Goal: Task Accomplishment & Management: Manage account settings

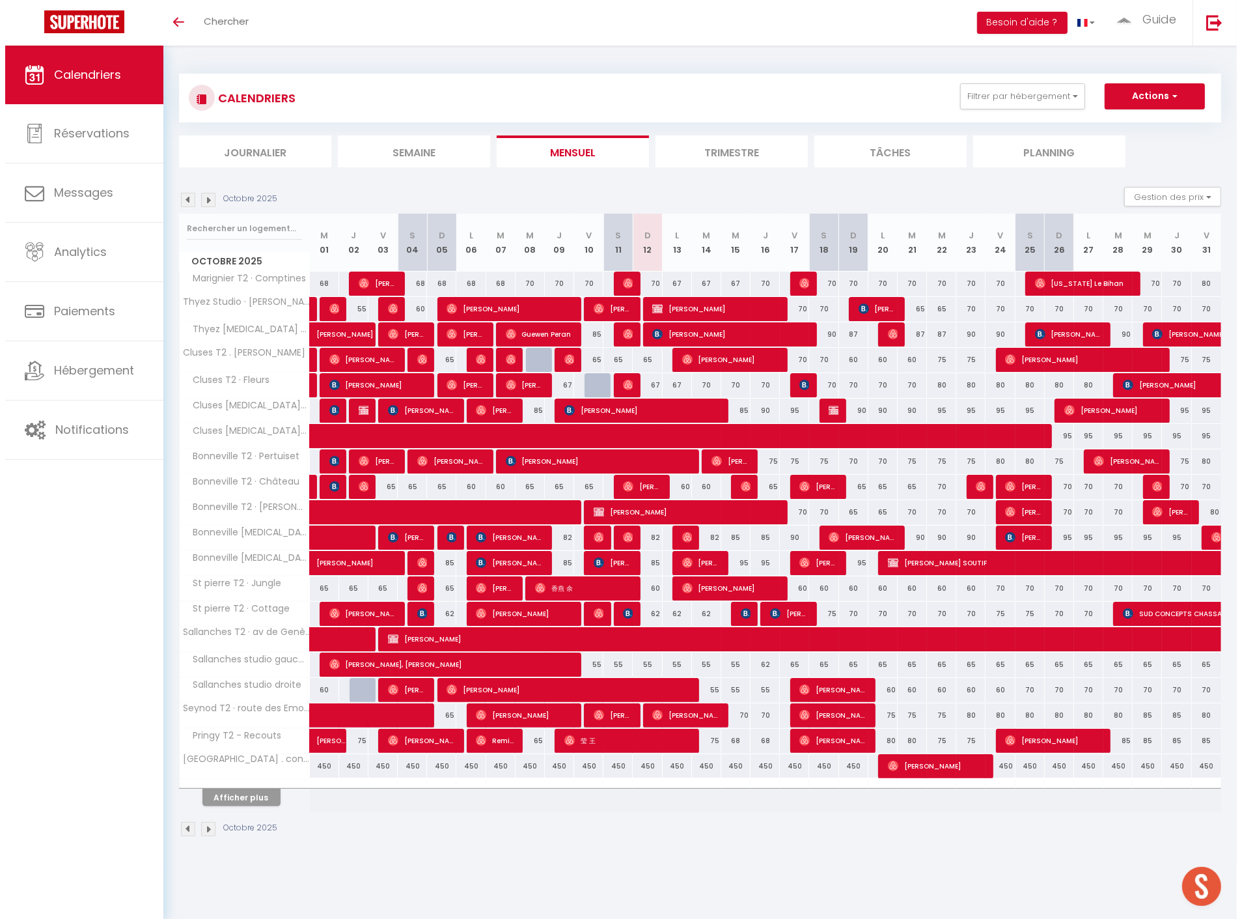
scroll to position [876, 0]
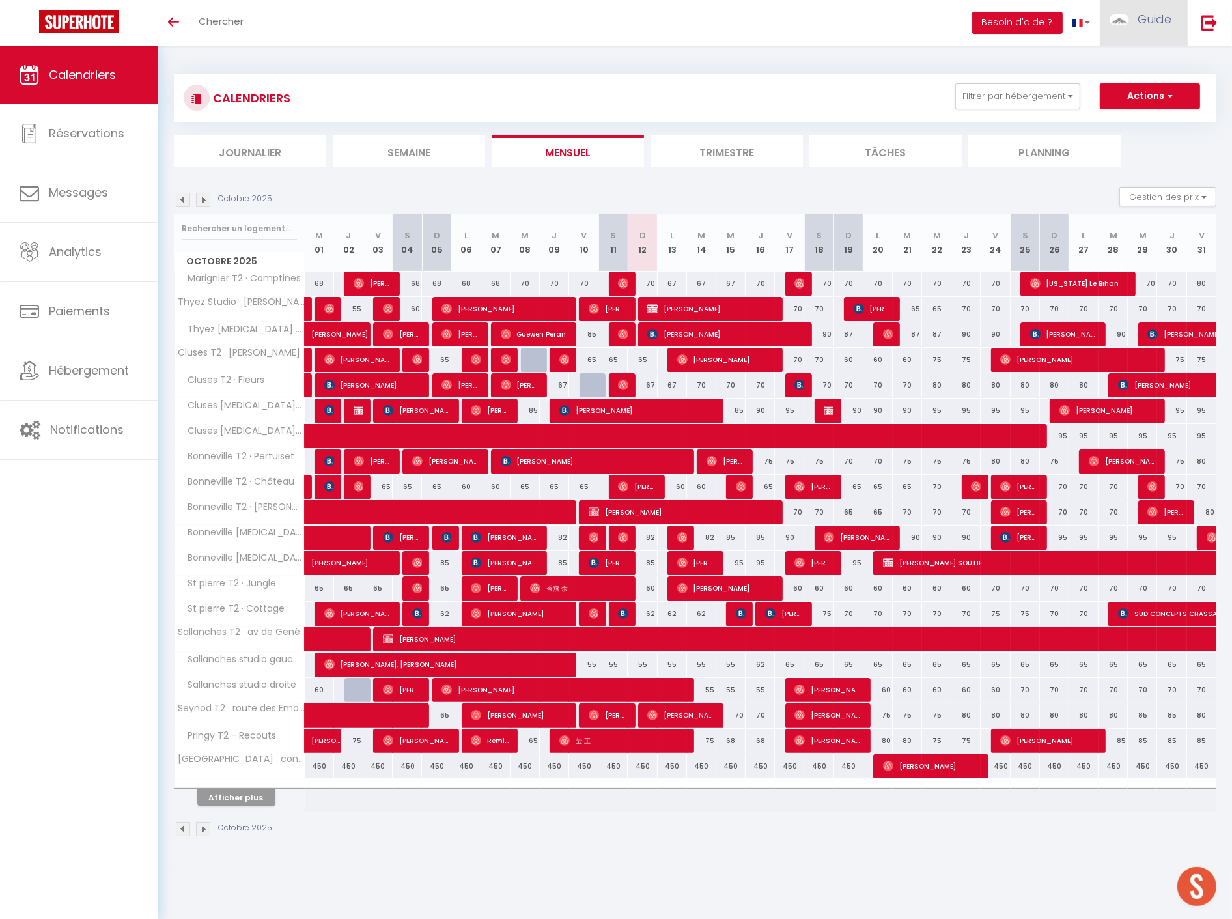
click at [1125, 14] on img at bounding box center [1119, 19] width 20 height 11
click at [1135, 68] on link "Paramètres" at bounding box center [1135, 65] width 96 height 22
select select "fr"
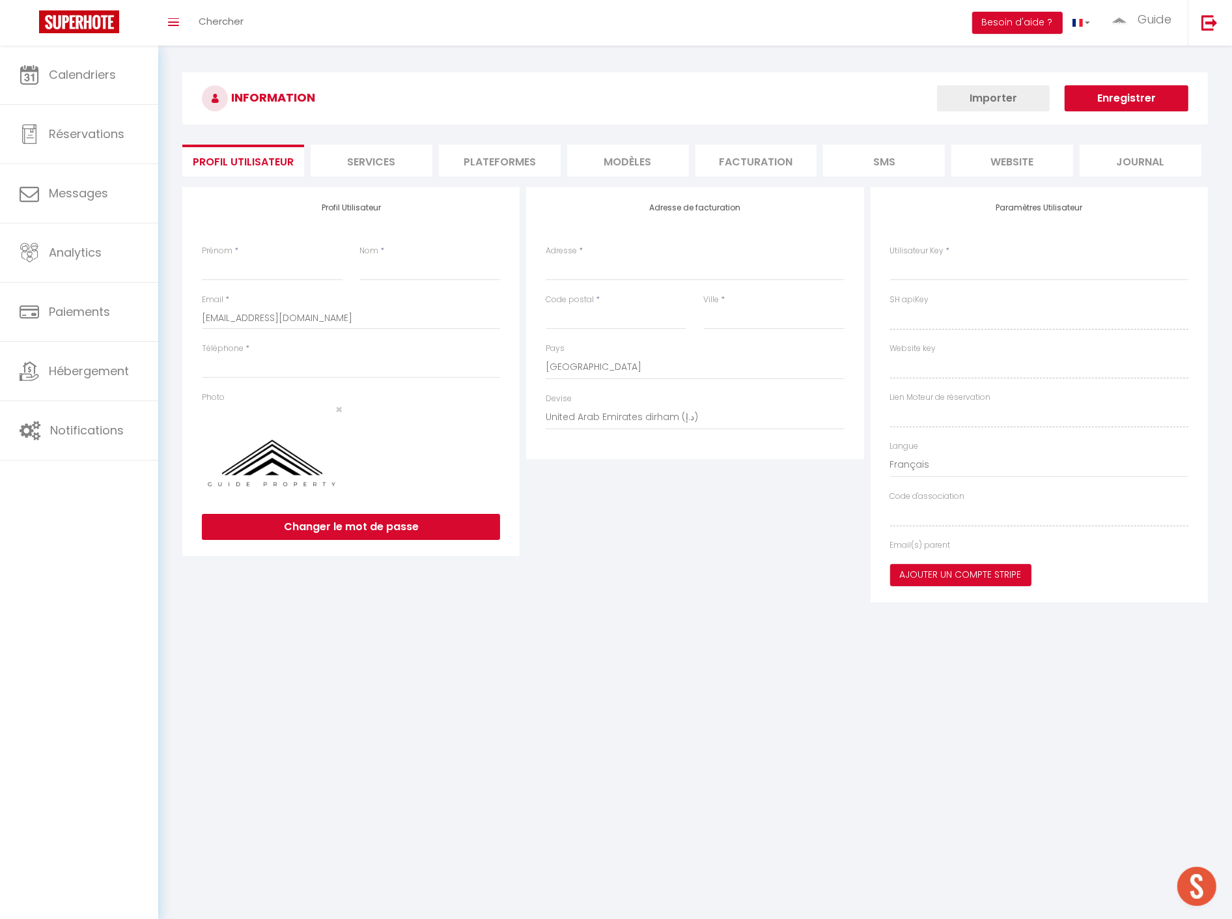
type input "Guide"
type input "Property"
type input "0658562825"
type input "[STREET_ADDRESS]"
type input "74130"
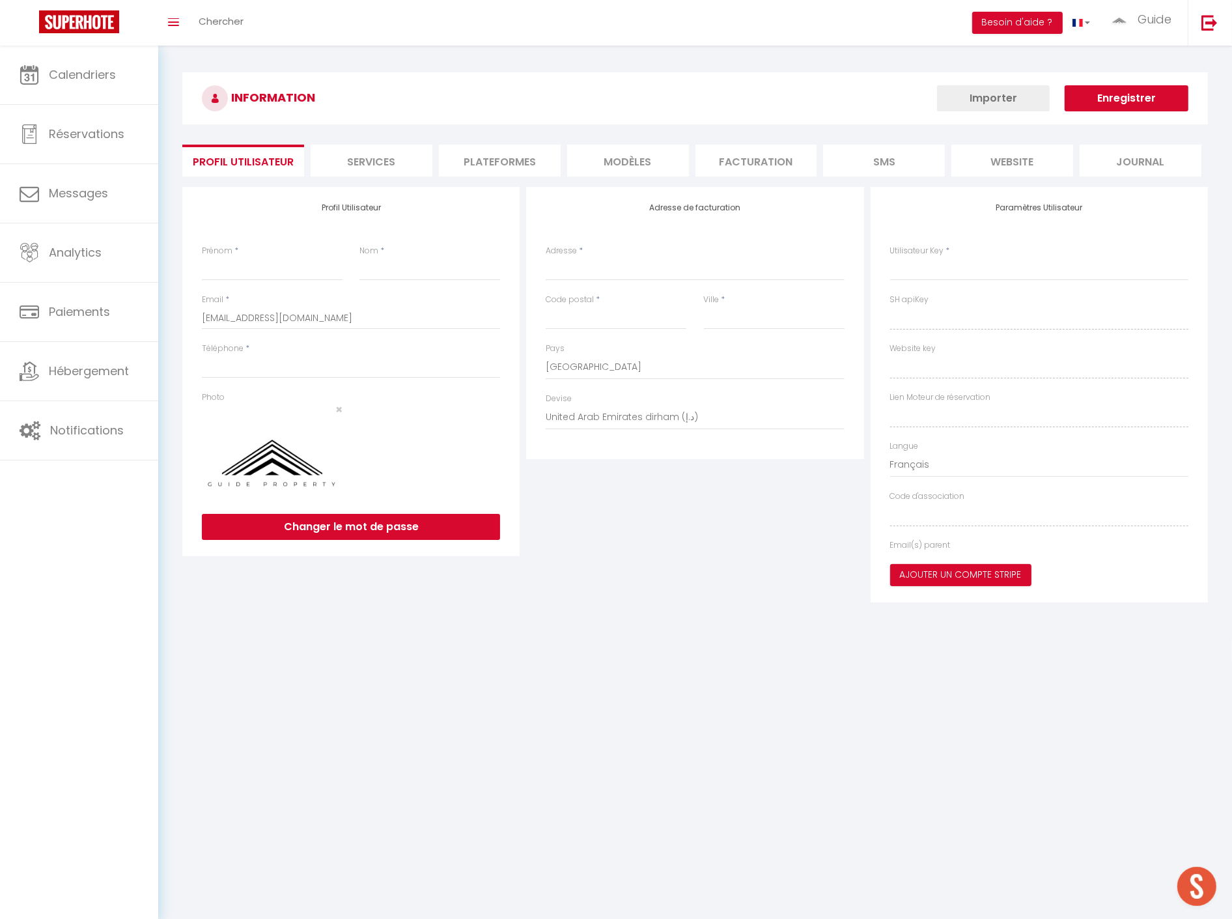
type input "Bonneville"
select select "28"
type input "Lj5SClOZ5uIB2577586UIN7OH"
type input "r4Z9Fip0g6OstbGIlHGCE8OiG"
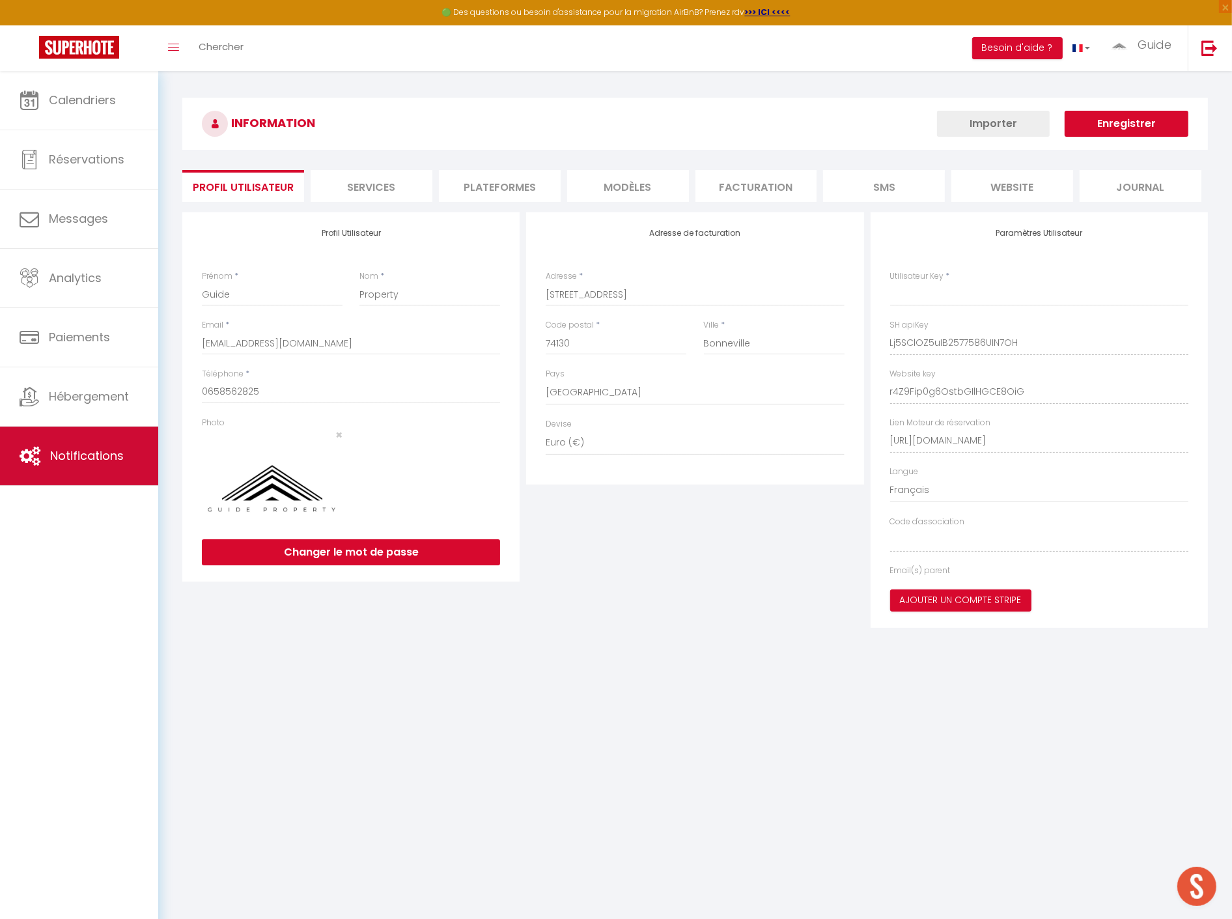
type input "Lj5SClOZ5uIB2577586UIN7OH"
type input "r4Z9Fip0g6OstbGIlHGCE8OiG"
type input "https://app.superhote.com/#/get-available-rentals/r4Z9Fip0g6OstbGIlHGCE8OiG"
select select "fr"
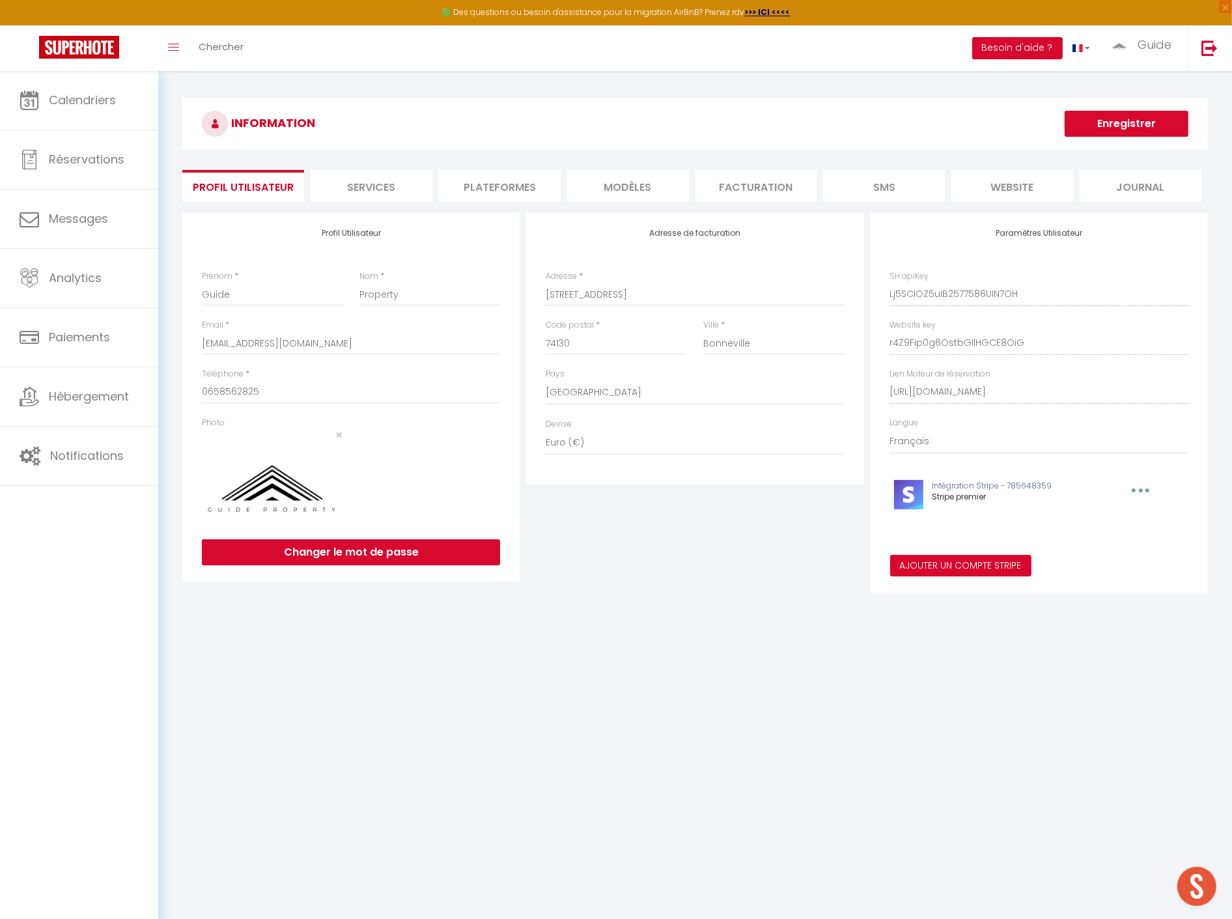
click at [479, 181] on li "Plateformes" at bounding box center [500, 186] width 122 height 32
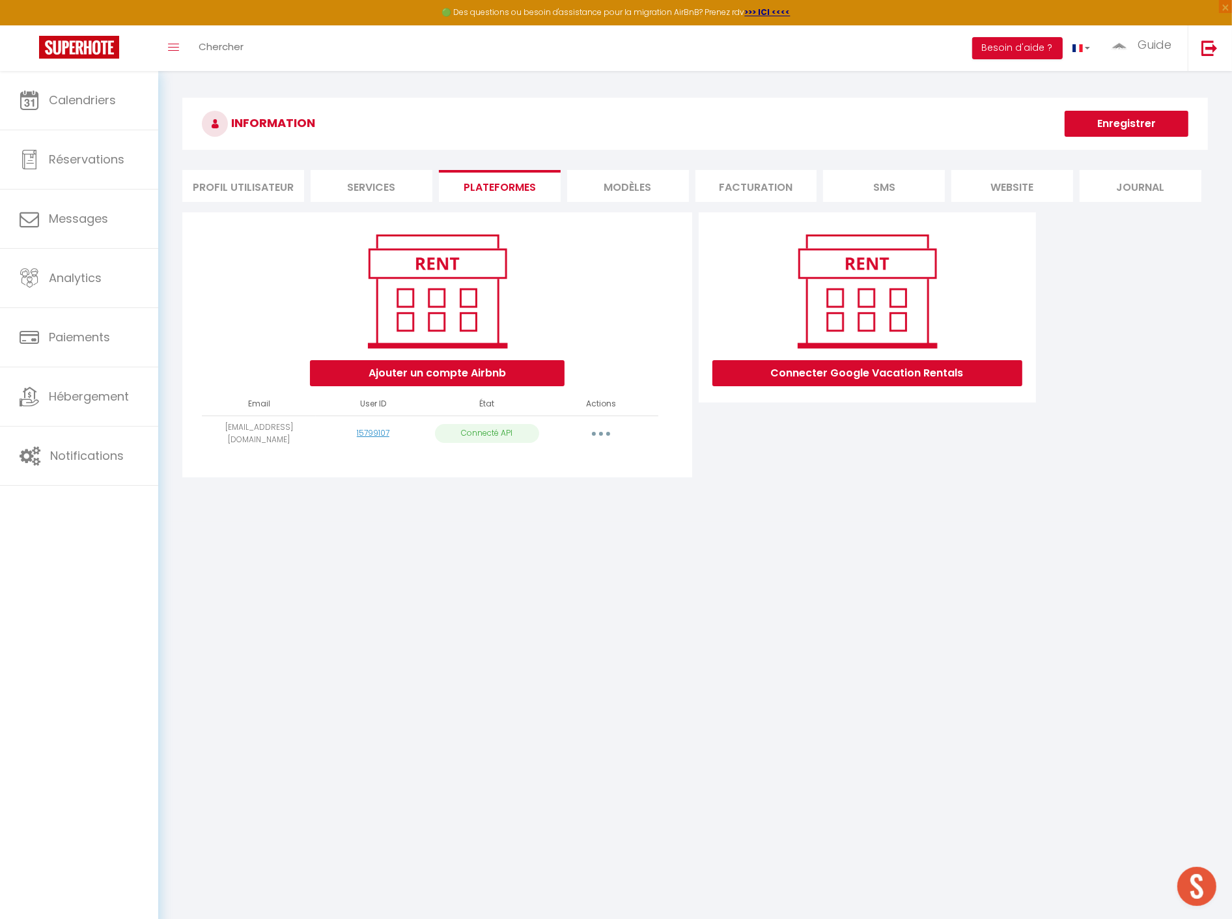
click at [597, 432] on button "button" at bounding box center [601, 433] width 36 height 21
click at [582, 460] on link "Importer les appartements" at bounding box center [543, 463] width 144 height 22
click at [601, 430] on div "INFORMATION Enregistrer Profil Utilisateur Services Plateformes MODÈLES Factura…" at bounding box center [695, 293] width 1042 height 391
select select "33421"
select select "33422"
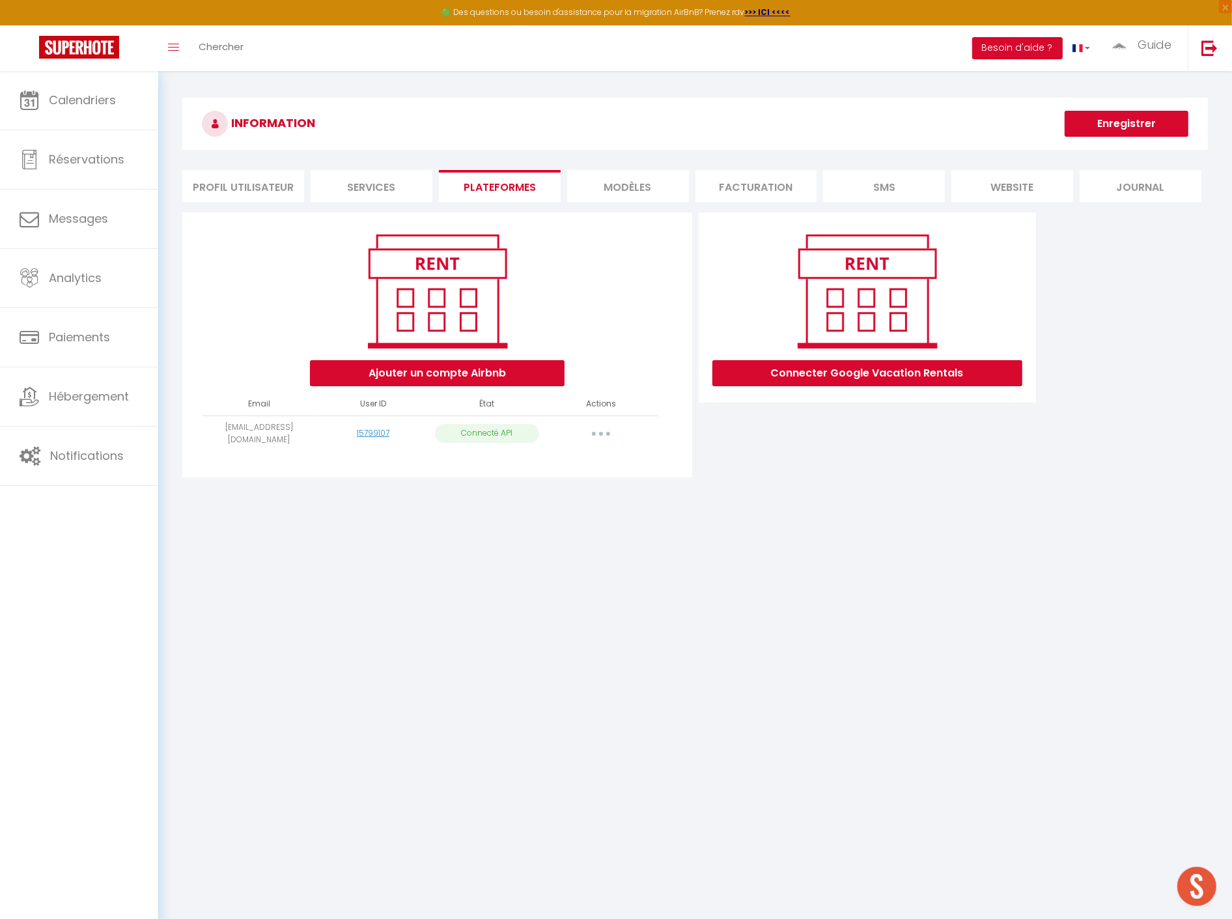
select select "33423"
select select "33424"
select select "33425"
select select "33426"
select select "33430"
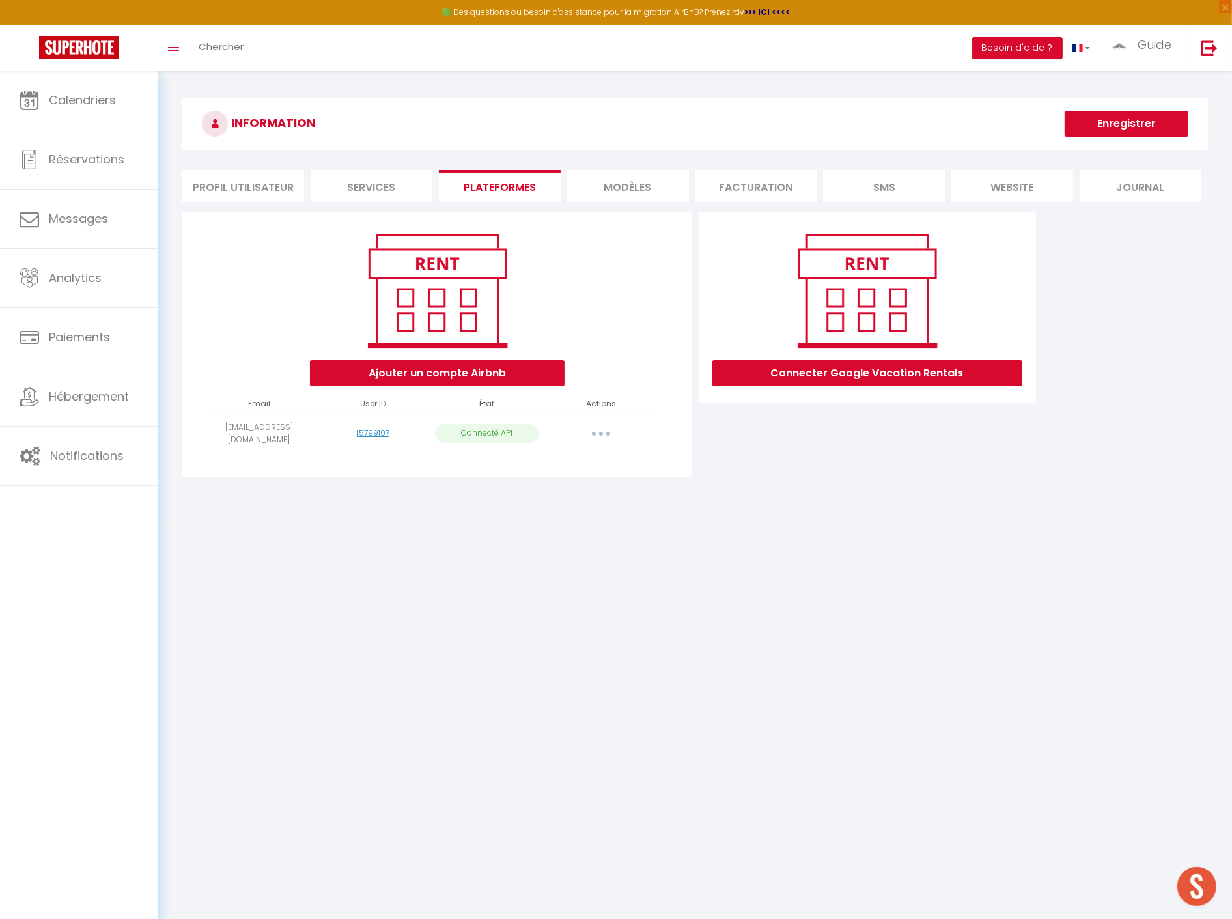
select select "33431"
select select "36537"
select select "41302"
select select "41434"
select select "44589"
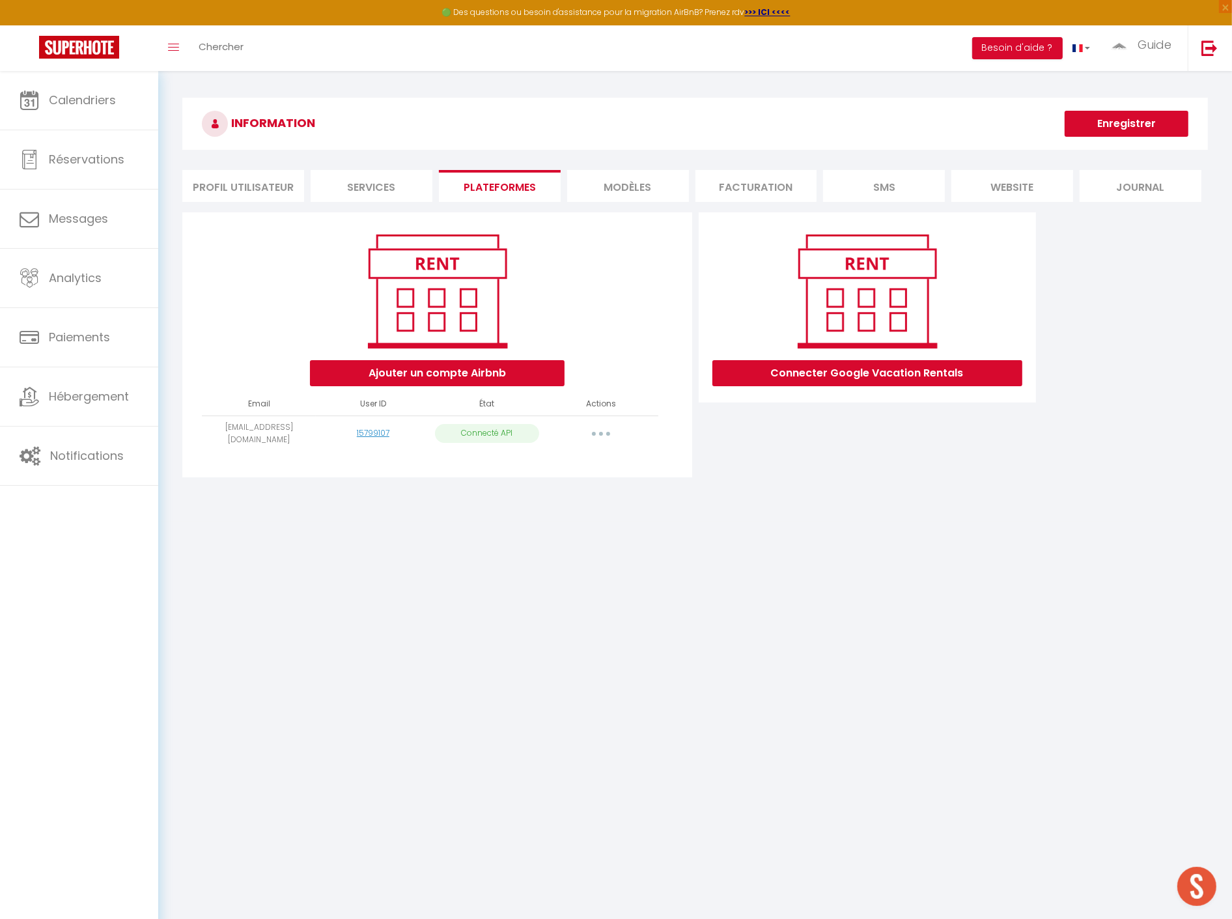
select select "46299"
select select "47623"
select select "47721"
select select "49375"
select select "49897"
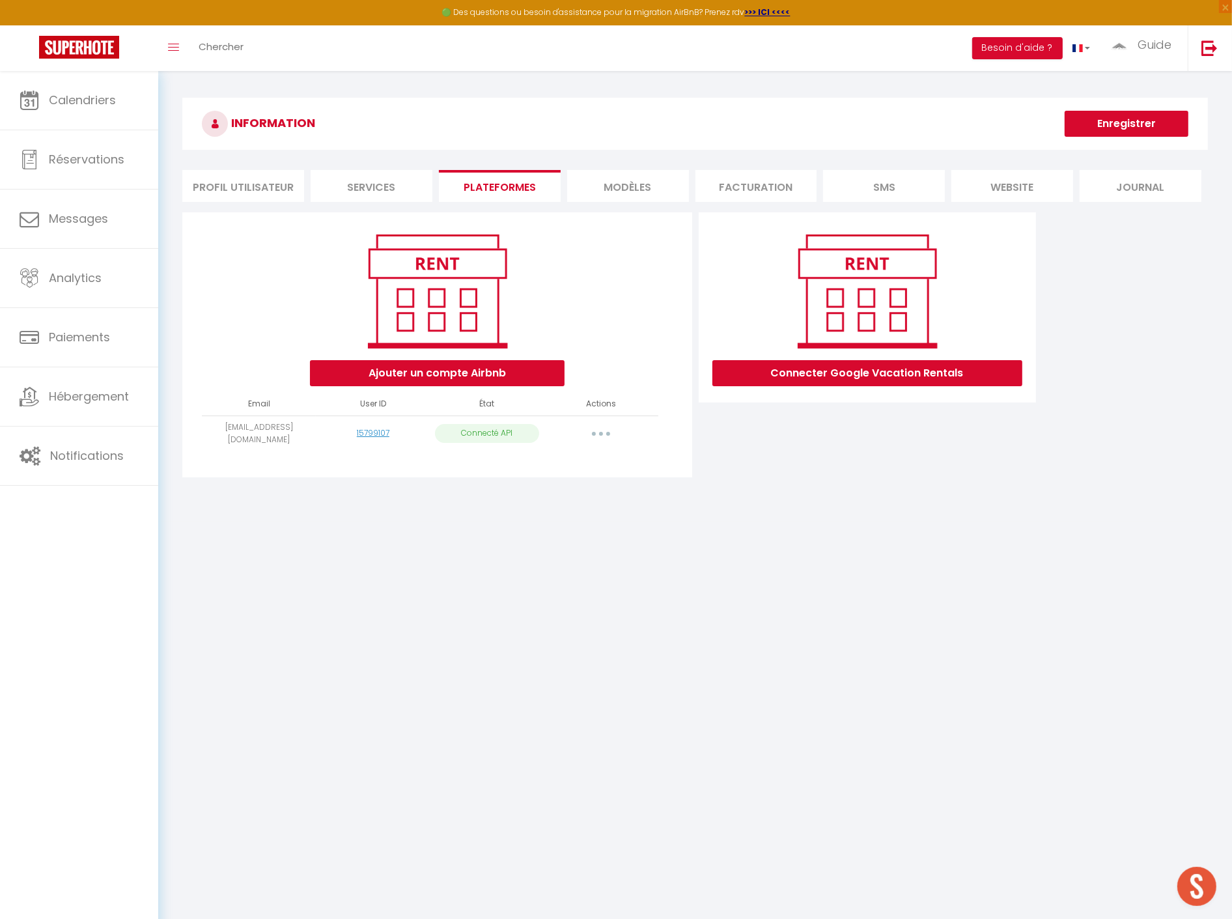
select select "50161"
select select "50289"
select select "51476"
select select "52313"
select select "52759"
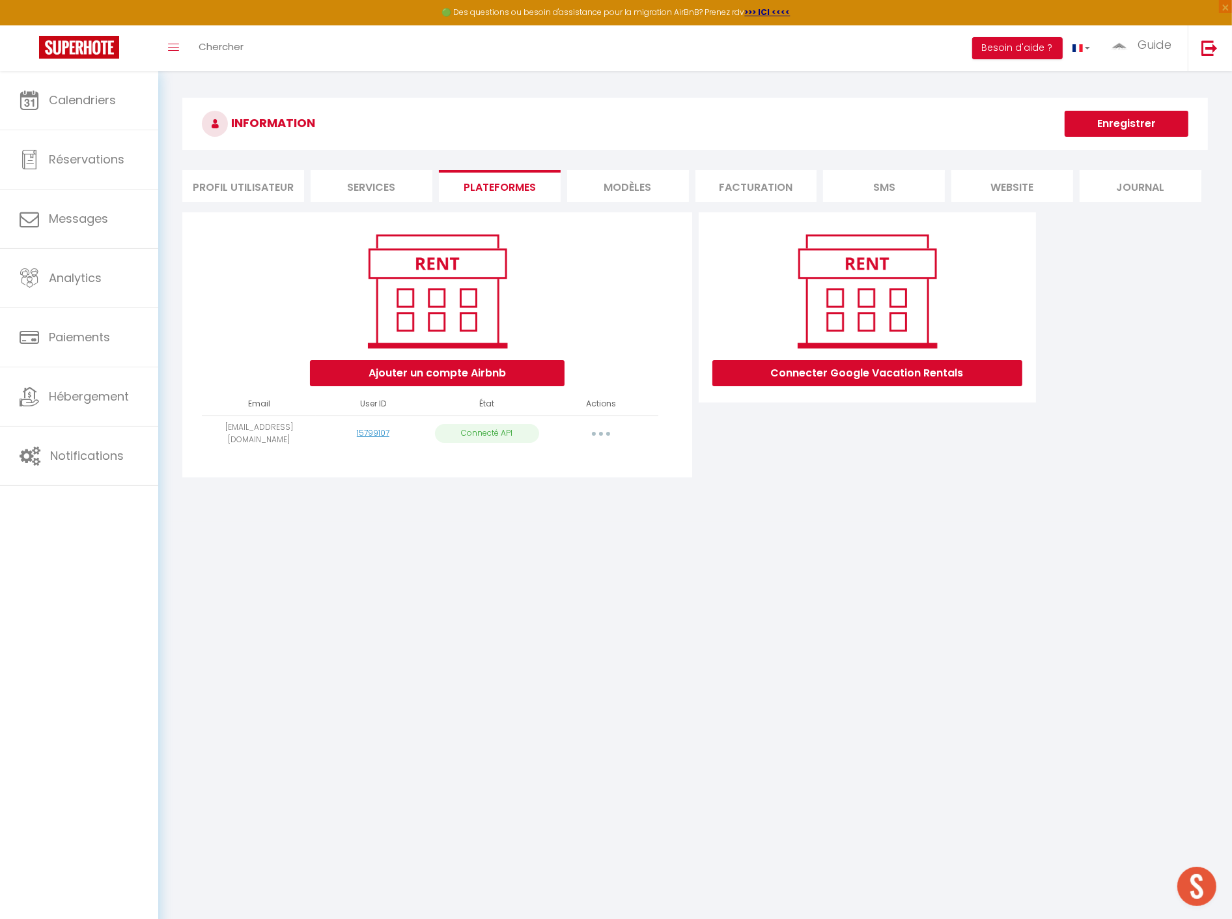
select select "57629"
select select "63030"
select select "63351"
select select "63493"
select select "64111"
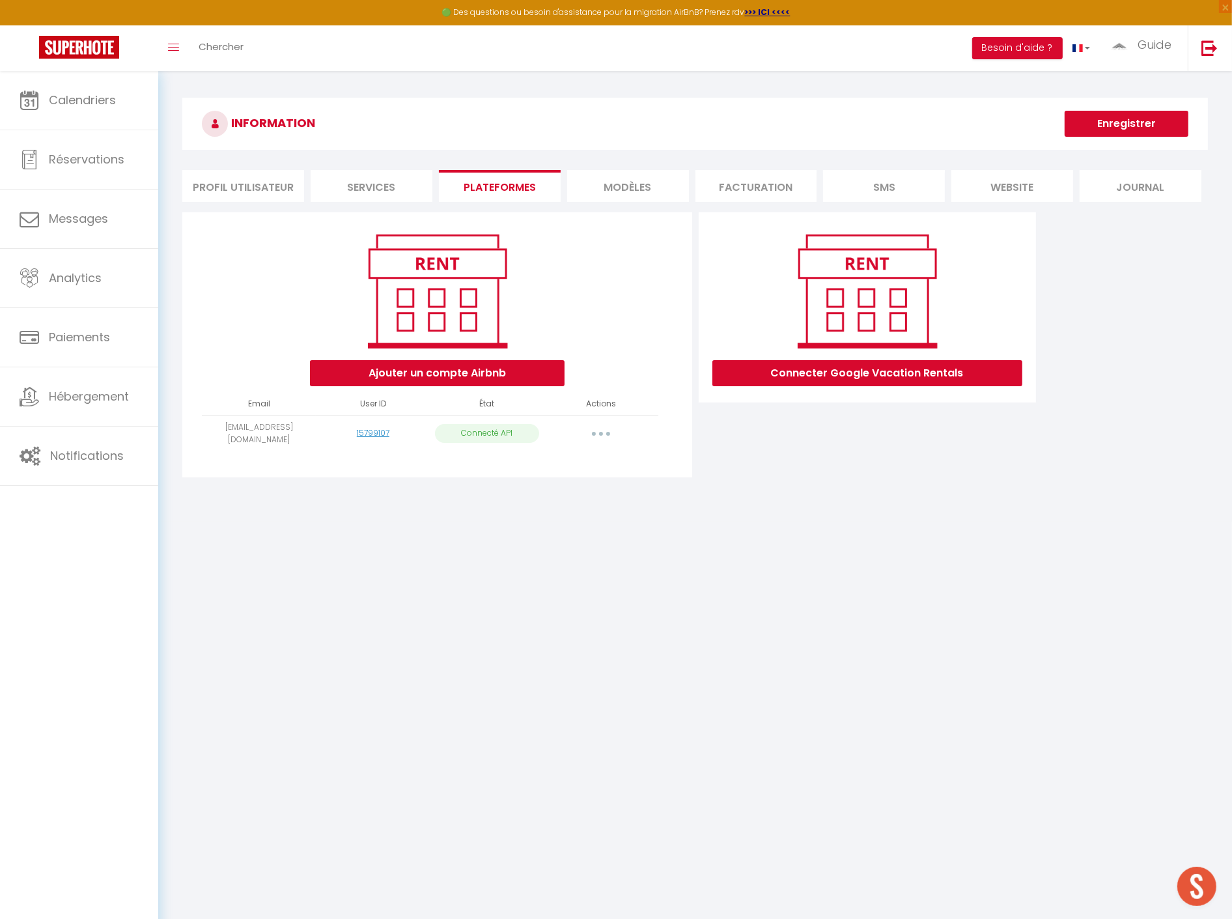
select select "64848"
select select "70391"
select select "70392"
select select "72141"
select select "76696"
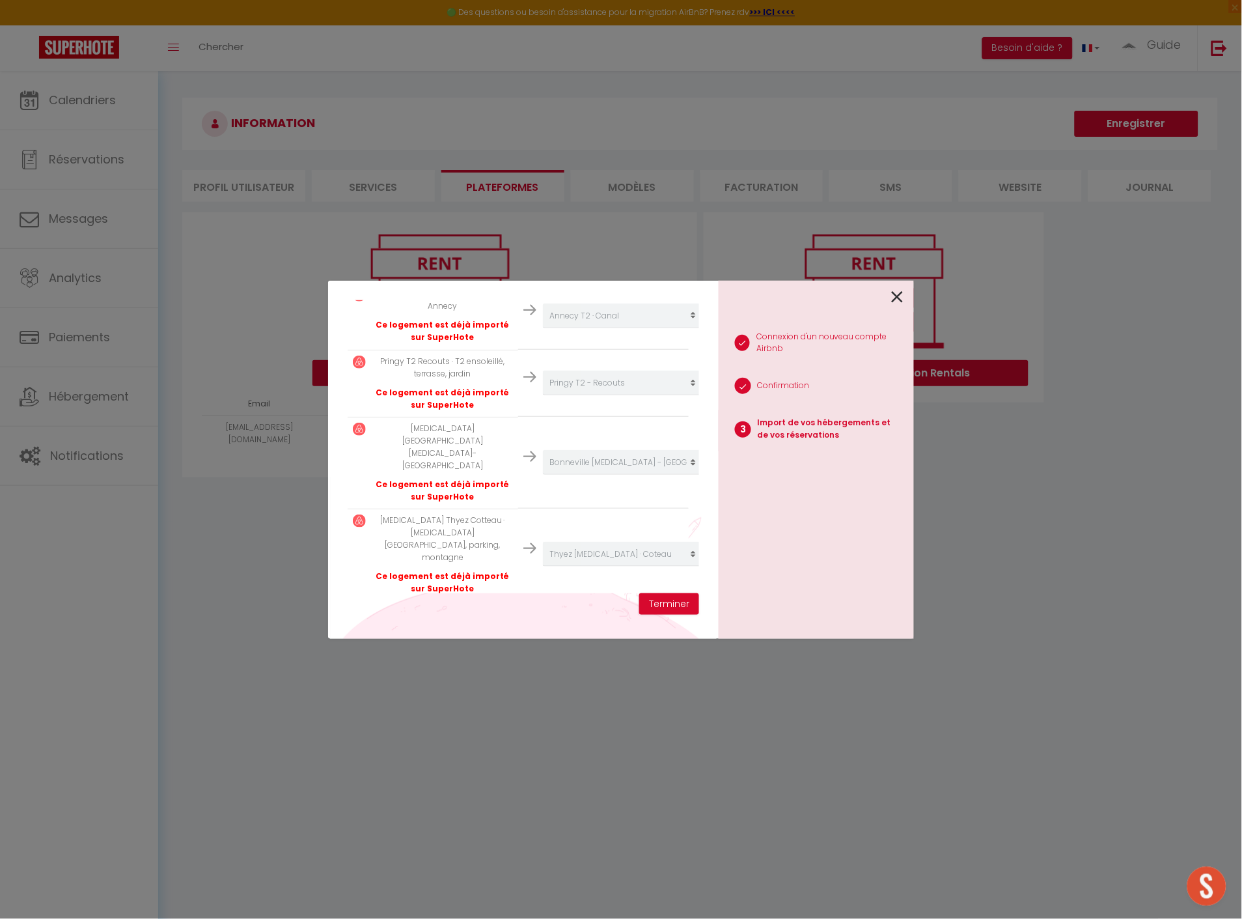
scroll to position [2201, 0]
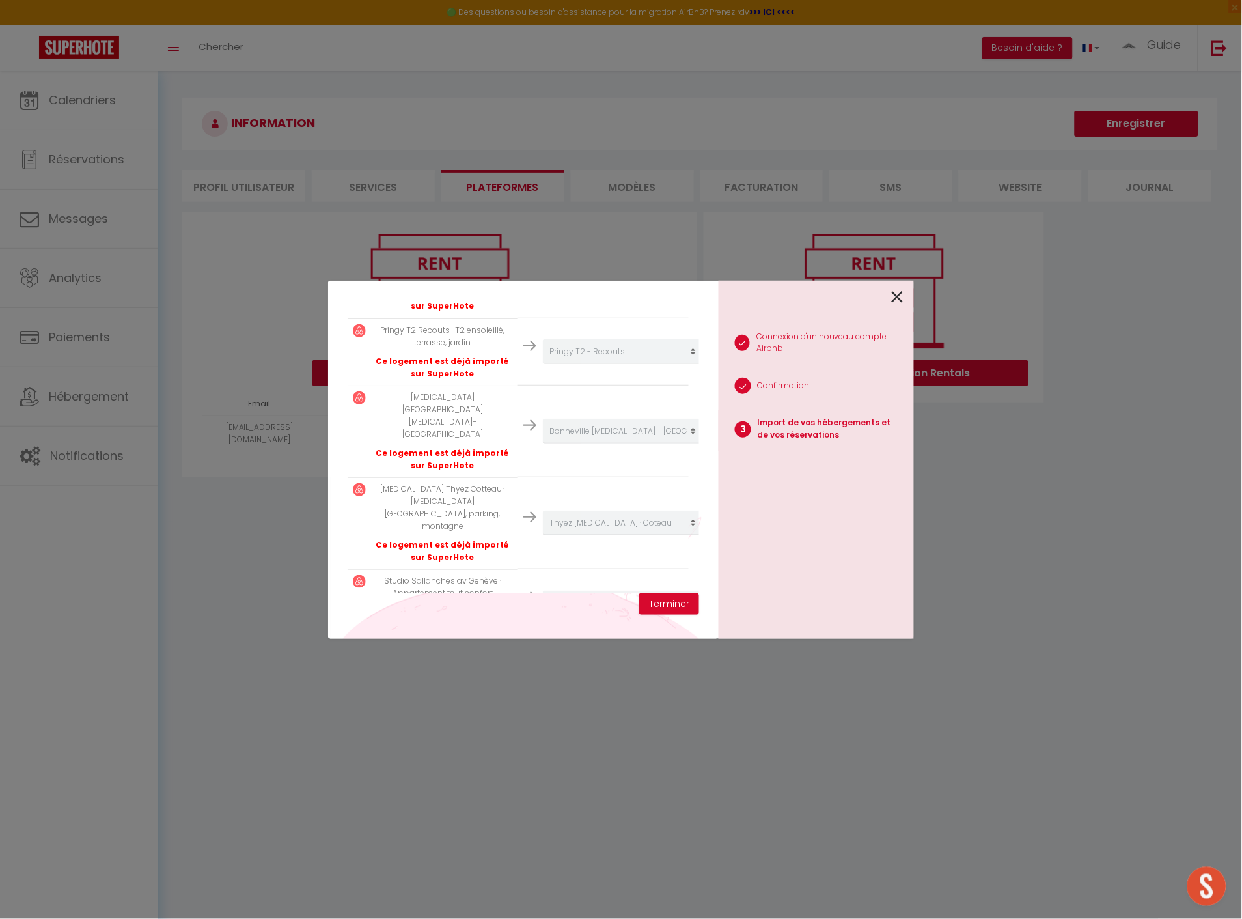
click at [567, 715] on select "Créer un nouvel hébergement Ne rien faire Marignier T2 · Comptines Thyez Studio…" at bounding box center [623, 727] width 160 height 25
select select "create_new"
click at [543, 715] on select "Créer un nouvel hébergement Ne rien faire Marignier T2 · Comptines Thyez Studio…" at bounding box center [623, 727] width 160 height 25
click at [678, 603] on button "Terminer" at bounding box center [669, 604] width 60 height 22
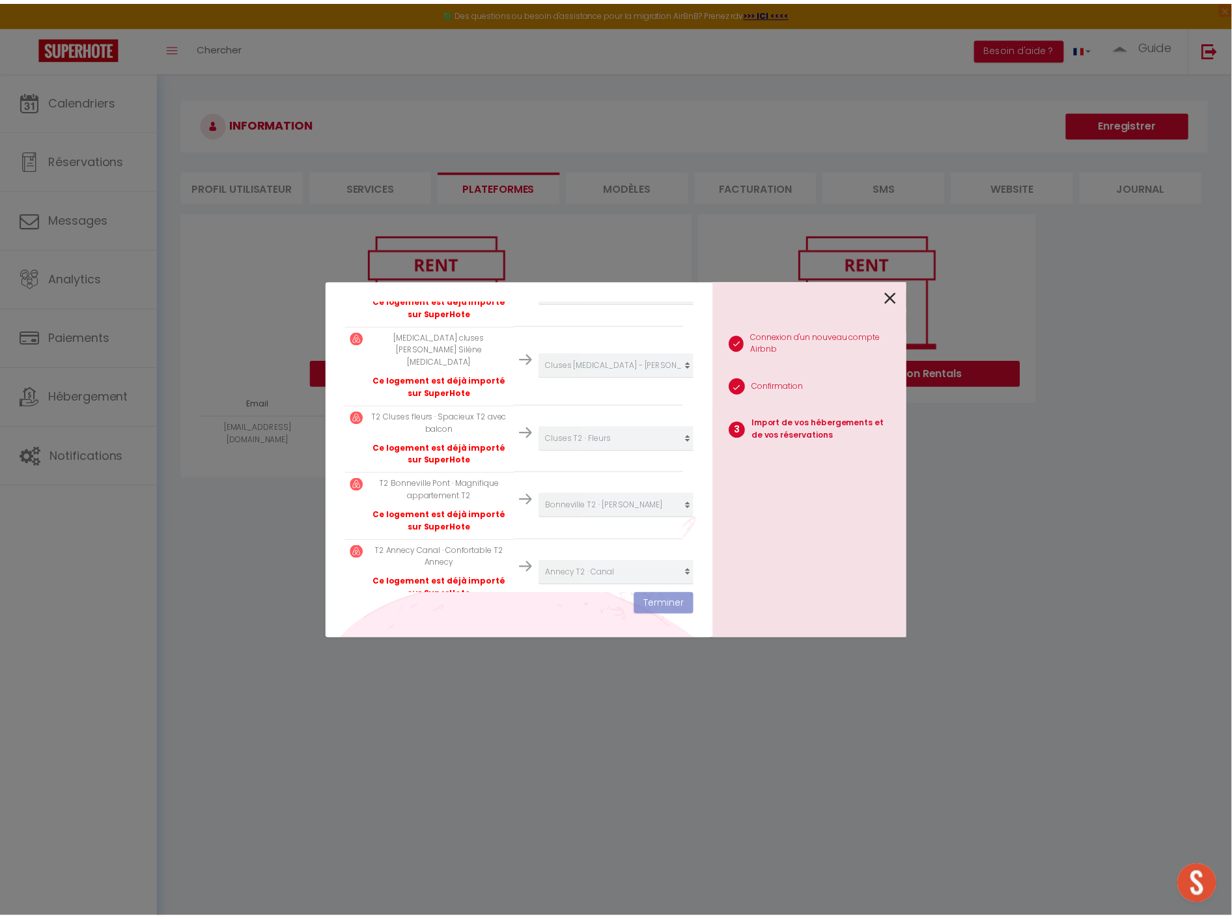
scroll to position [2233, 0]
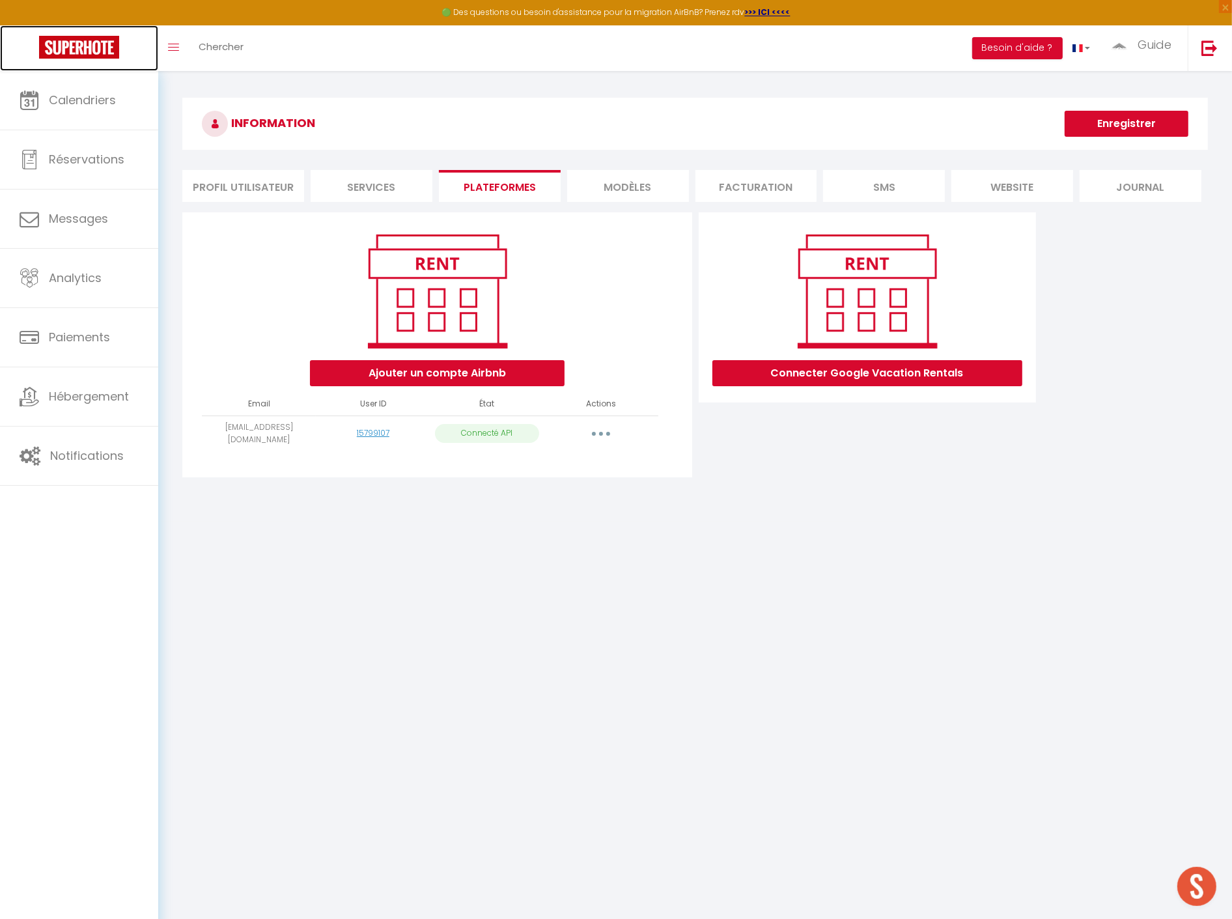
click at [82, 49] on img at bounding box center [79, 47] width 80 height 23
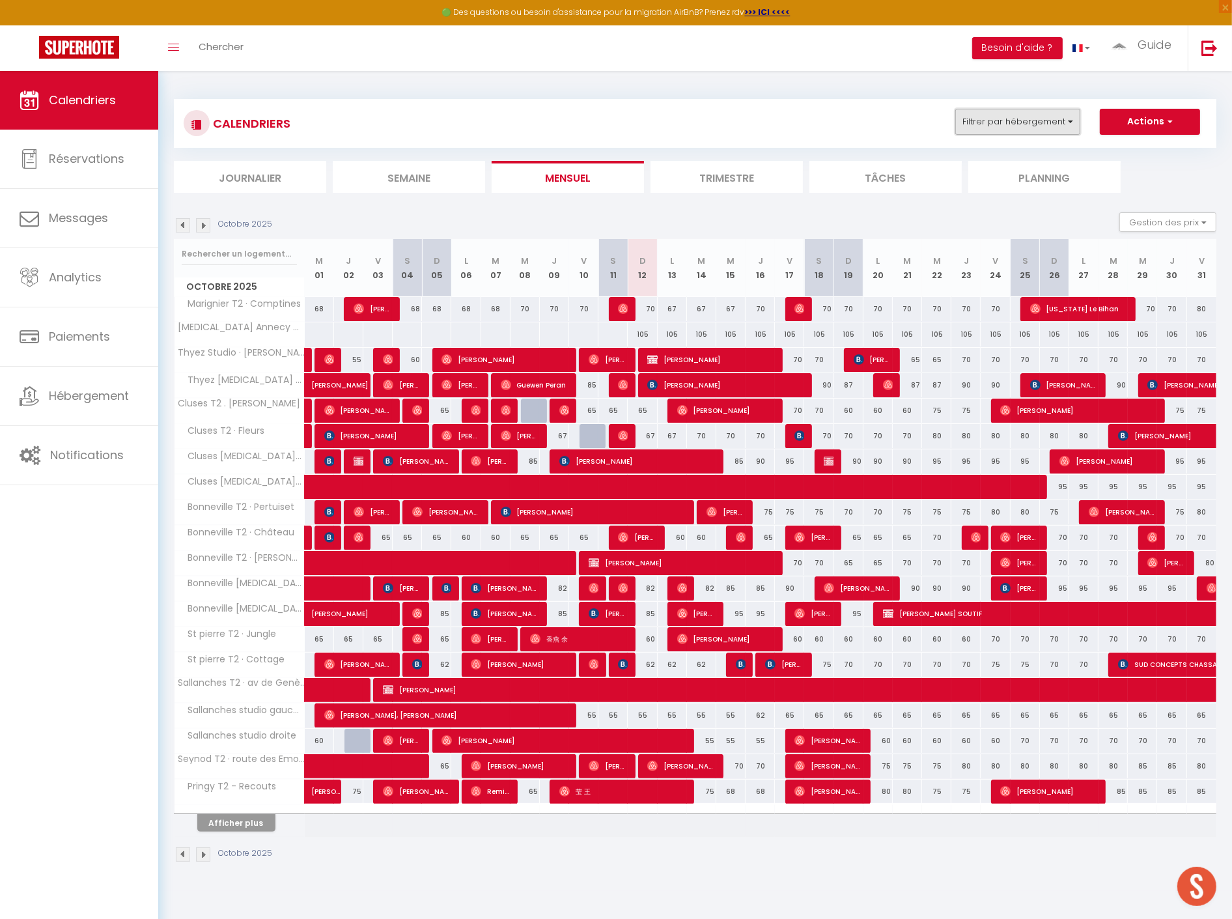
click at [1010, 118] on button "Filtrer par hébergement" at bounding box center [1017, 122] width 125 height 26
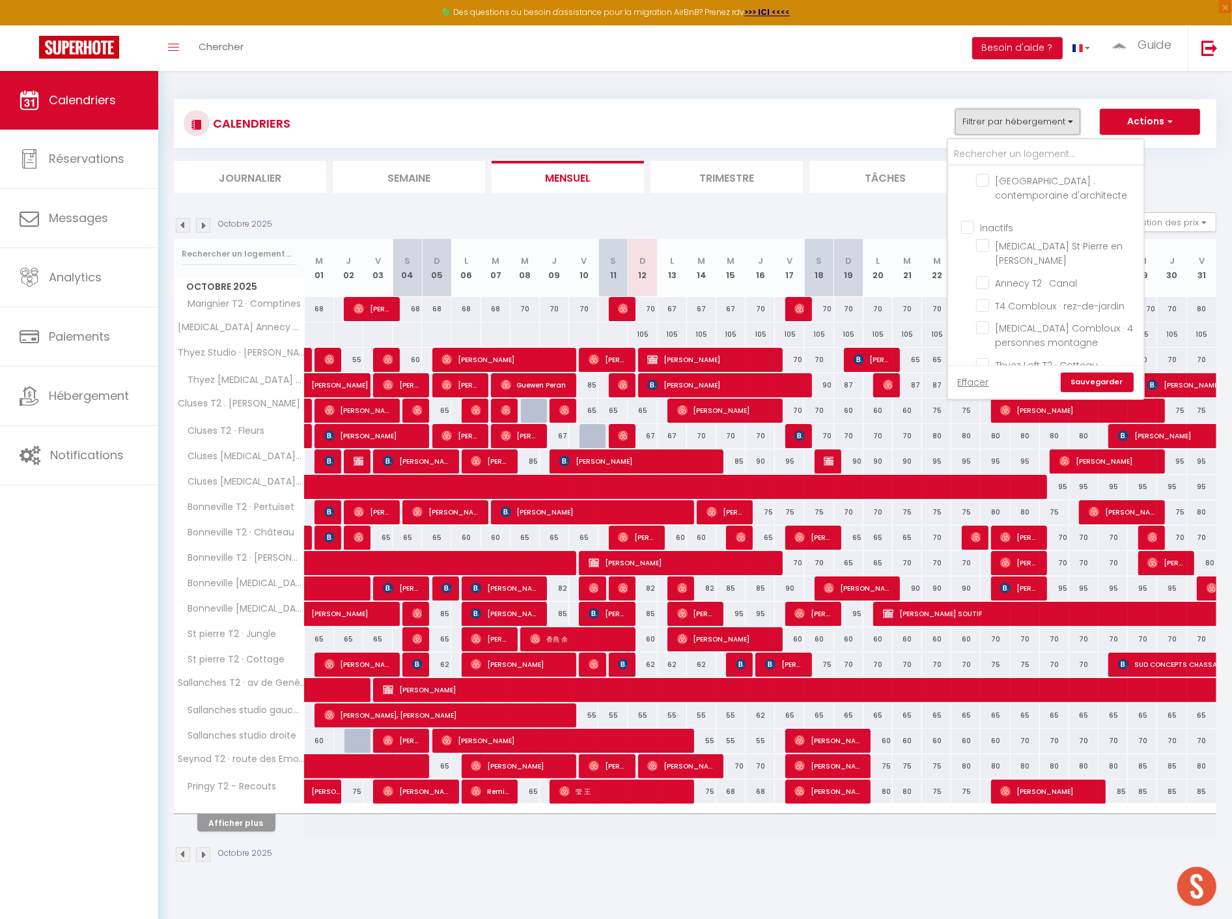
scroll to position [70, 0]
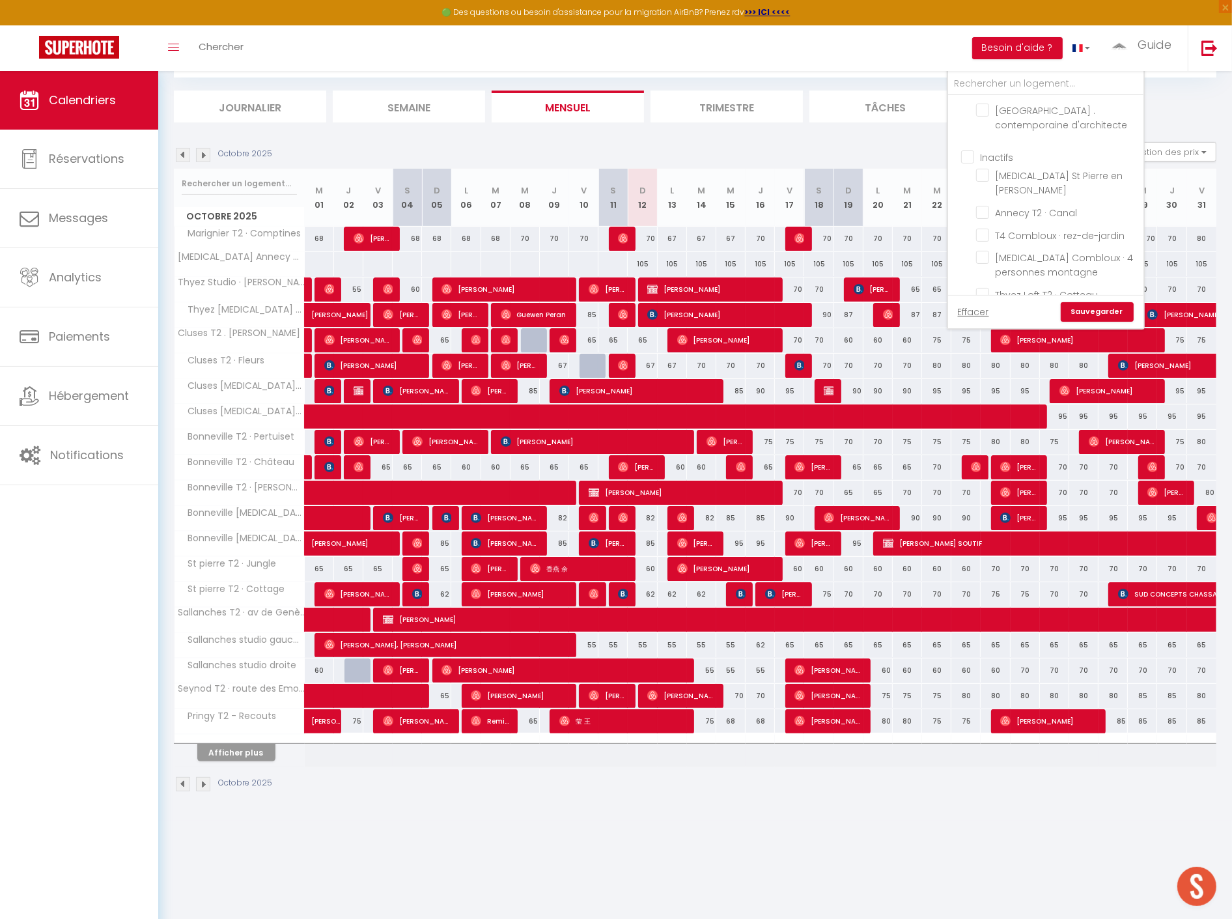
click at [988, 374] on input "[MEDICAL_DATA] Annecy Moulin · [MEDICAL_DATA] Annecy moderne, ensoleillé, terra…" at bounding box center [1057, 380] width 163 height 13
checkbox input "true"
checkbox input "false"
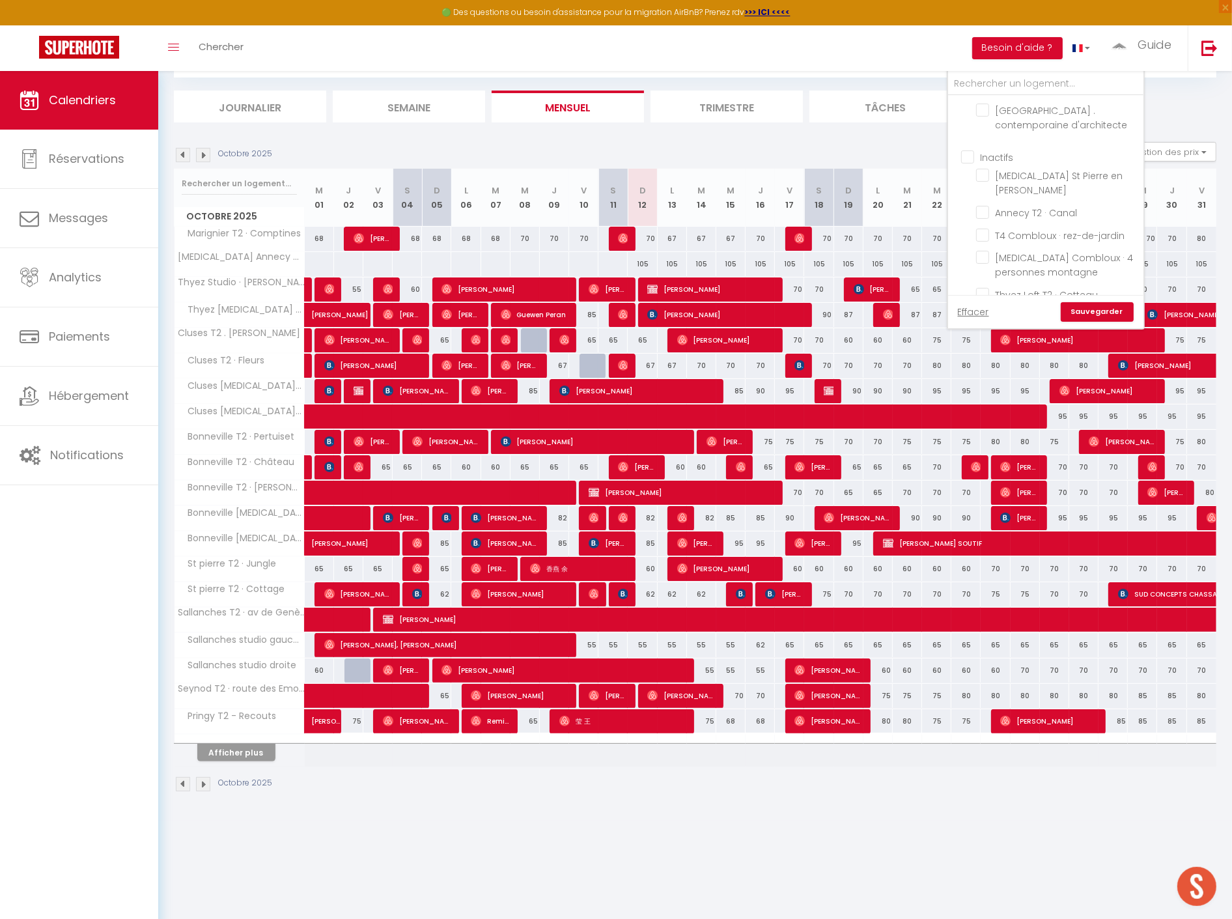
checkbox input "false"
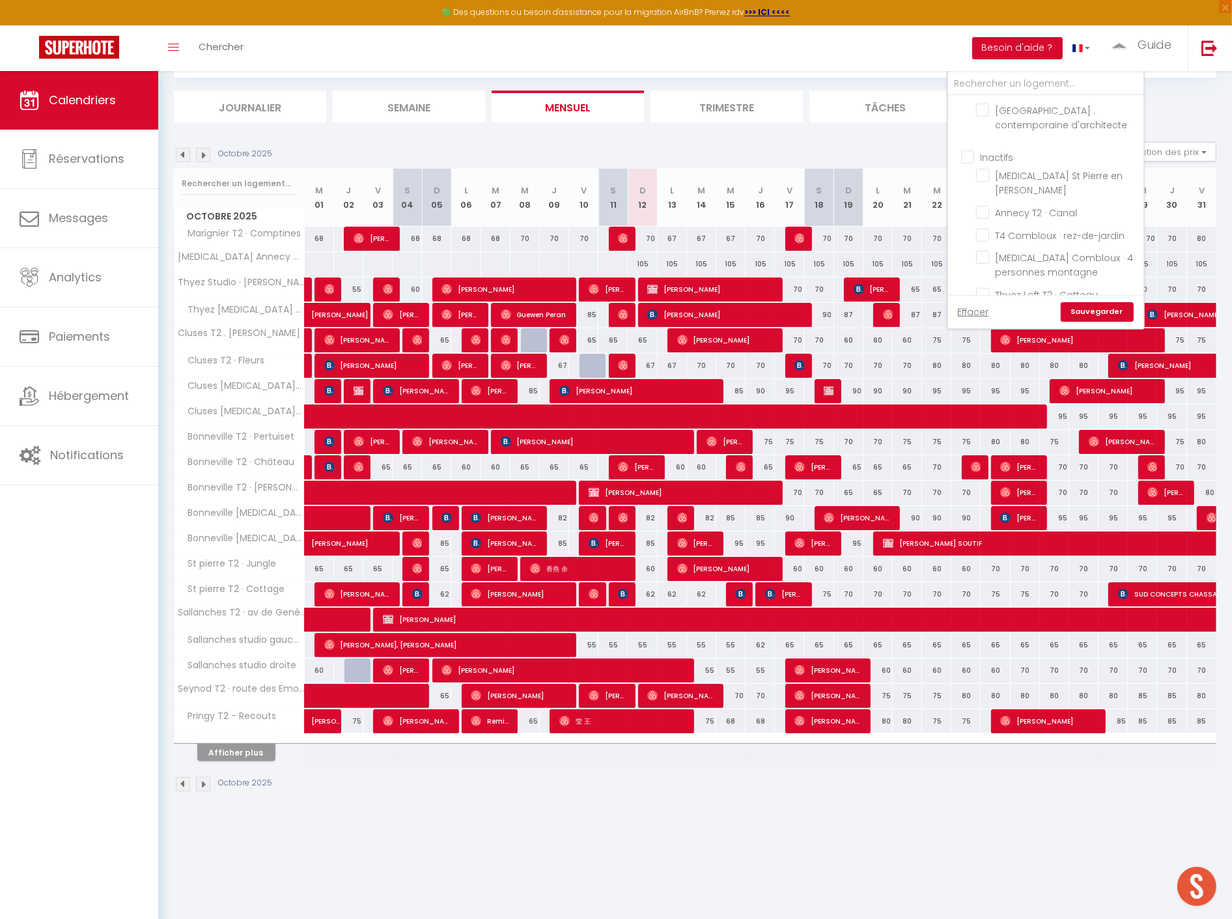
checkbox input "false"
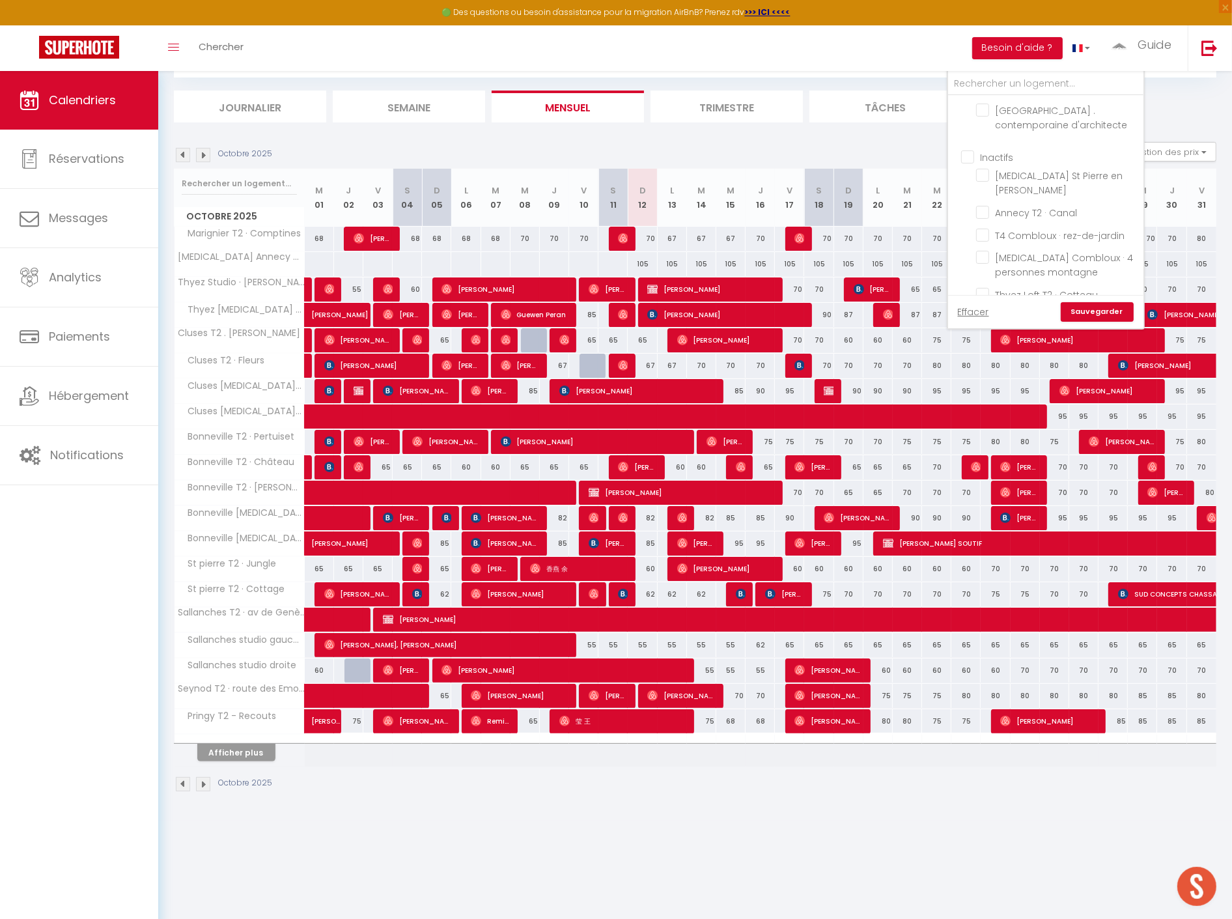
checkbox input "false"
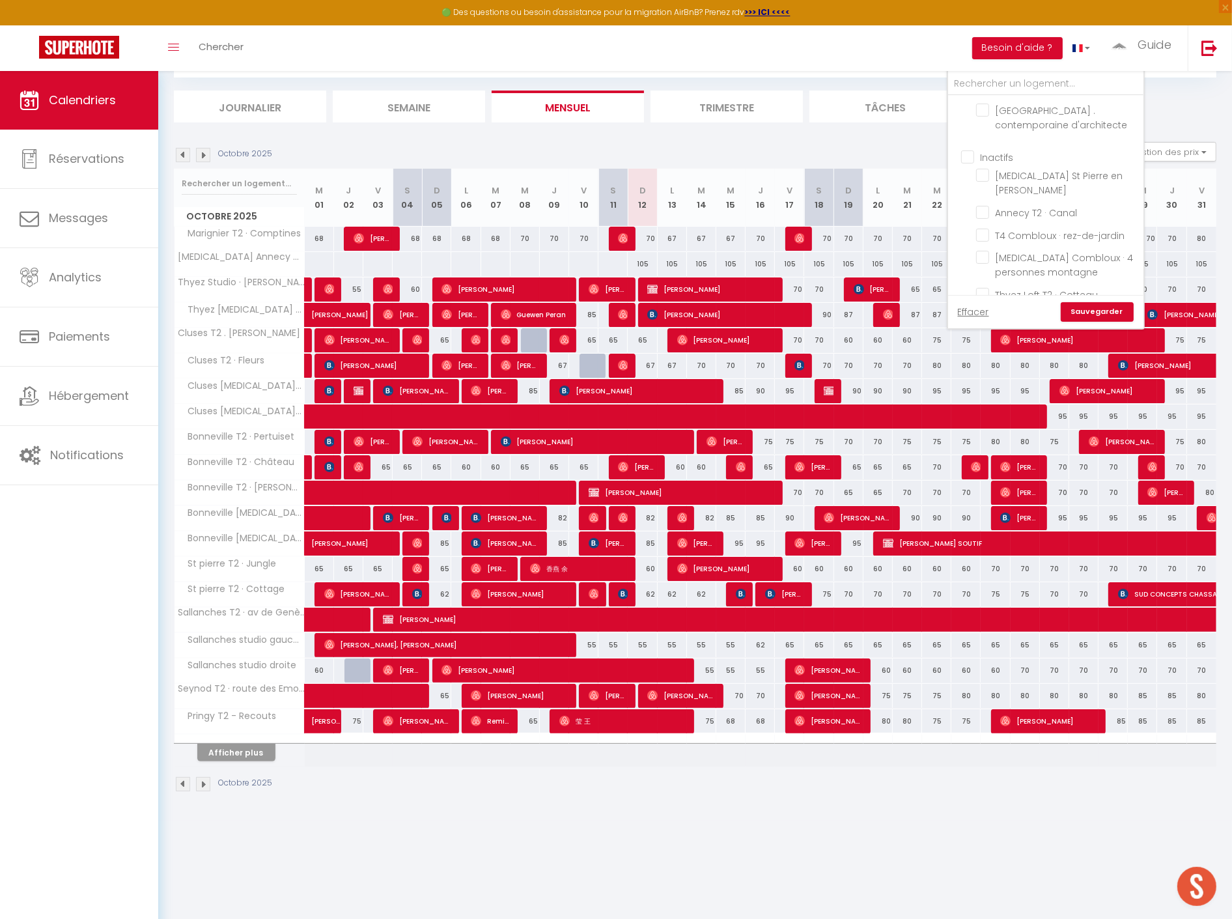
checkbox input "false"
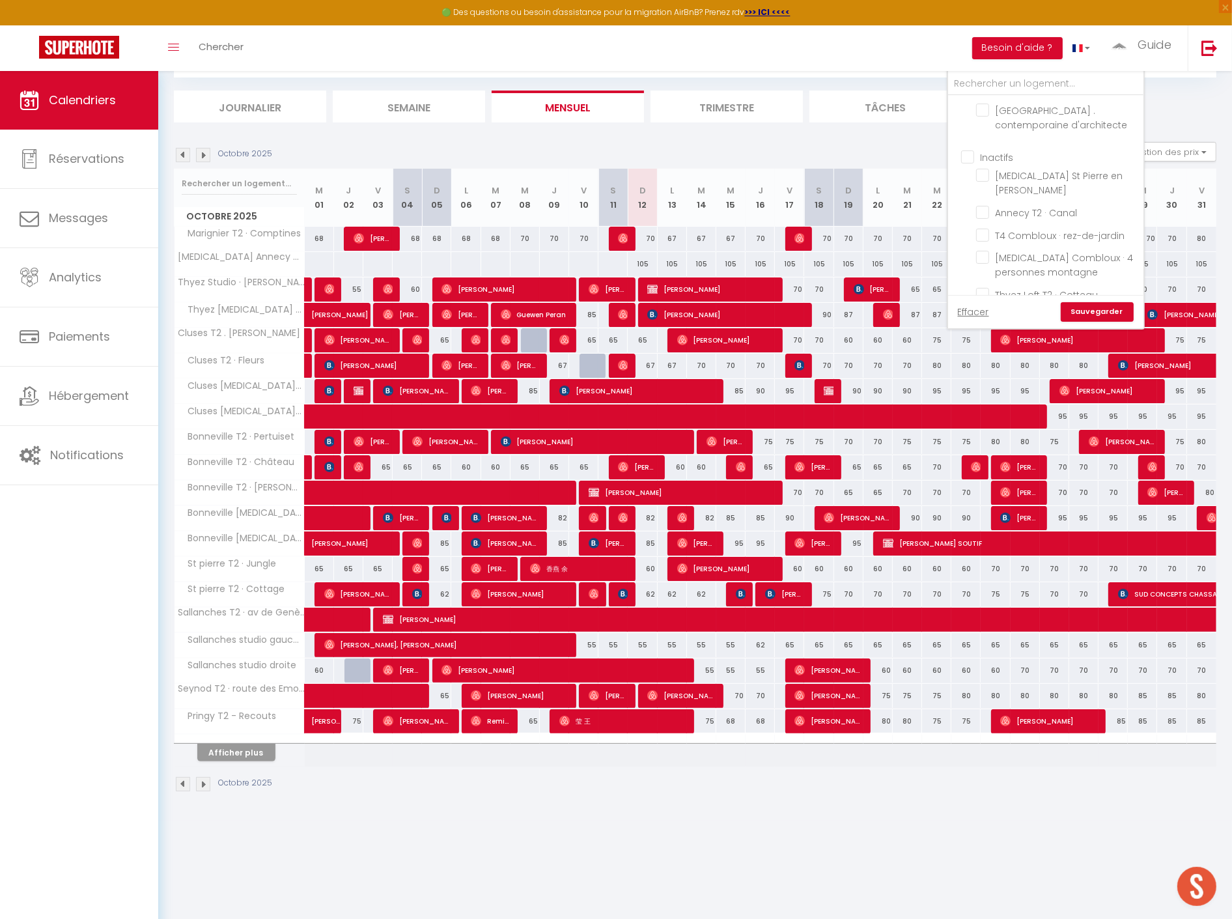
checkbox input "false"
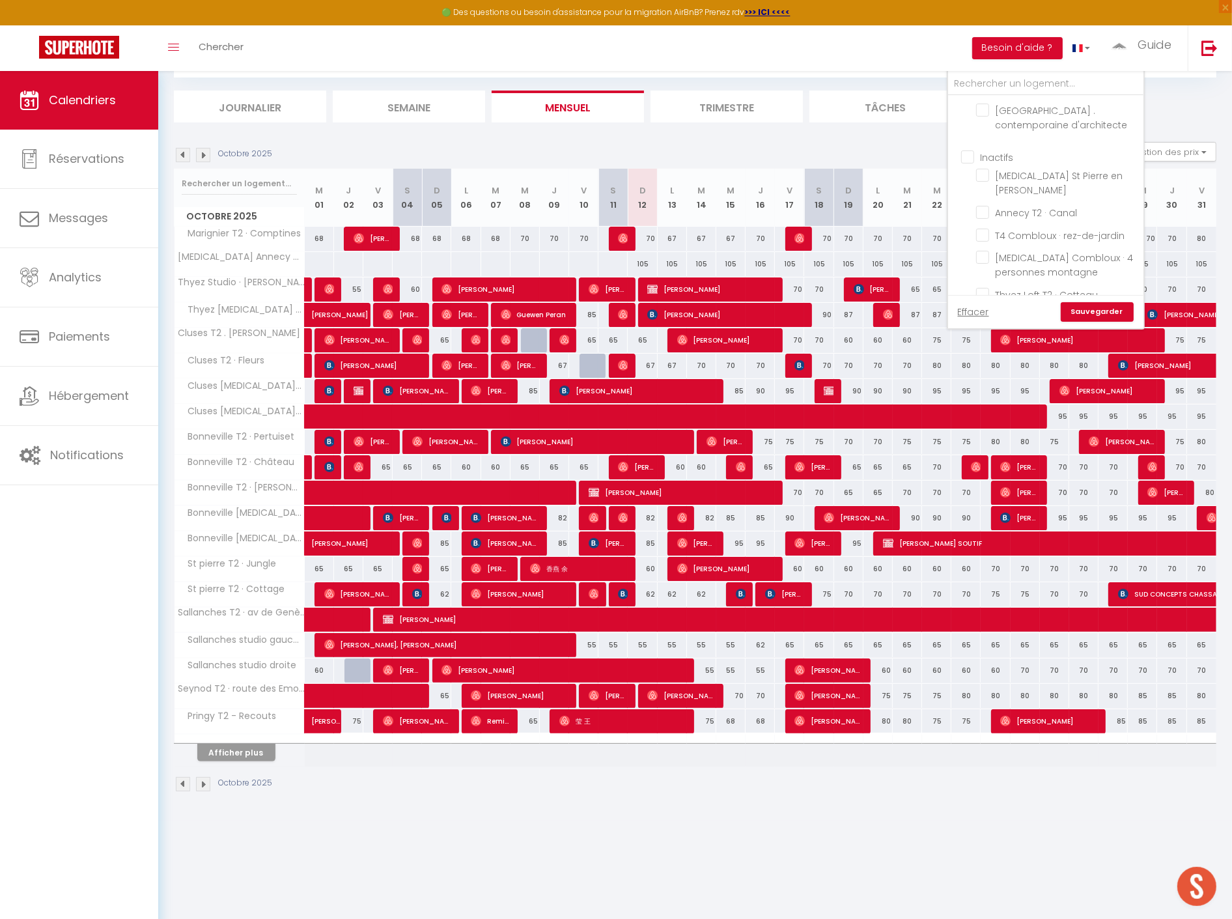
checkbox input "false"
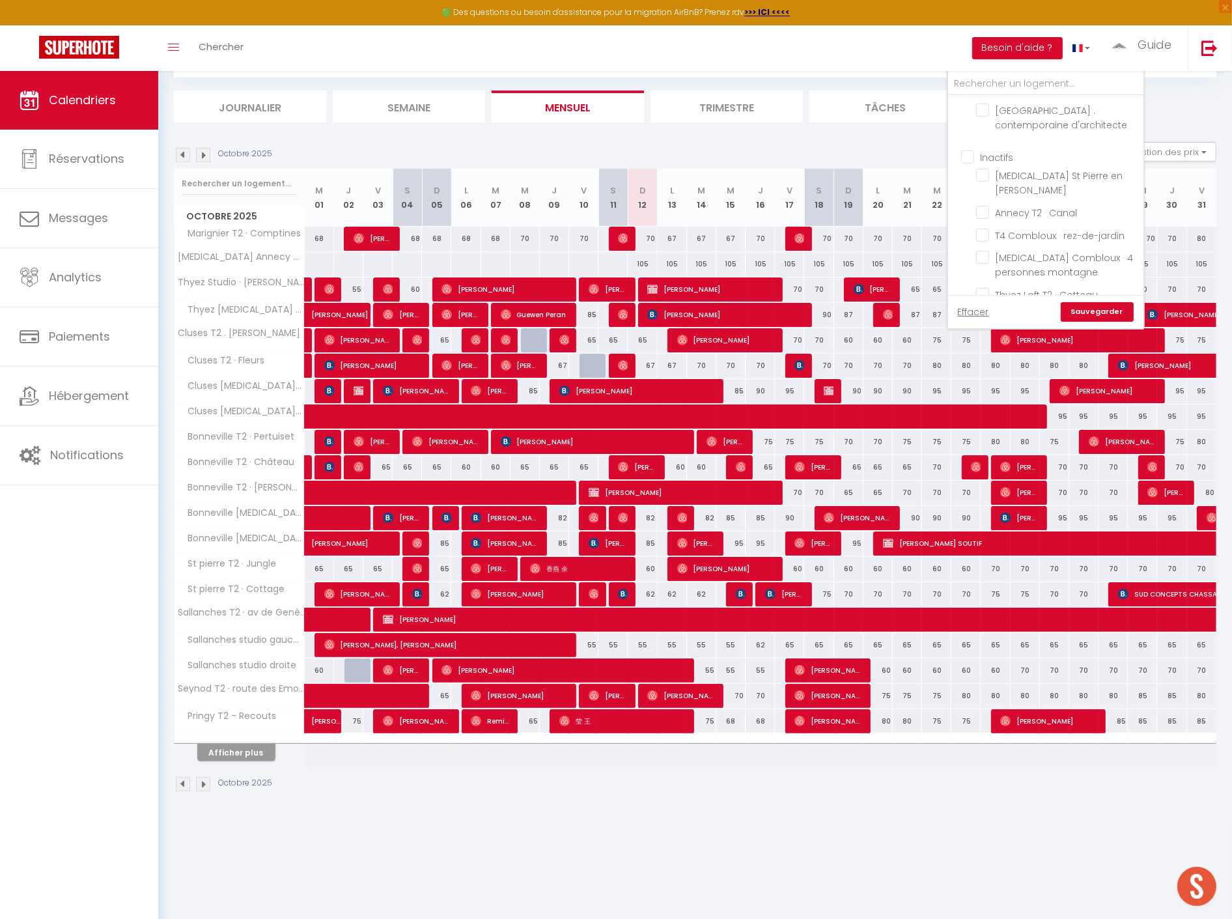
checkbox input "true"
click at [1092, 308] on link "Sauvegarder" at bounding box center [1096, 312] width 73 height 20
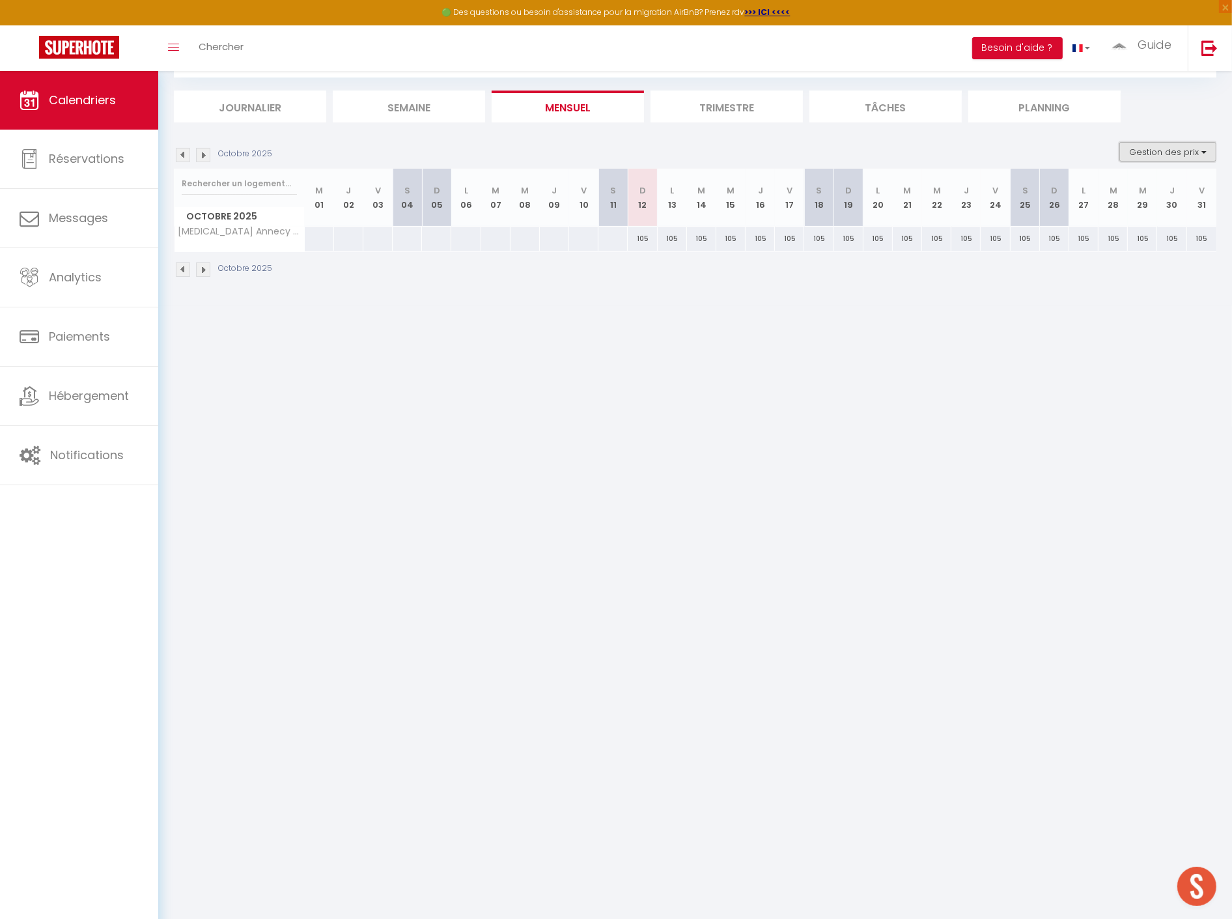
click at [1151, 152] on button "Gestion des prix" at bounding box center [1167, 152] width 97 height 20
click at [1142, 187] on input "Nb Nuits minimum" at bounding box center [1156, 192] width 117 height 13
checkbox input "true"
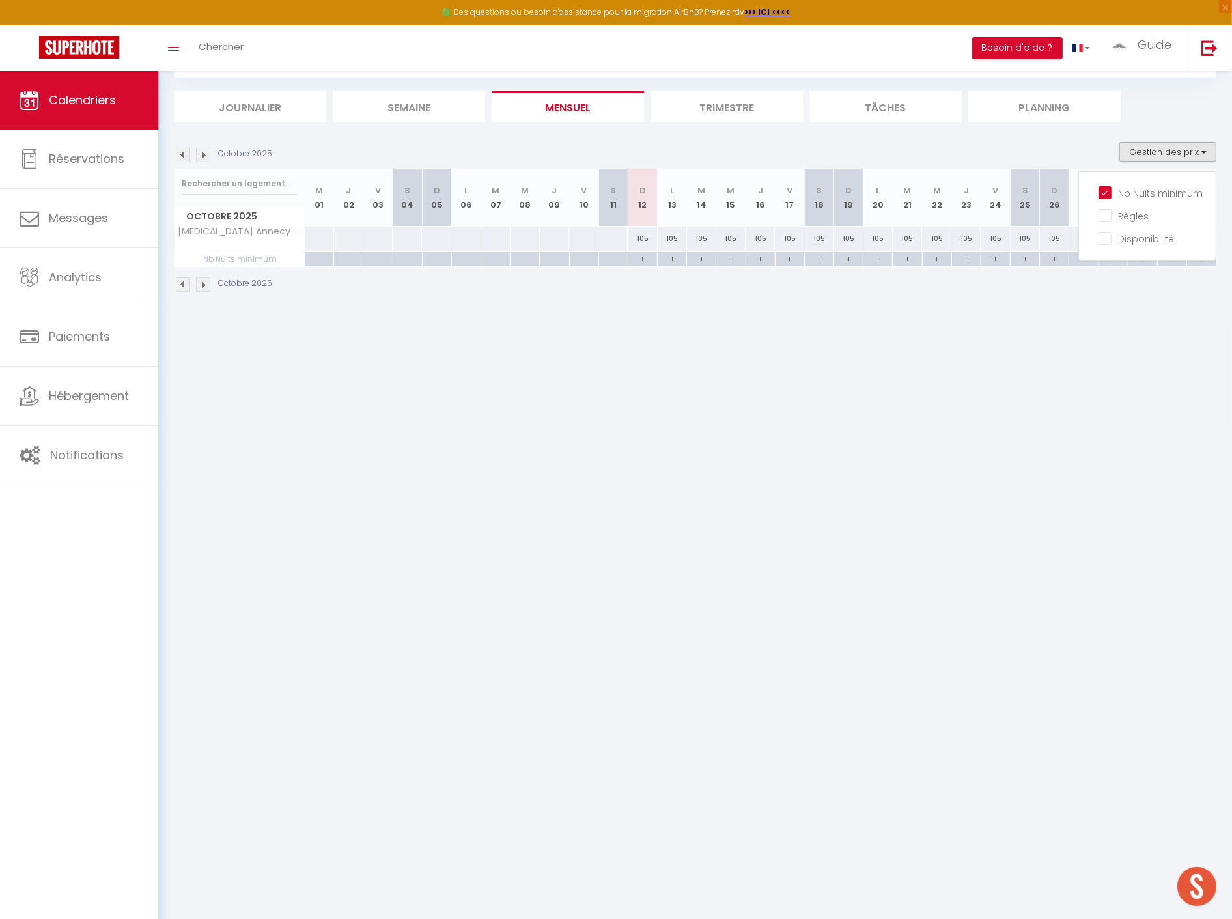
click at [642, 258] on div "1" at bounding box center [642, 258] width 29 height 12
type input "1"
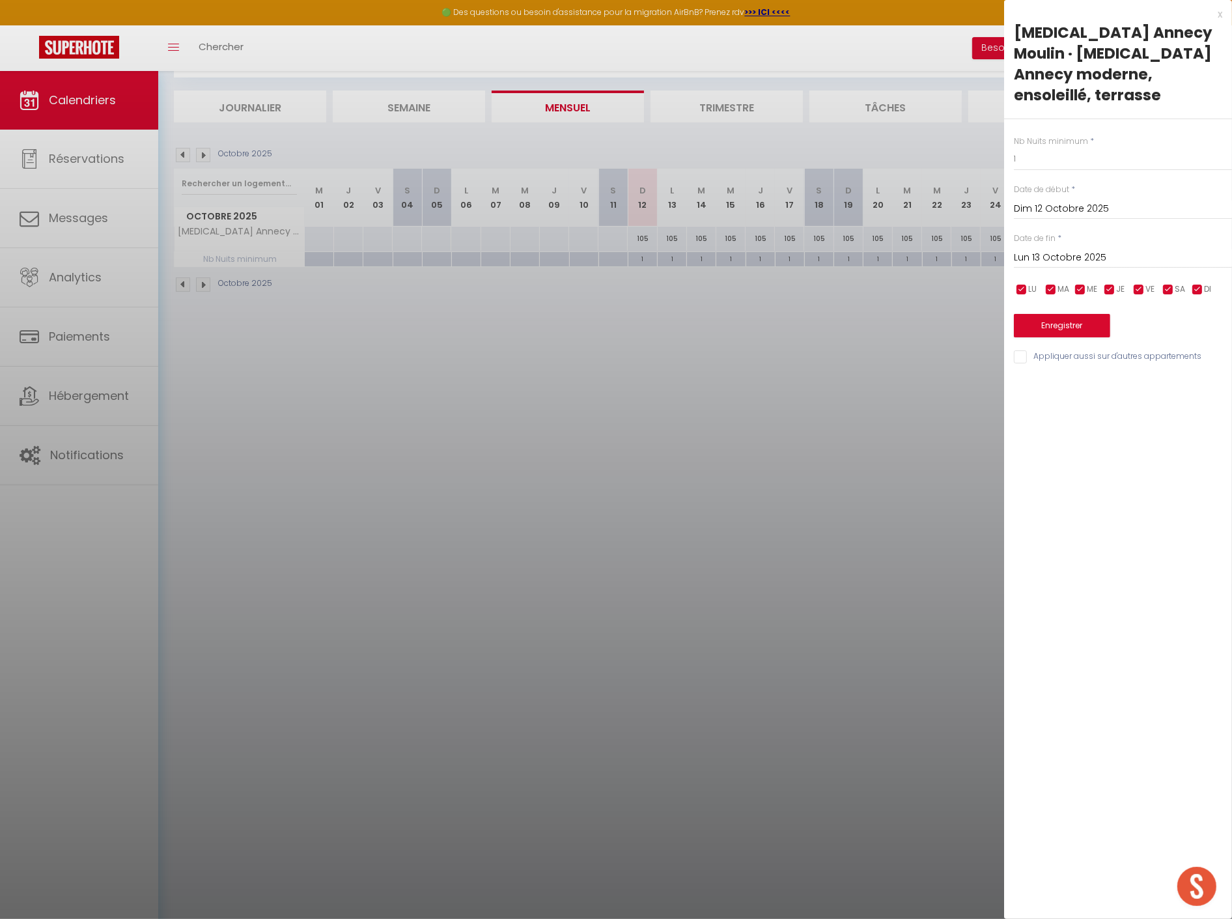
click at [1059, 249] on input "Lun 13 Octobre 2025" at bounding box center [1123, 257] width 218 height 17
click at [1196, 267] on span ">" at bounding box center [1194, 280] width 28 height 26
click at [1203, 267] on span ">" at bounding box center [1194, 280] width 28 height 26
click at [1200, 267] on span ">" at bounding box center [1194, 280] width 28 height 26
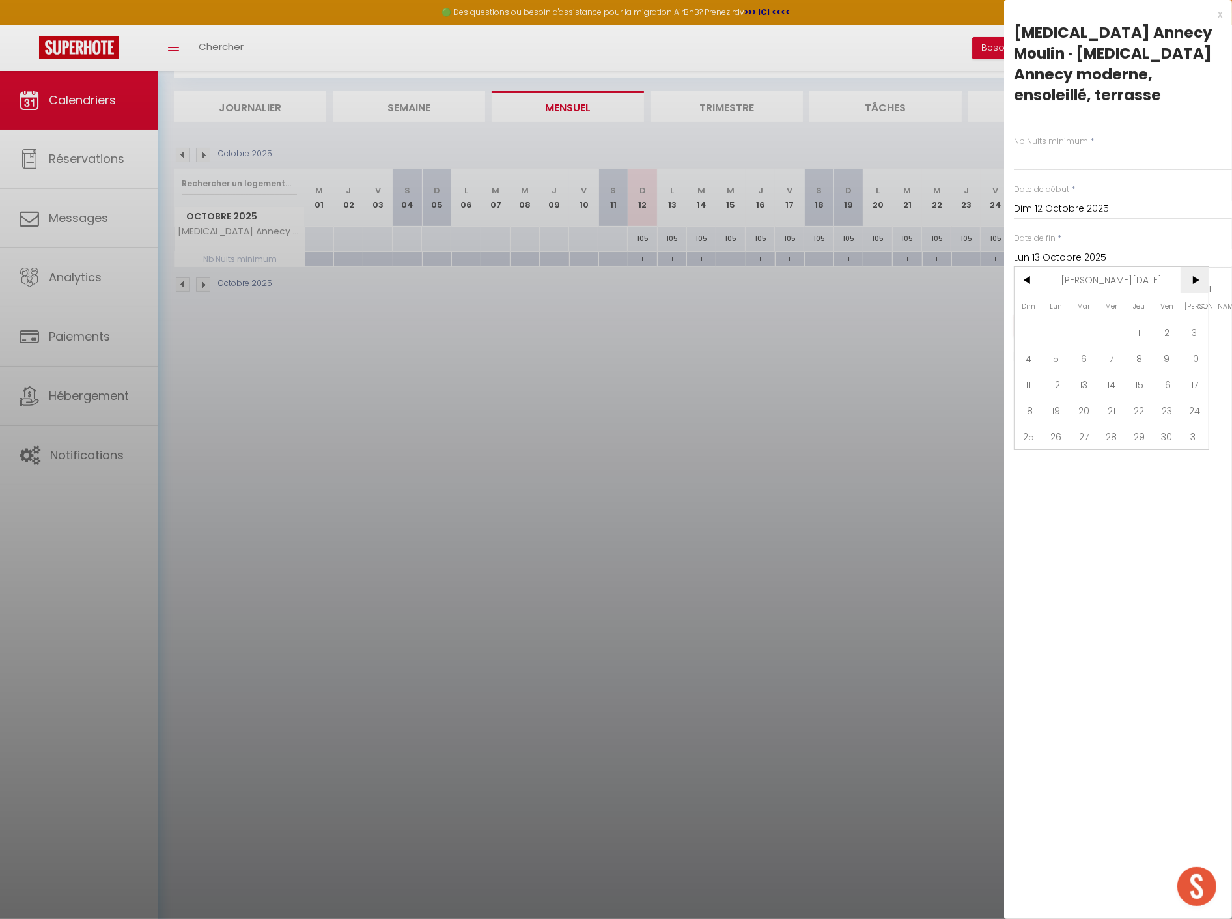
click at [1200, 267] on span ">" at bounding box center [1194, 280] width 28 height 26
click at [1199, 267] on span ">" at bounding box center [1194, 280] width 28 height 26
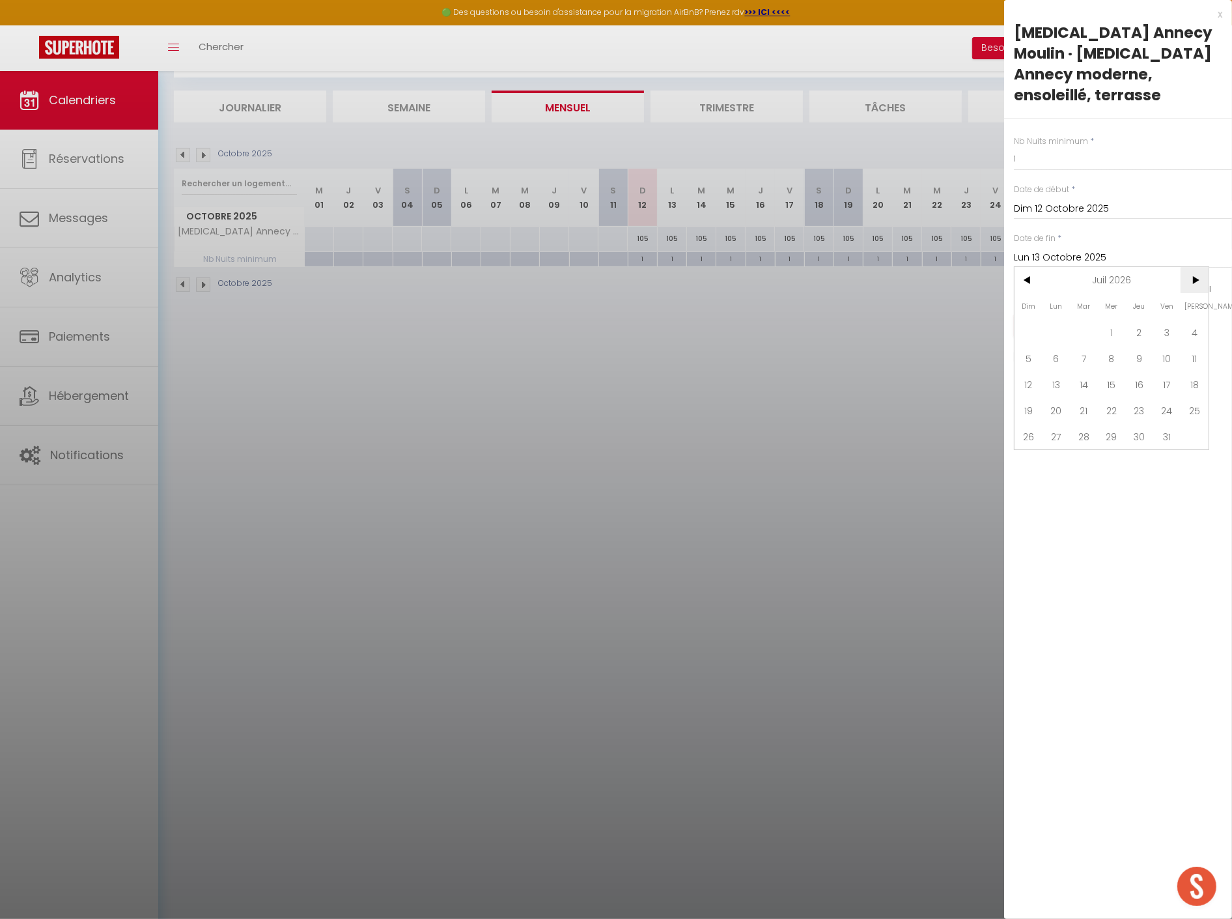
click at [1199, 267] on span ">" at bounding box center [1194, 280] width 28 height 26
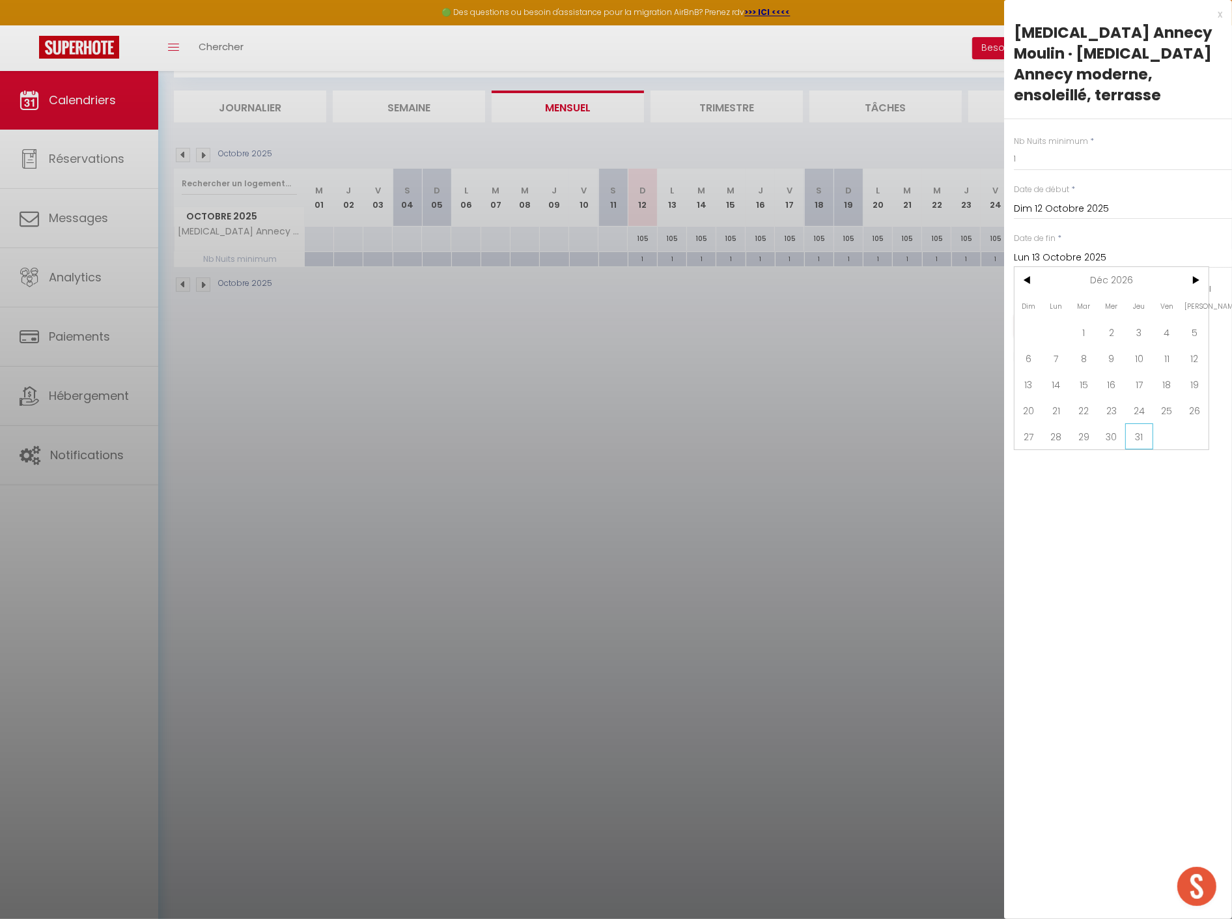
click at [1143, 423] on span "31" at bounding box center [1139, 436] width 28 height 26
type input "Jeu 31 Décembre 2026"
drag, startPoint x: 1068, startPoint y: 151, endPoint x: 1031, endPoint y: 148, distance: 37.2
click at [1032, 148] on div "Nb Nuits minimum * 1 Date de début * Dim 12 Octobre 2025 < Oct 2025 > Dim Lun M…" at bounding box center [1118, 242] width 228 height 246
drag, startPoint x: 1030, startPoint y: 138, endPoint x: 993, endPoint y: 137, distance: 37.1
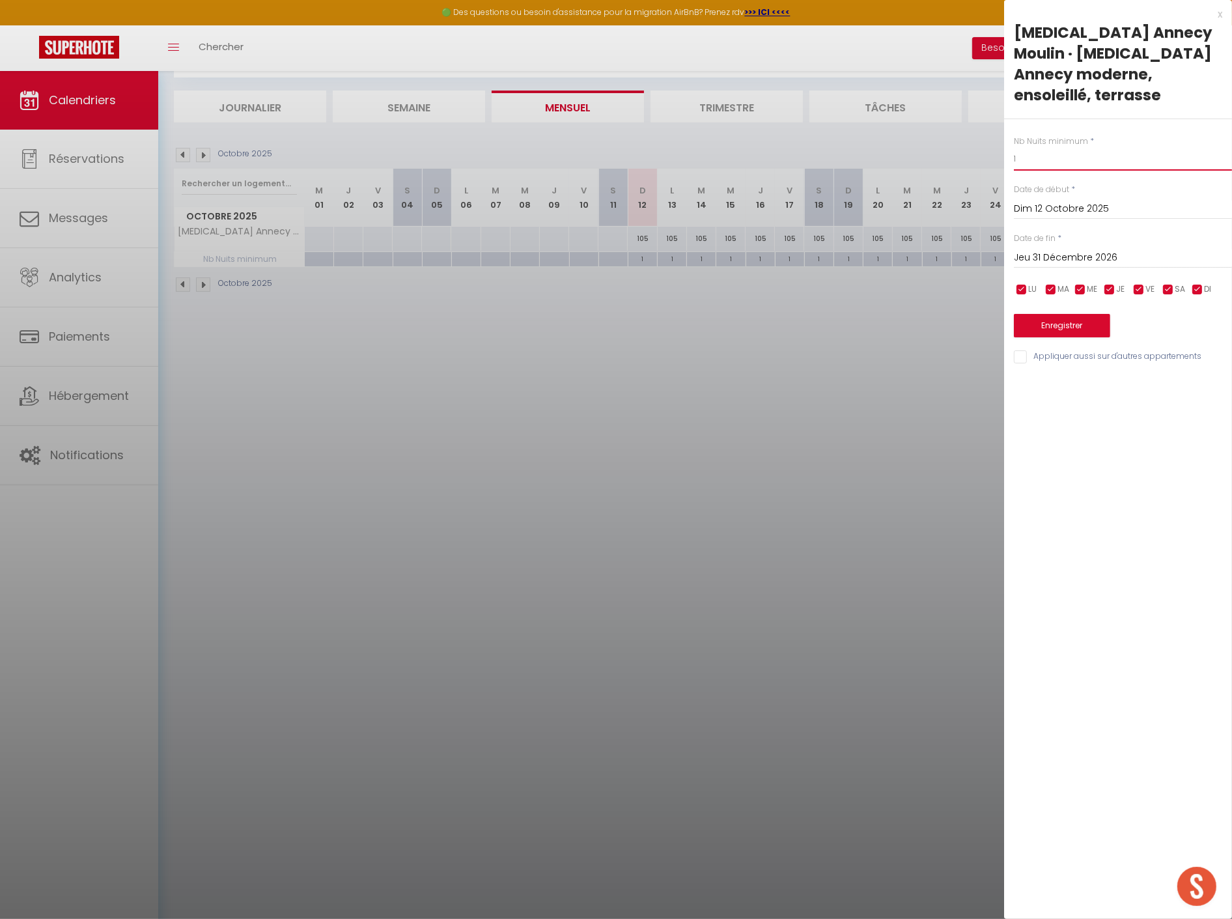
click at [993, 137] on body "🟢 Des questions ou besoin d'assistance pour la migration AirBnB? Prenez rdv >>>…" at bounding box center [616, 460] width 1232 height 919
type input "2"
click at [1071, 314] on button "Enregistrer" at bounding box center [1062, 325] width 96 height 23
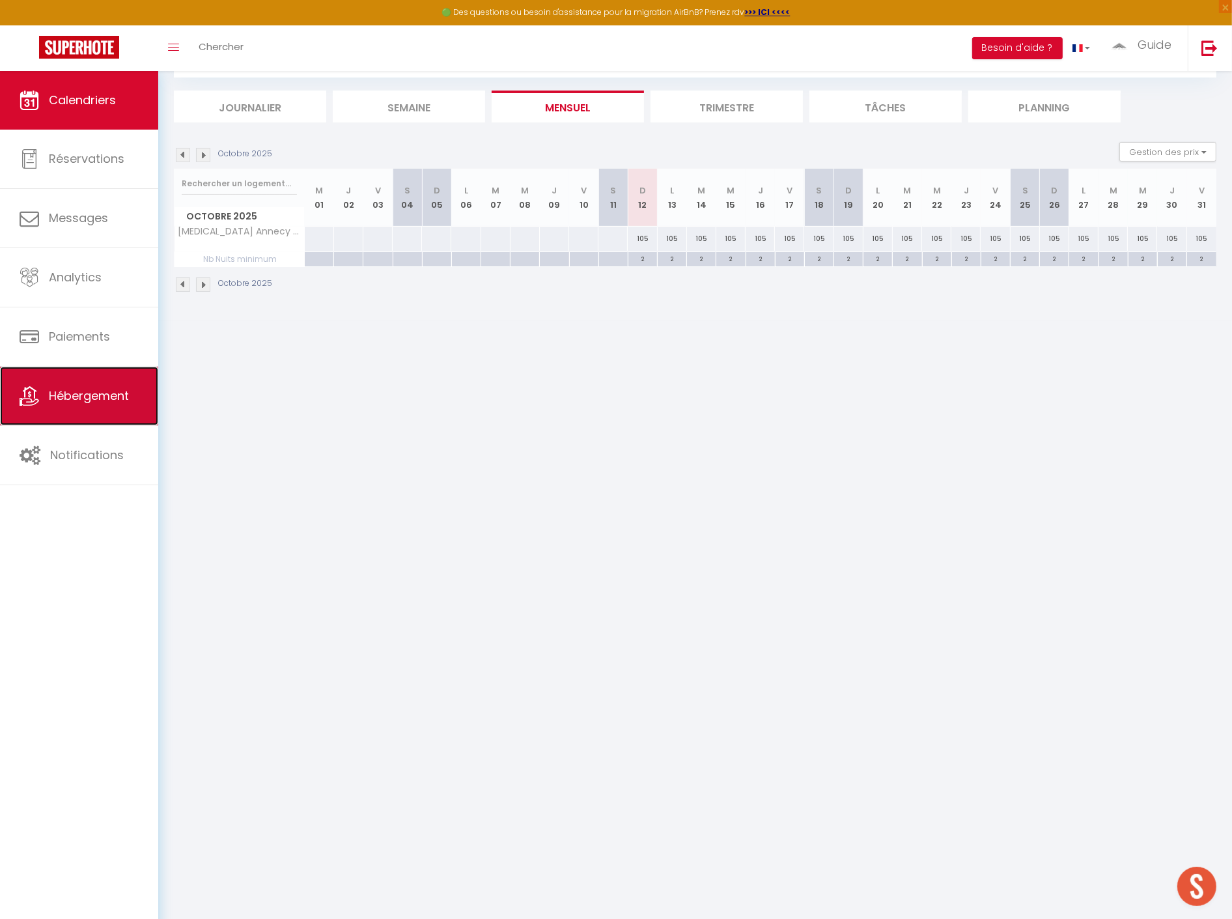
click at [92, 373] on link "Hébergement" at bounding box center [79, 395] width 158 height 59
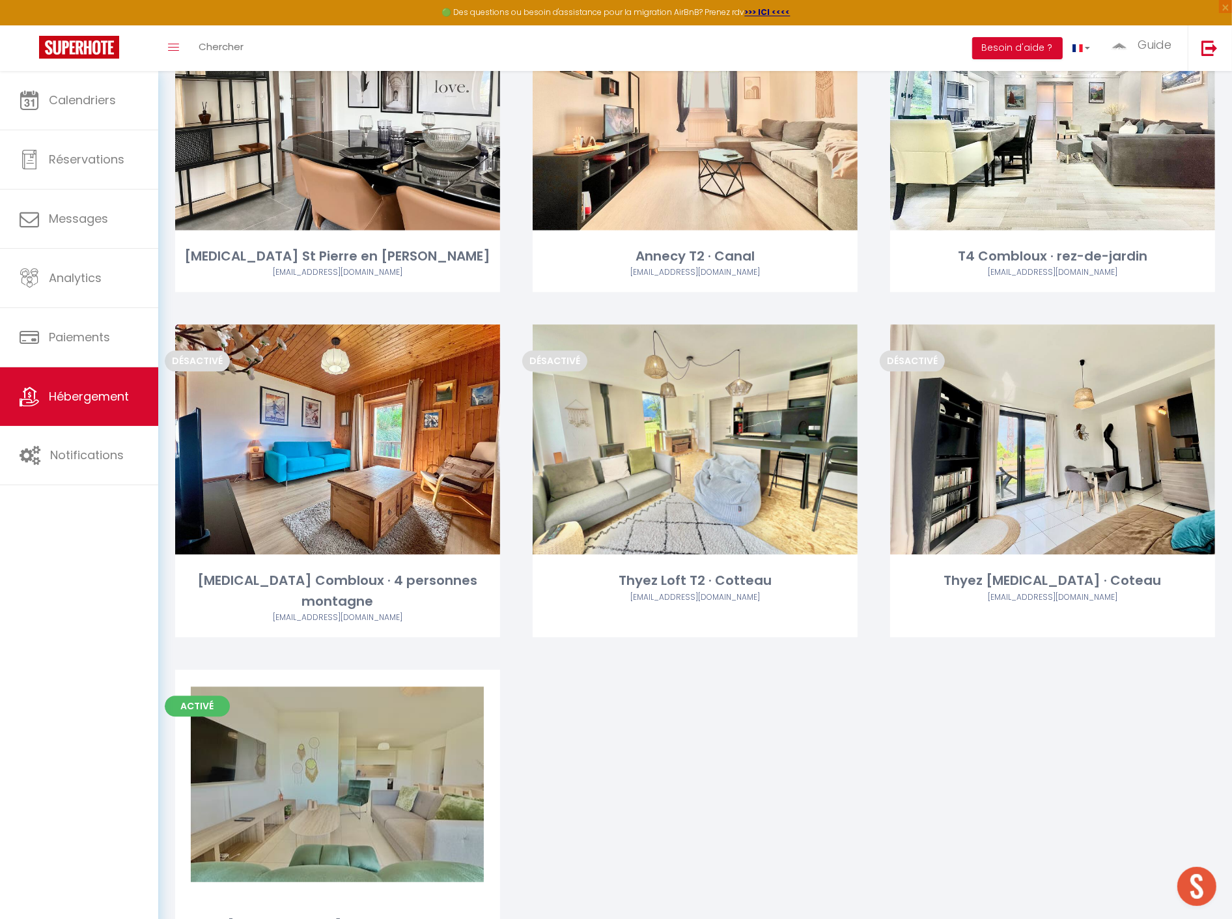
scroll to position [3182, 0]
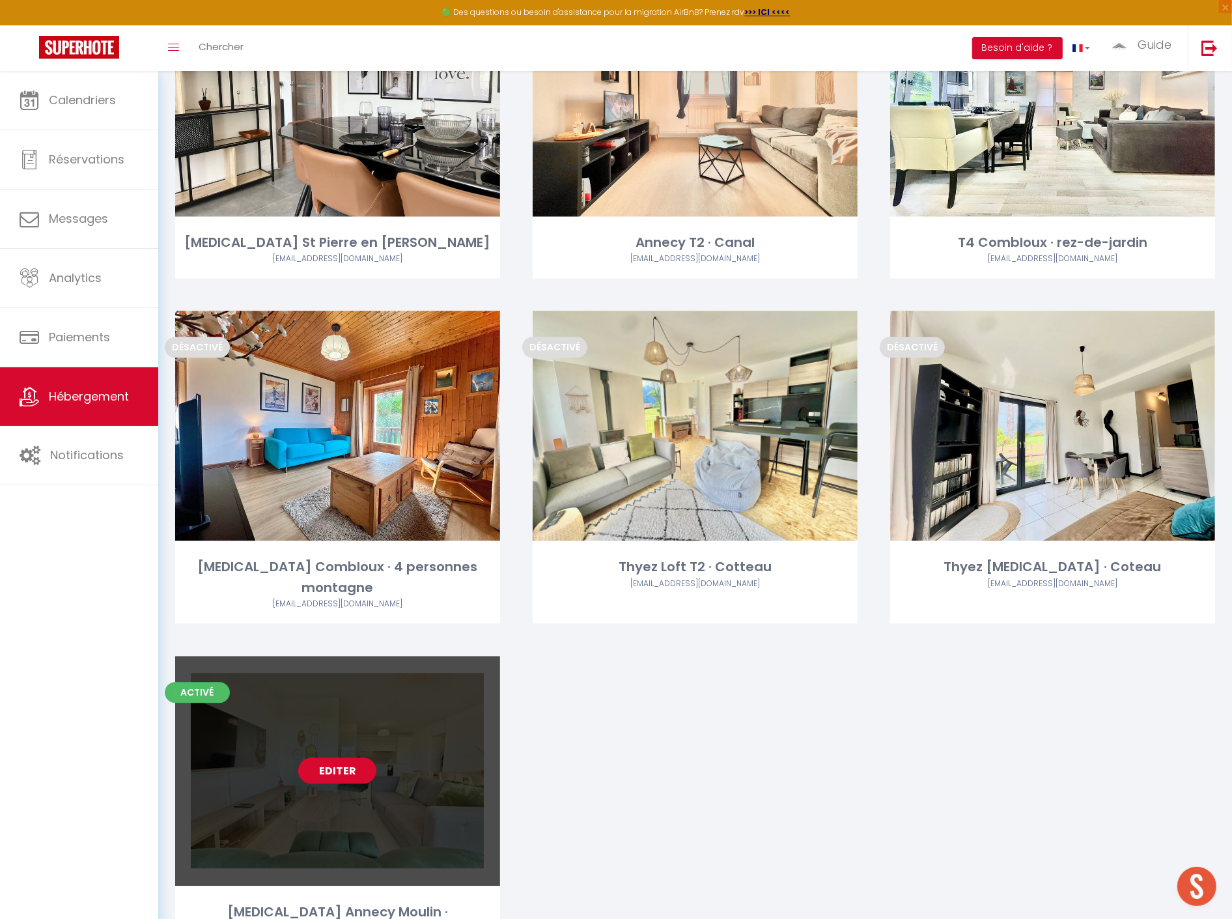
click at [355, 757] on link "Editer" at bounding box center [337, 770] width 78 height 26
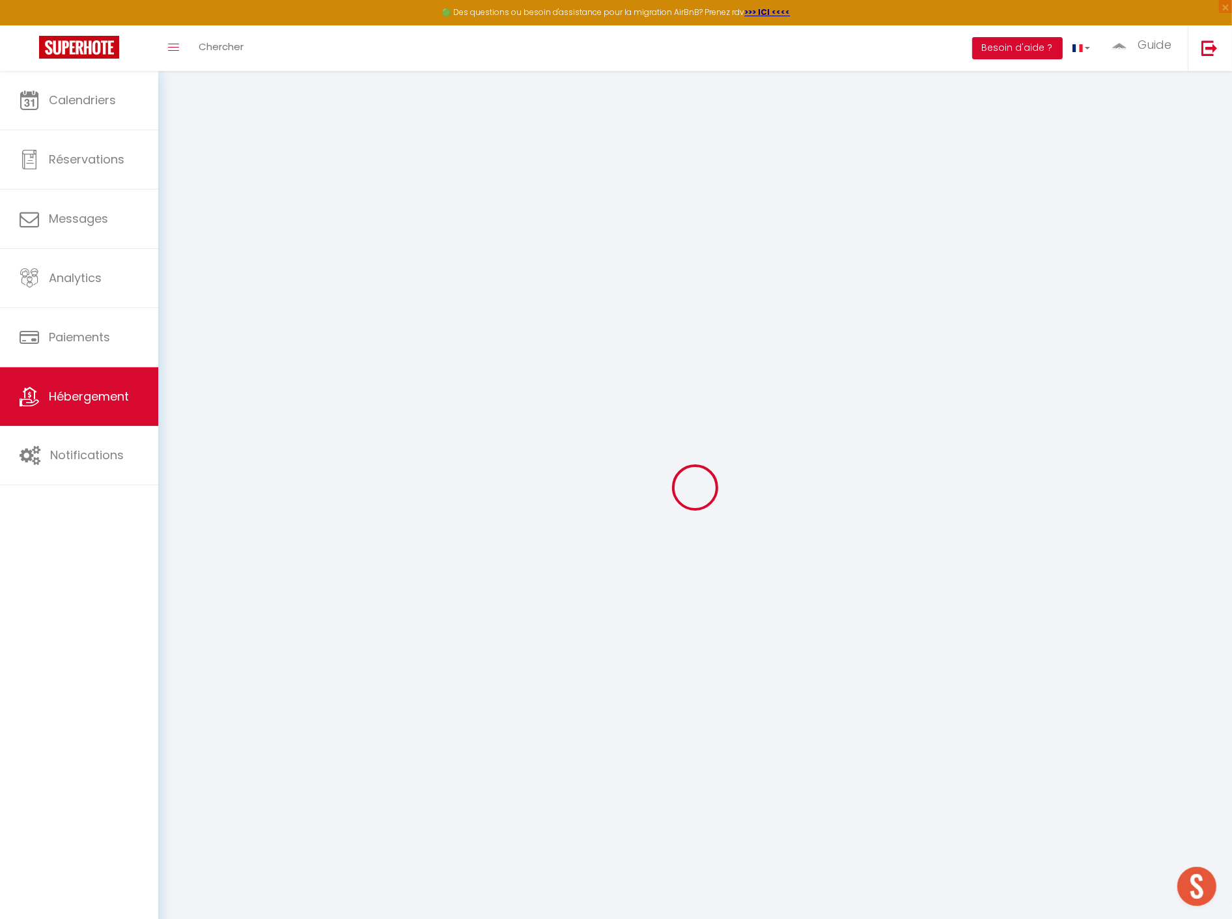
select select
select select "2"
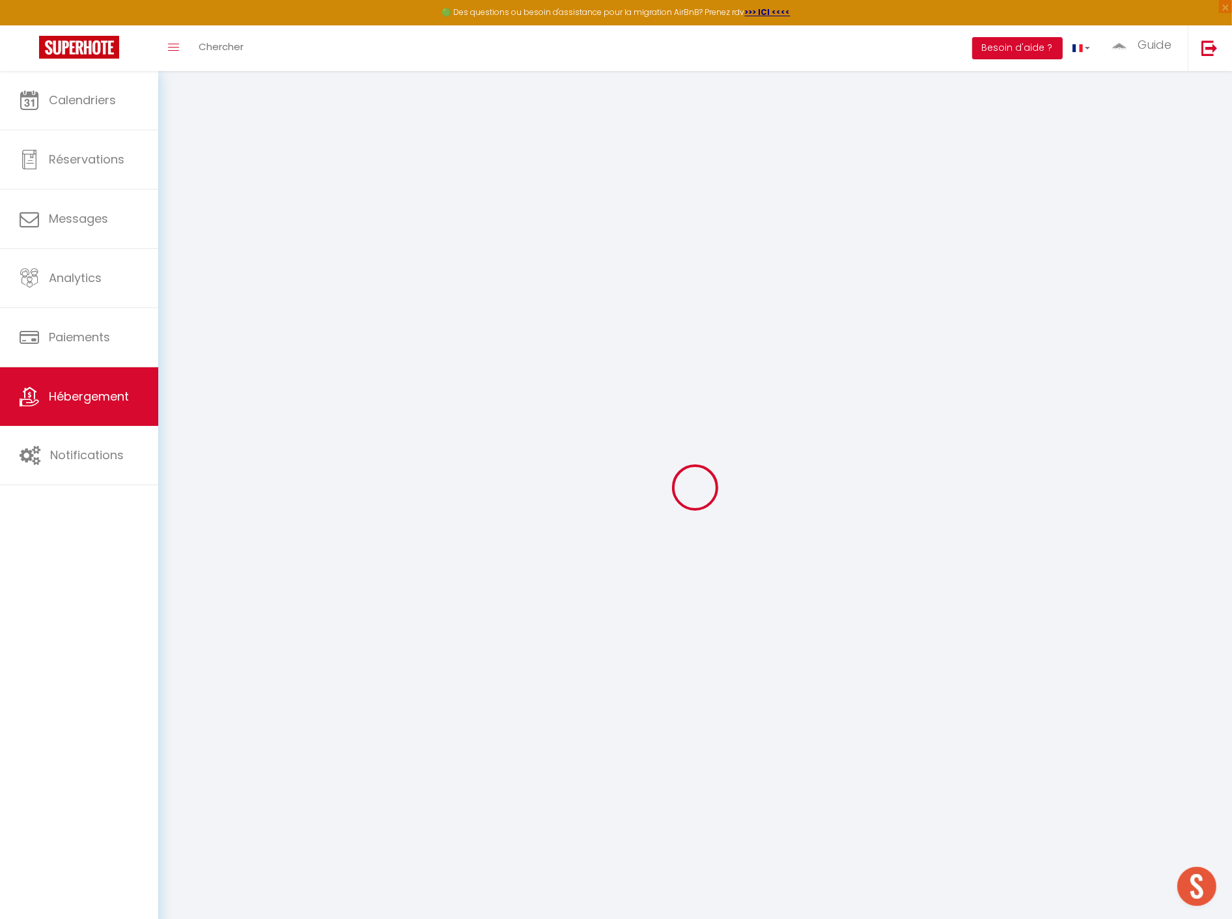
select select "2"
select select
checkbox input "false"
select select
checkbox input "false"
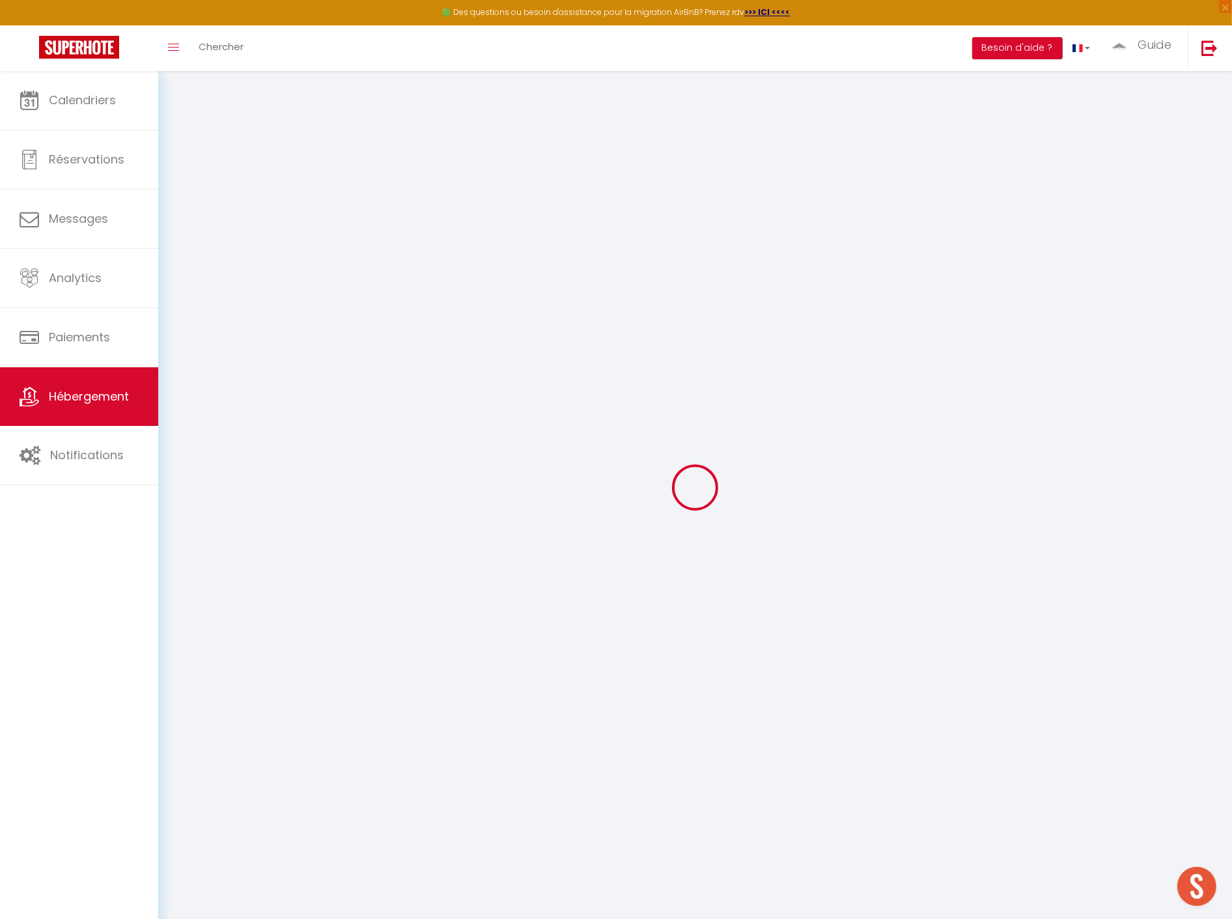
checkbox input "false"
select select
checkbox input "false"
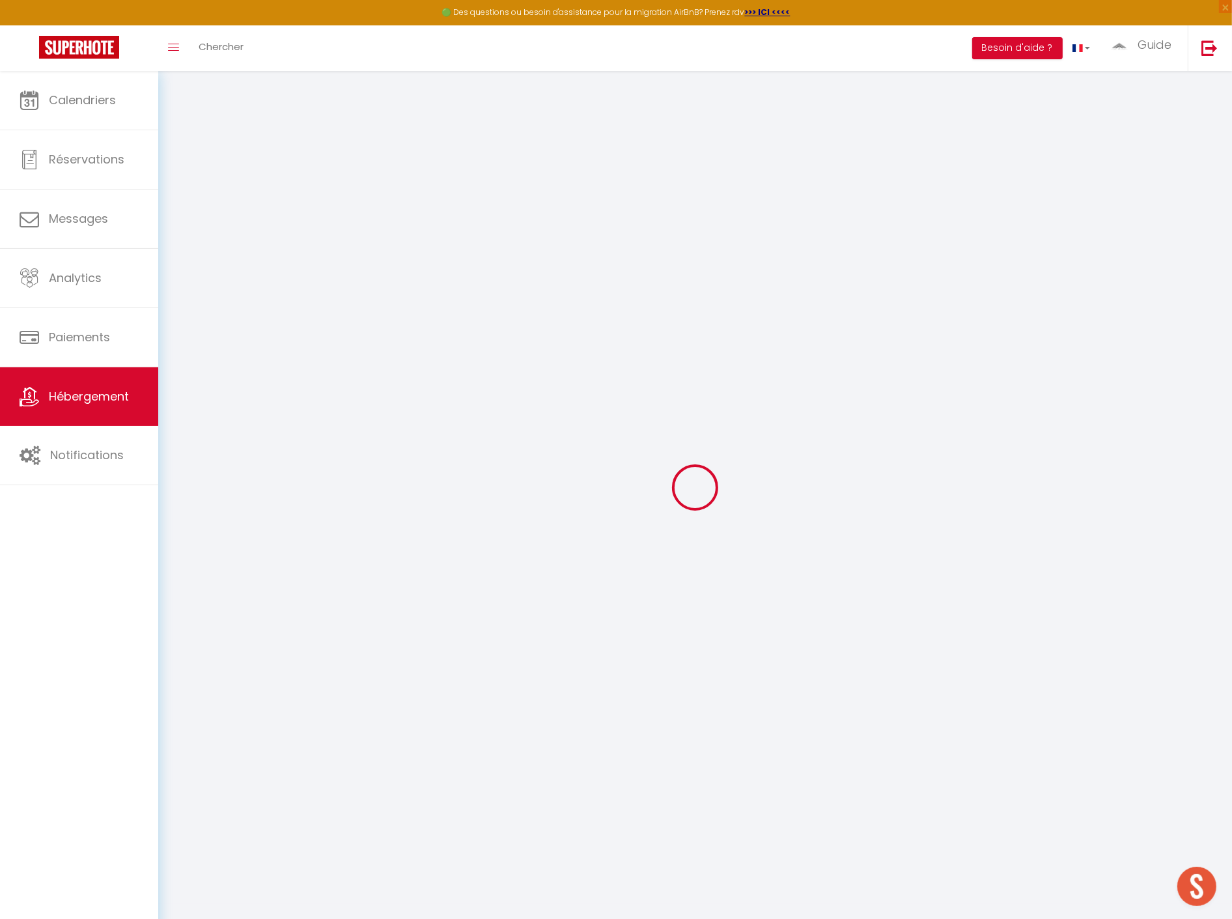
select select
checkbox input "false"
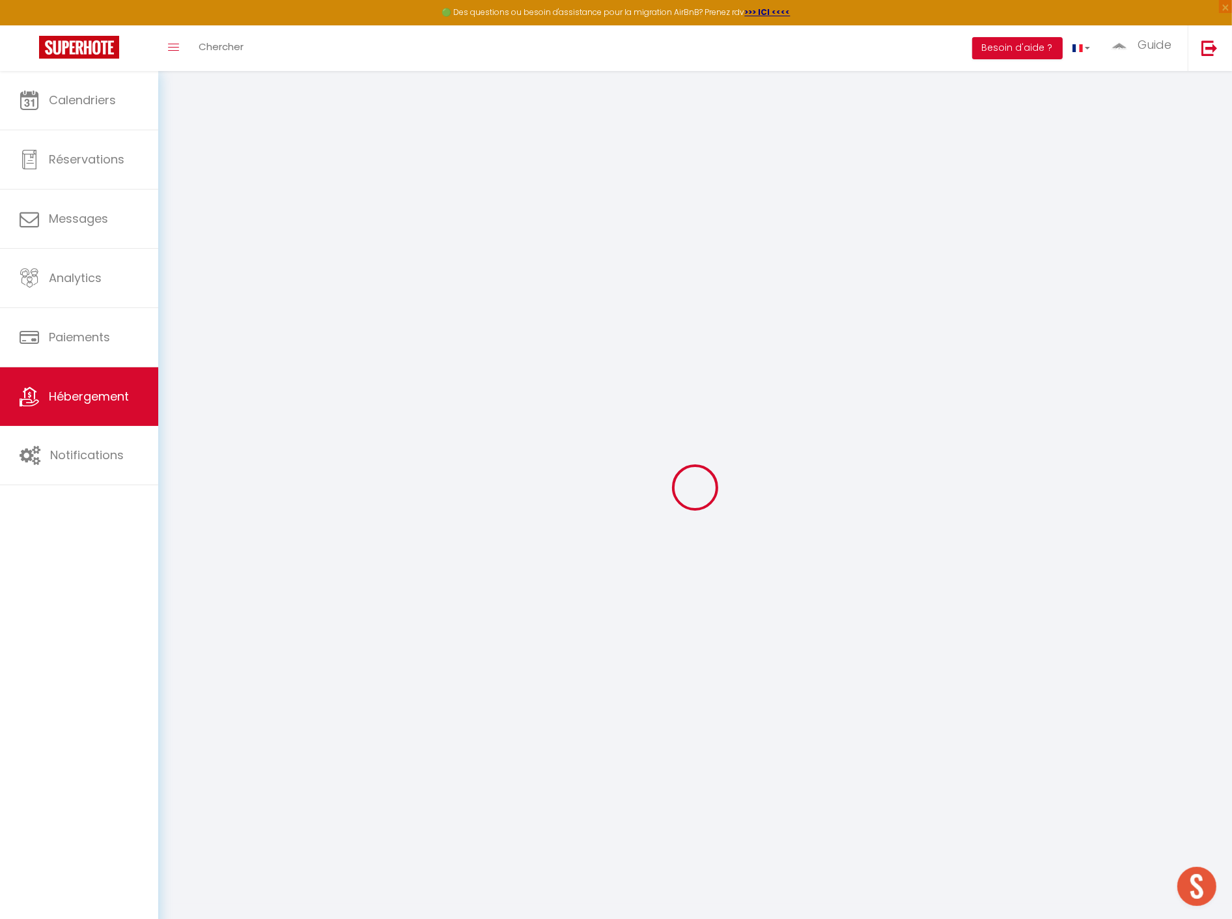
select select
checkbox input "false"
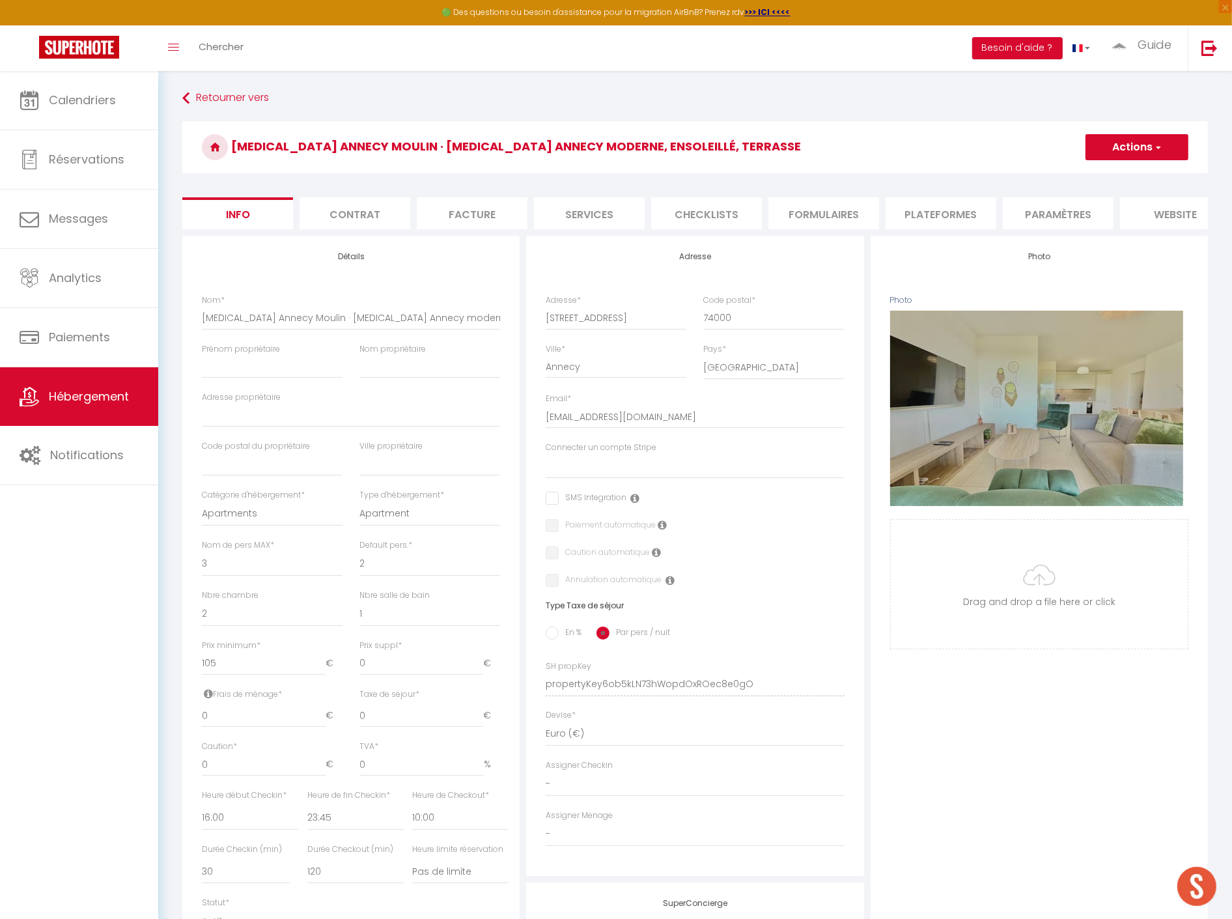
select select
checkbox input "false"
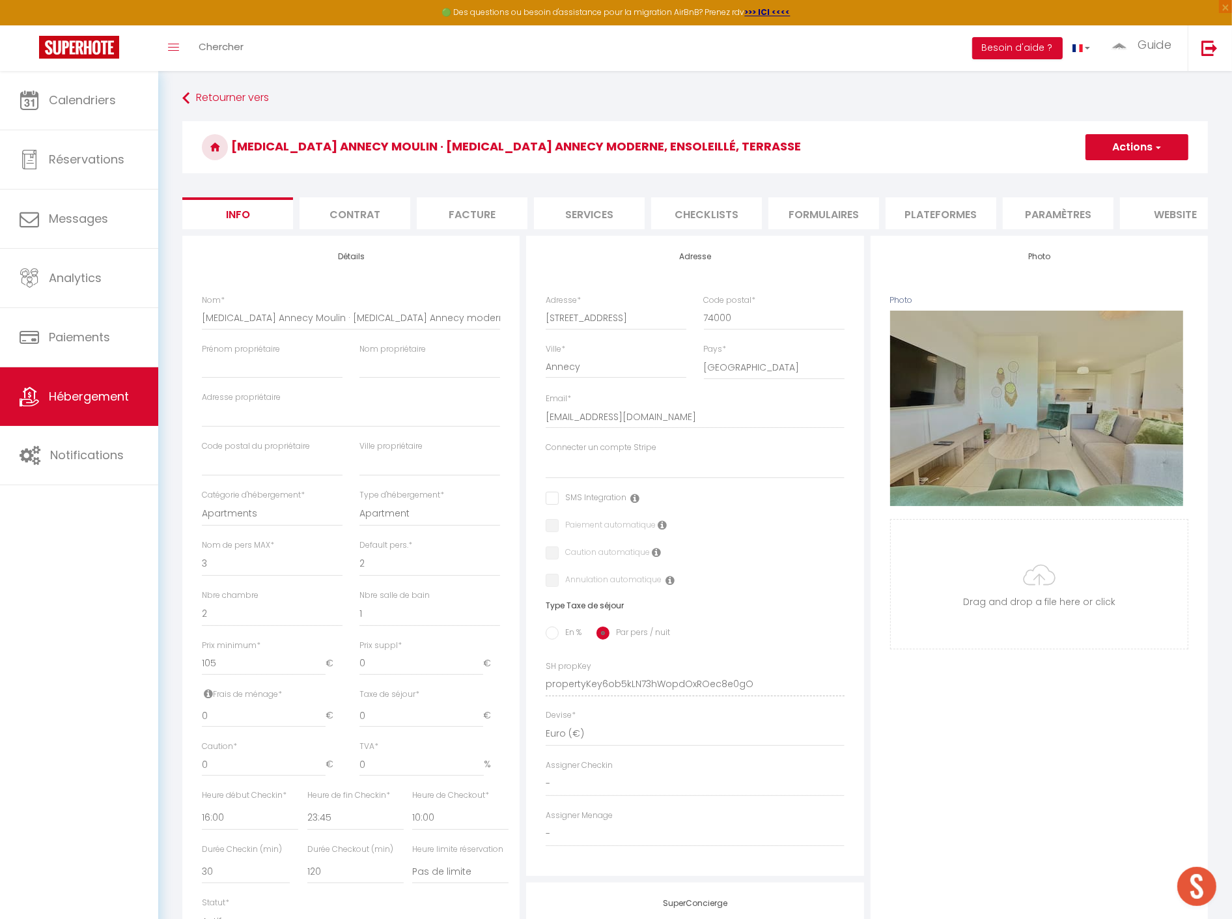
select select
checkbox input "false"
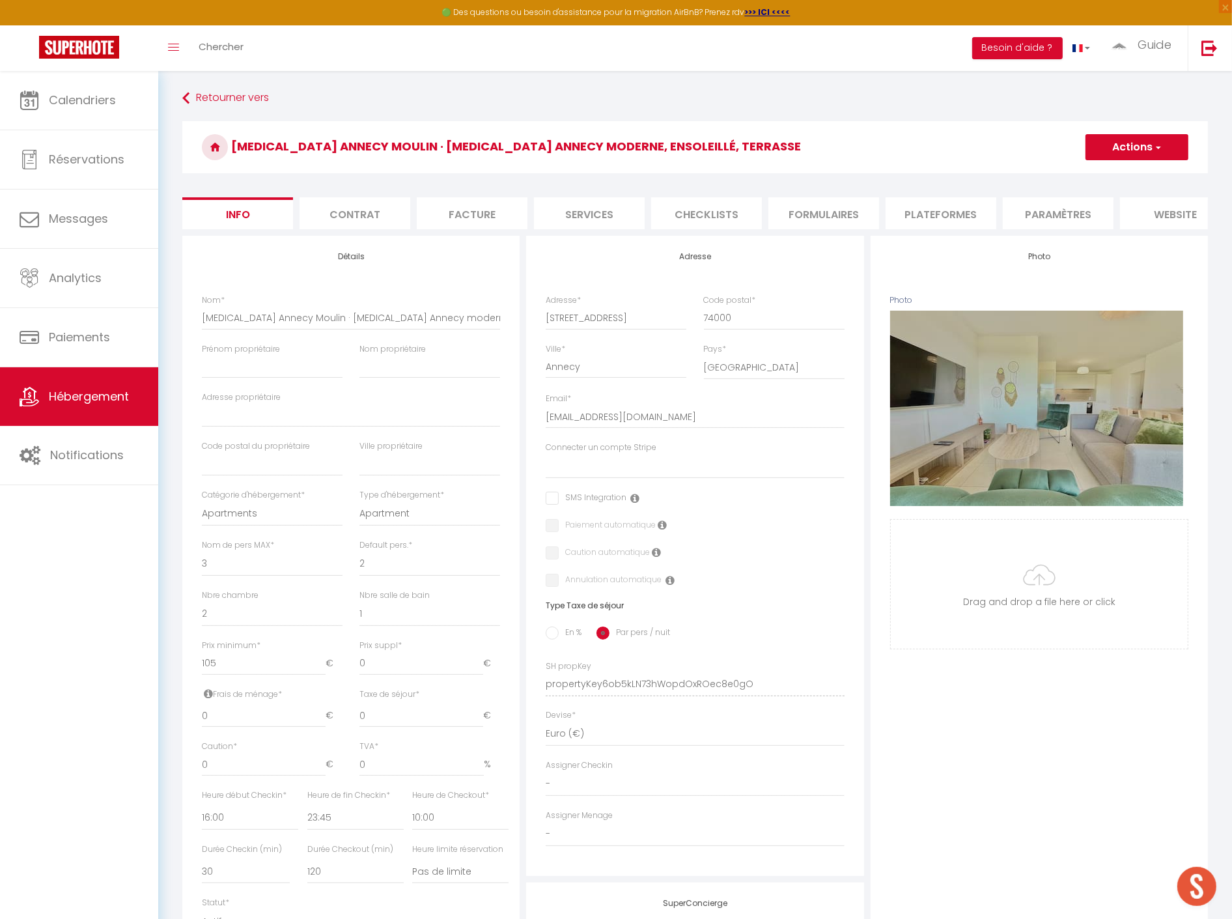
click at [615, 212] on li "Services" at bounding box center [589, 213] width 111 height 32
select select
checkbox input "false"
select select
checkbox input "false"
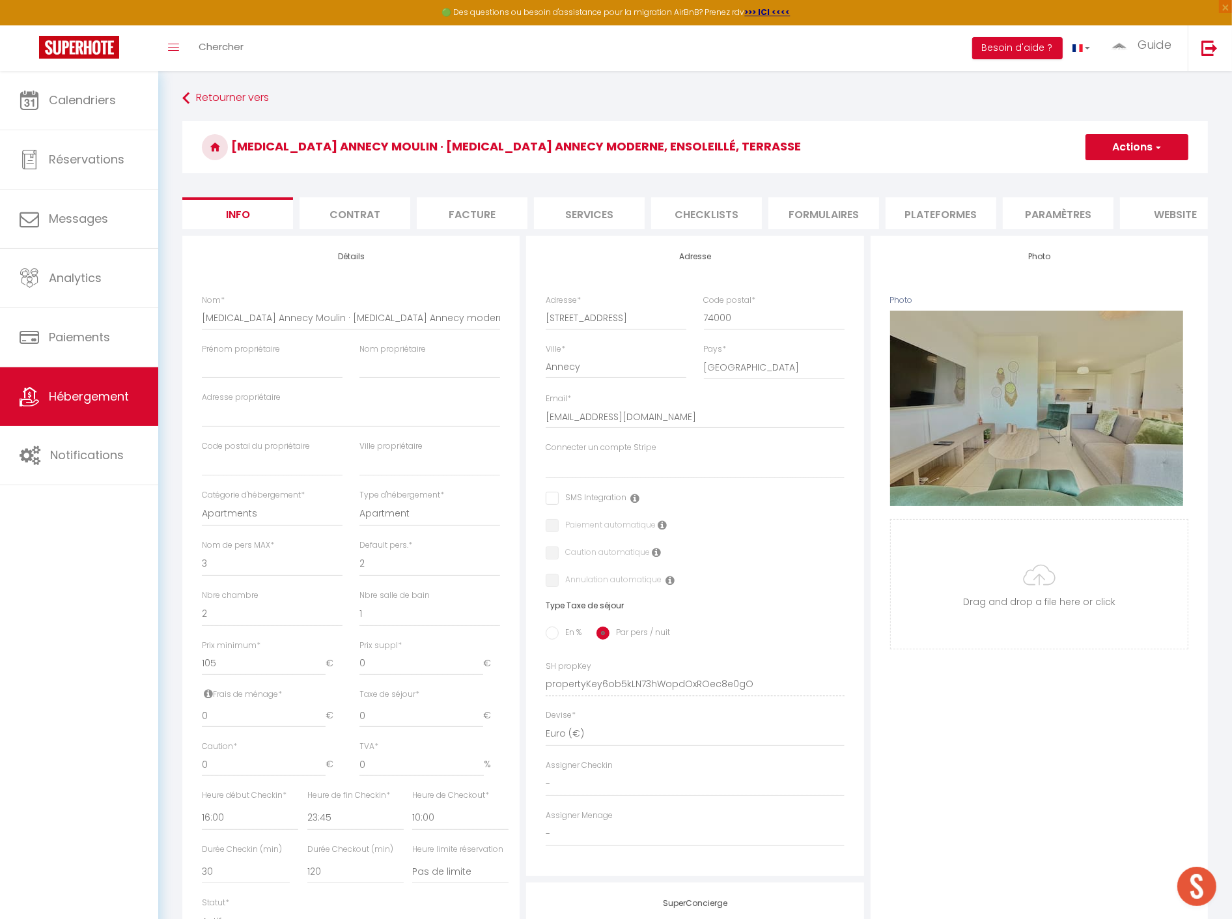
checkbox input "false"
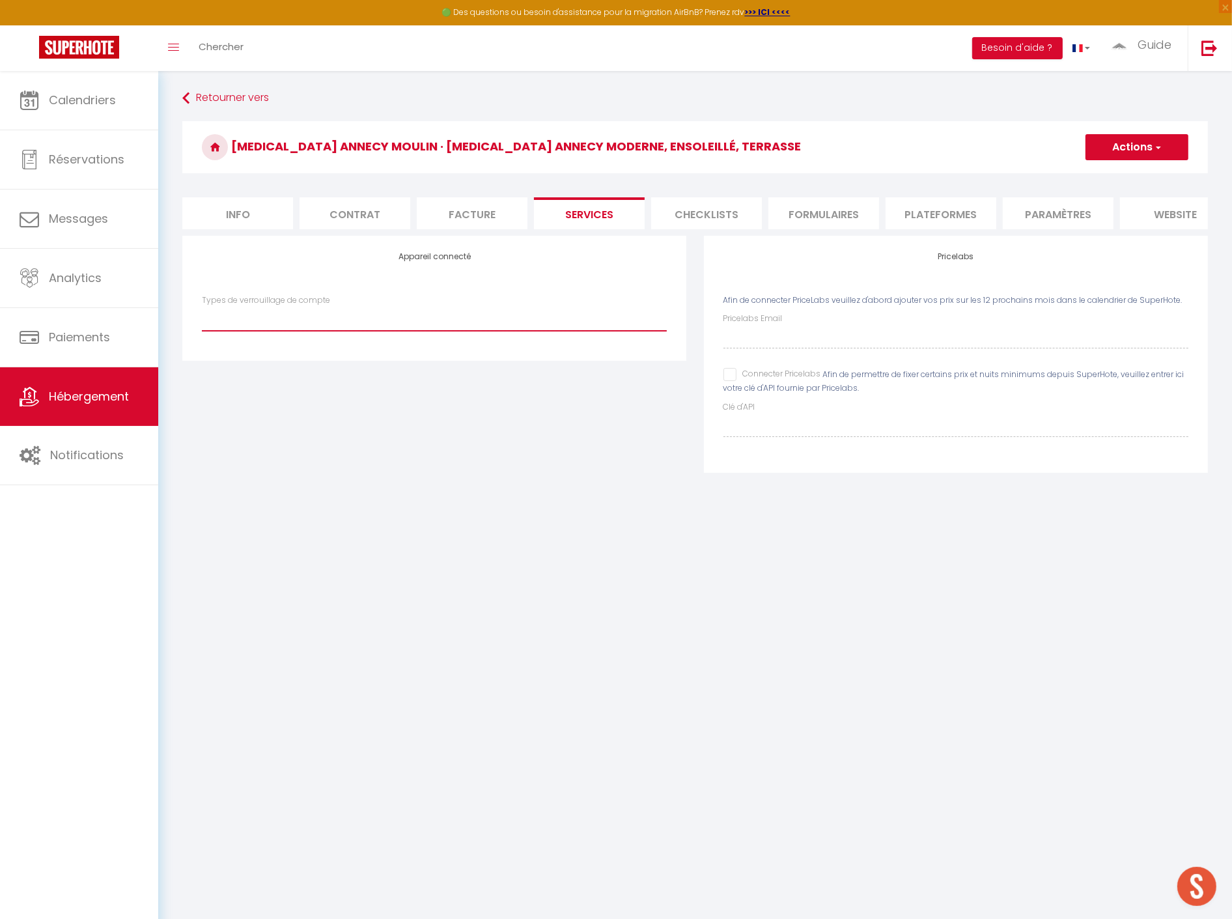
click at [394, 318] on select "SuperCheckin" at bounding box center [434, 318] width 465 height 25
select select "SuperCheckin"
click at [202, 316] on select "SuperCheckin" at bounding box center [434, 318] width 465 height 25
checkbox input "false"
select select
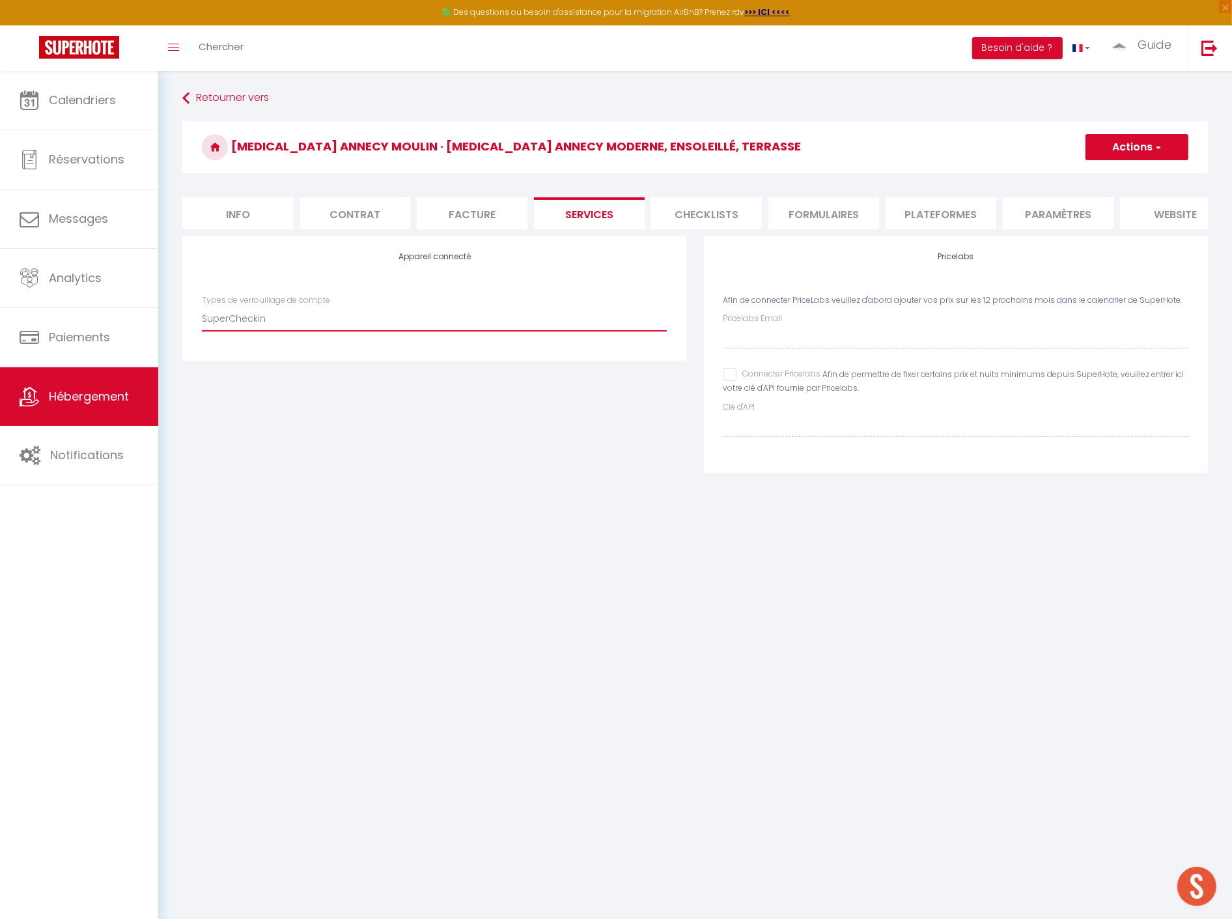
checkbox input "false"
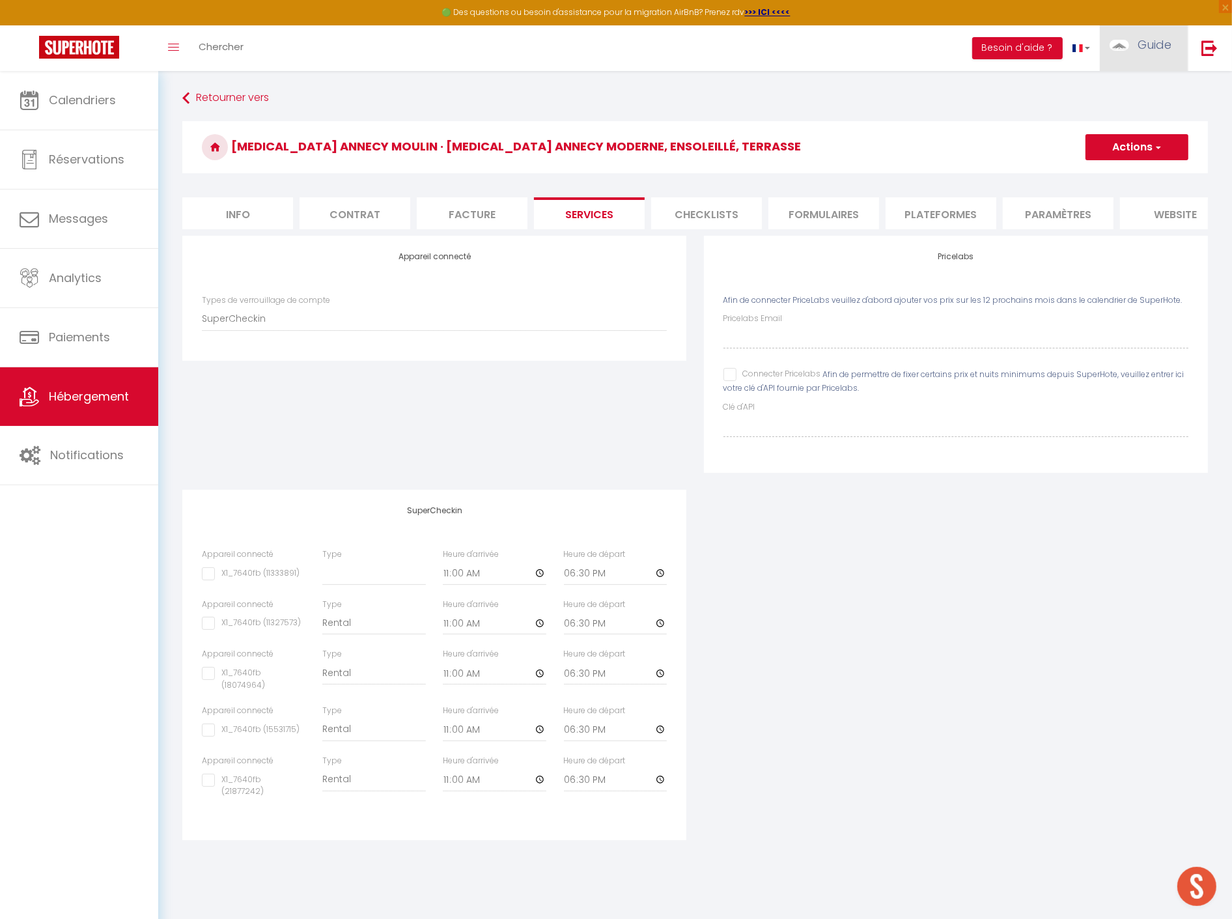
click at [1133, 50] on link "Guide" at bounding box center [1143, 48] width 88 height 46
click at [1120, 89] on link "Paramètres" at bounding box center [1135, 90] width 96 height 22
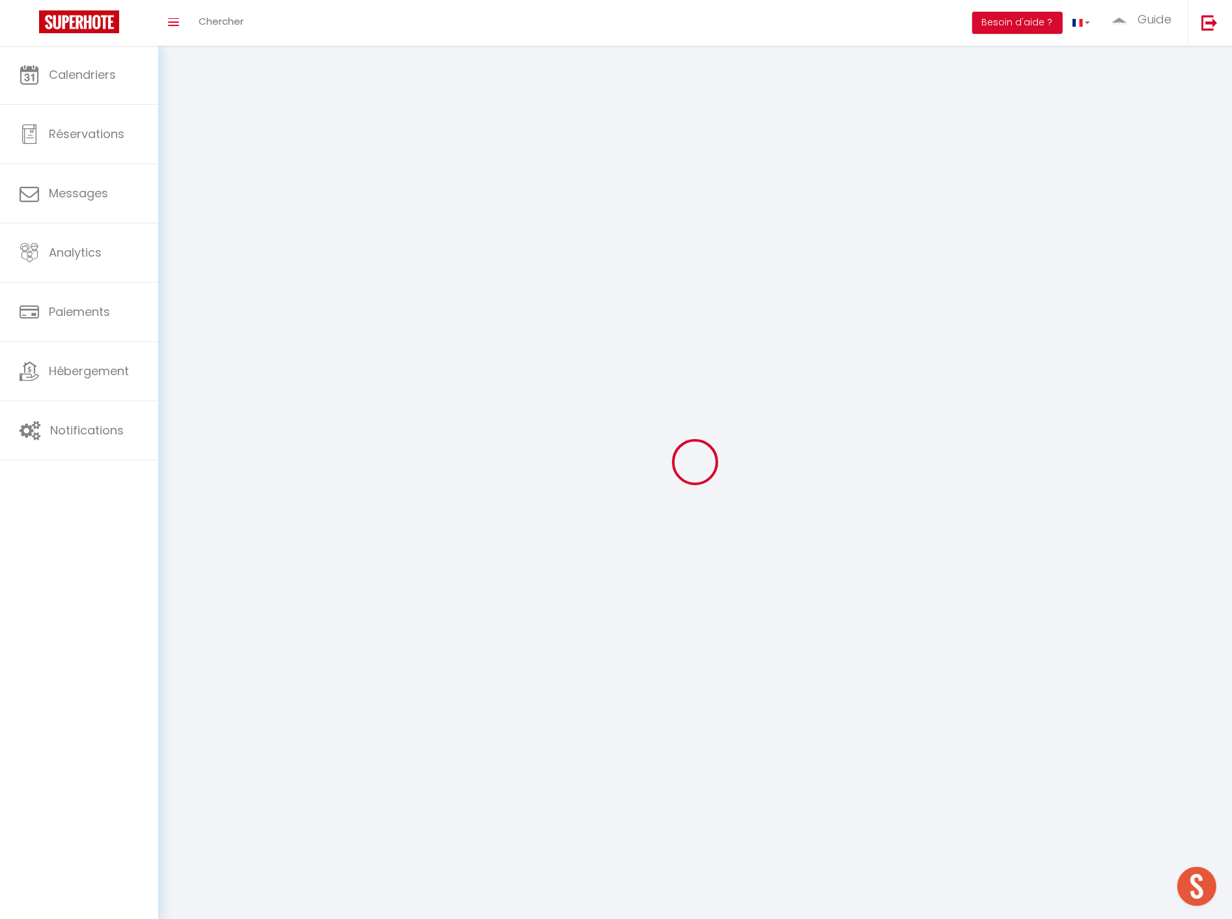
type input "Guide"
type input "Property"
type input "0658562825"
type input "[STREET_ADDRESS]"
type input "74130"
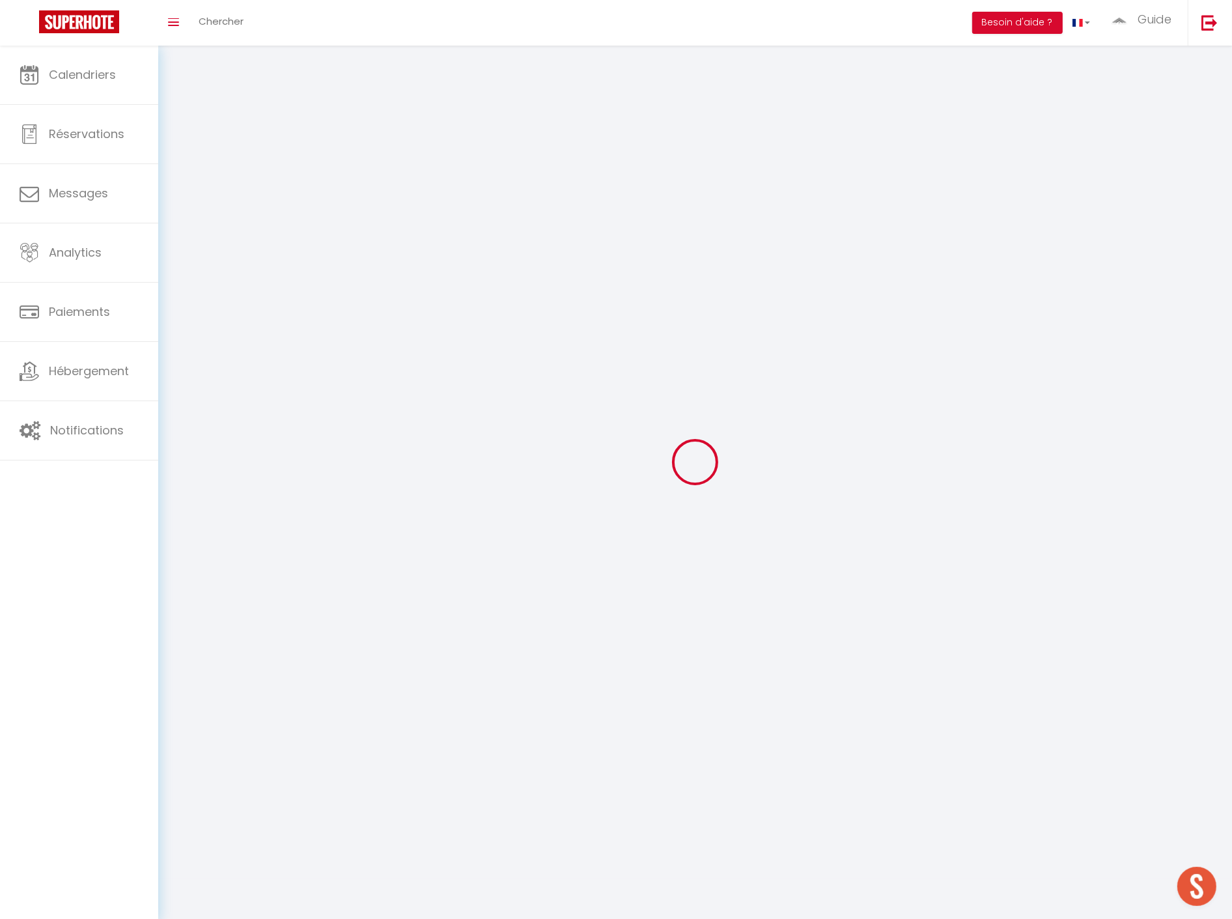
type input "Bonneville"
type input "Lj5SClOZ5uIB2577586UIN7OH"
type input "r4Z9Fip0g6OstbGIlHGCE8OiG"
type input "https://app.superhote.com/#/get-available-rentals/r4Z9Fip0g6OstbGIlHGCE8OiG"
select select "28"
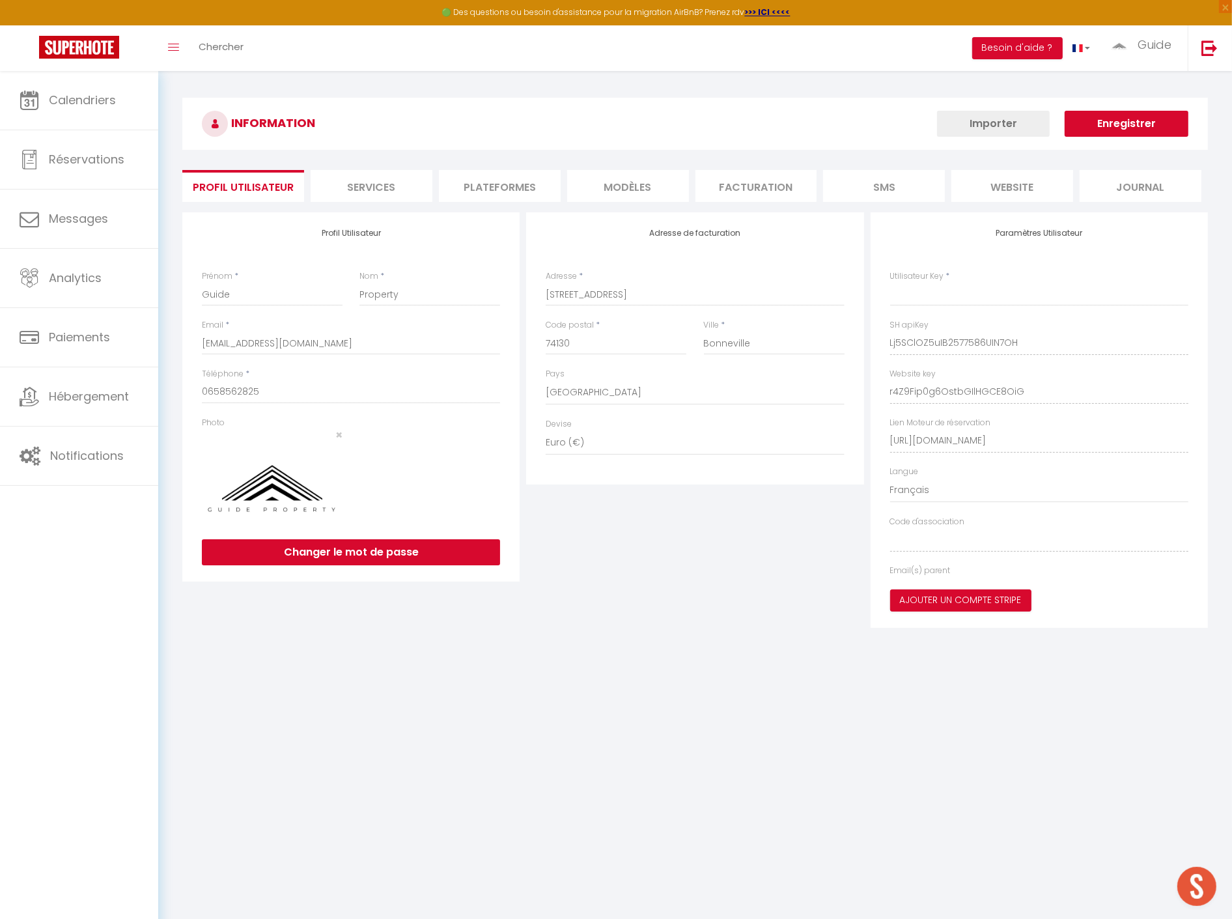
type input "Lj5SClOZ5uIB2577586UIN7OH"
type input "r4Z9Fip0g6OstbGIlHGCE8OiG"
type input "https://app.superhote.com/#/get-available-rentals/r4Z9Fip0g6OstbGIlHGCE8OiG"
select select "fr"
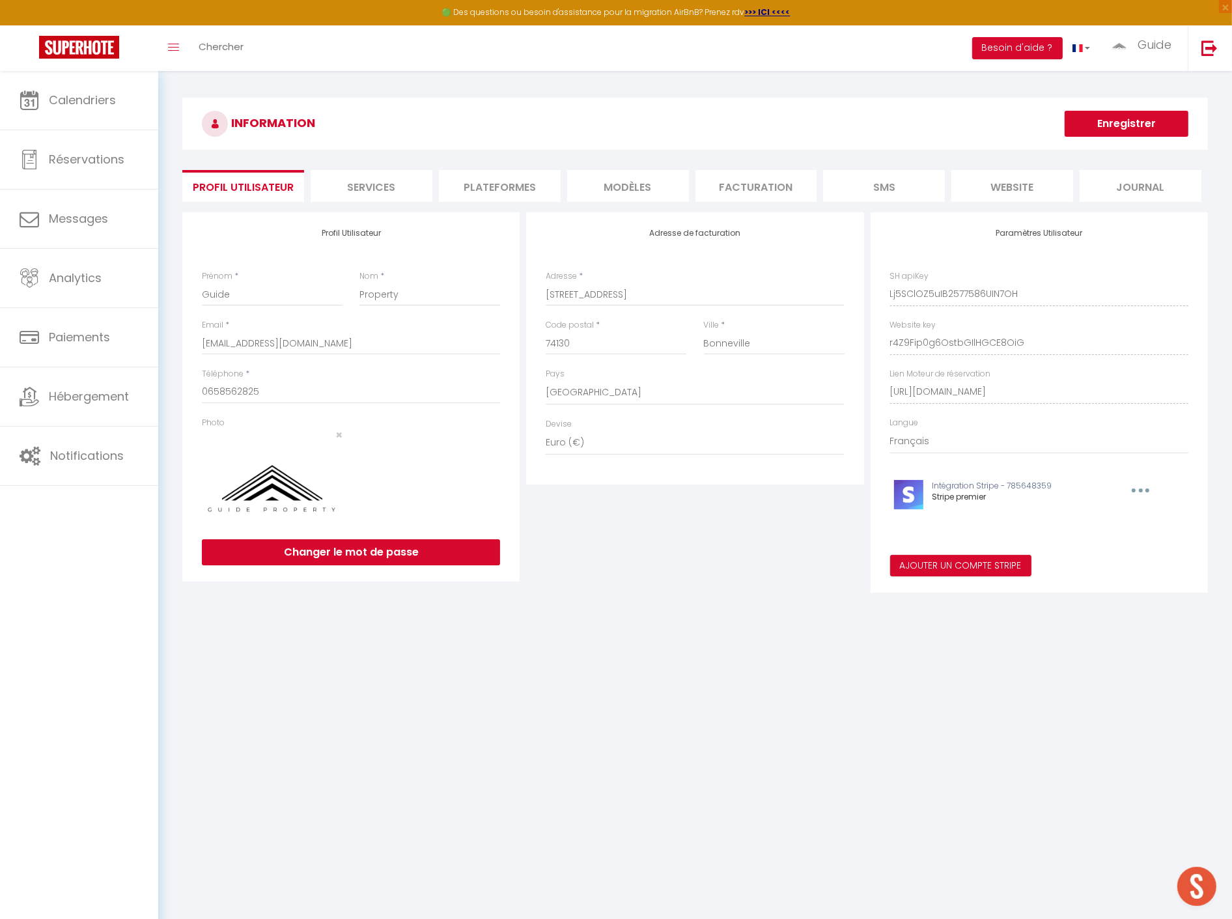
click at [426, 189] on li "Services" at bounding box center [372, 186] width 122 height 32
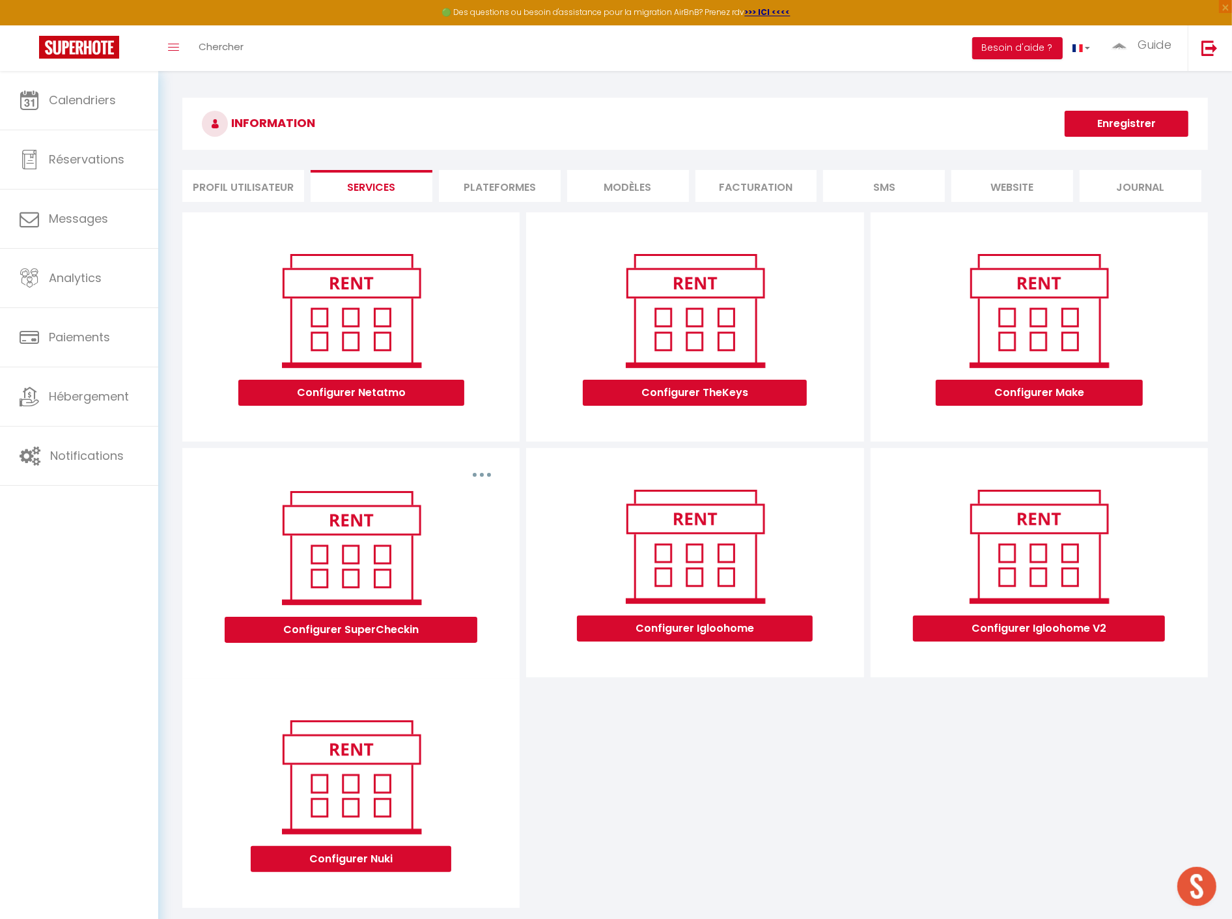
click at [485, 472] on button "button" at bounding box center [481, 474] width 36 height 21
click at [420, 617] on button "Configurer SuperCheckin" at bounding box center [351, 629] width 253 height 26
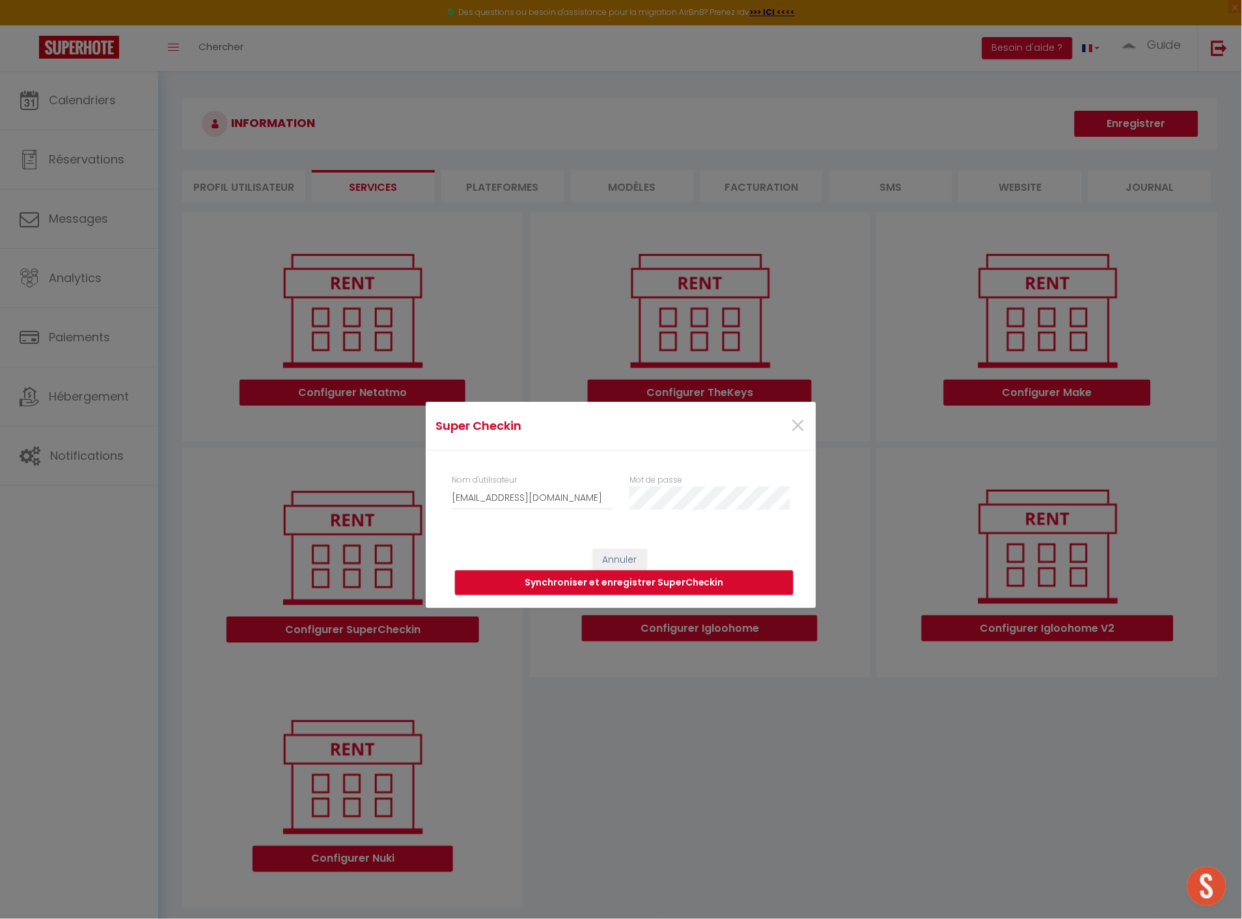
click at [648, 584] on button "Synchroniser et enregistrer SuperCheckin" at bounding box center [624, 582] width 338 height 25
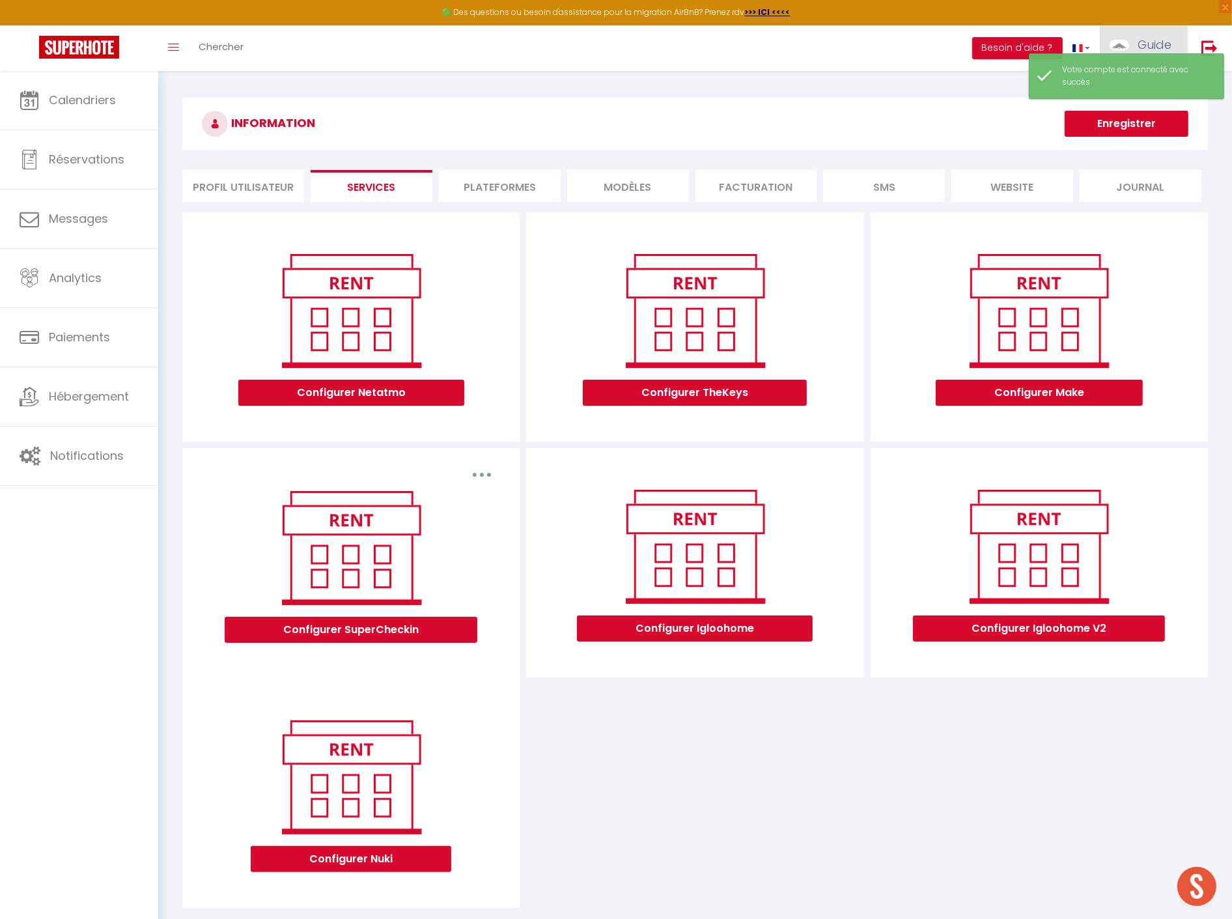
click at [1133, 40] on link "Guide" at bounding box center [1143, 48] width 88 height 46
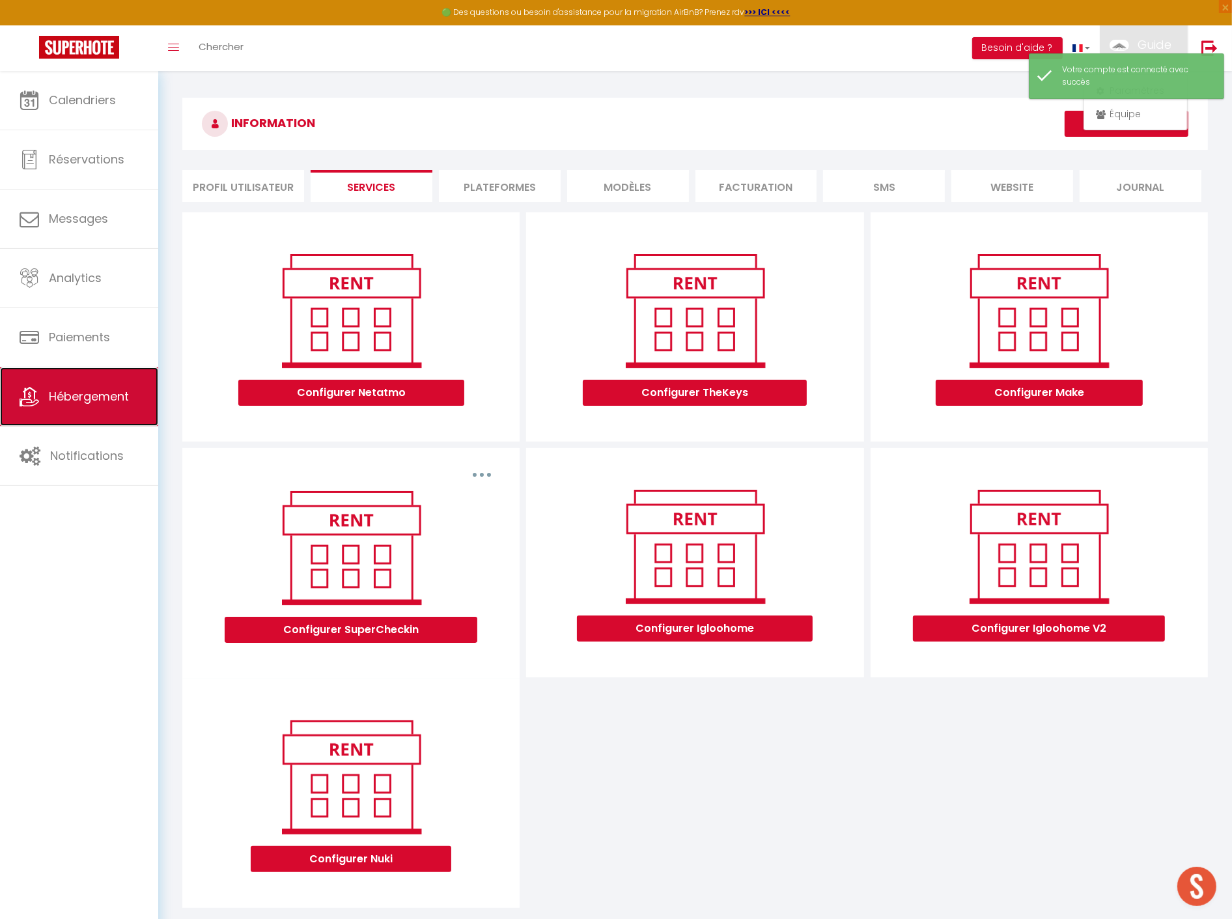
click at [89, 376] on link "Hébergement" at bounding box center [79, 396] width 158 height 59
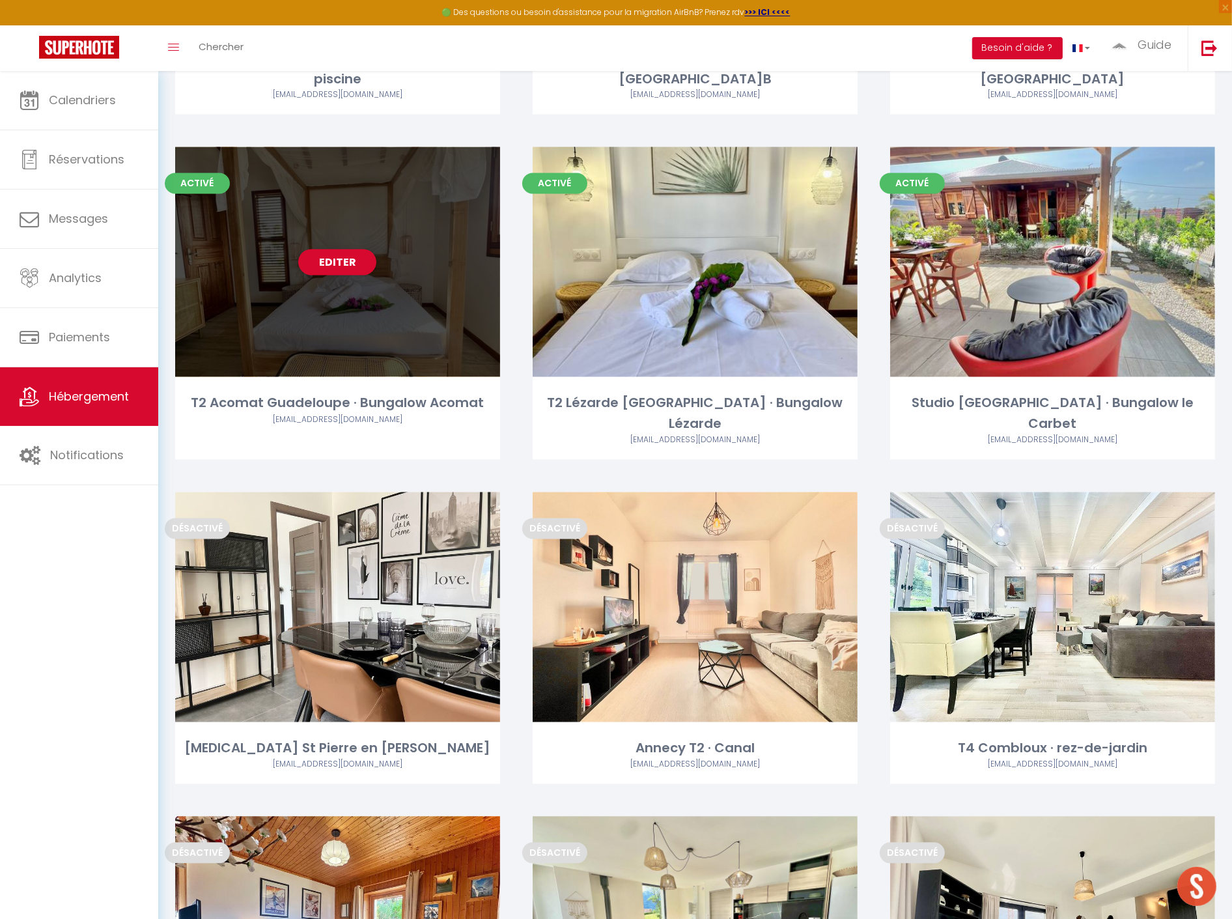
scroll to position [3197, 0]
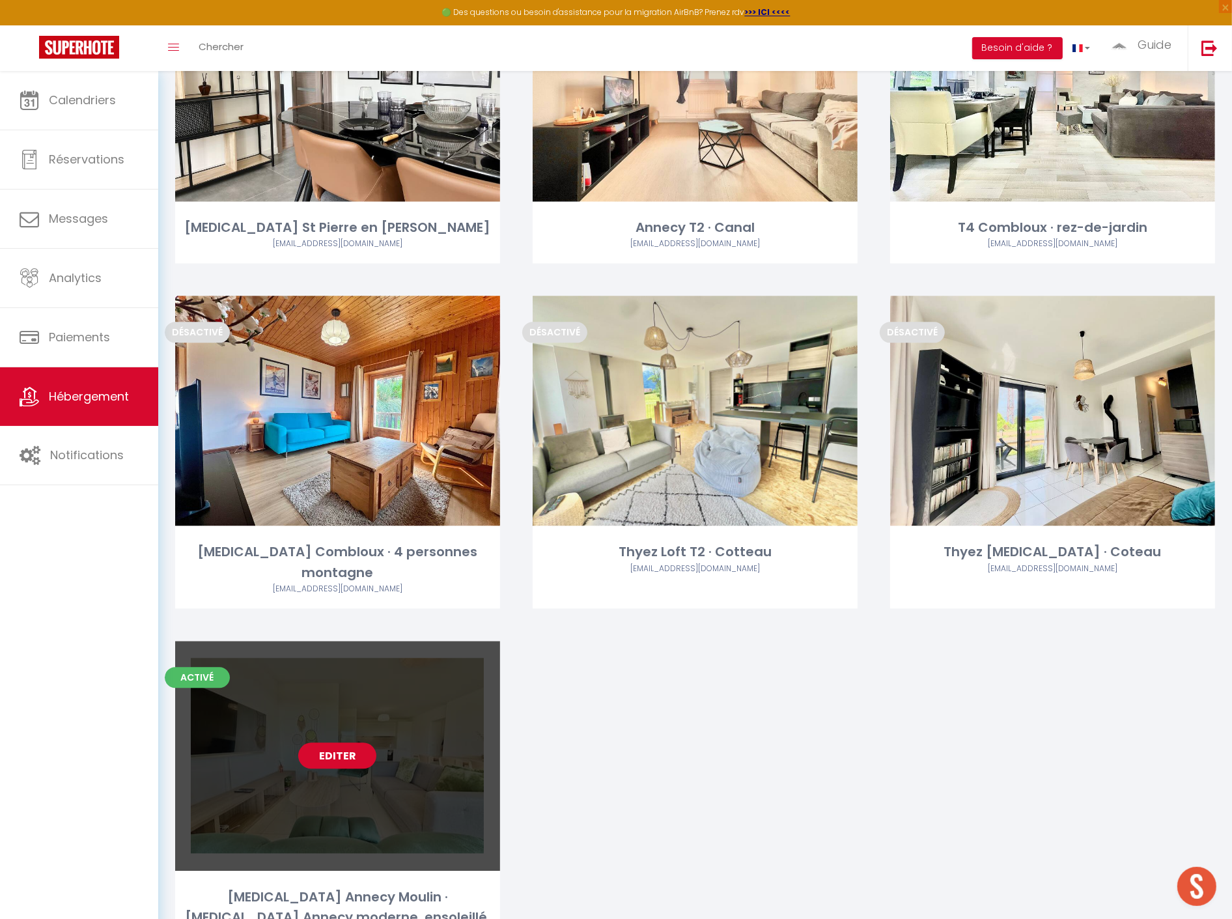
click at [344, 742] on link "Editer" at bounding box center [337, 755] width 78 height 26
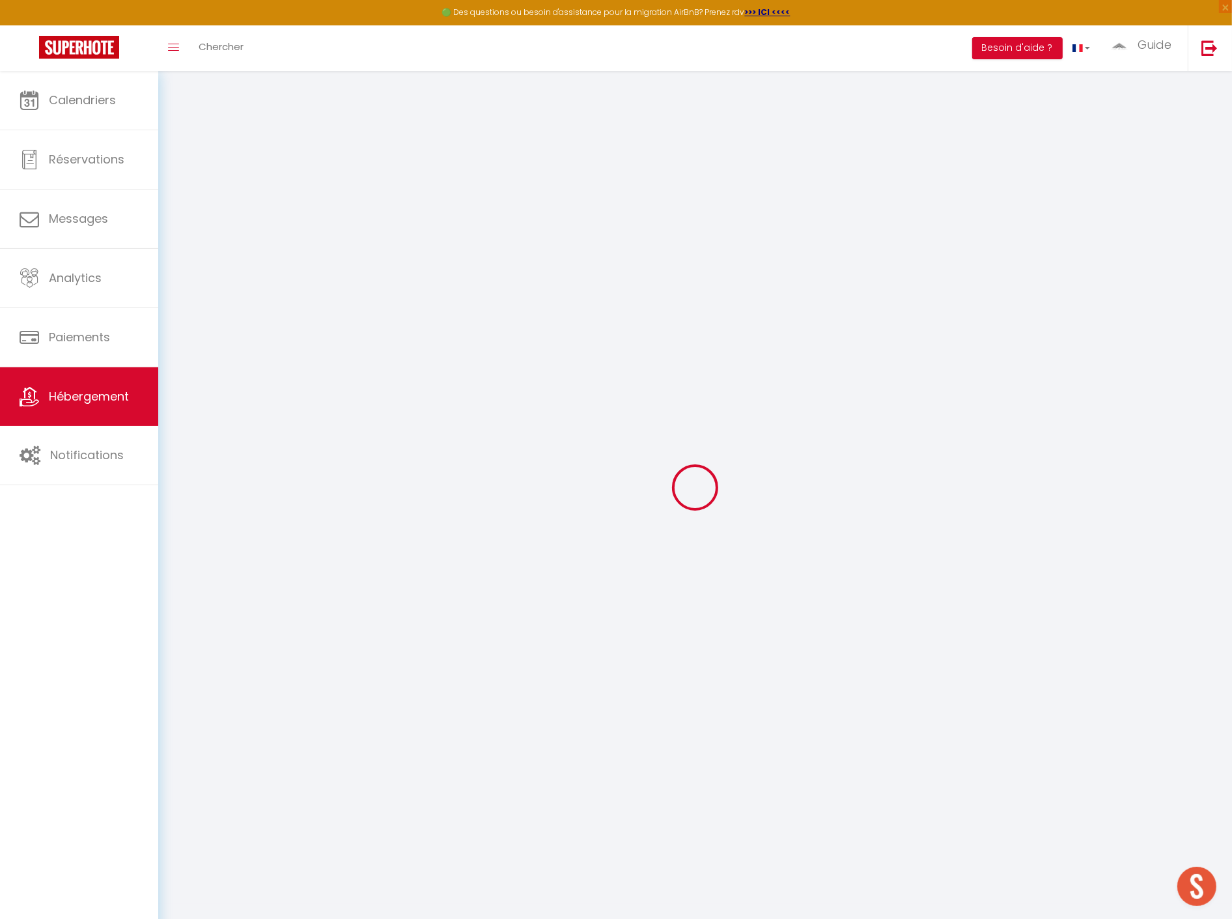
select select
select select "2"
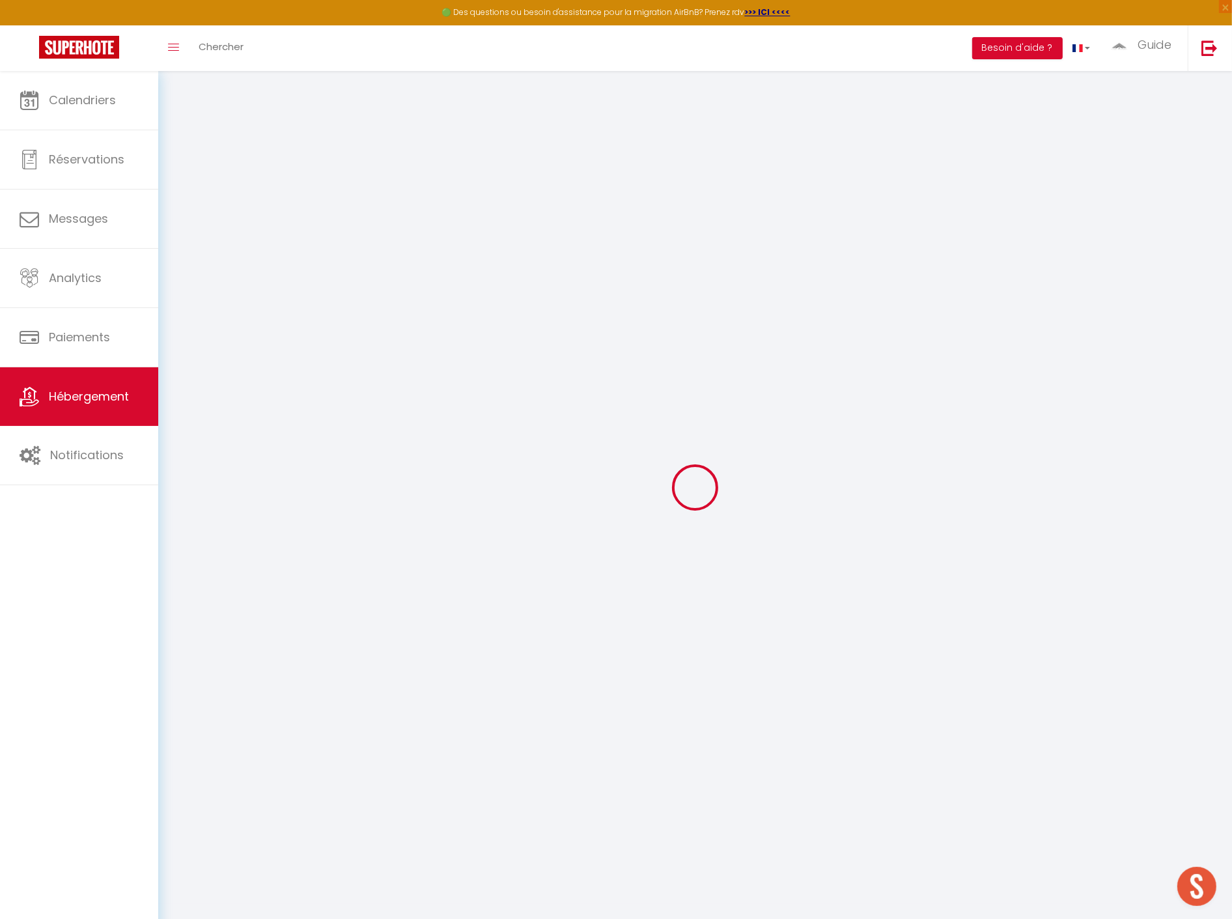
select select "2"
select select
checkbox input "false"
select select
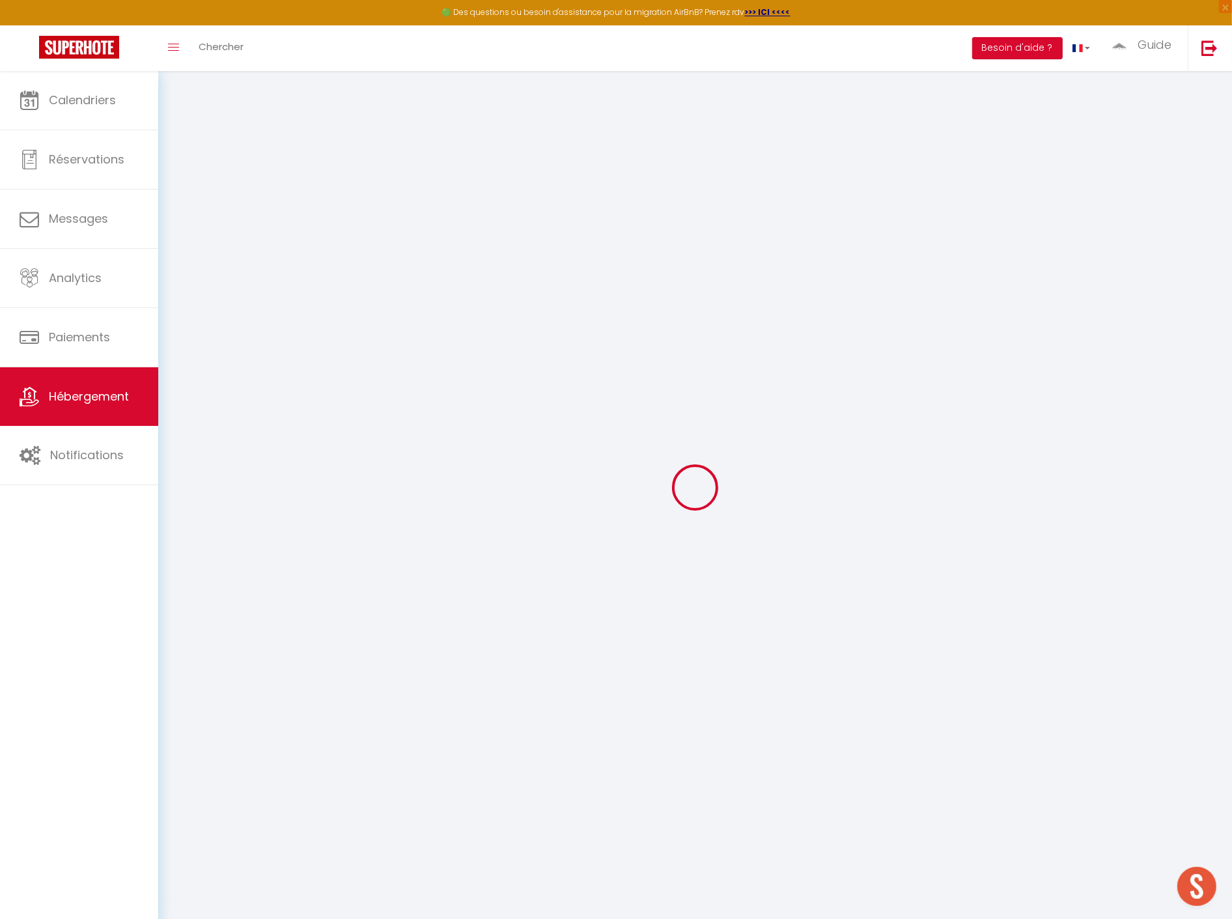
checkbox input "false"
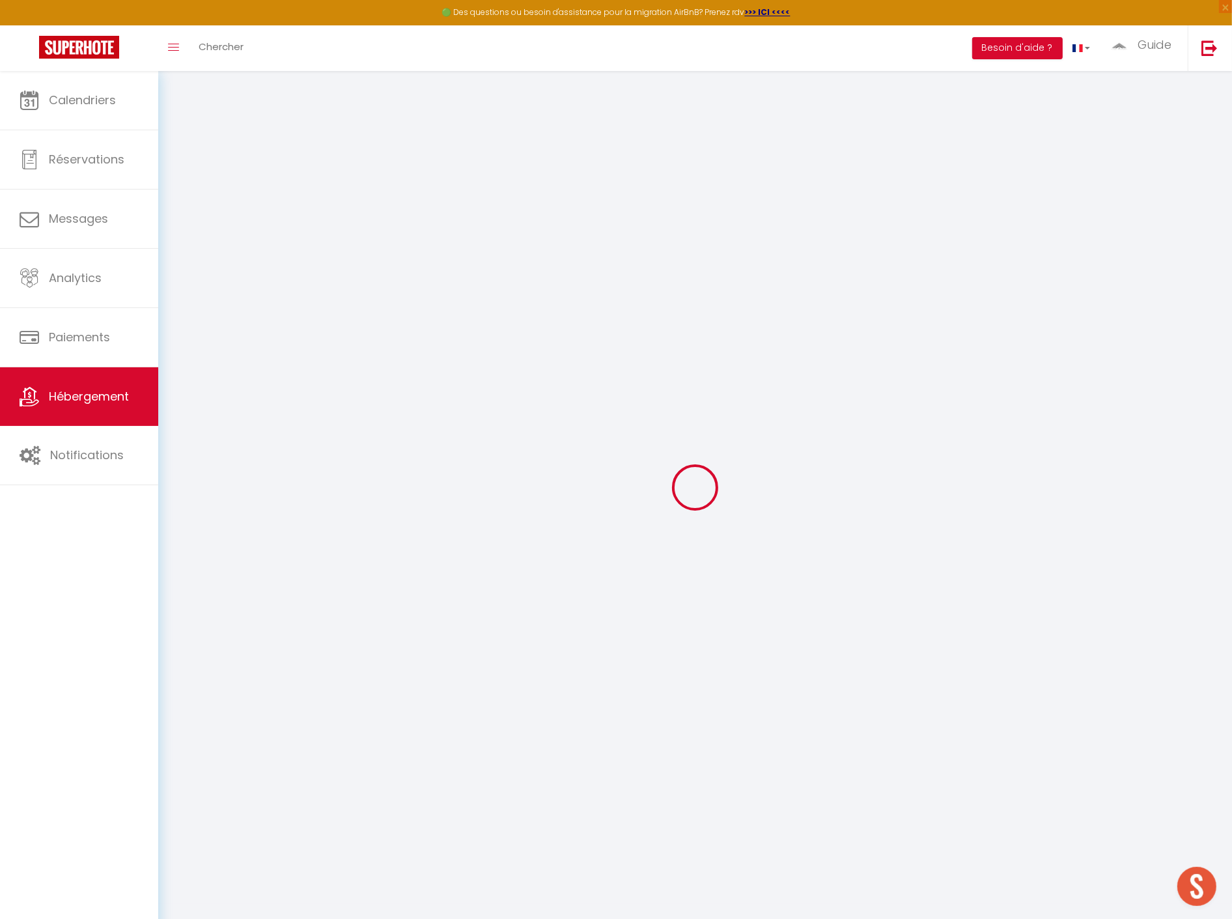
select select
checkbox input "false"
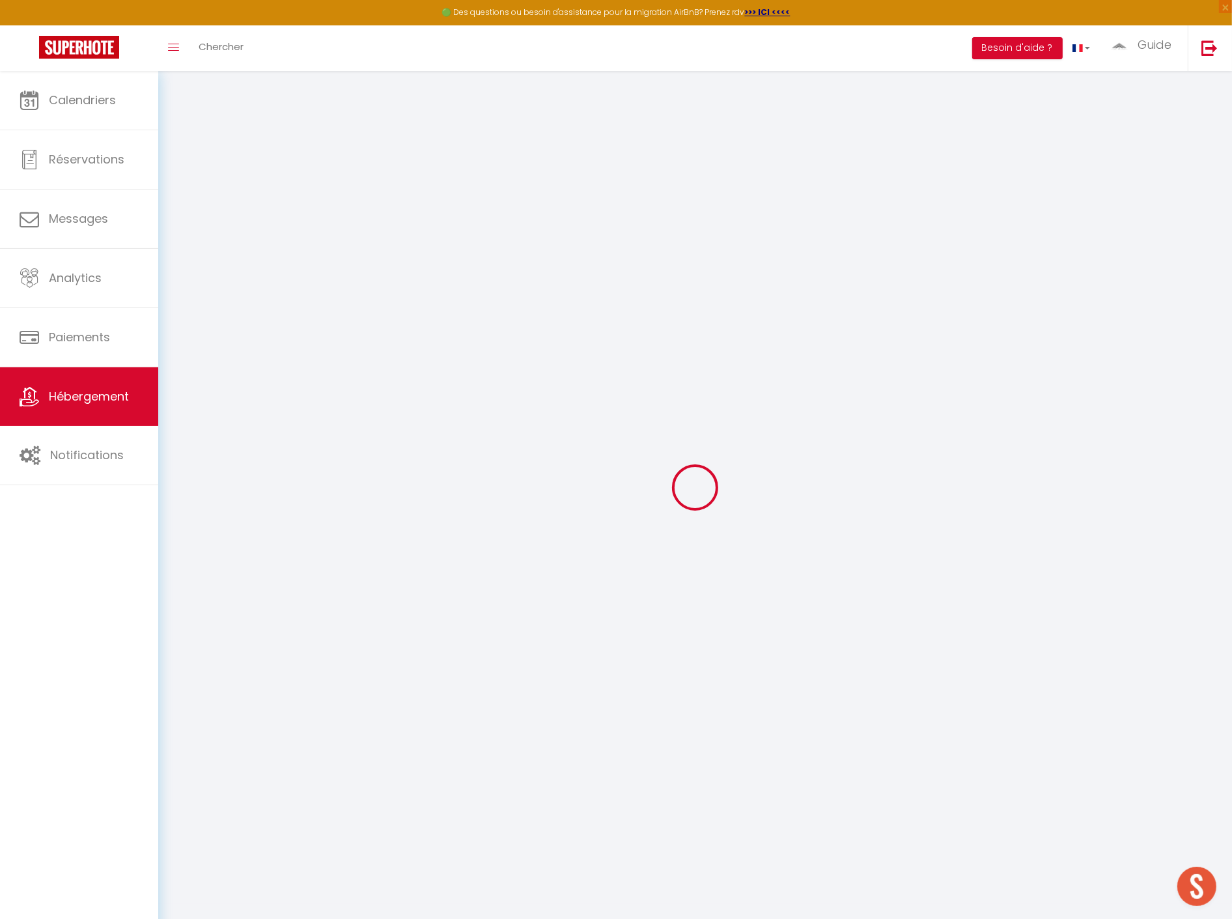
checkbox input "false"
select select
checkbox input "false"
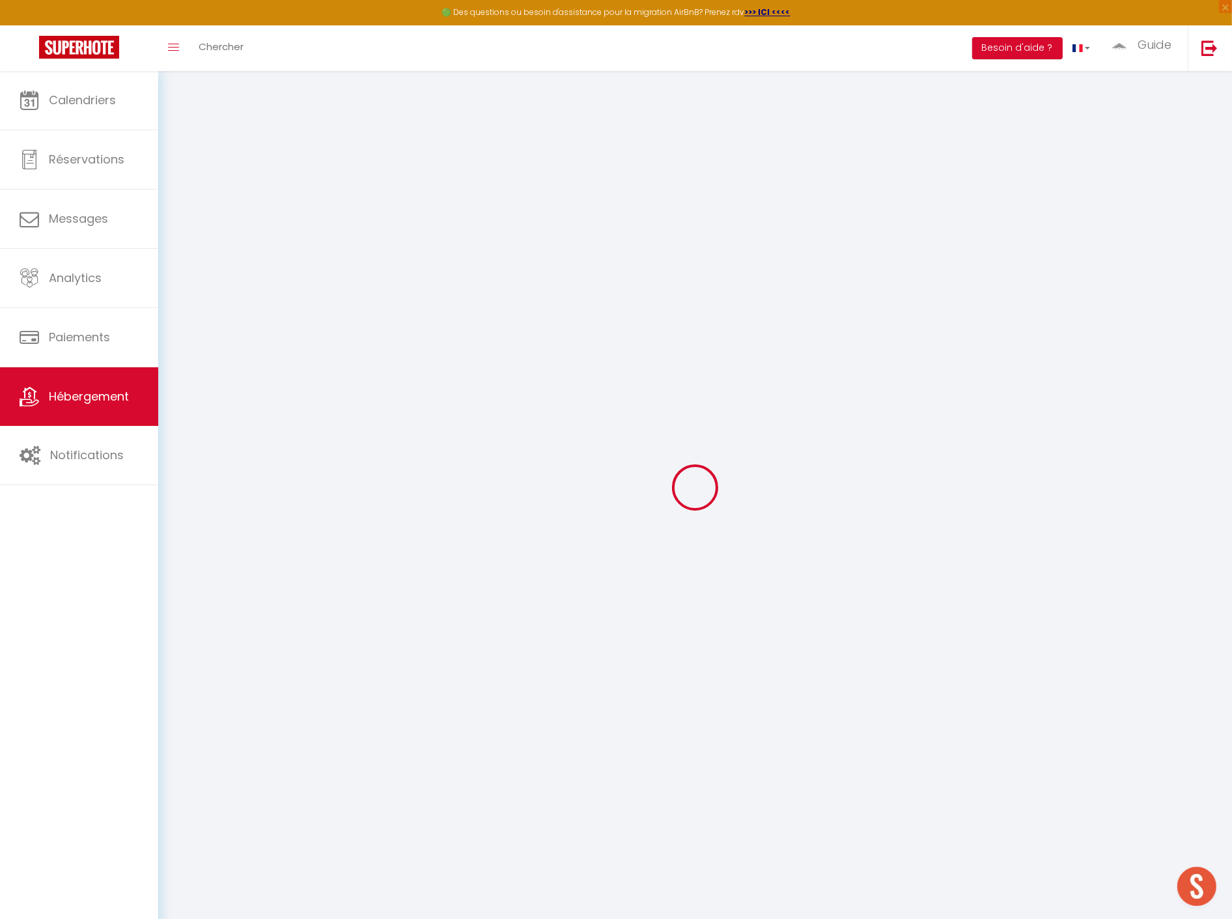
checkbox input "false"
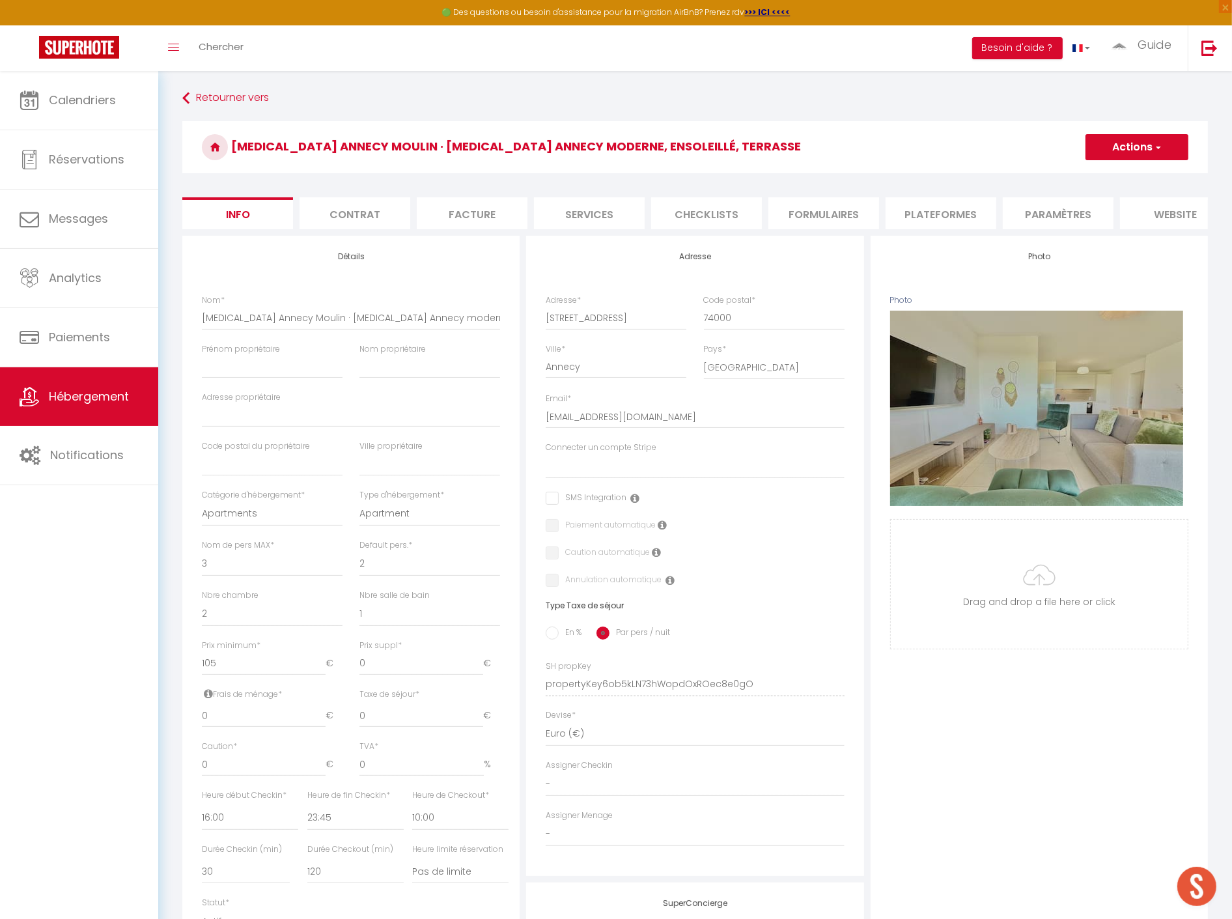
select select
checkbox input "false"
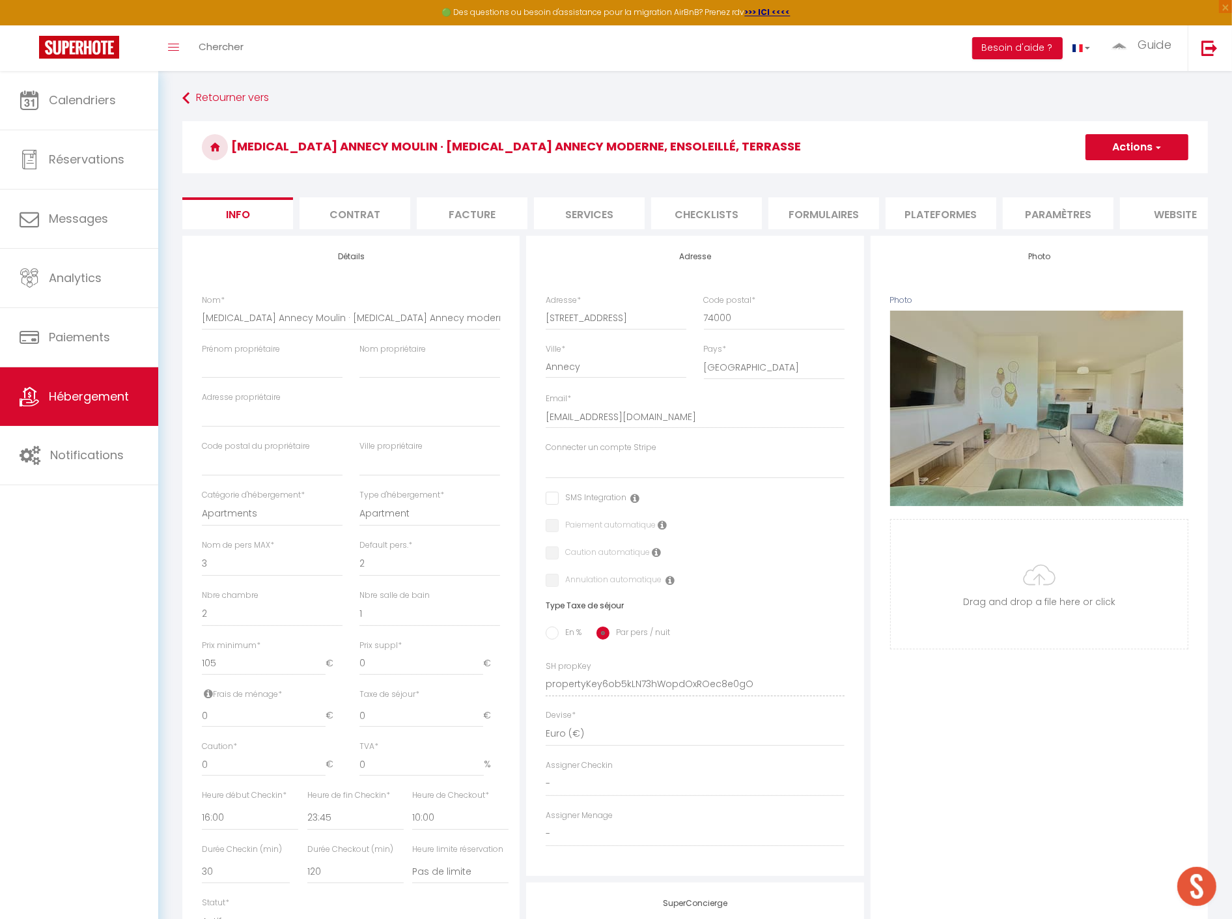
click at [582, 211] on li "Services" at bounding box center [589, 213] width 111 height 32
select select
checkbox input "false"
select select
checkbox input "false"
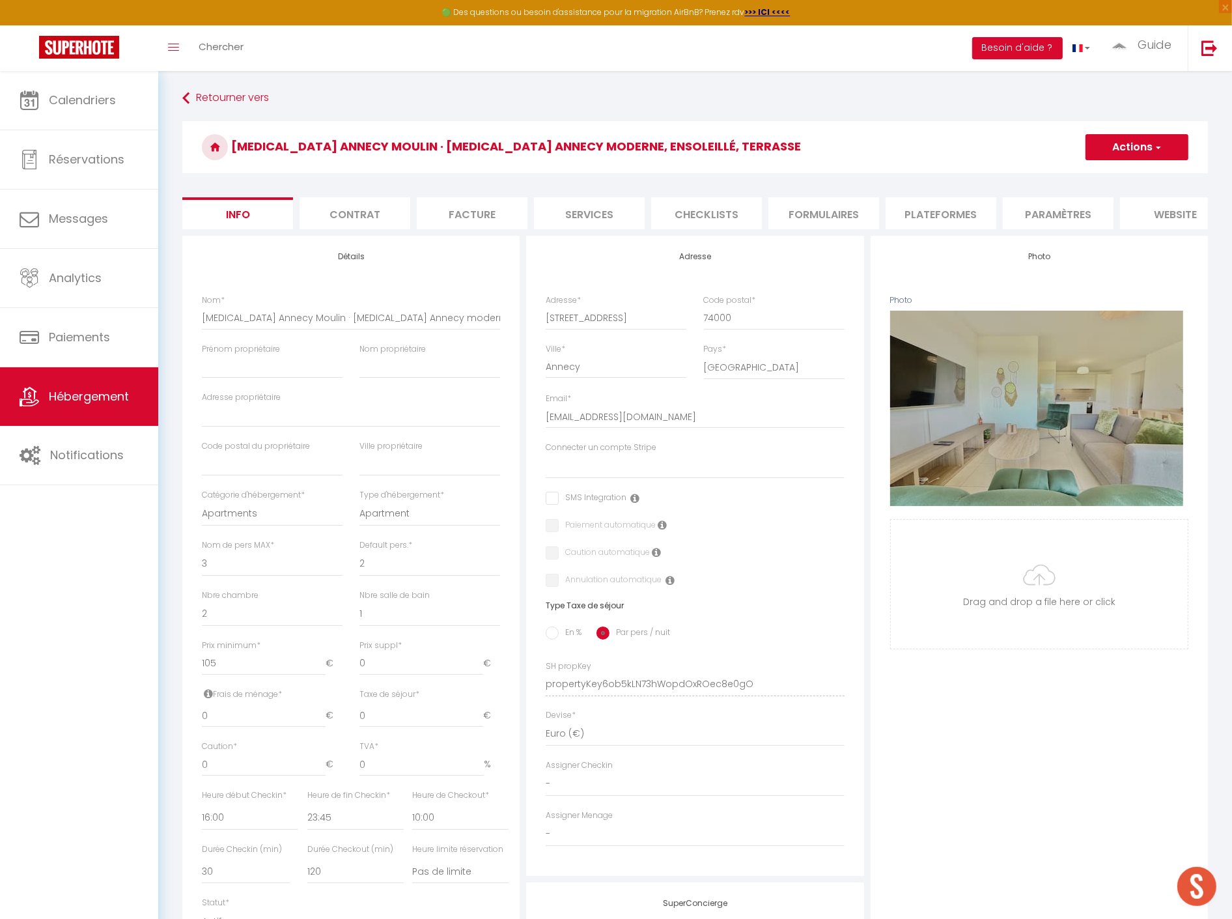
checkbox input "false"
select select
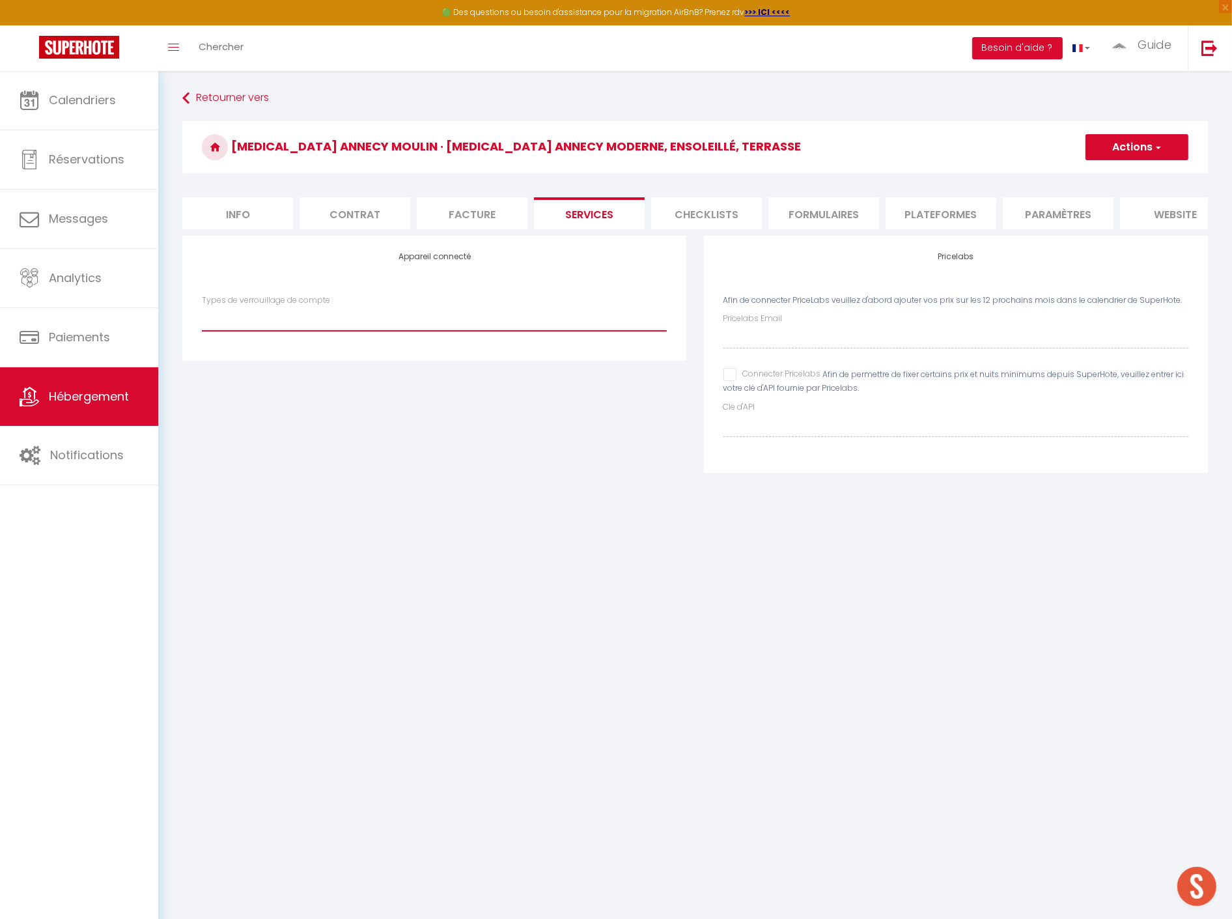
click at [355, 316] on select "SuperCheckin" at bounding box center [434, 318] width 465 height 25
select select "SuperCheckin"
click at [202, 316] on select "SuperCheckin" at bounding box center [434, 318] width 465 height 25
checkbox input "false"
select select
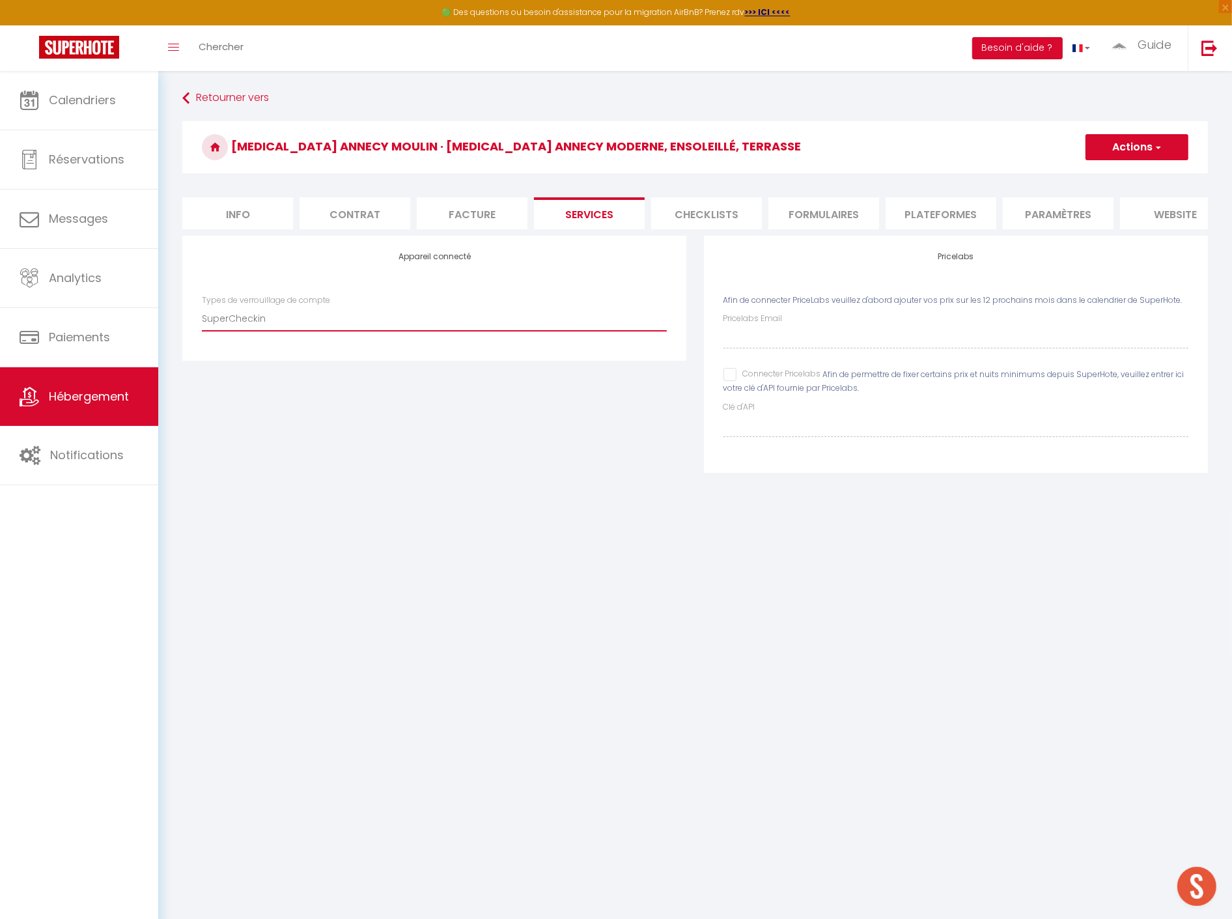
checkbox input "false"
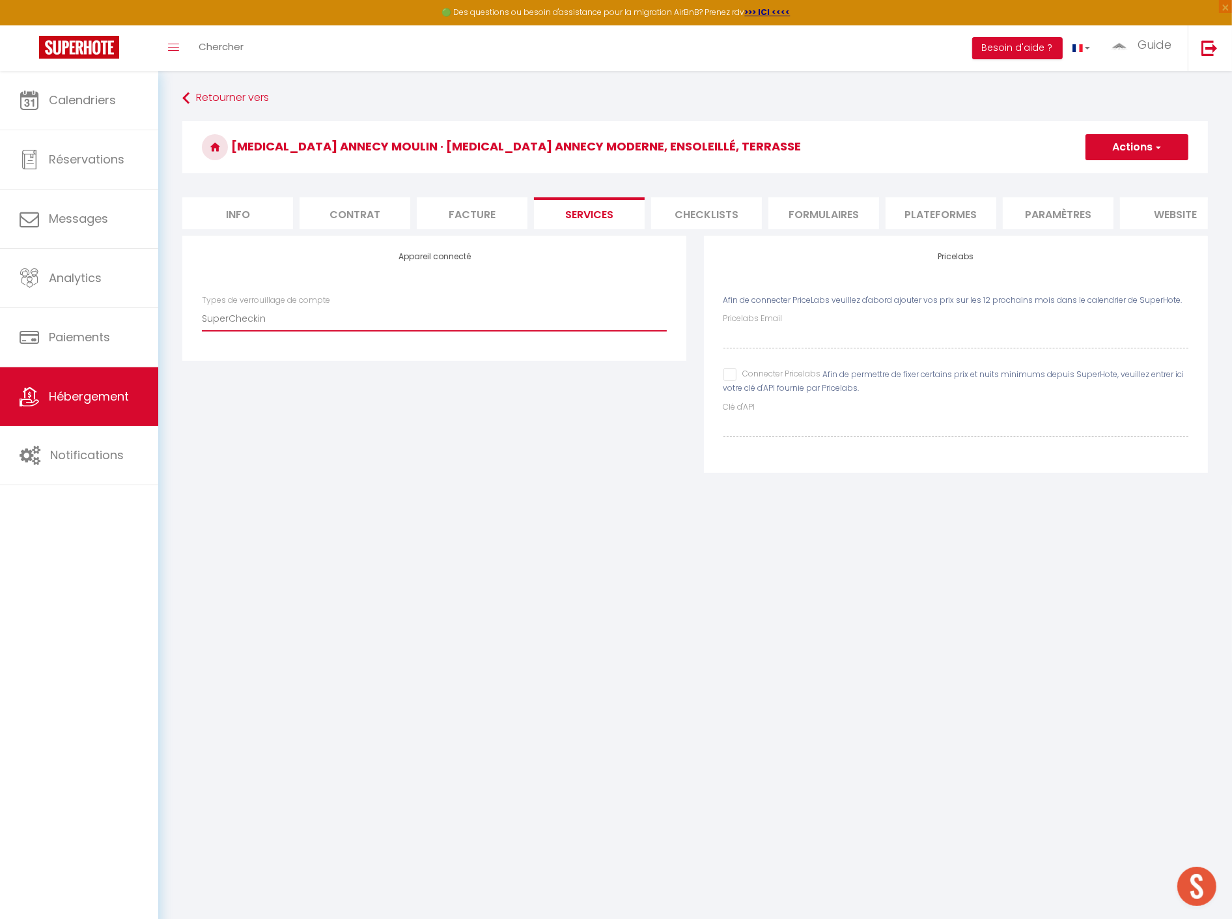
select select
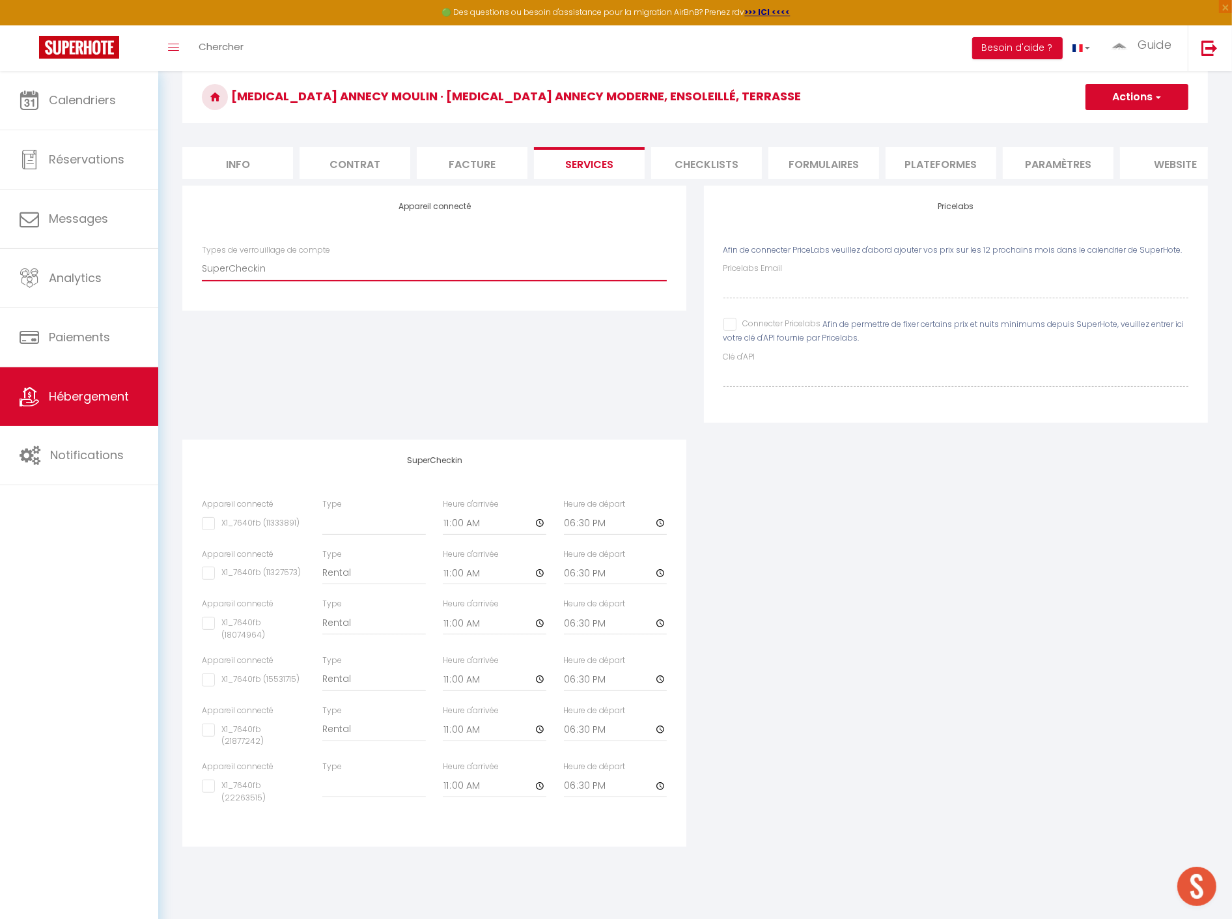
scroll to position [70, 0]
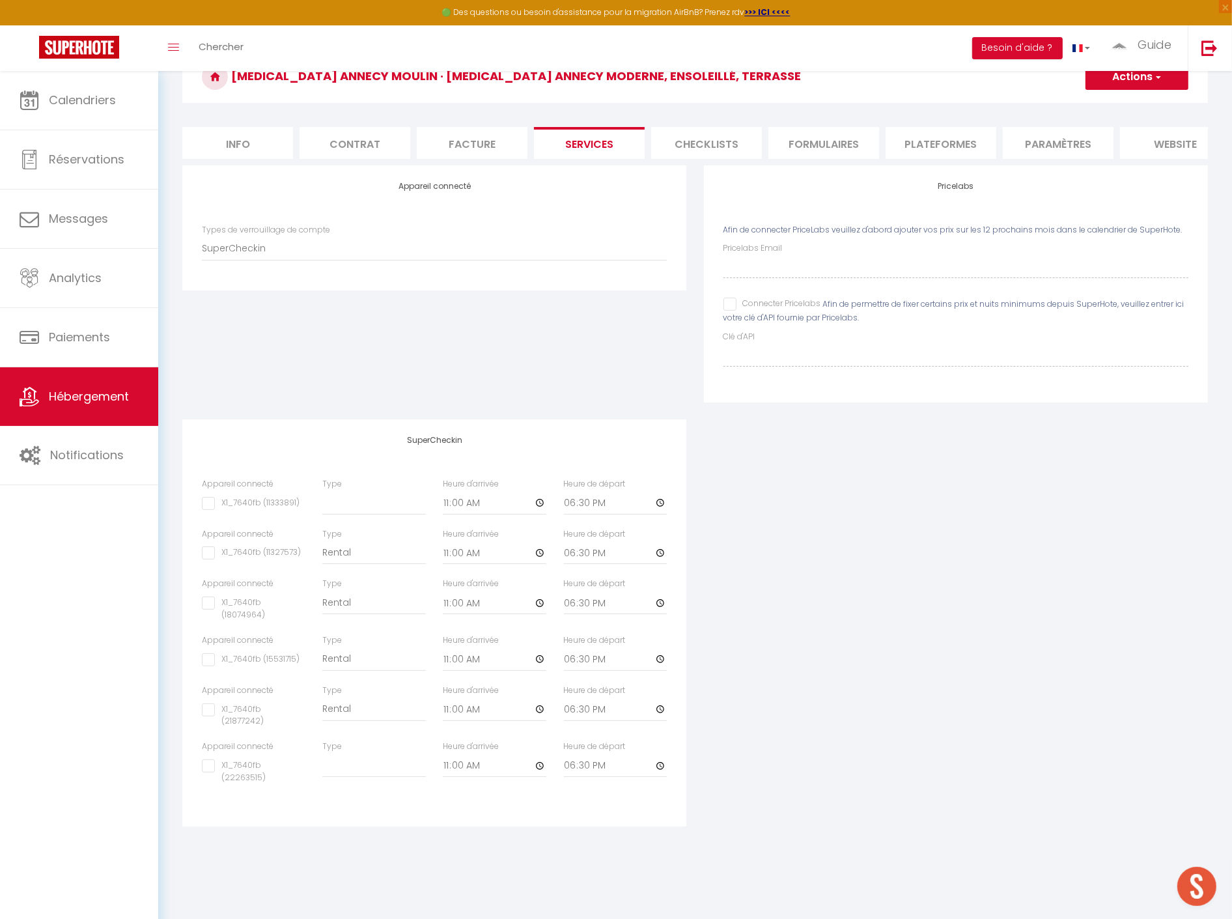
click at [211, 763] on input "X1_7640fb (22263515)" at bounding box center [254, 765] width 104 height 13
checkbox input "true"
checkbox input "false"
click at [363, 759] on select "Building Rental" at bounding box center [374, 765] width 104 height 25
click at [322, 753] on select "Building Rental" at bounding box center [374, 765] width 104 height 25
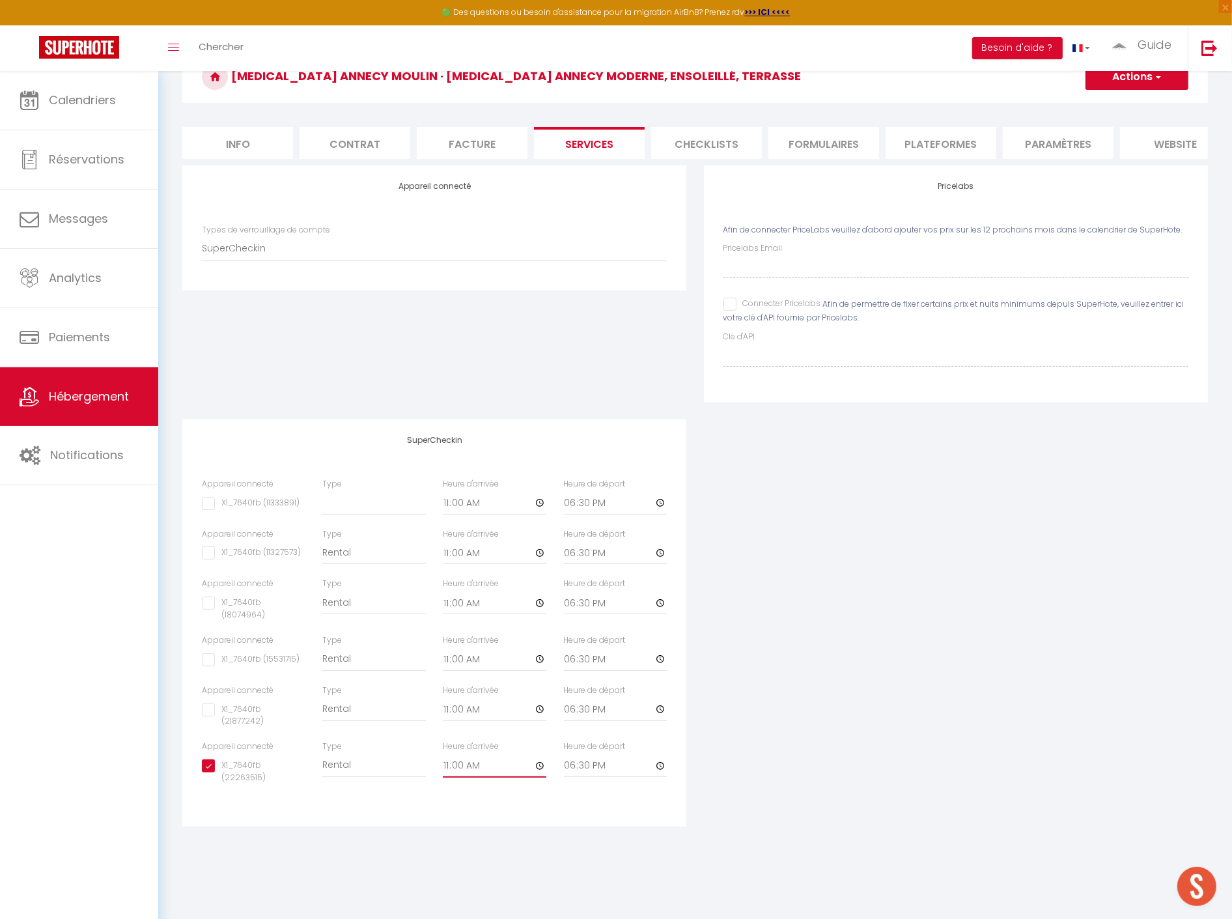
click at [482, 763] on input "11:00" at bounding box center [495, 765] width 104 height 23
click at [536, 762] on input "11:00" at bounding box center [495, 765] width 104 height 23
click at [659, 760] on input "18:30" at bounding box center [616, 765] width 104 height 23
click at [766, 706] on div "Appareil connecté Types de verrouillage de compte SuperCheckin Pricelabs Afin d…" at bounding box center [695, 504] width 1042 height 678
click at [1127, 90] on h3 "[MEDICAL_DATA] Annecy Moulin · [MEDICAL_DATA] Annecy moderne, ensoleillé, terra…" at bounding box center [694, 77] width 1025 height 52
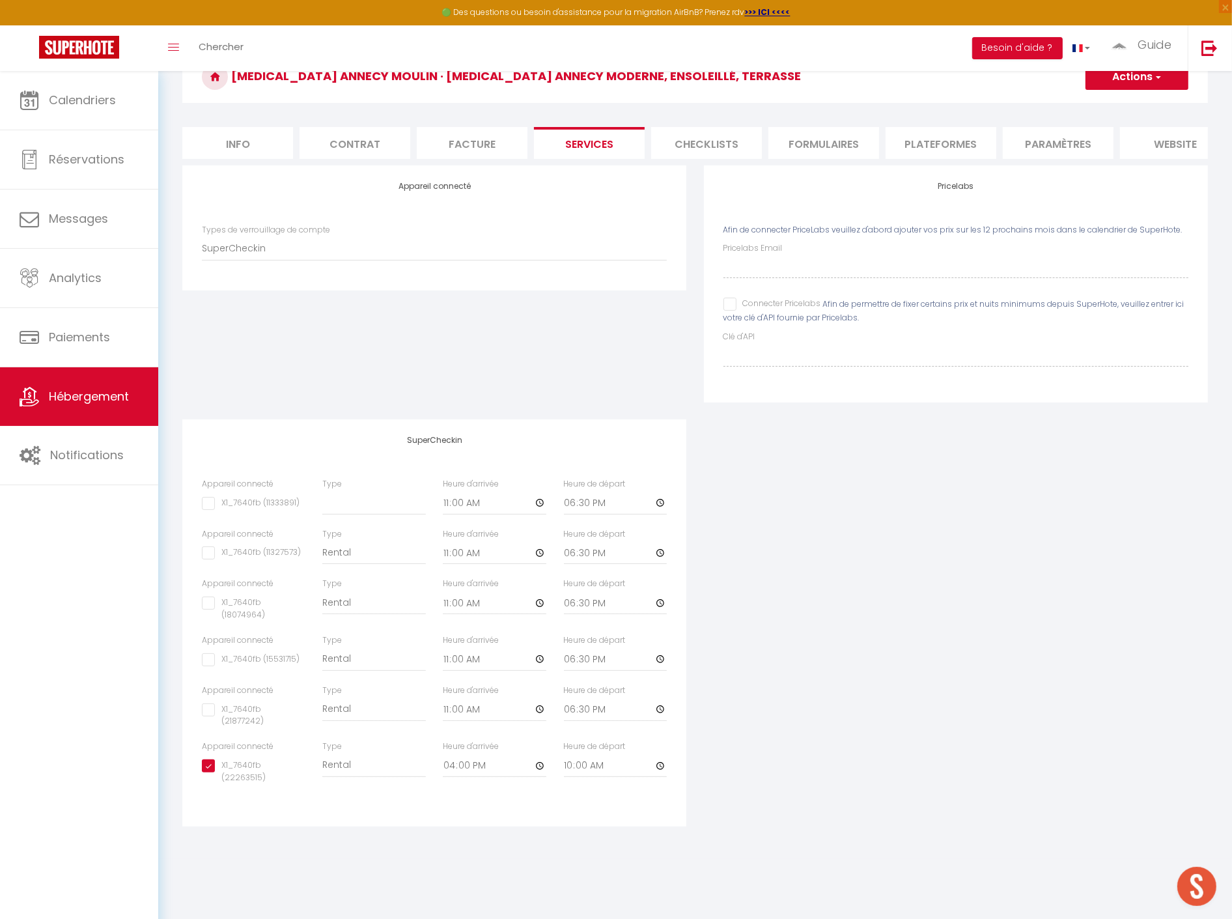
click at [1130, 76] on button "Actions" at bounding box center [1136, 77] width 103 height 26
click at [1121, 98] on link "Enregistrer" at bounding box center [1136, 105] width 103 height 17
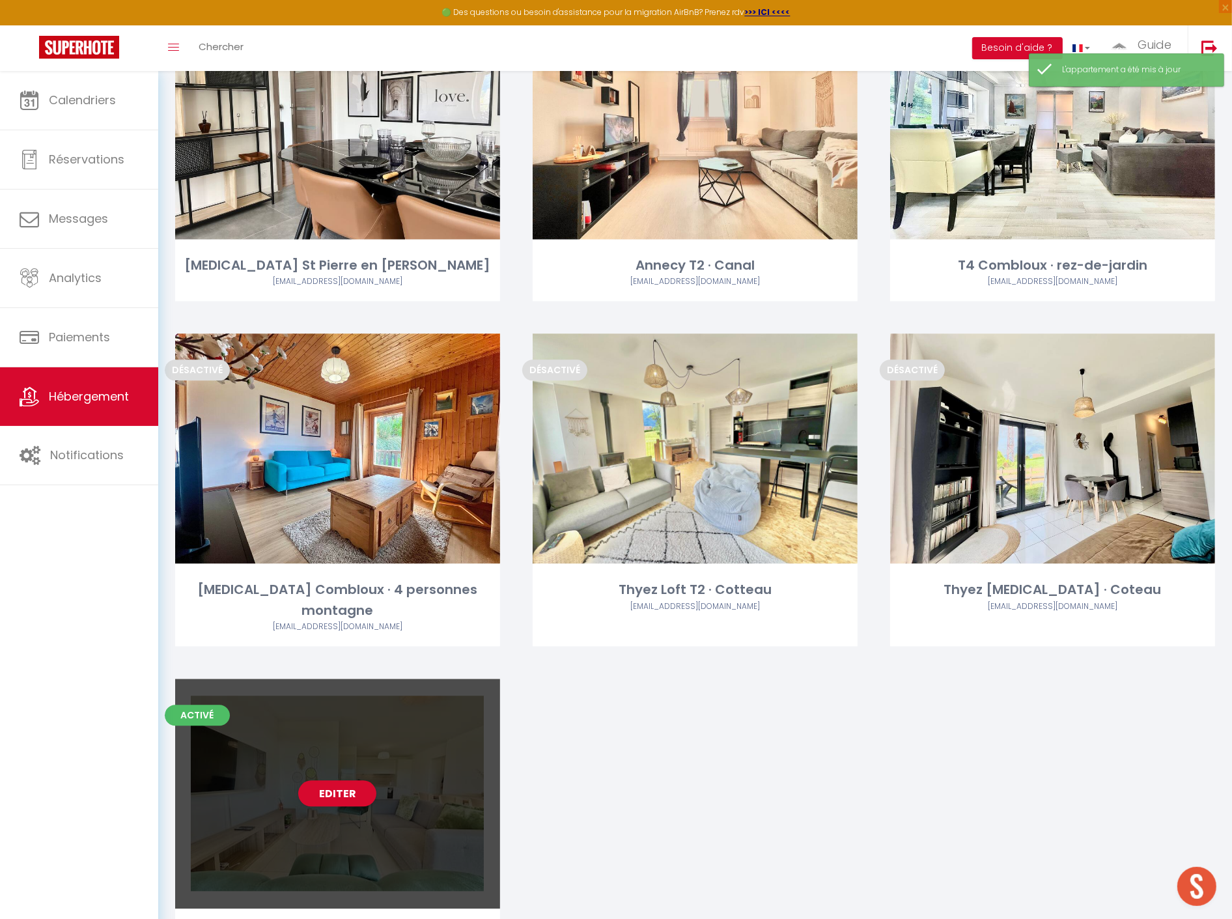
scroll to position [3197, 0]
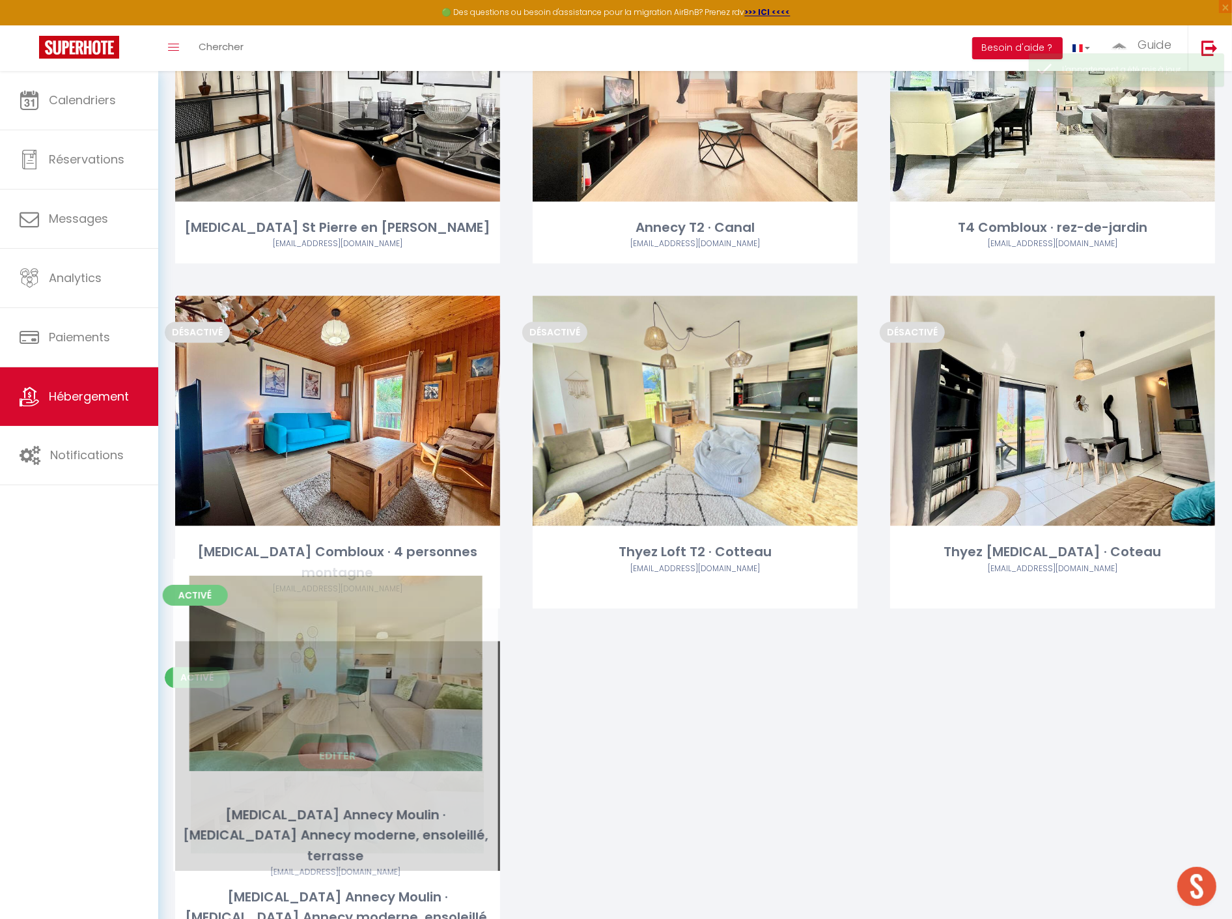
click at [333, 742] on link "Editer" at bounding box center [337, 755] width 78 height 26
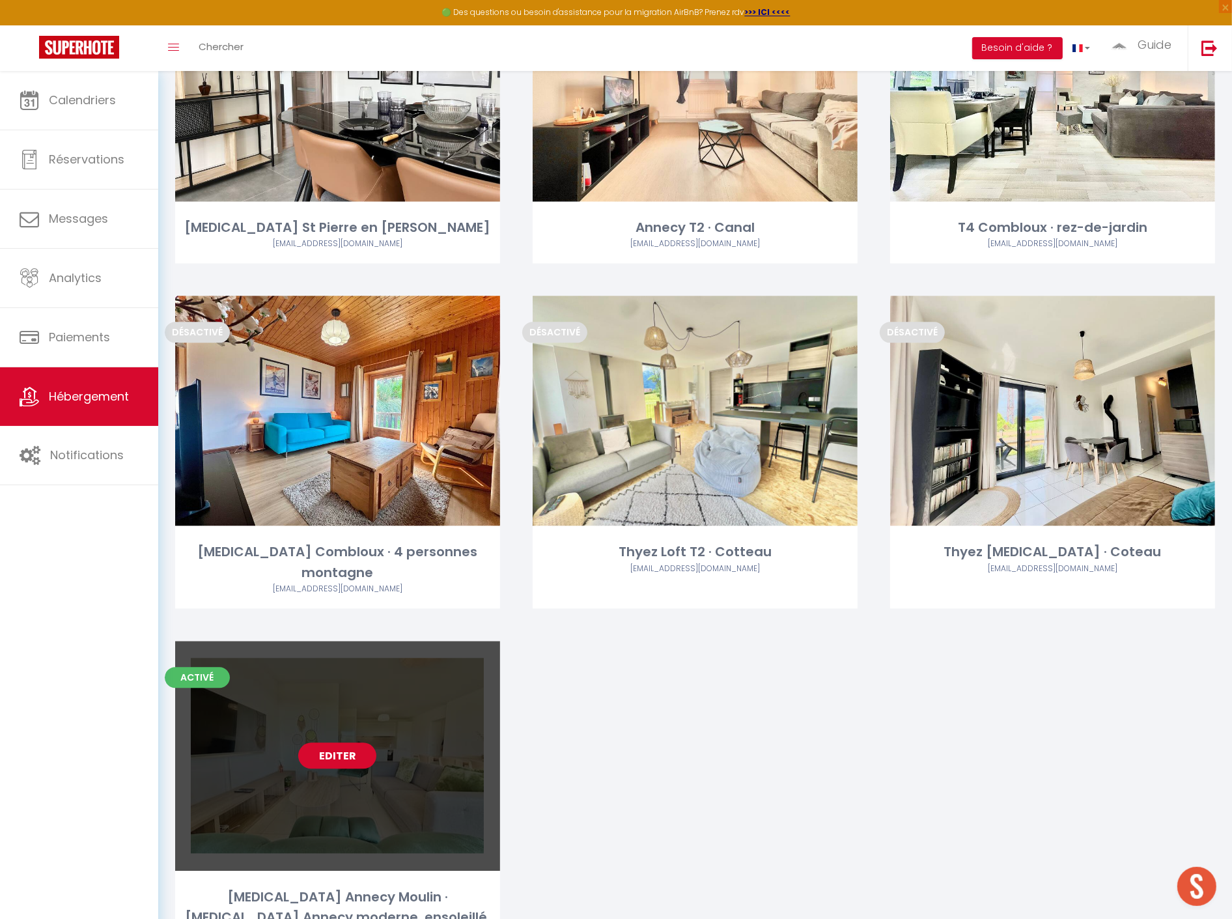
click at [346, 742] on link "Editer" at bounding box center [337, 755] width 78 height 26
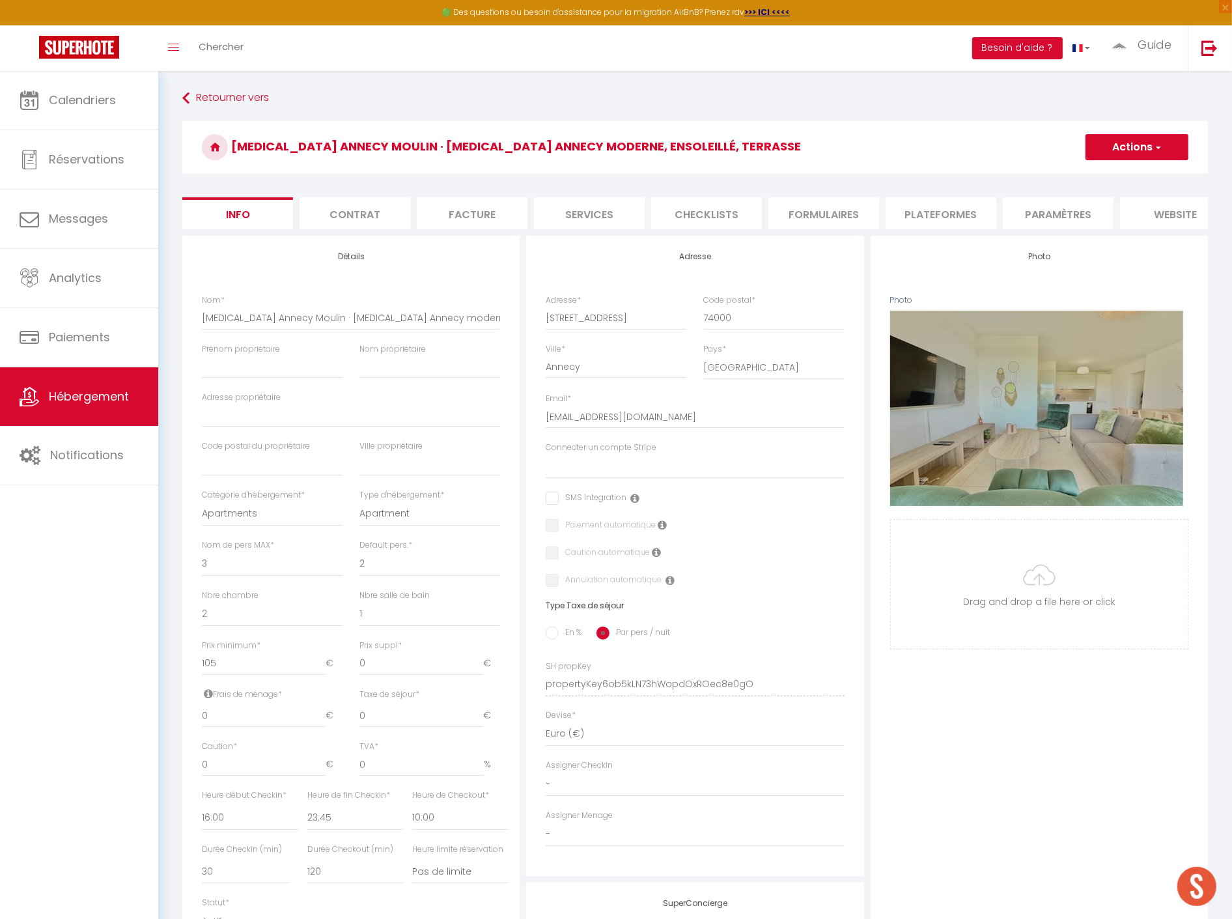
click at [469, 219] on li "Facture" at bounding box center [472, 213] width 111 height 32
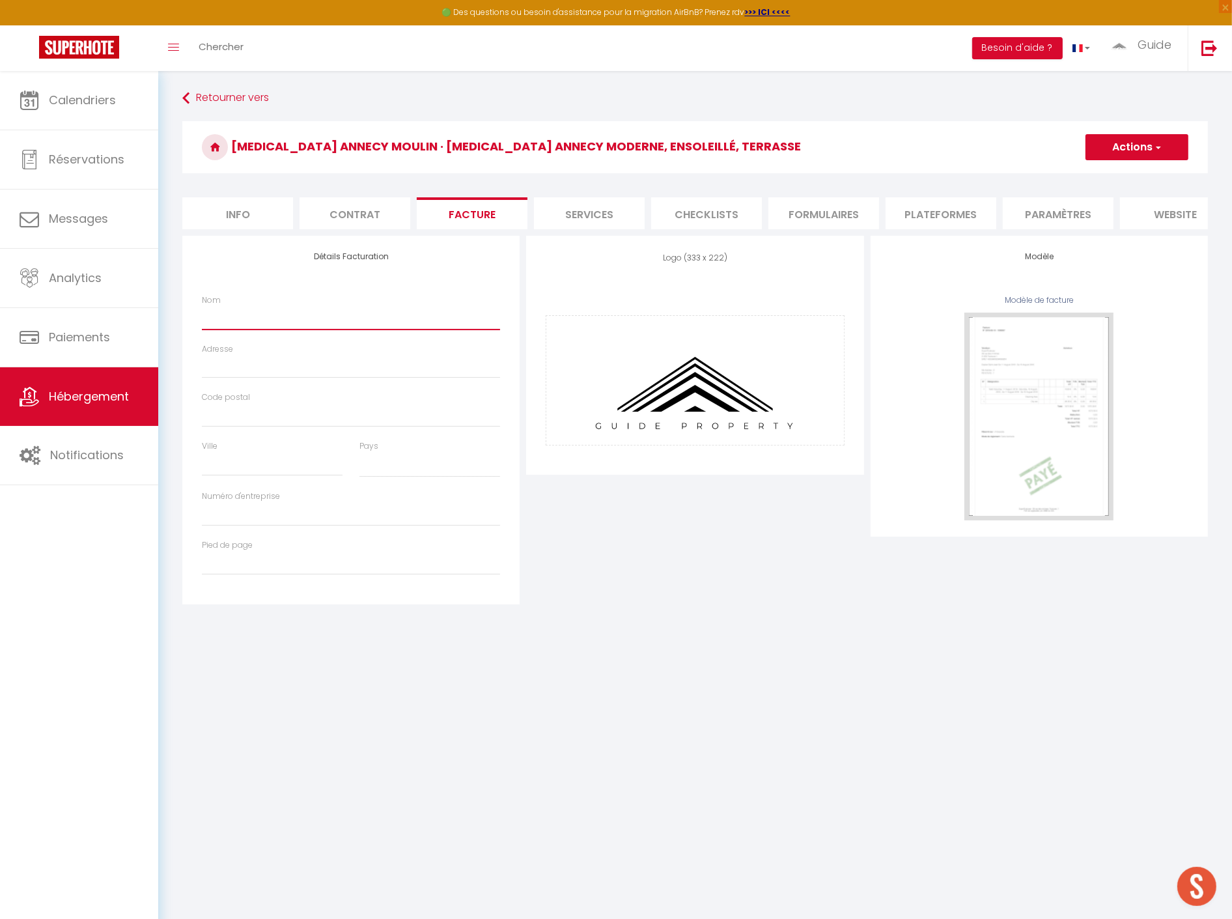
click at [333, 327] on input "Nom" at bounding box center [351, 317] width 298 height 23
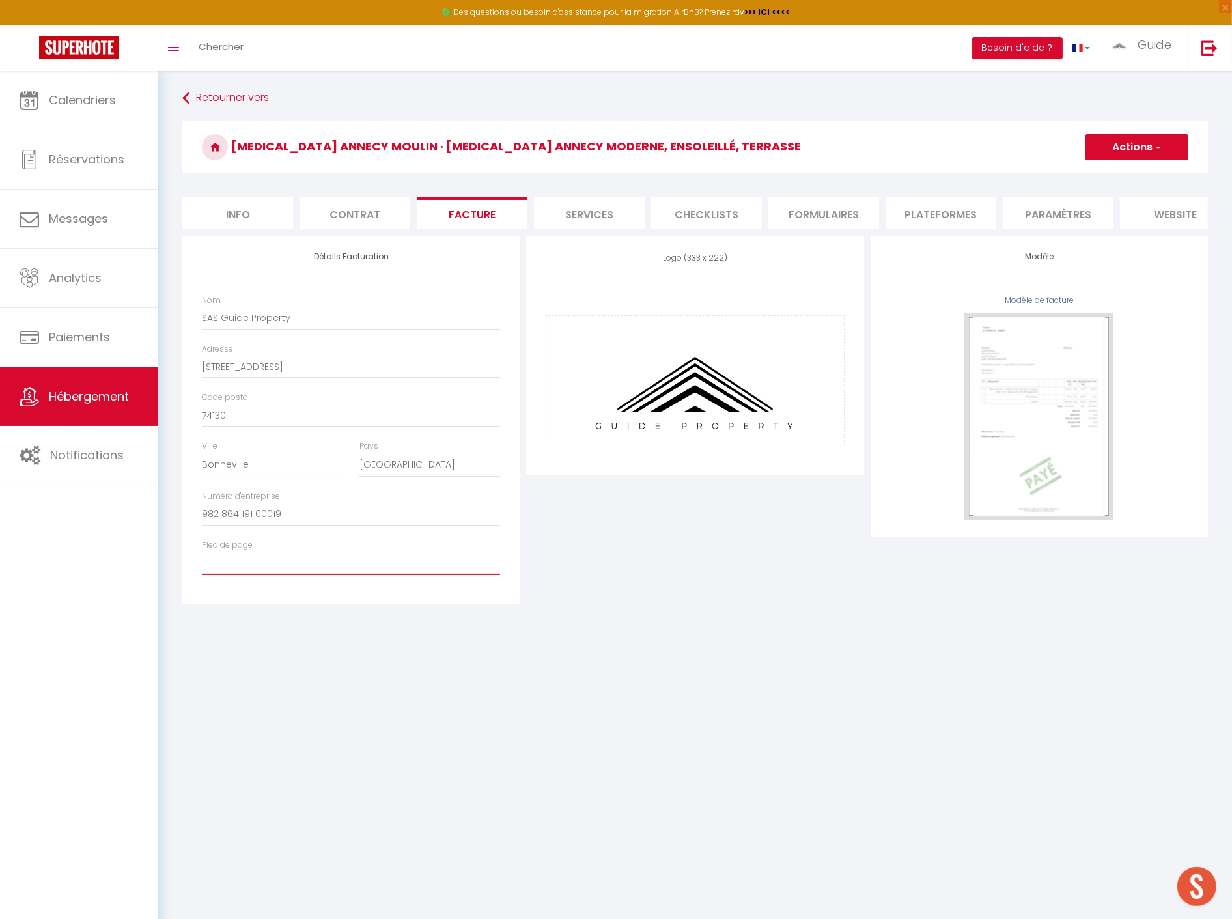
click at [282, 570] on input "Pied de page" at bounding box center [351, 562] width 298 height 23
click at [808, 582] on div "Logo (333 x 222) Supprimer Glisser et déposer un fichier ici ou cliquer Ooops, …" at bounding box center [695, 420] width 344 height 368
click at [1144, 157] on button "Actions" at bounding box center [1136, 147] width 103 height 26
click at [1128, 171] on link "Enregistrer" at bounding box center [1136, 175] width 103 height 17
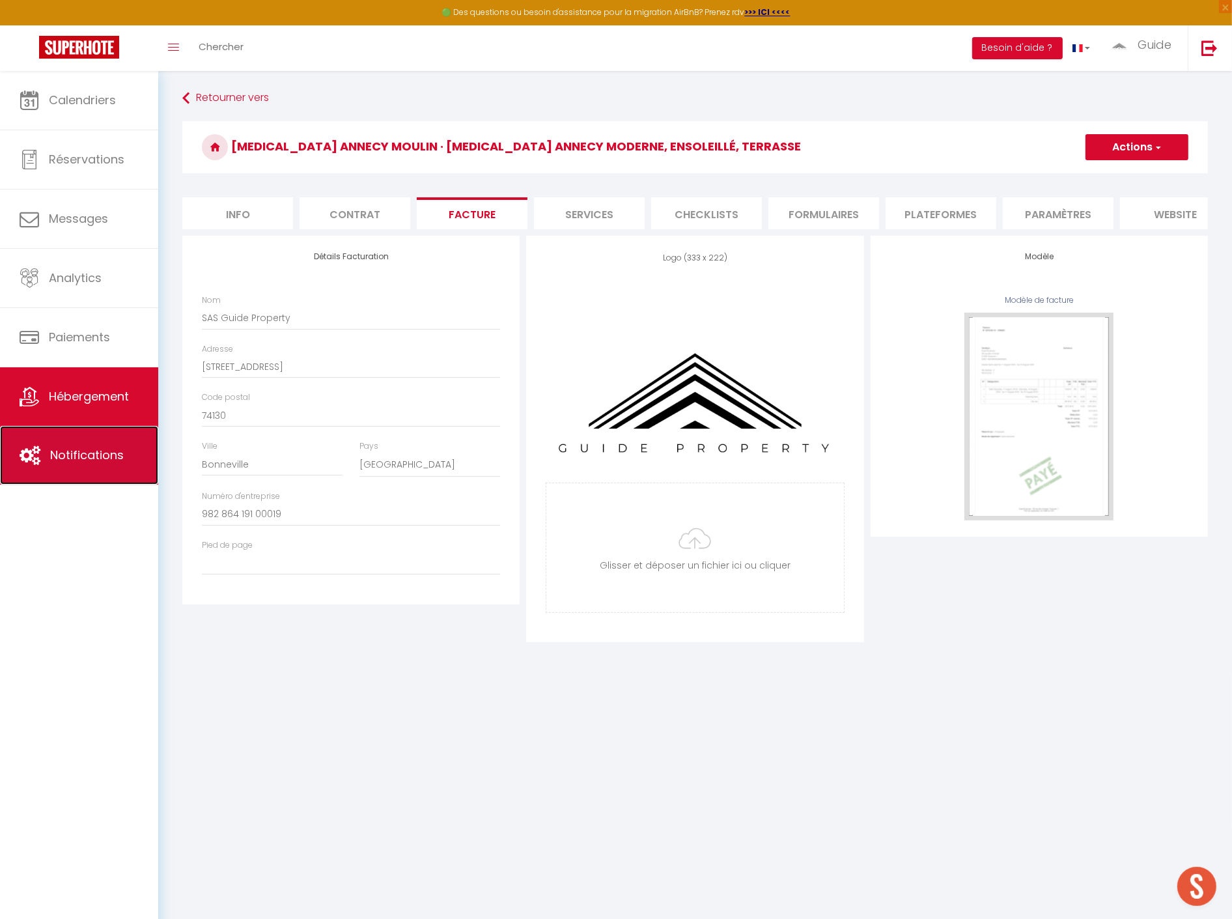
click at [74, 446] on link "Notifications" at bounding box center [79, 455] width 158 height 59
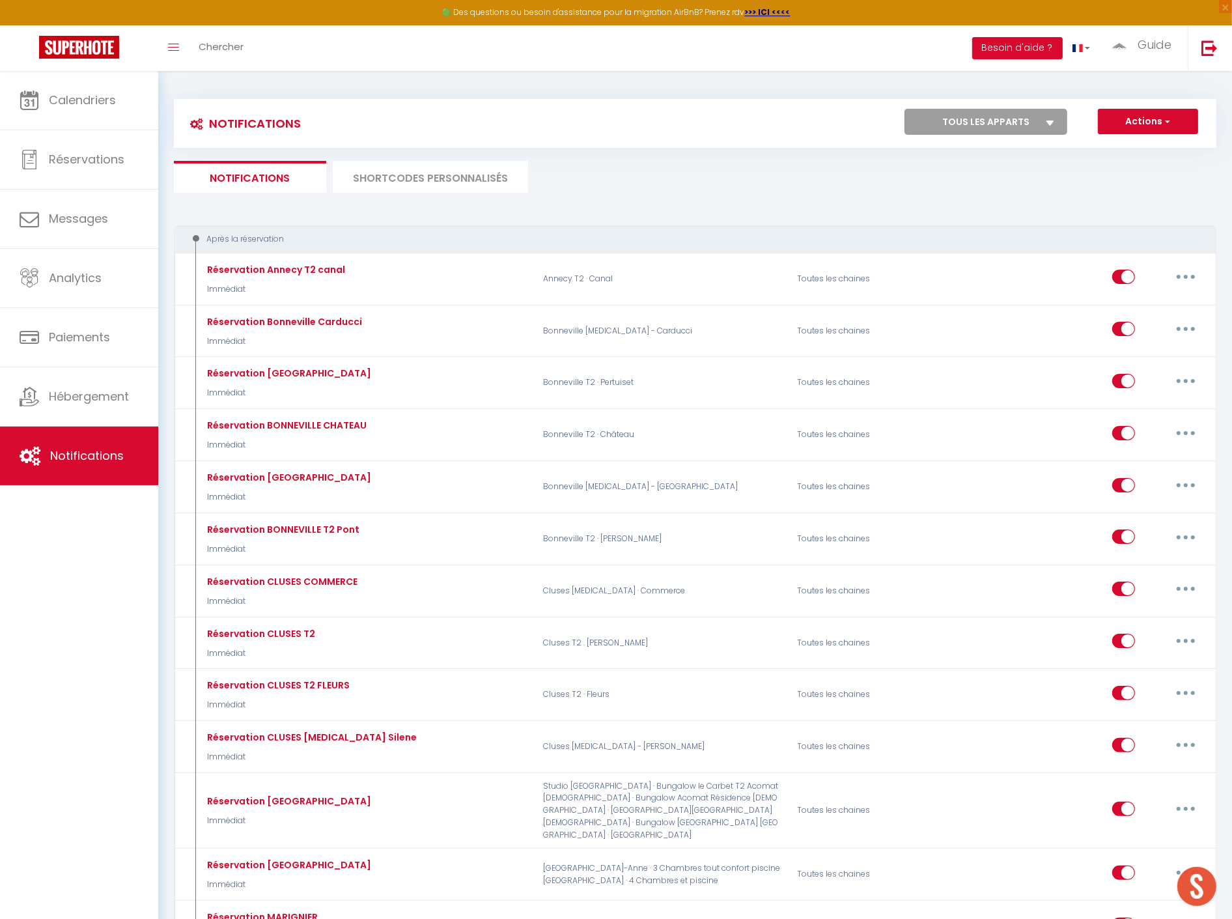
click at [995, 124] on select "Tous les apparts Marignier T2 · Comptines Thyez Studio · [PERSON_NAME] Thyez [M…" at bounding box center [985, 122] width 163 height 26
click at [905, 109] on select "Tous les apparts Marignier T2 · Comptines Thyez Studio · [PERSON_NAME] Thyez [M…" at bounding box center [985, 122] width 163 height 26
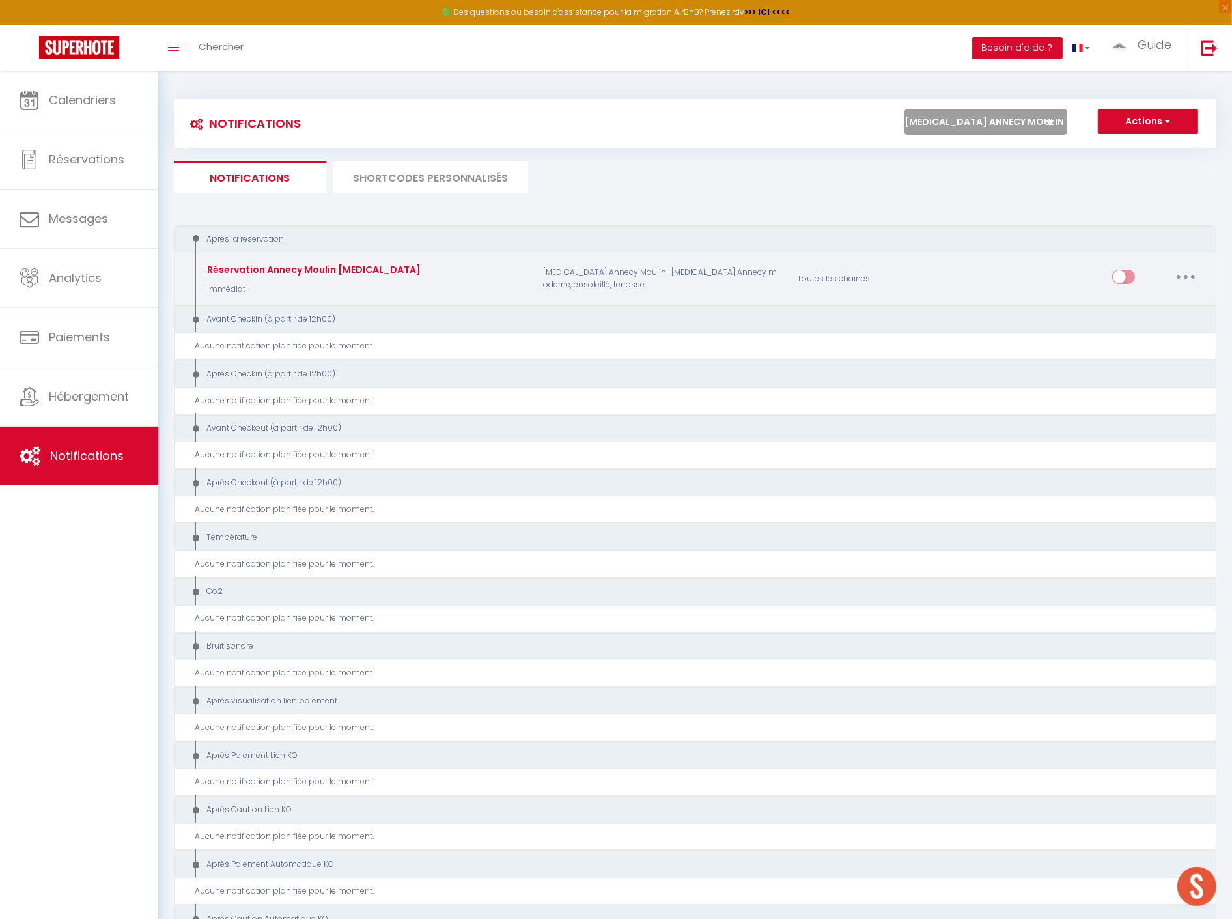
click at [1128, 275] on input "checkbox" at bounding box center [1123, 279] width 23 height 20
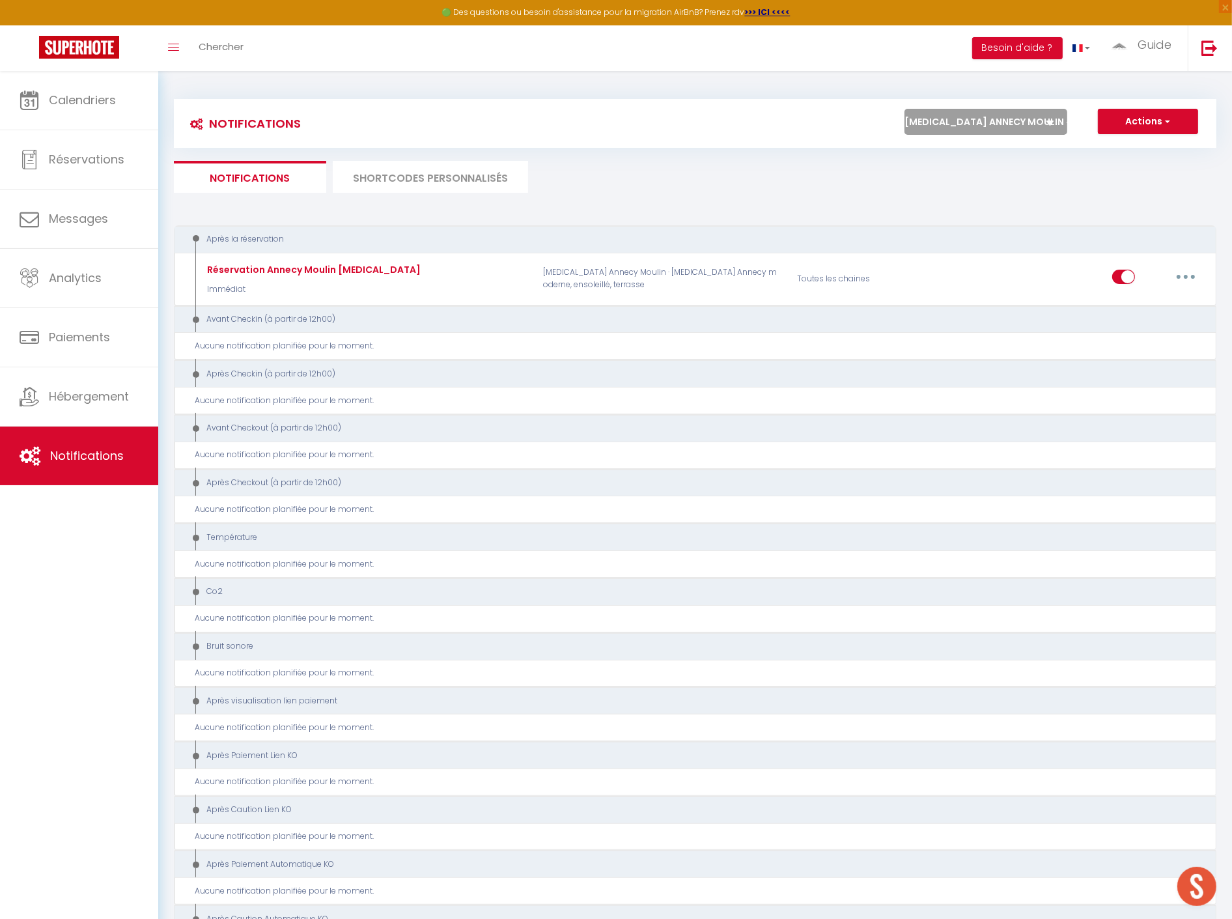
click at [991, 117] on select "Tous les apparts Marignier T2 · Comptines Thyez Studio · [PERSON_NAME] Thyez [M…" at bounding box center [985, 122] width 163 height 26
click at [905, 109] on select "Tous les apparts Marignier T2 · Comptines Thyez Studio · [PERSON_NAME] Thyez [M…" at bounding box center [985, 122] width 163 height 26
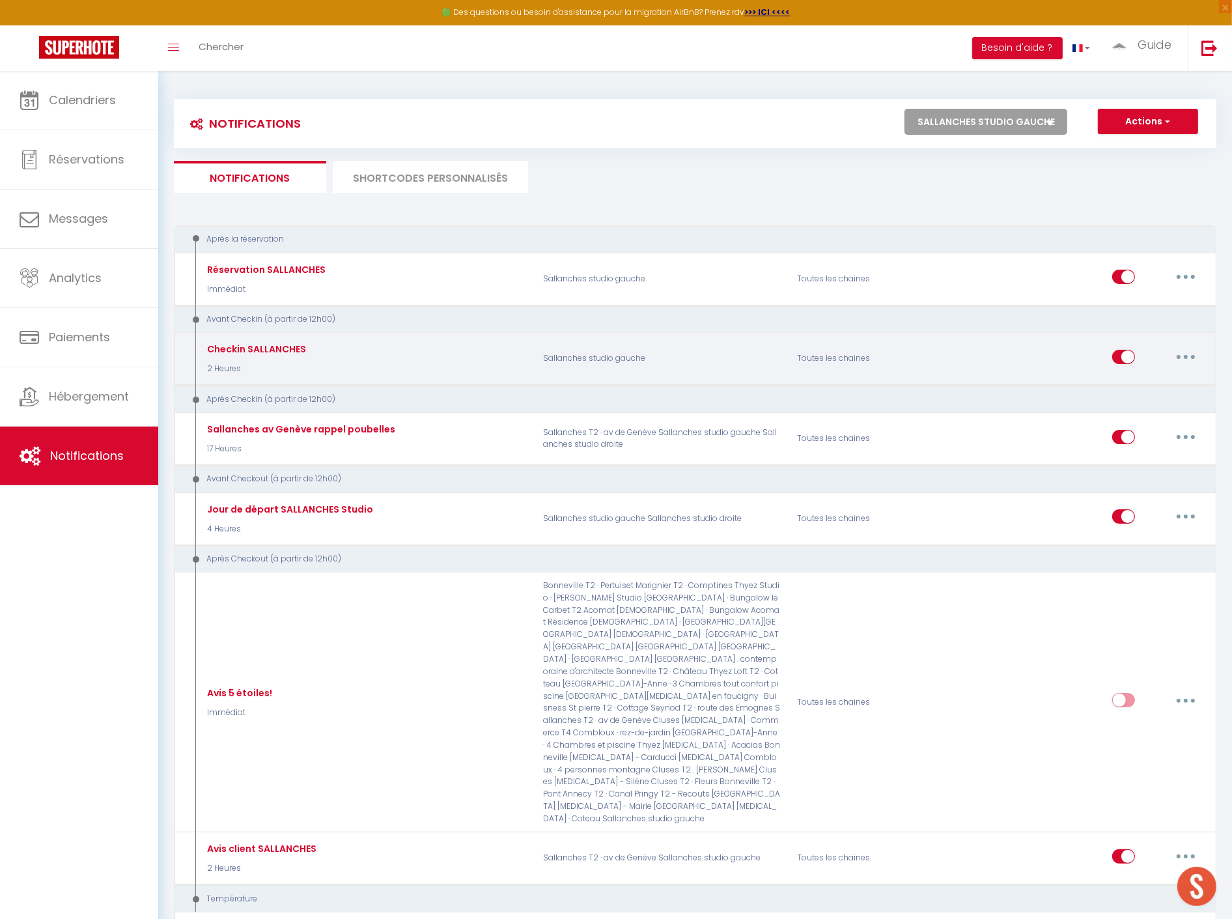
drag, startPoint x: 1183, startPoint y: 350, endPoint x: 1191, endPoint y: 350, distance: 7.8
click at [1187, 350] on button "button" at bounding box center [1185, 356] width 36 height 21
click at [1147, 391] on link "Editer" at bounding box center [1151, 386] width 96 height 22
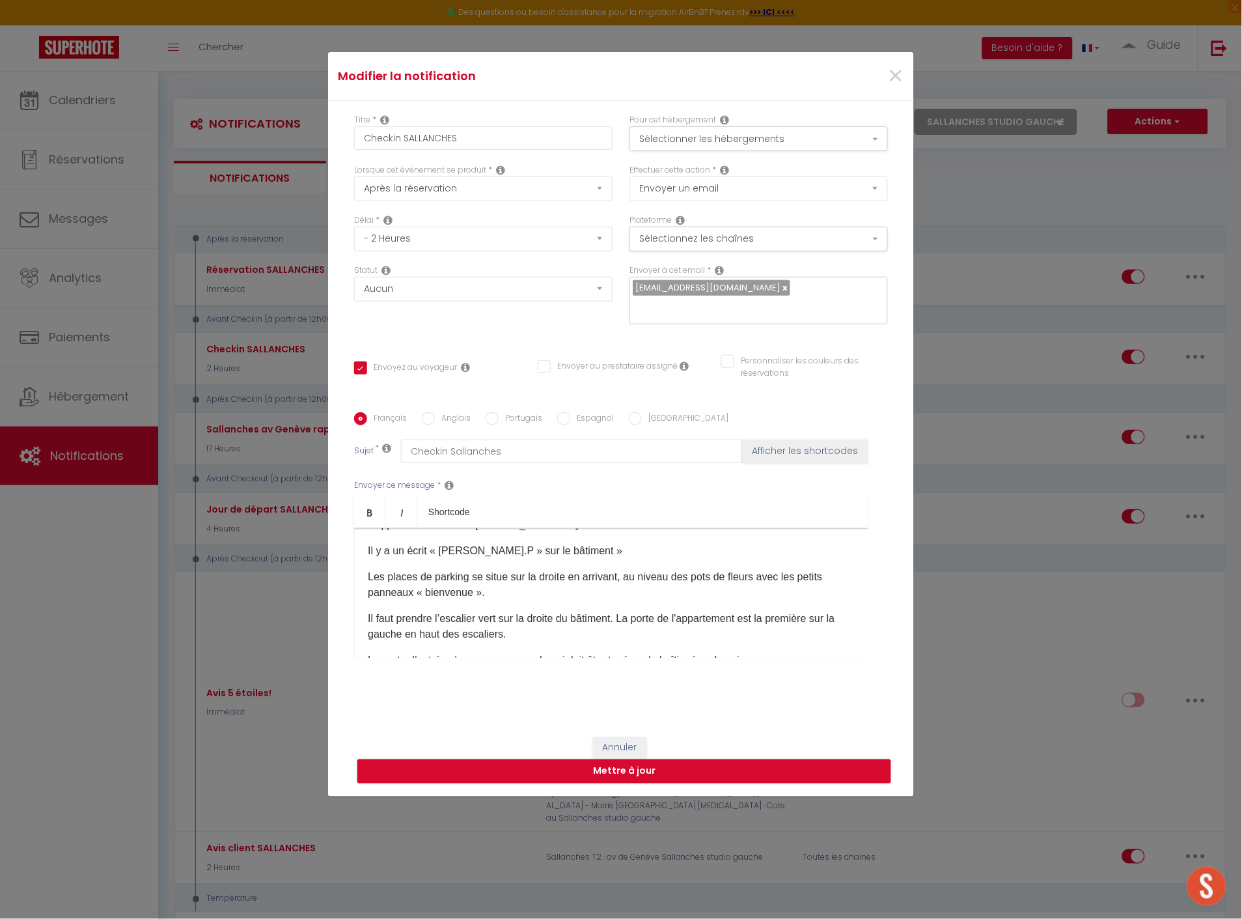
scroll to position [145, 0]
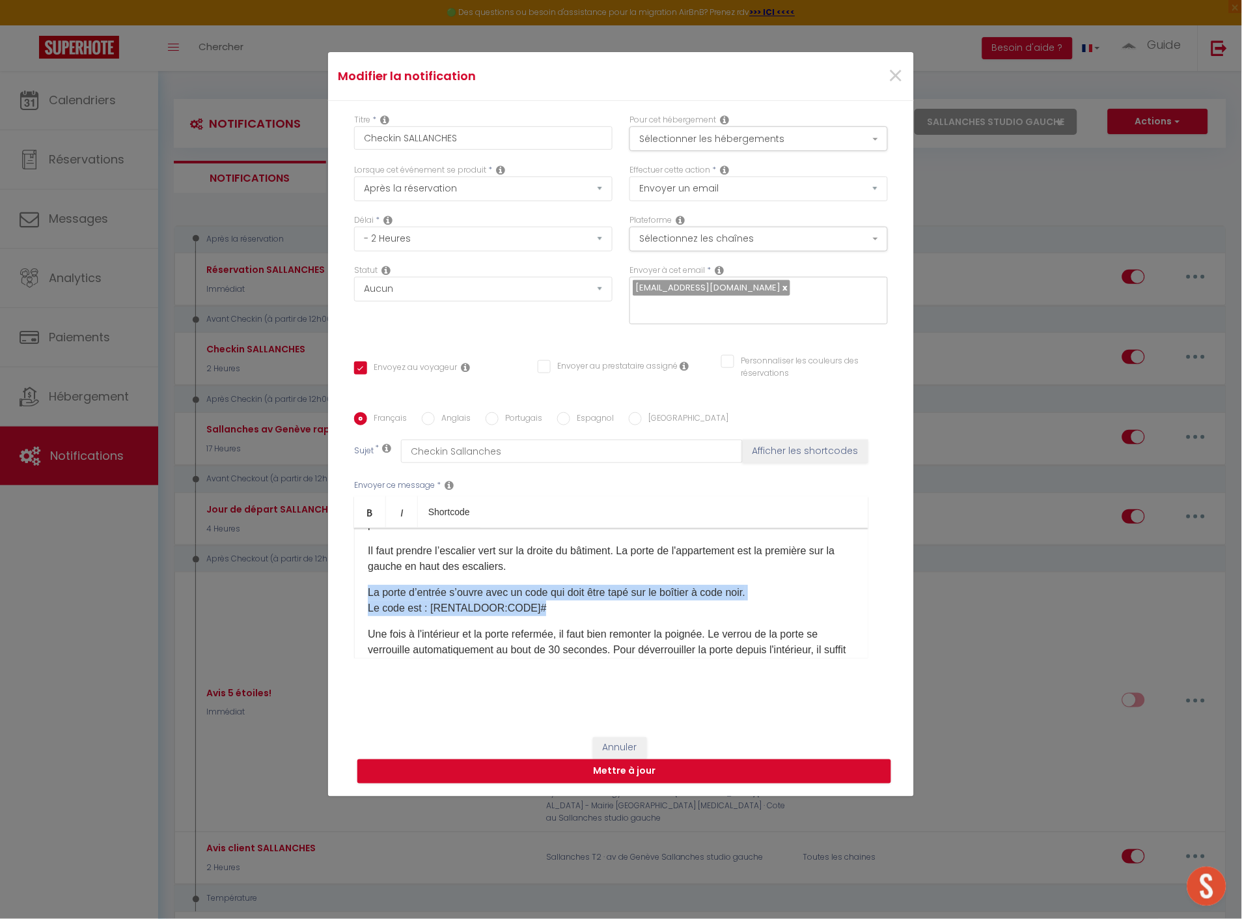
drag, startPoint x: 545, startPoint y: 608, endPoint x: 357, endPoint y: 592, distance: 188.8
click at [357, 592] on div "Bonjour [GUEST:FIRST_NAME], Le logement sera prêt à [RENTAL:ARRIVAL_TIME] ​pour…" at bounding box center [611, 593] width 514 height 130
copy p "La porte d’entrée s’ouvre avec un code qui doit être tapé sur le boîtier à code…"
click at [583, 626] on p "Une fois à l'intérieur et la porte refermée, il faut bien remonter la poignée. …" at bounding box center [611, 649] width 487 height 47
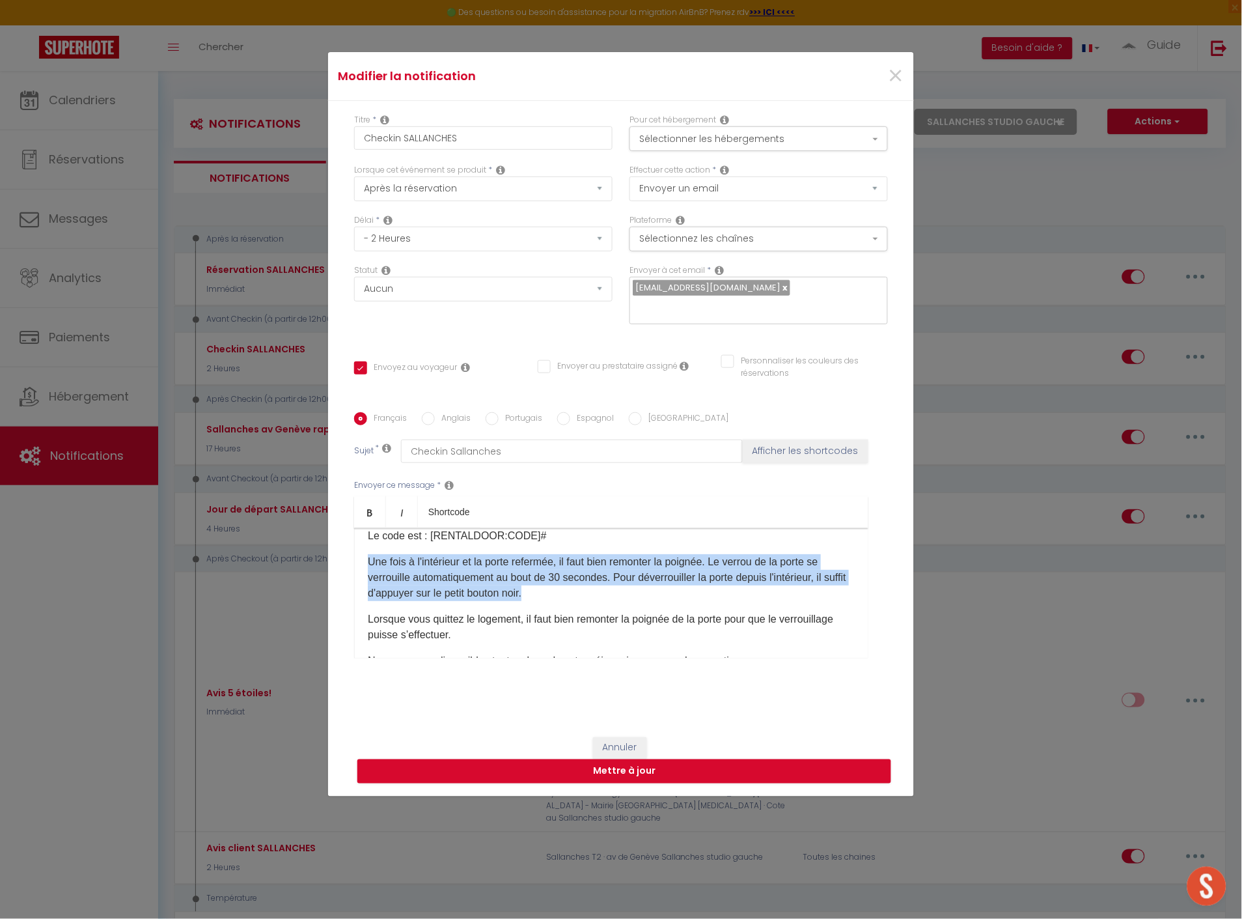
drag, startPoint x: 557, startPoint y: 593, endPoint x: 342, endPoint y: 558, distance: 217.0
click at [342, 558] on div "Titre * Checkin SALLANCHES Pour cet hébergement Sélectionner les hébergements T…" at bounding box center [621, 412] width 586 height 623
copy p "Une fois à l'intérieur et la porte refermée, il faut bien remonter la poignée. …"
drag, startPoint x: 1014, startPoint y: 212, endPoint x: 994, endPoint y: 178, distance: 39.1
click at [1014, 210] on div "Modifier la notification × Titre * Checkin SALLANCHES Pour cet hébergement Séle…" at bounding box center [621, 459] width 1242 height 919
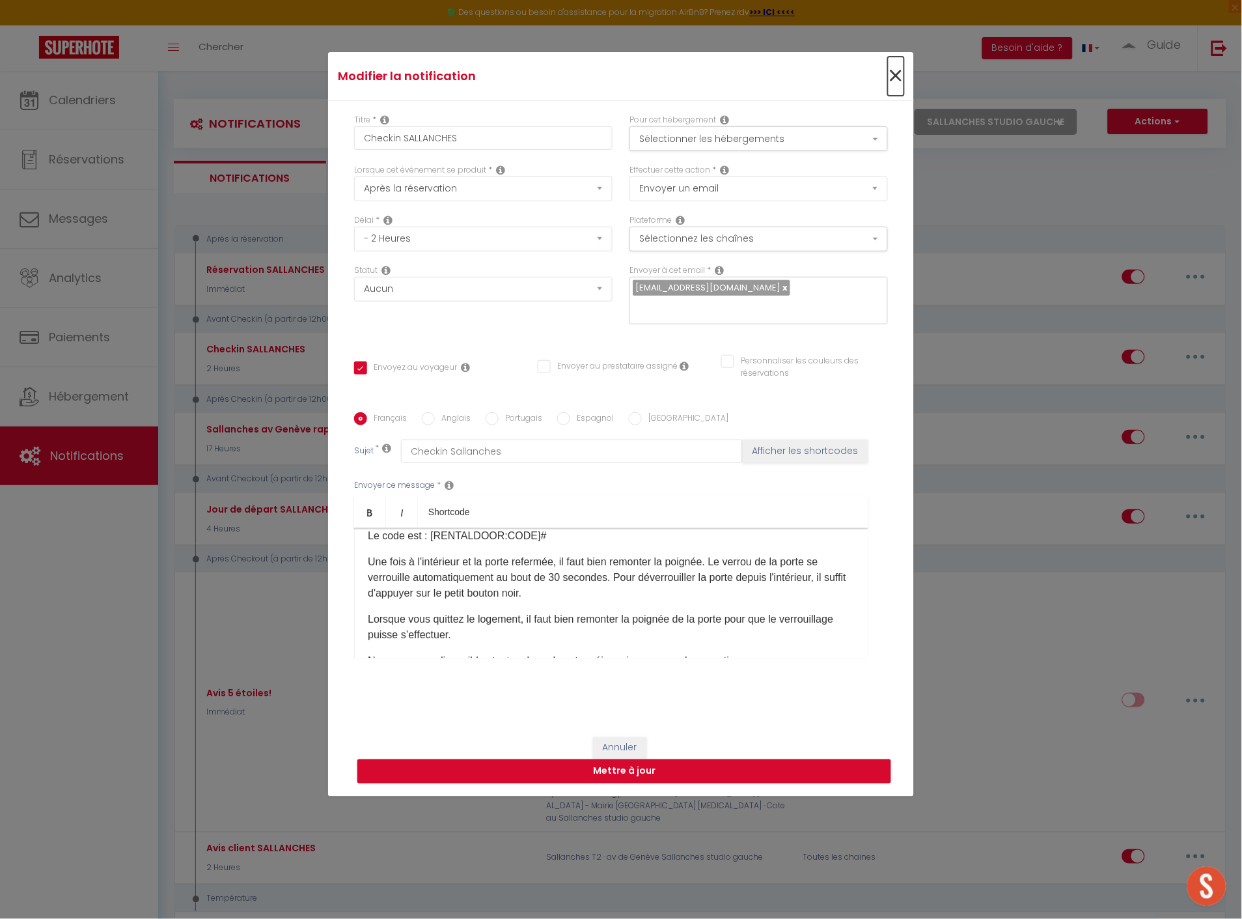
click at [892, 64] on span "×" at bounding box center [896, 76] width 16 height 39
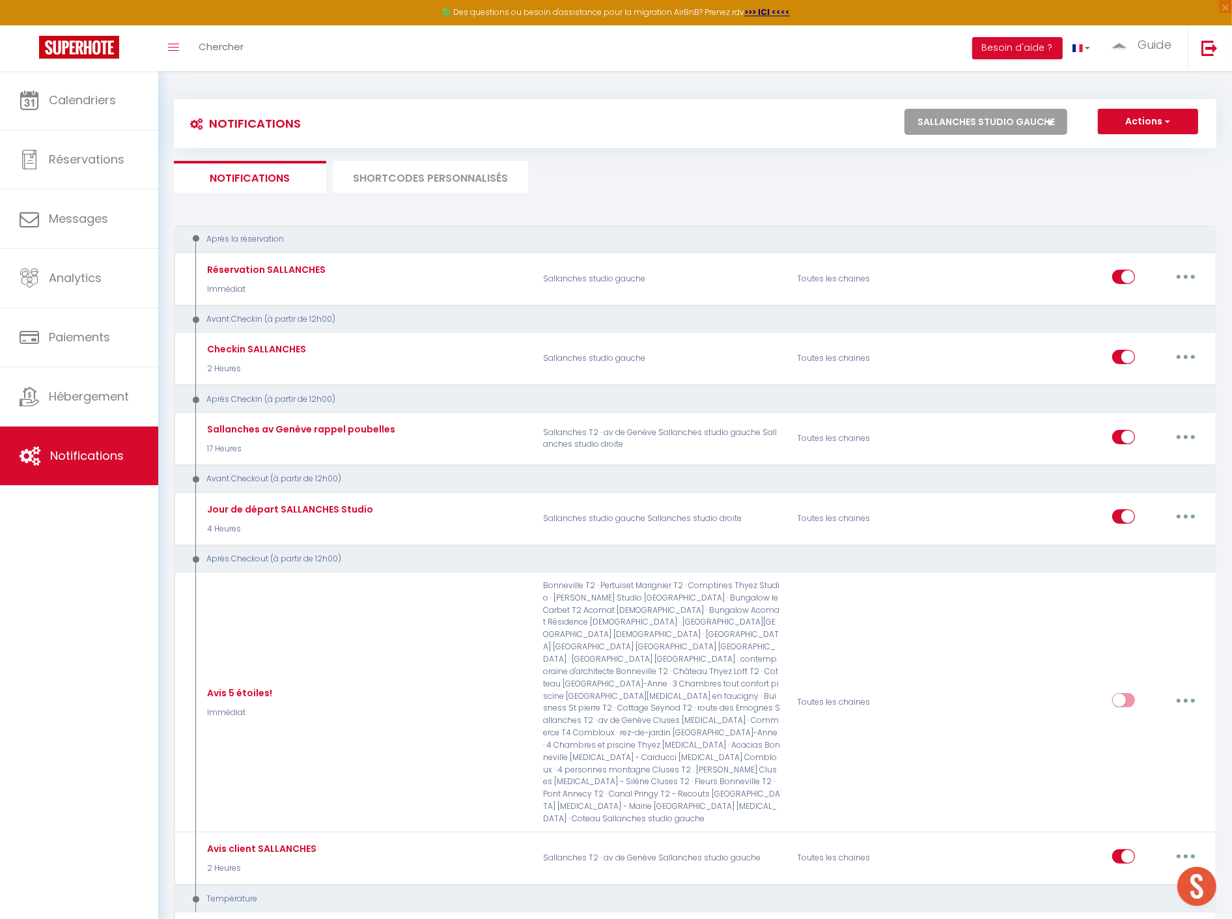
drag, startPoint x: 1003, startPoint y: 120, endPoint x: 1011, endPoint y: 131, distance: 14.1
click at [1003, 120] on select "Tous les apparts Marignier T2 · Comptines Thyez Studio · [PERSON_NAME] Thyez [M…" at bounding box center [985, 122] width 163 height 26
click at [905, 109] on select "Tous les apparts Marignier T2 · Comptines Thyez Studio · [PERSON_NAME] Thyez [M…" at bounding box center [985, 122] width 163 height 26
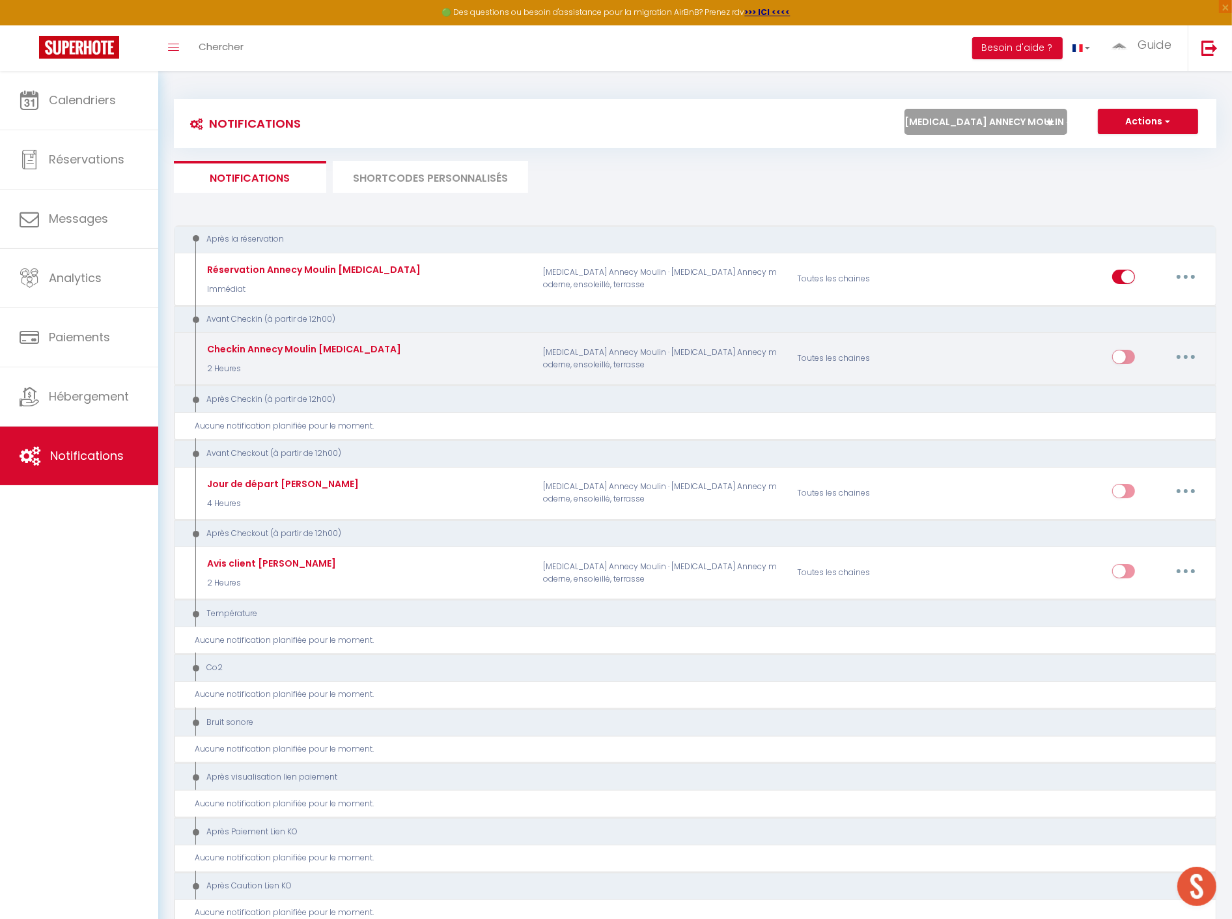
click at [1122, 358] on input "checkbox" at bounding box center [1123, 360] width 23 height 20
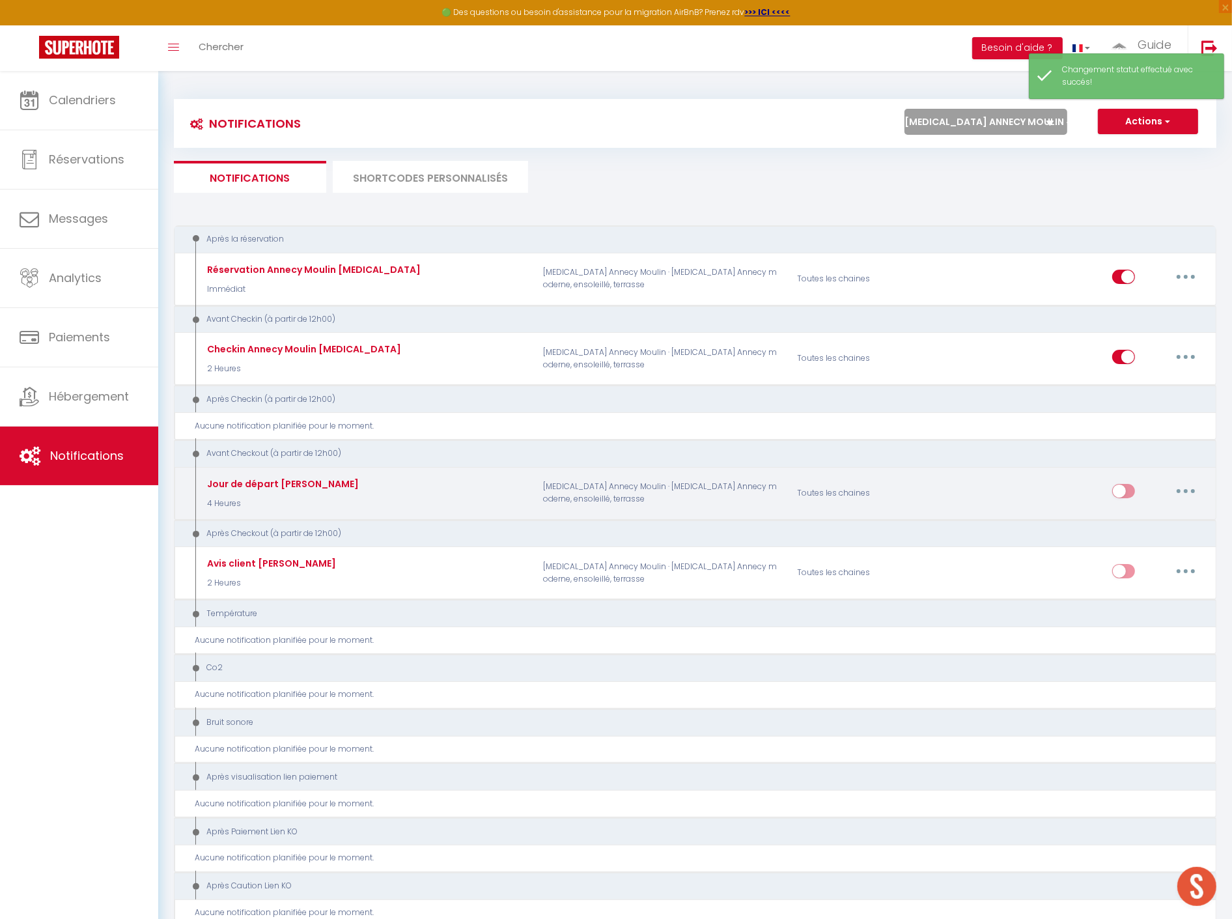
click at [1125, 489] on input "checkbox" at bounding box center [1123, 494] width 23 height 20
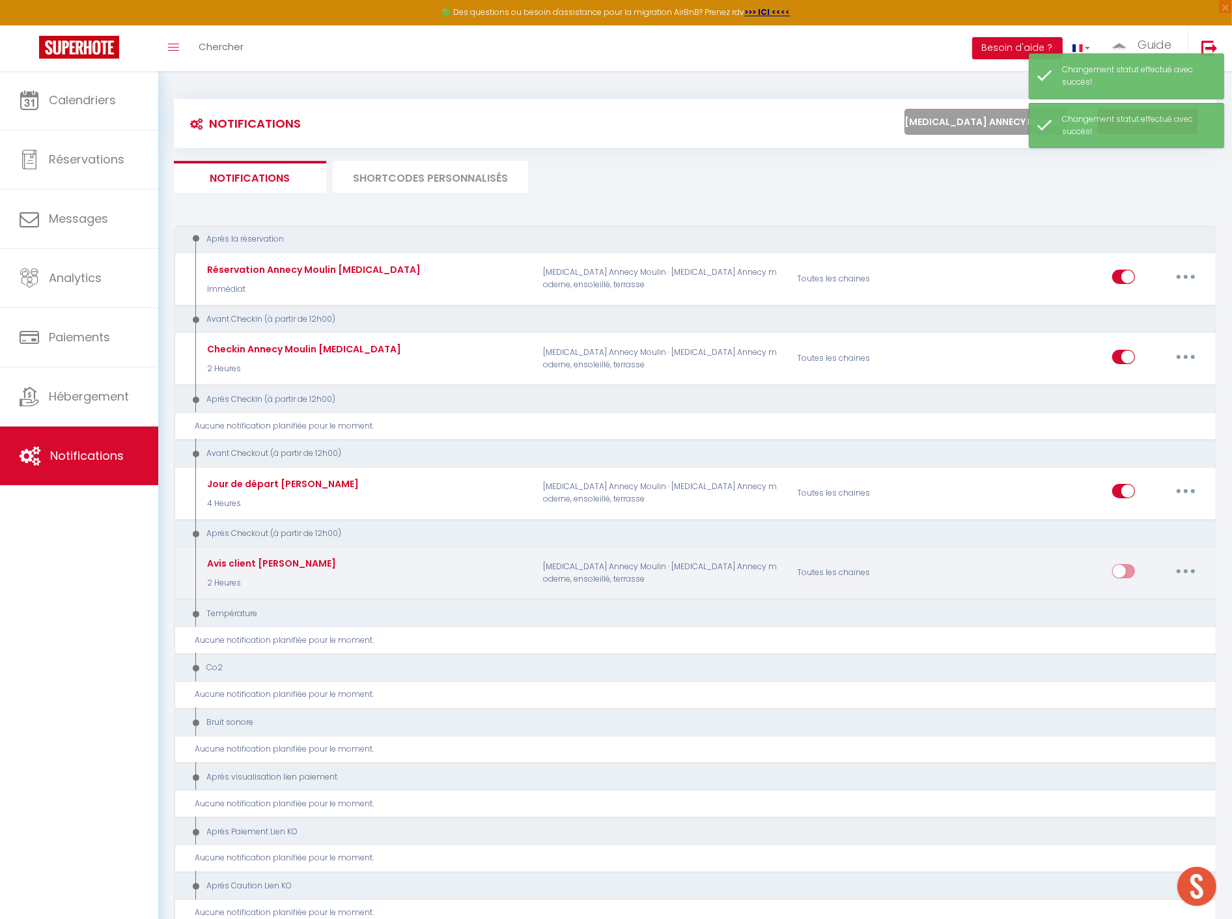
click at [1130, 564] on input "checkbox" at bounding box center [1123, 574] width 23 height 20
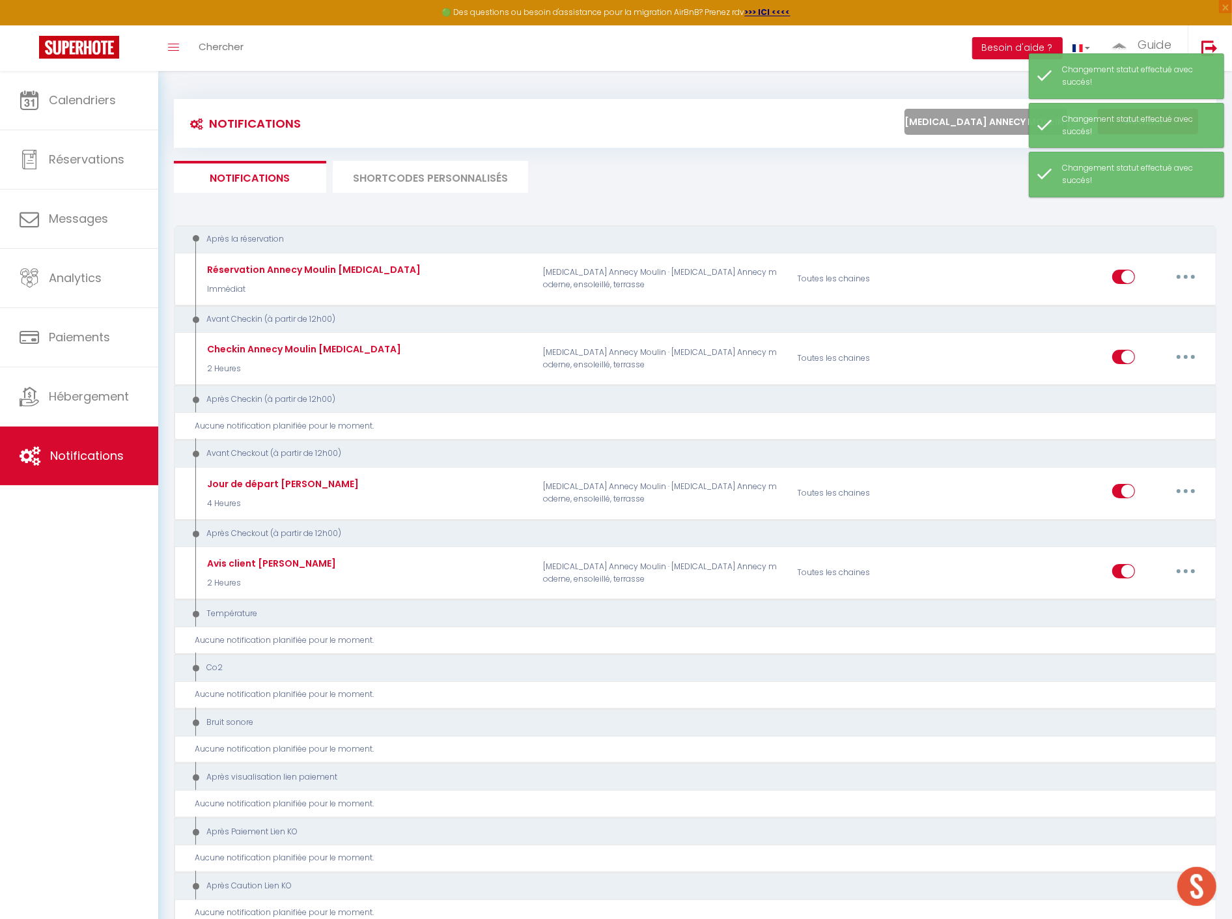
click at [848, 198] on div "Notifications Actions Nouvelle Notification Exporter Importer Tous les apparts …" at bounding box center [695, 894] width 1042 height 1590
click at [725, 200] on div "Notifications Actions Nouvelle Notification Exporter Importer Tous les apparts …" at bounding box center [695, 894] width 1042 height 1590
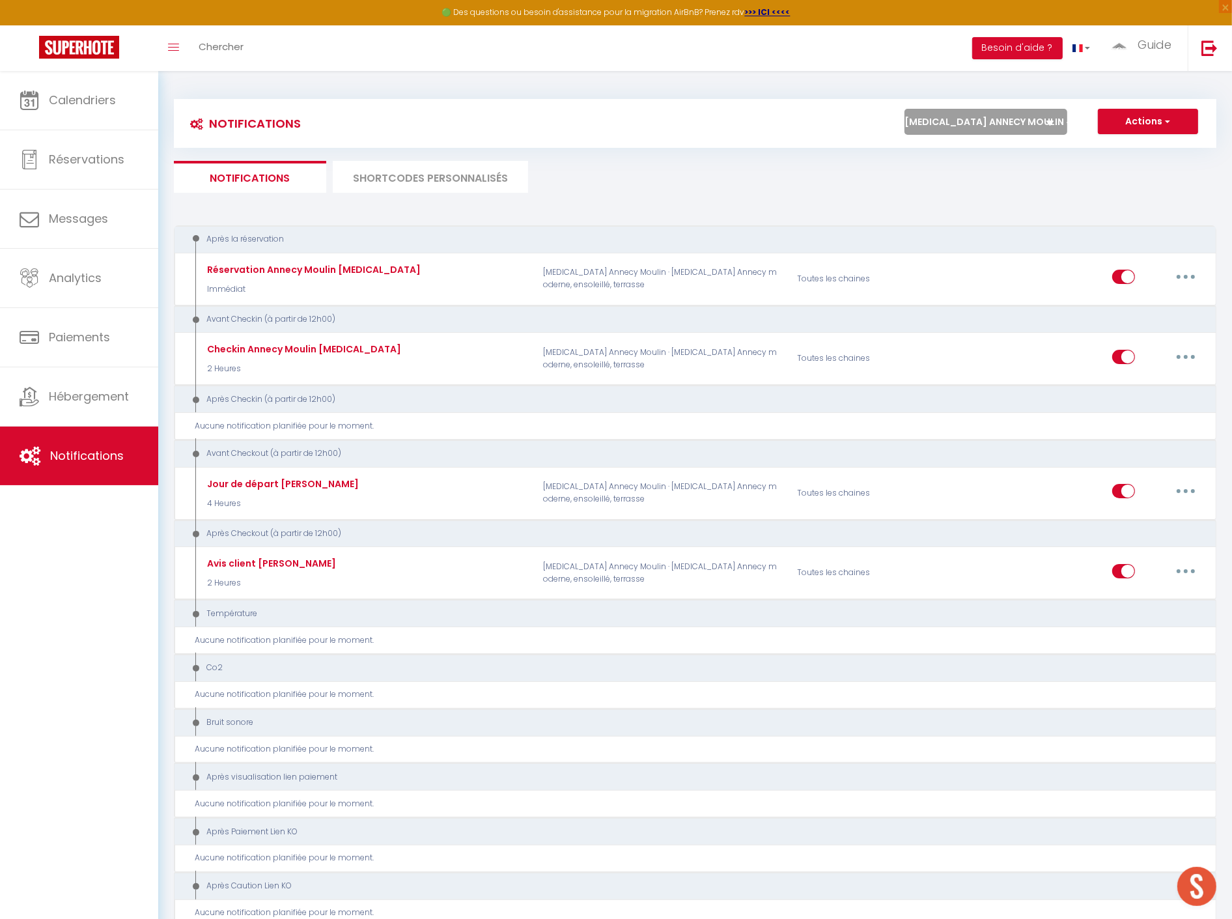
click at [682, 166] on ul "Notifications SHORTCODES PERSONNALISÉS" at bounding box center [695, 177] width 1042 height 32
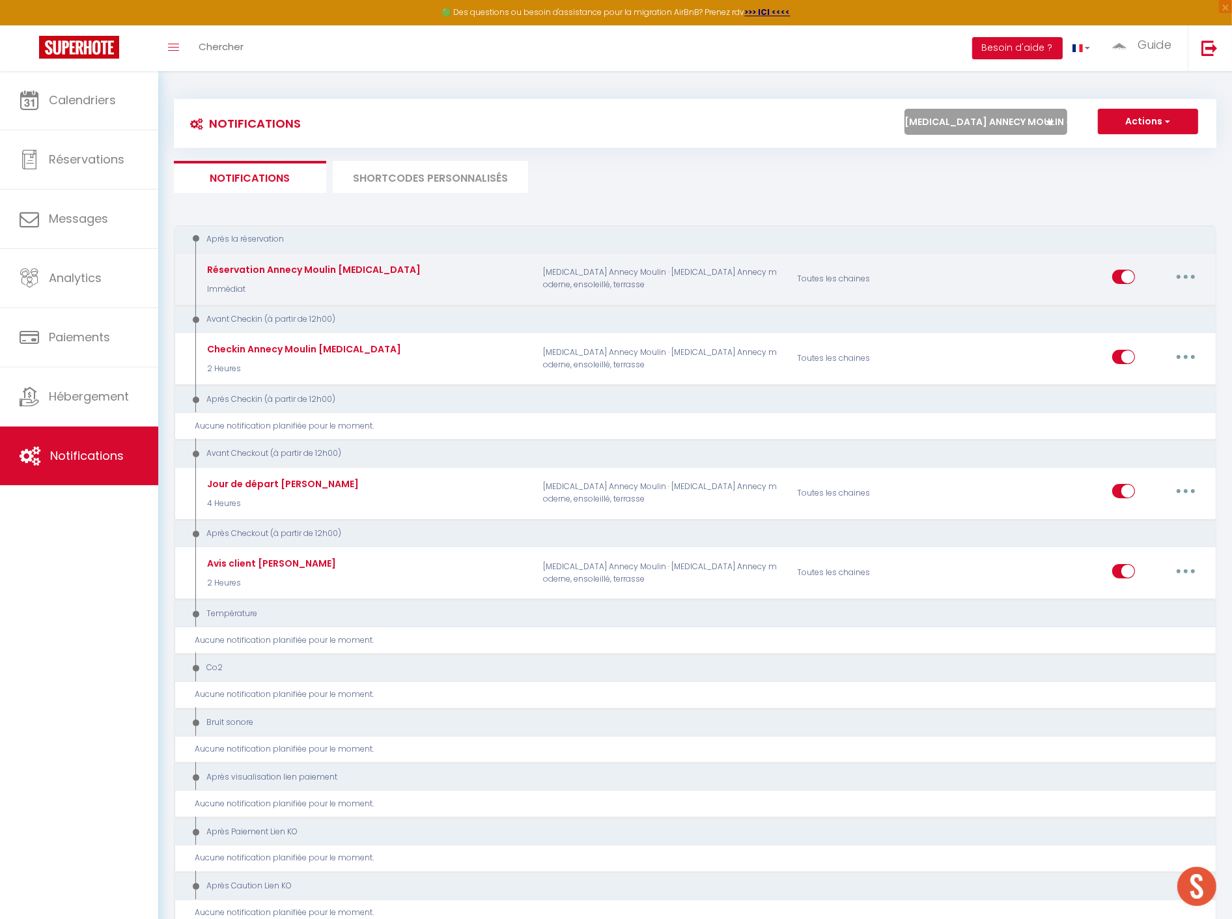
click at [1180, 280] on button "button" at bounding box center [1185, 276] width 36 height 21
click at [1159, 309] on link "Editer" at bounding box center [1151, 307] width 96 height 22
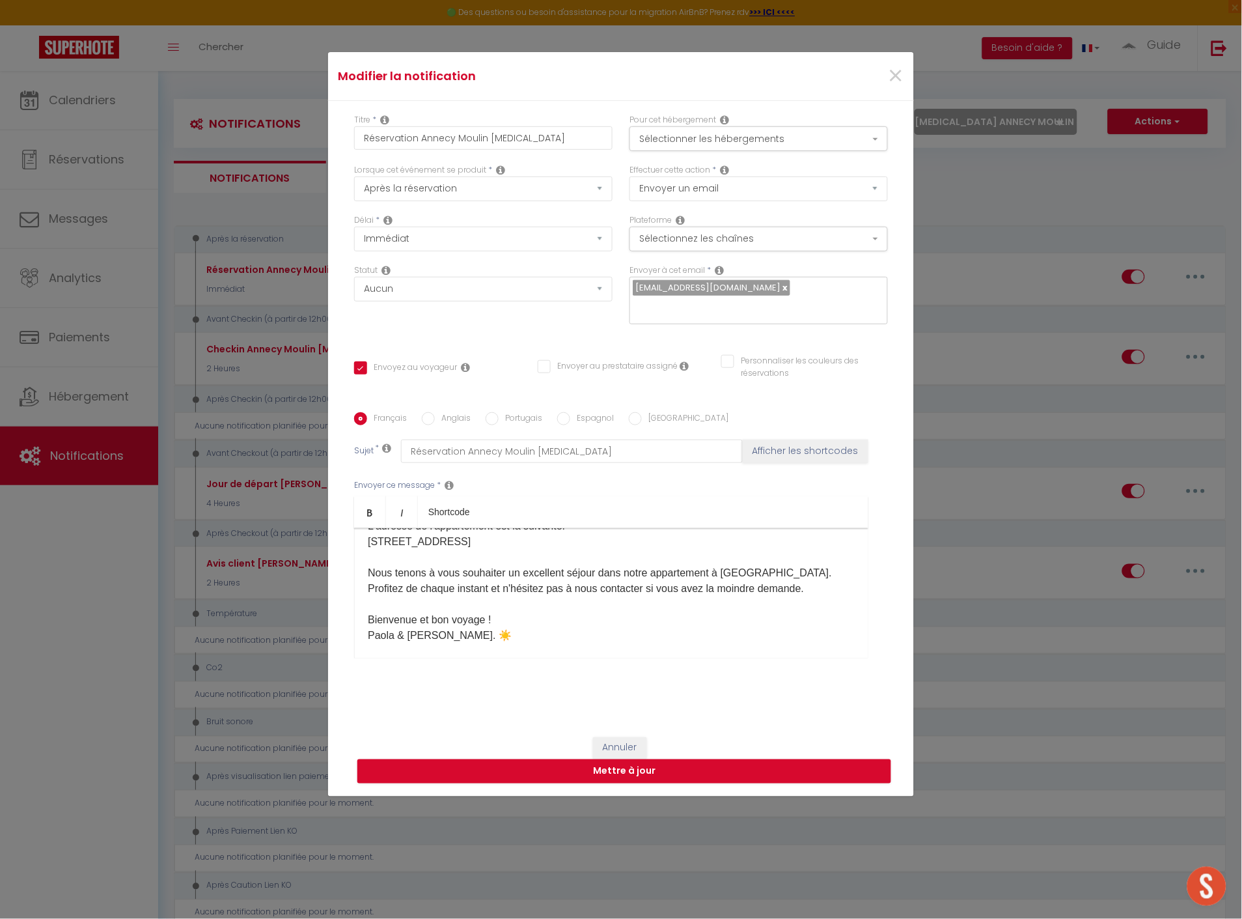
scroll to position [185, 0]
click at [616, 769] on button "Mettre à jour" at bounding box center [624, 771] width 534 height 25
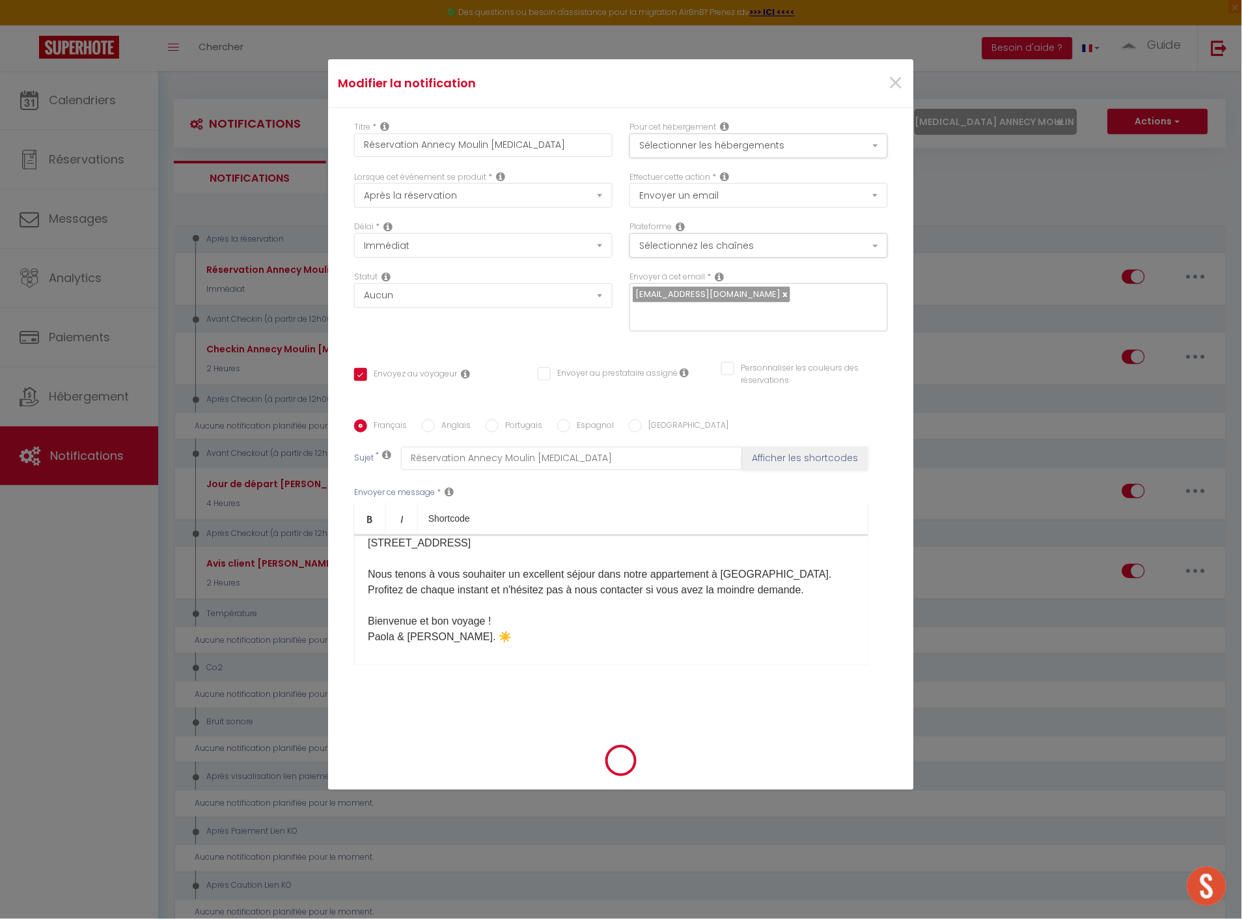
scroll to position [74, 0]
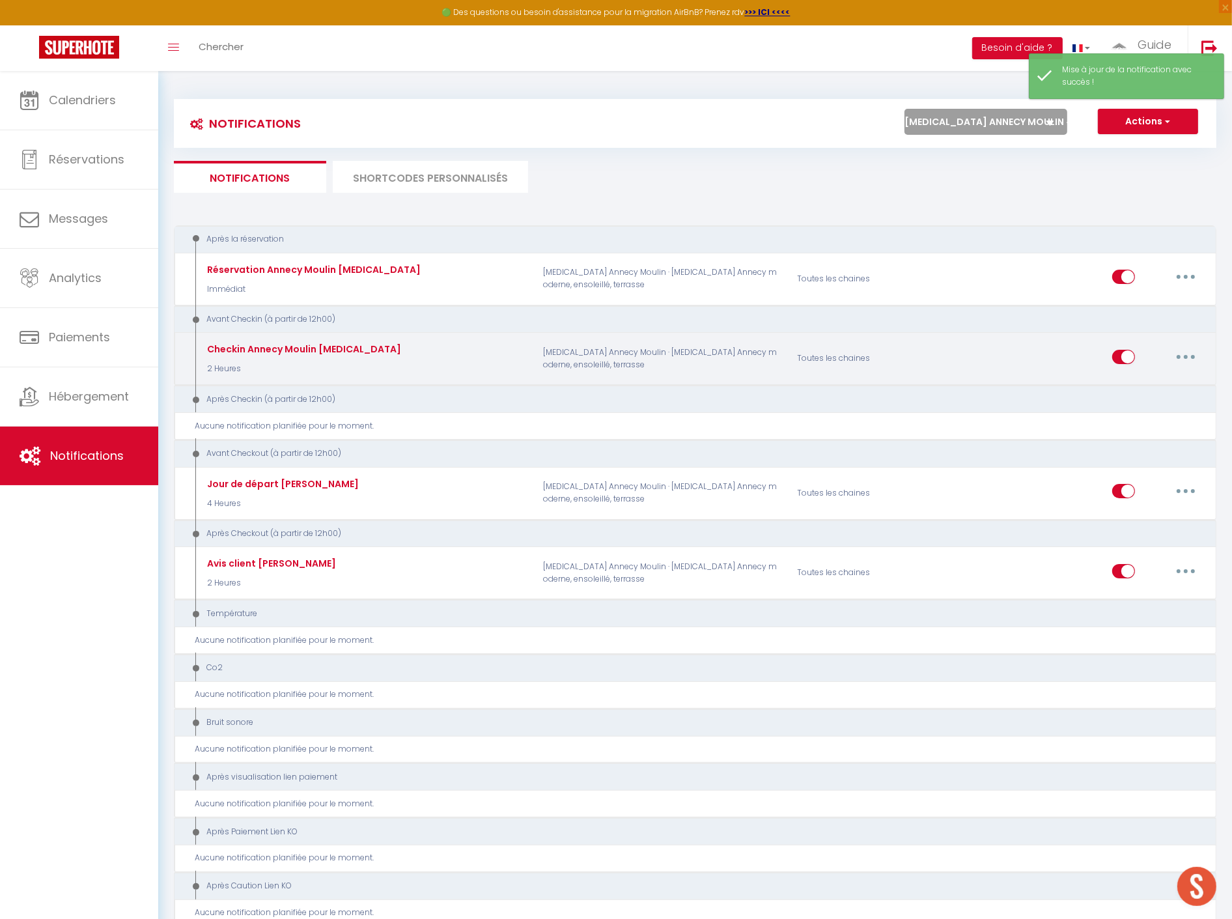
click at [1178, 353] on button "button" at bounding box center [1185, 356] width 36 height 21
click at [1144, 380] on link "Editer" at bounding box center [1151, 386] width 96 height 22
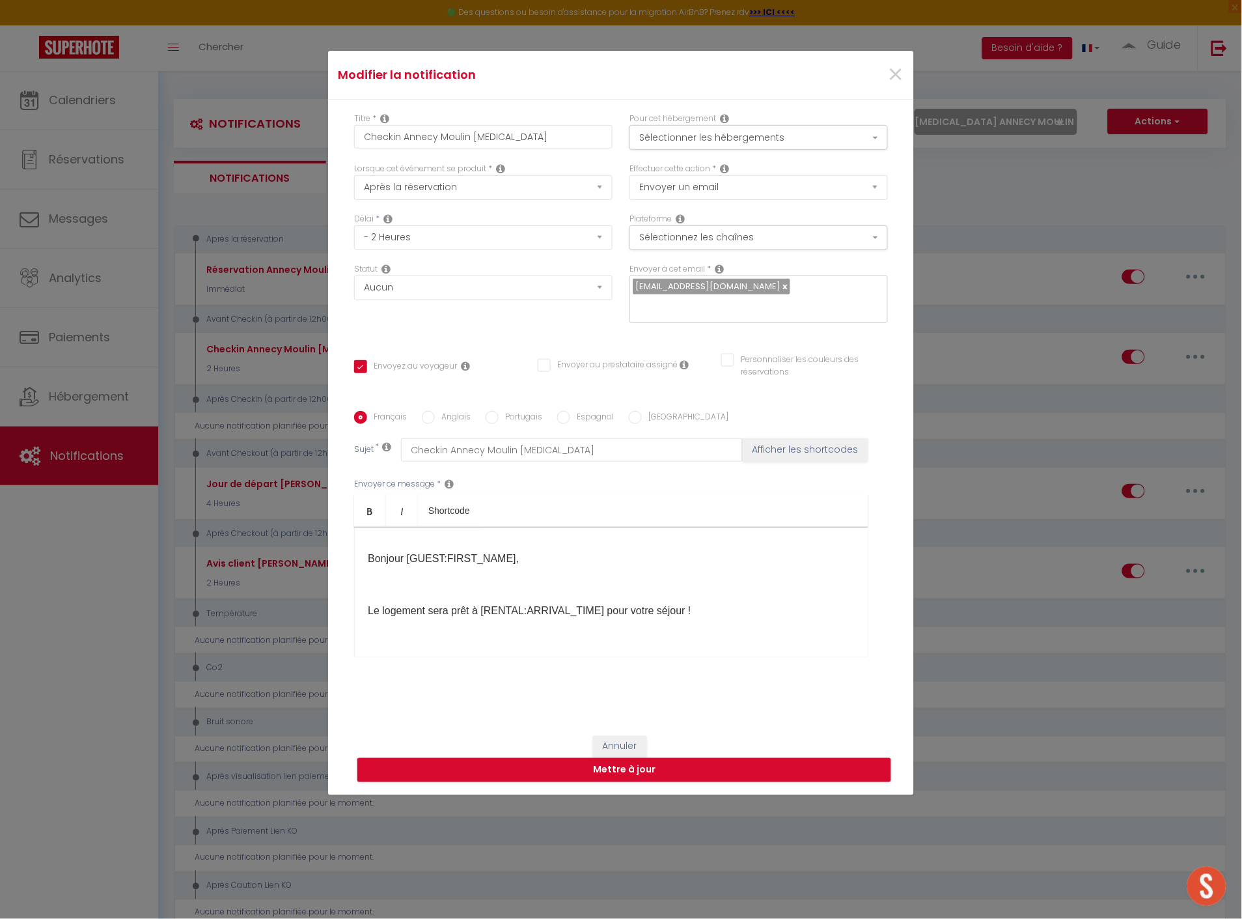
scroll to position [72, 0]
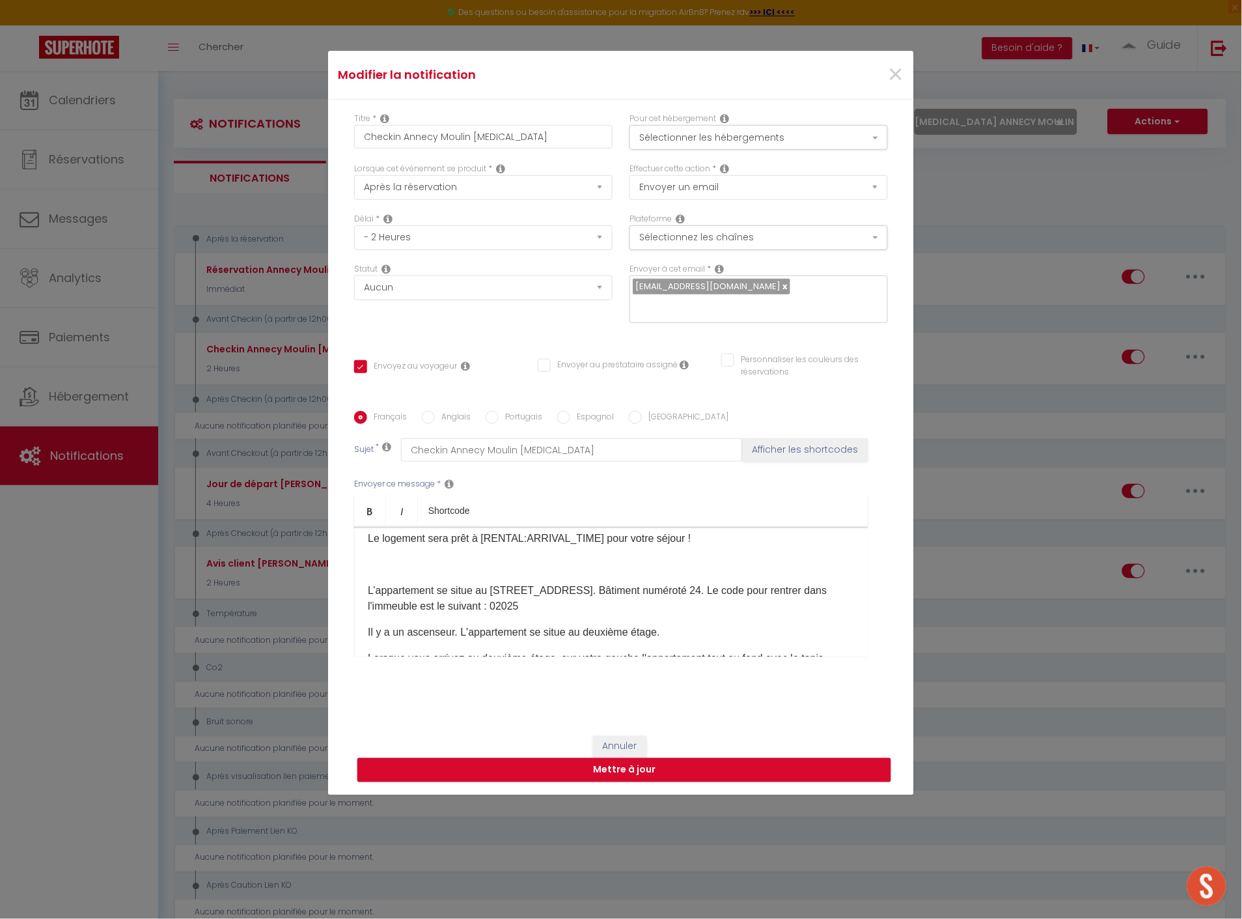
click at [791, 590] on p "L’appartement se situe au [STREET_ADDRESS]. Bâtiment numéroté 24. Le code pour …" at bounding box center [611, 598] width 487 height 31
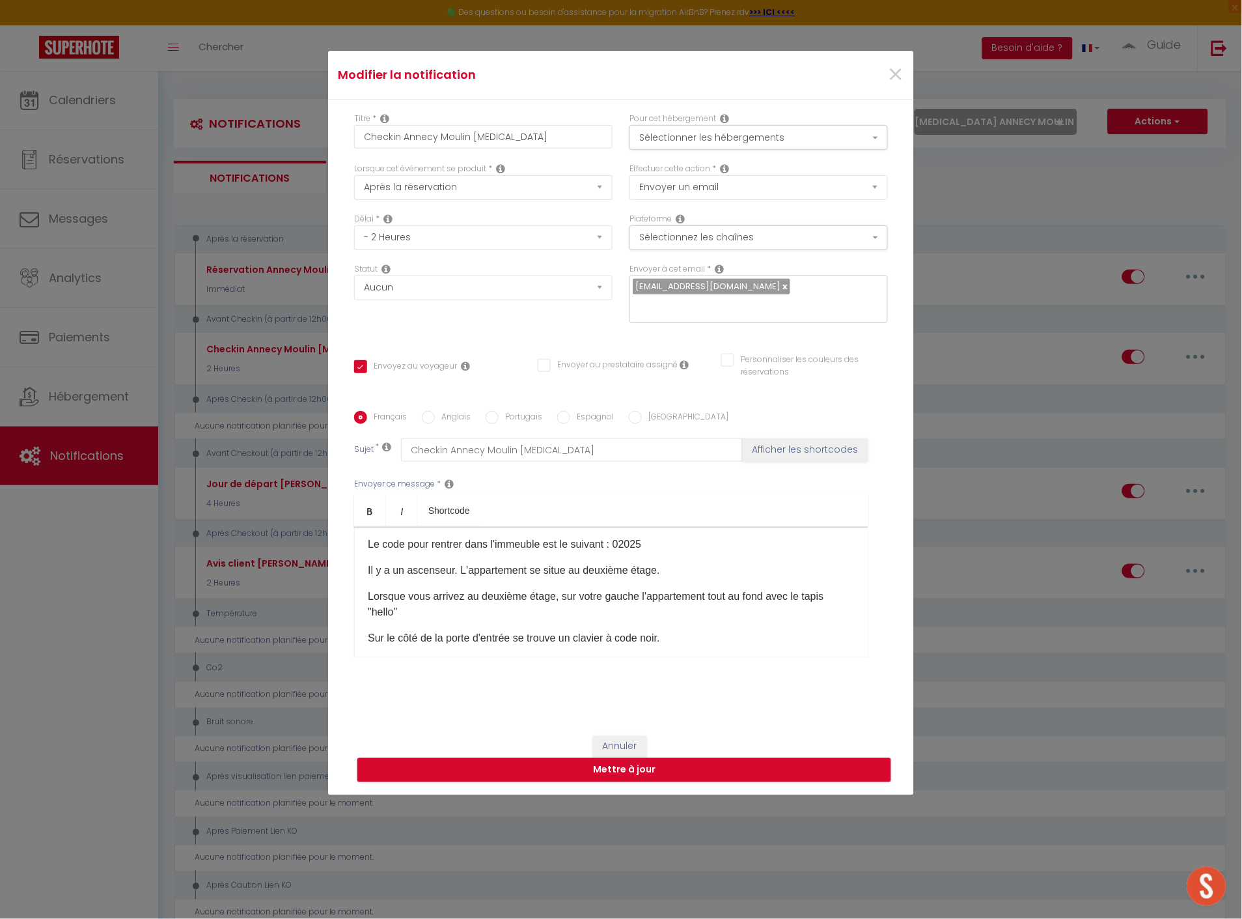
scroll to position [217, 0]
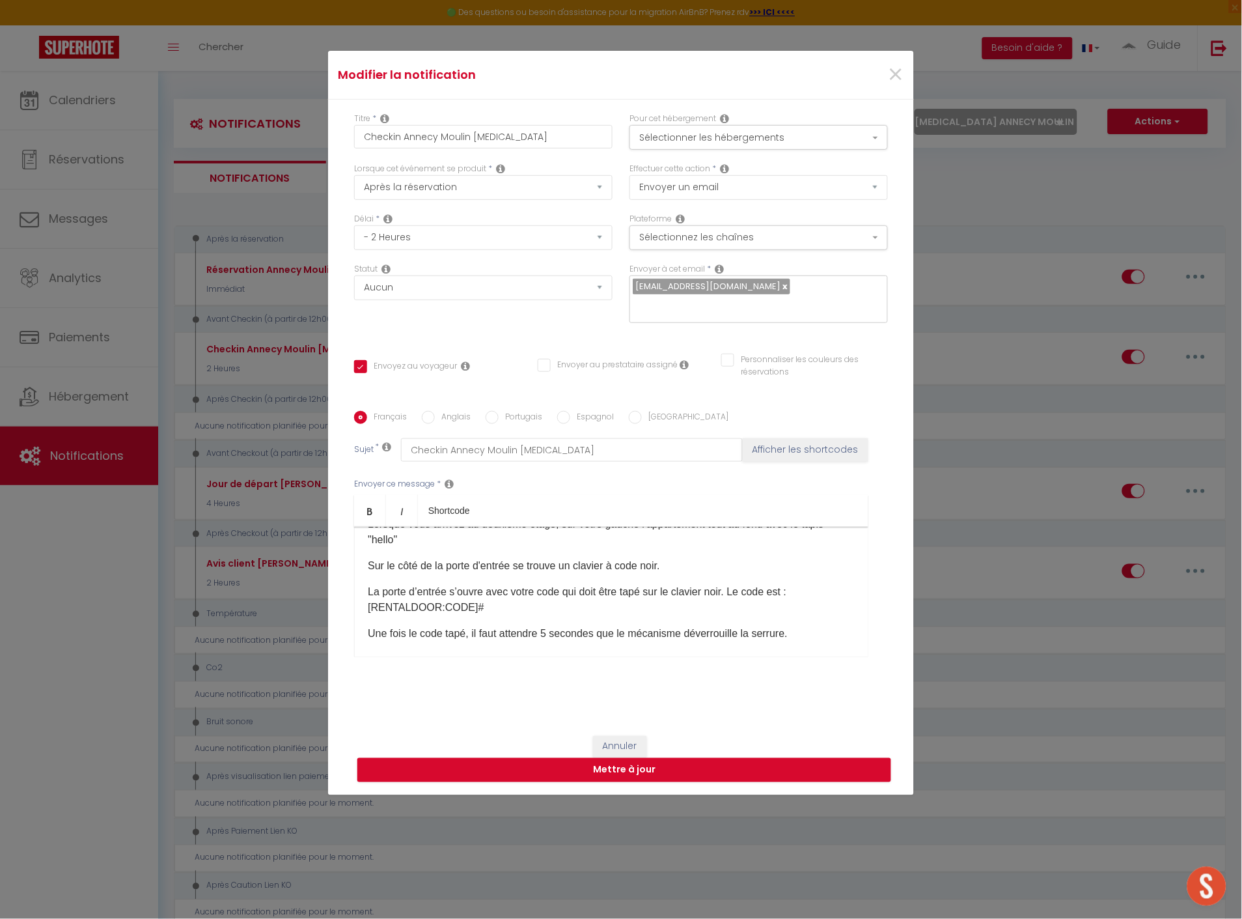
click at [738, 588] on p "​La porte d’entrée s’ouvre avec votre code qui doit être tapé sur le clavier no…" at bounding box center [611, 599] width 487 height 31
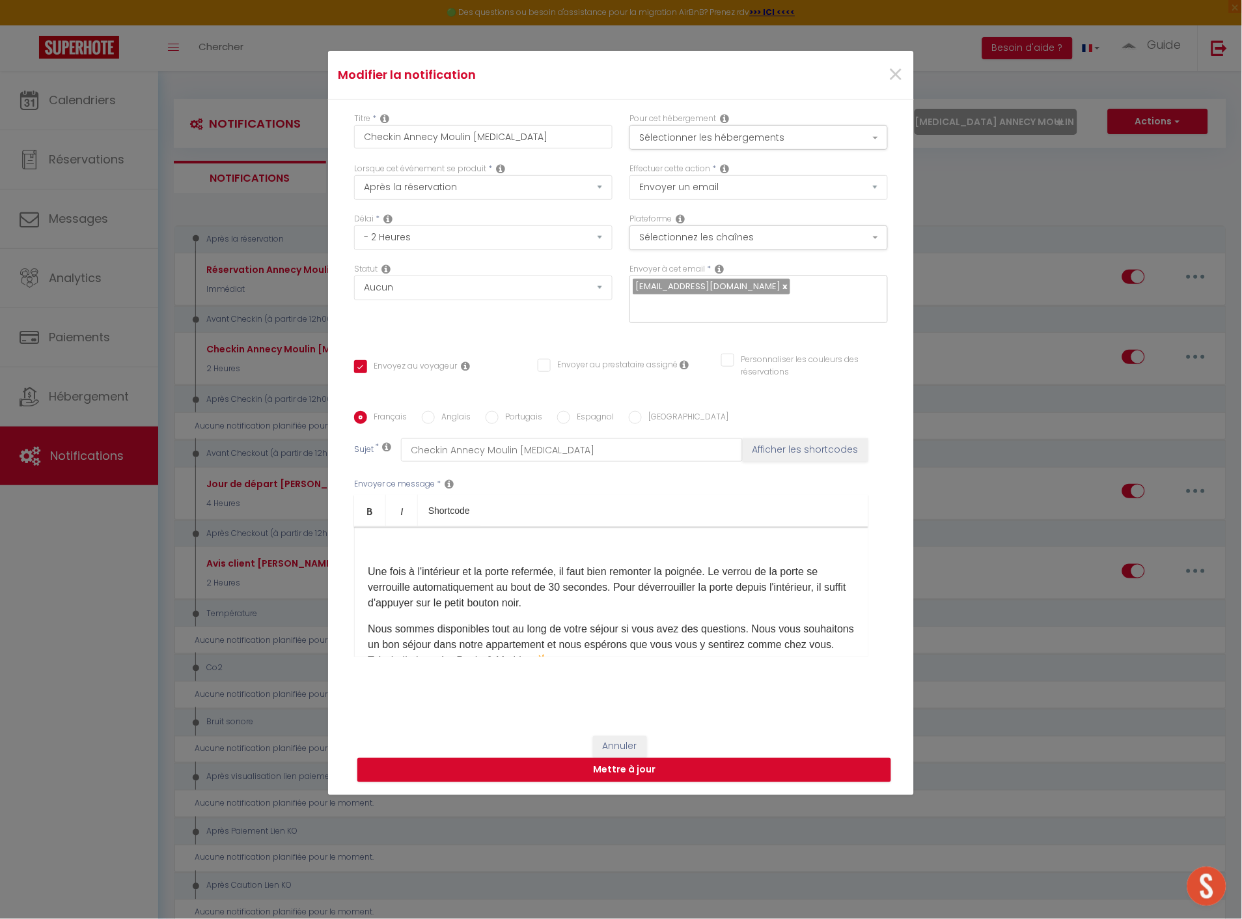
scroll to position [361, 0]
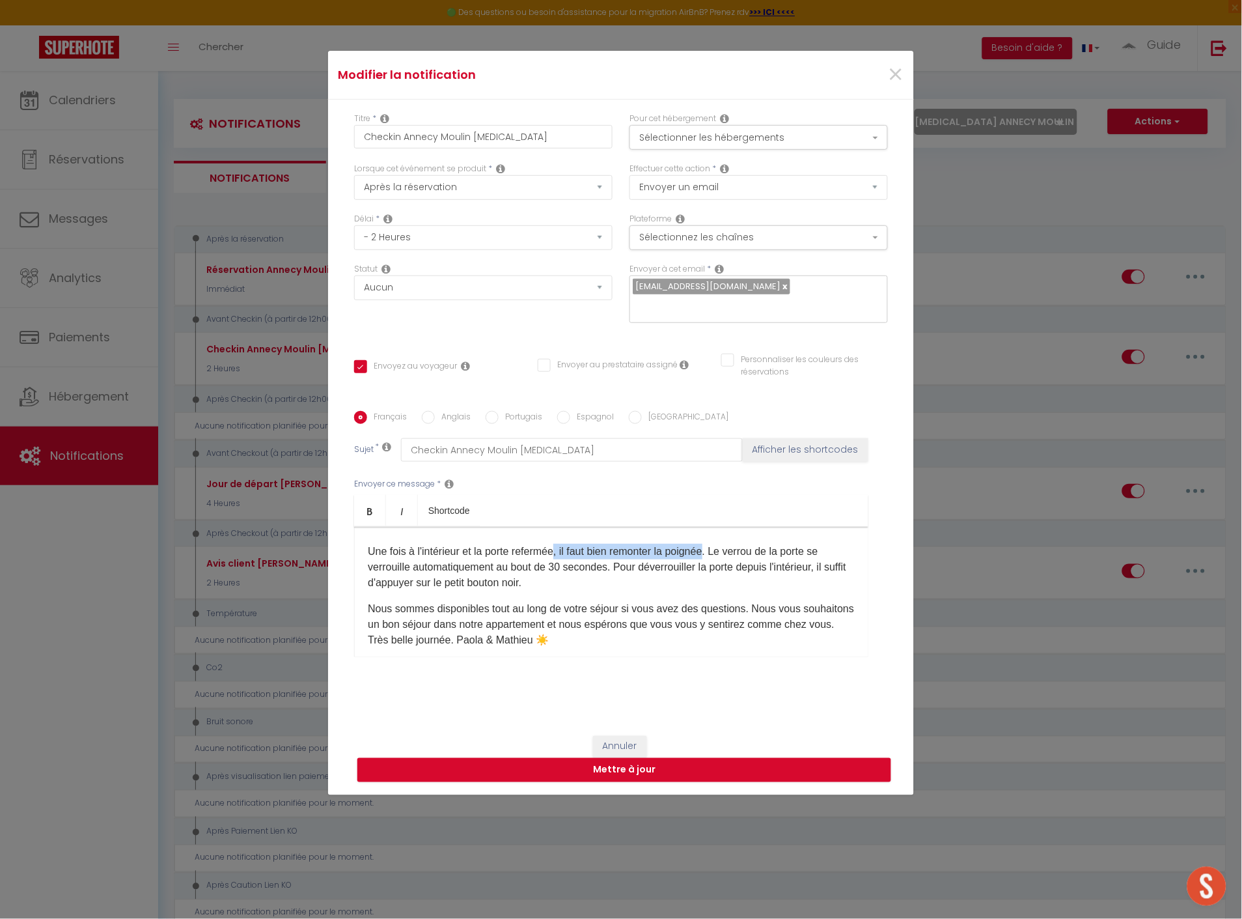
drag, startPoint x: 694, startPoint y: 551, endPoint x: 558, endPoint y: 552, distance: 136.1
click at [558, 552] on p "Une fois à l'intérieur et la porte refermée, il faut bien remonter la poignée. …" at bounding box center [611, 567] width 487 height 47
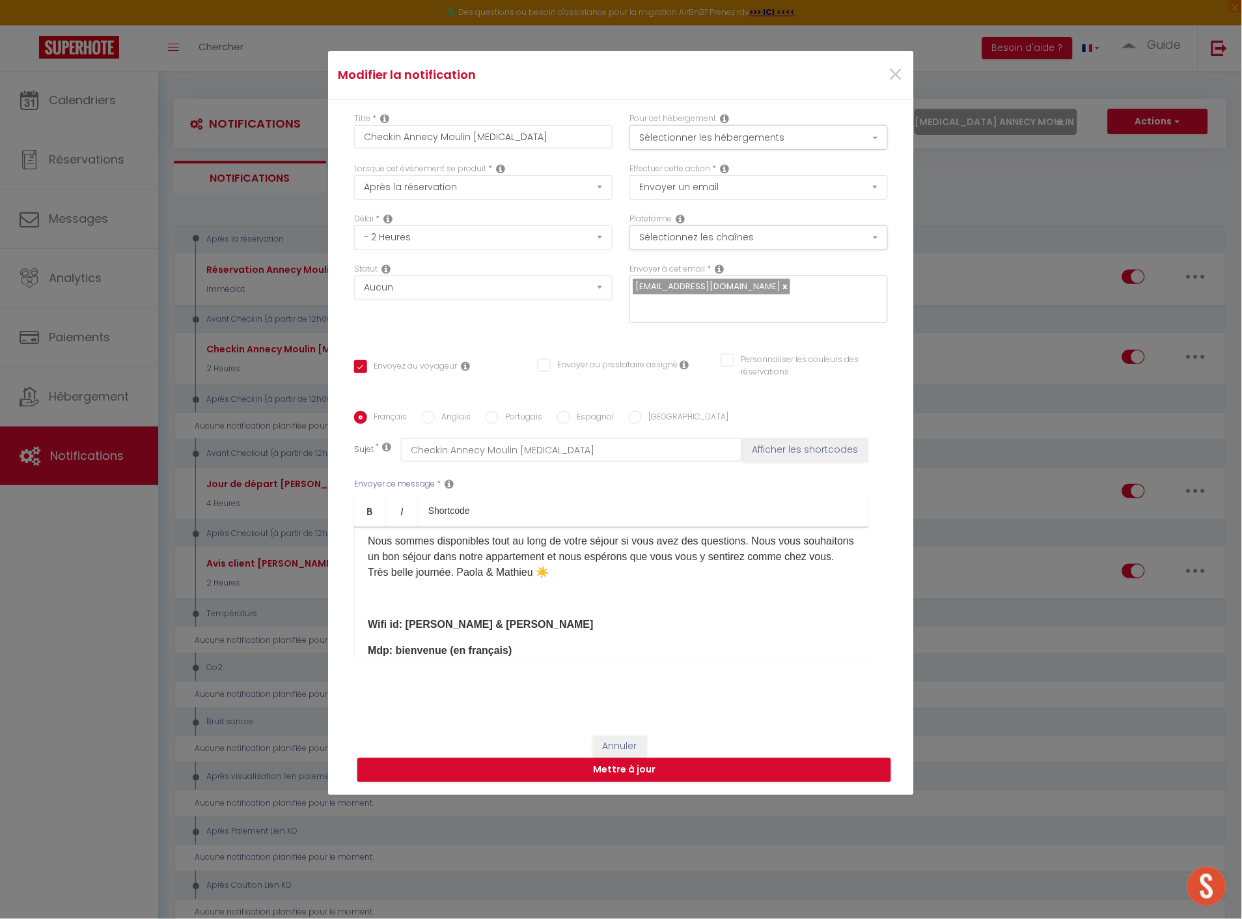
scroll to position [434, 0]
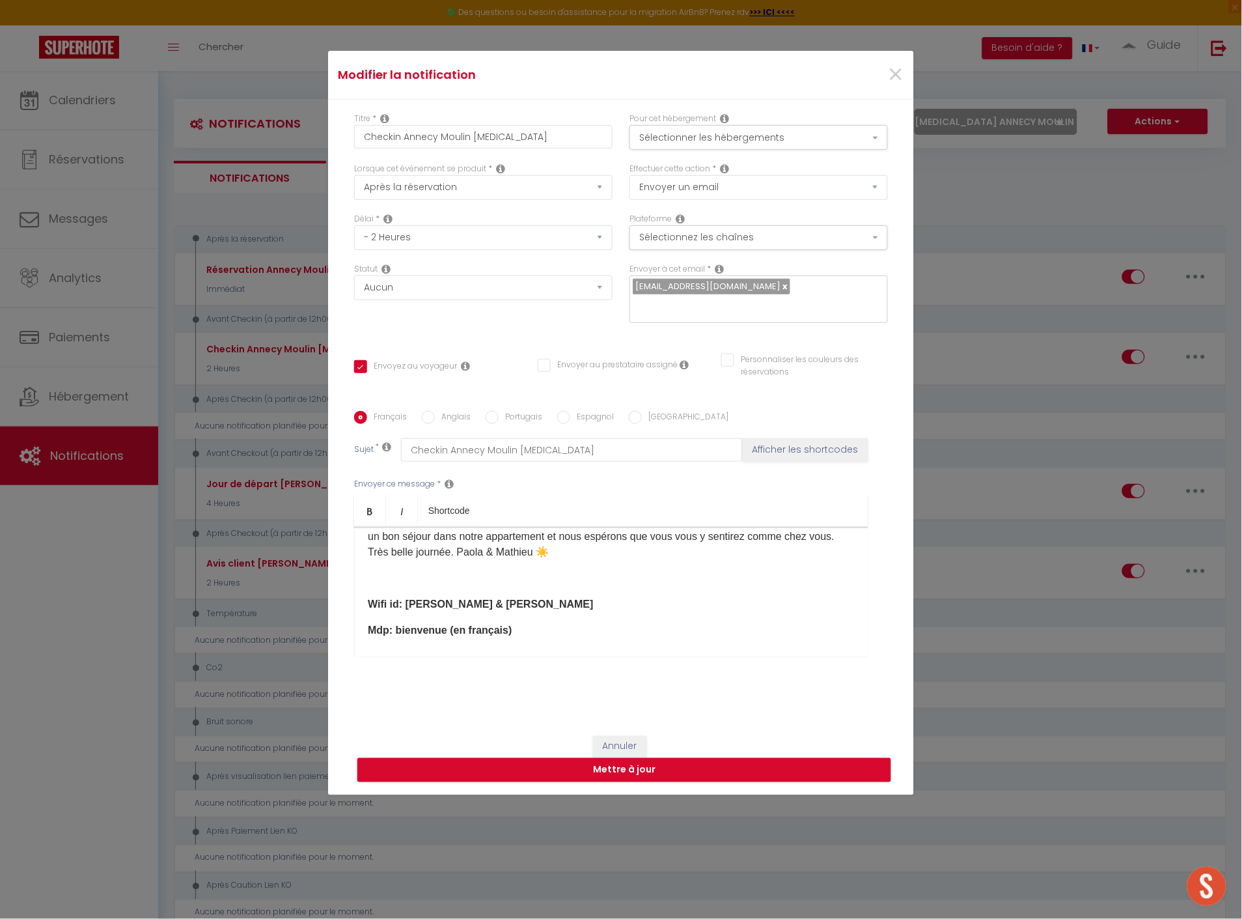
click at [506, 560] on p "​ Nous sommes disponibles tout au long de votre séjour si vous avez des questio…" at bounding box center [611, 536] width 487 height 47
click at [413, 560] on p "​ Nous sommes disponibles tout au long de votre séjour si vous avez des questio…" at bounding box center [611, 536] width 487 height 47
click at [414, 560] on p "​ Nous sommes disponibles tout au long de votre séjour si vous avez des questio…" at bounding box center [611, 536] width 487 height 47
click at [458, 570] on p "Très belle journée. Paola & Mathieu ☀️" at bounding box center [611, 563] width 487 height 16
click at [361, 592] on div "Bonjour [GUEST:FIRST_NAME]​, Le logement sera prêt à [RENTAL:ARRIVAL_TIME] ​pou…" at bounding box center [611, 592] width 514 height 130
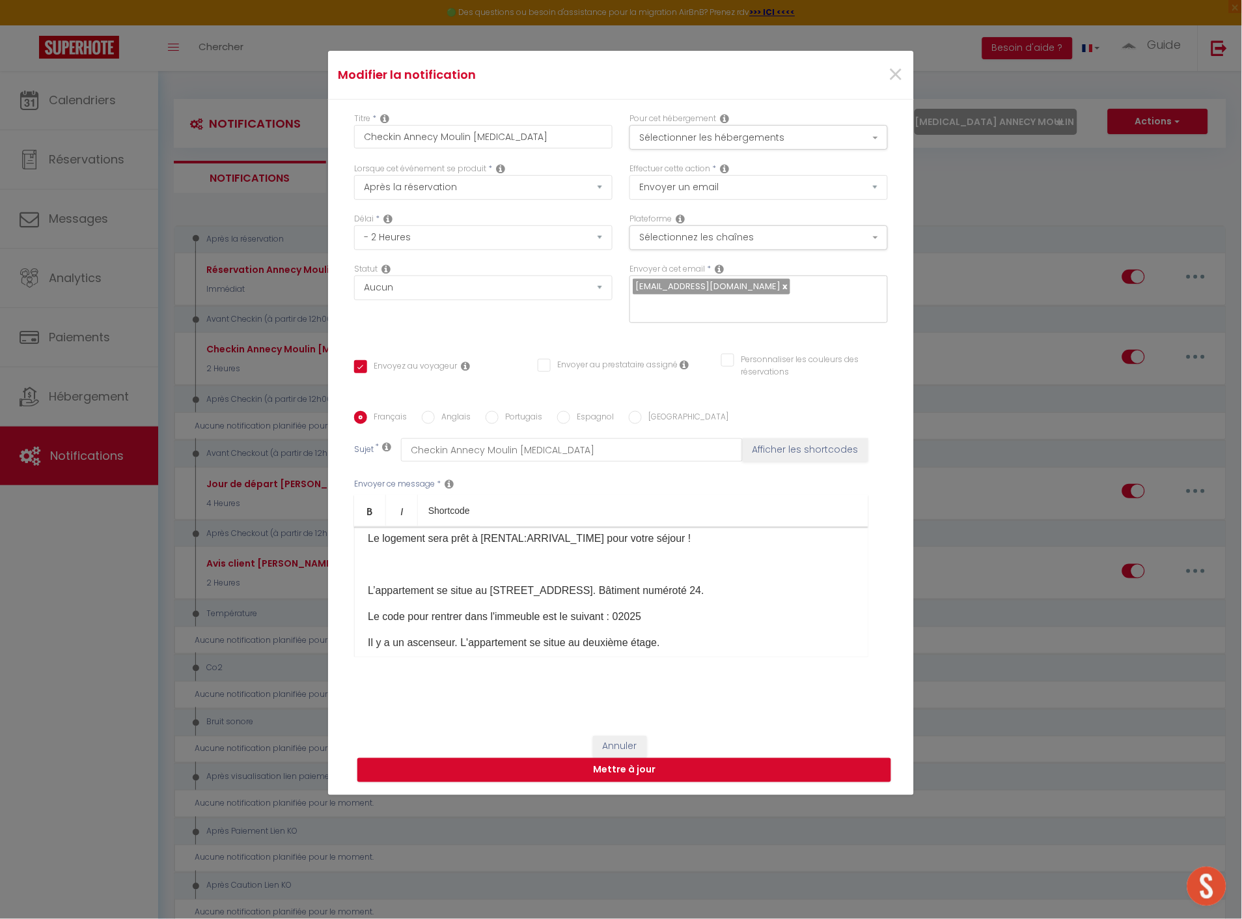
scroll to position [145, 0]
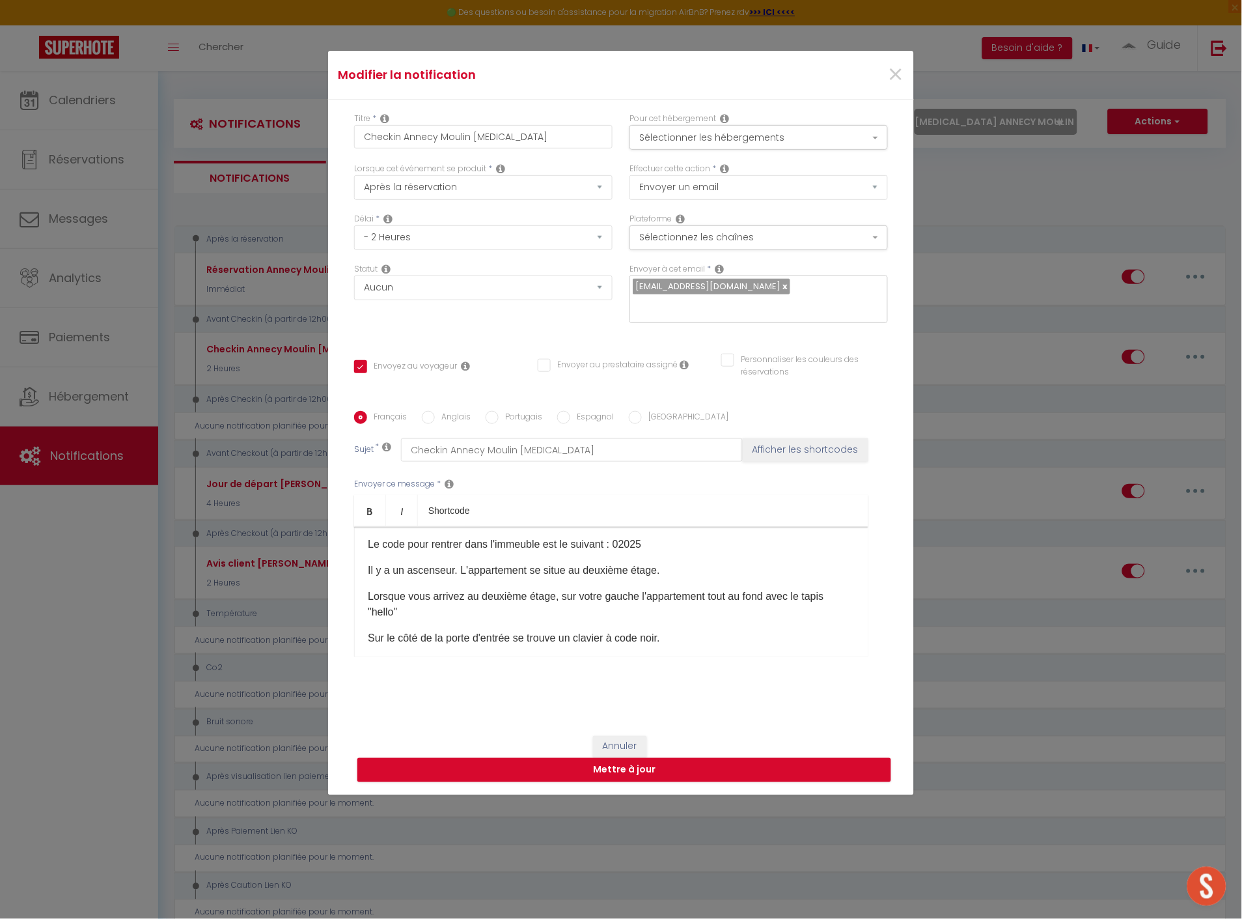
click at [613, 543] on p "Le code pour rentrer dans l'immeuble est le suivant : 02025" at bounding box center [611, 544] width 487 height 16
click at [622, 539] on p "Le code pour rentrer dans l'immeuble est le suivant : code 02025 vert" at bounding box center [611, 544] width 487 height 16
click at [623, 539] on div "Bonjour [GUEST:FIRST_NAME]​, Le logement sera prêt à [RENTAL:ARRIVAL_TIME] ​pou…" at bounding box center [611, 592] width 514 height 130
drag, startPoint x: 687, startPoint y: 547, endPoint x: 717, endPoint y: 541, distance: 30.6
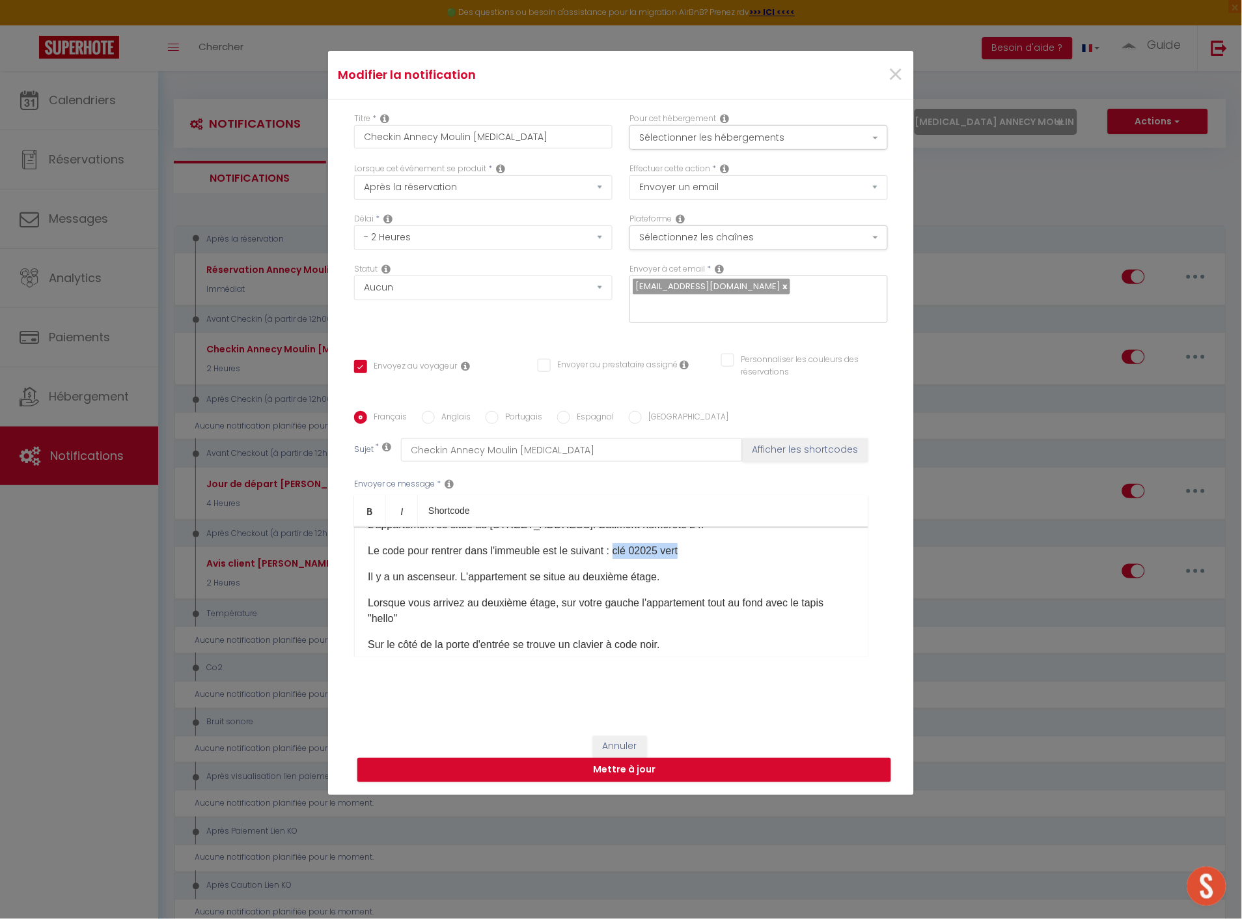
click at [717, 541] on div "Bonjour [GUEST:FIRST_NAME]​, Le logement sera prêt à [RENTAL:ARRIVAL_TIME] ​pou…" at bounding box center [611, 592] width 514 height 130
click at [365, 506] on icon "Bold" at bounding box center [370, 511] width 10 height 10
click at [706, 590] on div "Bonjour [GUEST:FIRST_NAME]​, Le logement sera prêt à [RENTAL:ARRIVAL_TIME] ​pou…" at bounding box center [611, 592] width 514 height 130
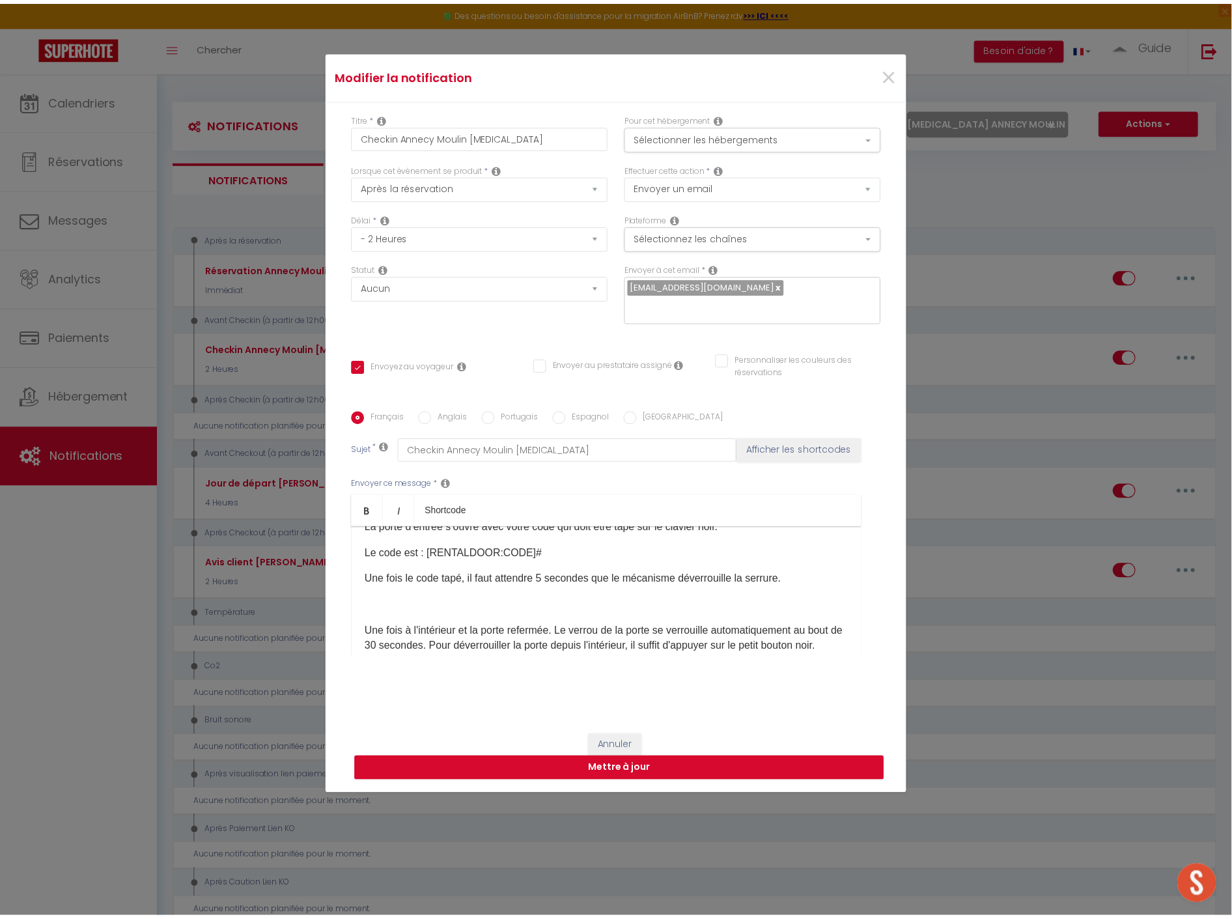
scroll to position [283, 0]
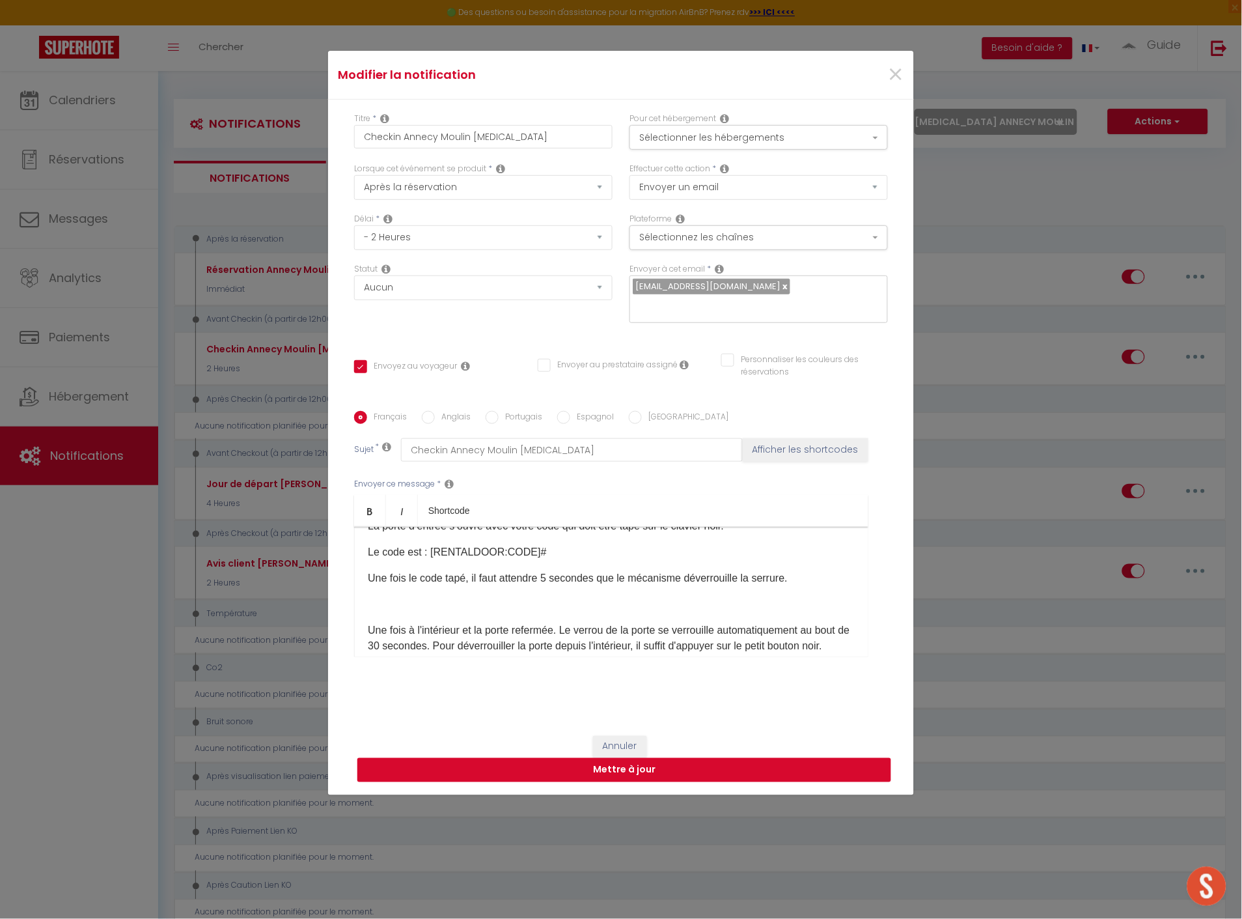
click at [669, 760] on button "Mettre à jour" at bounding box center [624, 770] width 534 height 25
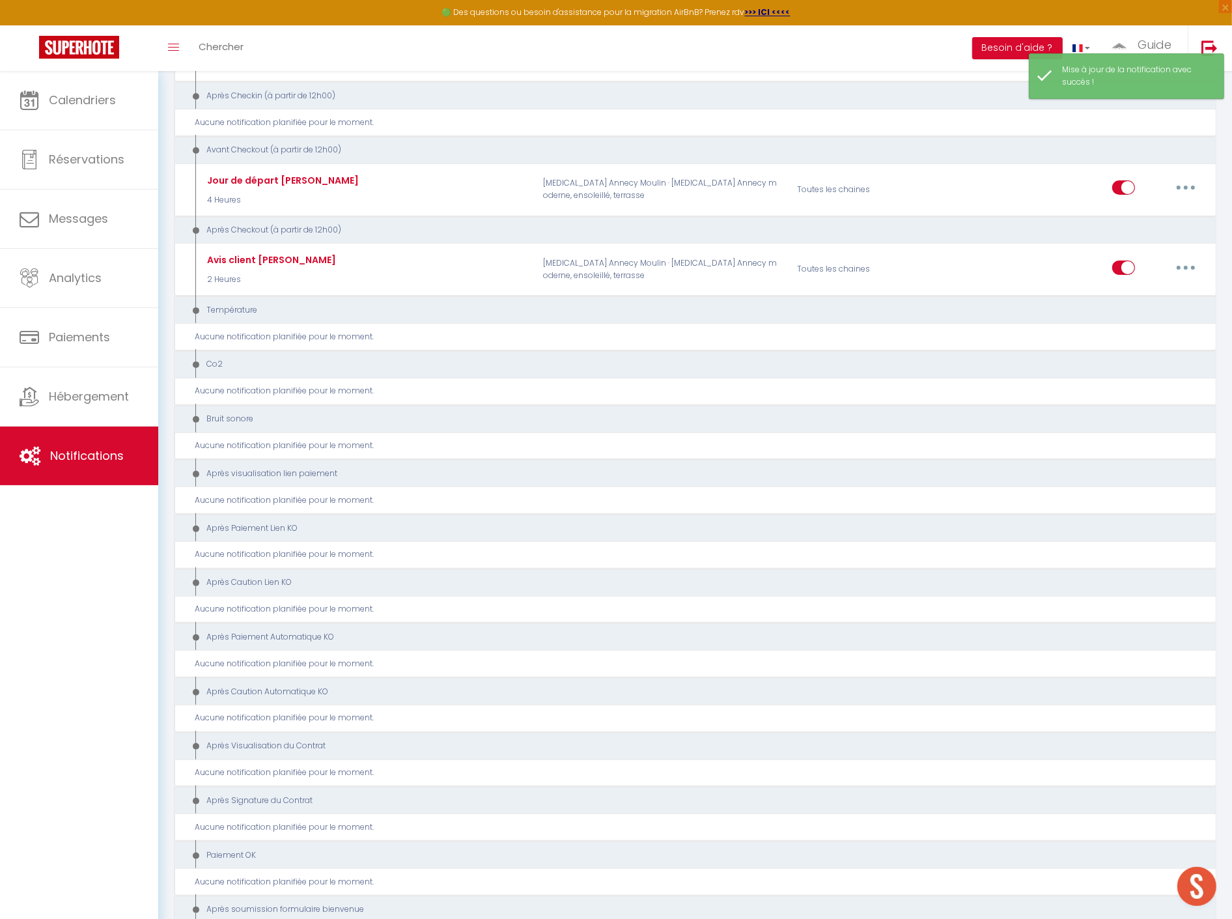
scroll to position [361, 0]
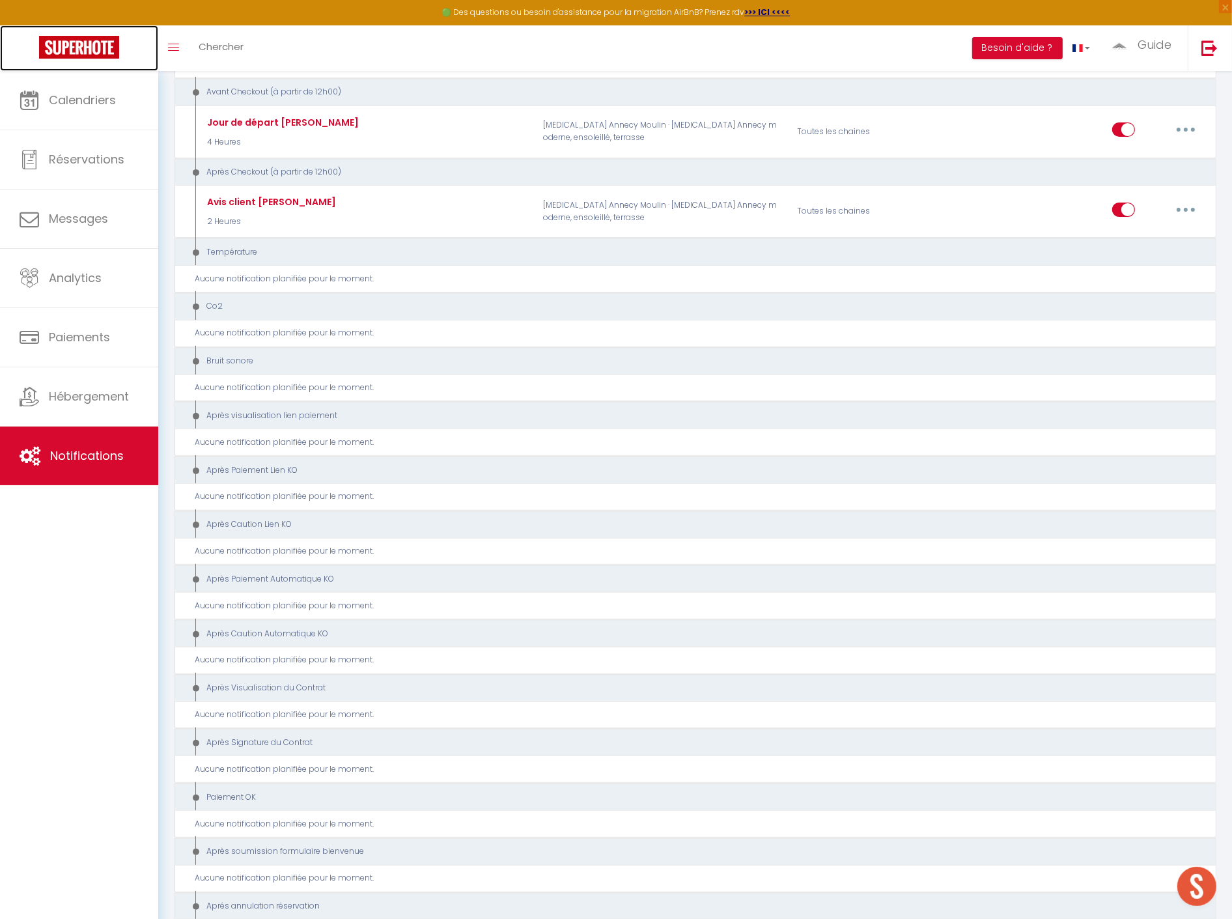
click at [133, 55] on link at bounding box center [79, 48] width 158 height 46
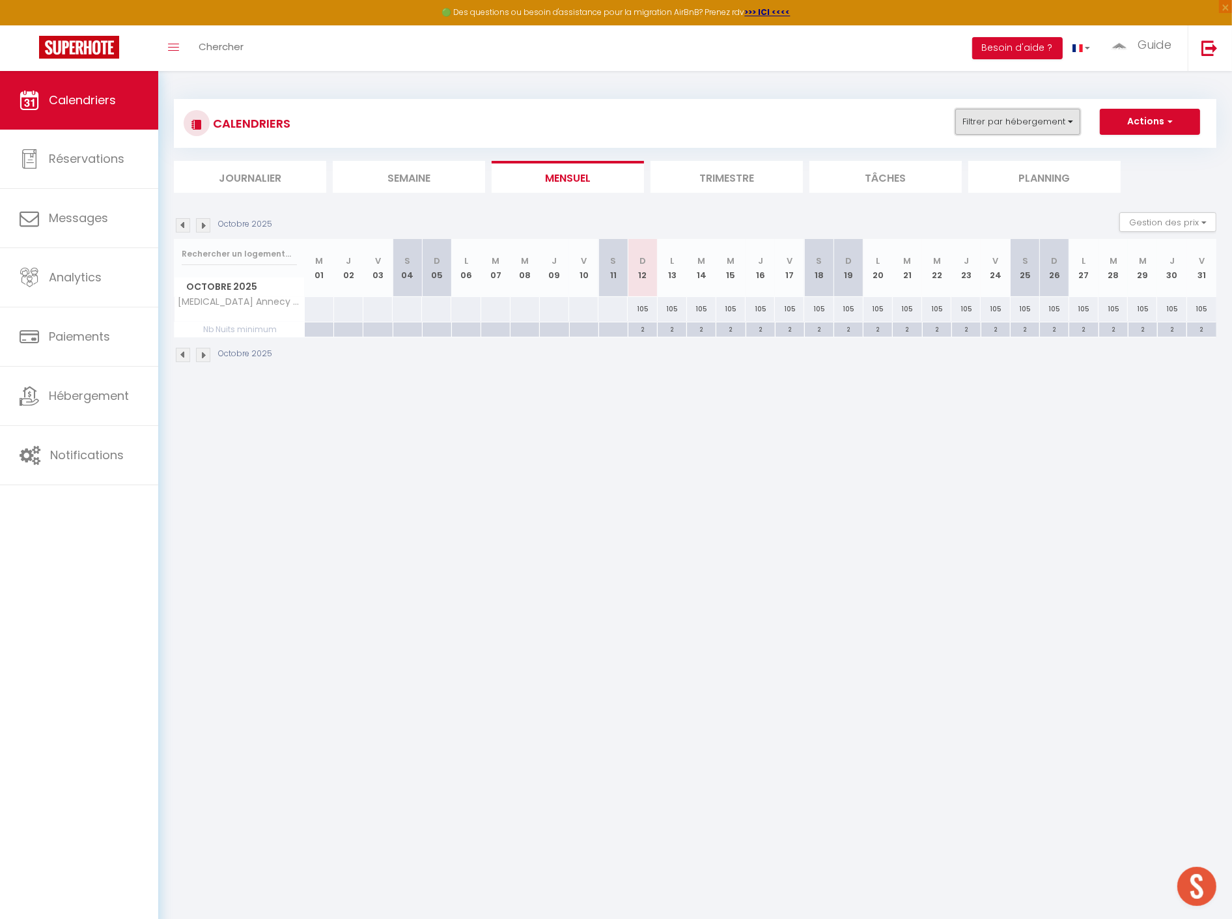
click at [1040, 122] on button "Filtrer par hébergement" at bounding box center [1017, 122] width 125 height 26
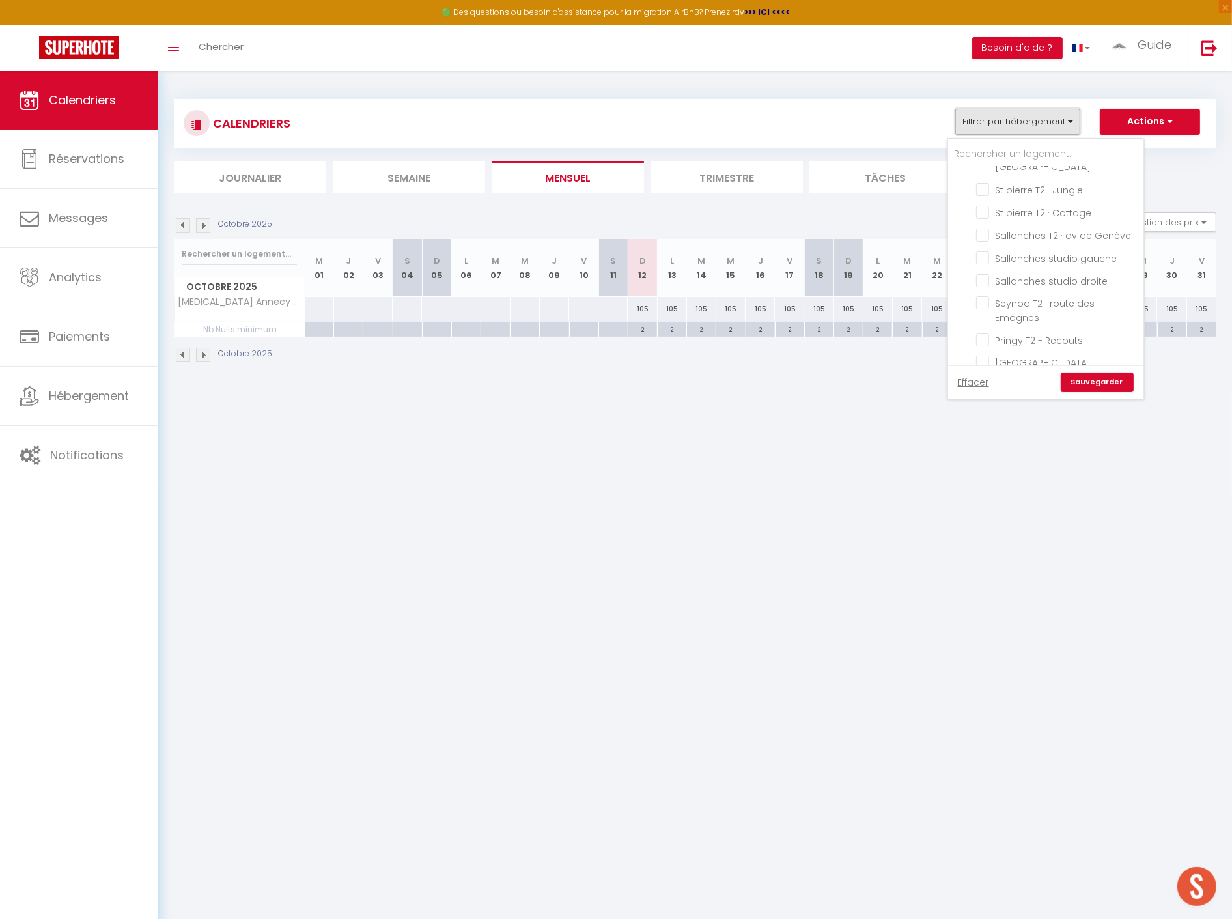
scroll to position [860, 0]
click at [1081, 379] on link "Sauvegarder" at bounding box center [1096, 382] width 73 height 20
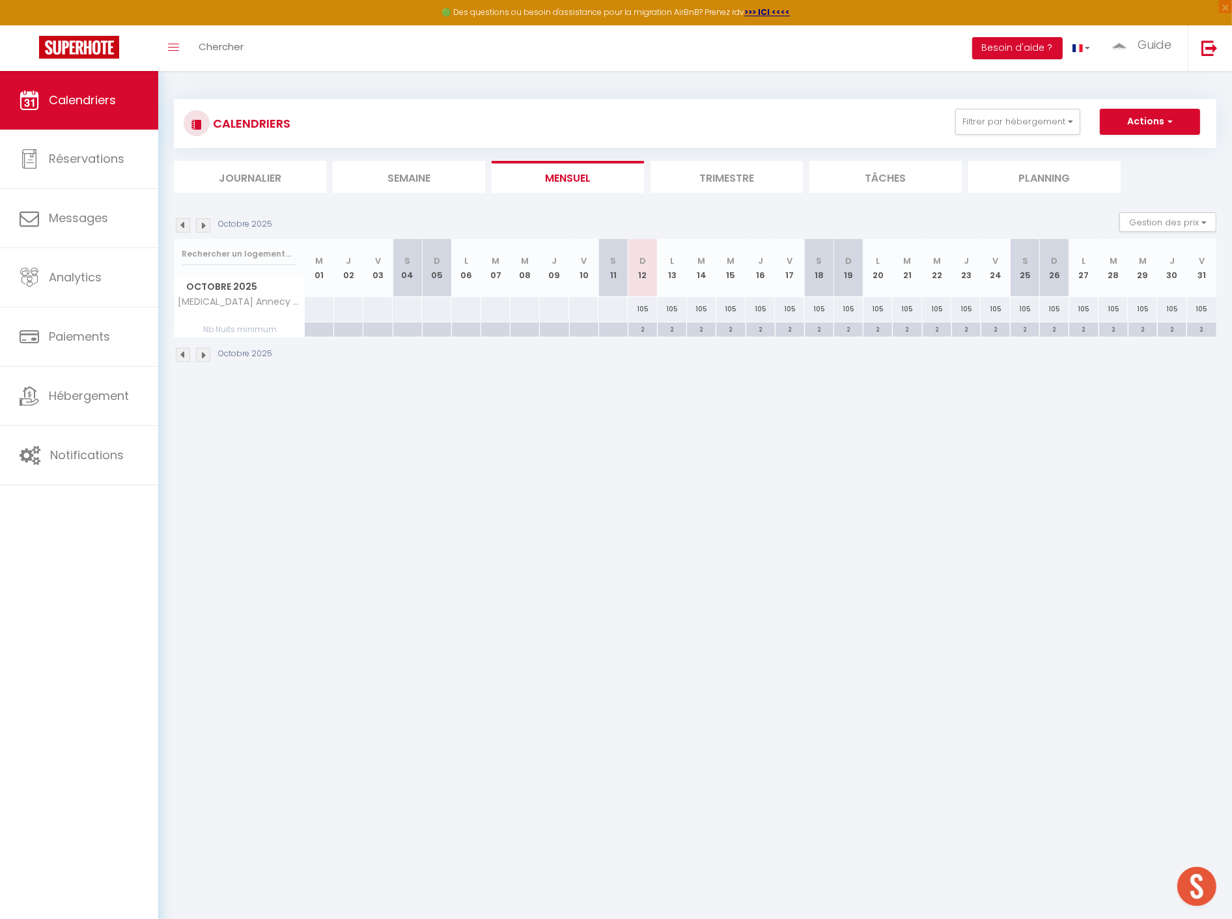
click at [640, 331] on div "2" at bounding box center [642, 328] width 29 height 12
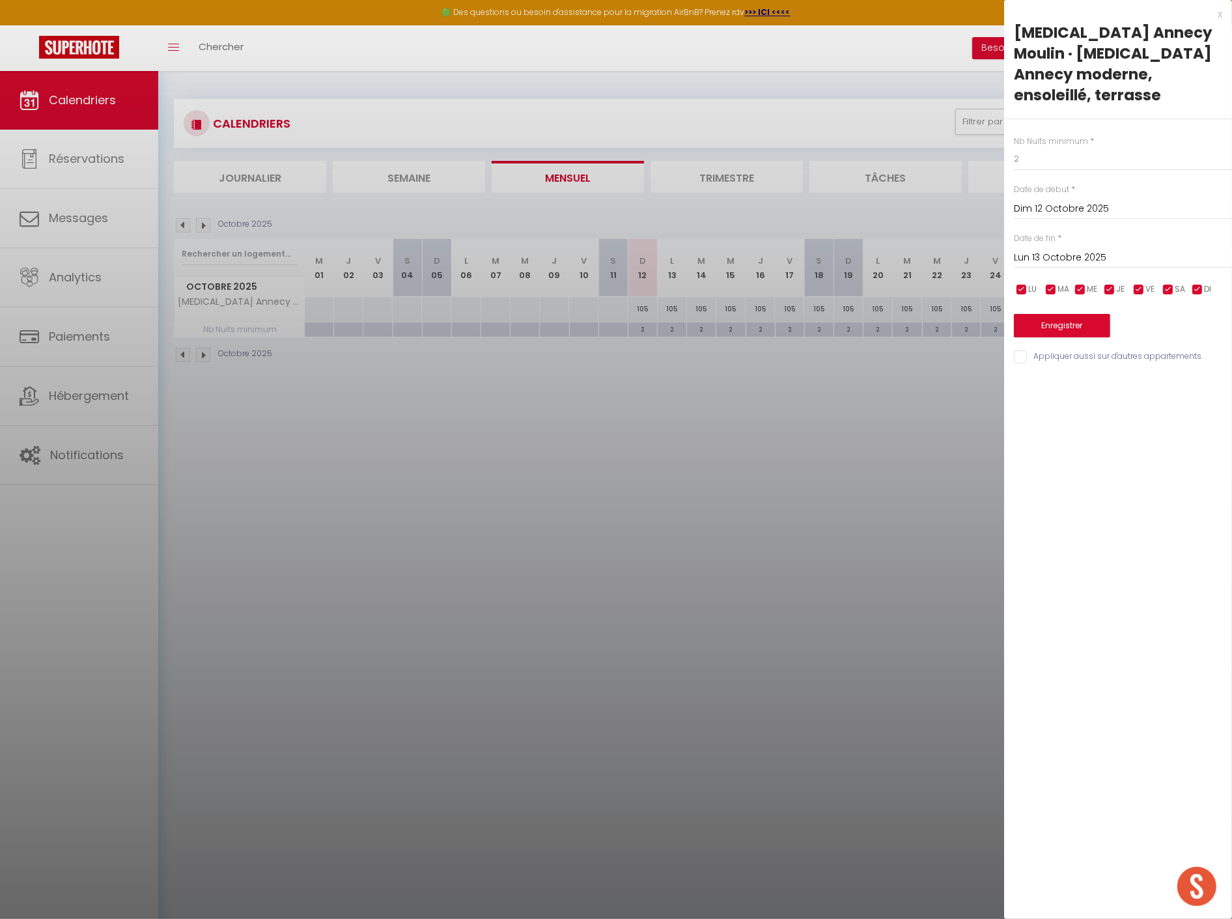
click at [1064, 249] on input "Lun 13 Octobre 2025" at bounding box center [1123, 257] width 218 height 17
click at [1187, 267] on span ">" at bounding box center [1194, 280] width 28 height 26
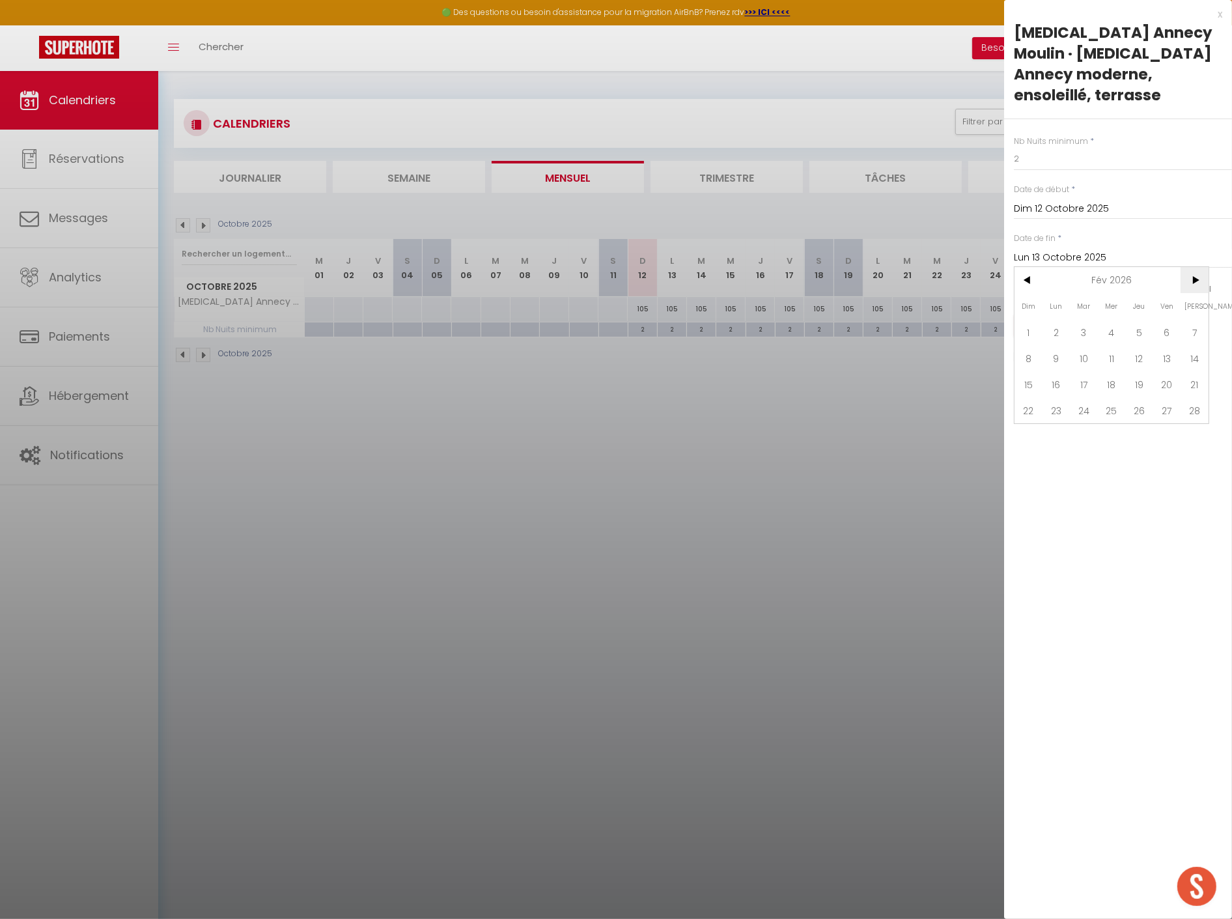
click at [1187, 267] on span ">" at bounding box center [1194, 280] width 28 height 26
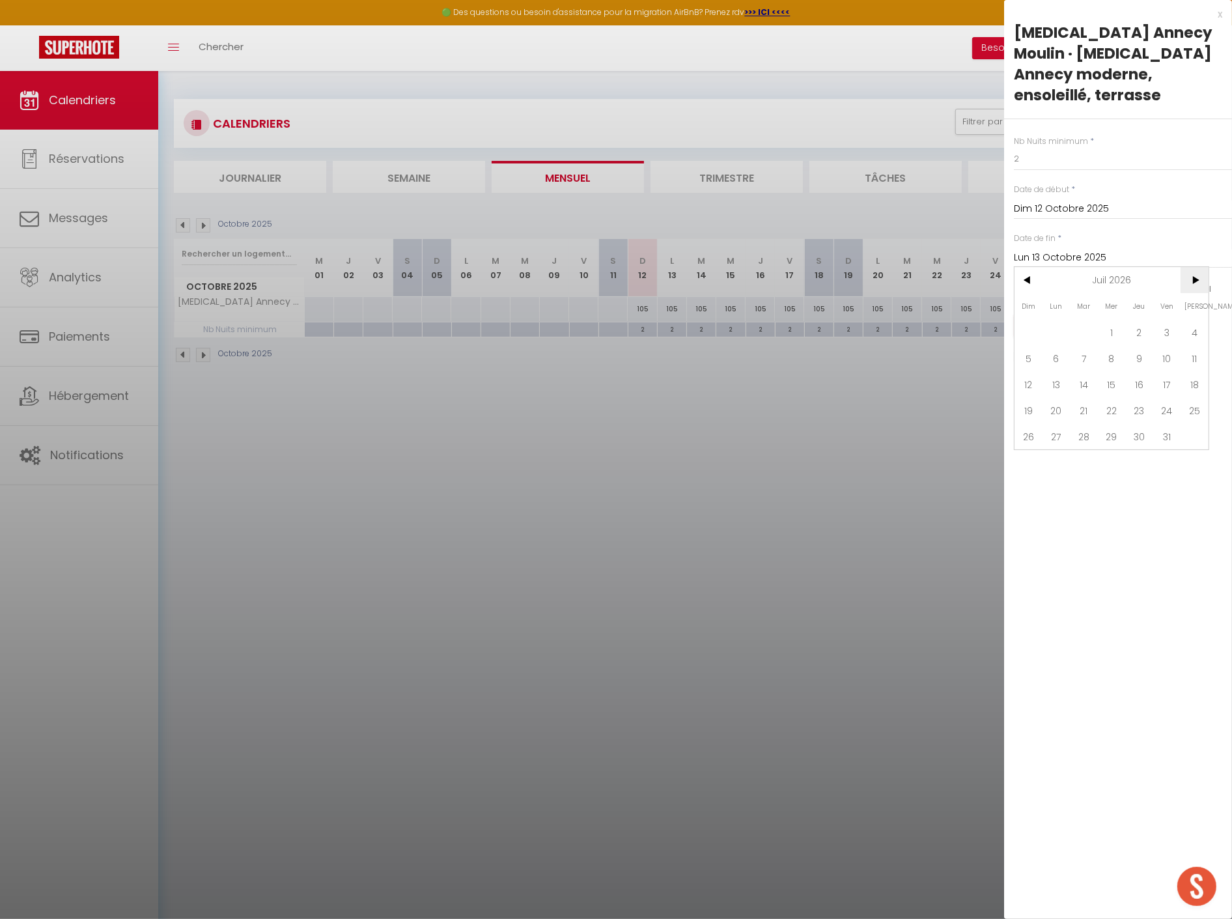
click at [1187, 267] on span ">" at bounding box center [1194, 280] width 28 height 26
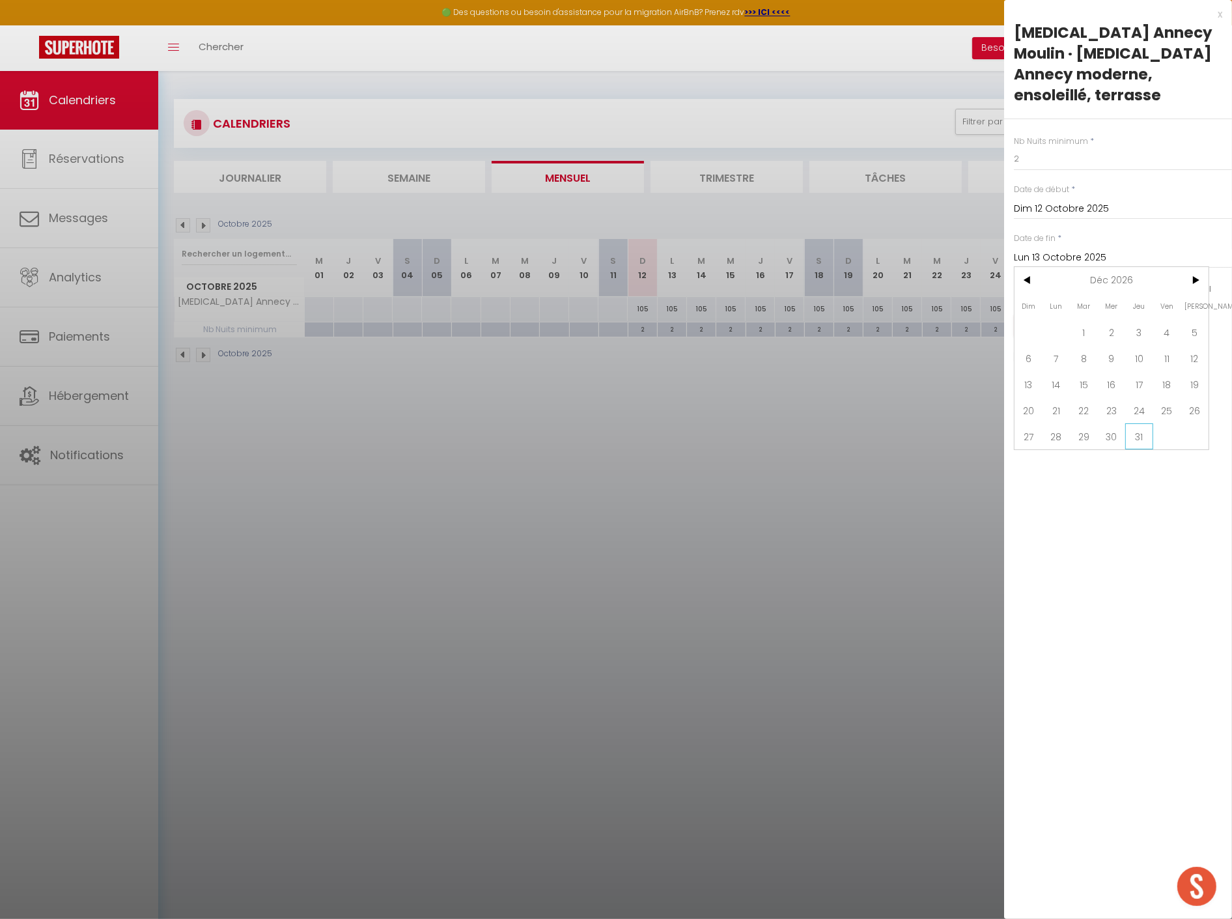
click at [1140, 423] on span "31" at bounding box center [1139, 436] width 28 height 26
click at [1063, 147] on input "2" at bounding box center [1123, 158] width 218 height 23
drag, startPoint x: 934, startPoint y: 385, endPoint x: 969, endPoint y: 340, distance: 56.6
click at [935, 383] on div at bounding box center [616, 459] width 1232 height 919
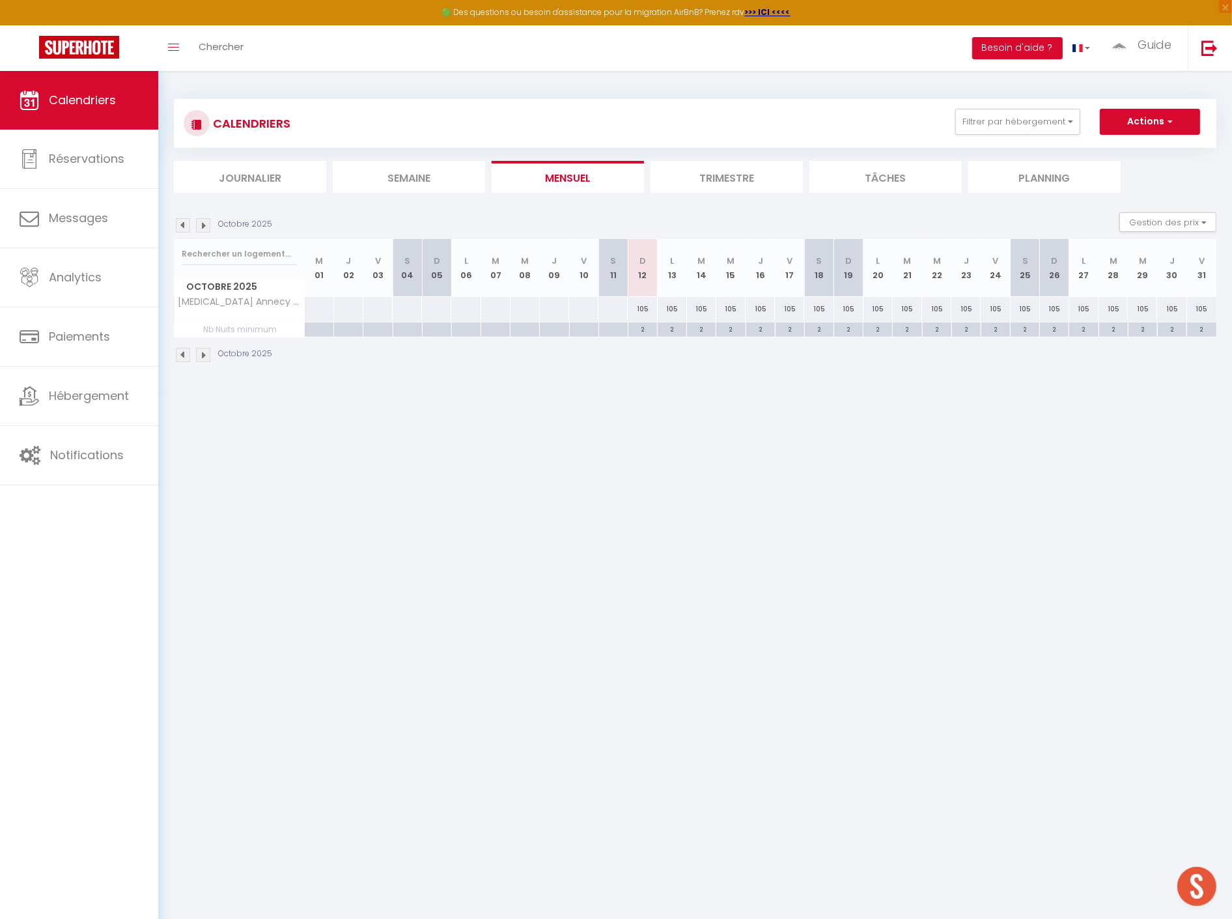
click at [643, 324] on div "2" at bounding box center [642, 328] width 29 height 12
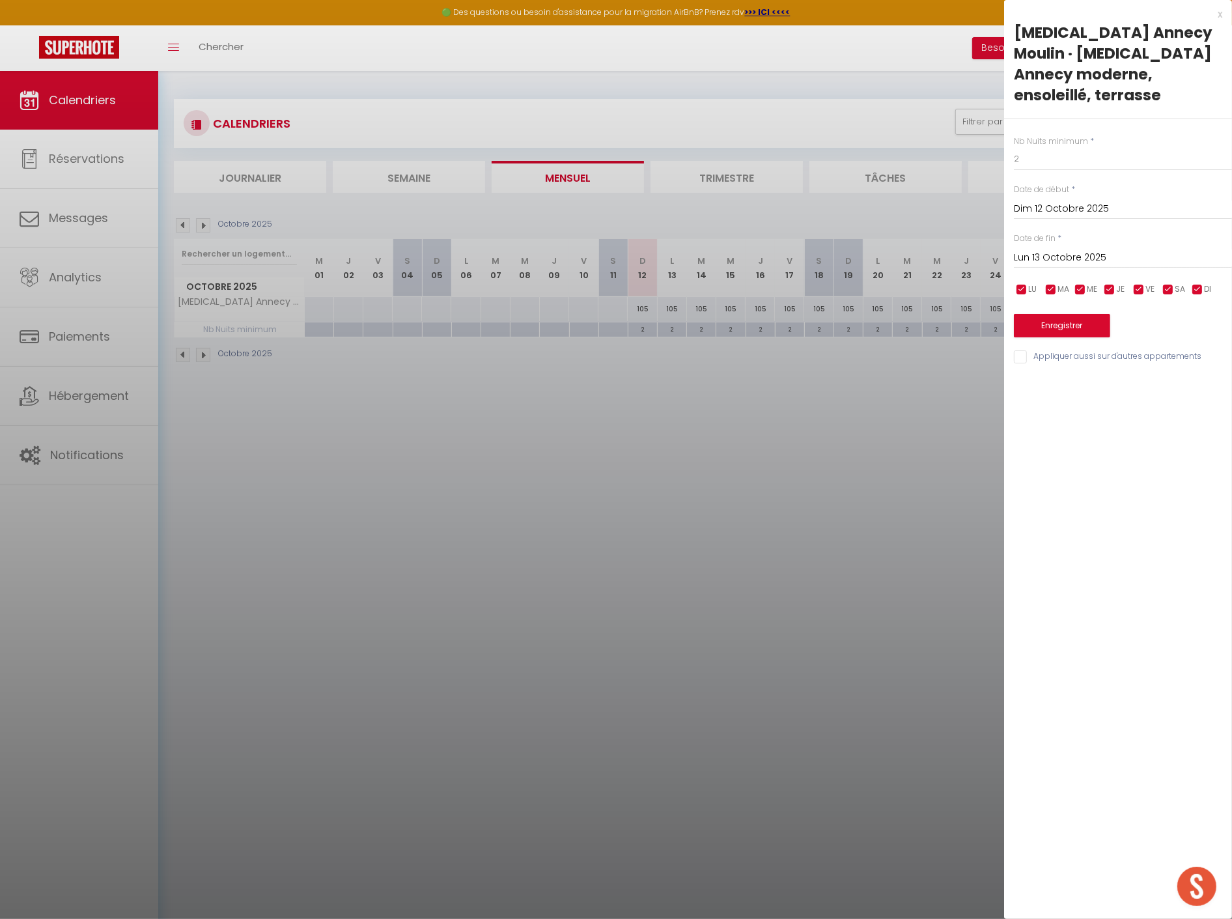
click at [858, 451] on div at bounding box center [616, 459] width 1232 height 919
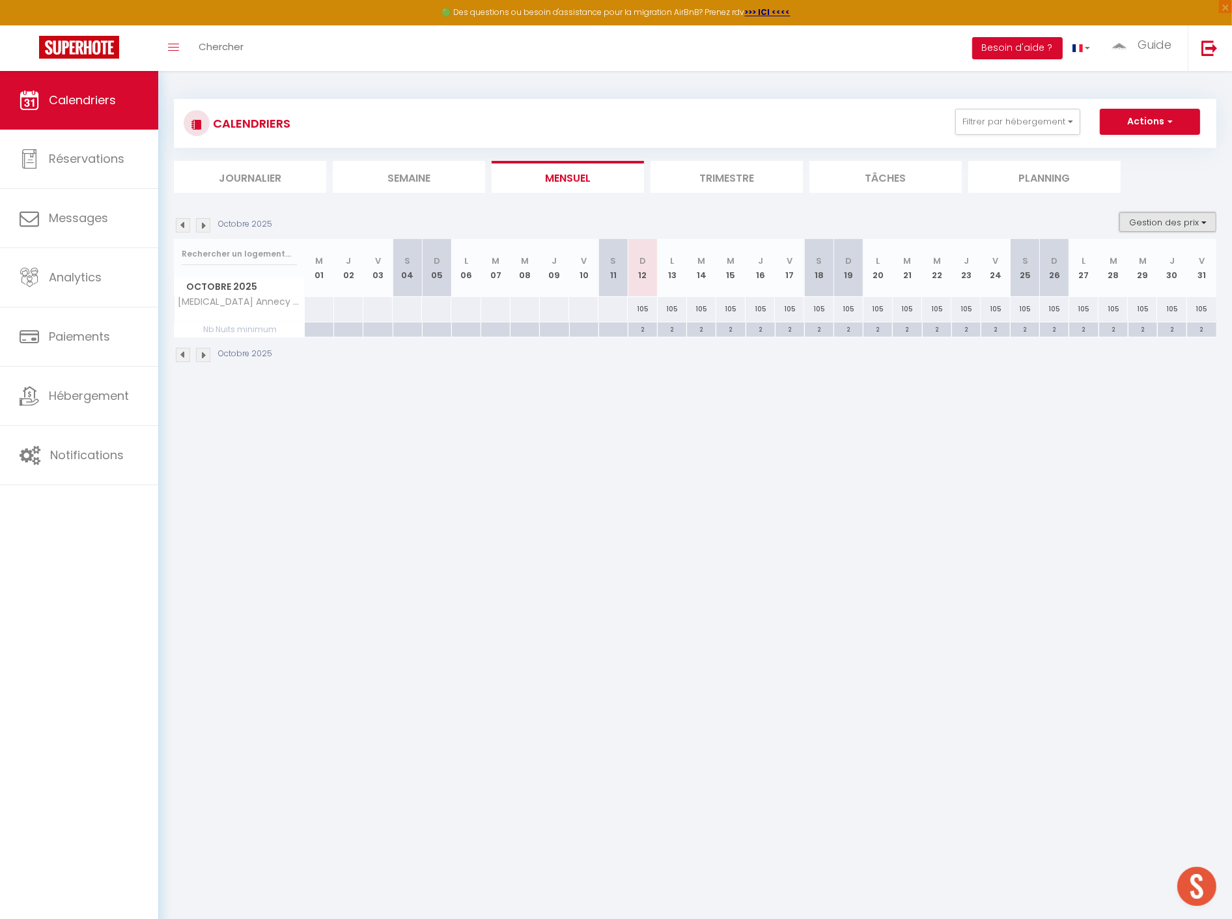
click at [1154, 214] on button "Gestion des prix" at bounding box center [1167, 222] width 97 height 20
click at [1103, 262] on input "Nb Nuits minimum" at bounding box center [1156, 262] width 117 height 13
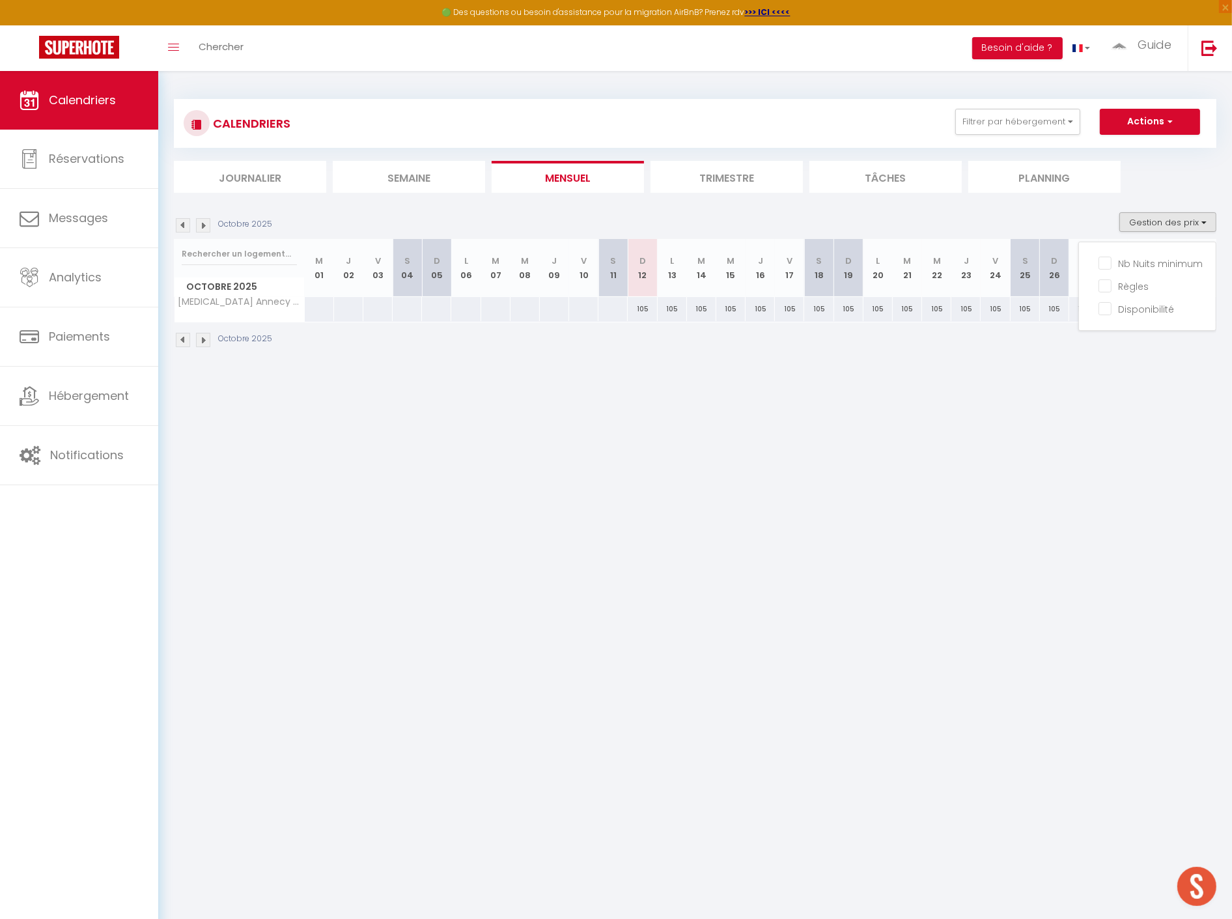
drag, startPoint x: 1112, startPoint y: 383, endPoint x: 583, endPoint y: 332, distance: 531.0
click at [1107, 376] on body "🟢 Des questions ou besoin d'assistance pour la migration AirBnB? Prenez rdv >>>…" at bounding box center [616, 530] width 1232 height 919
click at [641, 308] on div "105" at bounding box center [642, 309] width 29 height 24
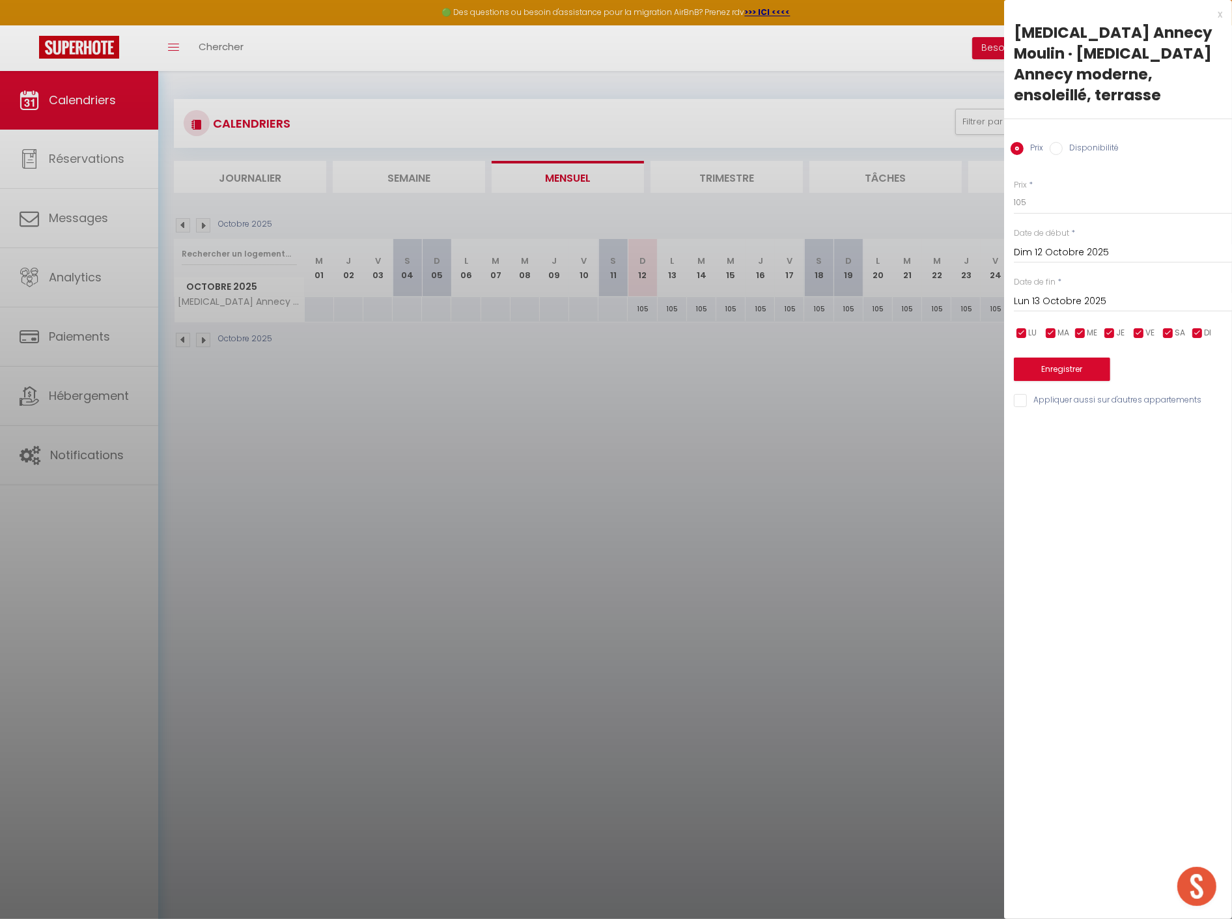
click at [1055, 142] on input "Disponibilité" at bounding box center [1055, 148] width 13 height 13
click at [1052, 199] on div "Prix * 105 Statut * Disponible Indisponible Date de début * Dim 12 Octobre 2025…" at bounding box center [1118, 286] width 228 height 247
click at [1053, 191] on select "Disponible Indisponible" at bounding box center [1123, 203] width 218 height 25
click at [1014, 191] on select "Disponible Indisponible" at bounding box center [1123, 203] width 218 height 25
click at [1051, 294] on input "Lun 13 Octobre 2025" at bounding box center [1123, 302] width 218 height 17
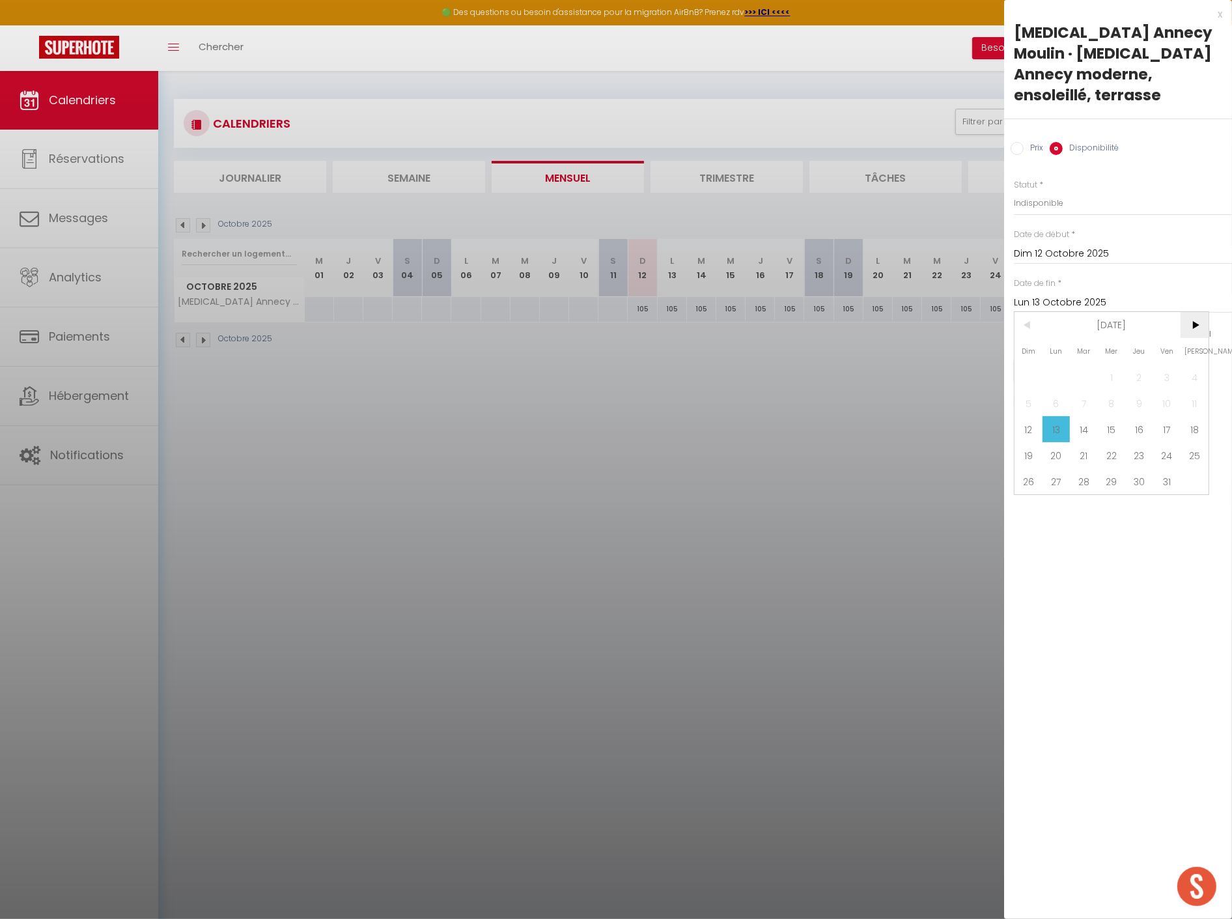
click at [1189, 312] on span ">" at bounding box center [1194, 325] width 28 height 26
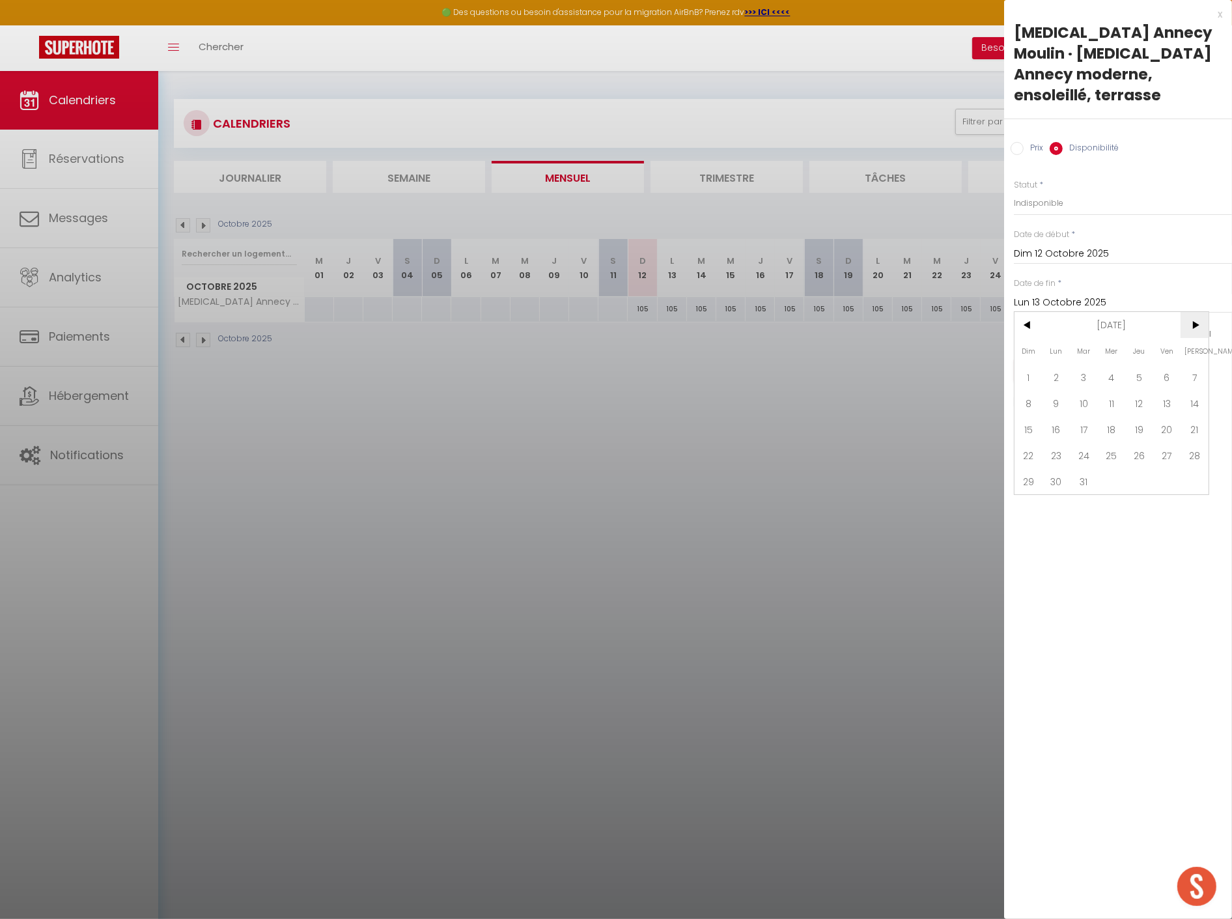
click at [1189, 312] on span ">" at bounding box center [1194, 325] width 28 height 26
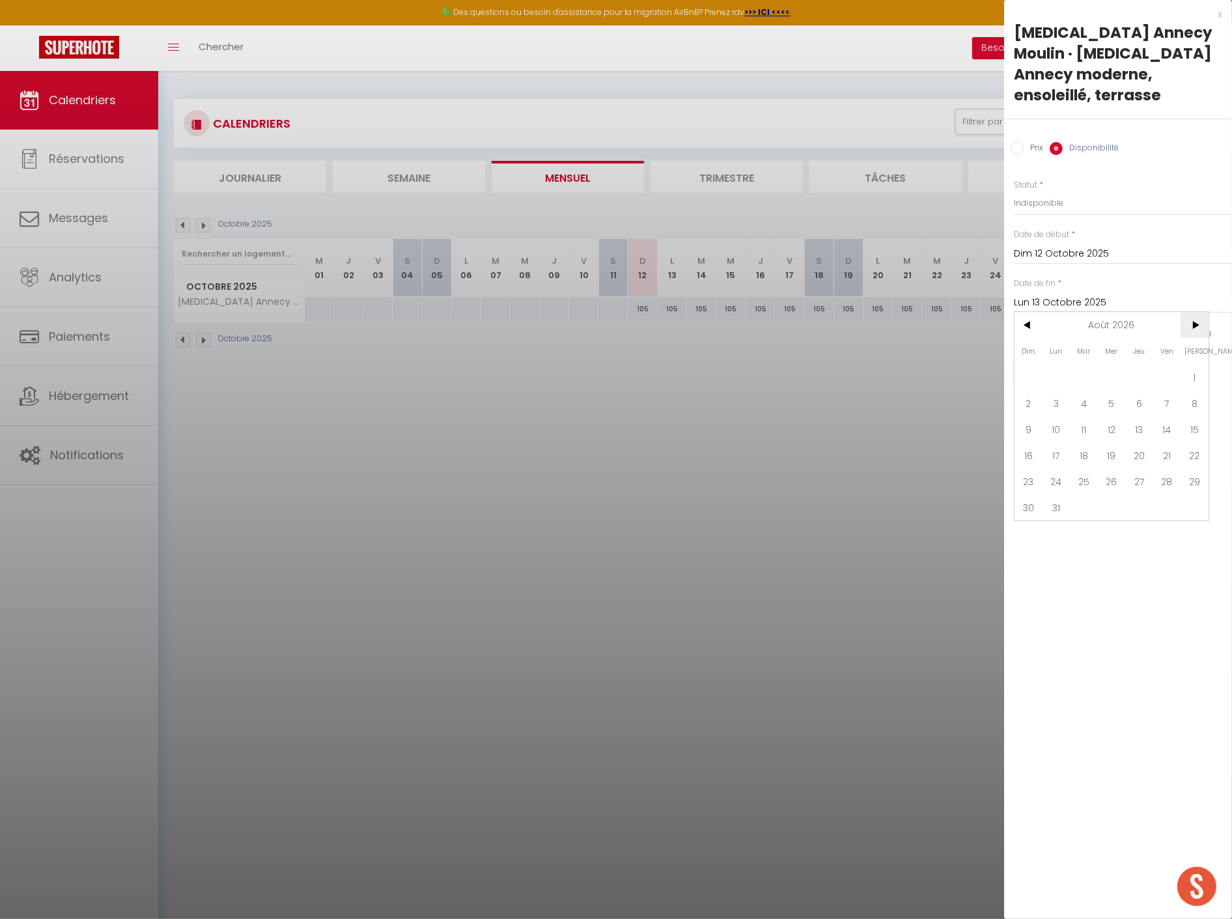
click at [1189, 312] on span ">" at bounding box center [1194, 325] width 28 height 26
click at [1135, 468] on span "31" at bounding box center [1139, 481] width 28 height 26
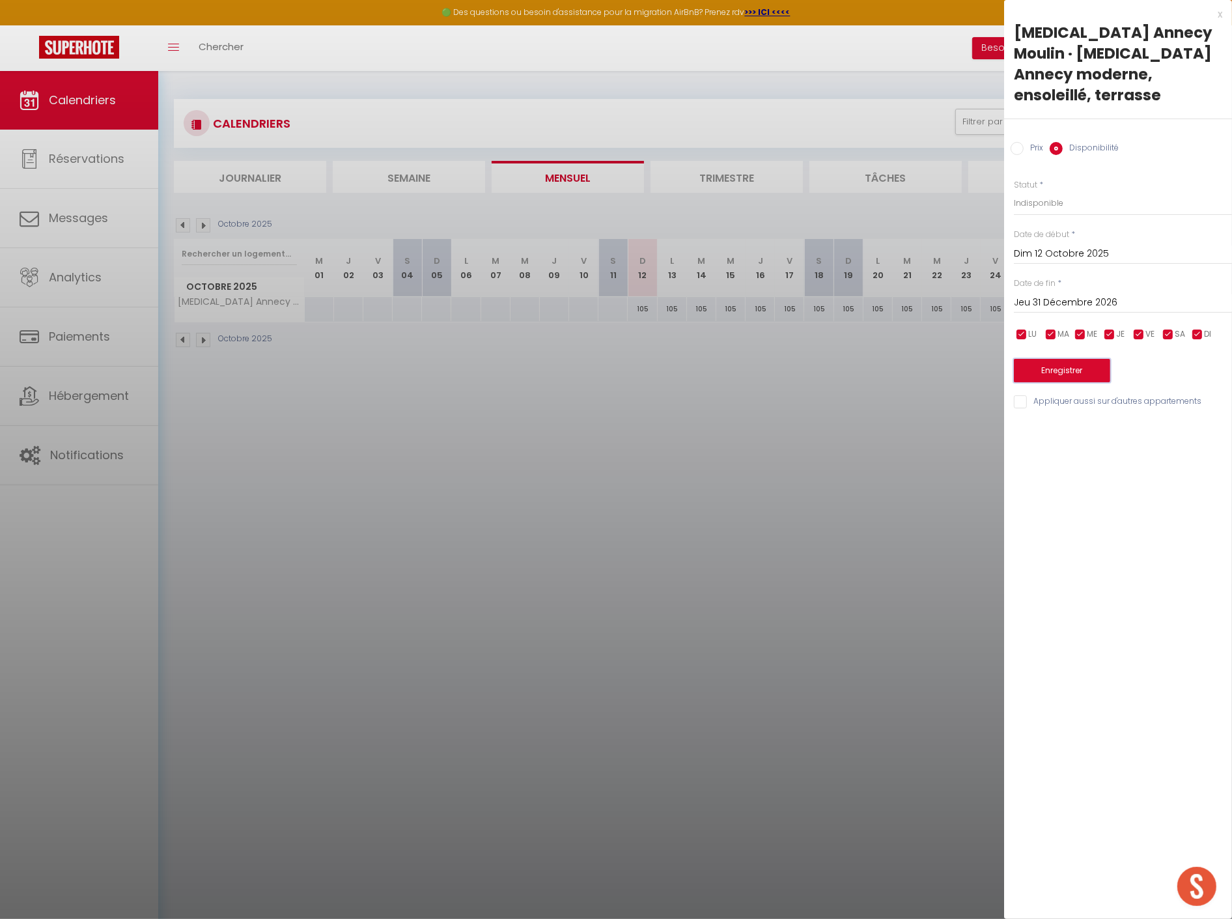
click at [1075, 359] on button "Enregistrer" at bounding box center [1062, 370] width 96 height 23
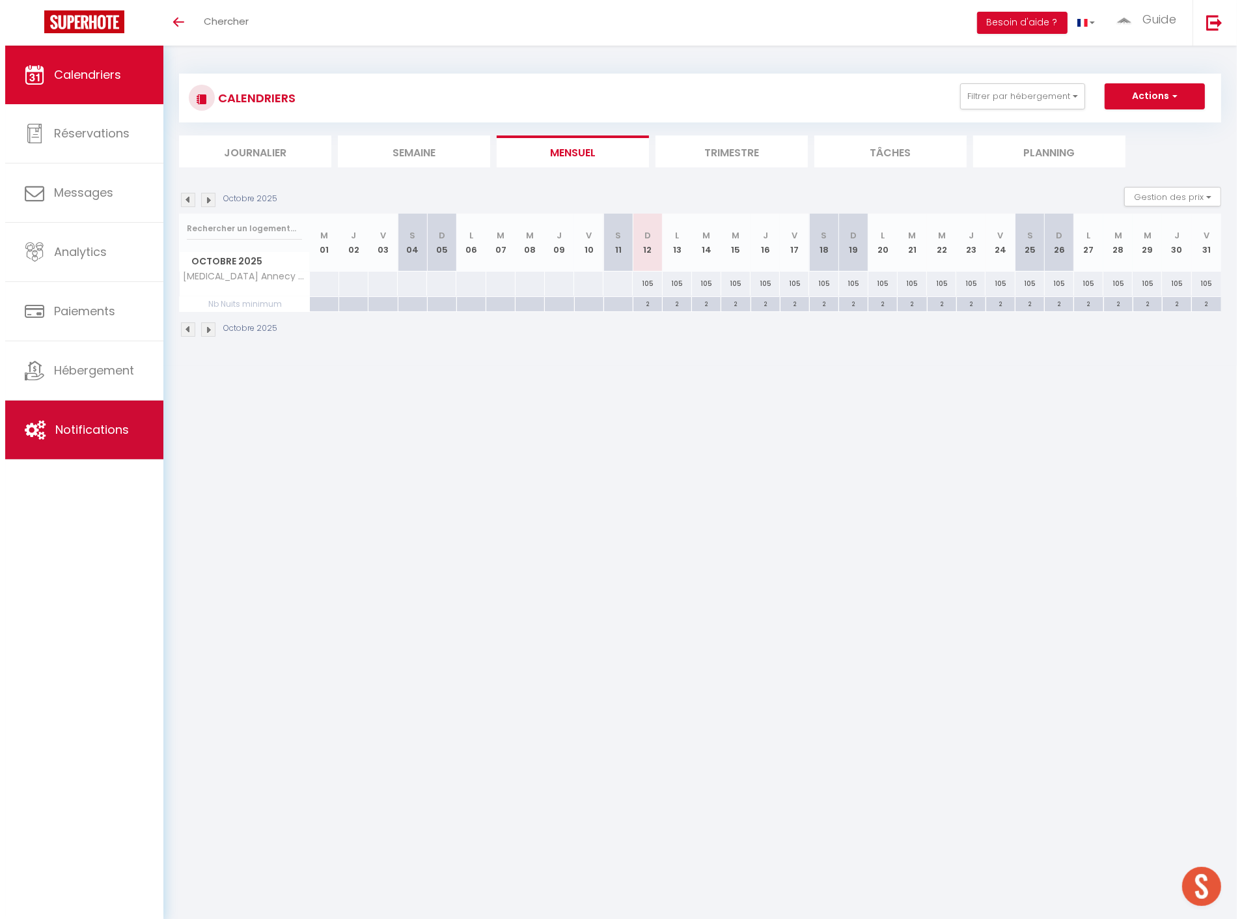
scroll to position [876, 0]
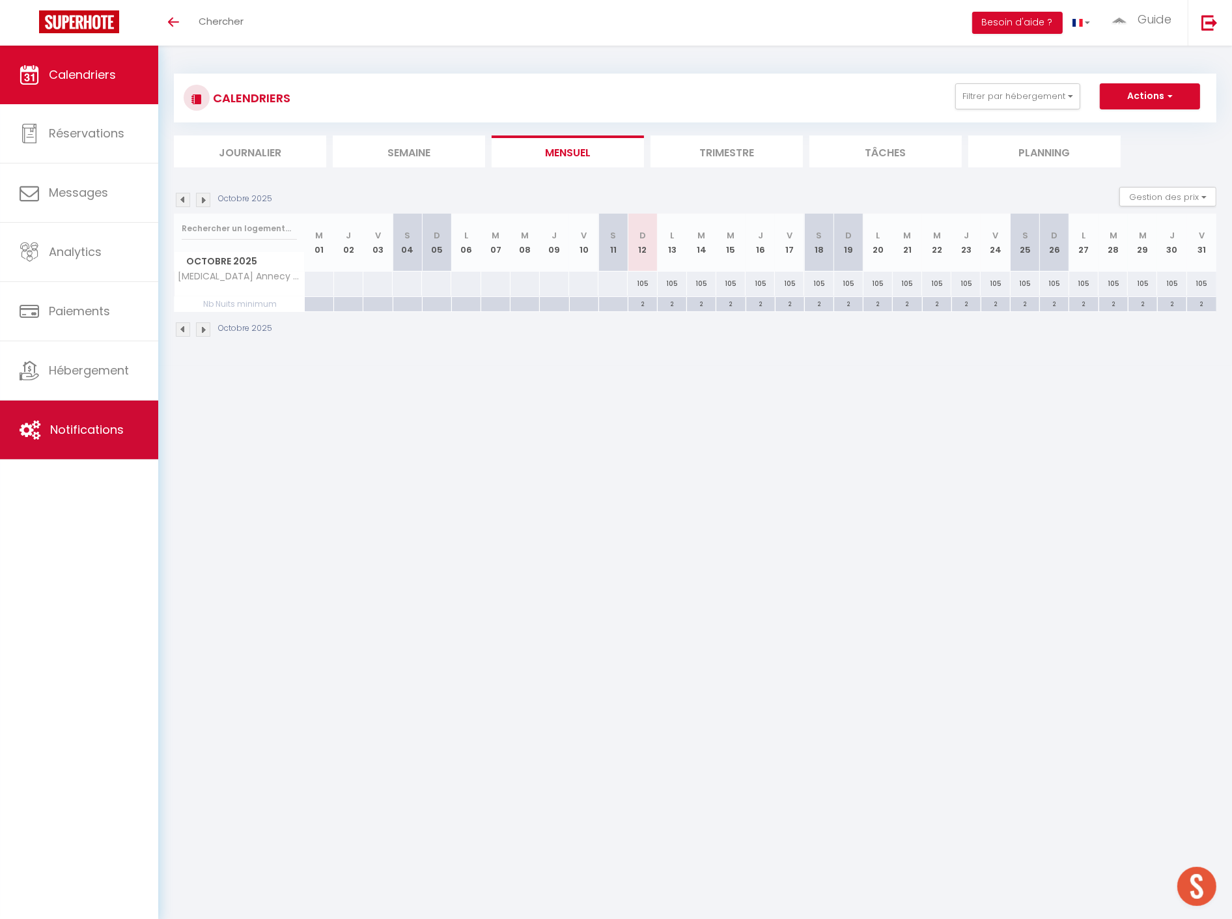
click at [65, 445] on link "Notifications" at bounding box center [79, 429] width 158 height 59
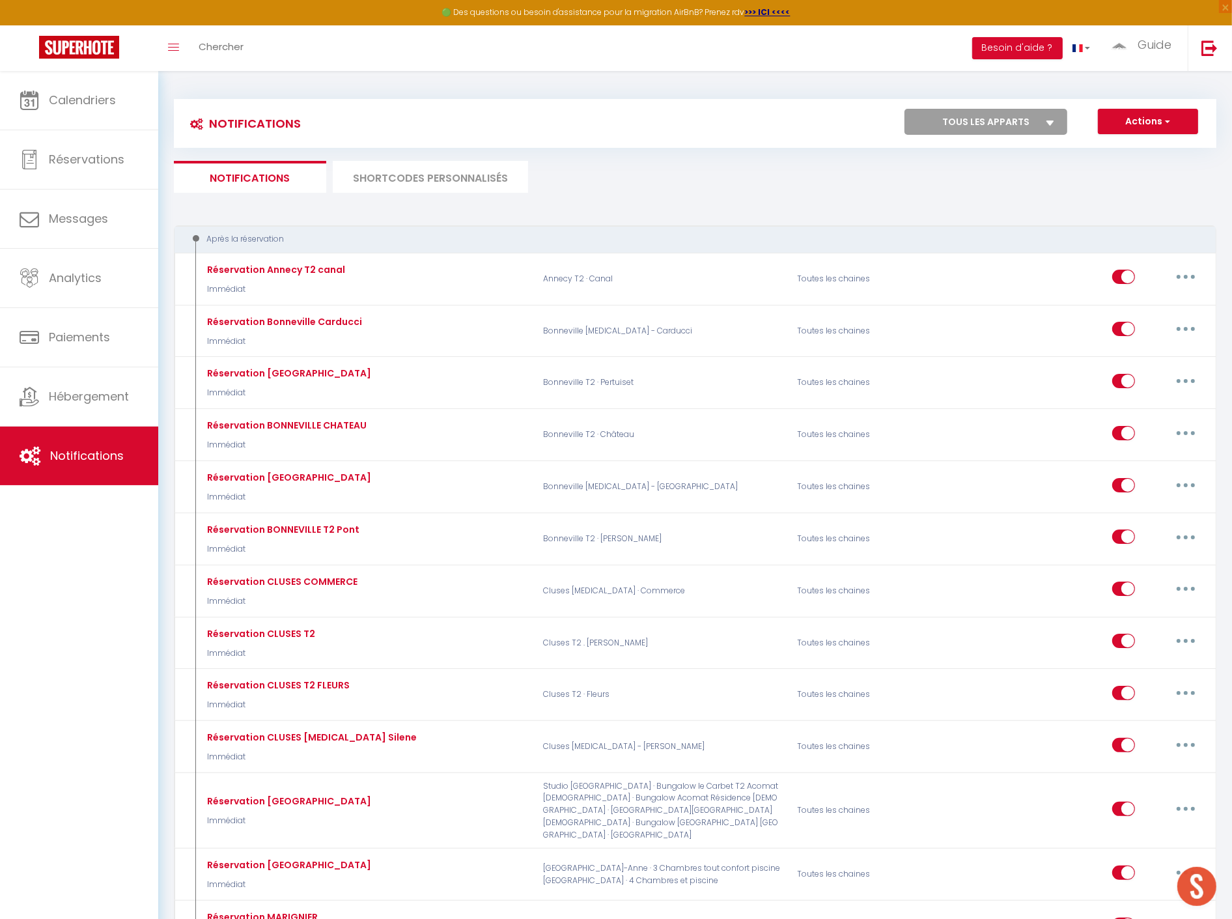
click at [997, 127] on select "Tous les apparts Marignier T2 · Comptines Thyez Studio · [PERSON_NAME] Thyez [M…" at bounding box center [985, 122] width 163 height 26
select select "64848"
click at [905, 109] on select "Tous les apparts Marignier T2 · Comptines Thyez Studio · [PERSON_NAME] Thyez [M…" at bounding box center [985, 122] width 163 height 26
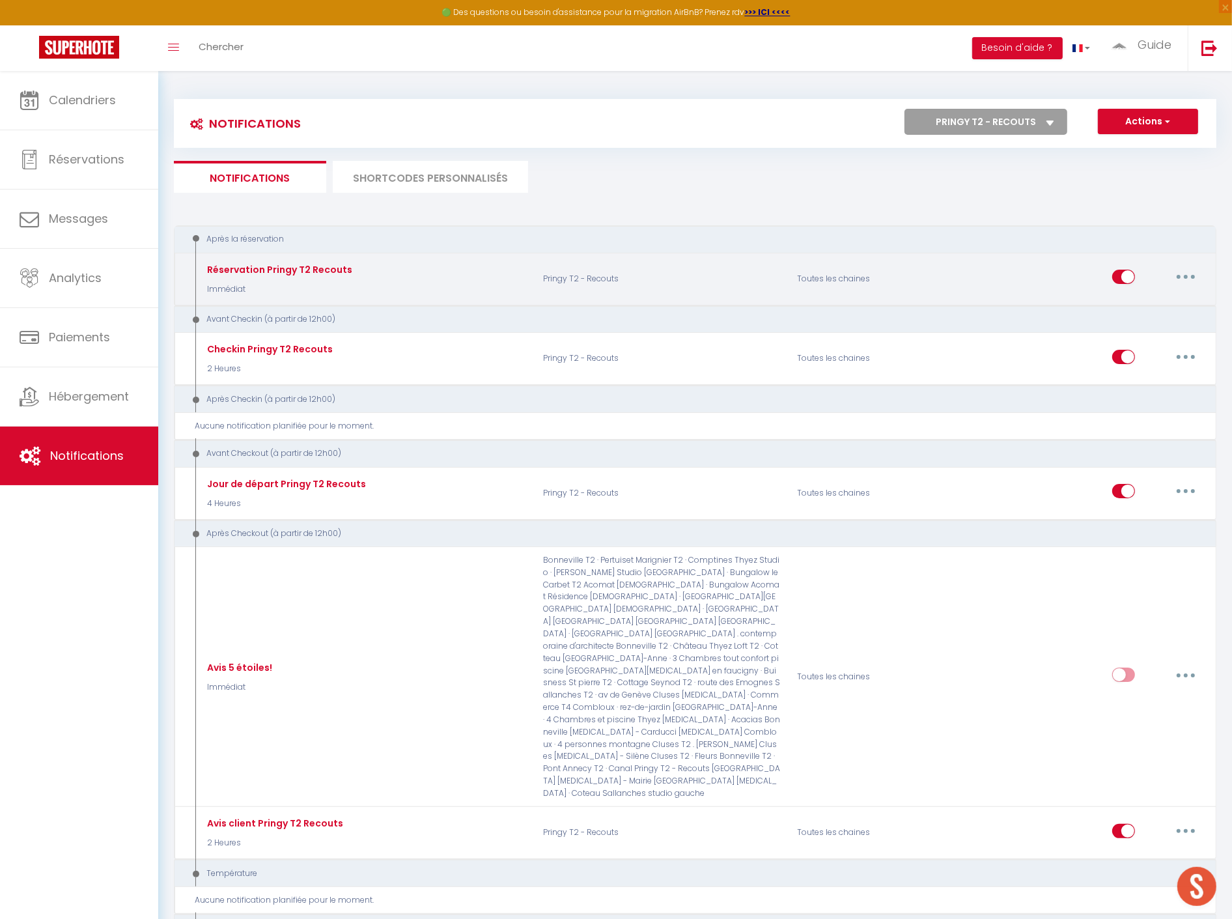
click at [1192, 275] on button "button" at bounding box center [1185, 276] width 36 height 21
click at [1159, 324] on link "Dupliquer" at bounding box center [1151, 330] width 96 height 22
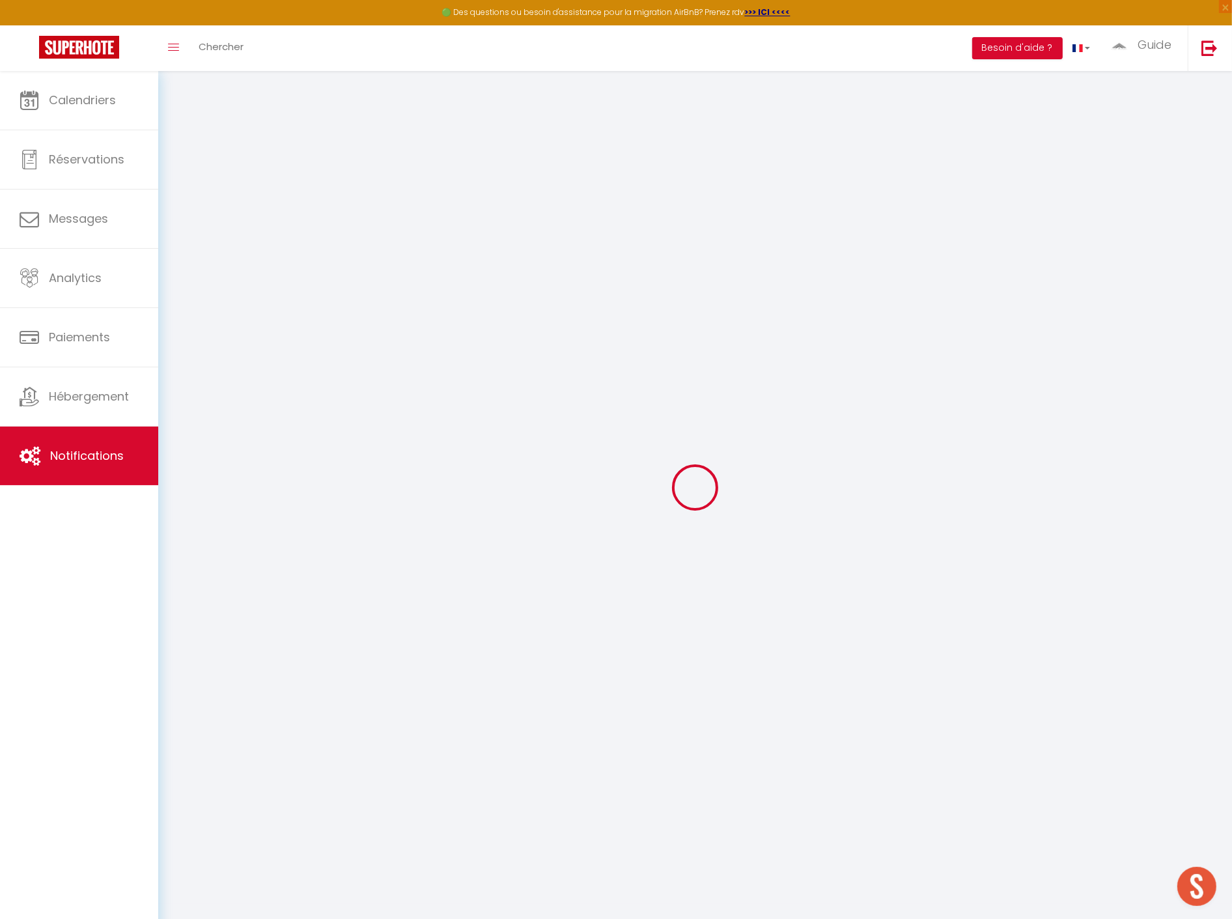
select select
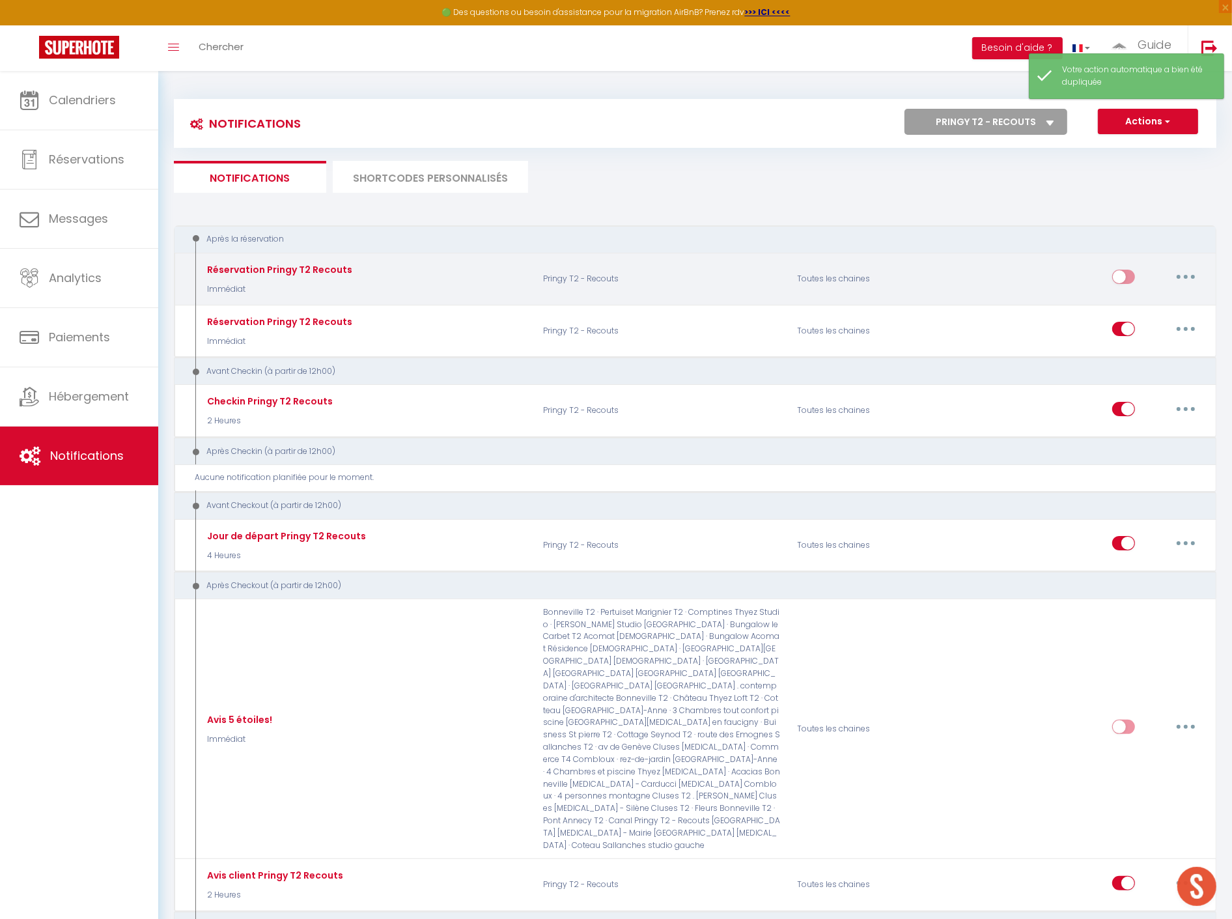
click at [1186, 280] on button "button" at bounding box center [1185, 276] width 36 height 21
click at [1176, 305] on link "Editer" at bounding box center [1151, 307] width 96 height 22
type input "Réservation Pringy T2 Recouts"
select select "Immédiat"
select select
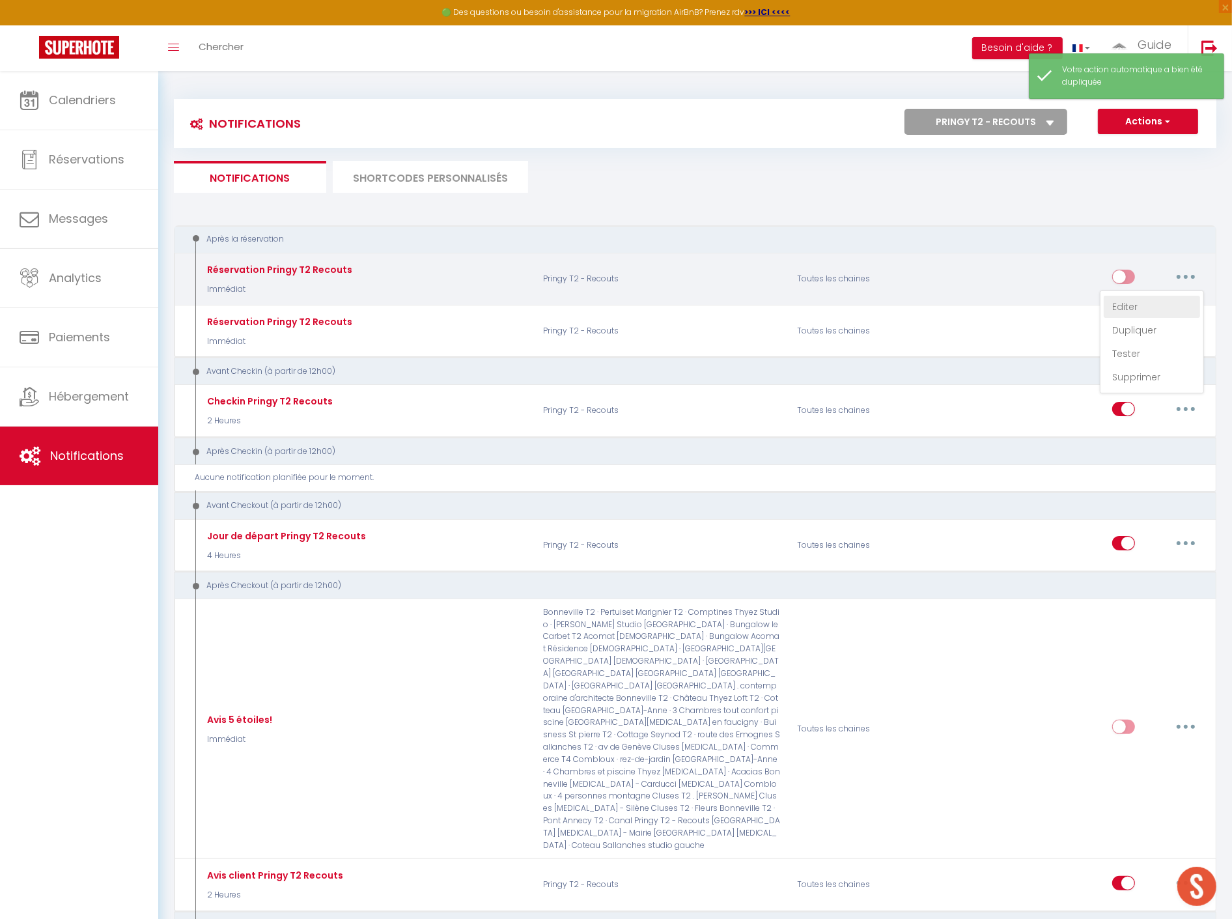
checkbox input "true"
checkbox input "false"
radio input "true"
type input "Réservation Pringy Recouts"
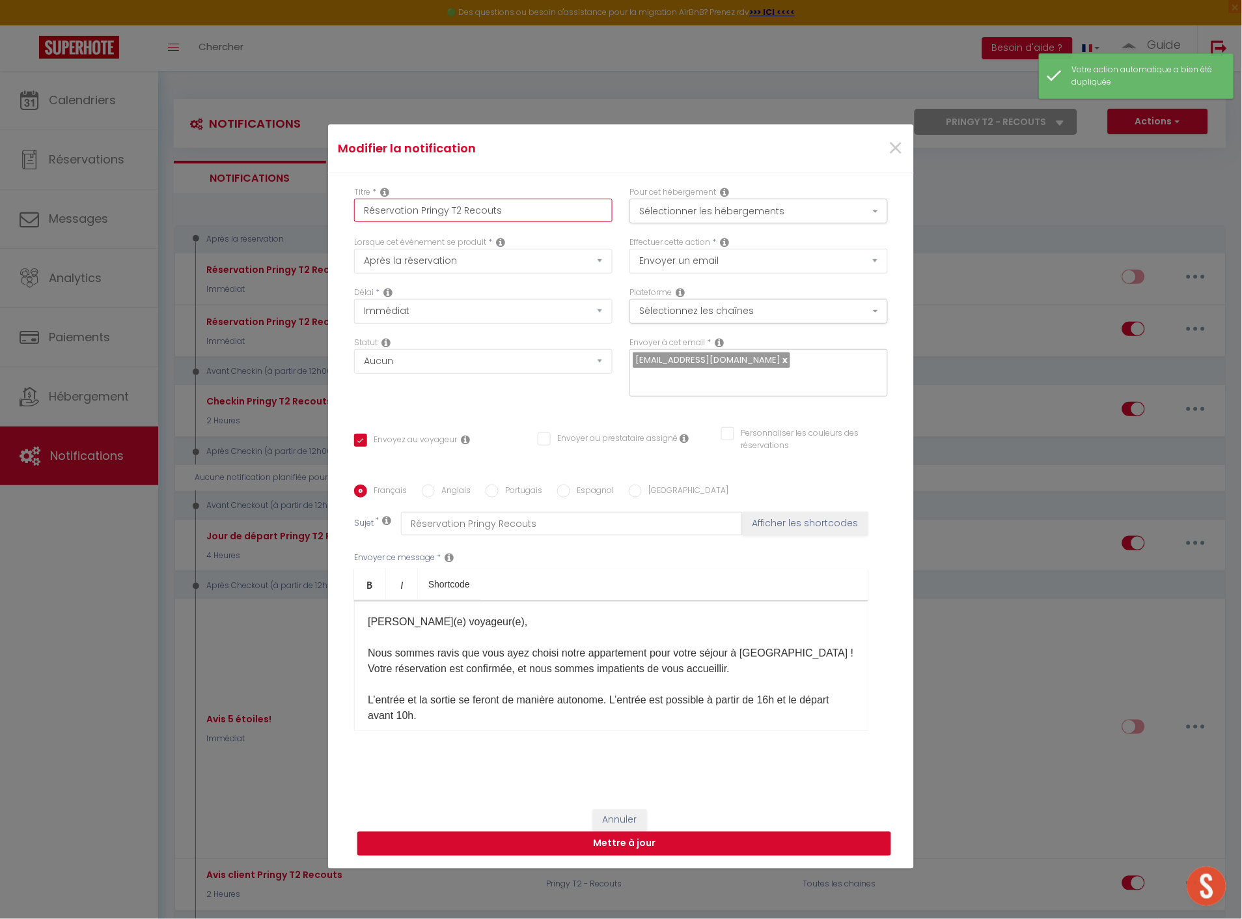
drag, startPoint x: 415, startPoint y: 204, endPoint x: 598, endPoint y: 217, distance: 182.7
click at [598, 217] on input "Réservation Pringy T2 Recouts" at bounding box center [483, 210] width 258 height 23
type input "Réservation a"
checkbox input "true"
checkbox input "false"
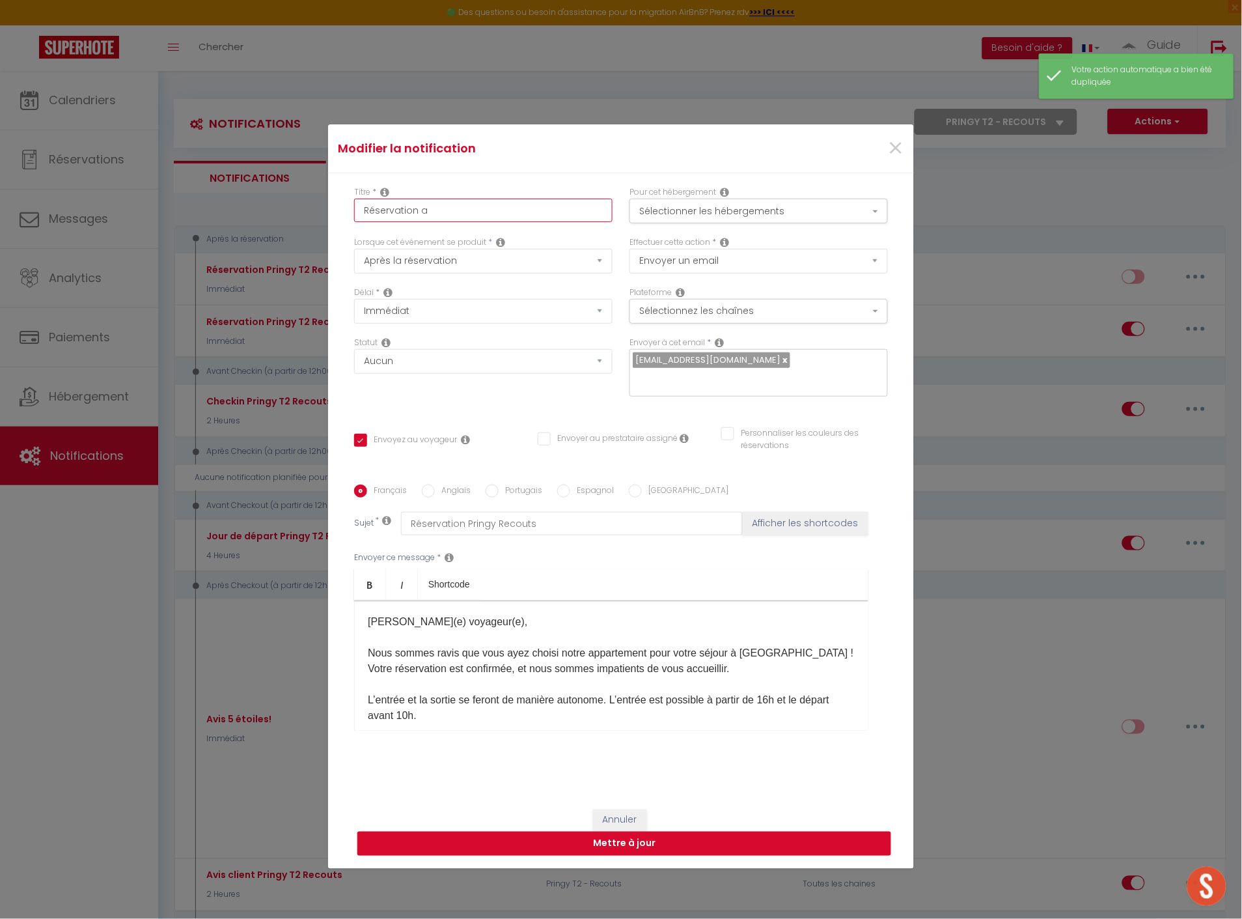
checkbox input "false"
type input "Réservation aN"
checkbox input "true"
checkbox input "false"
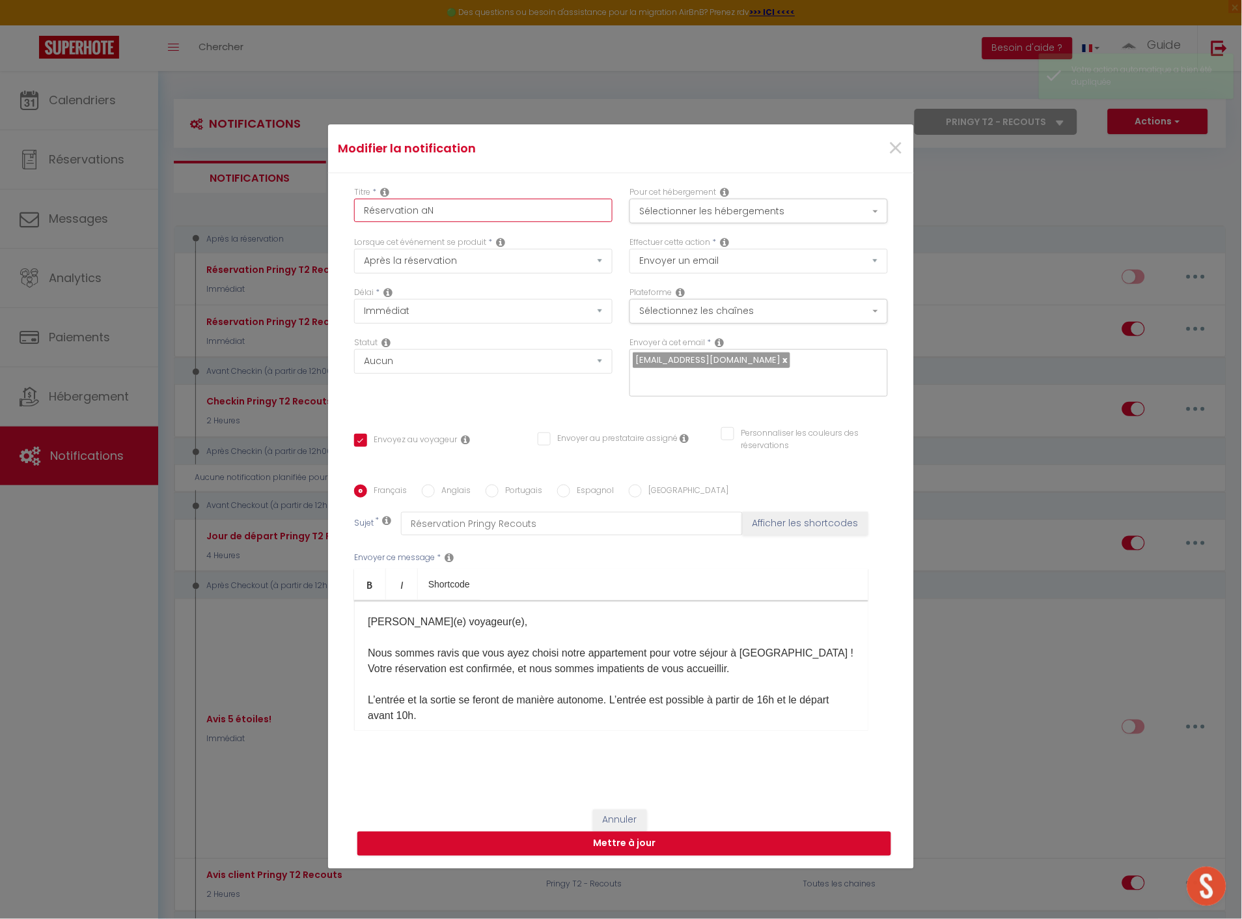
type input "Réservation aNN"
checkbox input "true"
checkbox input "false"
type input "Réservation aNNE"
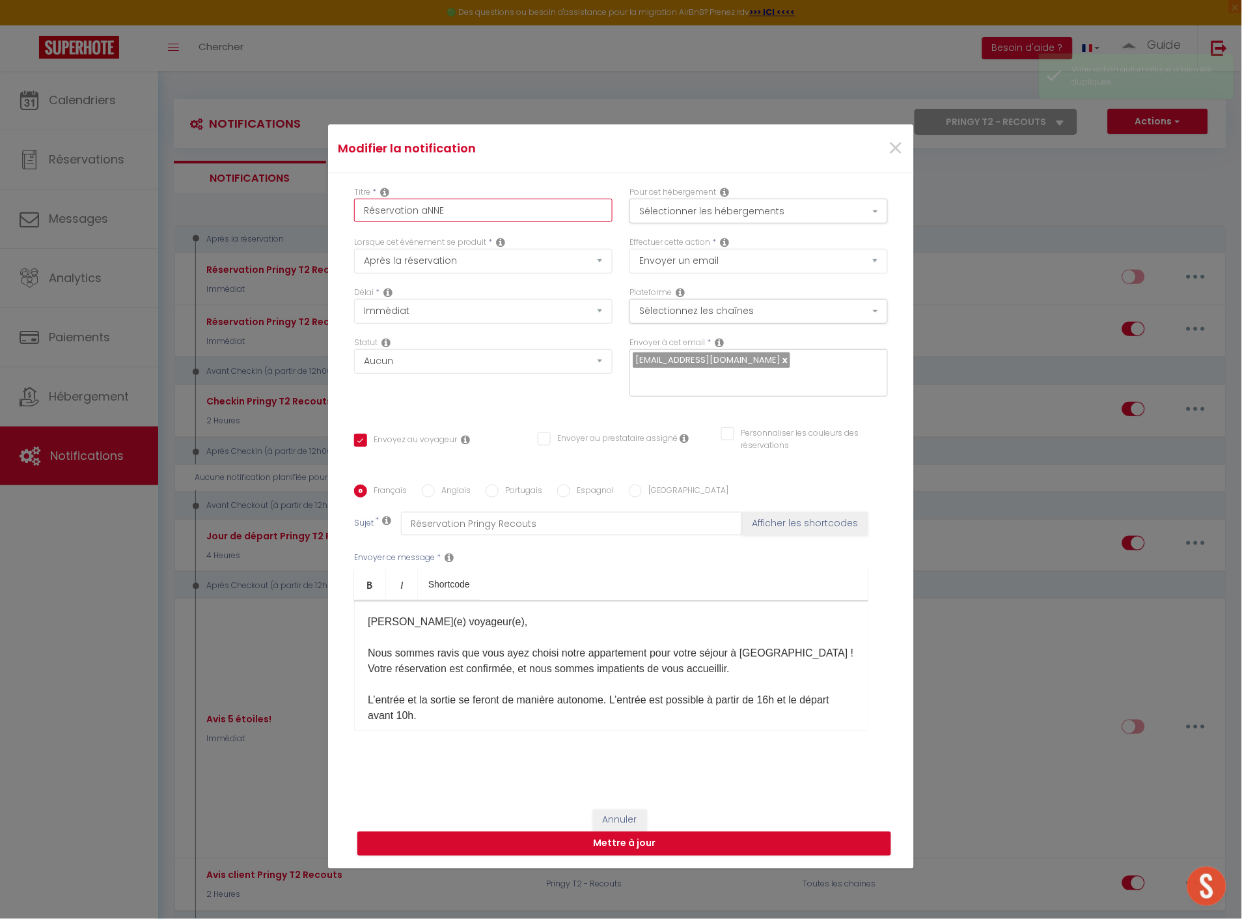
checkbox input "true"
checkbox input "false"
type input "Réservation aNNEC"
checkbox input "true"
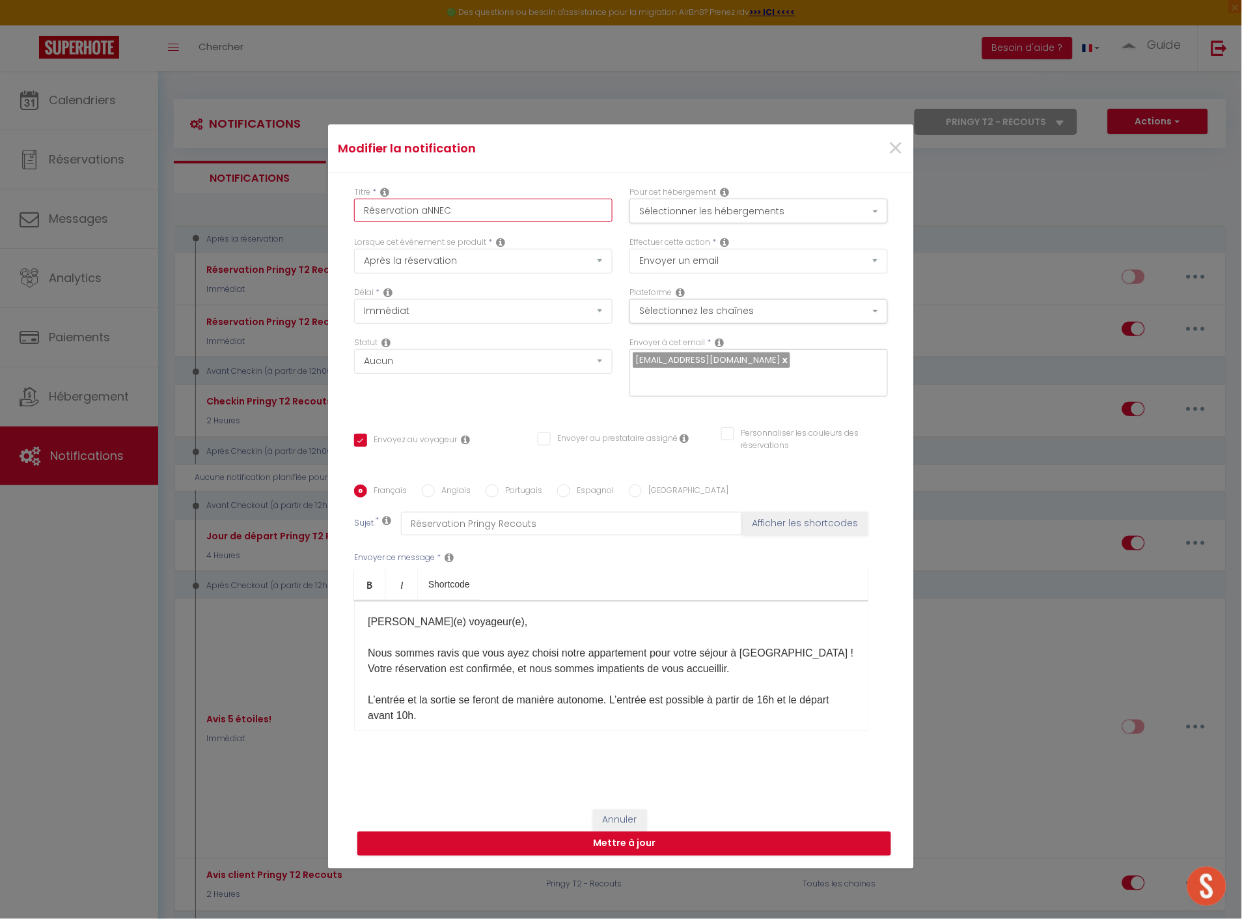
checkbox input "false"
type input "Réservation aNNECY"
checkbox input "true"
checkbox input "false"
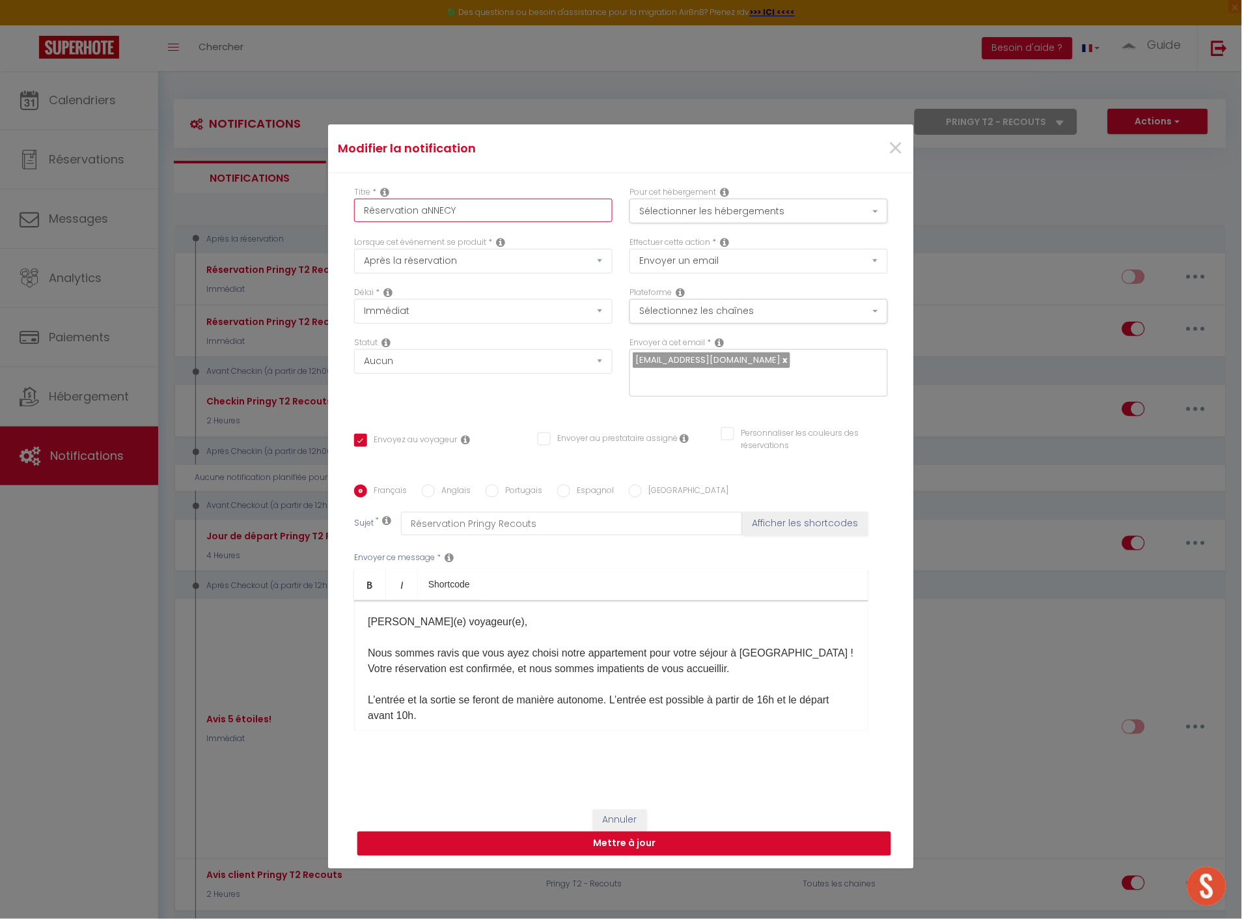
checkbox input "false"
type input "Réservation aNNEC"
checkbox input "true"
checkbox input "false"
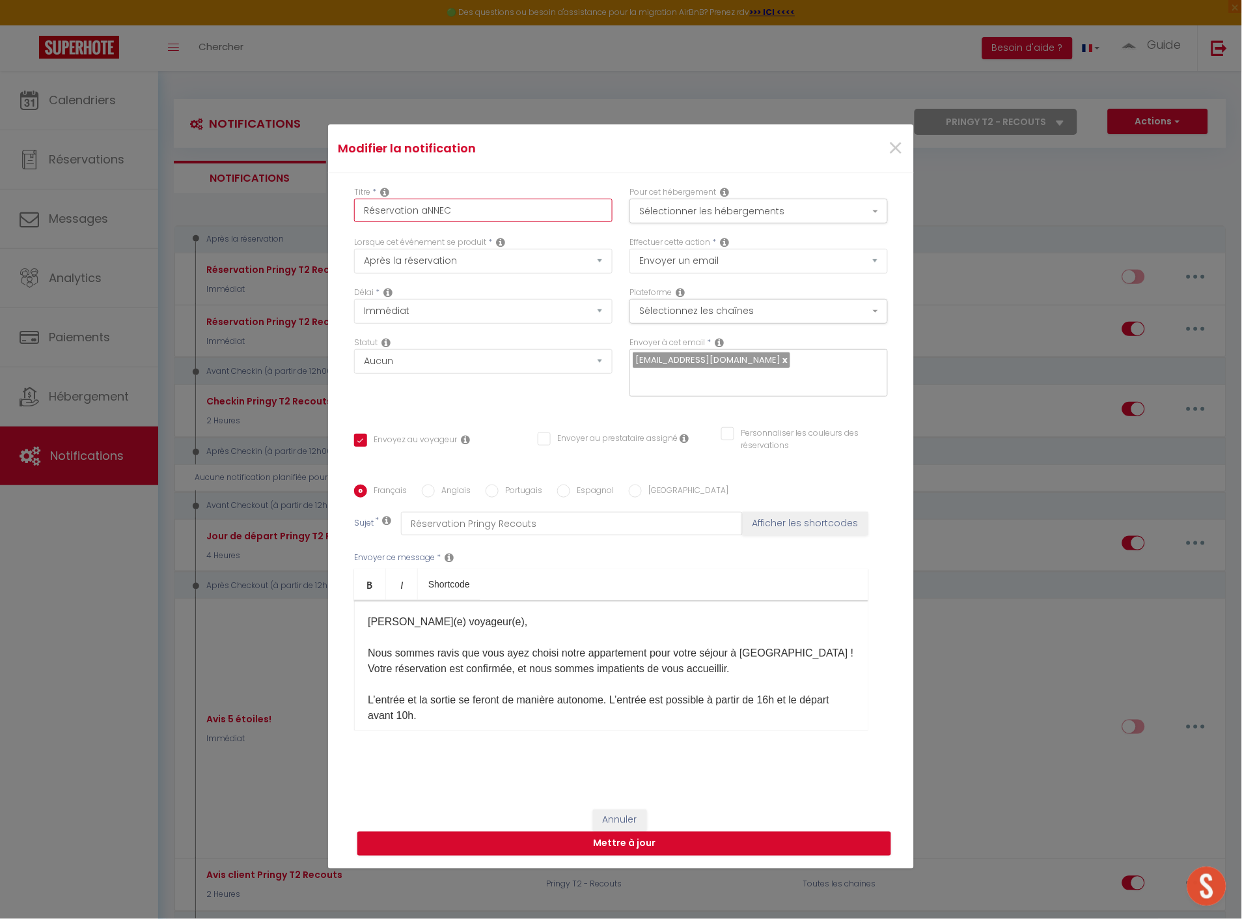
type input "Réservation aNNE"
checkbox input "true"
checkbox input "false"
type input "Réservation aNN"
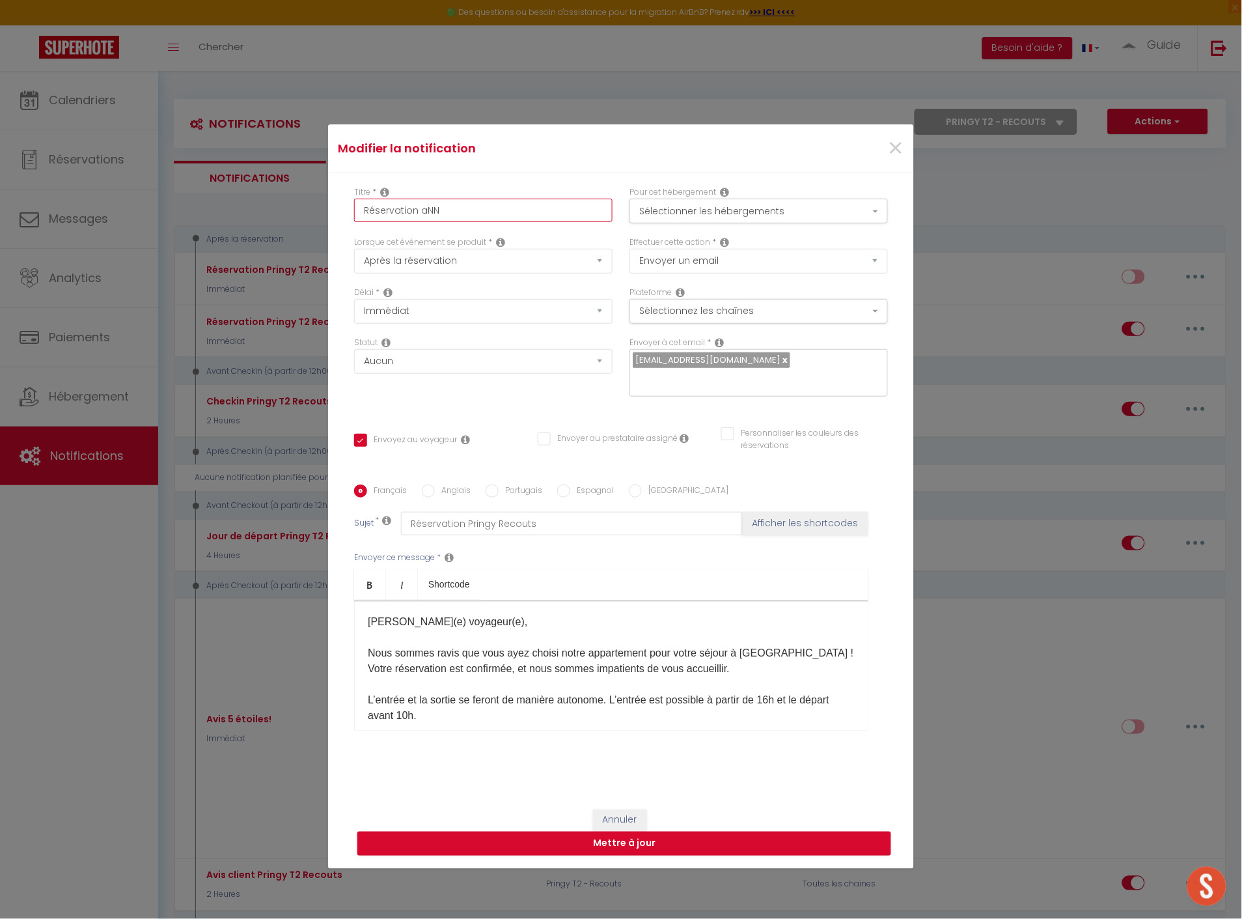
checkbox input "true"
checkbox input "false"
type input "Réservation aN"
checkbox input "true"
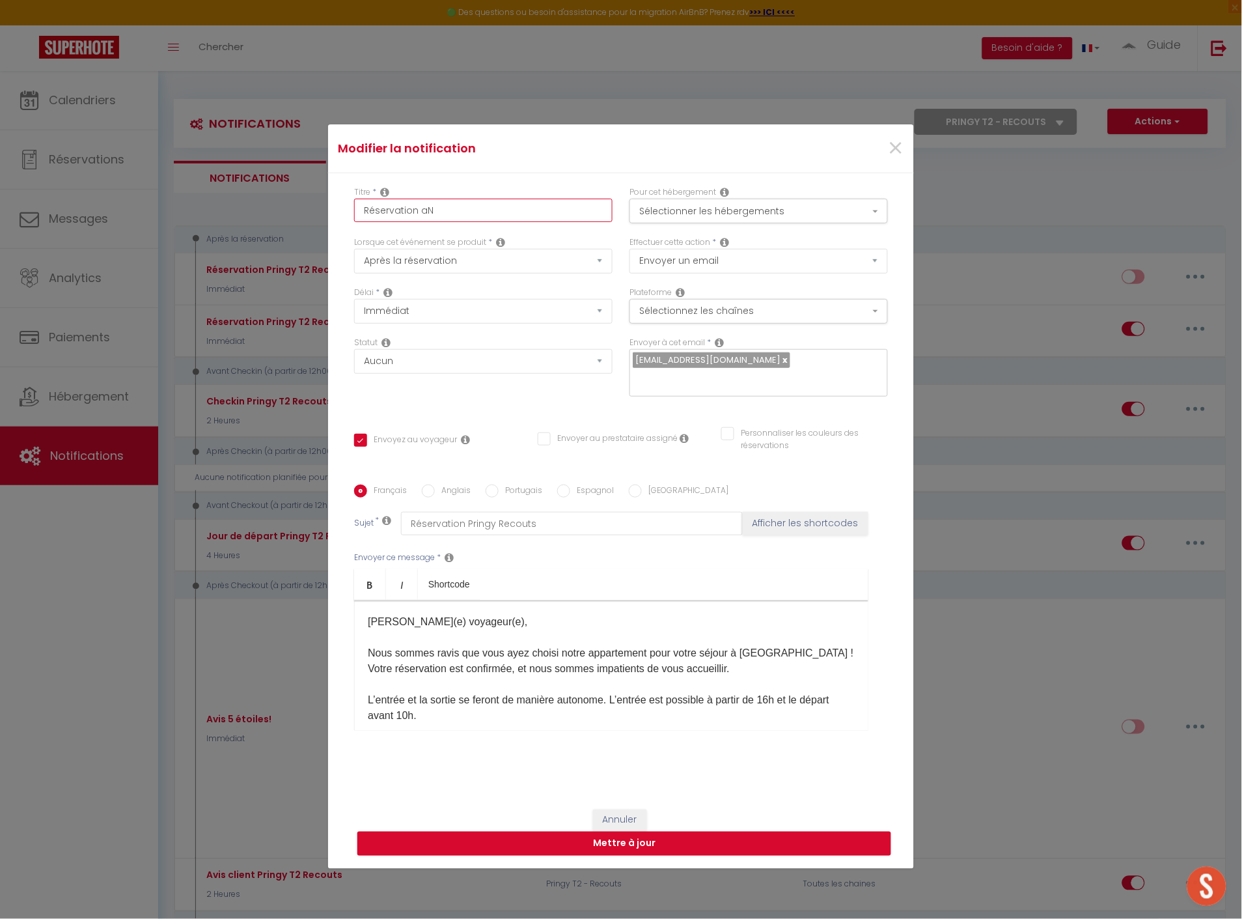
checkbox input "false"
type input "Réservation a"
checkbox input "true"
checkbox input "false"
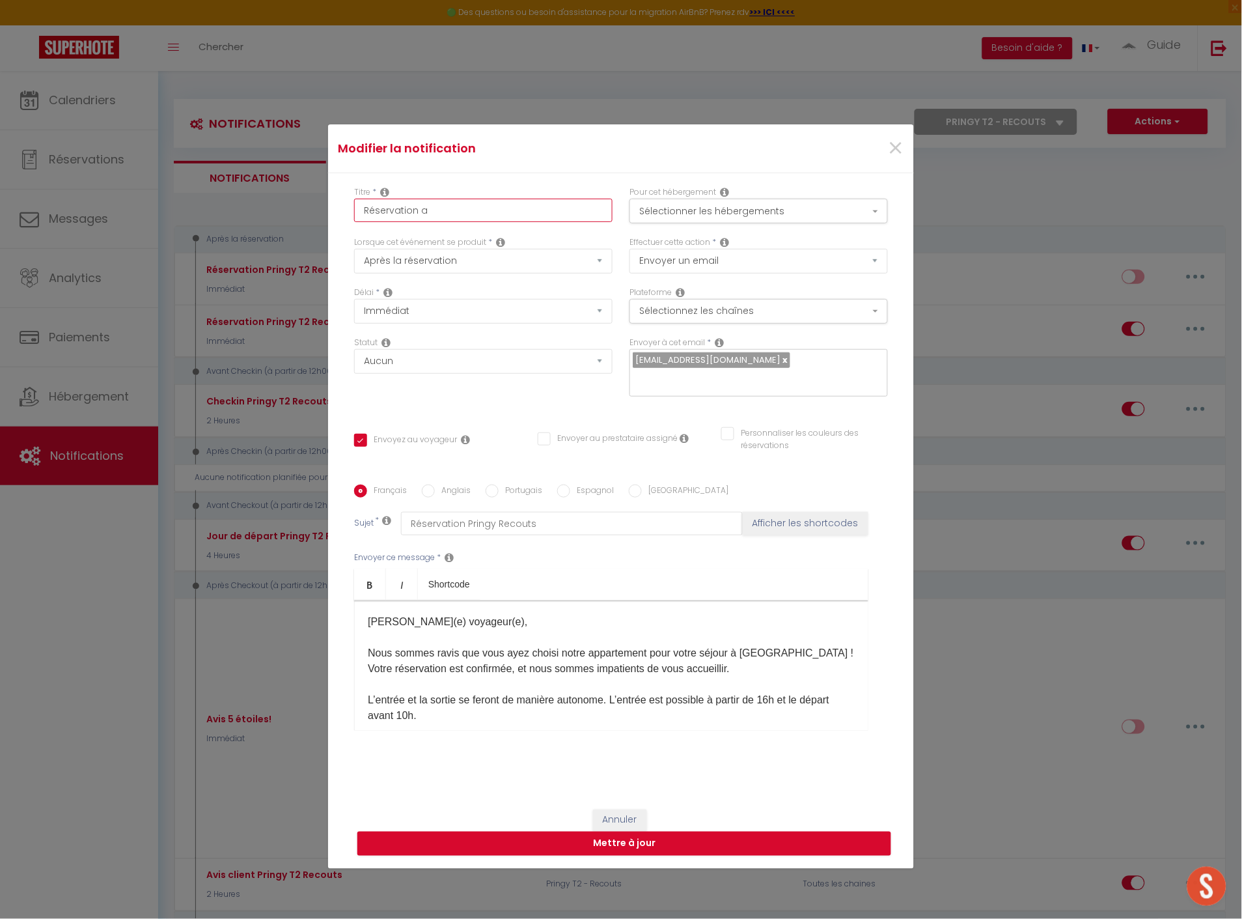
checkbox input "false"
type input "Réservation"
checkbox input "true"
checkbox input "false"
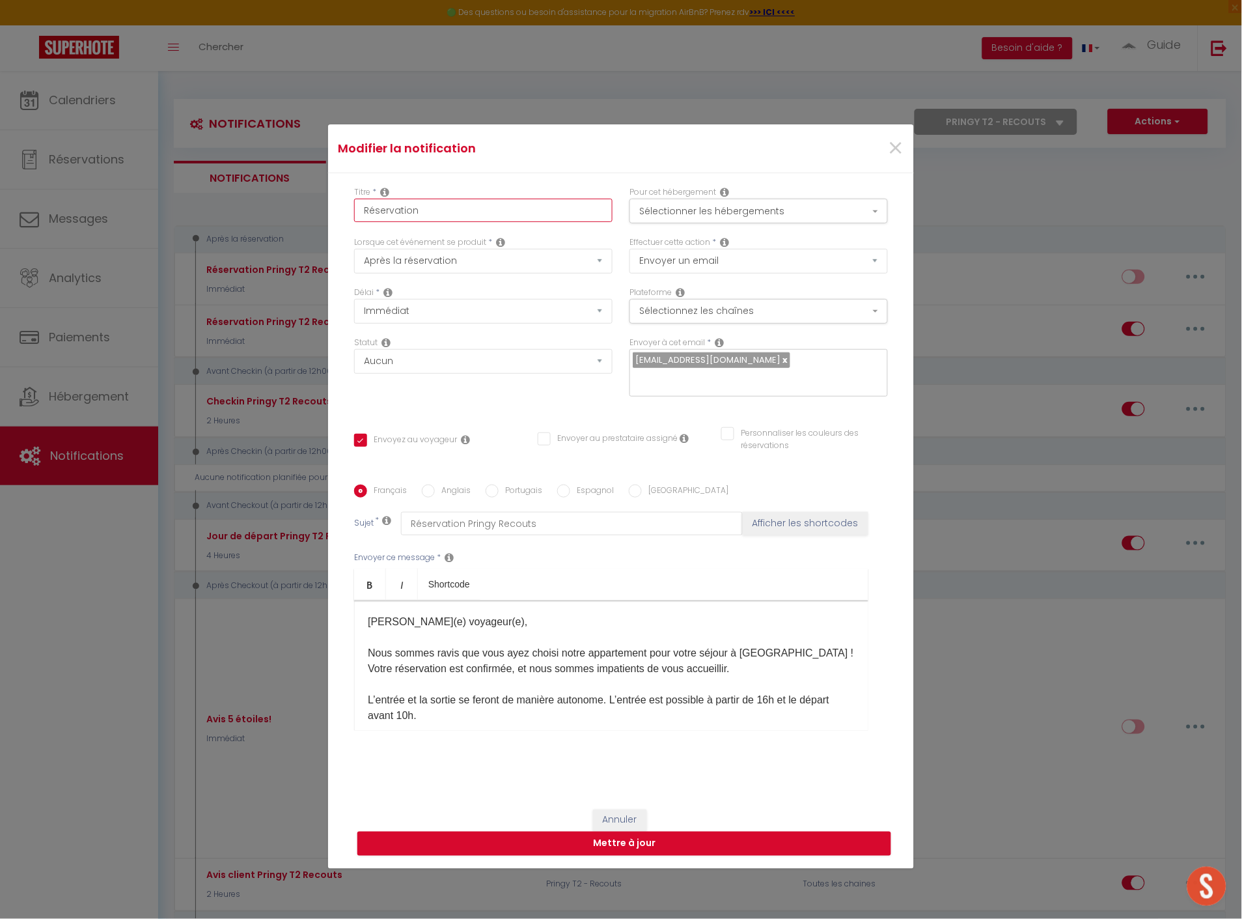
type input "Réservation A"
checkbox input "true"
checkbox input "false"
type input "Réservation An"
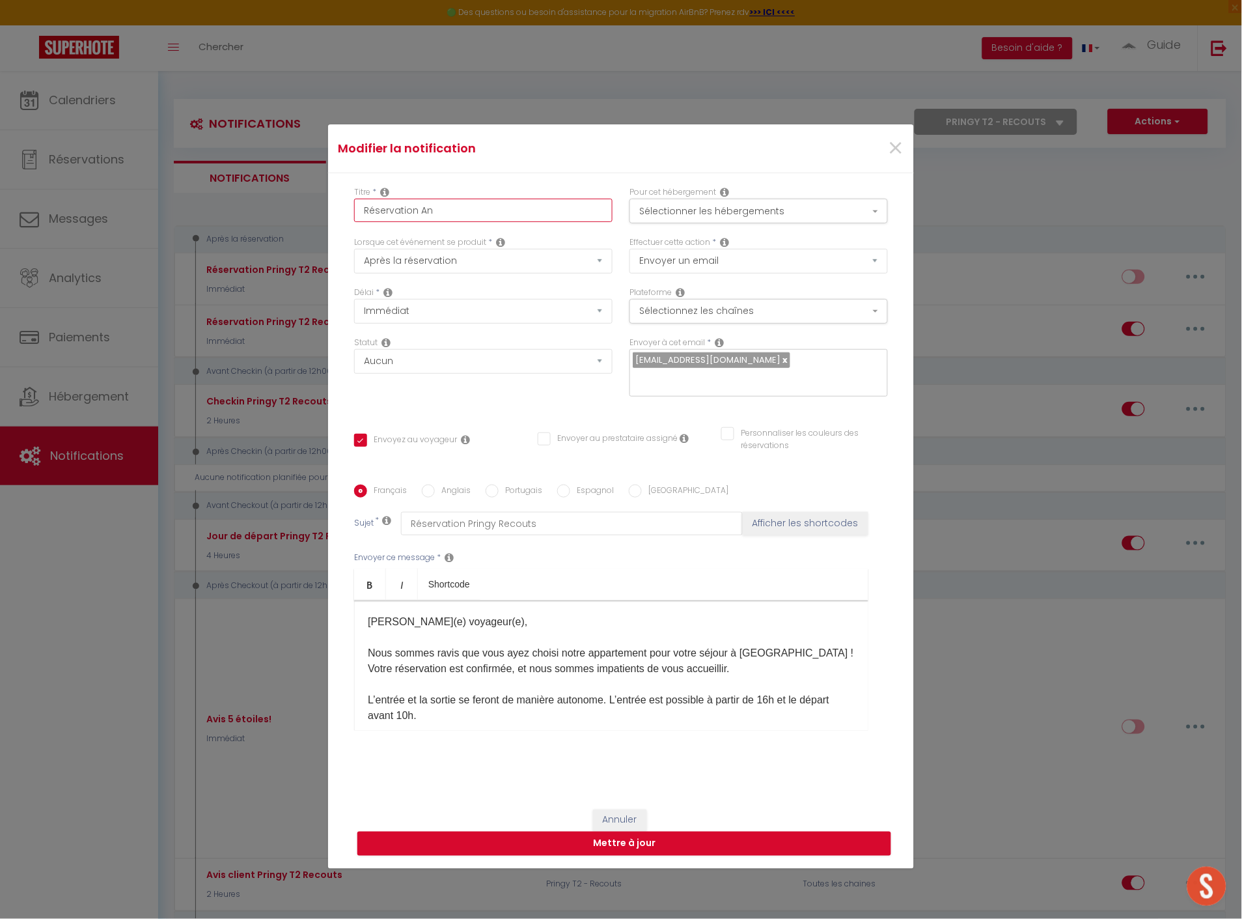
checkbox input "true"
checkbox input "false"
type input "Réservation Ann"
checkbox input "true"
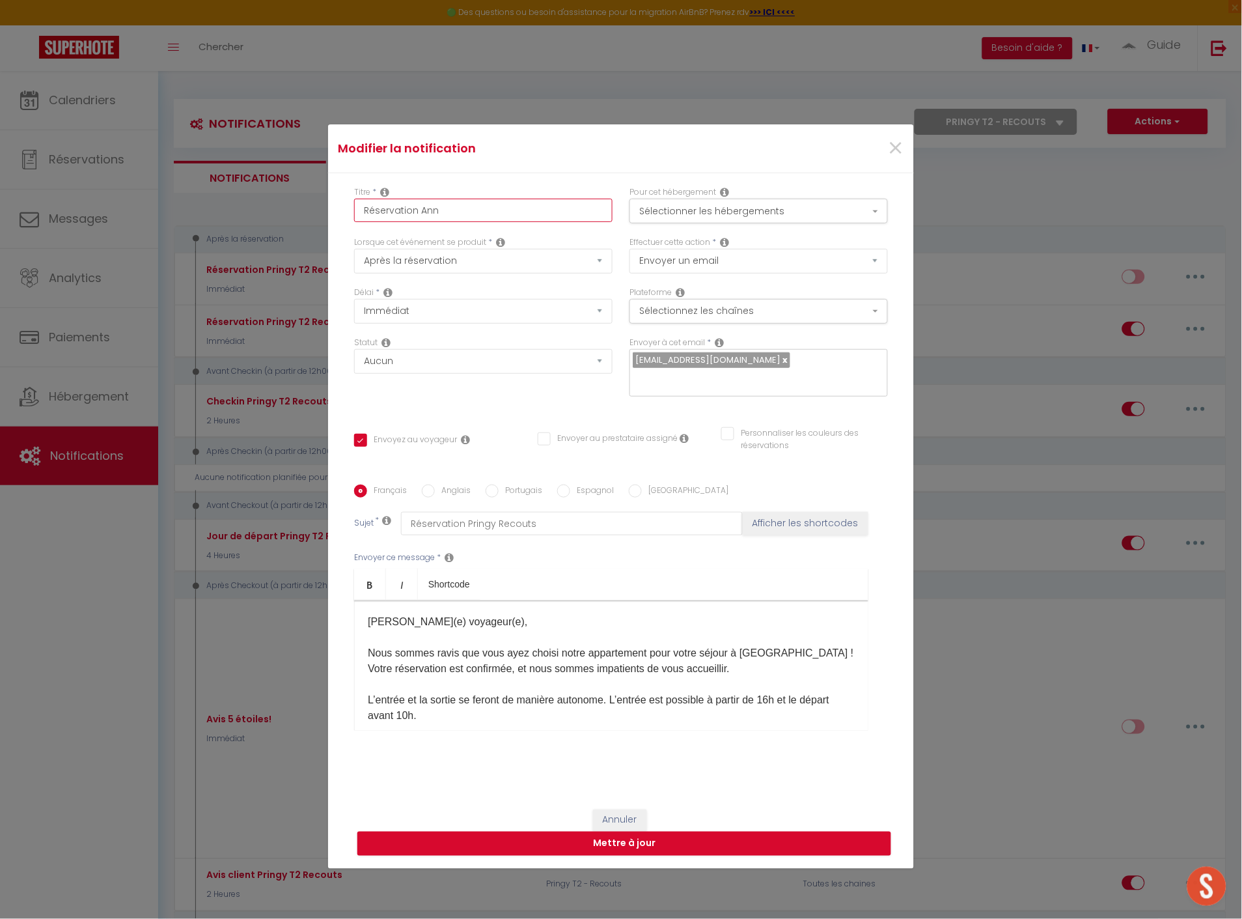
checkbox input "false"
type input "Réservation Anne"
checkbox input "true"
checkbox input "false"
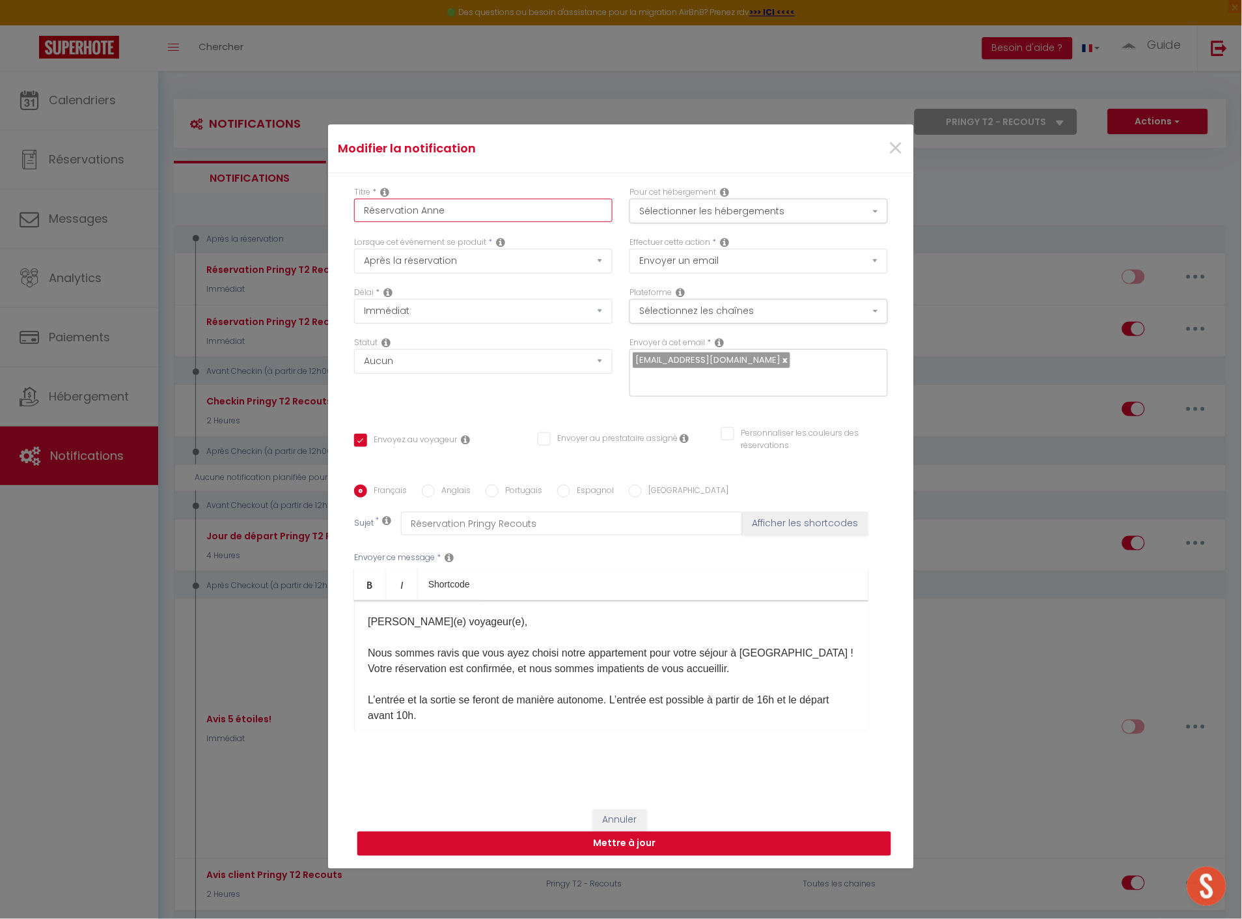
checkbox input "false"
type input "Réservation Annec"
checkbox input "true"
checkbox input "false"
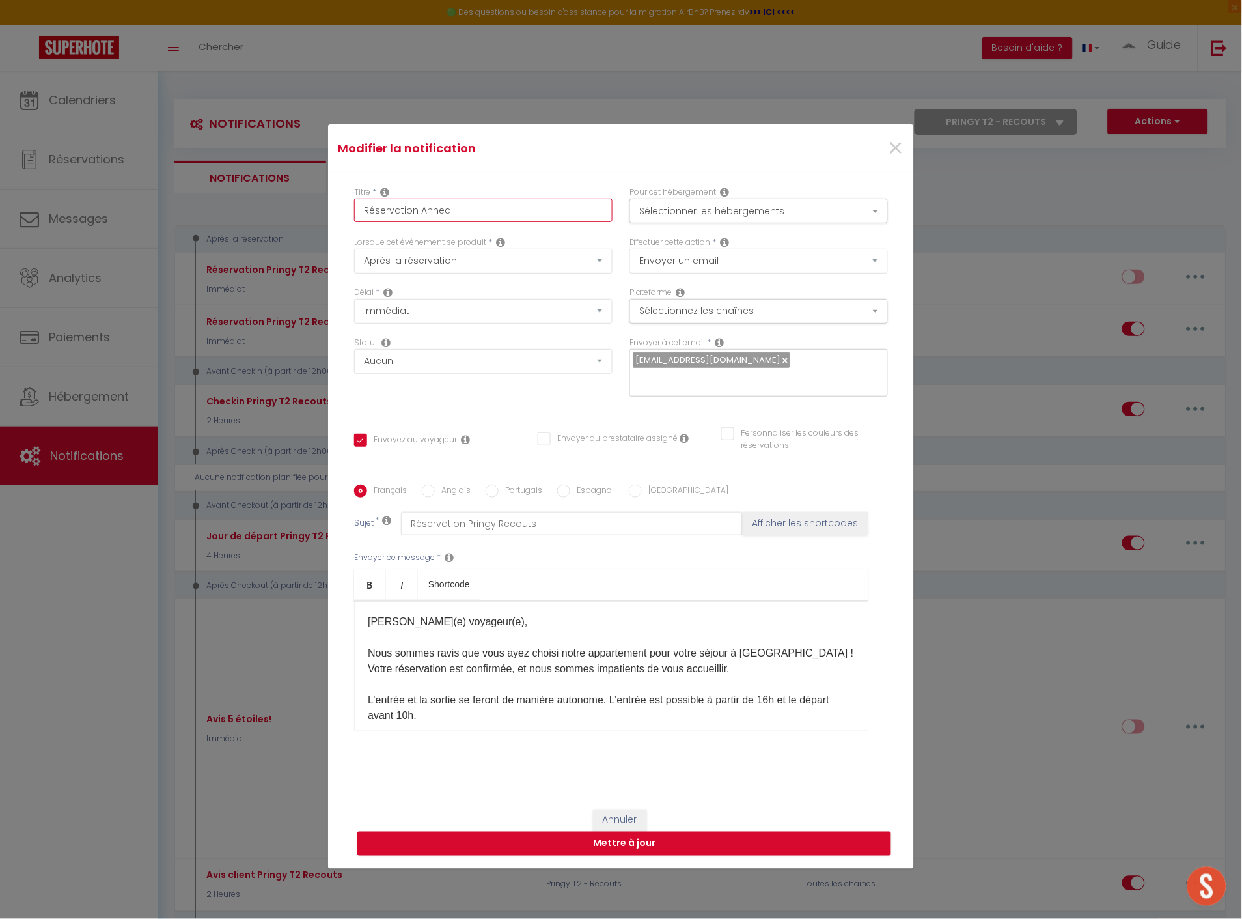
type input "Réservation Annecy"
checkbox input "true"
checkbox input "false"
type input "Réservation Annecy"
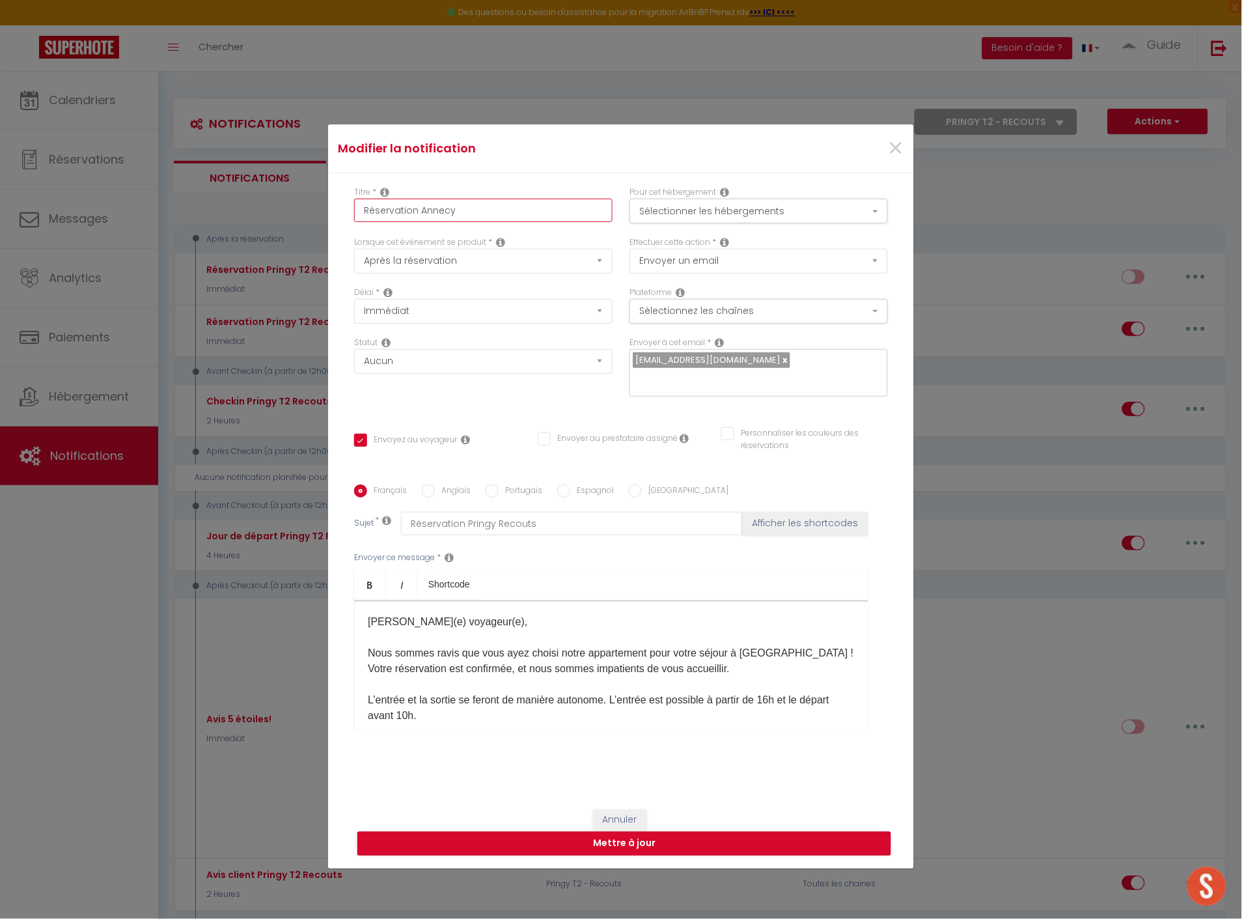
checkbox input "true"
checkbox input "false"
type input "Réservation Annecy M"
checkbox input "true"
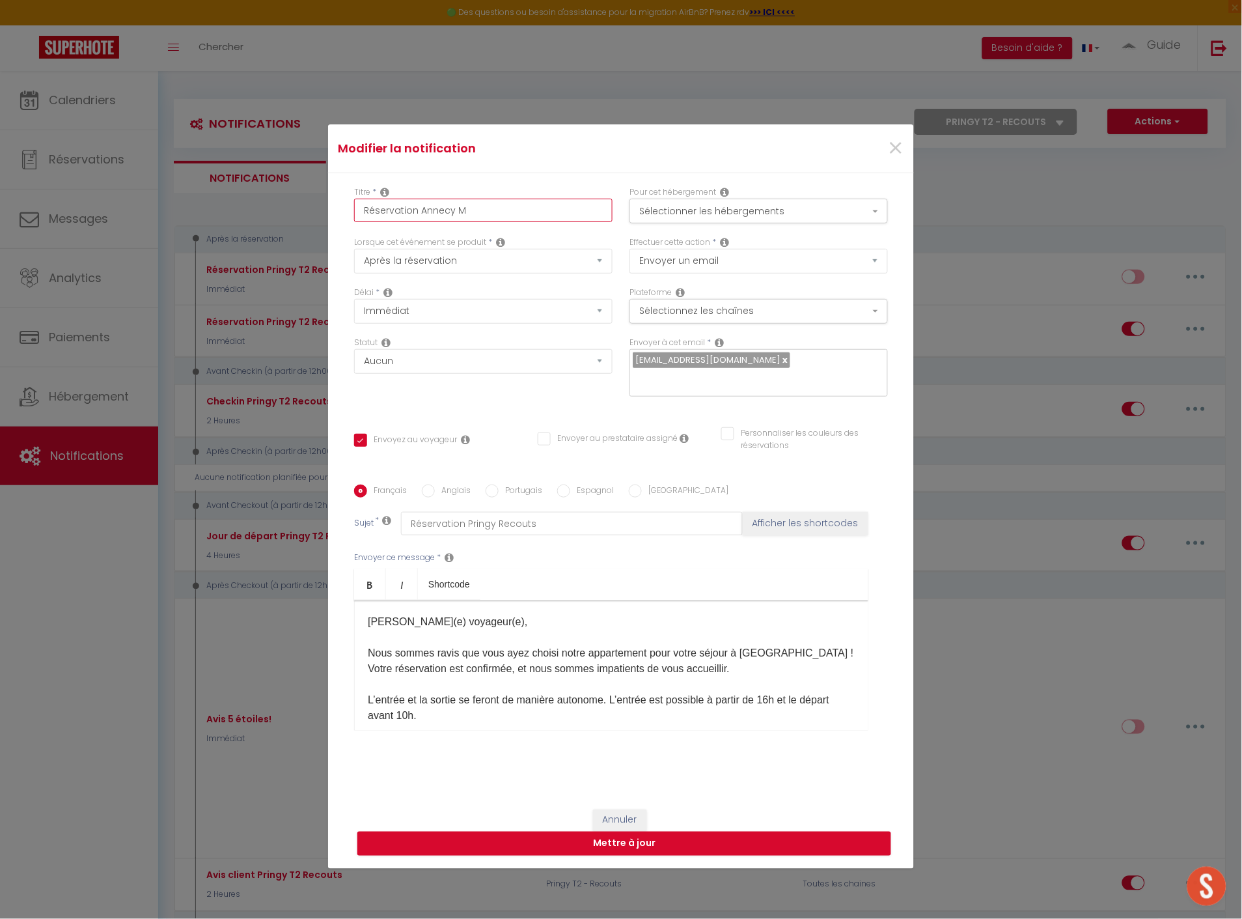
checkbox input "false"
type input "Réservation Annecy Mo"
checkbox input "true"
checkbox input "false"
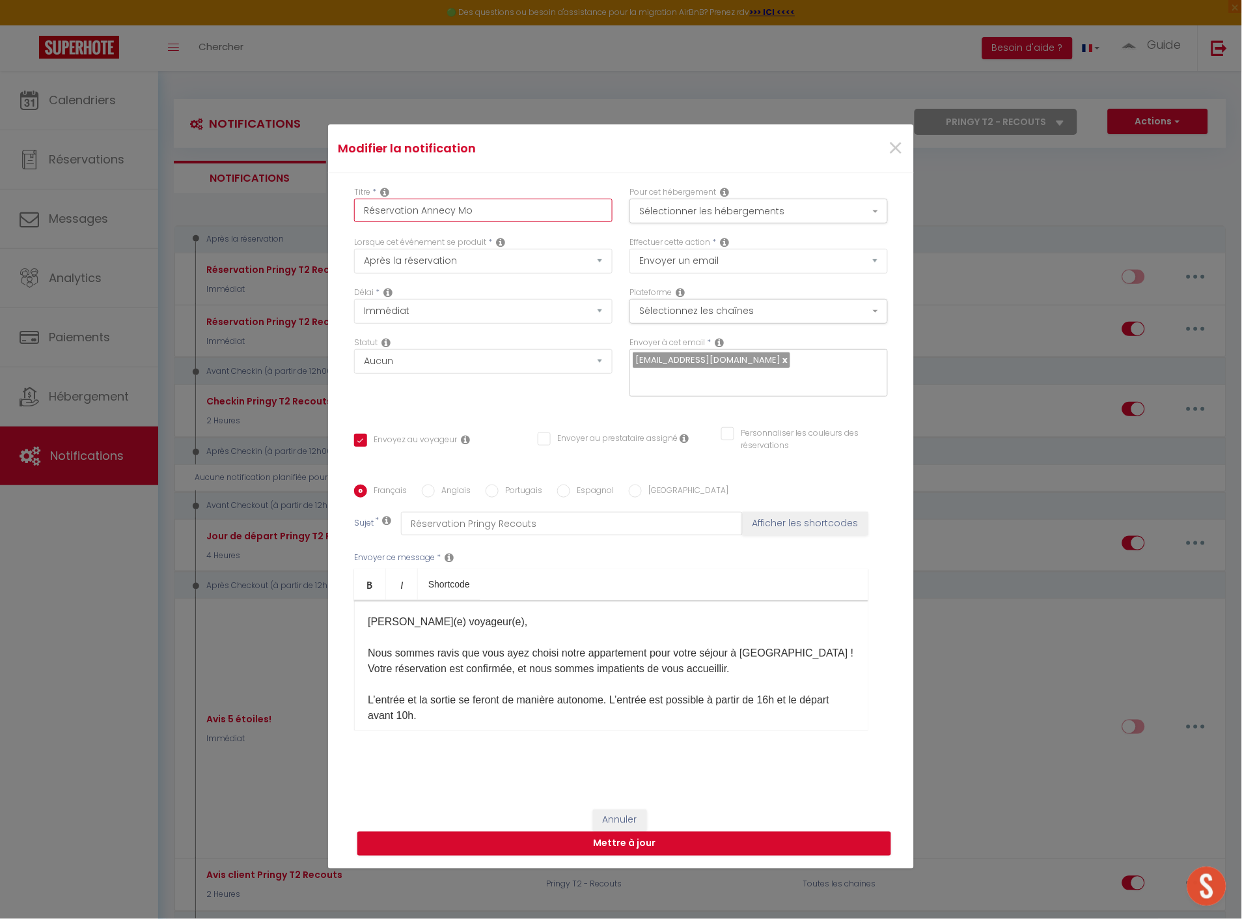
checkbox input "false"
type input "Réservation [PERSON_NAME]"
checkbox input "true"
checkbox input "false"
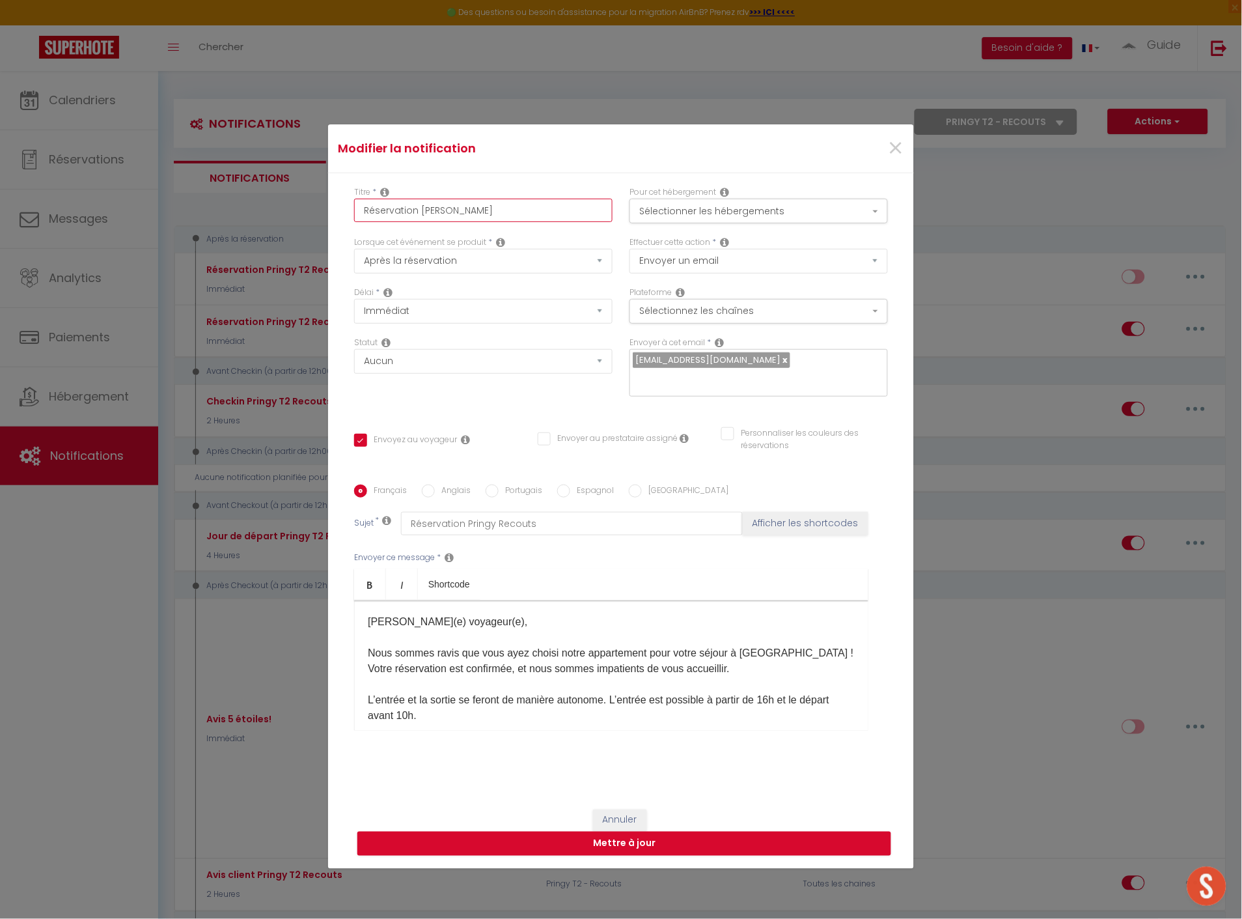
type input "Réservation [PERSON_NAME]"
checkbox input "true"
checkbox input "false"
type input "Réservation [PERSON_NAME]"
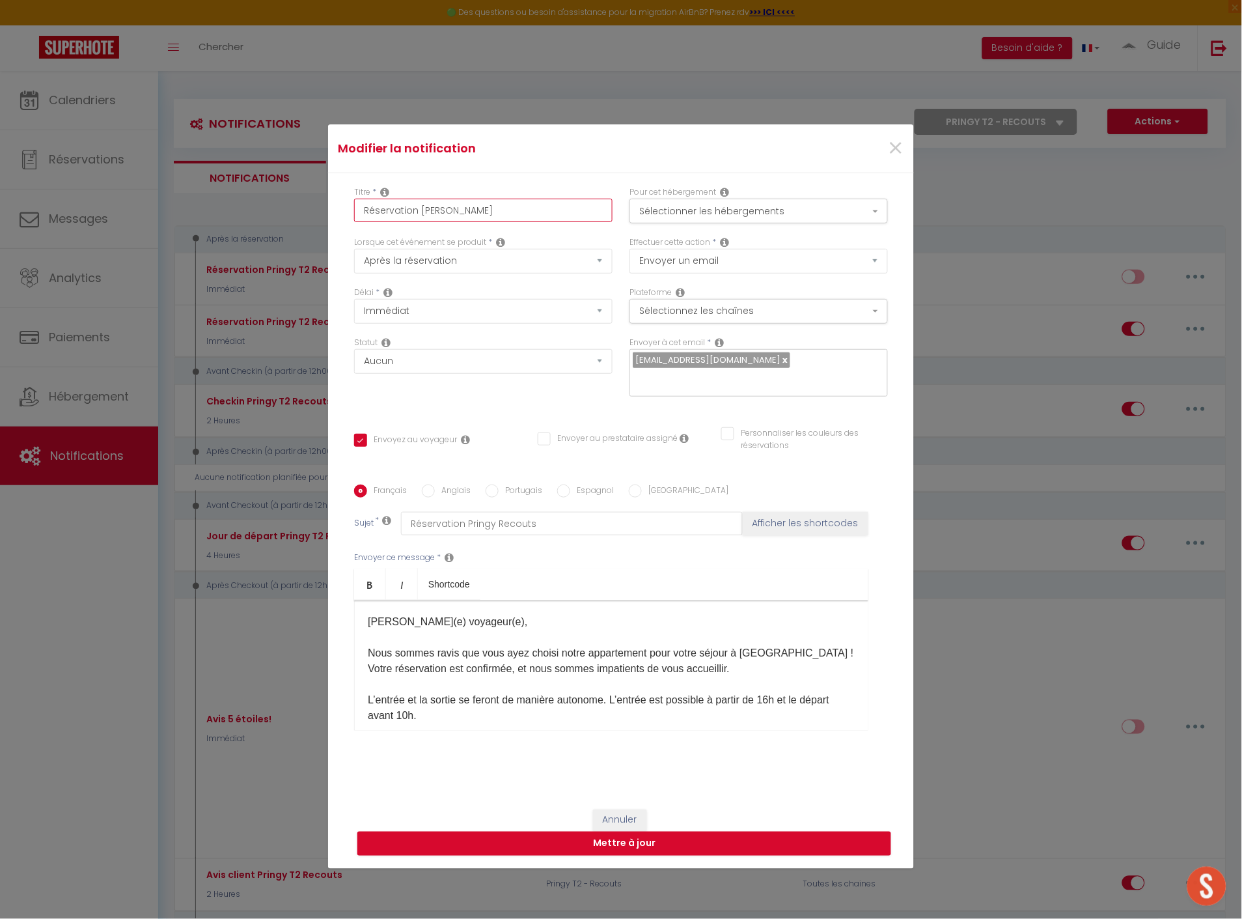
checkbox input "true"
checkbox input "false"
type input "Réservation [PERSON_NAME]"
checkbox input "true"
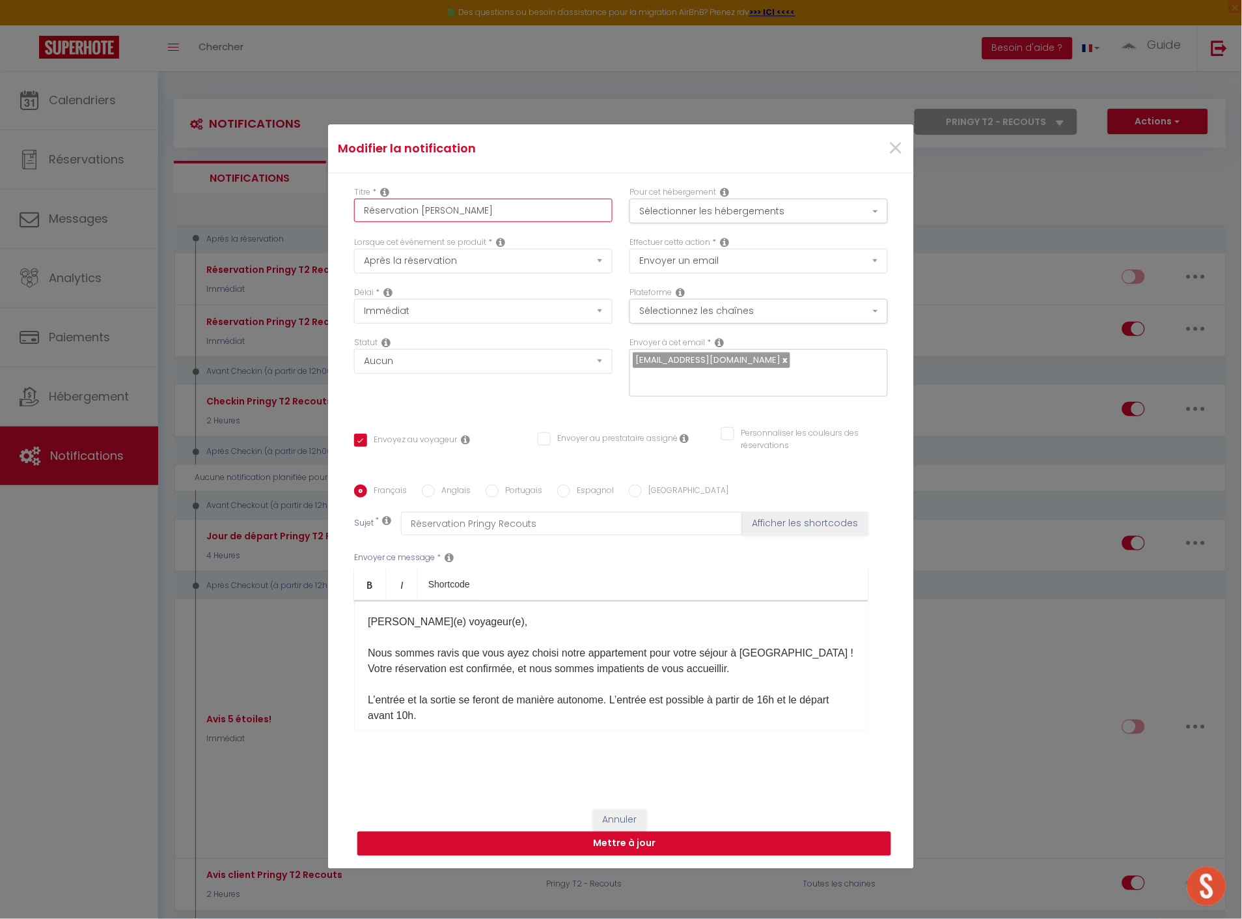
checkbox input "false"
type input "Réservation [PERSON_NAME]"
checkbox input "true"
checkbox input "false"
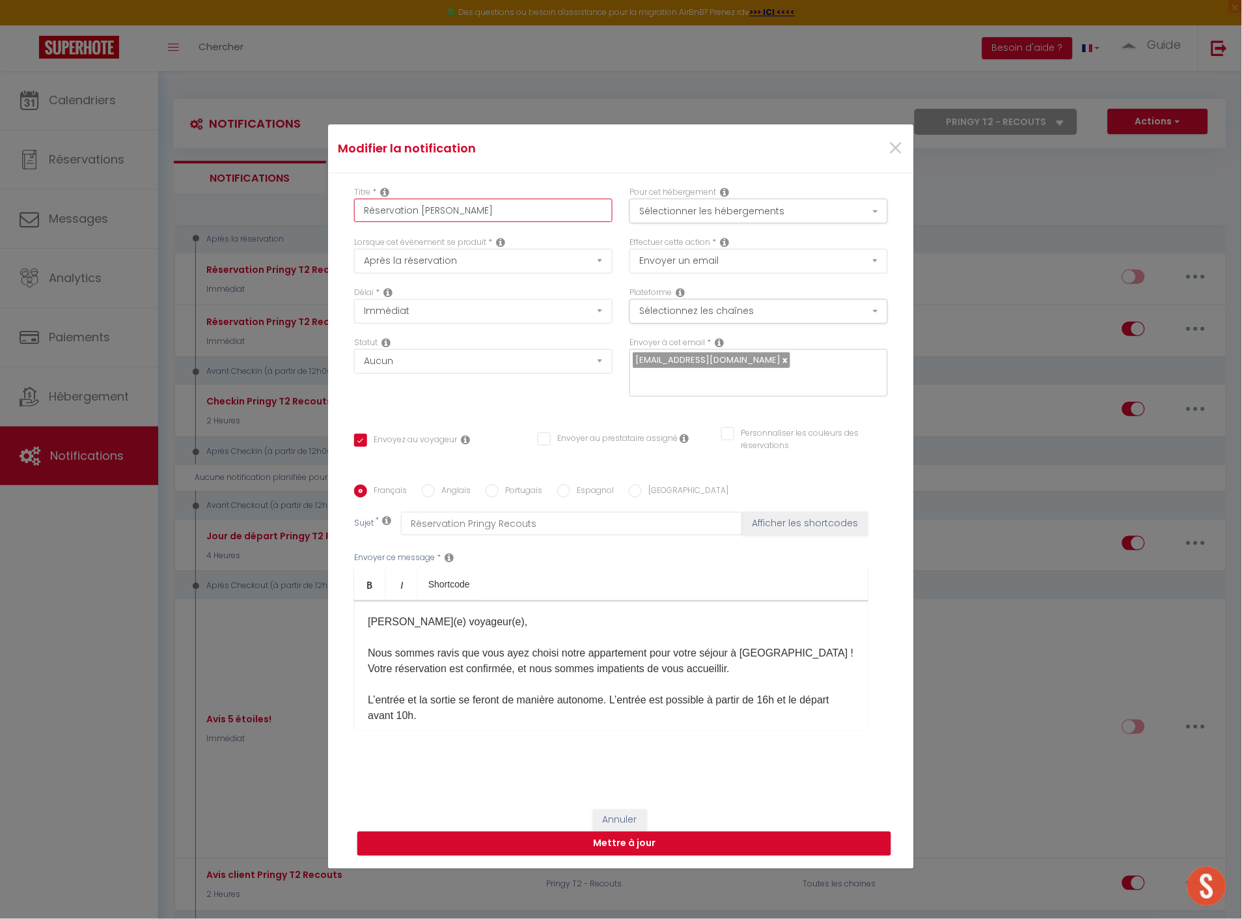
checkbox input "false"
type input "Réservation Annecy Moulin T"
checkbox input "true"
checkbox input "false"
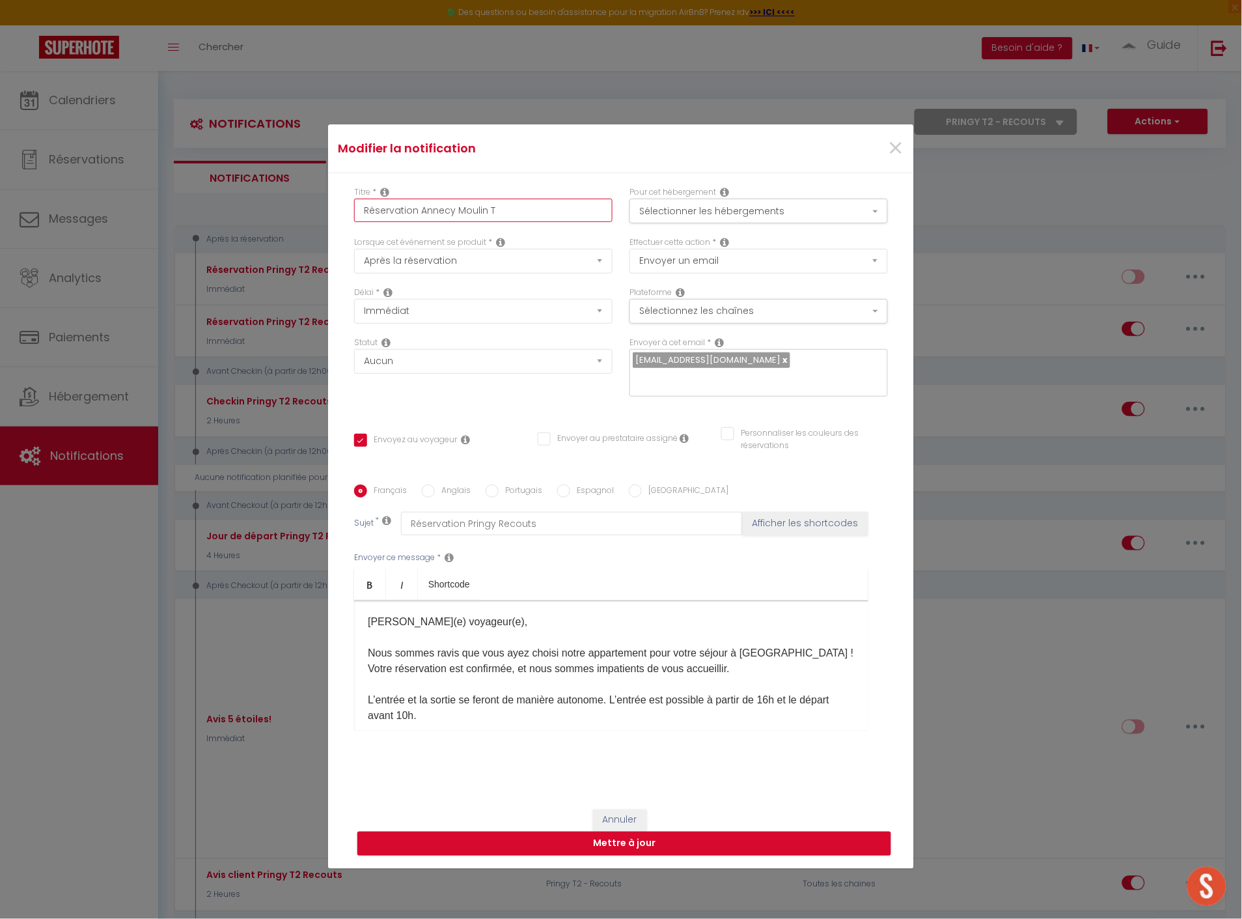
type input "Réservation Annecy Moulin [MEDICAL_DATA]"
checkbox input "true"
checkbox input "false"
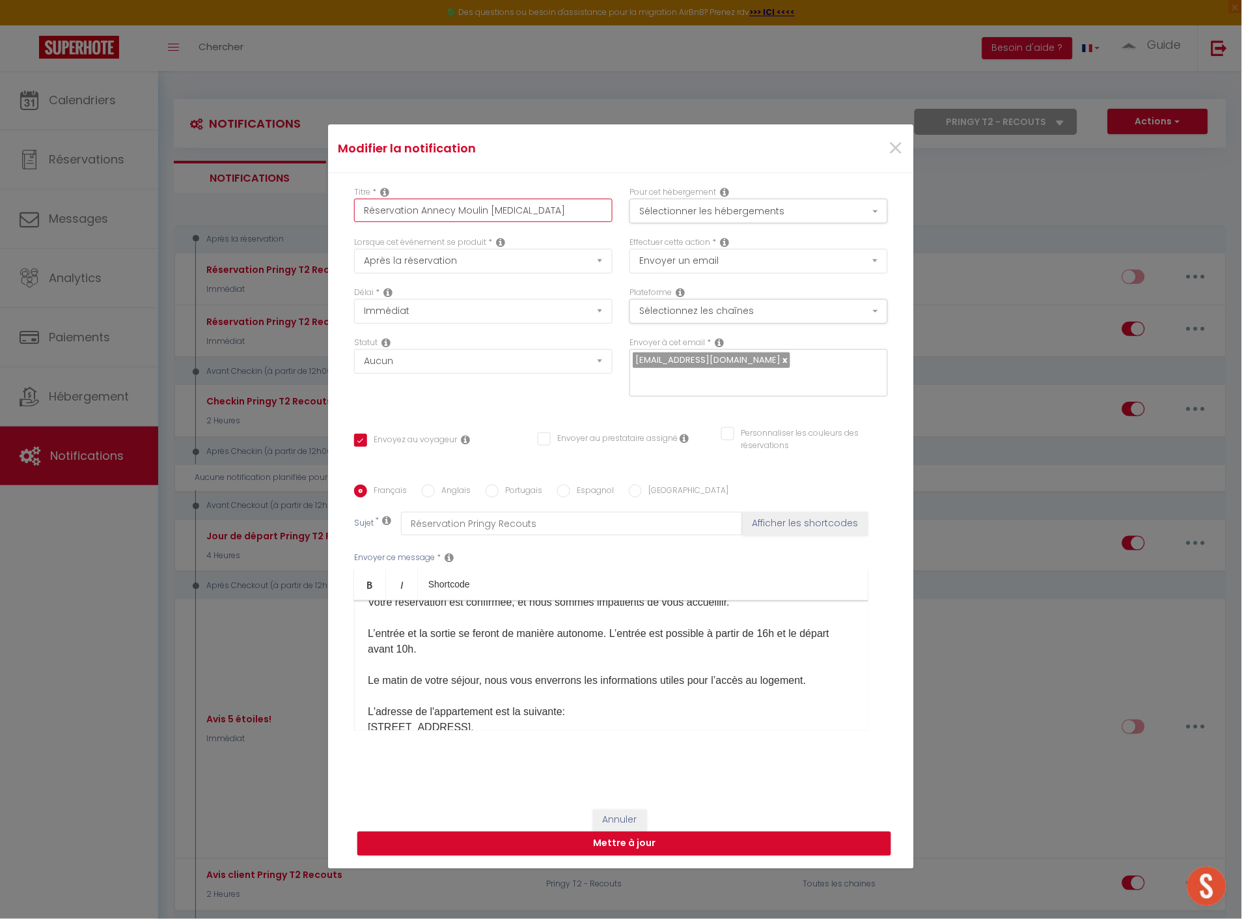
scroll to position [72, 0]
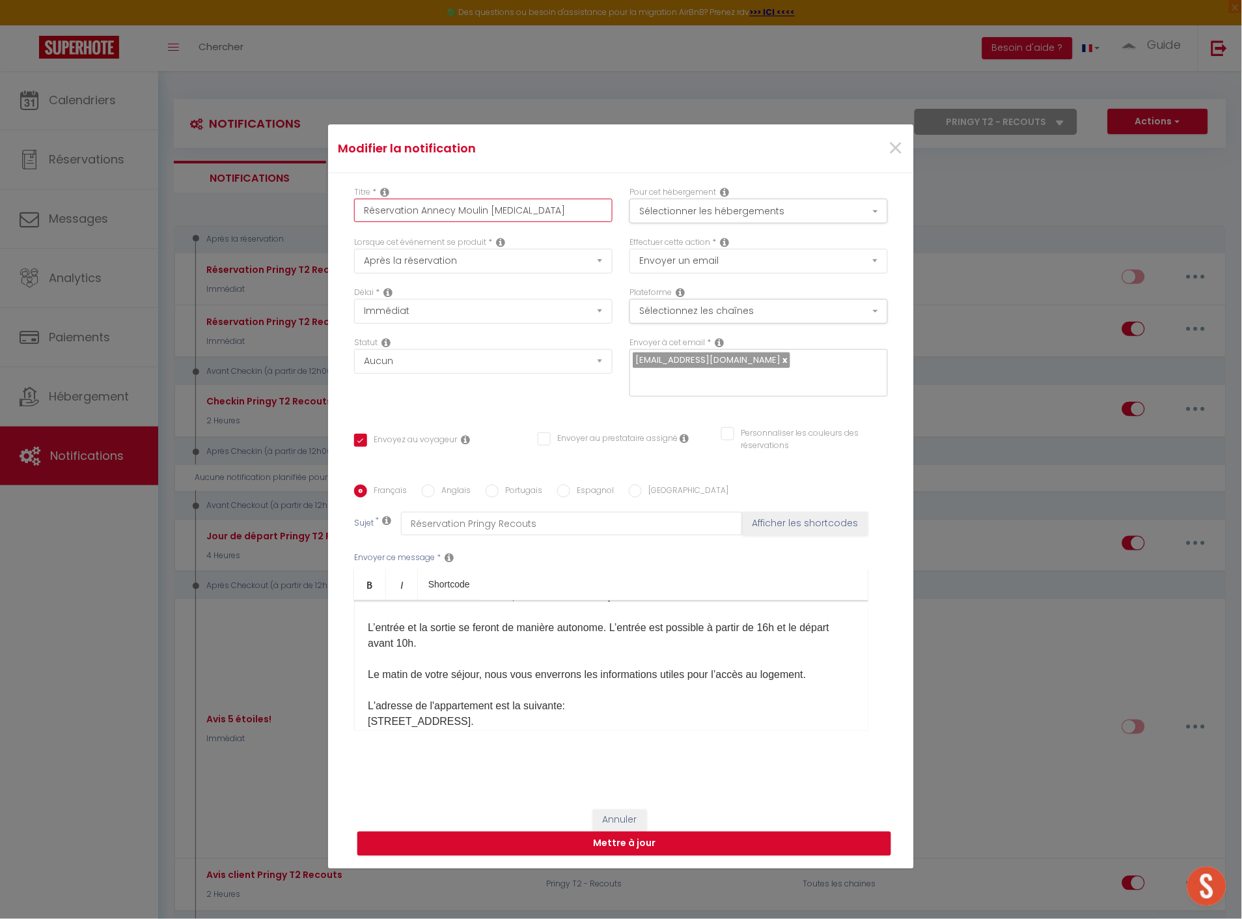
type input "Réservation Annecy Moulin [MEDICAL_DATA]"
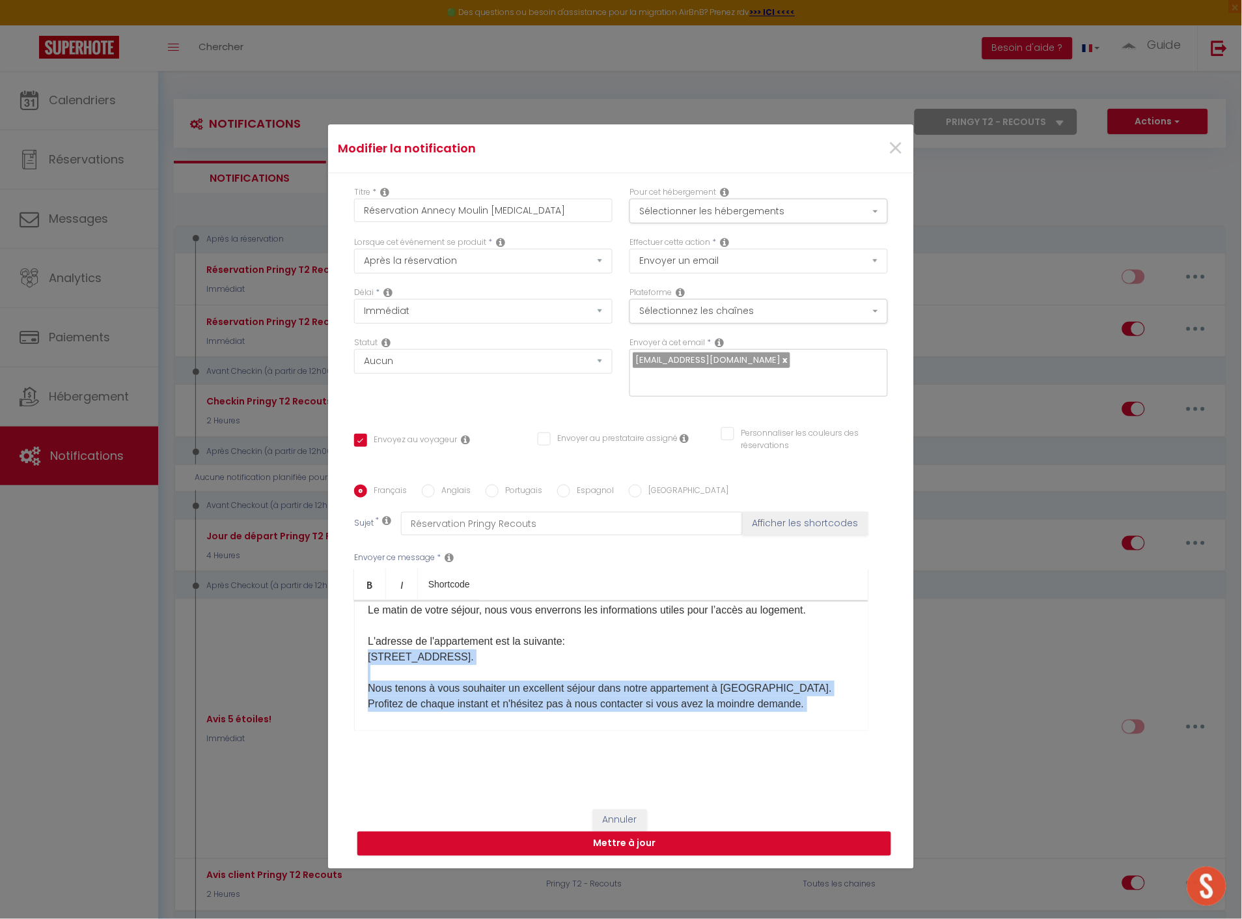
scroll to position [150, 0]
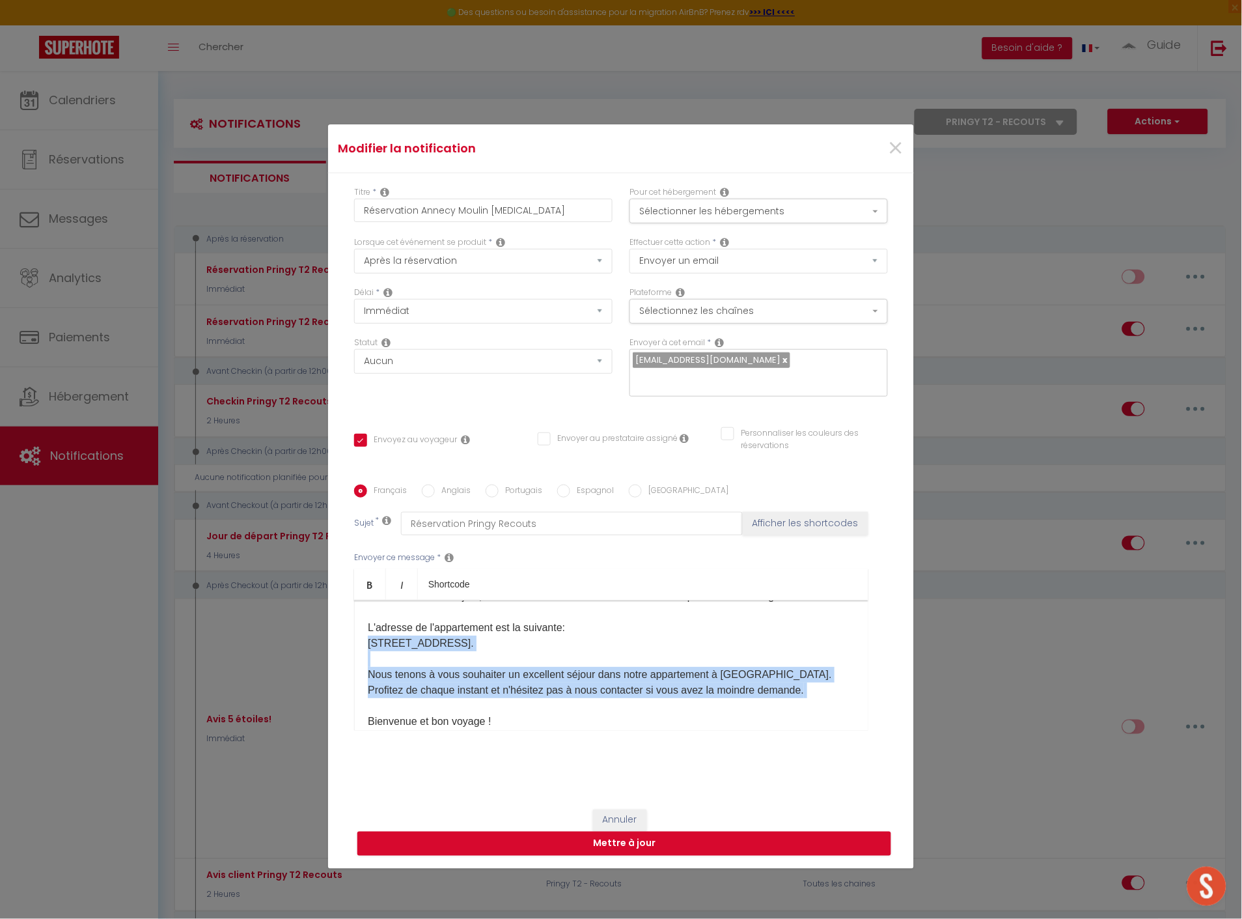
drag, startPoint x: 470, startPoint y: 723, endPoint x: 345, endPoint y: 639, distance: 150.6
click at [345, 639] on div "Titre * Réservation Annecy Moulin [MEDICAL_DATA] Pour cet hébergement Sélection…" at bounding box center [621, 484] width 586 height 623
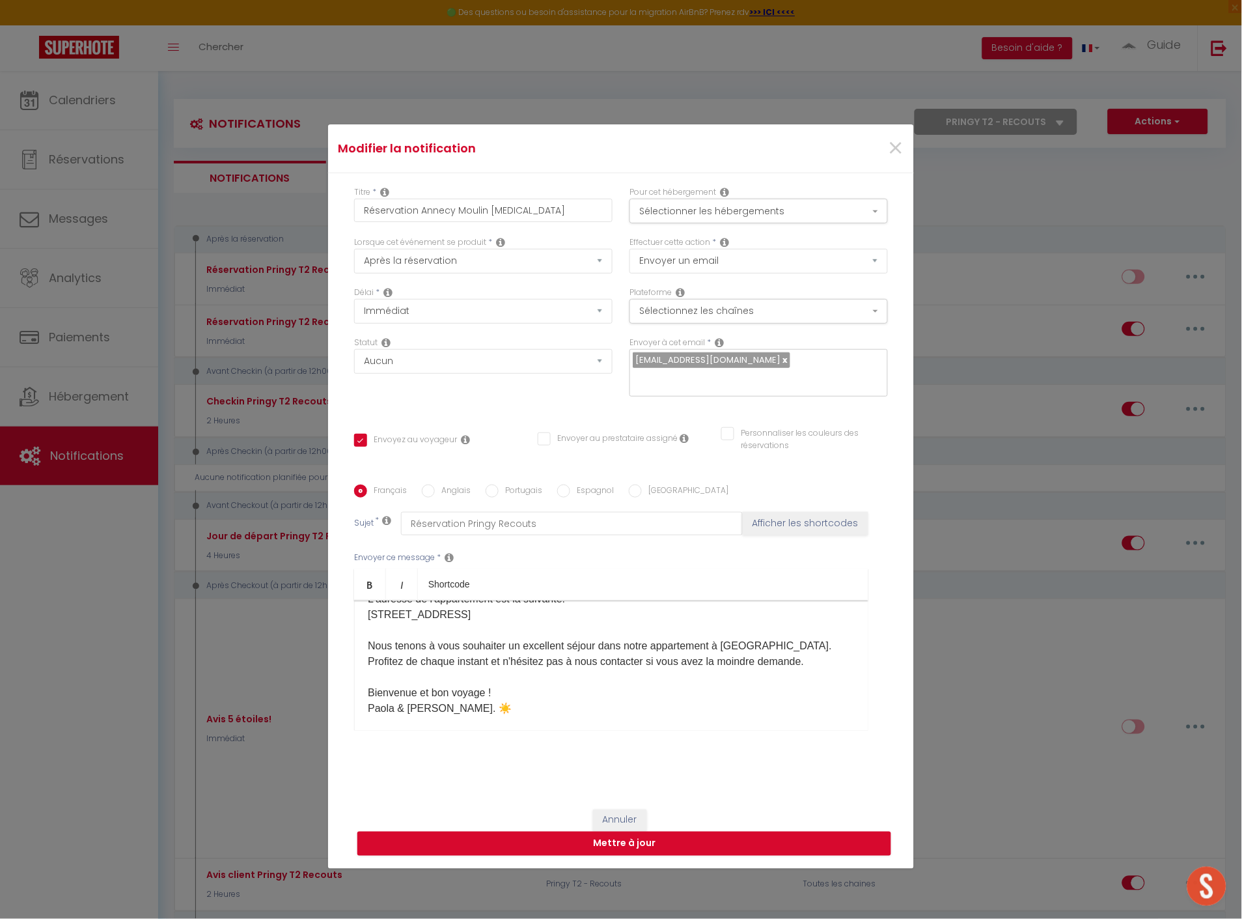
scroll to position [191, 0]
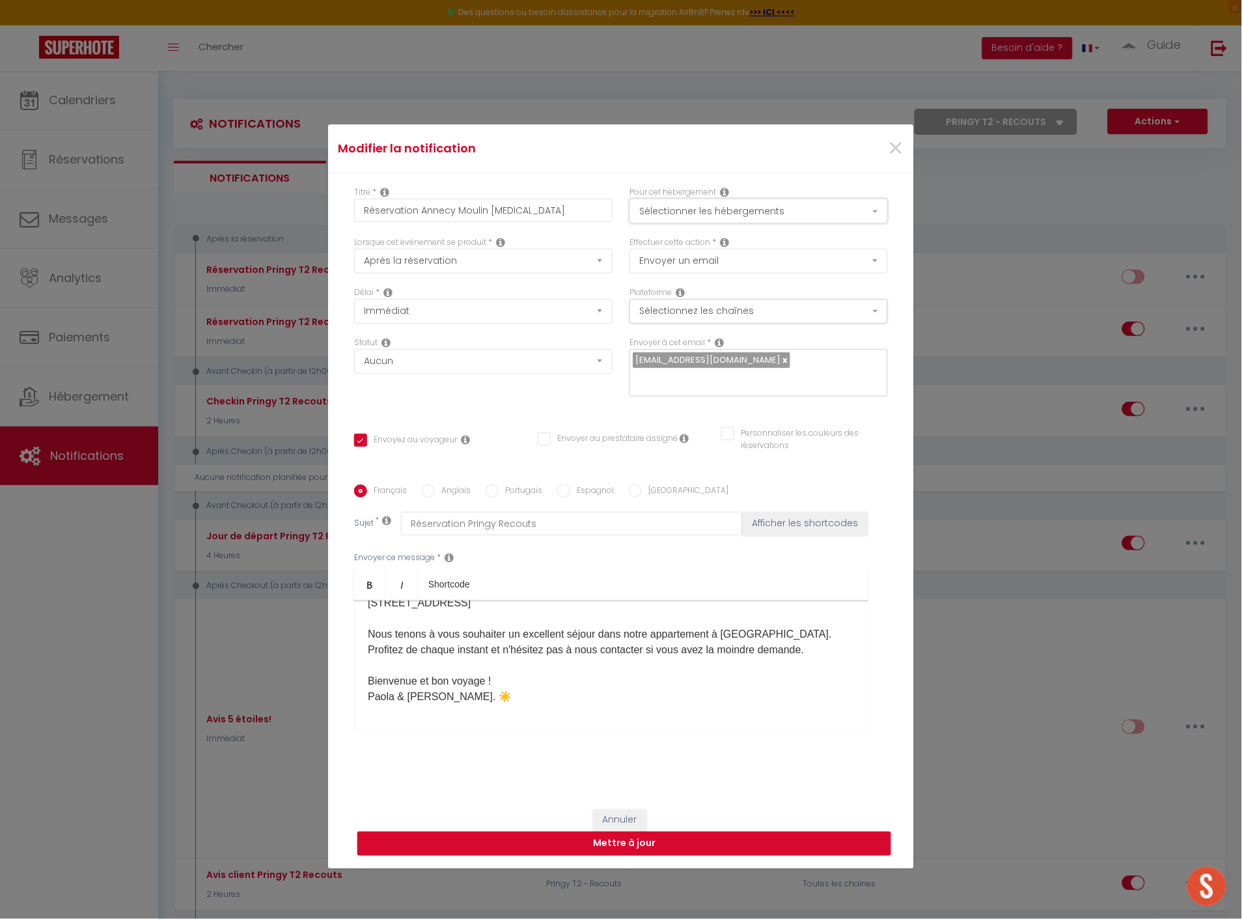
drag, startPoint x: 741, startPoint y: 209, endPoint x: 747, endPoint y: 214, distance: 7.9
click at [745, 213] on button "Sélectionner les hébergements" at bounding box center [758, 211] width 258 height 25
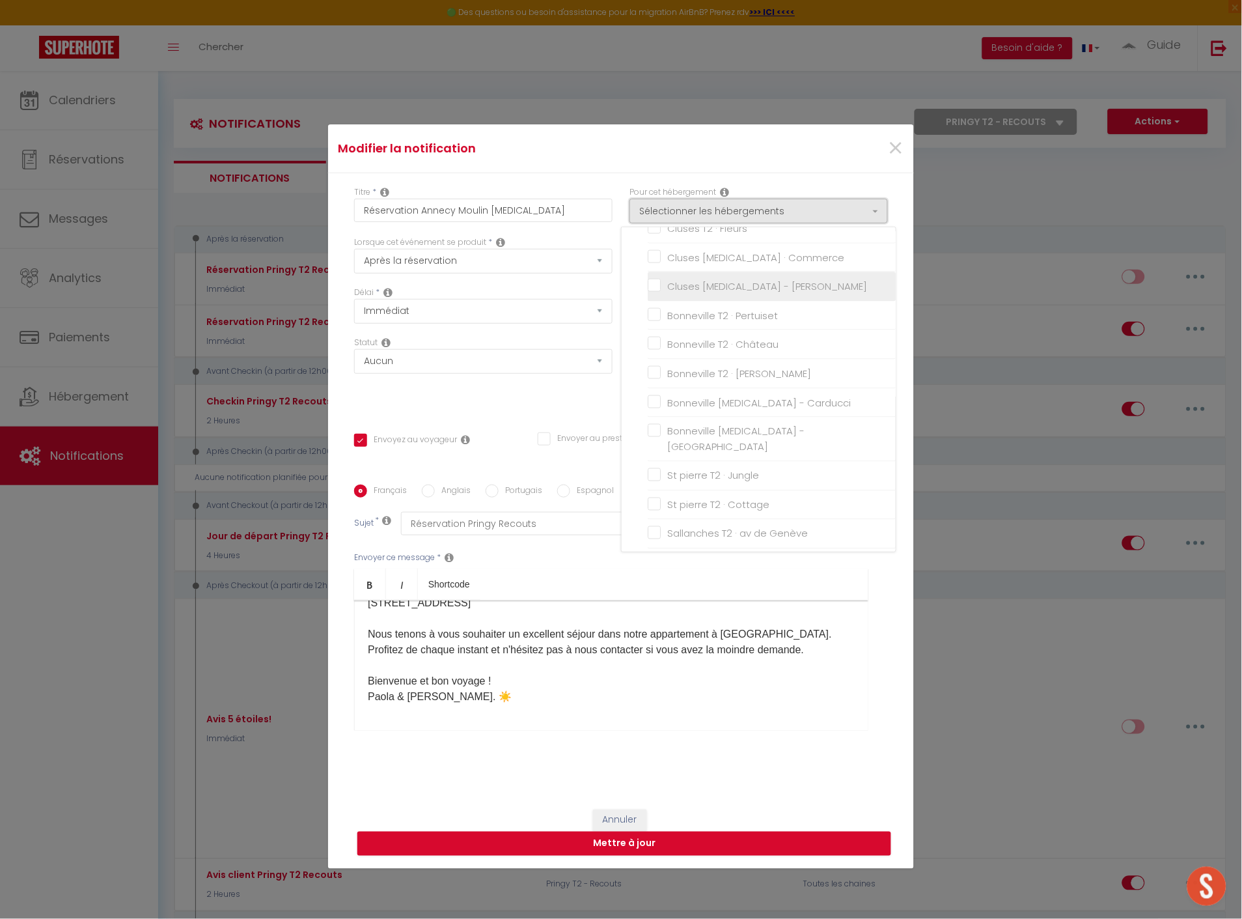
scroll to position [651, 0]
click at [649, 484] on input "Pringy T2 - Recouts" at bounding box center [772, 490] width 248 height 13
checkbox input "false"
click at [661, 580] on label "[MEDICAL_DATA] Annecy Moulin · [MEDICAL_DATA] Annecy moderne, ensoleillé, terra…" at bounding box center [774, 603] width 227 height 46
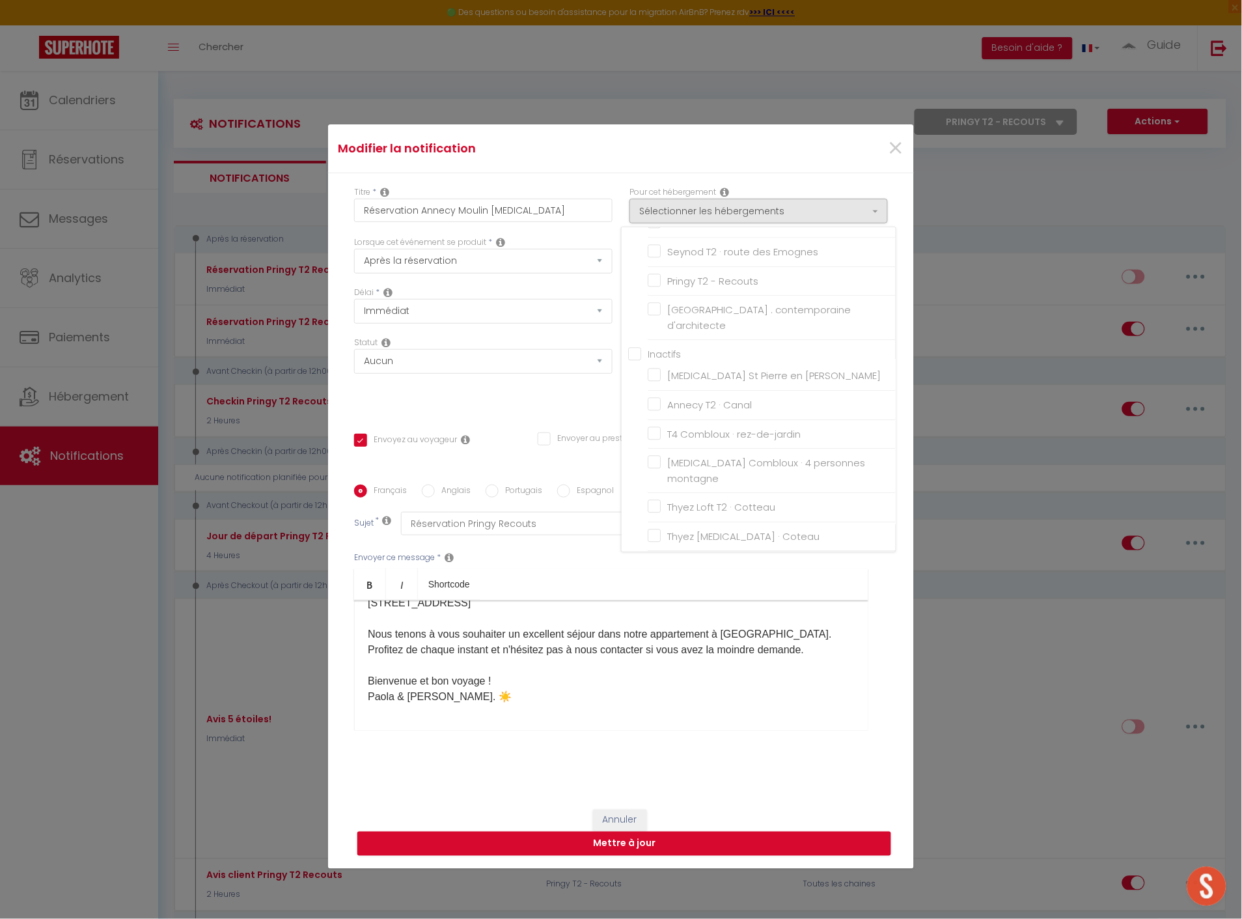
click at [654, 596] on input "[MEDICAL_DATA] Annecy Moulin · [MEDICAL_DATA] Annecy moderne, ensoleillé, terra…" at bounding box center [772, 602] width 248 height 13
checkbox input "true"
checkbox input "false"
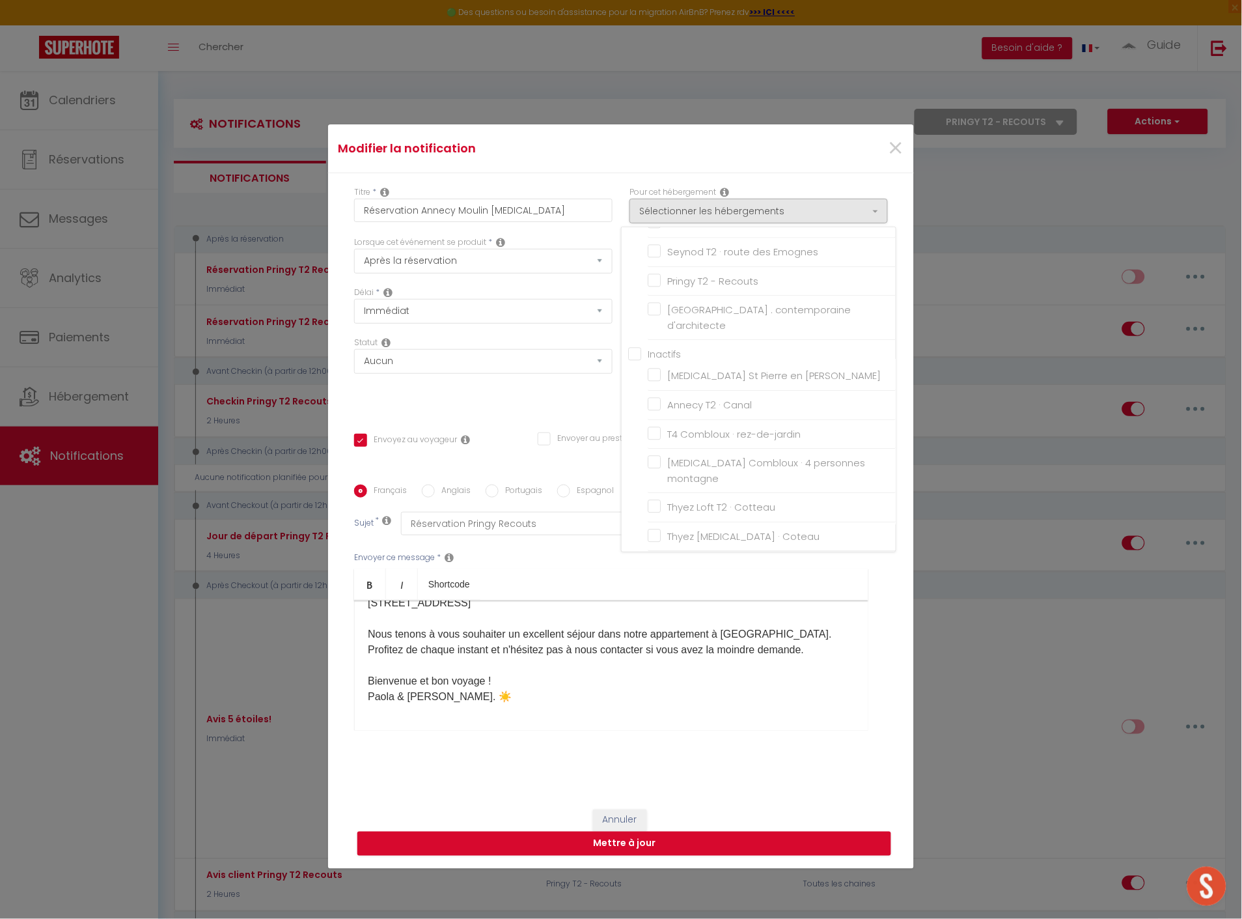
checkbox input "false"
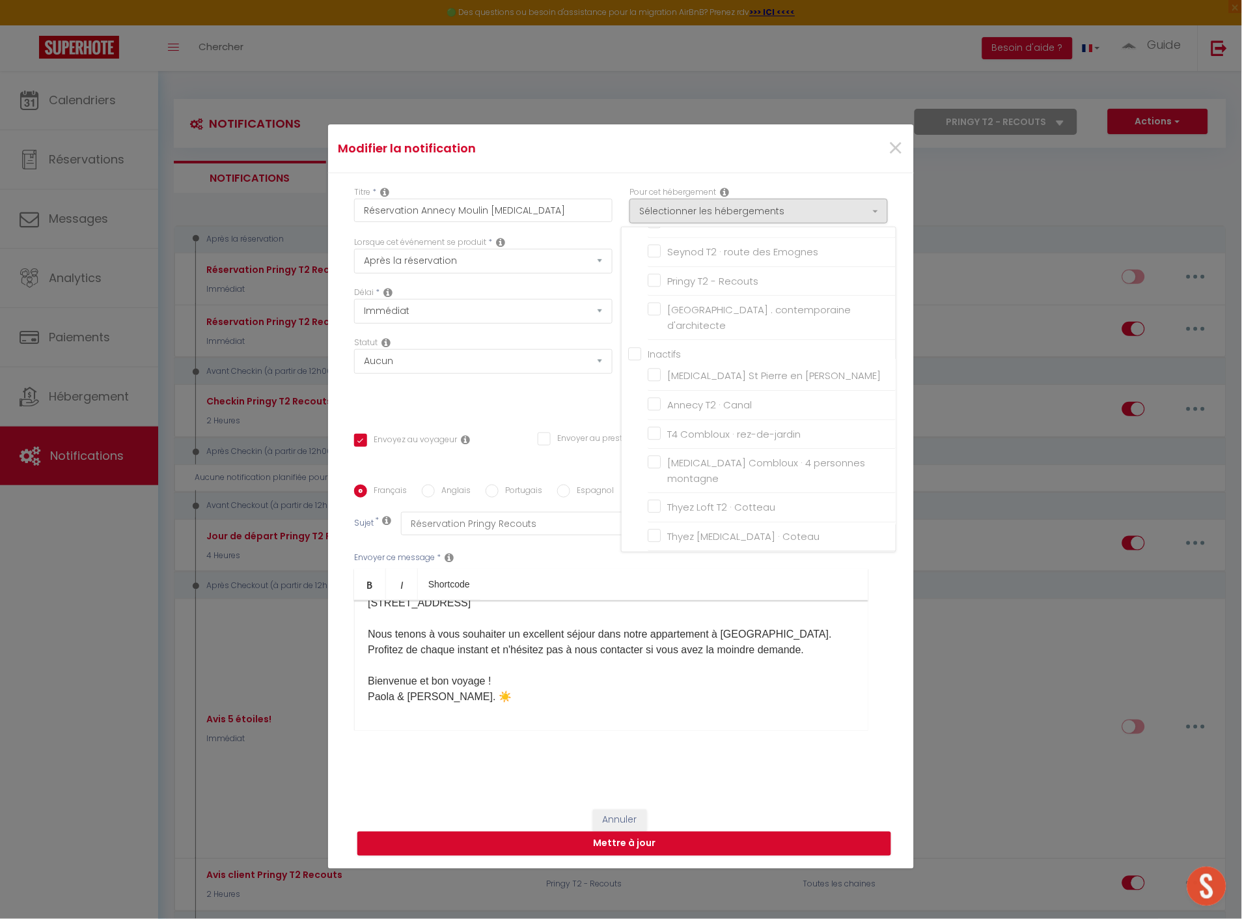
checkbox input "false"
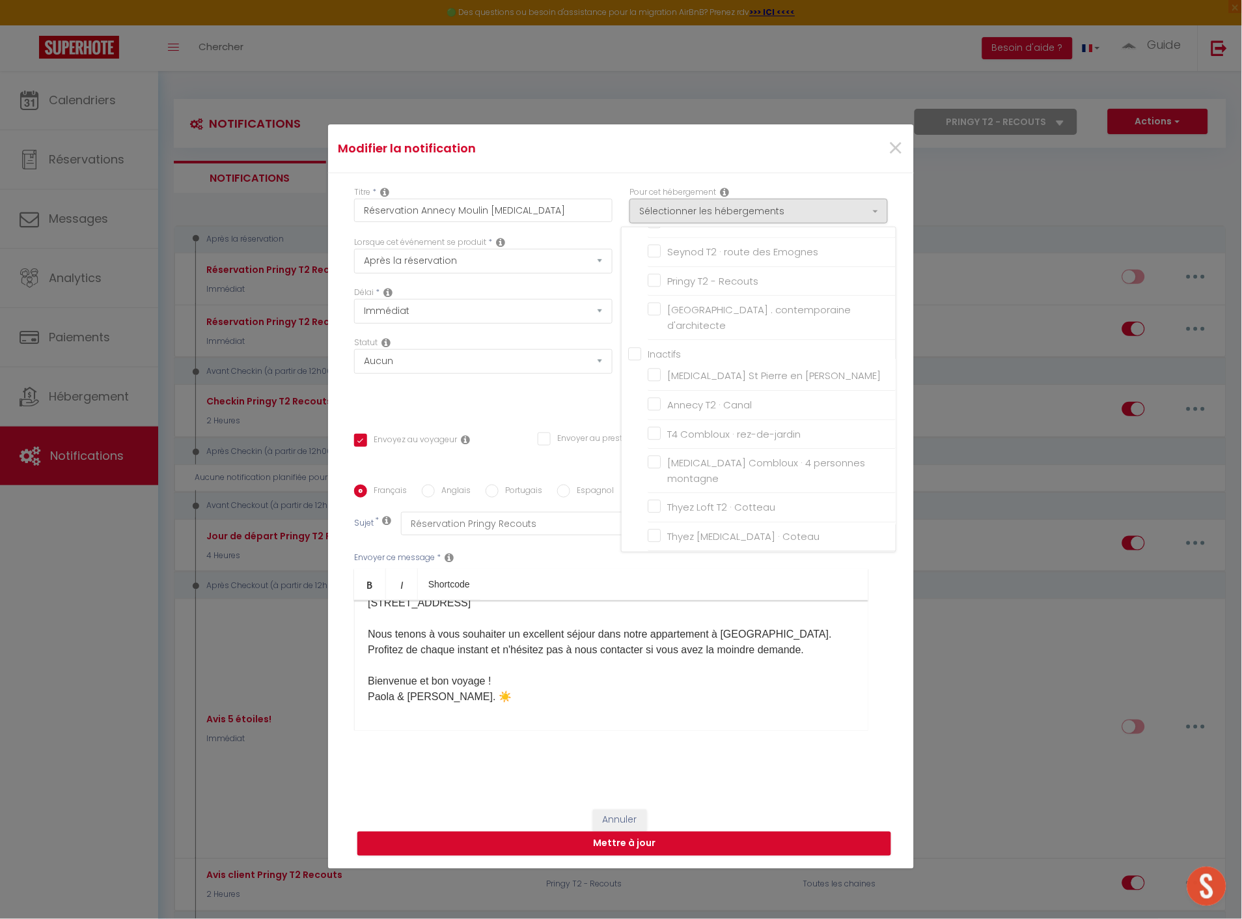
checkbox input "false"
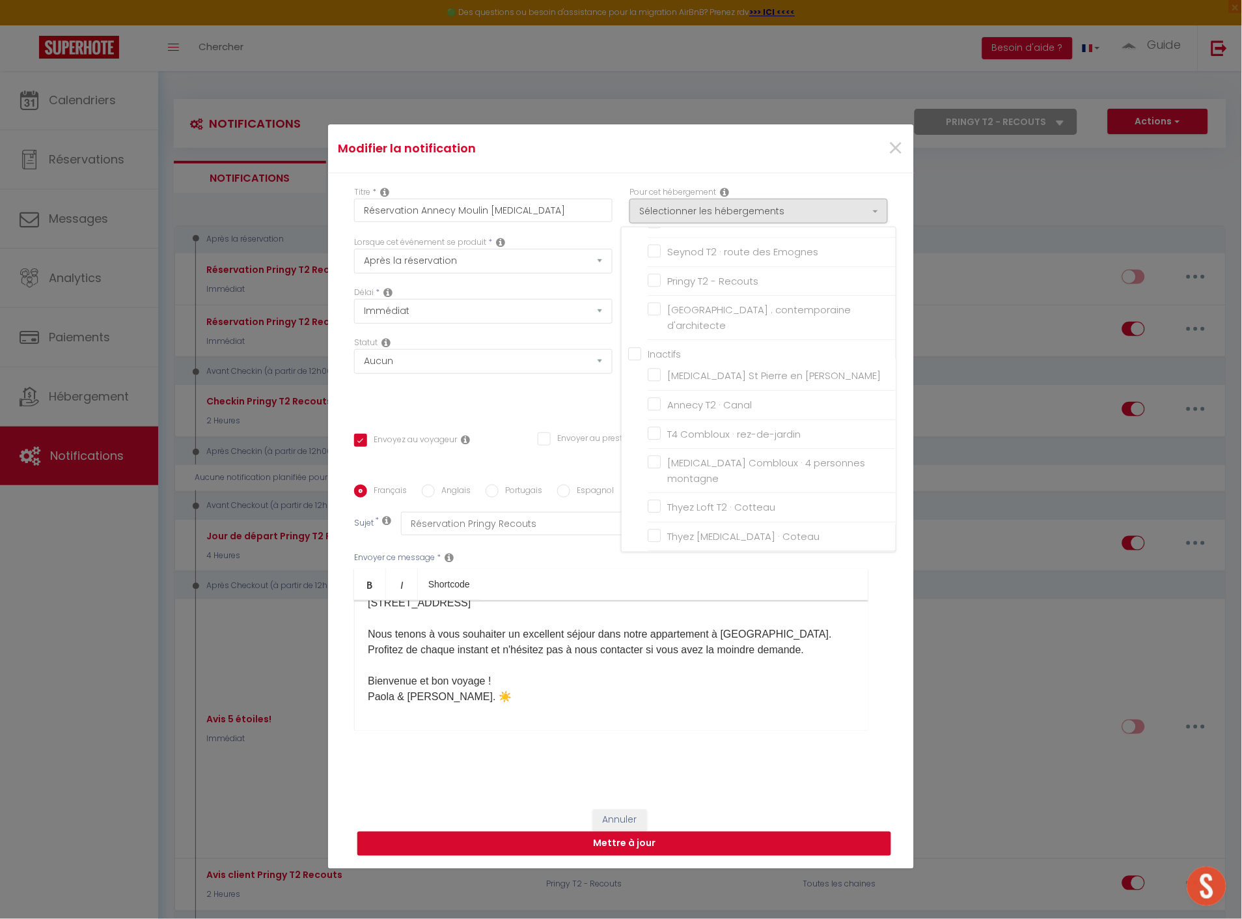
checkbox input "false"
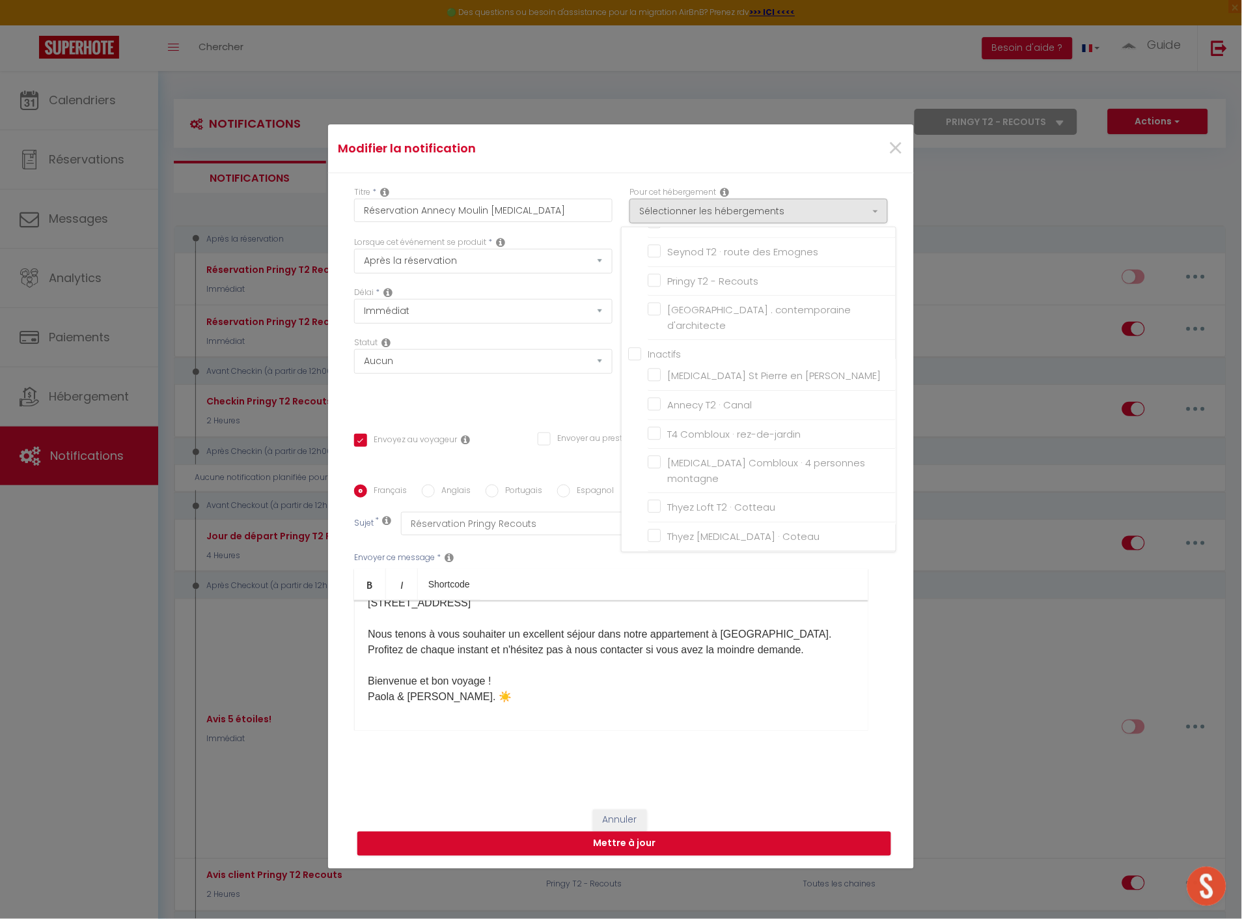
checkbox input "false"
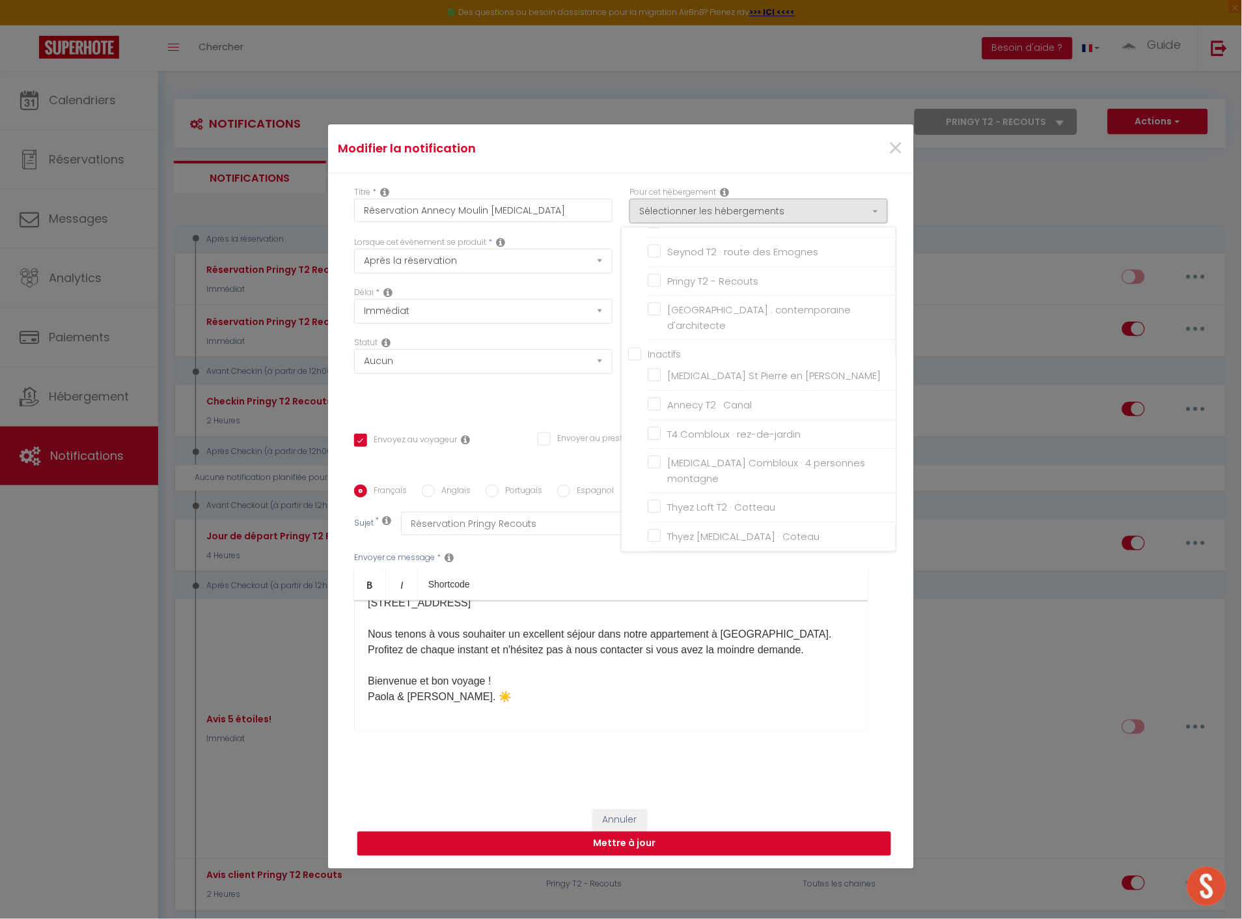
checkbox input "false"
checkbox input "true"
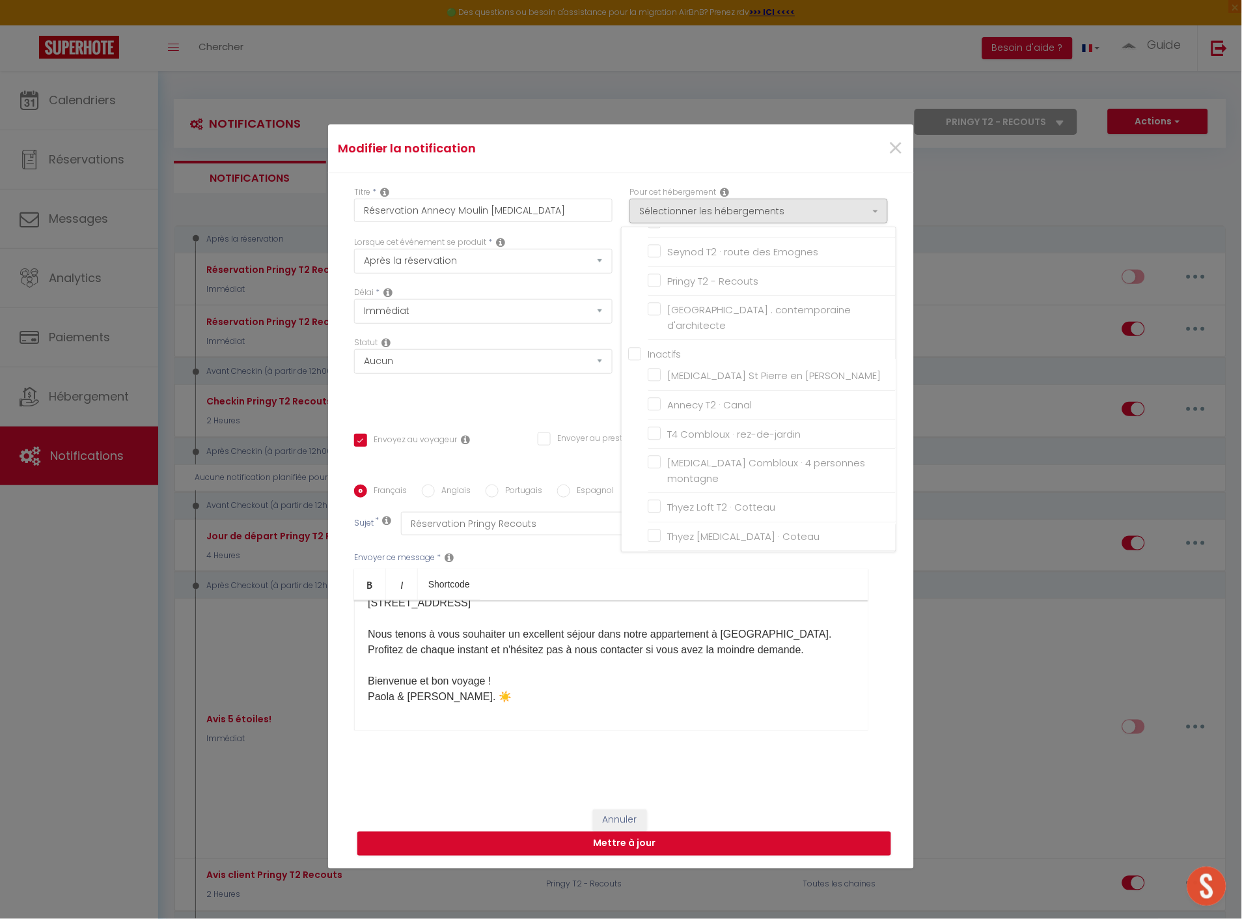
checkbox input "true"
checkbox input "false"
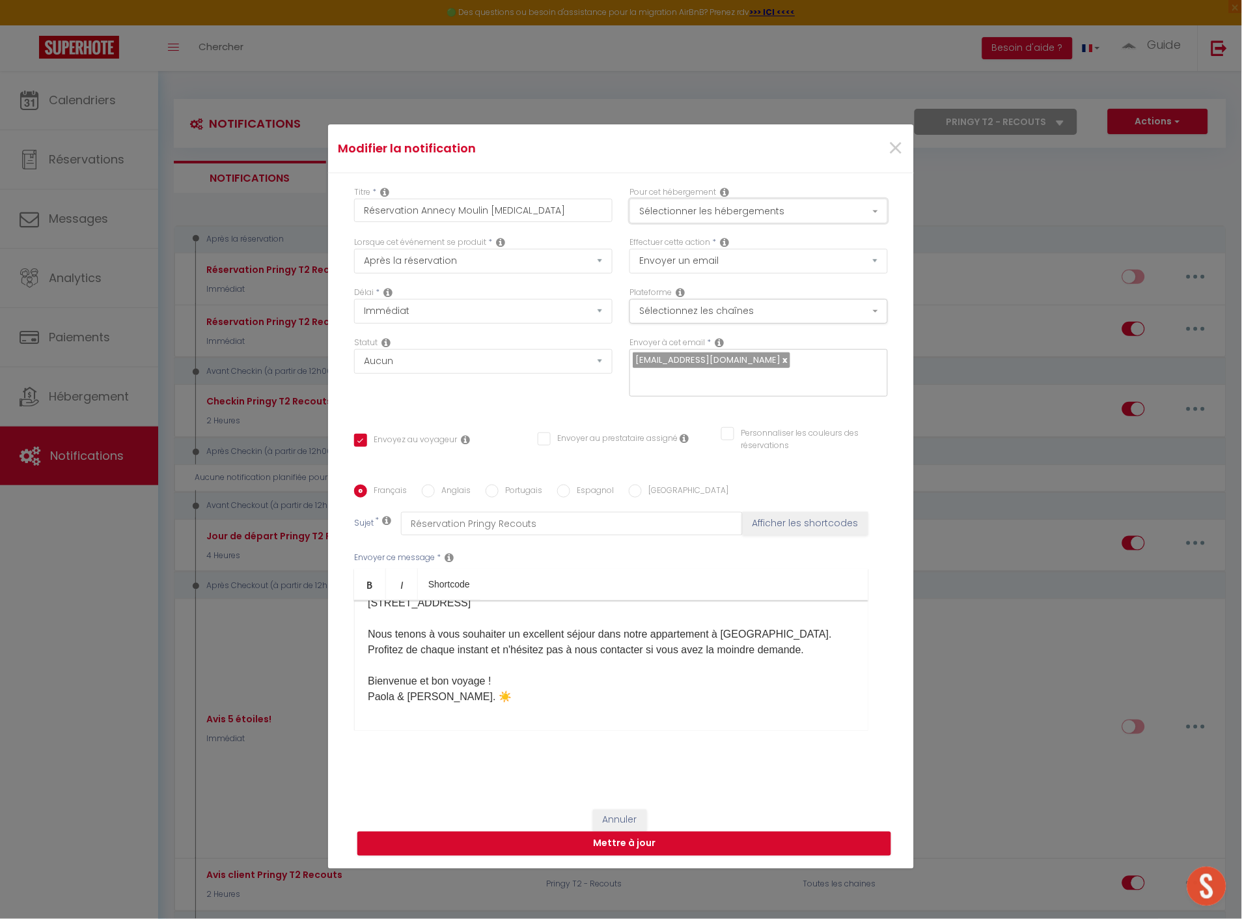
click at [721, 208] on button "Sélectionner les hébergements" at bounding box center [758, 211] width 258 height 25
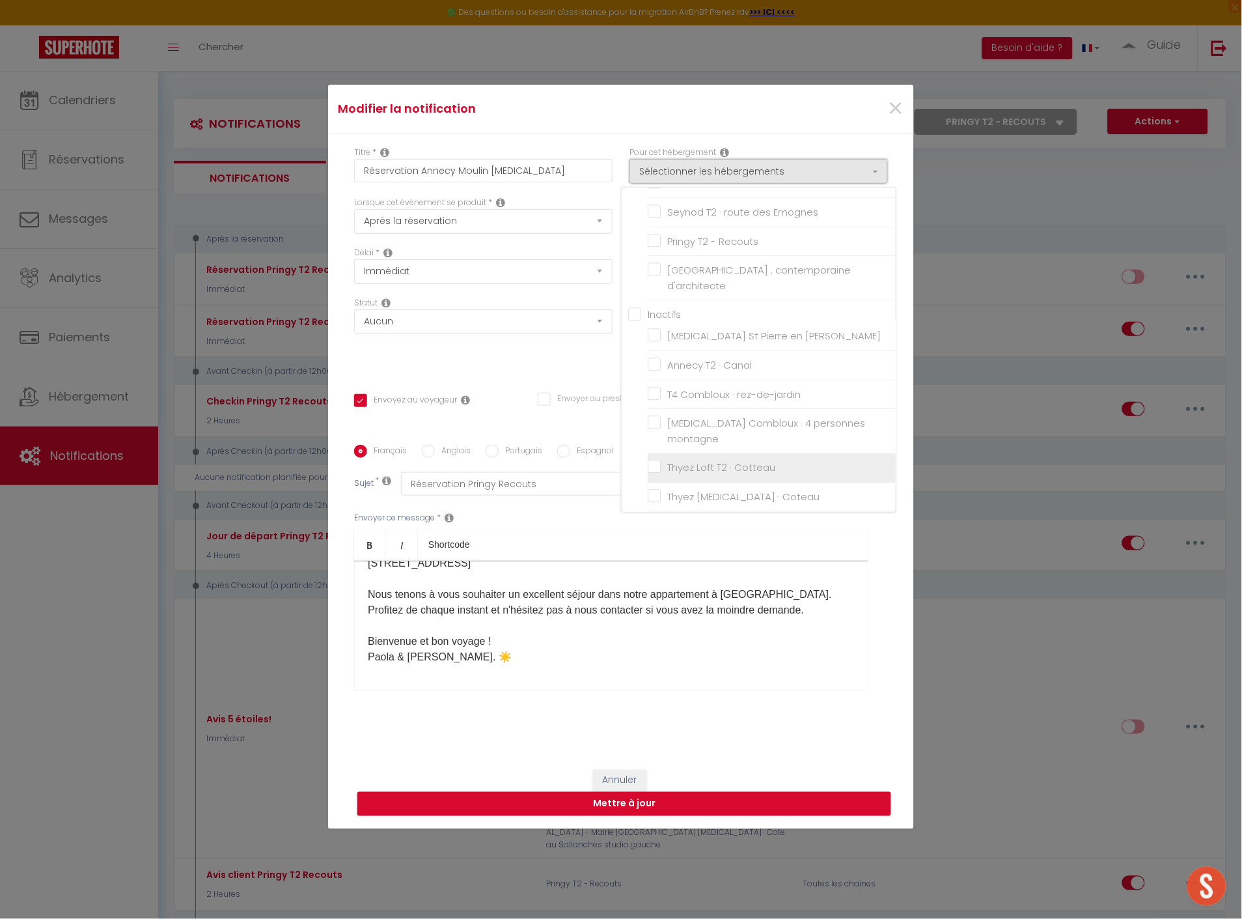
scroll to position [74, 0]
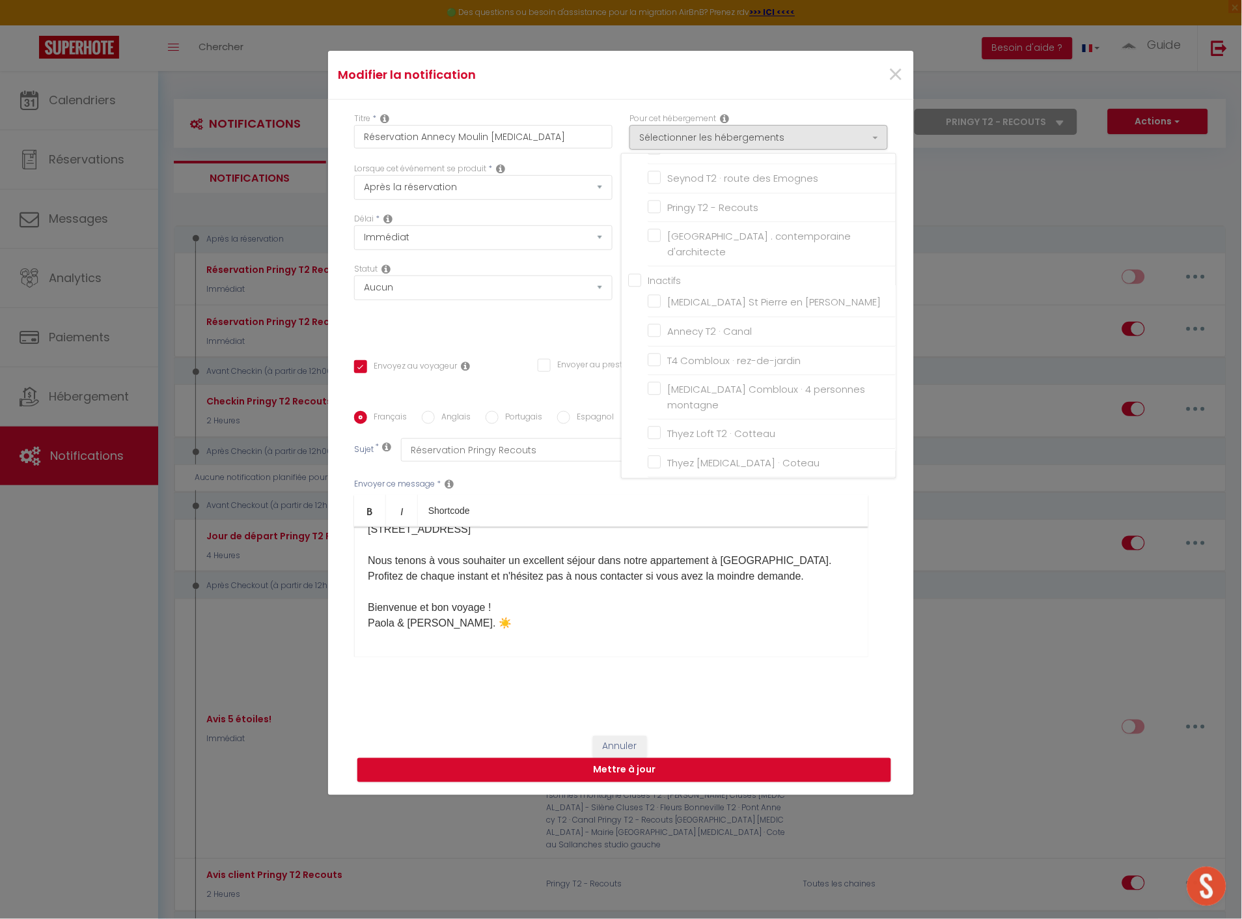
click at [521, 316] on div "Statut Aucun Si la réservation est payée Si réservation non payée Si la caution…" at bounding box center [483, 300] width 275 height 74
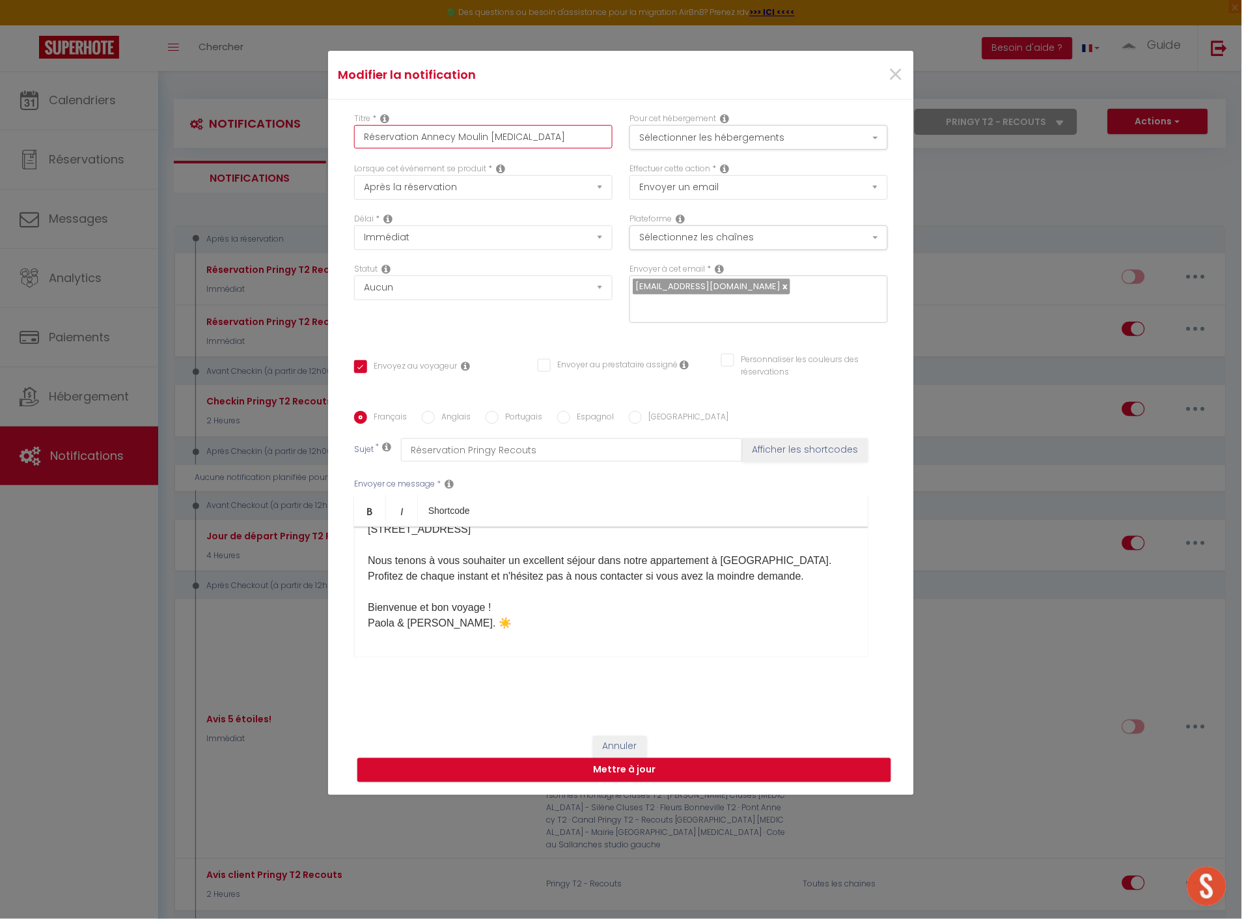
drag, startPoint x: 413, startPoint y: 141, endPoint x: 554, endPoint y: 138, distance: 140.6
click at [554, 138] on input "Réservation Annecy Moulin [MEDICAL_DATA]" at bounding box center [483, 136] width 258 height 23
drag, startPoint x: 461, startPoint y: 447, endPoint x: 568, endPoint y: 447, distance: 107.4
click at [568, 447] on input "Réservation Pringy Recouts" at bounding box center [572, 449] width 342 height 23
paste input "Annecy Moulin [MEDICAL_DATA]"
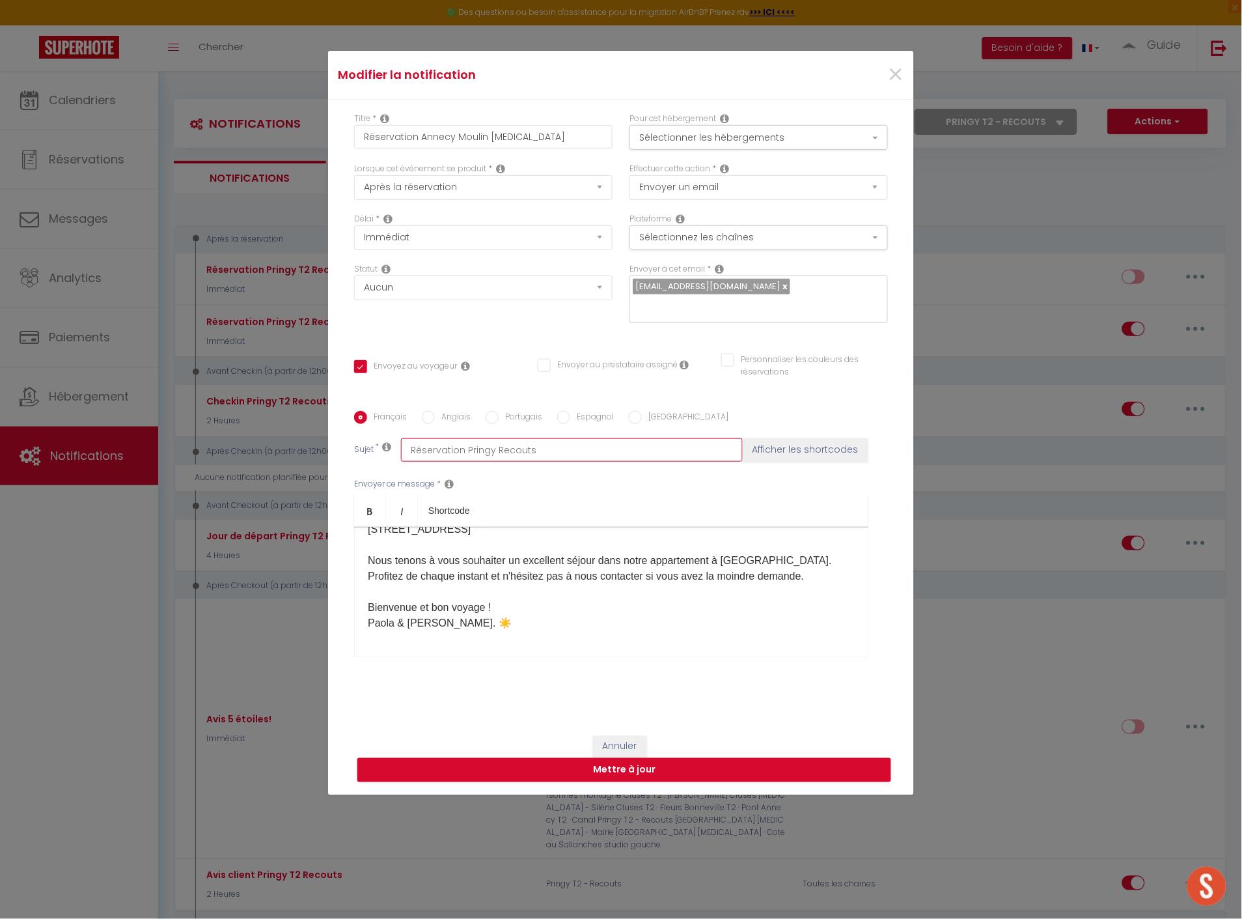
type input "Réservation Annecy Moulin [MEDICAL_DATA]"
checkbox input "true"
checkbox input "false"
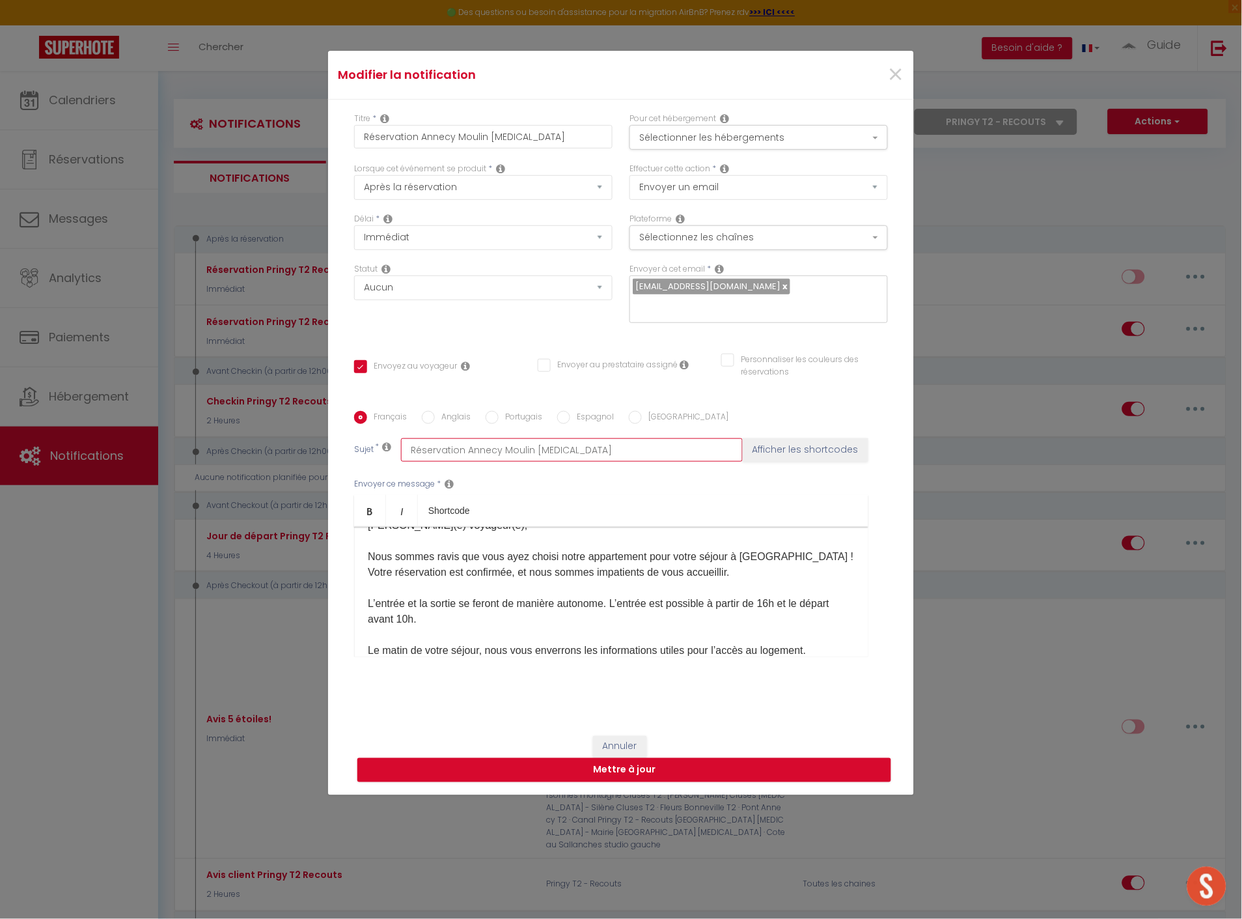
scroll to position [0, 0]
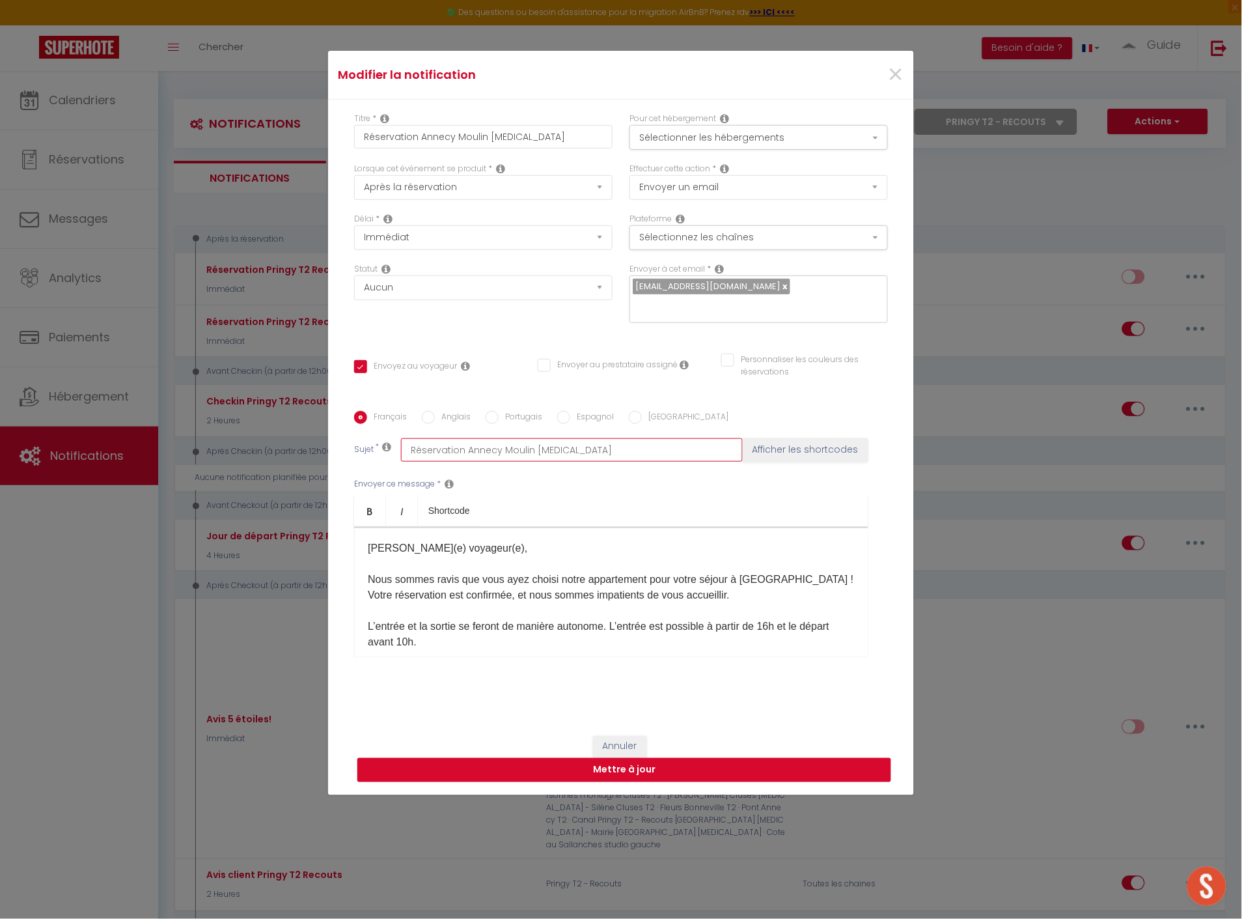
type input "Réservation Annecy Moulin [MEDICAL_DATA]"
click at [655, 770] on button "Mettre à jour" at bounding box center [624, 770] width 534 height 25
checkbox input "true"
checkbox input "false"
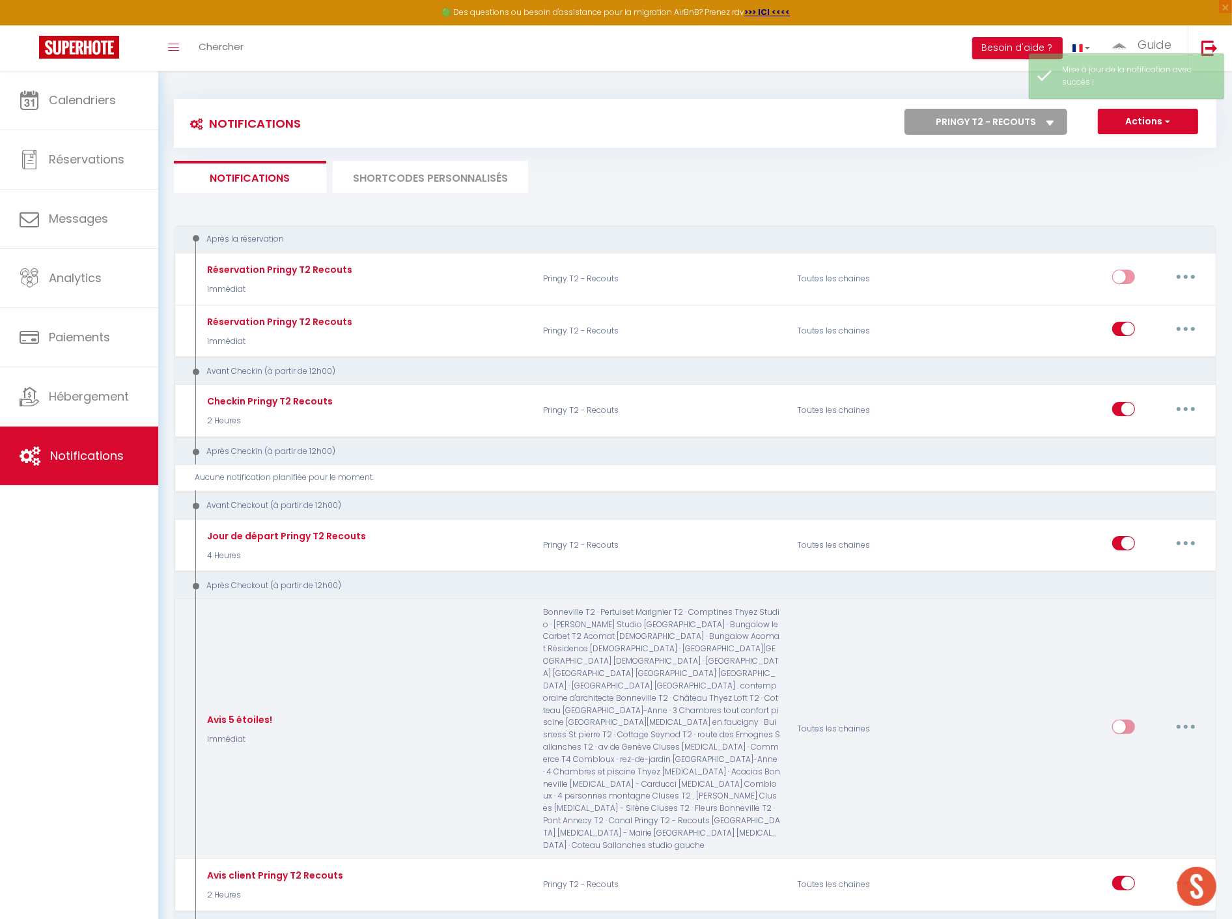
checkbox input "true"
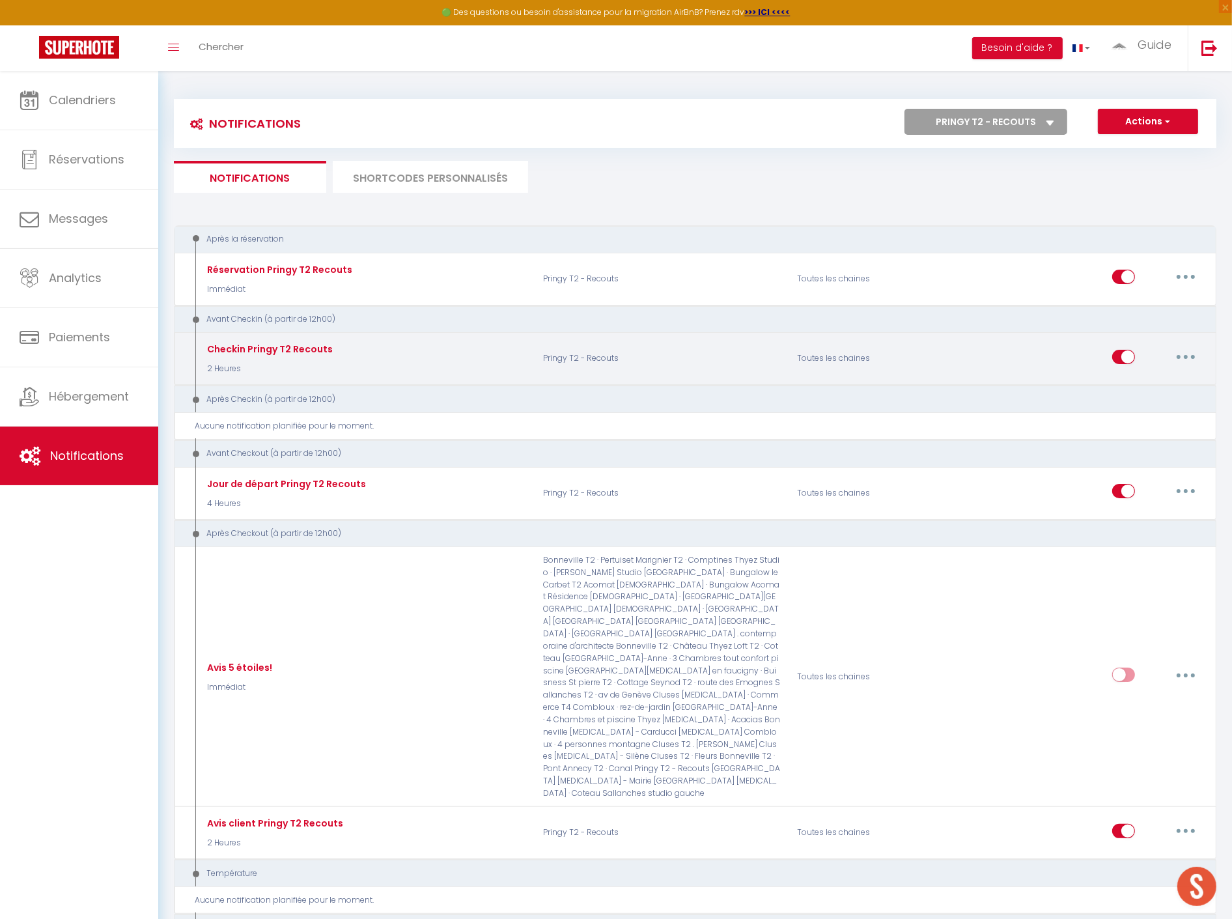
drag, startPoint x: 1187, startPoint y: 350, endPoint x: 1181, endPoint y: 361, distance: 12.3
click at [1187, 350] on button "button" at bounding box center [1185, 356] width 36 height 21
click at [1143, 404] on link "Dupliquer" at bounding box center [1151, 409] width 96 height 22
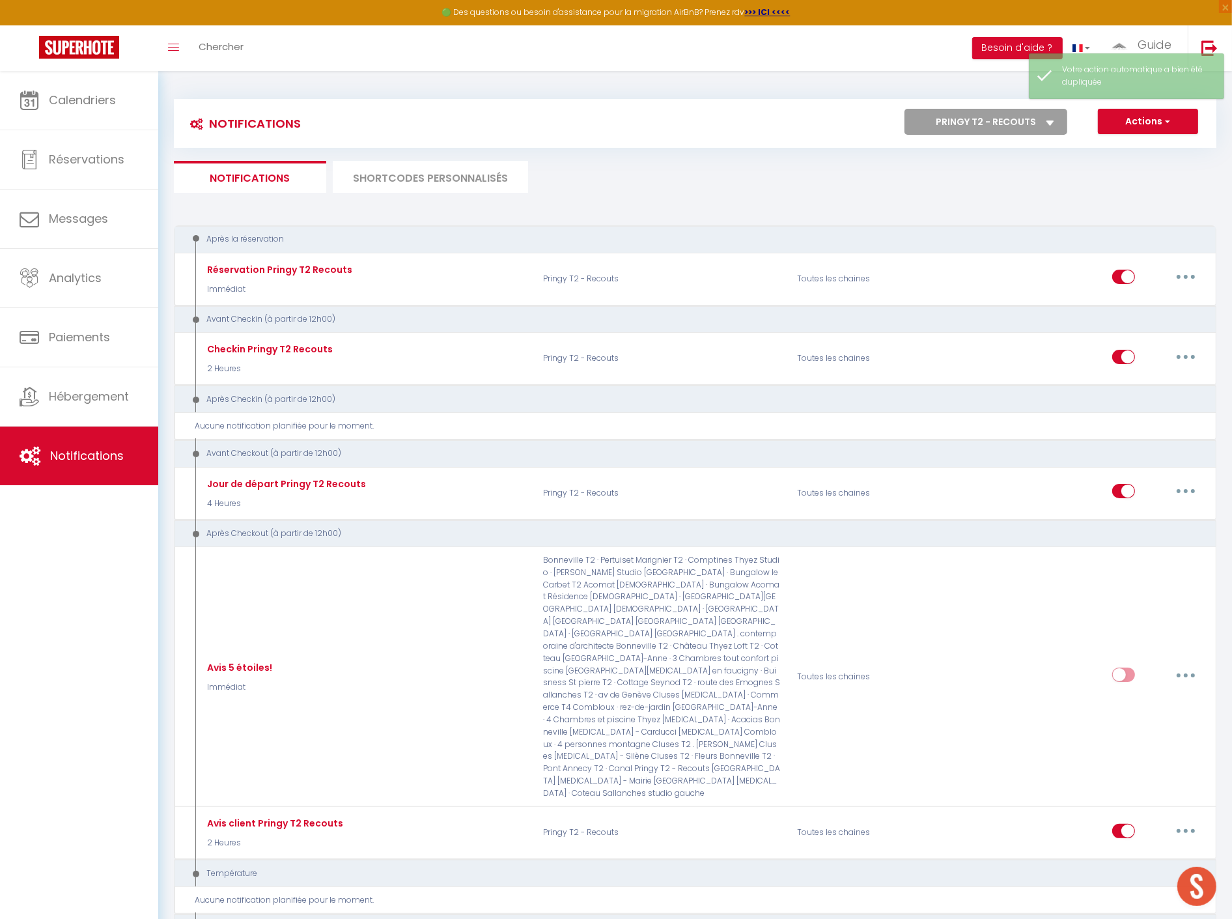
checkbox input "false"
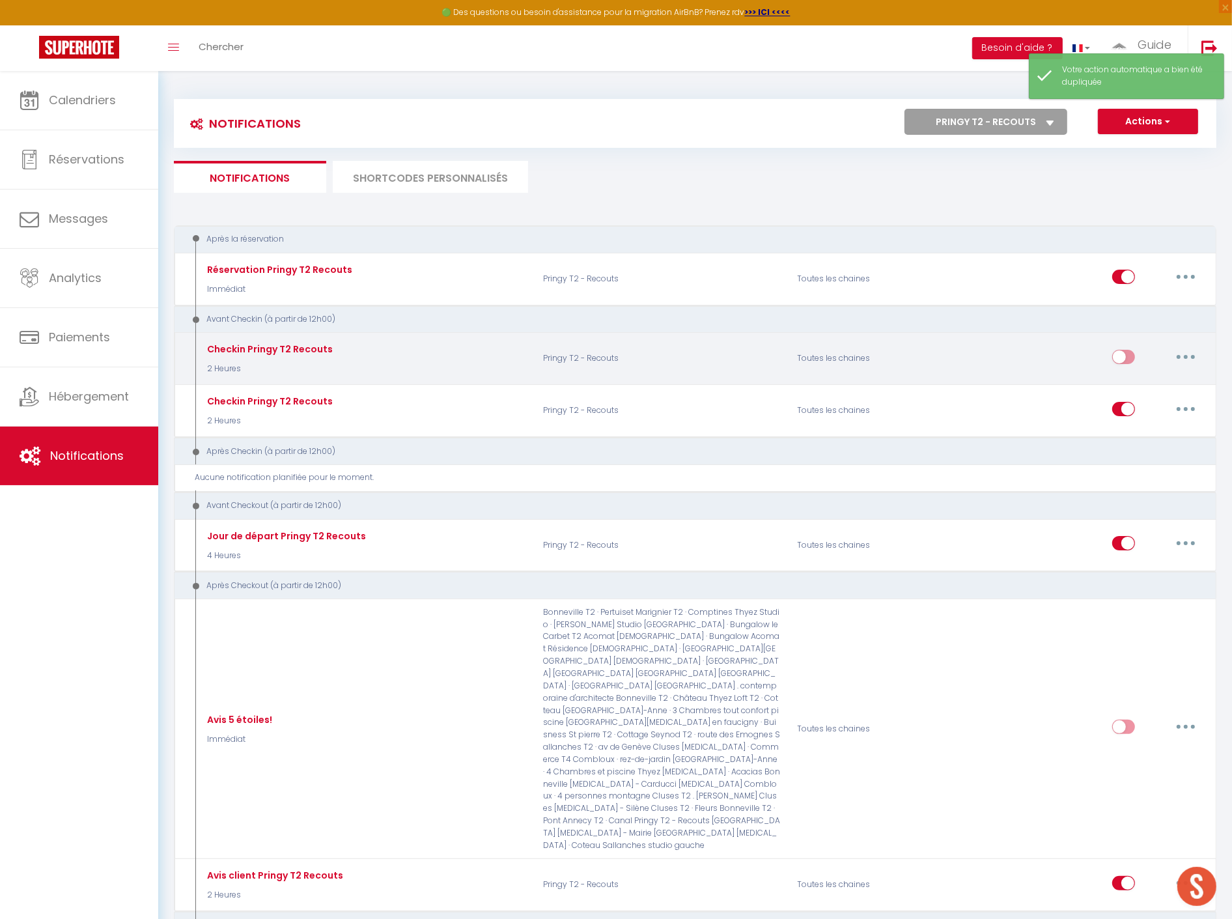
click at [1178, 353] on button "button" at bounding box center [1185, 356] width 36 height 21
click at [1149, 384] on link "Editer" at bounding box center [1151, 386] width 96 height 22
type input "Checkin Pringy T2 Recouts"
select select "2 Heures"
select select
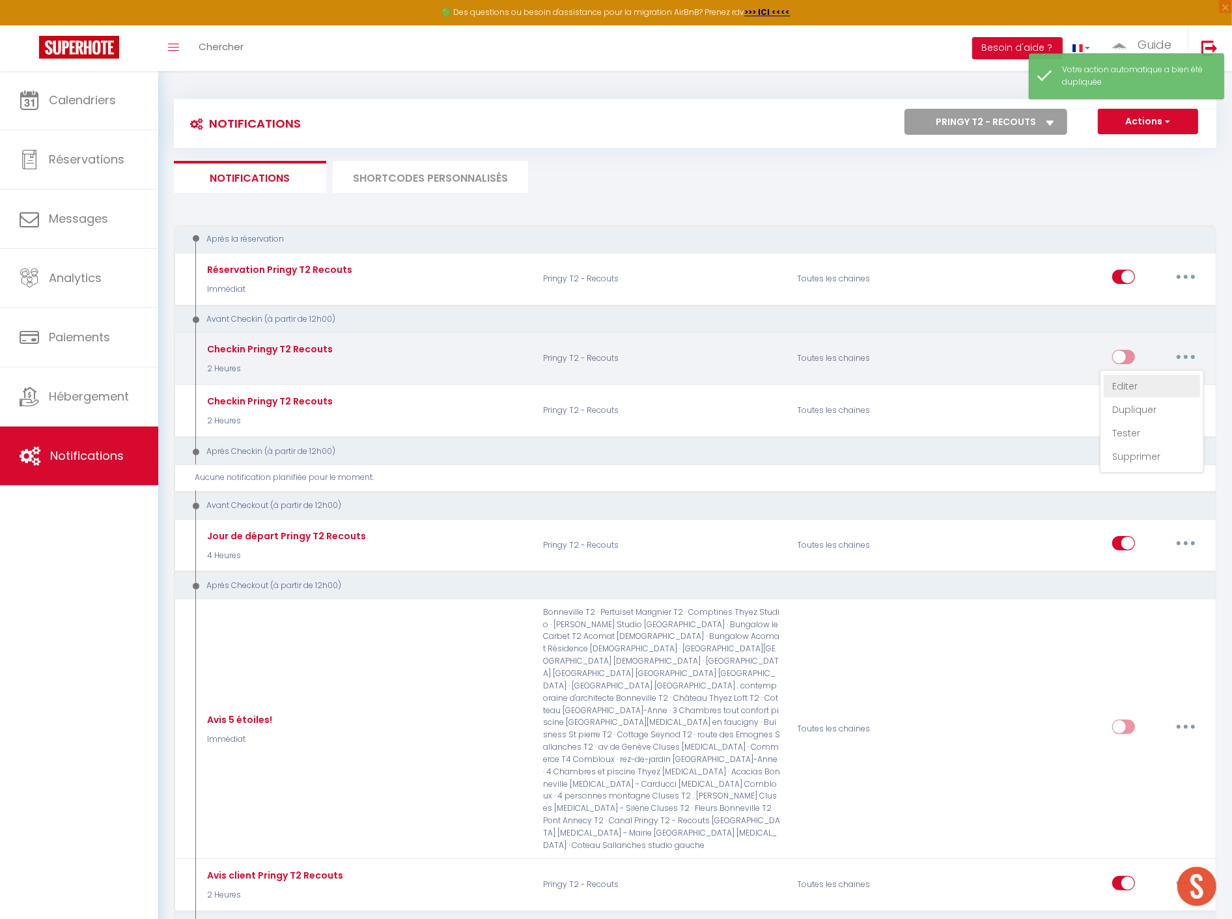
checkbox input "true"
checkbox input "false"
radio input "true"
type input "Checkin Pringy T2 Recouts"
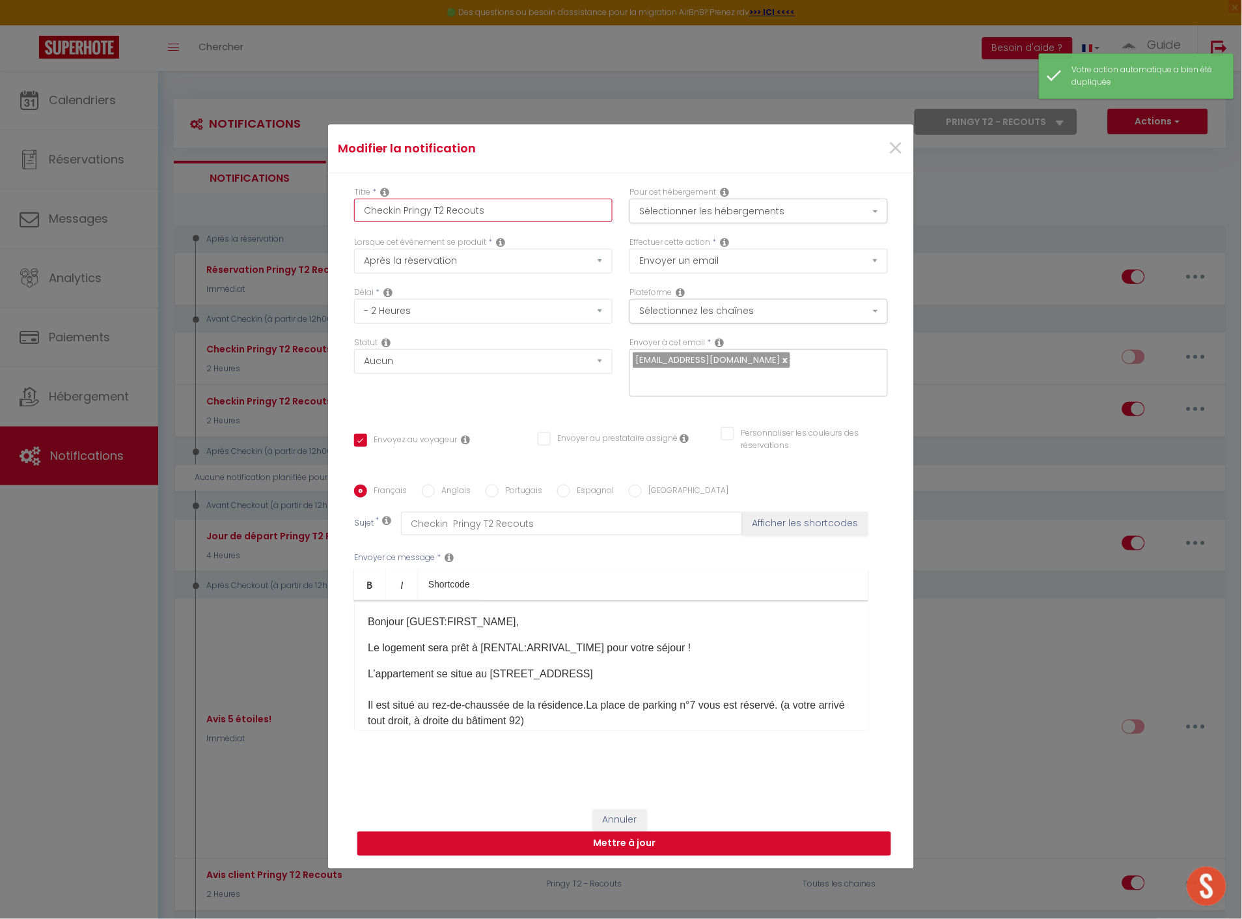
drag, startPoint x: 399, startPoint y: 208, endPoint x: 538, endPoint y: 204, distance: 139.4
click at [538, 204] on input "Checkin Pringy T2 Recouts" at bounding box center [483, 210] width 258 height 23
paste input "Annecy Moulin [MEDICAL_DATA]"
type input "Checkin Annecy Moulin [MEDICAL_DATA]"
checkbox input "true"
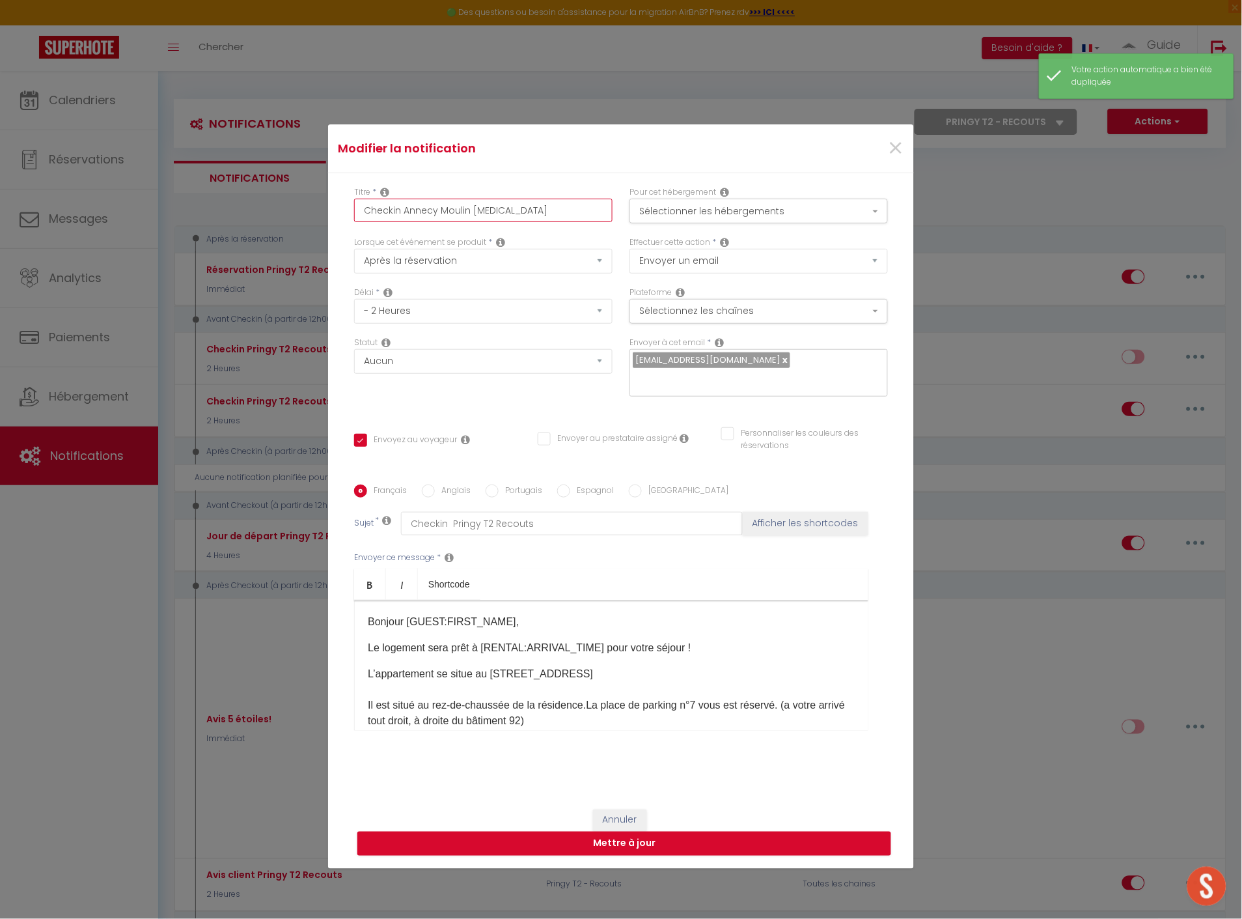
checkbox input "false"
type input "Checkin Annecy Moulin [MEDICAL_DATA]"
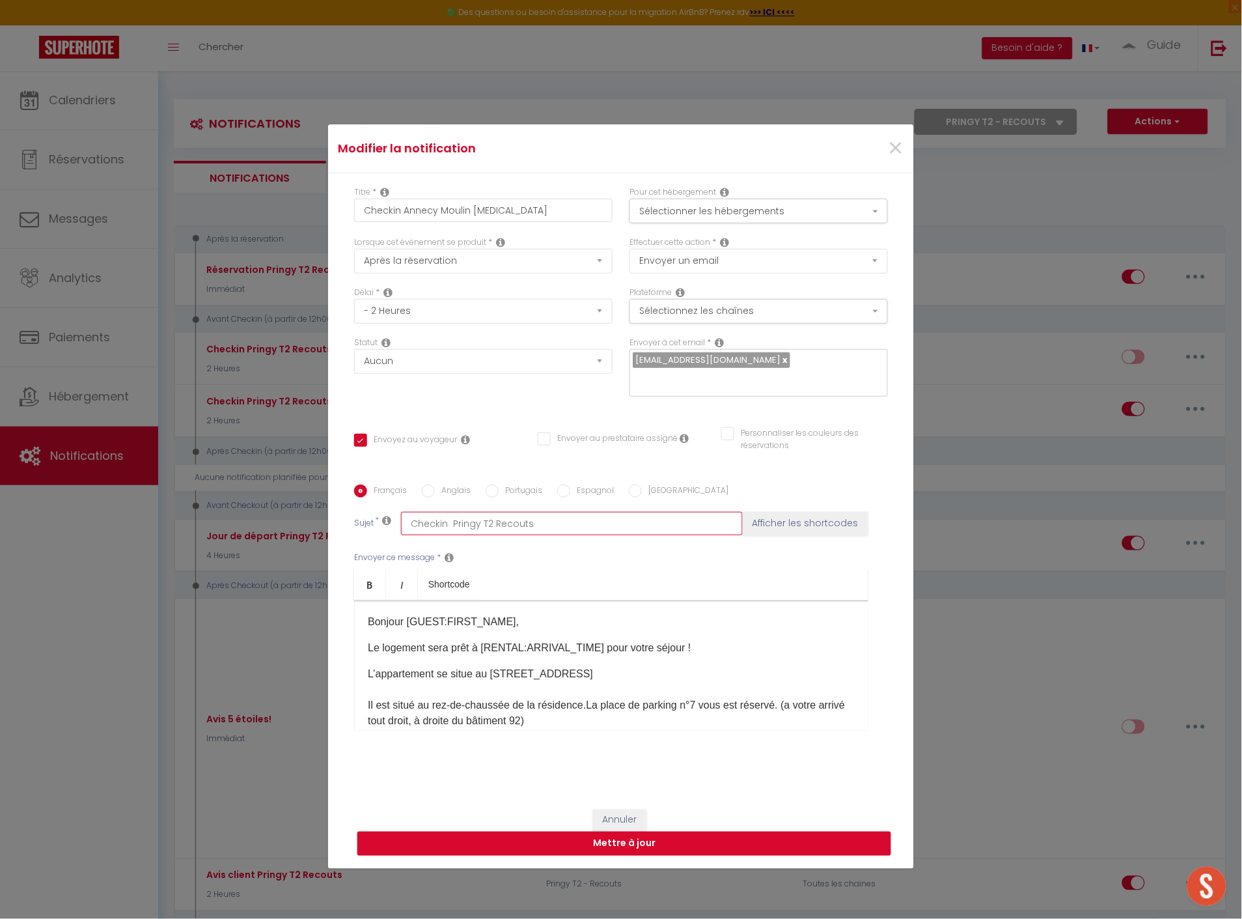
drag, startPoint x: 444, startPoint y: 521, endPoint x: 573, endPoint y: 525, distance: 129.6
click at [573, 525] on input "Checkin Pringy T2 Recouts" at bounding box center [572, 523] width 342 height 23
paste input "Annecy Moulin [MEDICAL_DATA]"
type input "Checkin Annecy Moulin [MEDICAL_DATA]"
checkbox input "true"
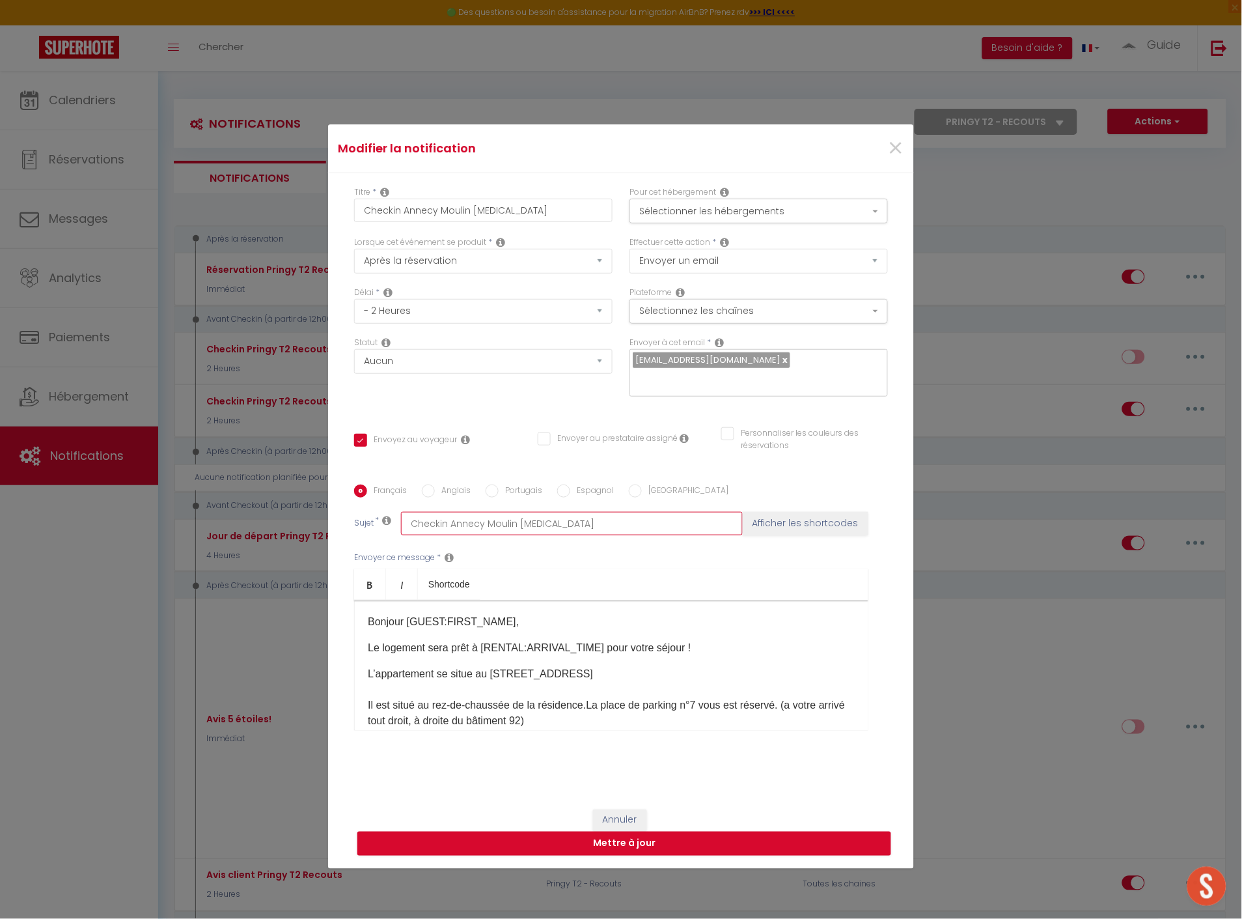
checkbox input "false"
type input "Checkin Annecy Moulin [MEDICAL_DATA]"
click at [712, 212] on button "Sélectionner les hébergements" at bounding box center [758, 211] width 258 height 25
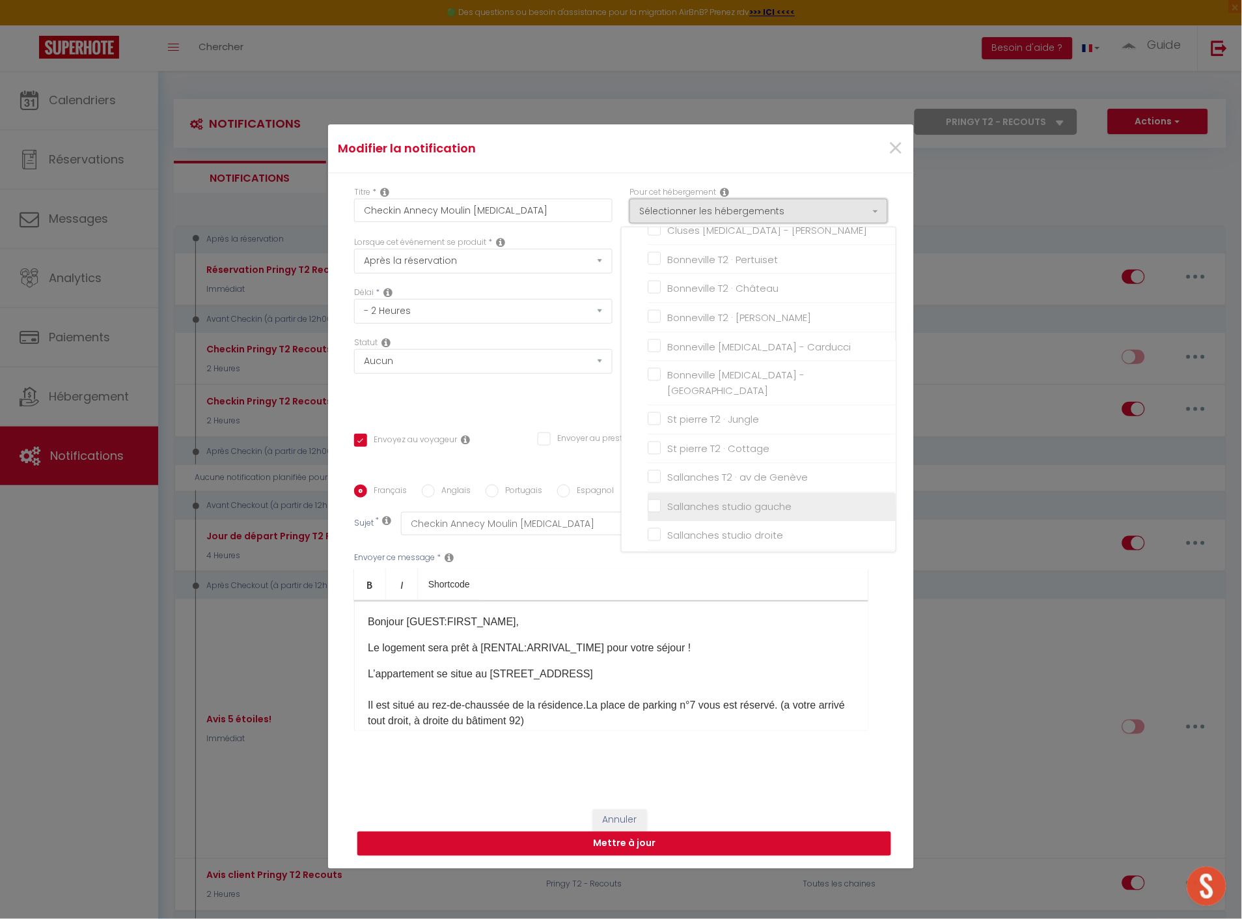
scroll to position [651, 0]
click at [648, 484] on input "Pringy T2 - Recouts" at bounding box center [772, 490] width 248 height 13
checkbox input "false"
click at [648, 596] on input "[MEDICAL_DATA] Annecy Moulin · [MEDICAL_DATA] Annecy moderne, ensoleillé, terra…" at bounding box center [772, 602] width 248 height 13
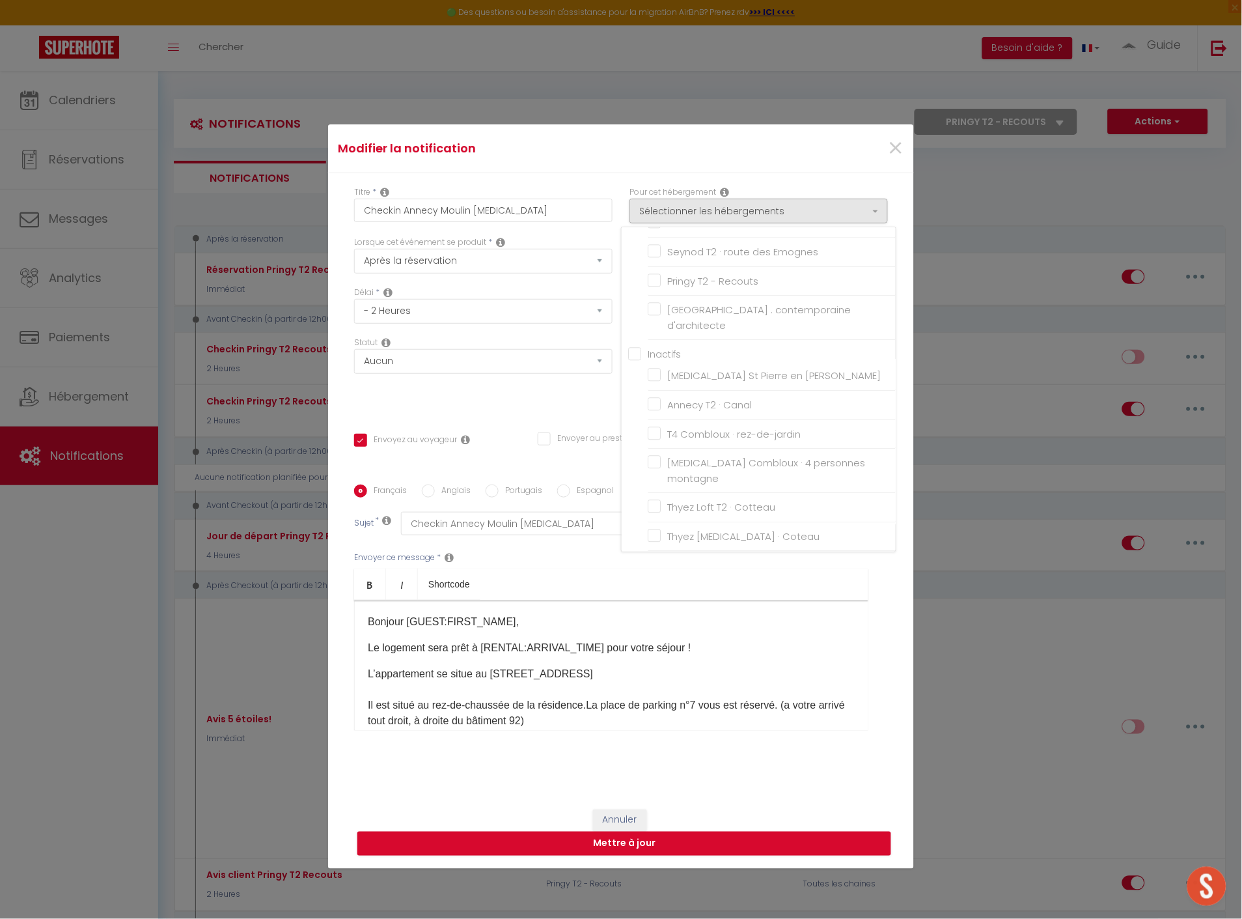
checkbox input "true"
checkbox input "false"
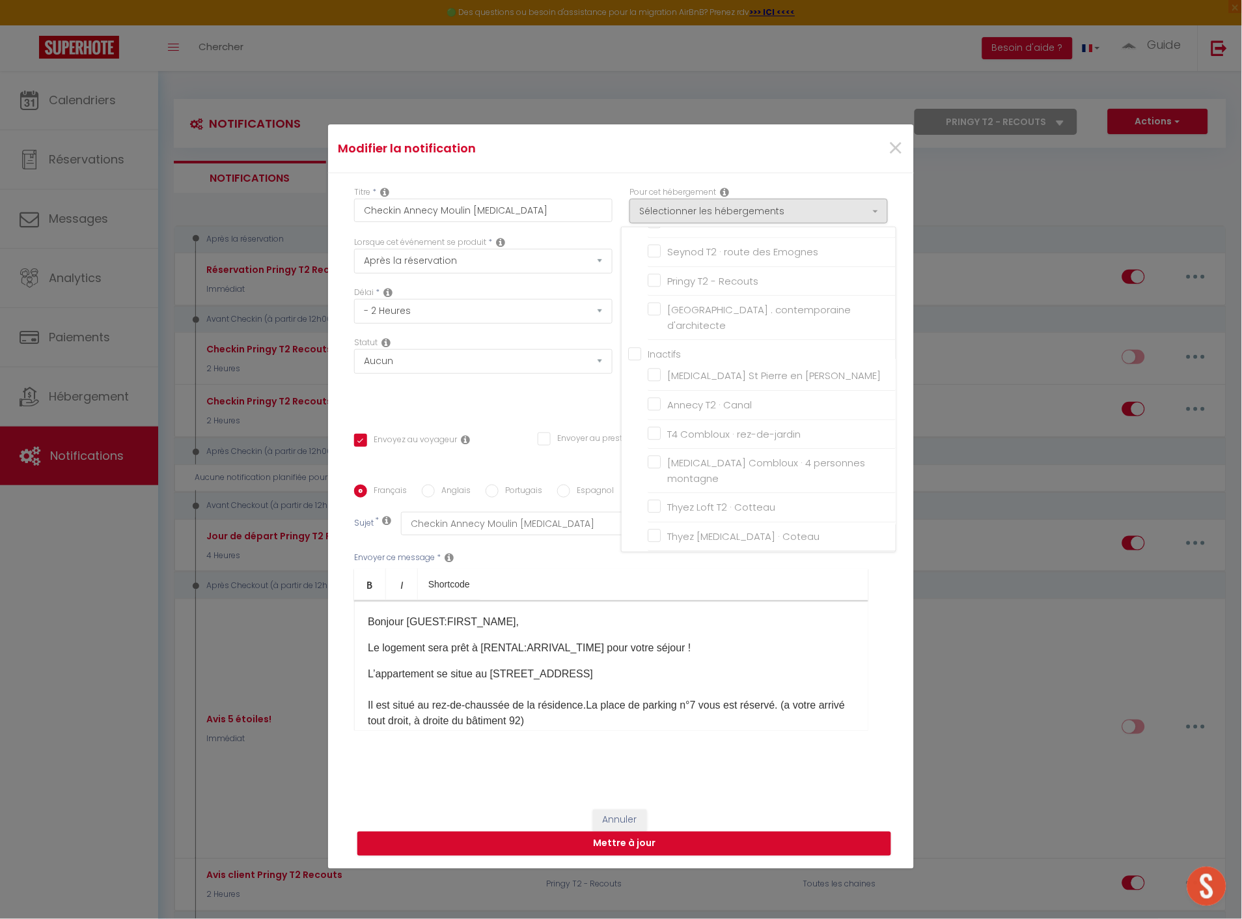
checkbox input "false"
click at [557, 638] on div "Bonjour [GUEST:FIRST_NAME]​, Le logement sera prêt à [RENTAL:ARRIVAL_TIME] ​pou…" at bounding box center [611, 665] width 514 height 130
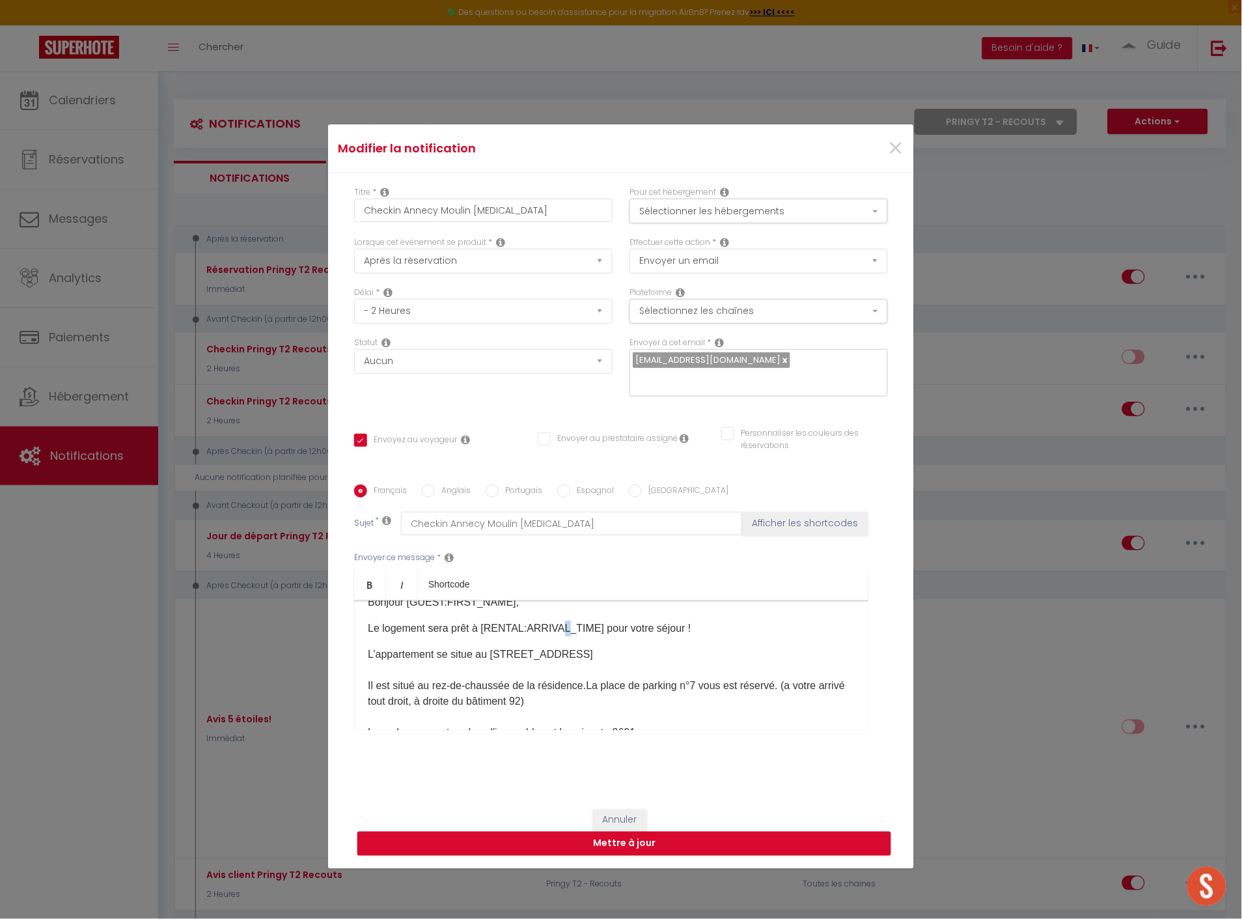
scroll to position [0, 0]
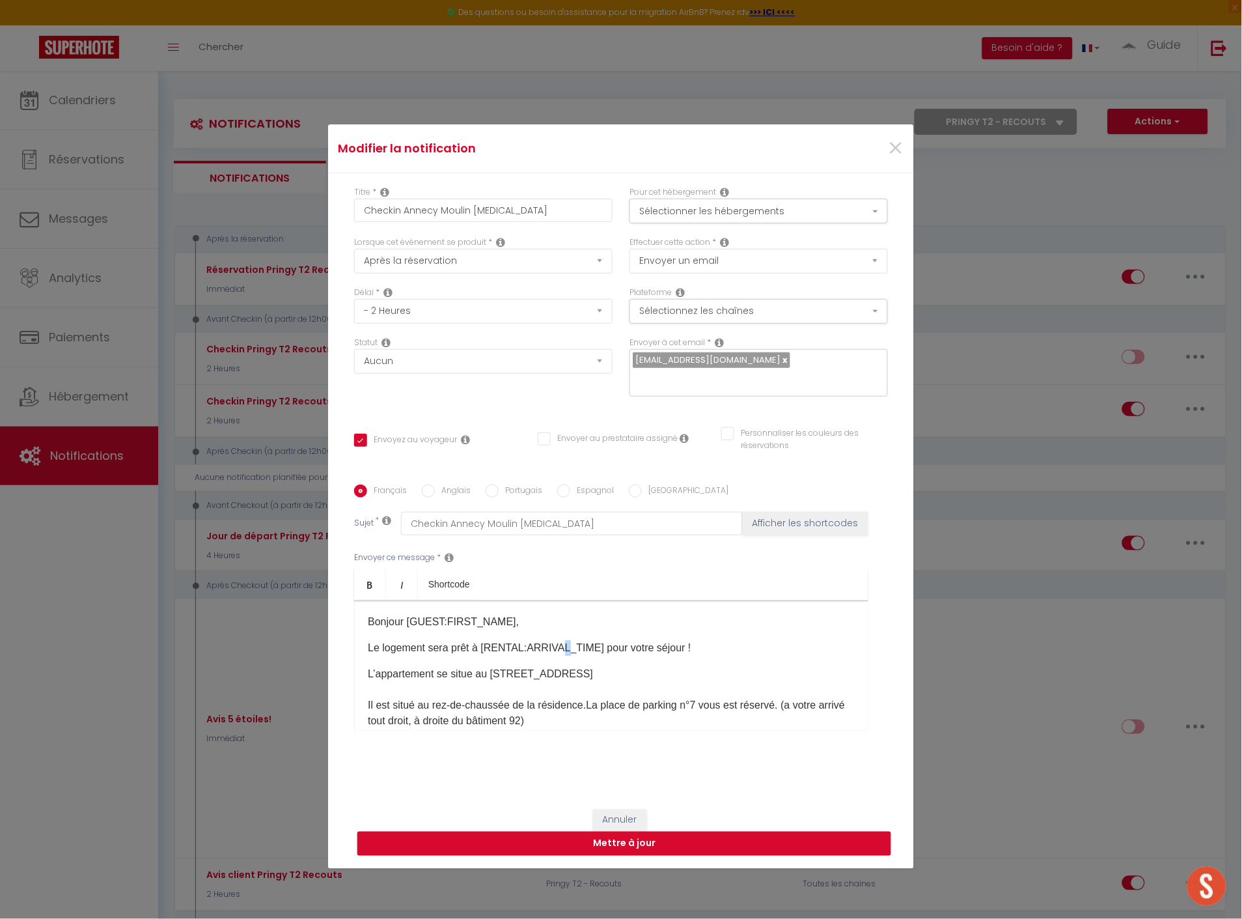
drag, startPoint x: 489, startPoint y: 672, endPoint x: 668, endPoint y: 678, distance: 179.1
click at [668, 678] on p "L’appartement se situe au [STREET_ADDRESS]​ Il est situé au rez-de-chaussée de …" at bounding box center [611, 713] width 487 height 94
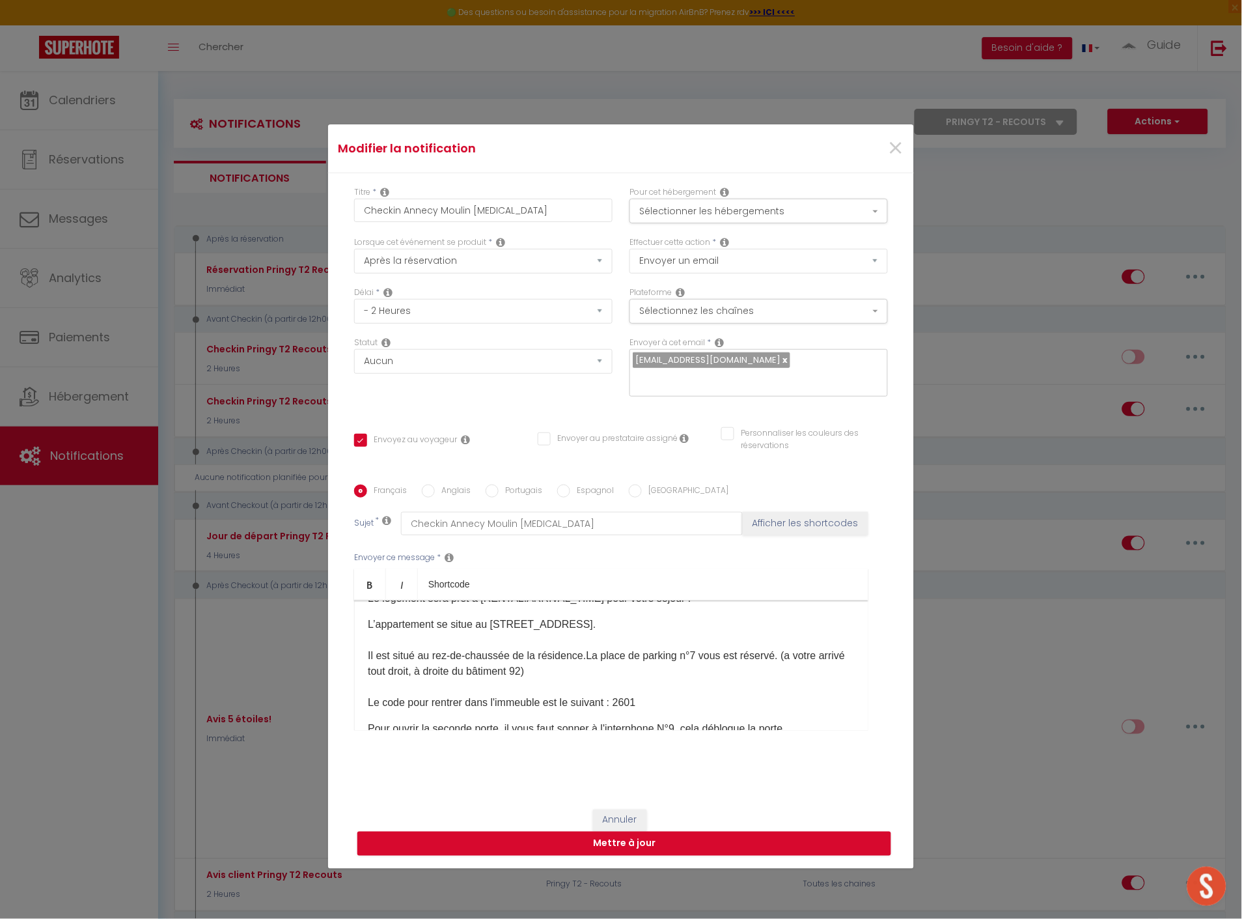
scroll to position [72, 0]
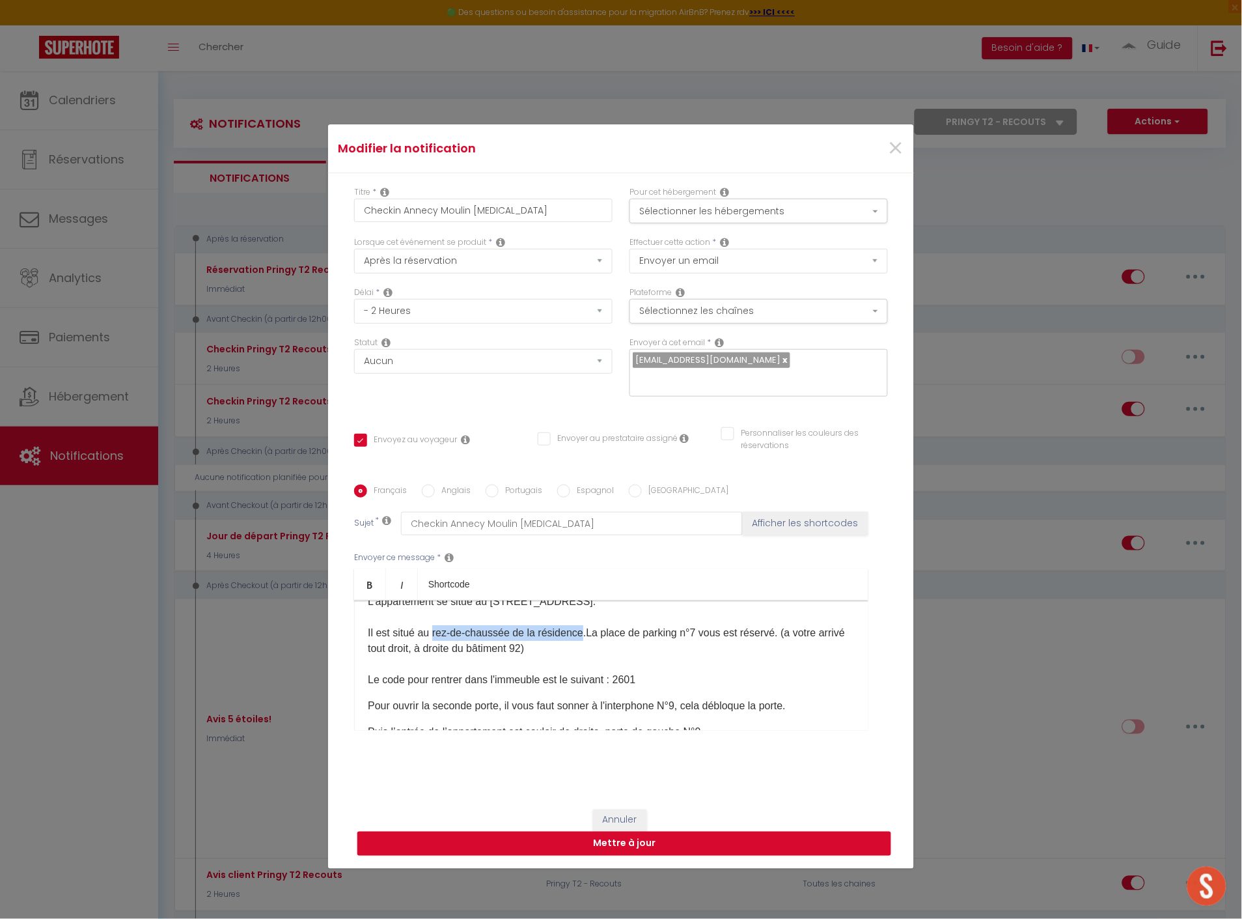
drag, startPoint x: 428, startPoint y: 635, endPoint x: 577, endPoint y: 636, distance: 148.4
click at [577, 636] on span "Il est situé au rez-de-chaussée de la résidence." at bounding box center [477, 632] width 218 height 11
drag, startPoint x: 608, startPoint y: 633, endPoint x: 626, endPoint y: 639, distance: 19.1
click at [626, 639] on p "L’appartement se situe au [STREET_ADDRESS]. Il est situé au deuxième étage de l…" at bounding box center [611, 641] width 487 height 94
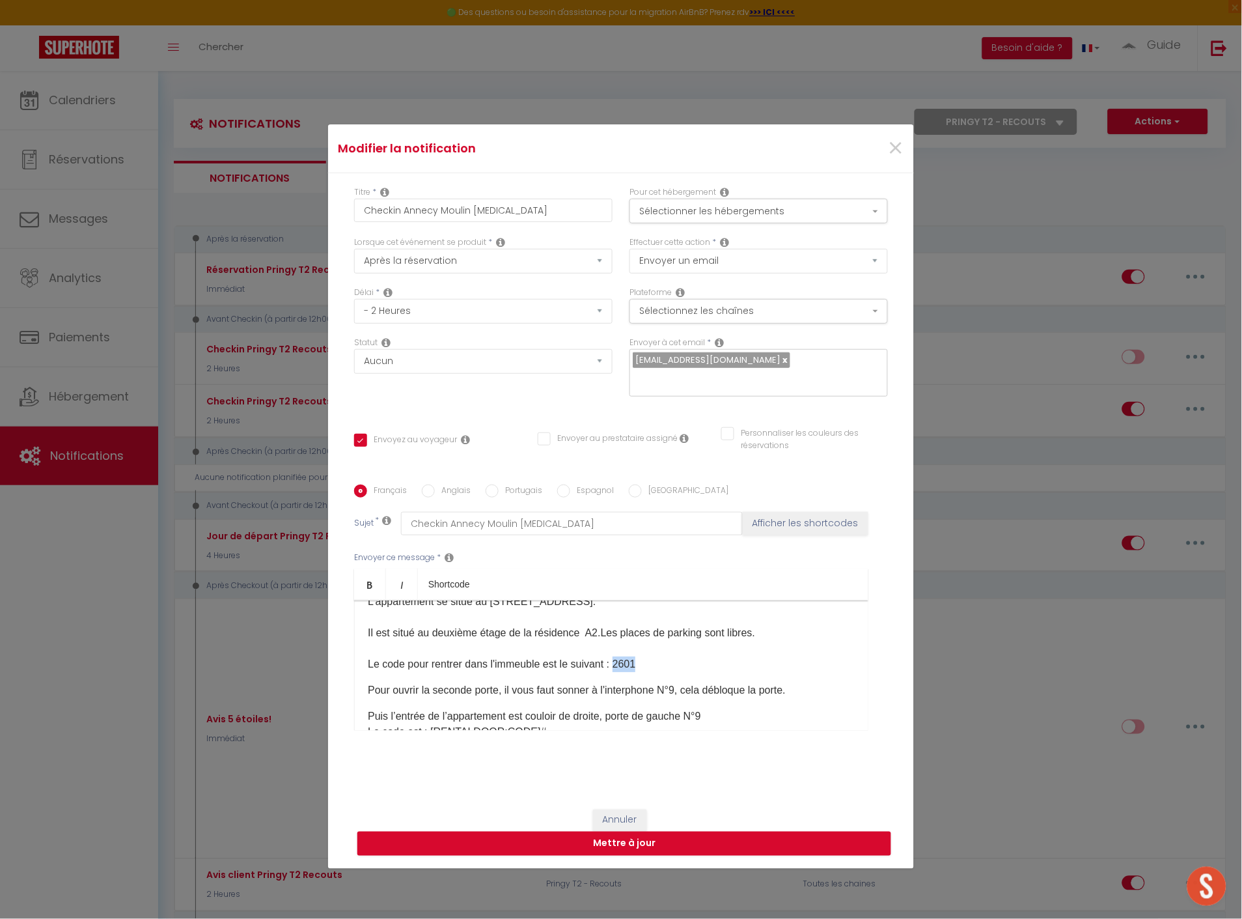
drag, startPoint x: 615, startPoint y: 661, endPoint x: 654, endPoint y: 661, distance: 39.1
click at [654, 661] on p "L’appartement se situe au [STREET_ADDRESS]. Il est situé au deuxième étage de l…" at bounding box center [611, 633] width 487 height 78
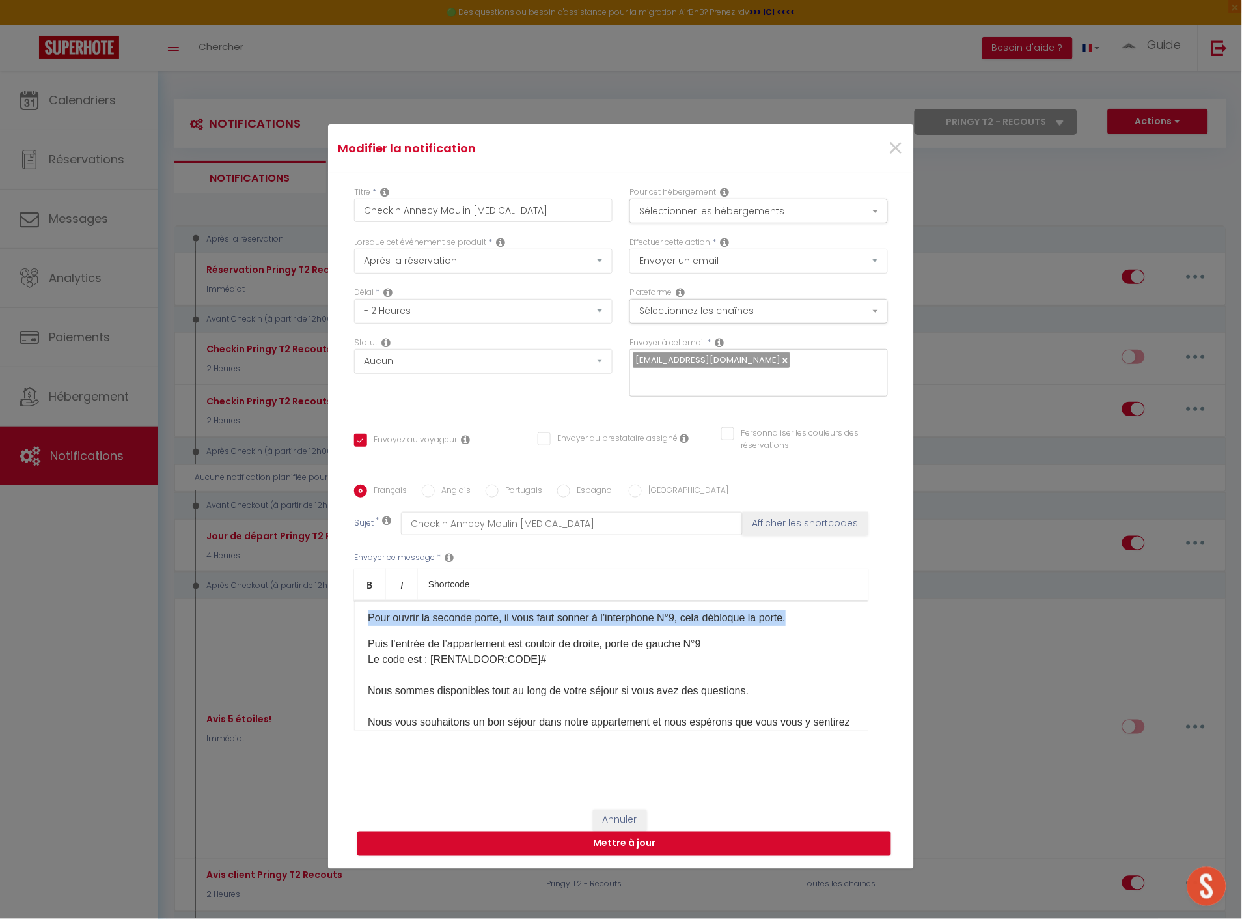
drag, startPoint x: 799, startPoint y: 616, endPoint x: 362, endPoint y: 617, distance: 437.4
click at [368, 617] on p "​Pour ouvrir la seconde porte, il vous faut sonner à l'interphone N°9, cela déb…" at bounding box center [611, 618] width 487 height 16
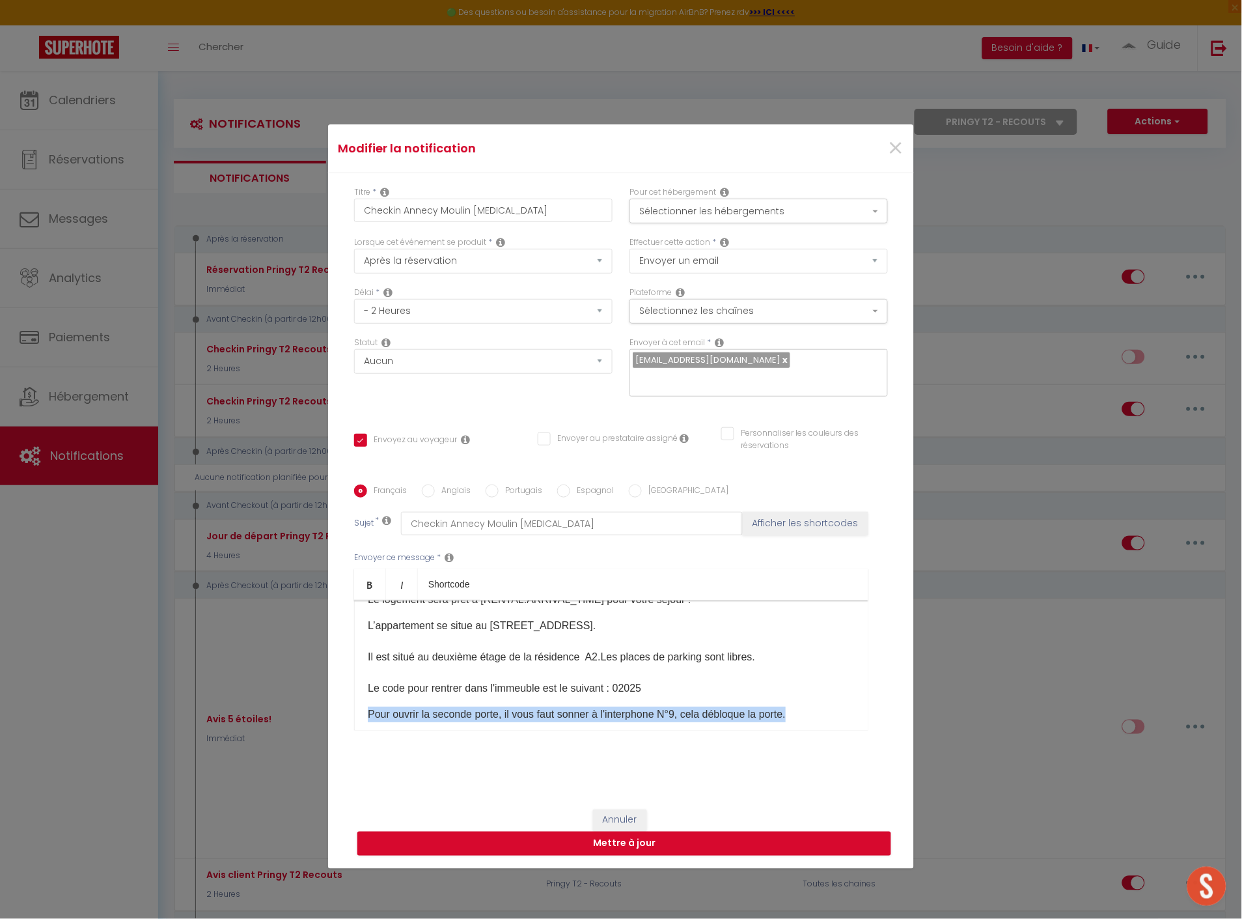
scroll to position [72, 0]
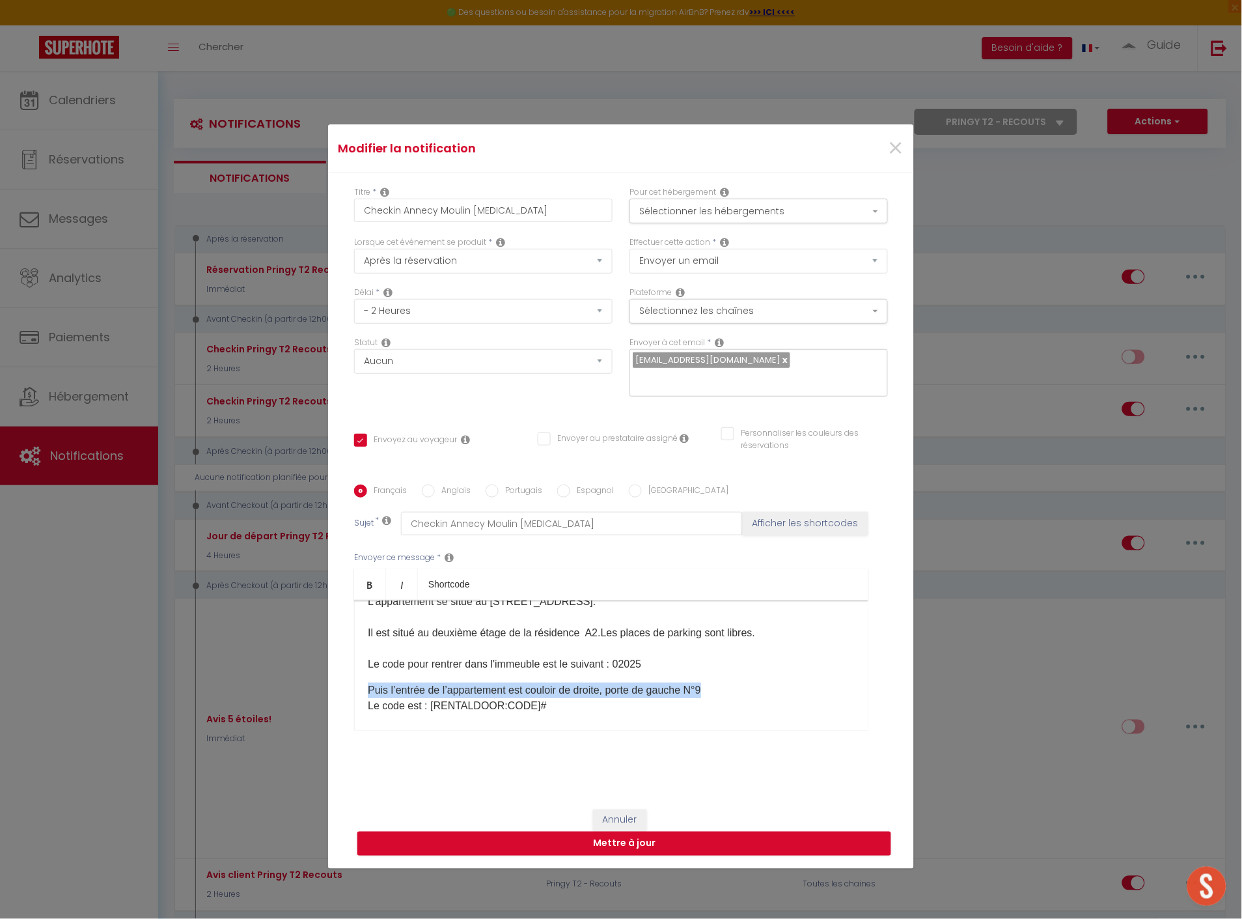
drag, startPoint x: 713, startPoint y: 691, endPoint x: 361, endPoint y: 694, distance: 352.2
click at [361, 694] on div "Bonjour [GUEST:FIRST_NAME]​, Le logement sera prêt à [RENTAL:ARRIVAL_TIME] ​pou…" at bounding box center [611, 665] width 514 height 130
click at [584, 688] on p "L'appartement se situe au deuxième étage Le code est : [RENTALDOOR:CODE]#​ Nous…" at bounding box center [611, 760] width 487 height 156
click at [583, 632] on span "Il est situé au deuxième étage de la résidence A2." at bounding box center [484, 632] width 233 height 11
drag, startPoint x: 765, startPoint y: 631, endPoint x: 331, endPoint y: 629, distance: 434.2
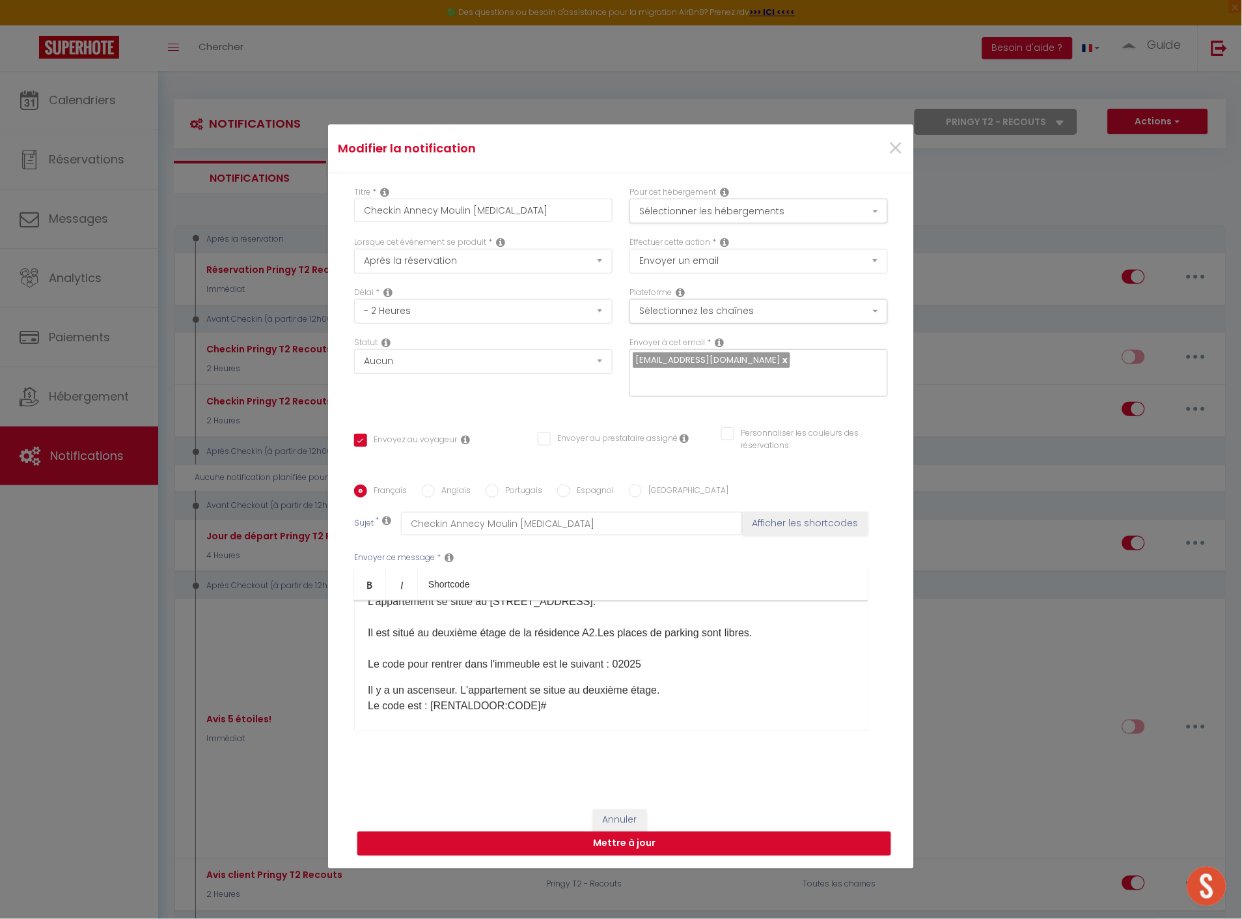
click at [331, 629] on div "Titre * Checkin Annecy Moulin [MEDICAL_DATA] Pour cet hébergement Sélectionner …" at bounding box center [621, 484] width 586 height 623
click at [385, 632] on p "L’appartement se situe au [STREET_ADDRESS]. Batiment numéroté 24. Le code pour …" at bounding box center [611, 633] width 487 height 78
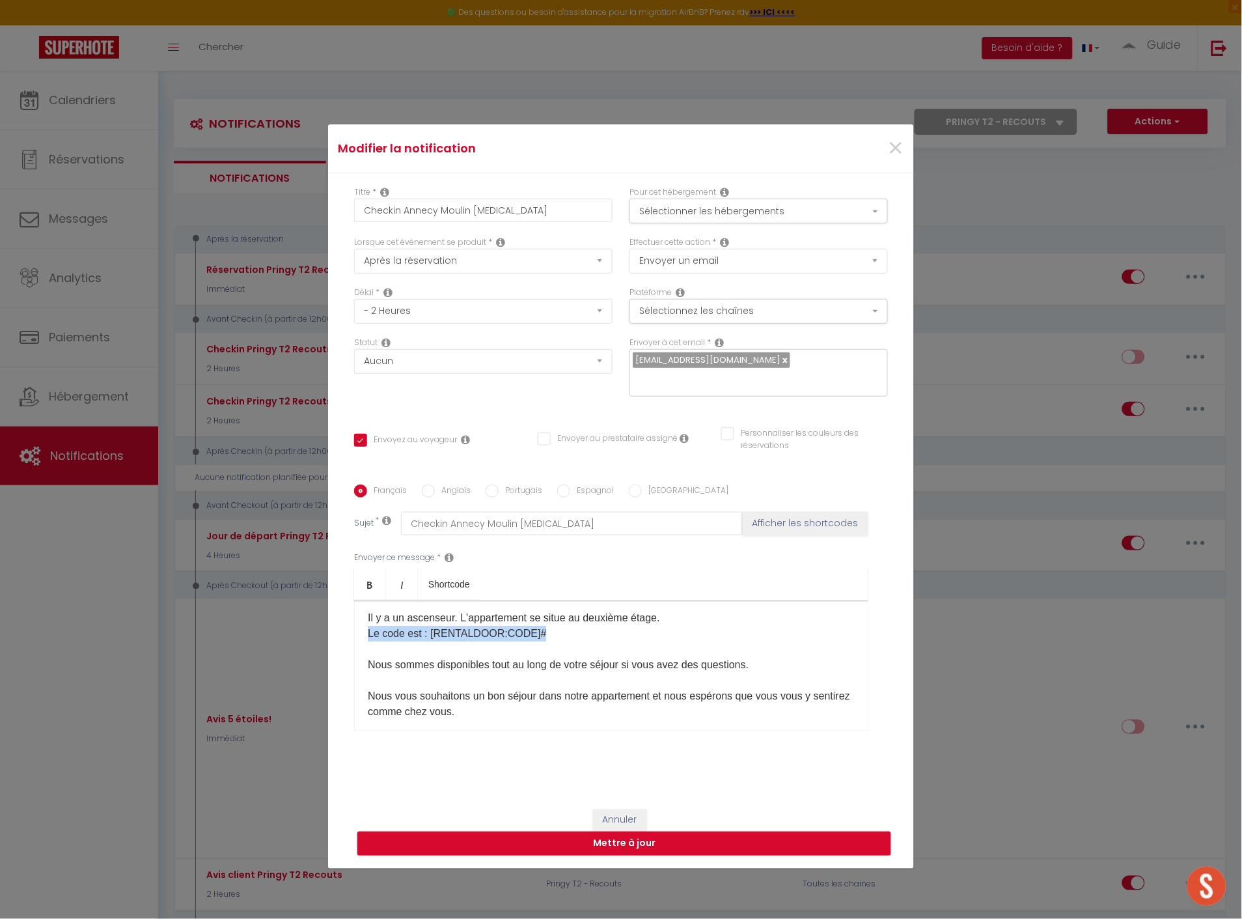
drag, startPoint x: 549, startPoint y: 633, endPoint x: 363, endPoint y: 639, distance: 186.2
click at [368, 639] on p "Il y a un ascenseur. L'appartement se situe au deuxième étage. Le code est : [R…" at bounding box center [611, 688] width 487 height 156
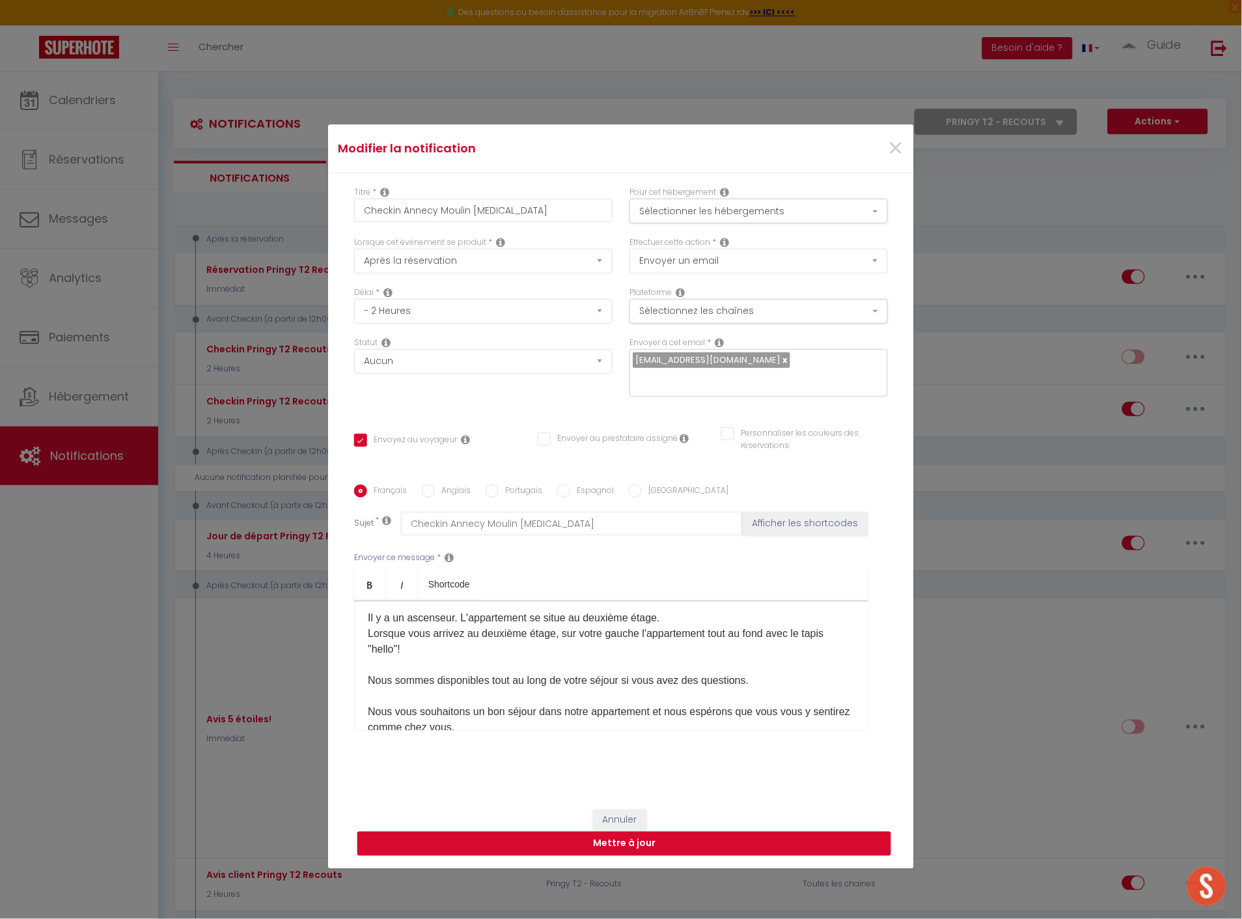
click at [447, 648] on p "Il y a un ascenseur. L'appartement se situe au deuxième étage. Lorsque vous arr…" at bounding box center [611, 696] width 487 height 172
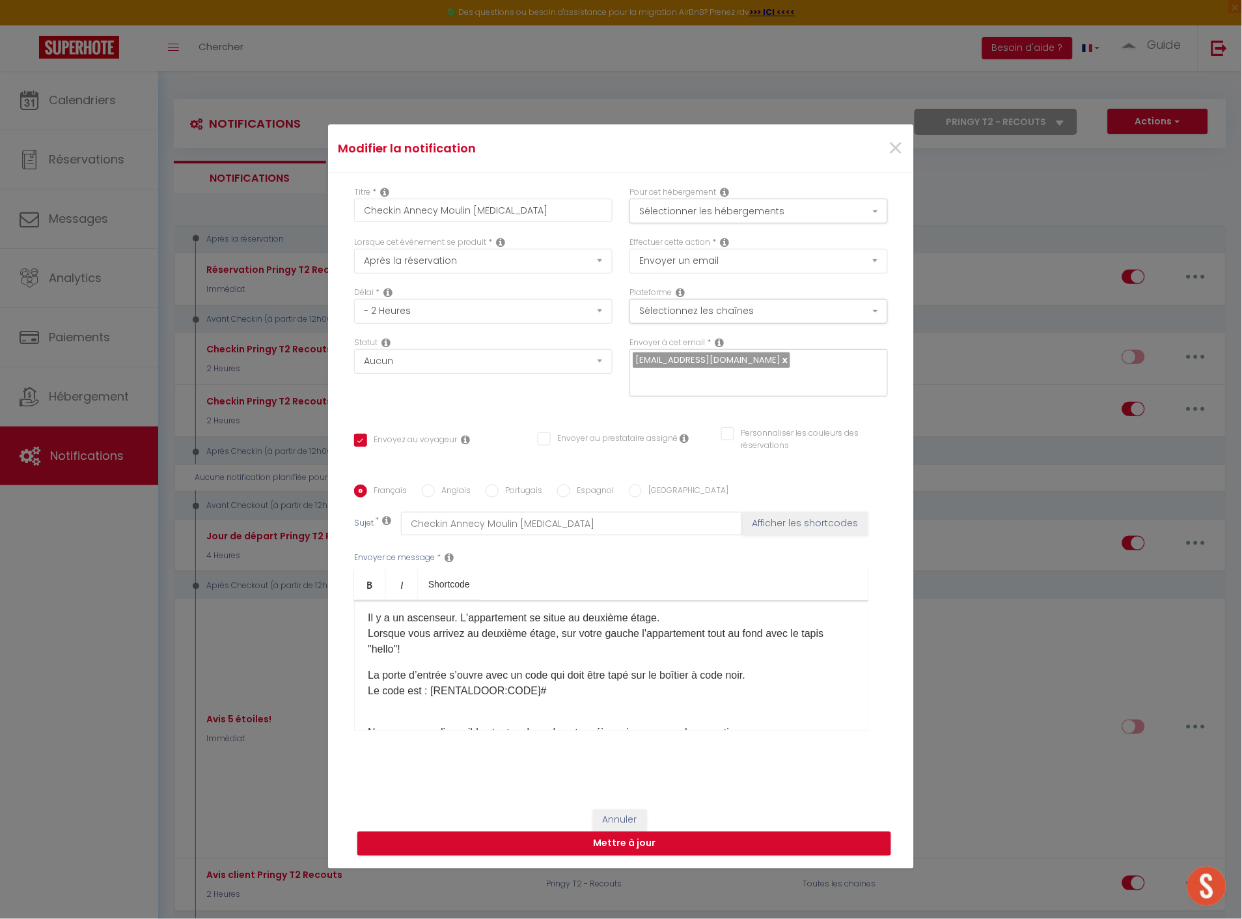
click at [766, 675] on p "​ La porte d’entrée s’ouvre avec un code qui doit être tapé sur le boîtier à co…" at bounding box center [611, 682] width 487 height 31
click at [758, 674] on p "​ La porte d’entrée s’ouvre avec un code qui doit être tapé sur le boîtier à co…" at bounding box center [611, 682] width 487 height 31
drag, startPoint x: 758, startPoint y: 673, endPoint x: 771, endPoint y: 685, distance: 17.5
click at [771, 685] on p "​ La porte d’entrée s’ouvre avec un code qui doit être tapé sur le boîtier à co…" at bounding box center [611, 682] width 487 height 31
click at [439, 660] on div "Bonjour [GUEST:FIRST_NAME]​, Le logement sera prêt à [RENTAL:ARRIVAL_TIME] ​pou…" at bounding box center [611, 665] width 514 height 130
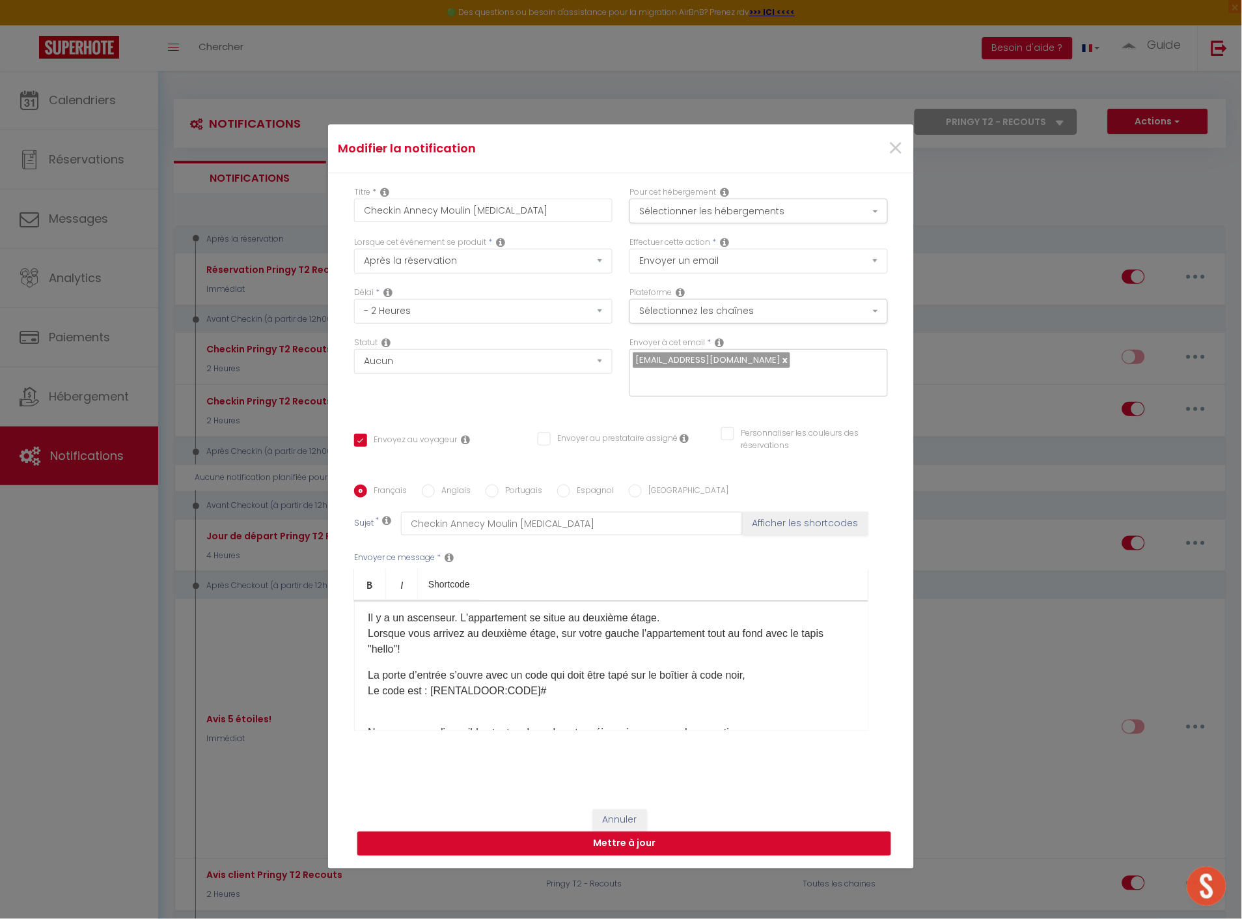
click at [385, 662] on div "Bonjour [GUEST:FIRST_NAME]​, Le logement sera prêt à [RENTAL:ARRIVAL_TIME] ​pou…" at bounding box center [611, 665] width 514 height 130
click at [385, 656] on div "Bonjour [GUEST:FIRST_NAME]​, Le logement sera prêt à [RENTAL:ARRIVAL_TIME] ​pou…" at bounding box center [611, 665] width 514 height 130
click at [408, 651] on p "Il y a un ascenseur. L'appartement se situe au deuxième étage. Lorsque vous arr…" at bounding box center [611, 633] width 487 height 47
click at [682, 698] on p "​ La porte d’entrée s’ouvre avec un code qui doit être tapé sur le boîtier à co…" at bounding box center [611, 708] width 487 height 31
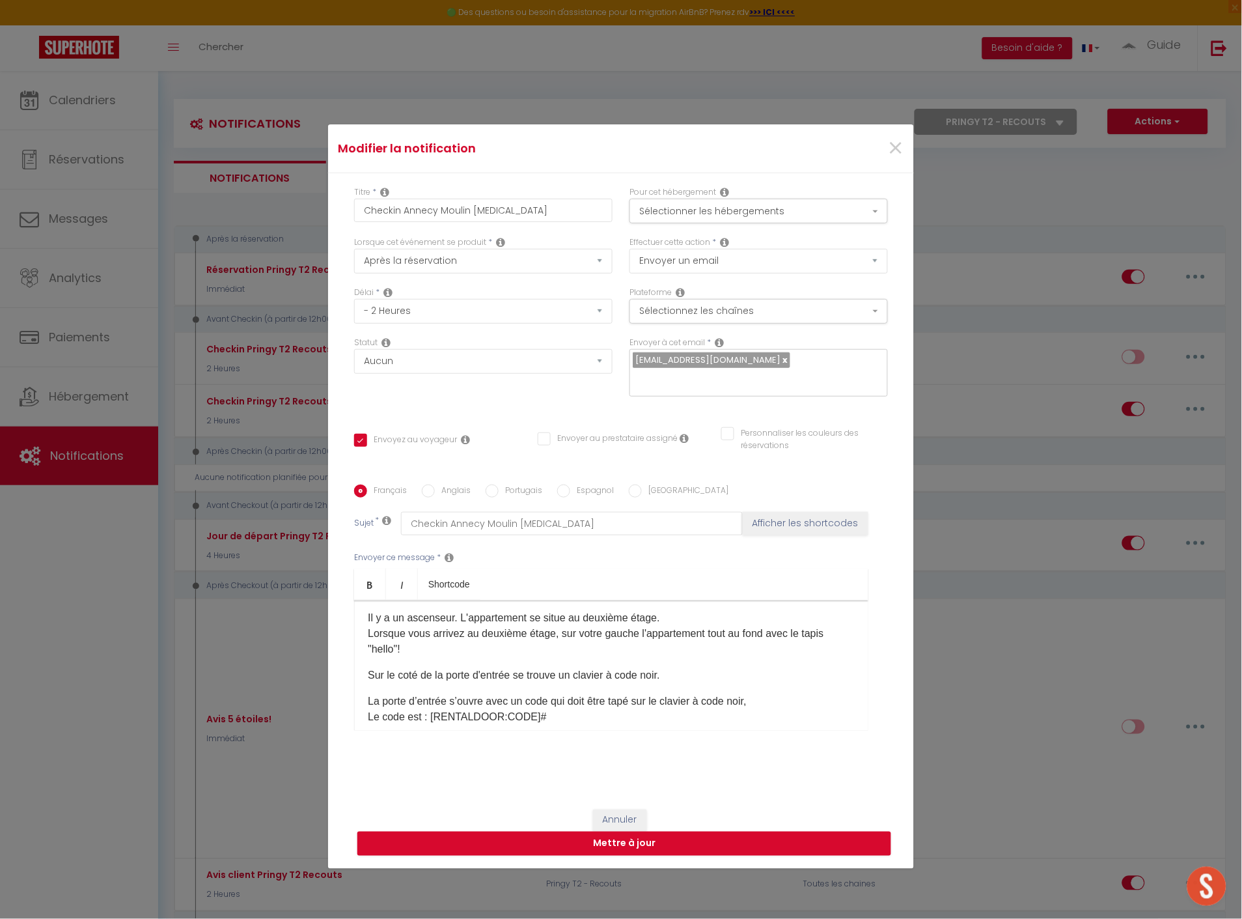
click at [760, 705] on p "​ La porte d’entrée s’ouvre avec un code qui doit être tapé sur le clavier à co…" at bounding box center [611, 708] width 487 height 31
click at [413, 691] on div "Bonjour [GUEST:FIRST_NAME]​, Le logement sera prêt à [RENTAL:ARRIVAL_TIME] ​pou…" at bounding box center [611, 665] width 514 height 130
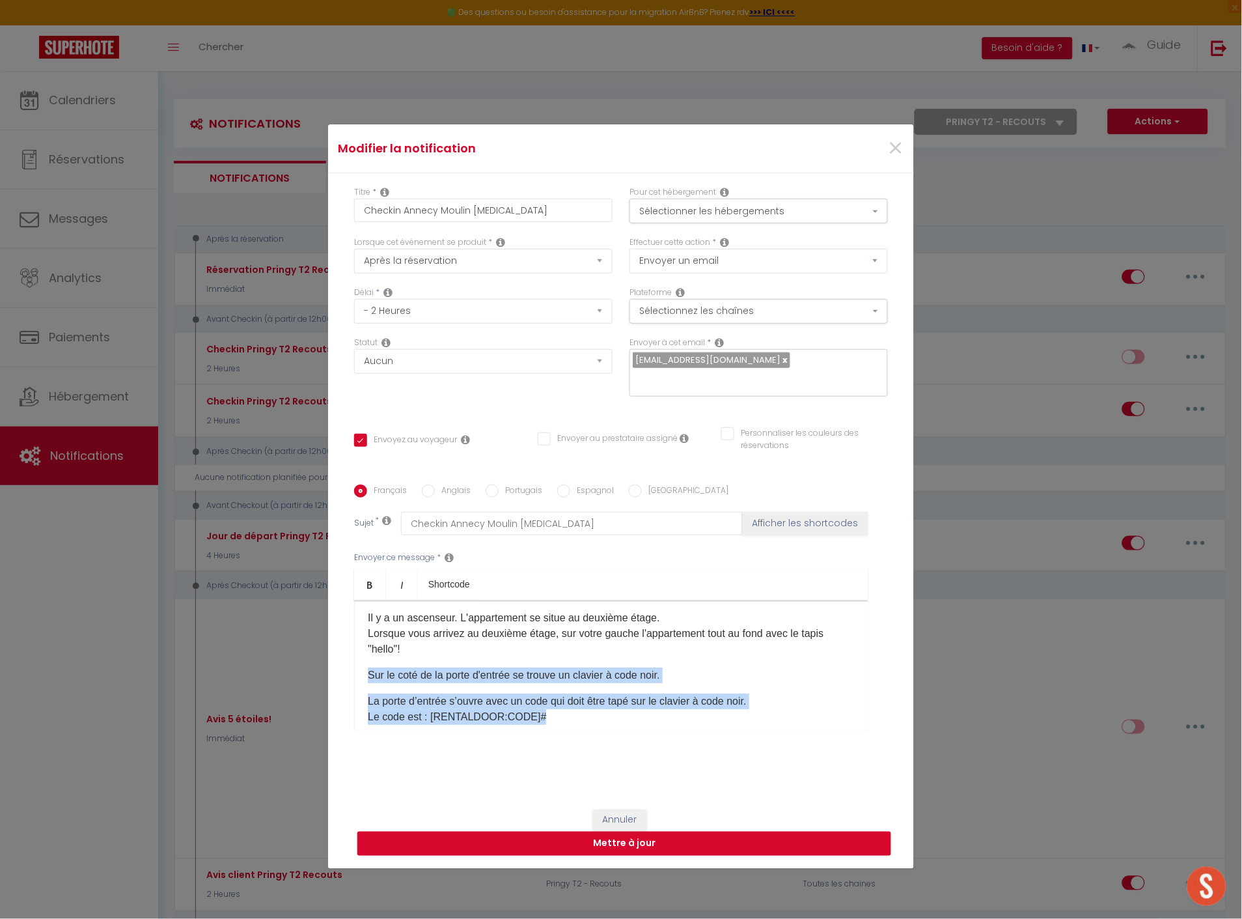
drag, startPoint x: 530, startPoint y: 716, endPoint x: 337, endPoint y: 674, distance: 197.8
click at [337, 674] on div "Titre * Checkin Annecy Moulin [MEDICAL_DATA] Pour cet hébergement Sélectionner …" at bounding box center [621, 484] width 586 height 623
click at [576, 698] on p "​ La porte d’entrée s’ouvre avec un code qui doit être tapé sur le clavier à co…" at bounding box center [611, 708] width 487 height 31
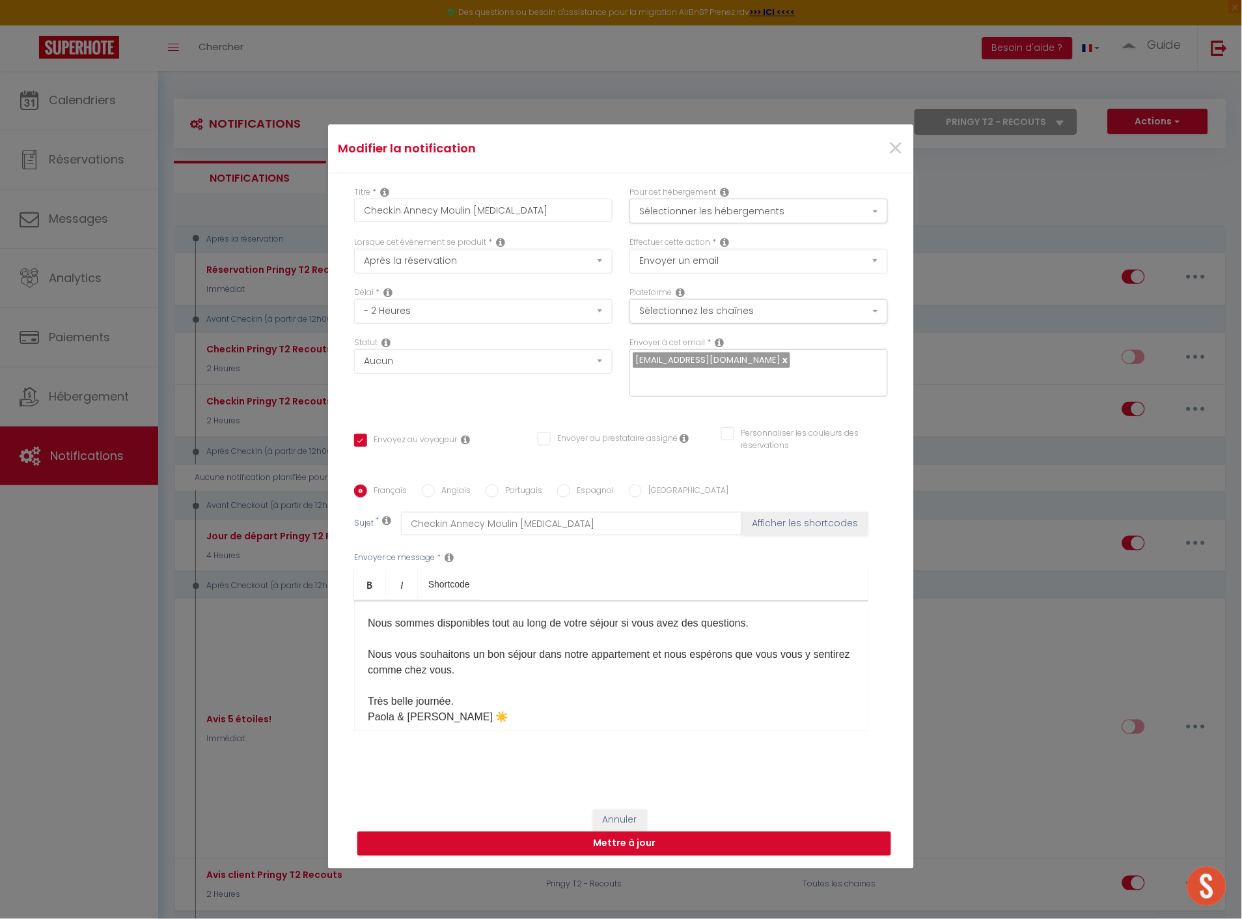
scroll to position [207, 0]
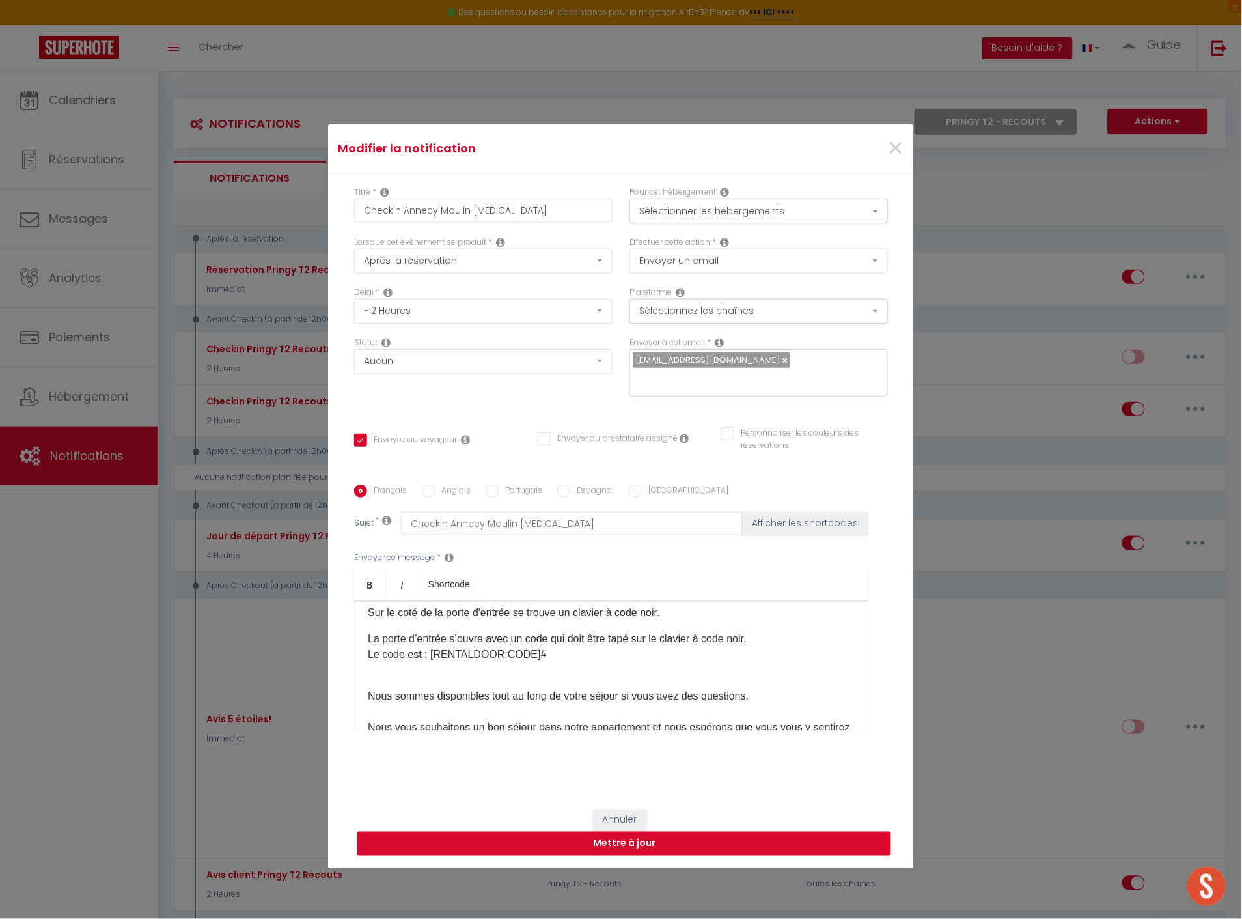
click at [568, 654] on p "​ La porte d’entrée s’ouvre avec un code qui doit être tapé sur le clavier à co…" at bounding box center [611, 646] width 487 height 31
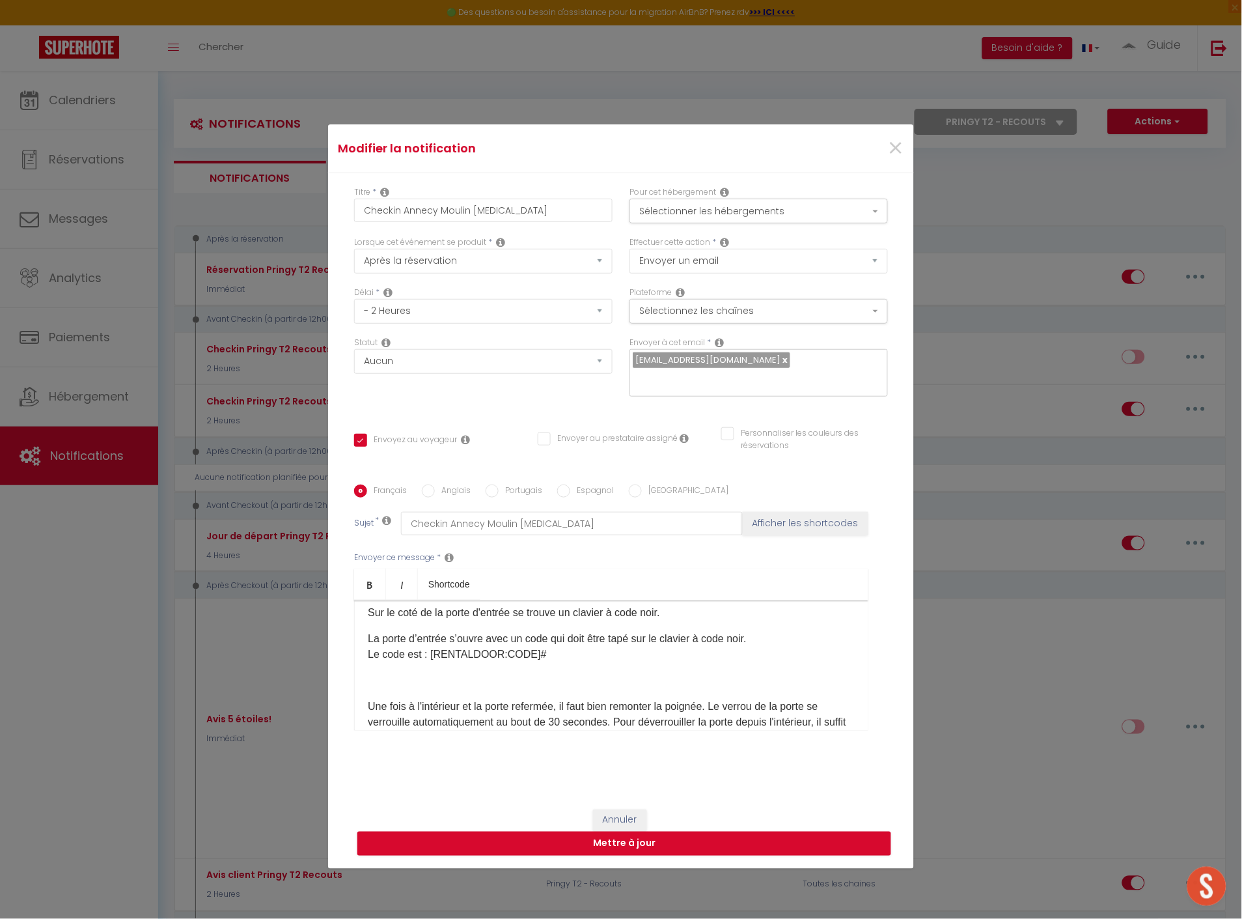
click at [540, 678] on p at bounding box center [611, 680] width 487 height 16
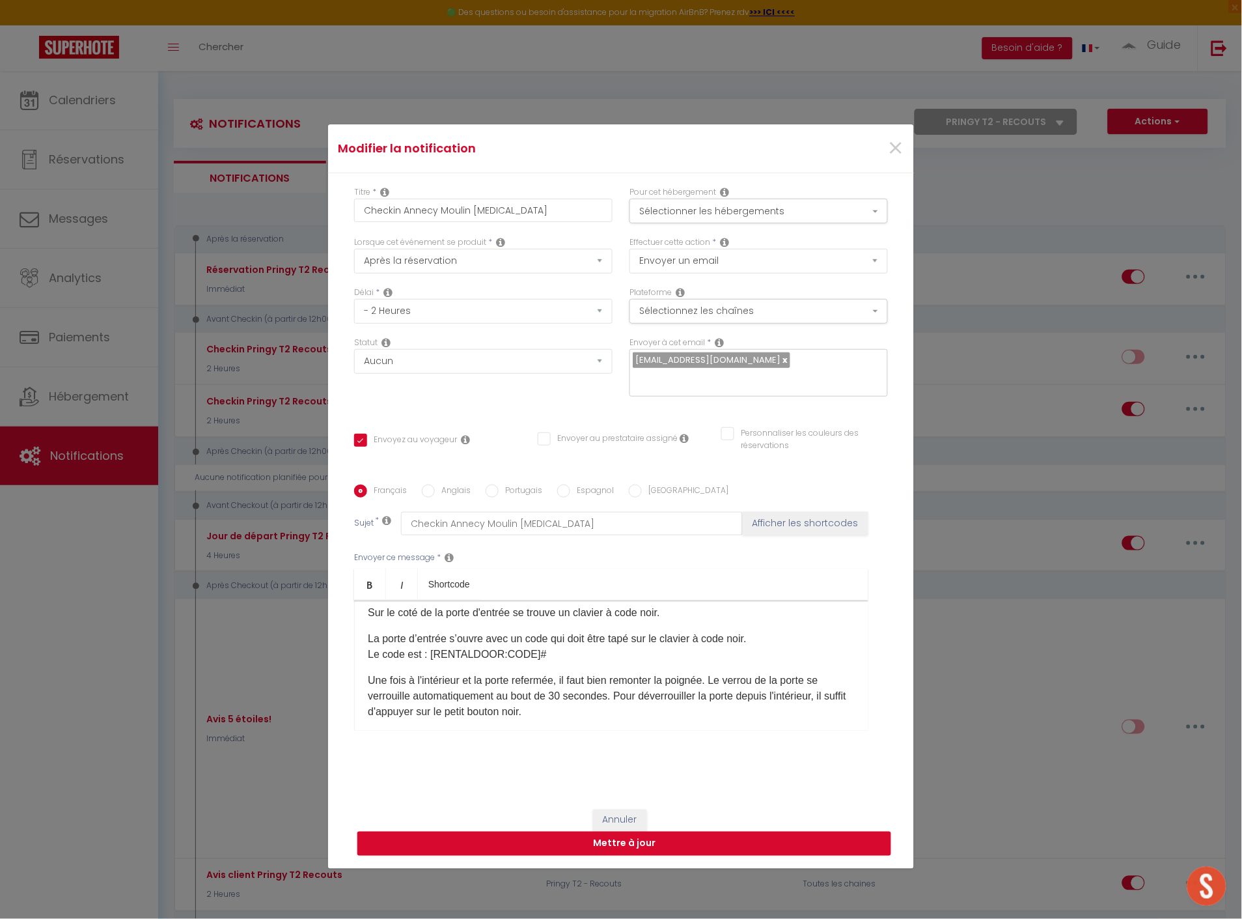
click at [587, 653] on p "​ La porte d’entrée s’ouvre avec un code qui doit être tapé sur le clavier à co…" at bounding box center [611, 646] width 487 height 31
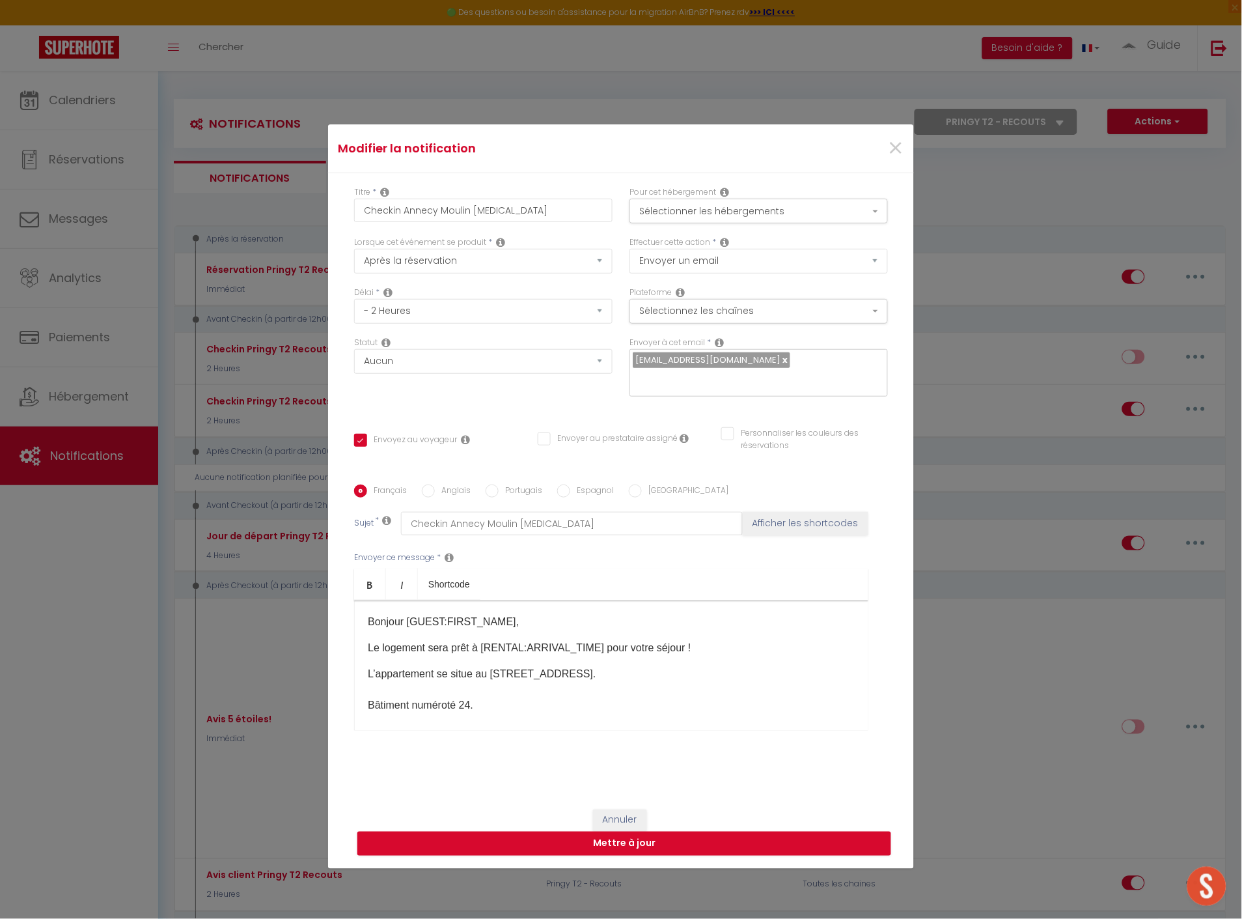
scroll to position [72, 0]
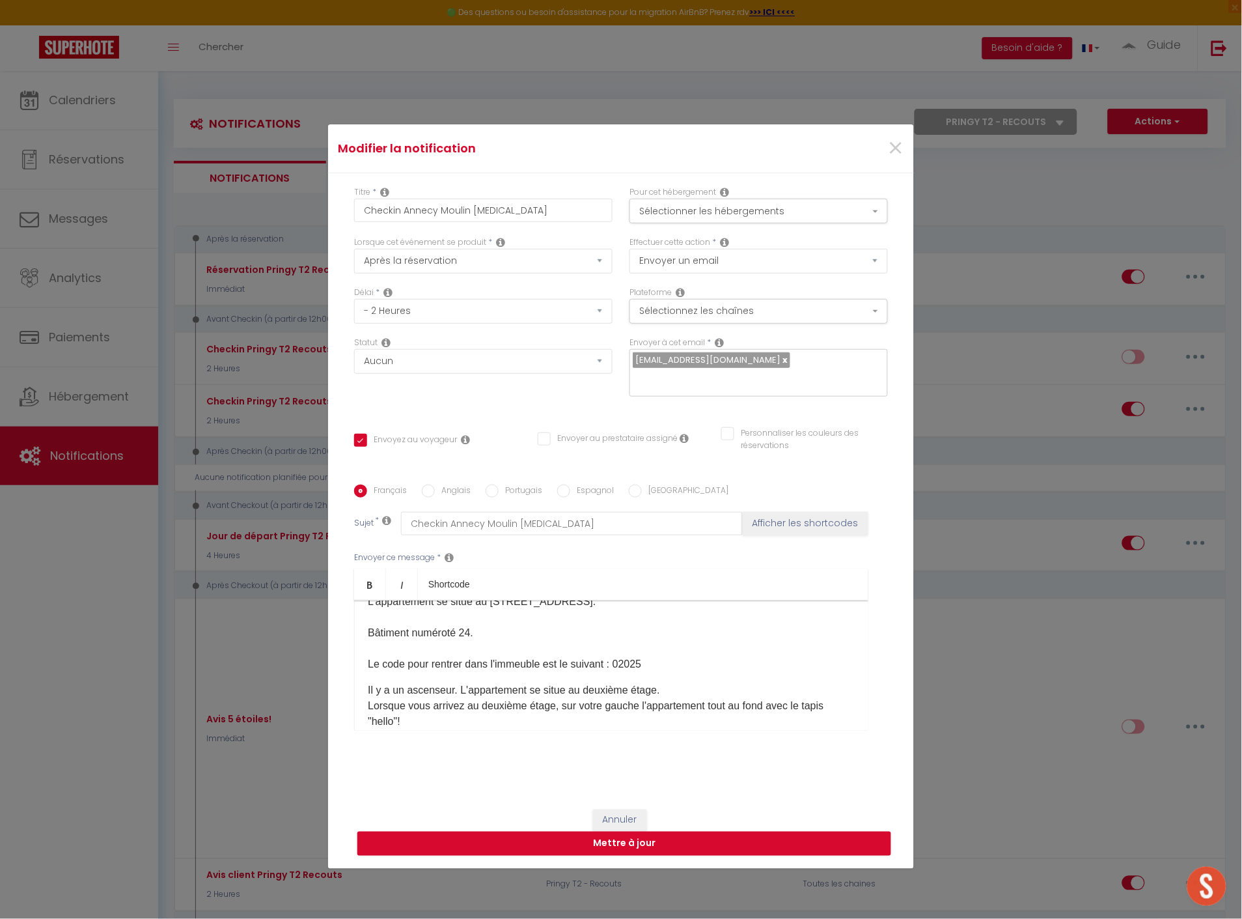
click at [704, 651] on p "L’appartement se situe au [STREET_ADDRESS]. Bâtiment numéroté 24. Le code pour …" at bounding box center [611, 633] width 487 height 78
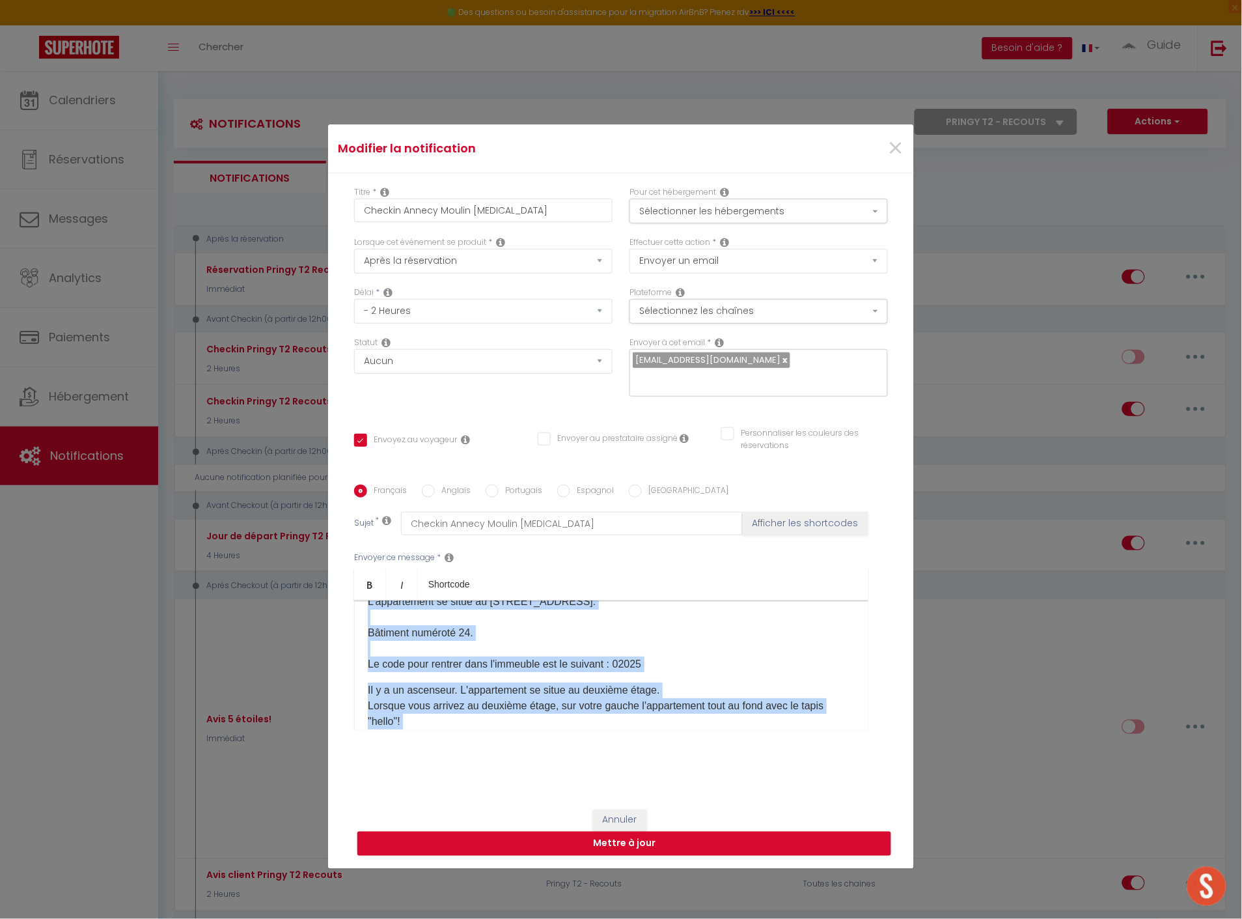
copy div "Loremip [DOLOR:SITAM_CONS]​, Ad elitsedd eius temp i [UTLABO:ETDOLOR_MAGN] ​ali…"
drag, startPoint x: 639, startPoint y: 609, endPoint x: 644, endPoint y: 614, distance: 6.9
click at [639, 609] on p "L’appartement se situe au [STREET_ADDRESS]. Bâtiment numéroté 24. Le code pour …" at bounding box center [611, 633] width 487 height 78
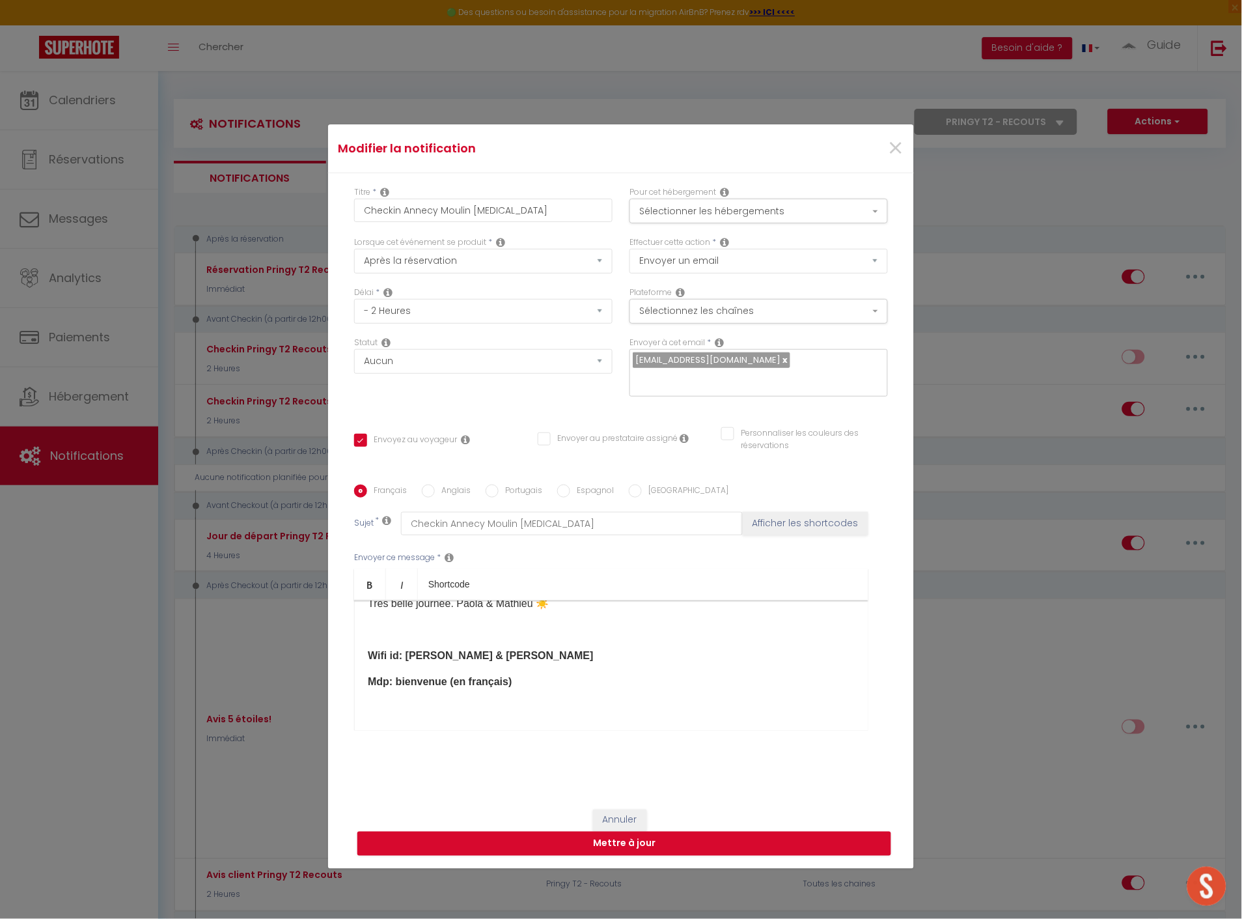
scroll to position [431, 0]
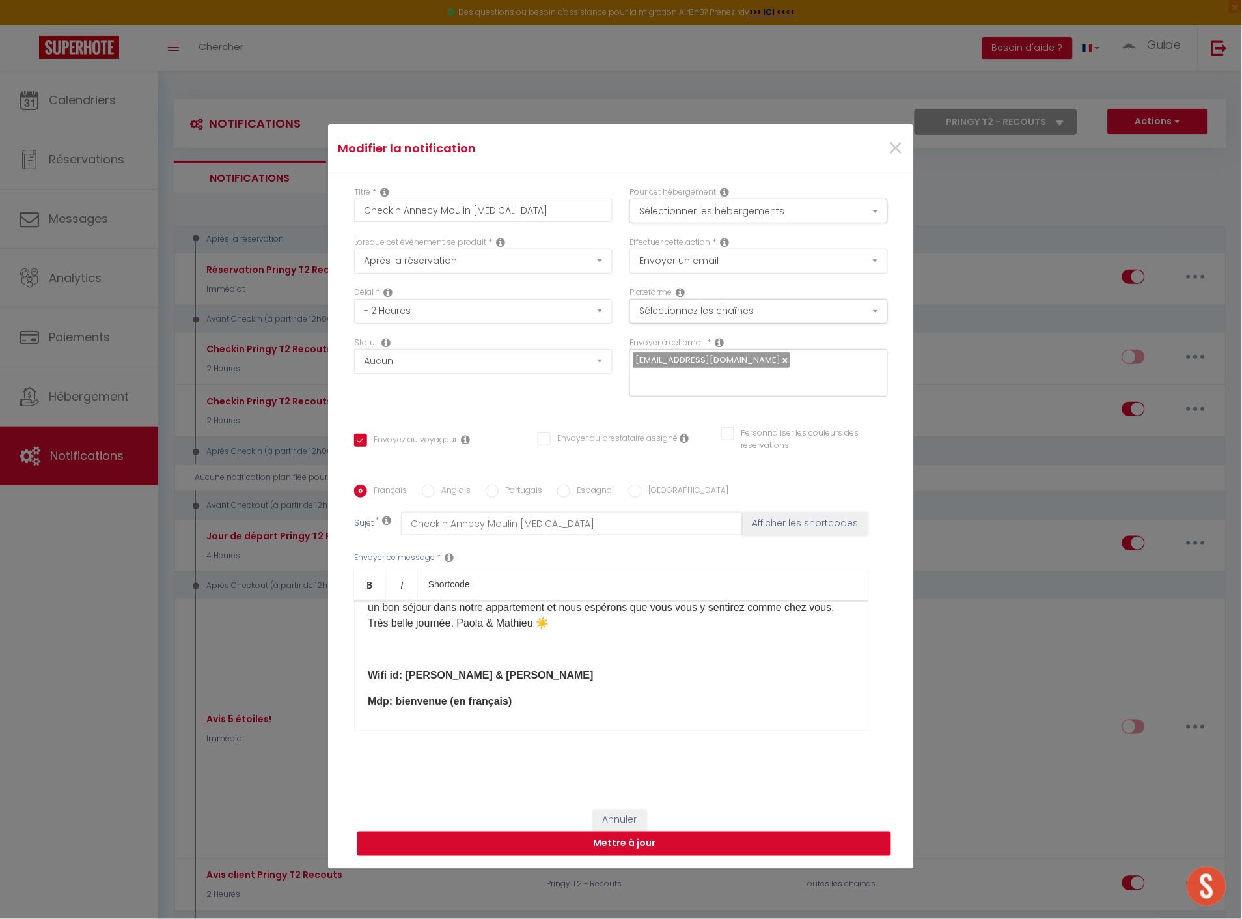
click at [426, 684] on div "Bonjour [GUEST:FIRST_NAME]​, Le logement sera prêt à [RENTAL:ARRIVAL_TIME] ​pou…" at bounding box center [611, 665] width 514 height 130
click at [477, 674] on b "Wifi id: [PERSON_NAME] & [PERSON_NAME]" at bounding box center [481, 674] width 226 height 11
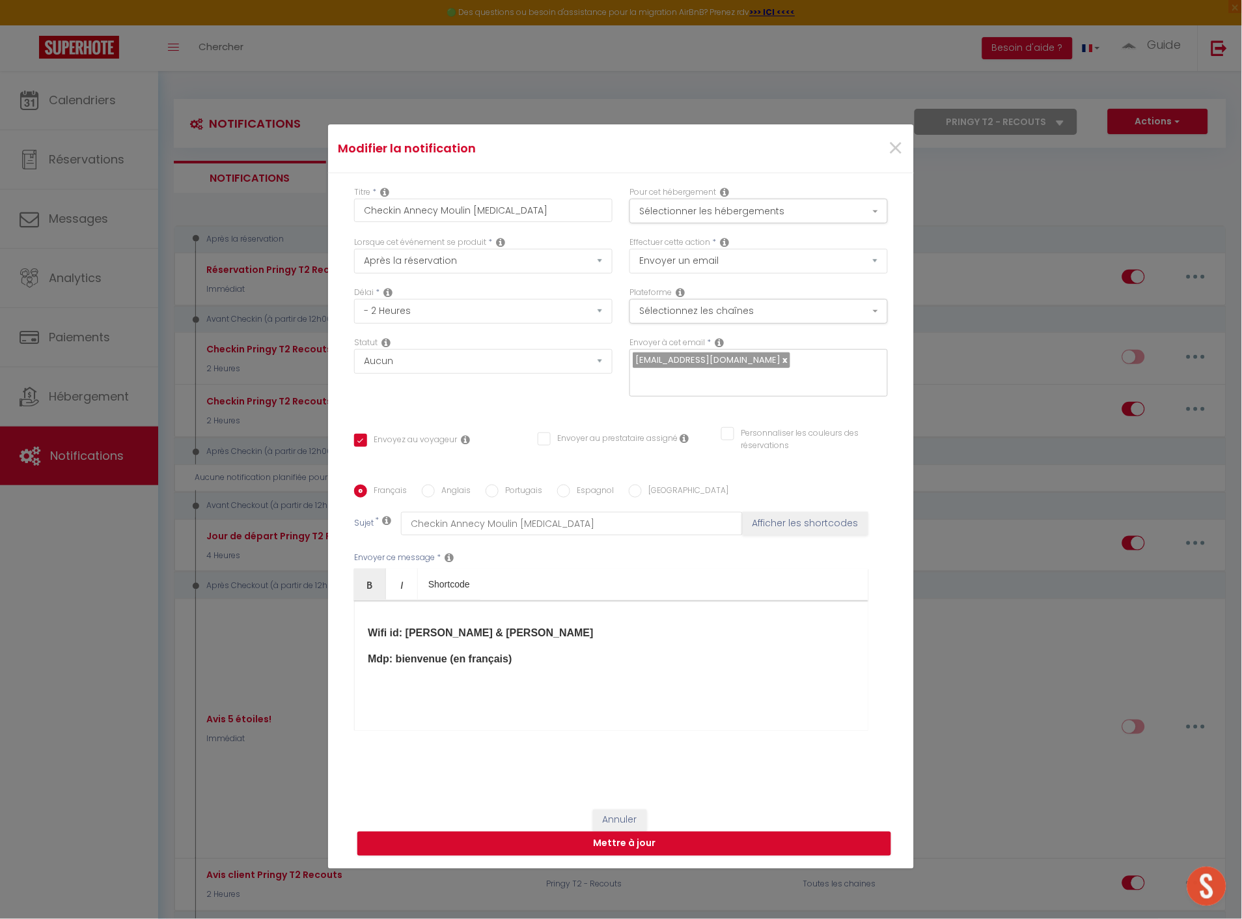
scroll to position [503, 0]
click at [610, 846] on button "Mettre à jour" at bounding box center [624, 843] width 534 height 25
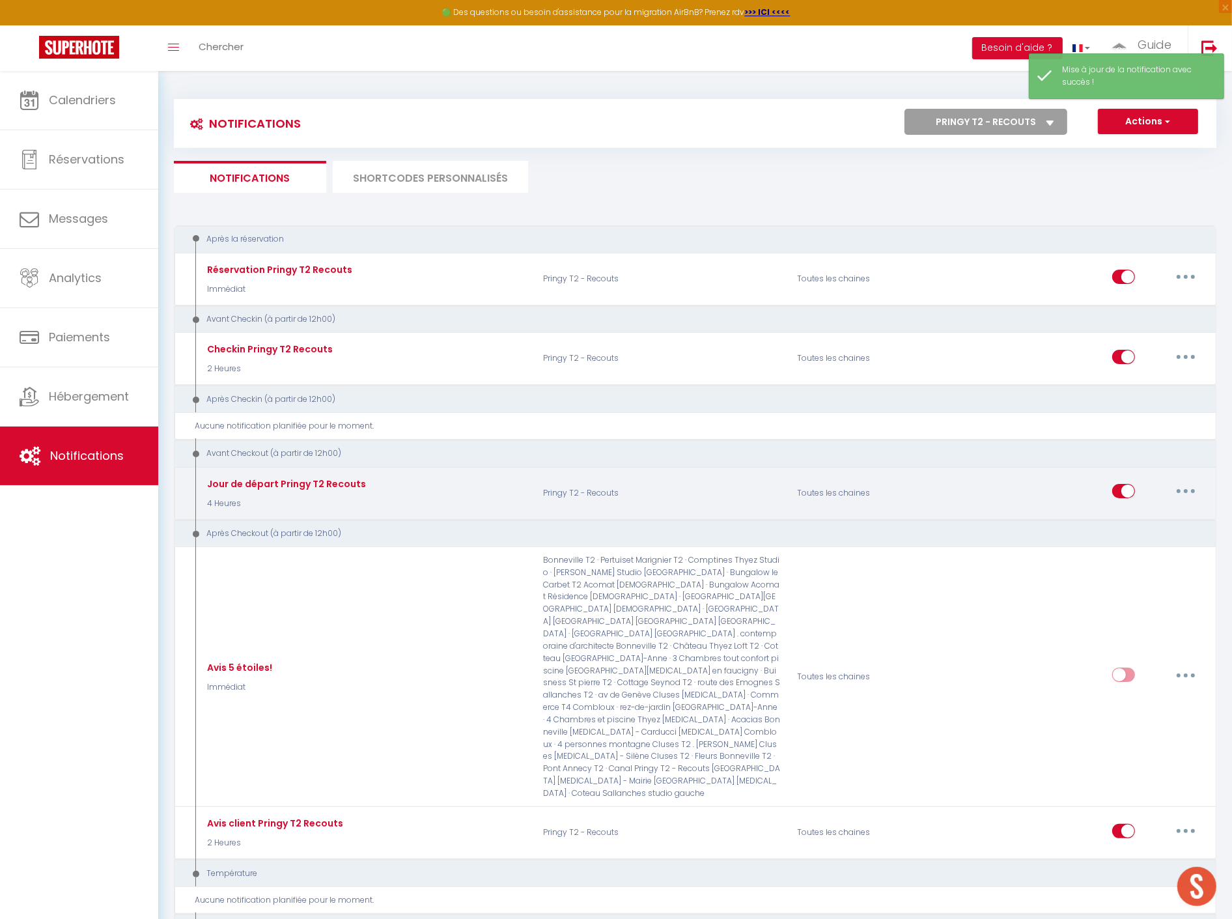
click at [1190, 486] on button "button" at bounding box center [1185, 490] width 36 height 21
click at [1162, 518] on link "Editer" at bounding box center [1151, 521] width 96 height 22
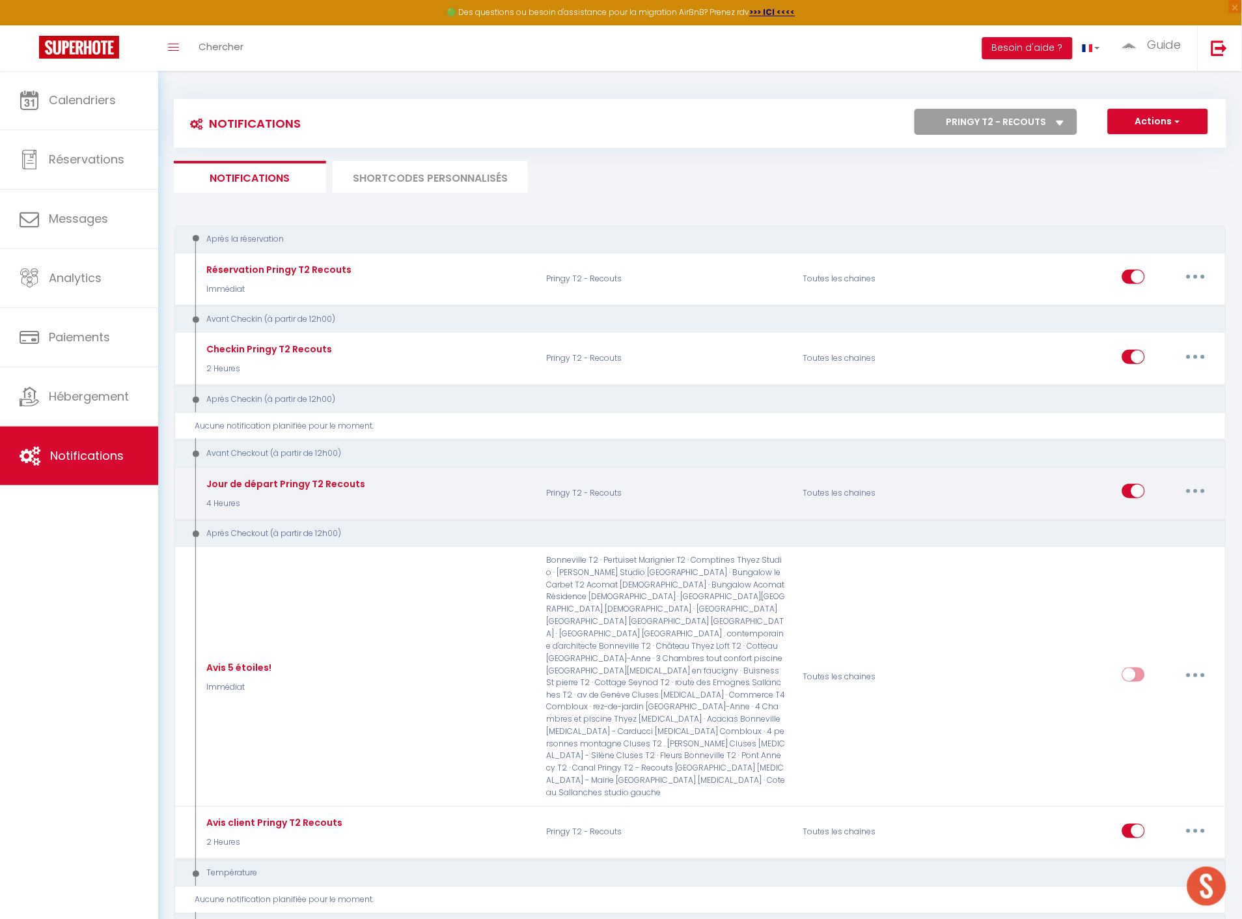
scroll to position [284, 0]
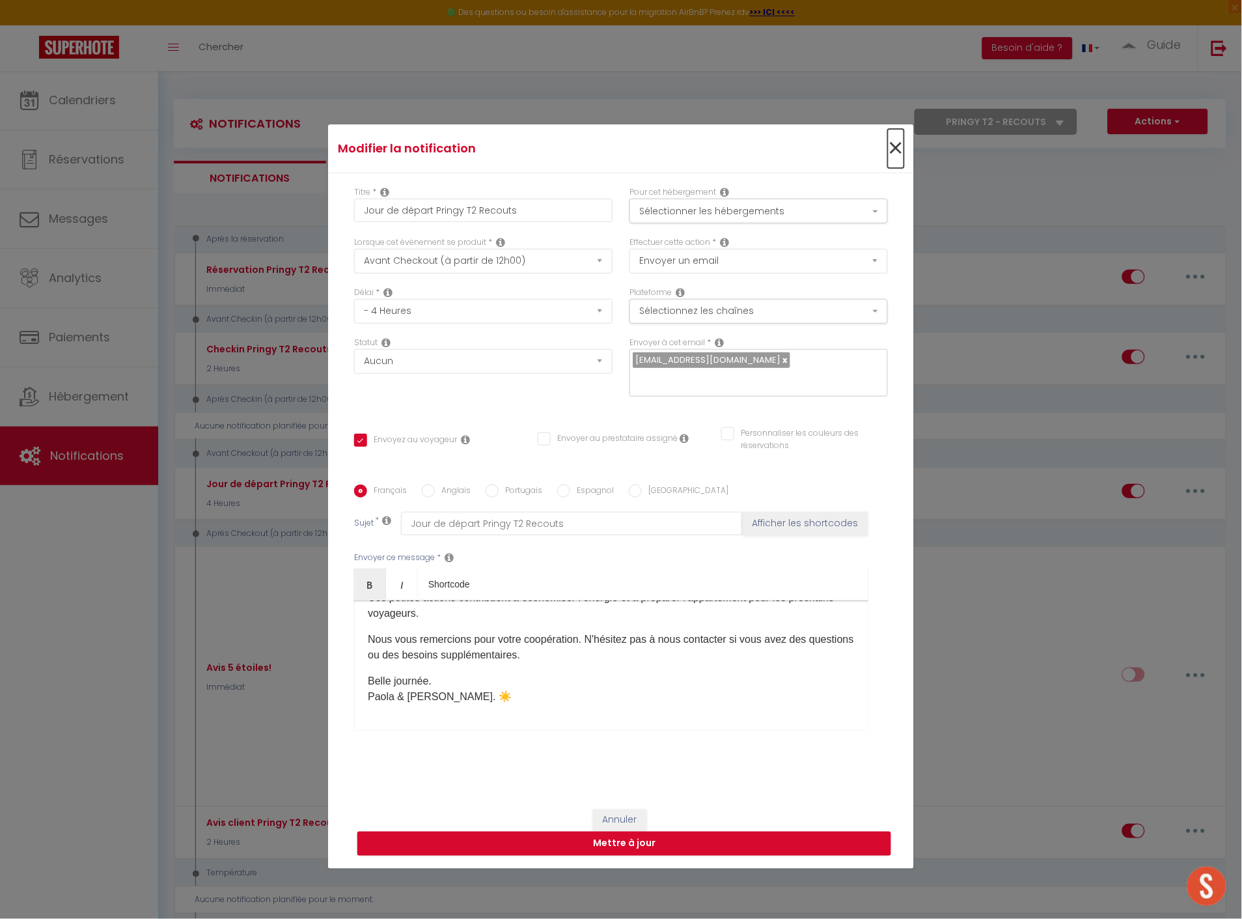
click at [894, 146] on span "×" at bounding box center [896, 148] width 16 height 39
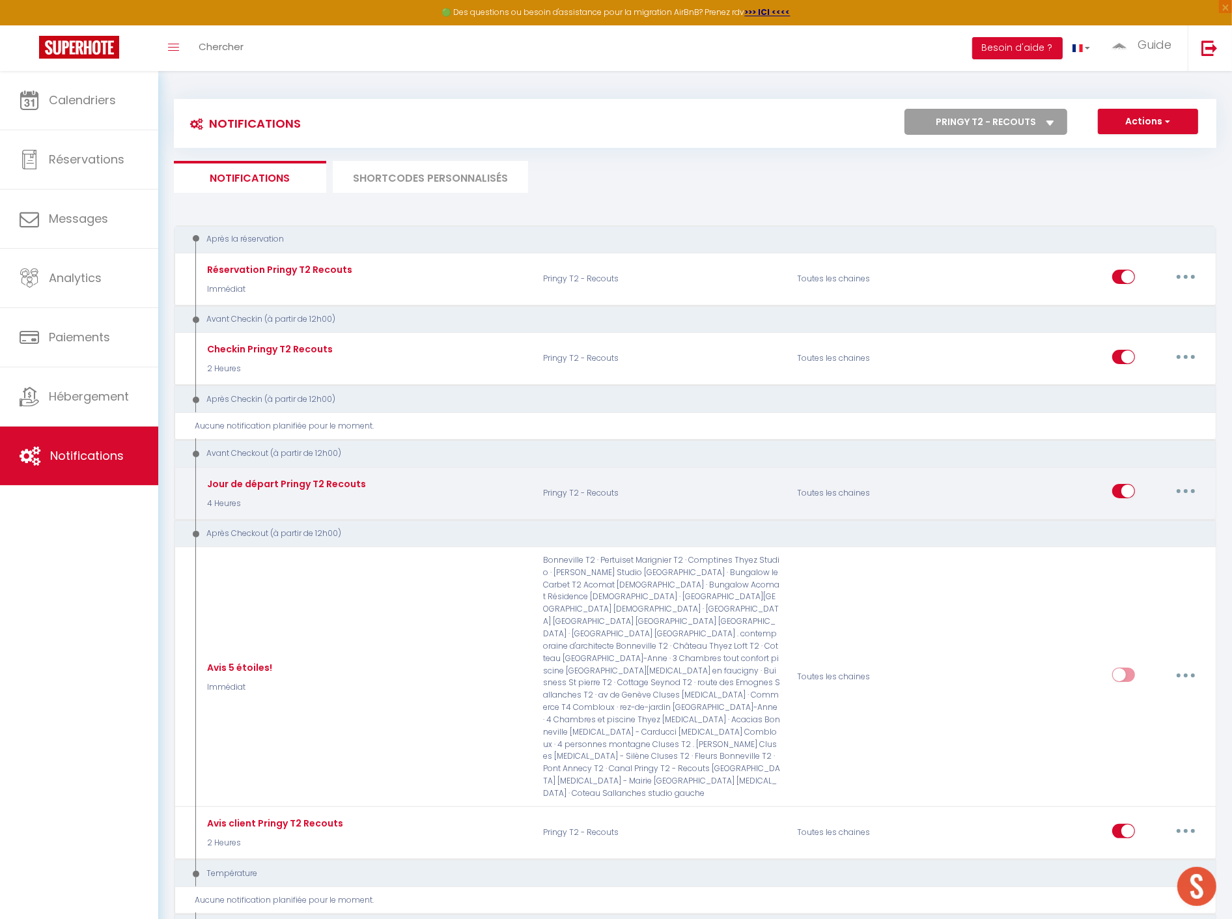
click at [1187, 489] on button "button" at bounding box center [1185, 490] width 36 height 21
click at [1161, 547] on link "Dupliquer" at bounding box center [1151, 544] width 96 height 22
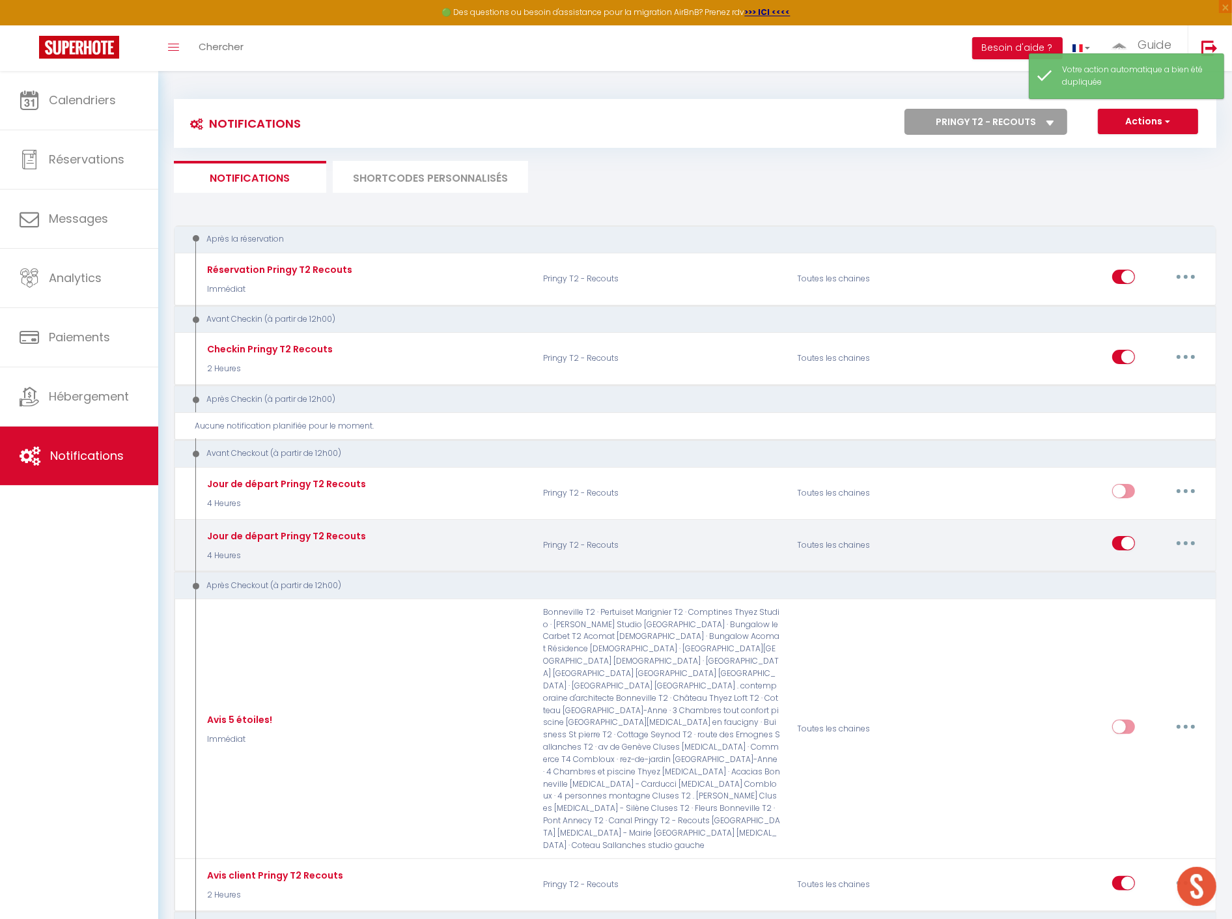
click at [1186, 541] on icon "button" at bounding box center [1185, 543] width 4 height 4
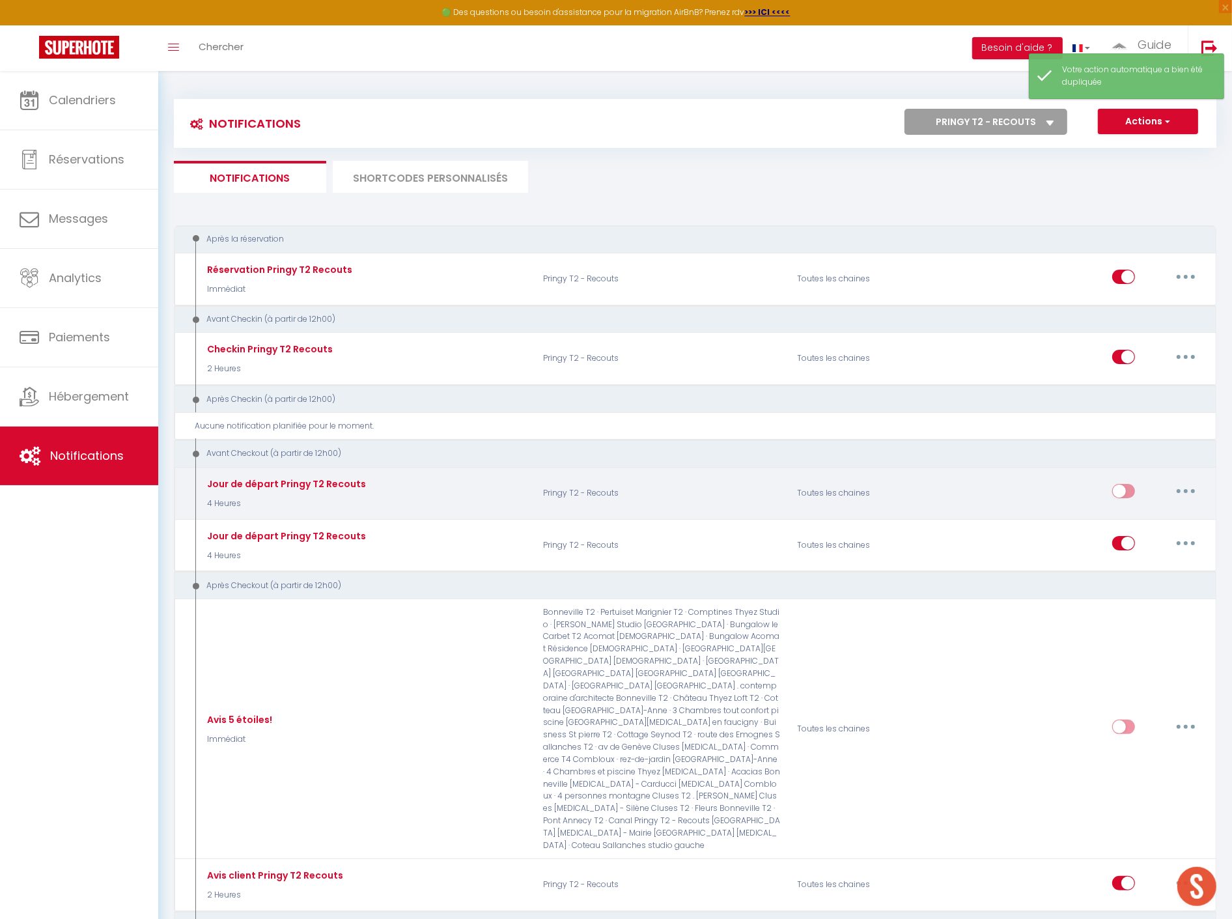
click at [1191, 482] on button "button" at bounding box center [1185, 490] width 36 height 21
click at [1154, 513] on link "Editer" at bounding box center [1151, 521] width 96 height 22
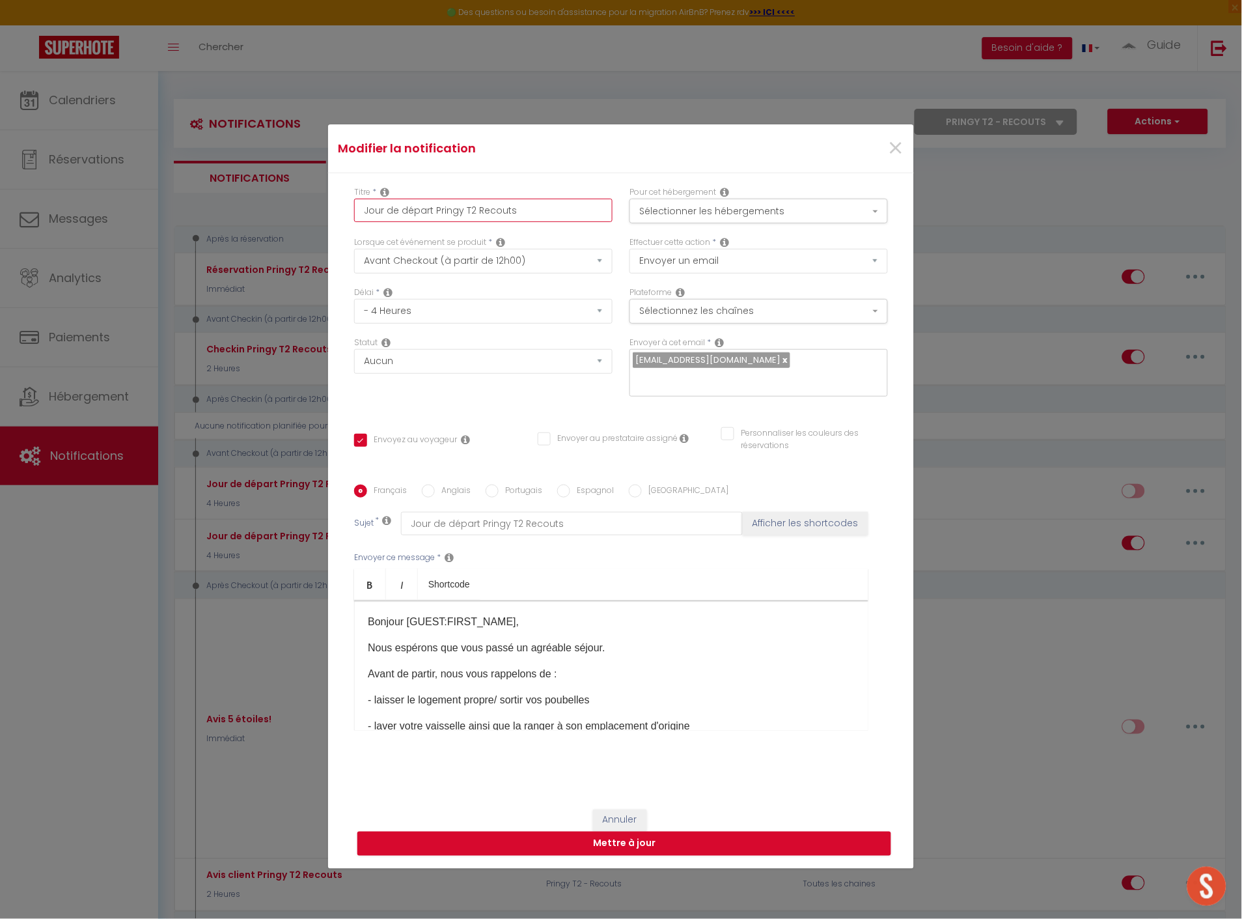
drag, startPoint x: 426, startPoint y: 210, endPoint x: 588, endPoint y: 209, distance: 161.4
click at [588, 209] on input "Jour de départ Pringy T2 Recouts" at bounding box center [483, 210] width 258 height 23
drag, startPoint x: 427, startPoint y: 211, endPoint x: 541, endPoint y: 211, distance: 113.9
click at [541, 211] on input "Jour de départ [PERSON_NAME]" at bounding box center [483, 210] width 258 height 23
drag, startPoint x: 473, startPoint y: 521, endPoint x: 573, endPoint y: 525, distance: 100.3
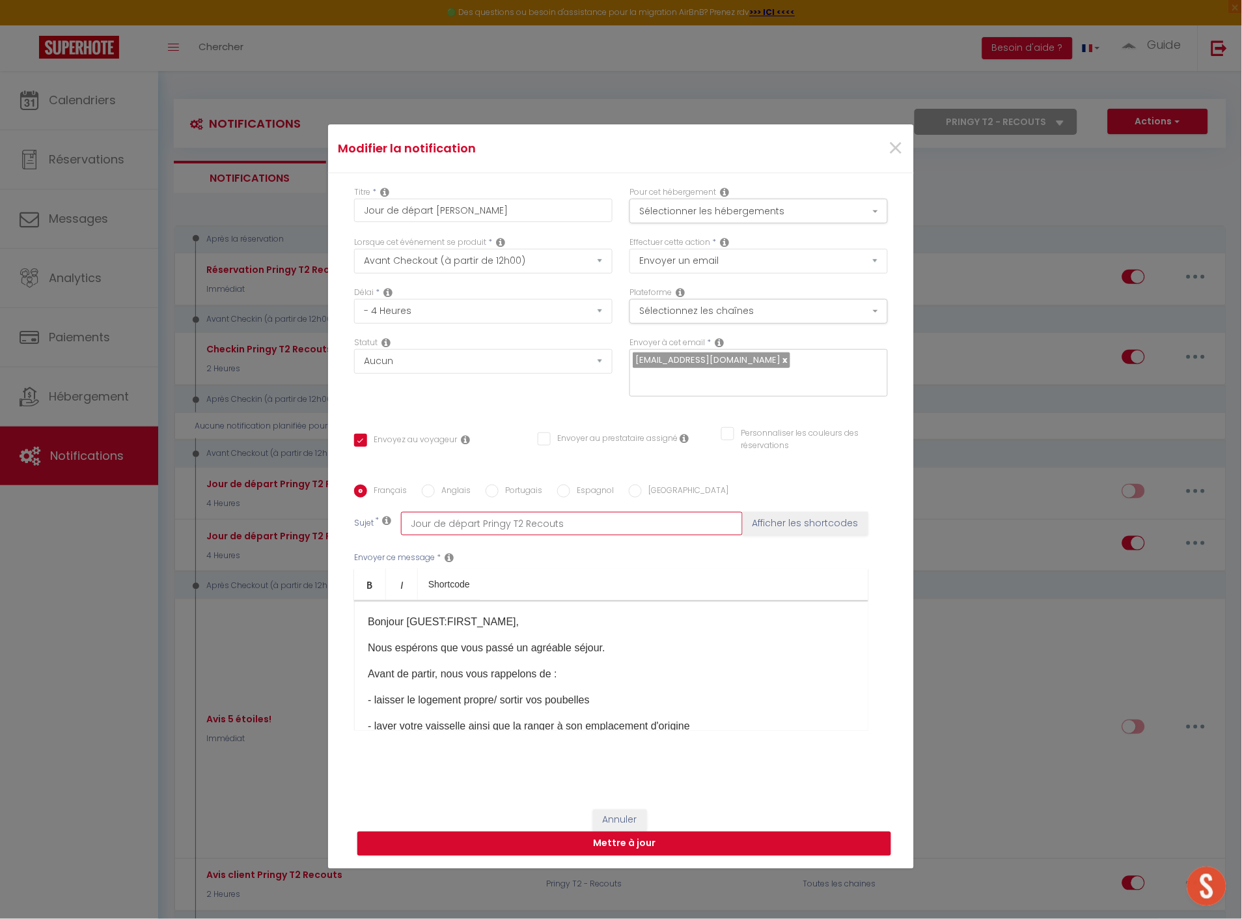
click at [576, 525] on input "Jour de départ Pringy T2 Recouts" at bounding box center [572, 523] width 342 height 23
paste input "[PERSON_NAME]"
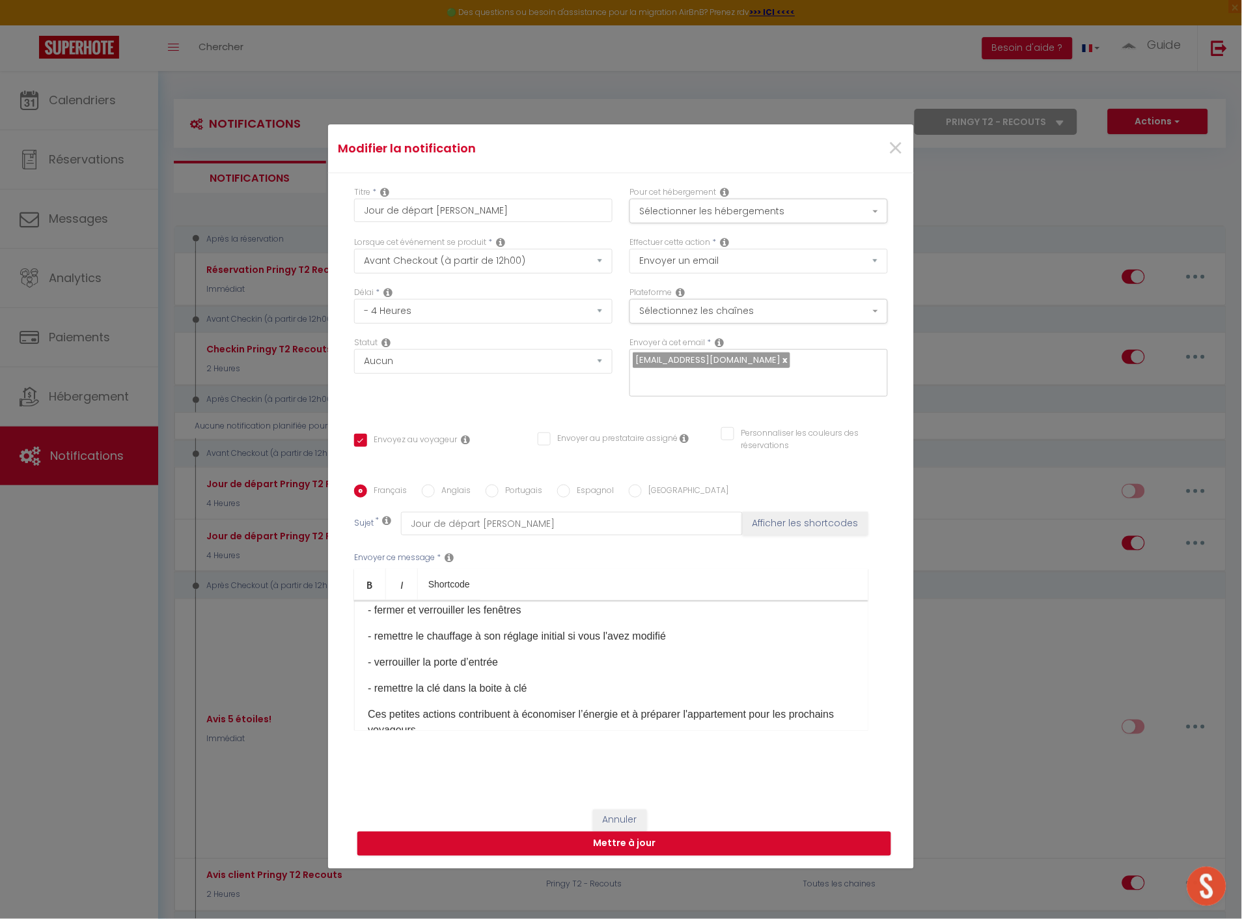
scroll to position [177, 0]
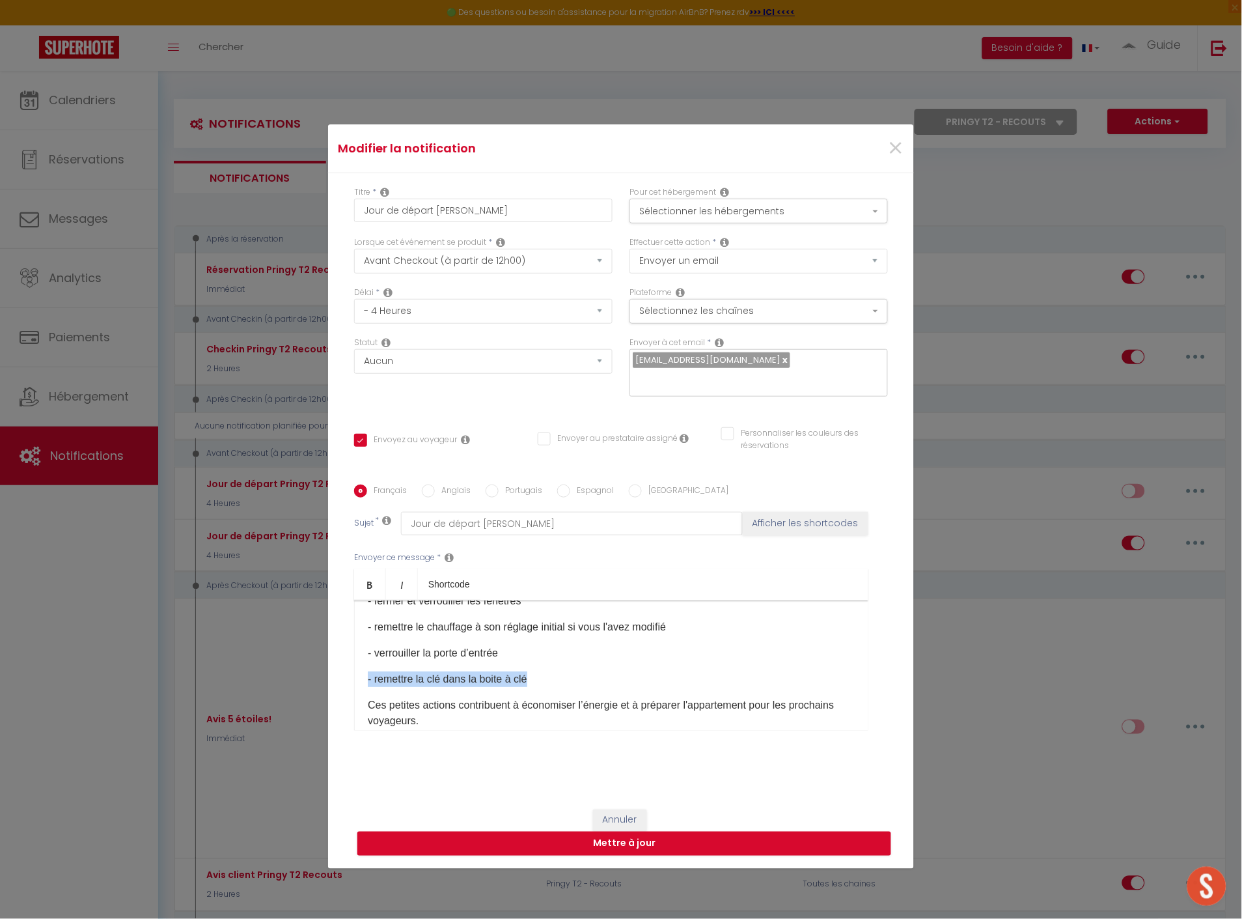
drag, startPoint x: 519, startPoint y: 686, endPoint x: 312, endPoint y: 685, distance: 207.0
click at [312, 685] on div "Modifier la notification × Titre * Jour de départ [PERSON_NAME] Pour cet héberg…" at bounding box center [621, 459] width 1242 height 919
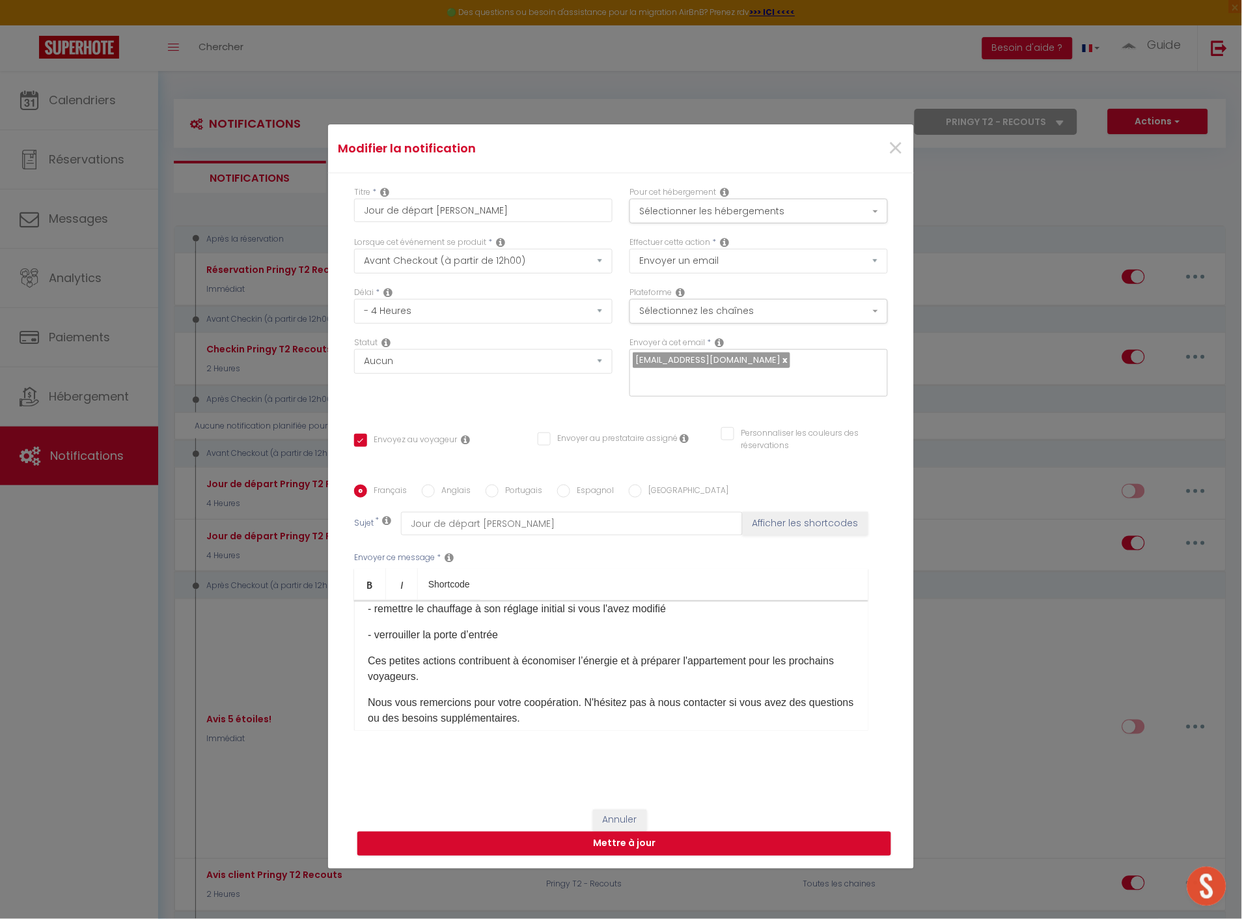
scroll to position [0, 0]
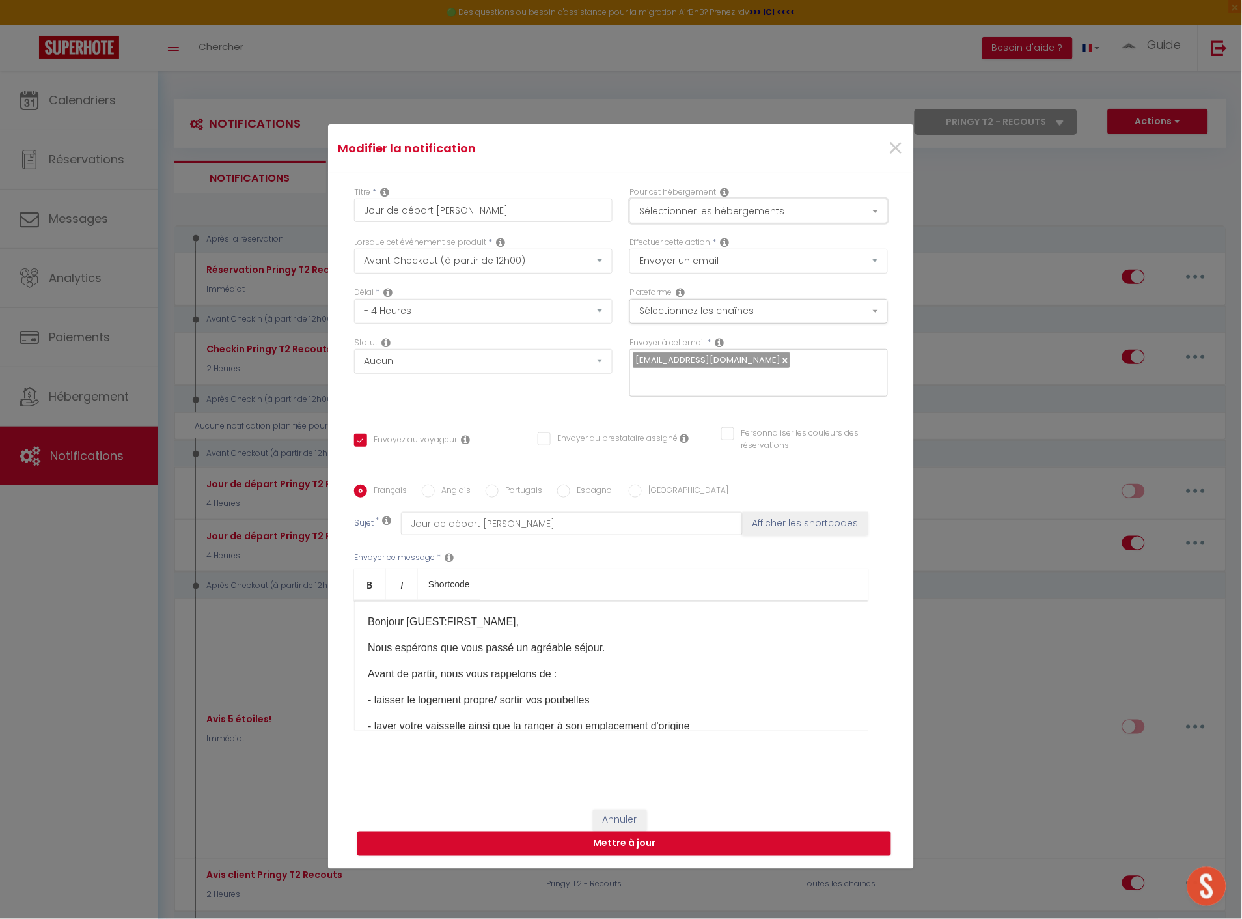
click at [814, 209] on button "Sélectionner les hébergements" at bounding box center [758, 211] width 258 height 25
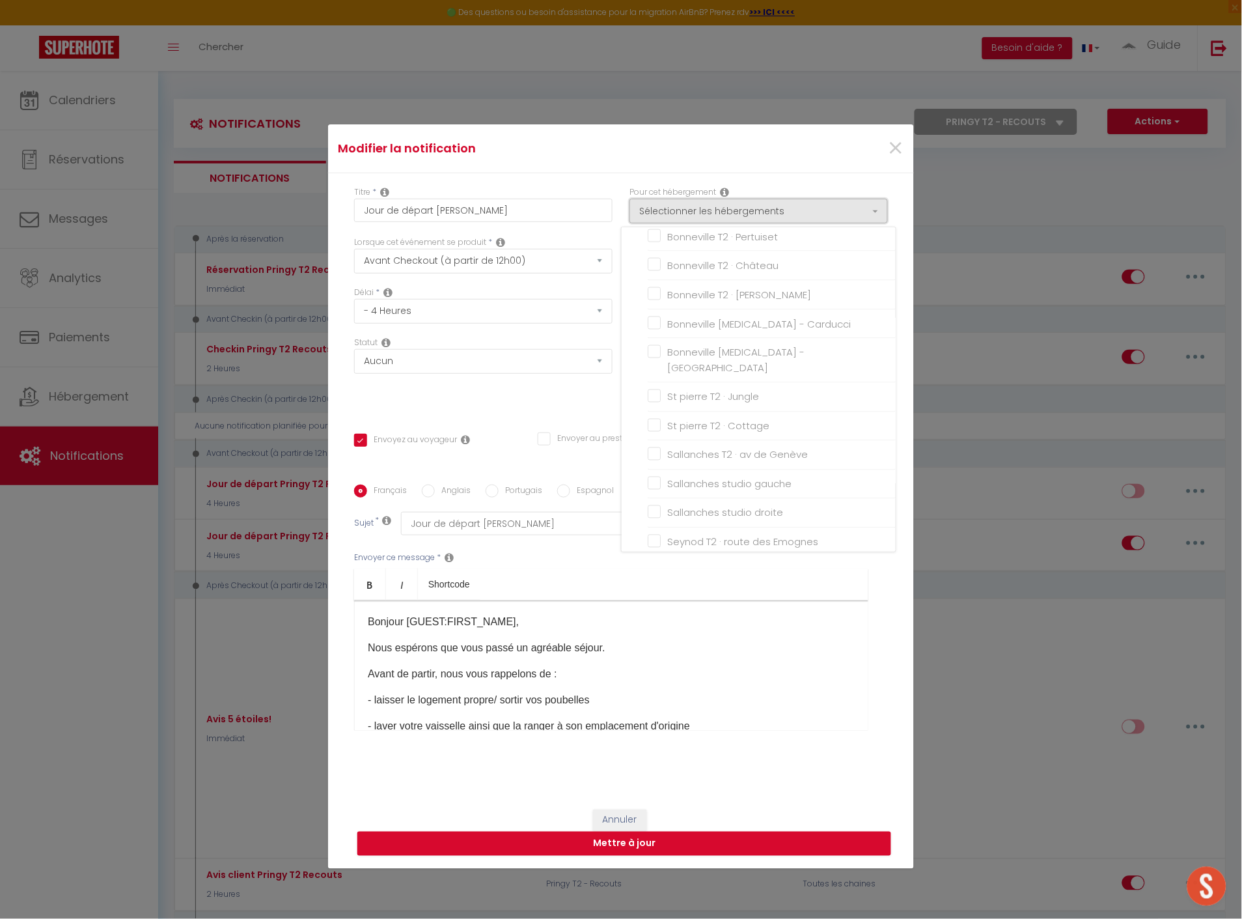
scroll to position [578, 0]
click at [651, 557] on input "Pringy T2 - Recouts" at bounding box center [772, 563] width 248 height 13
click at [661, 580] on label "[MEDICAL_DATA] Annecy Moulin · [MEDICAL_DATA] Annecy moderne, ensoleillé, terra…" at bounding box center [774, 603] width 227 height 46
click at [652, 596] on input "[MEDICAL_DATA] Annecy Moulin · [MEDICAL_DATA] Annecy moderne, ensoleillé, terra…" at bounding box center [772, 602] width 248 height 13
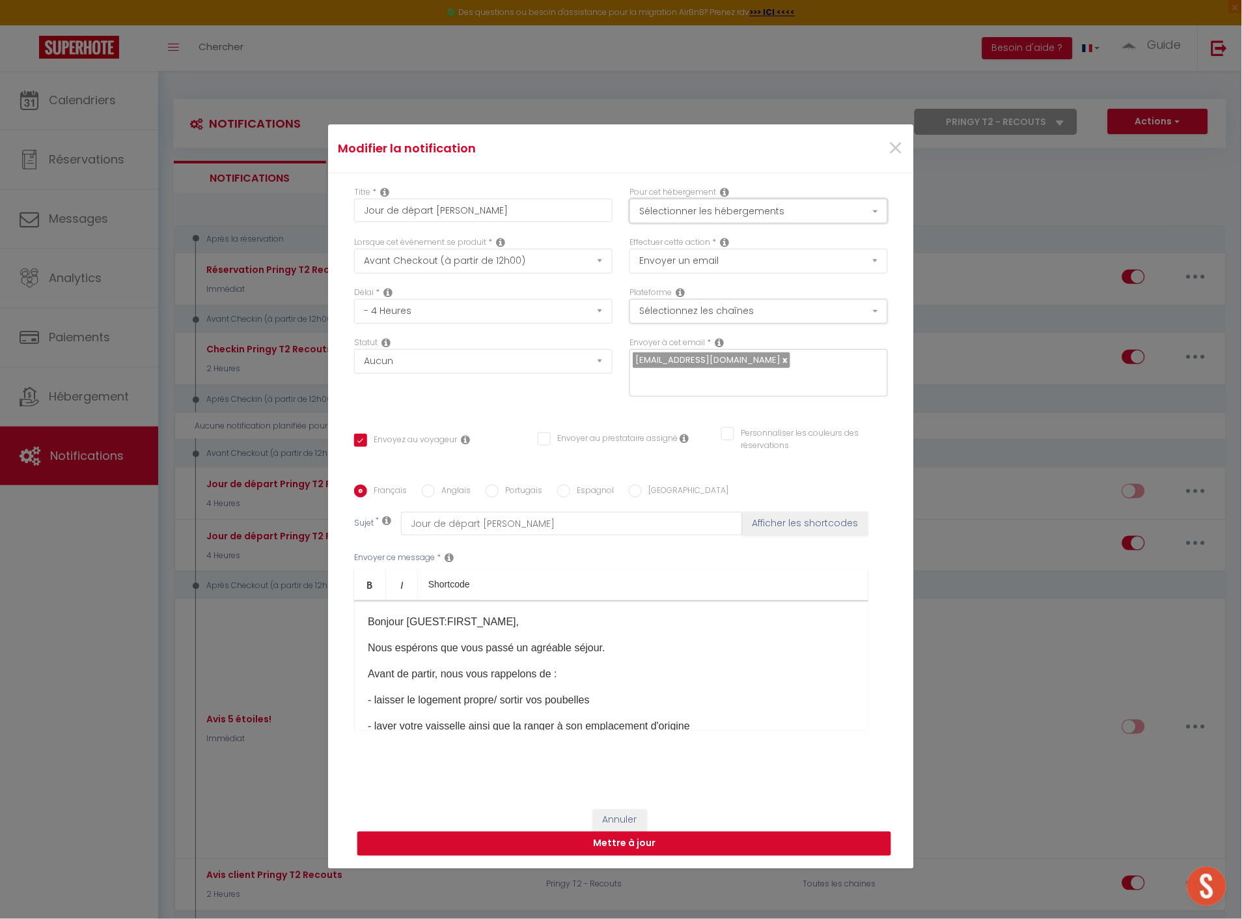
drag, startPoint x: 717, startPoint y: 210, endPoint x: 747, endPoint y: 353, distance: 146.3
click at [721, 219] on button "Sélectionner les hébergements" at bounding box center [758, 211] width 258 height 25
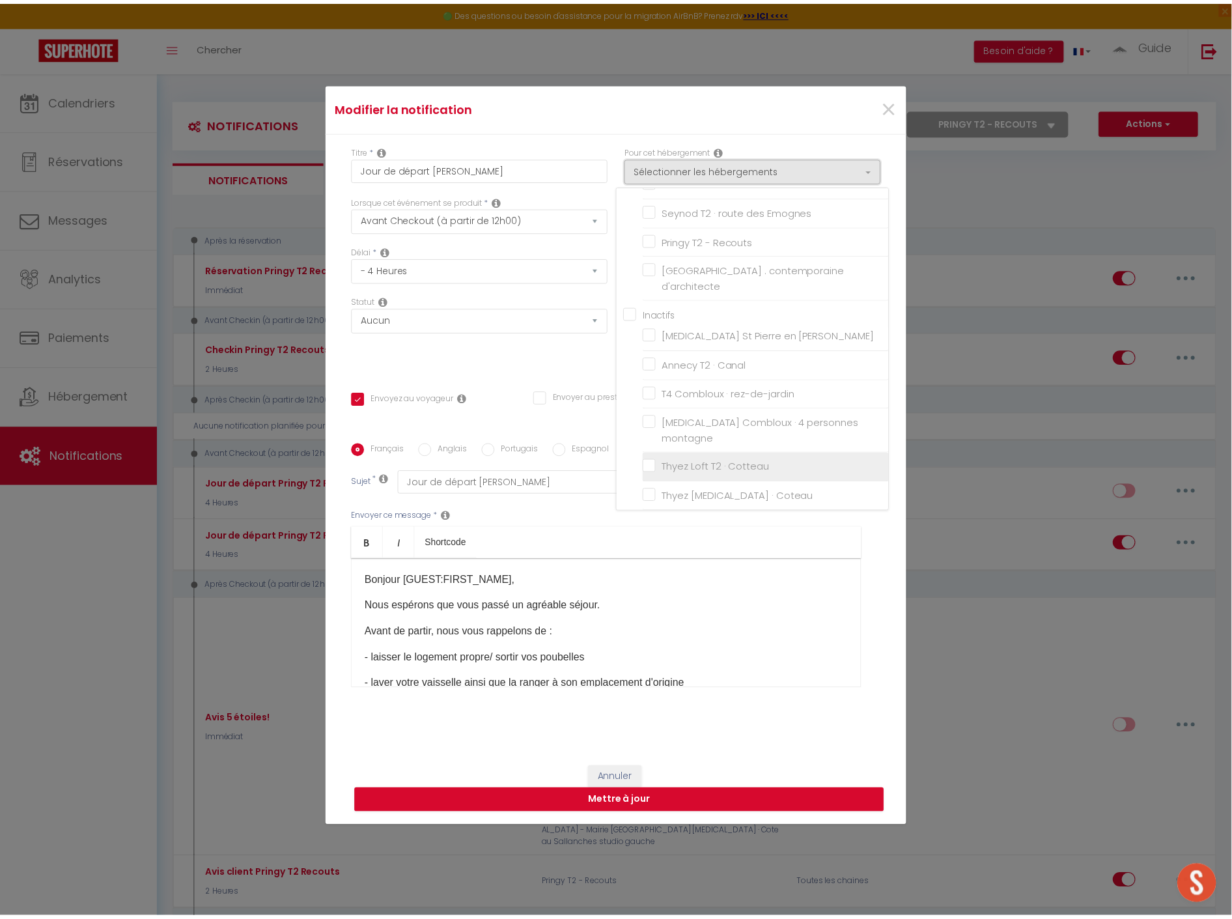
scroll to position [74, 0]
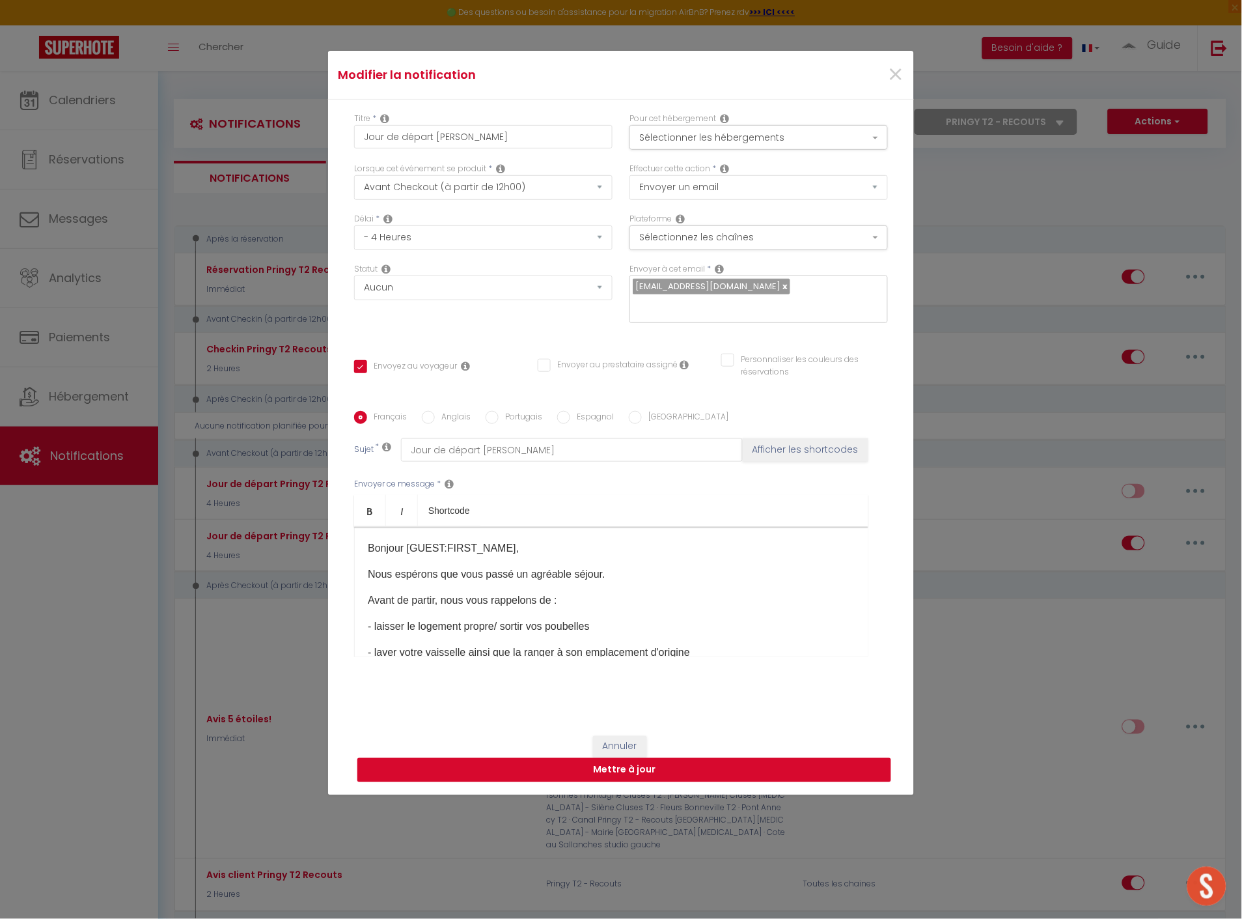
click at [672, 766] on button "Mettre à jour" at bounding box center [624, 770] width 534 height 25
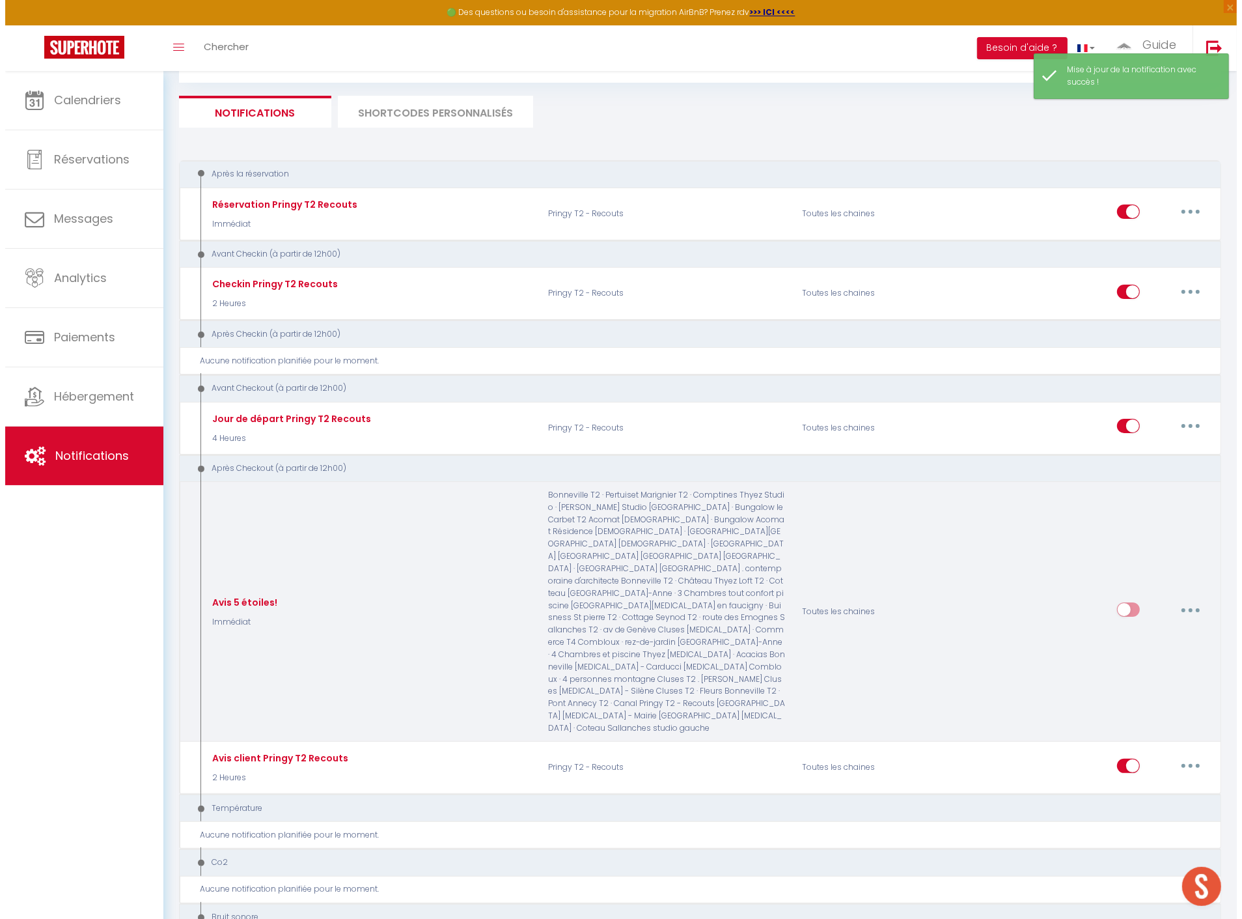
scroll to position [217, 0]
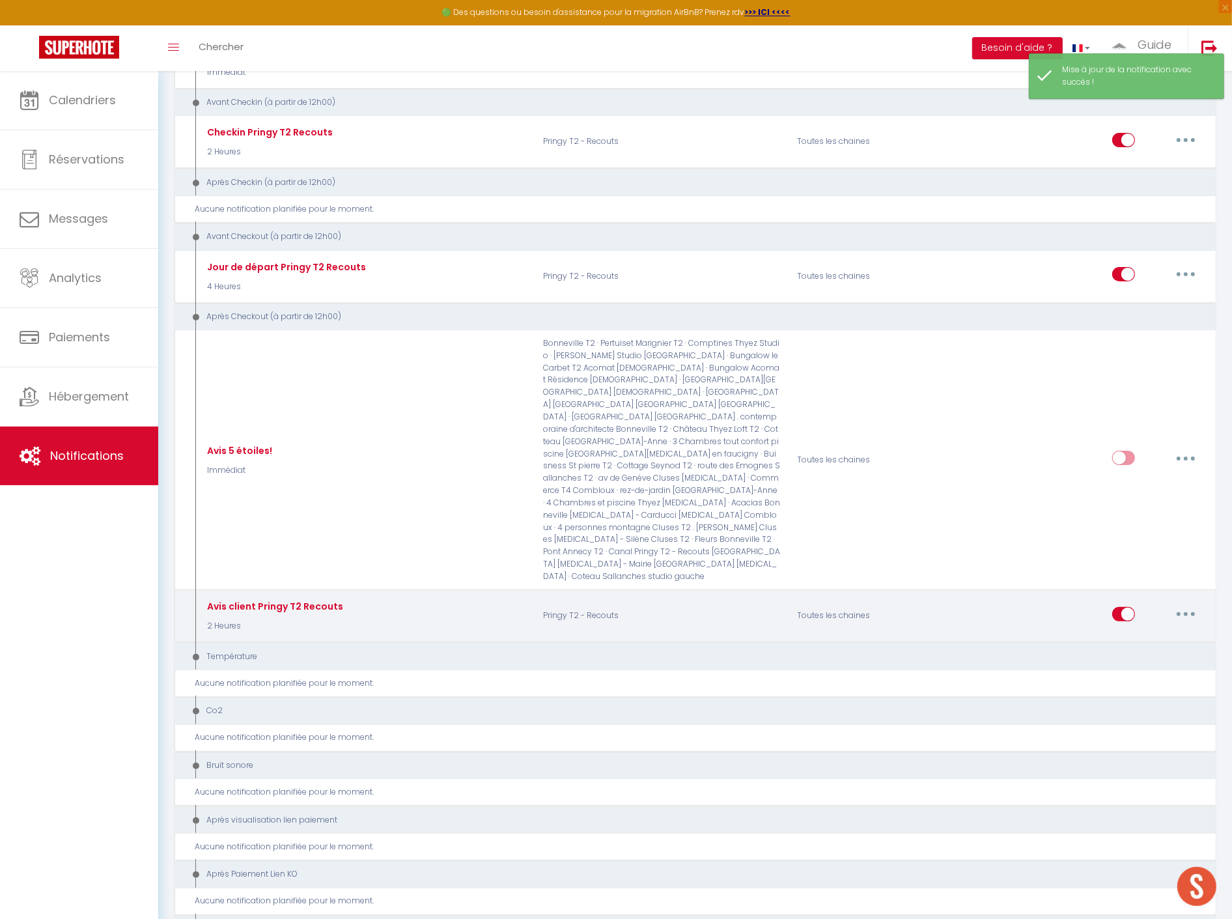
click at [1187, 603] on button "button" at bounding box center [1185, 613] width 36 height 21
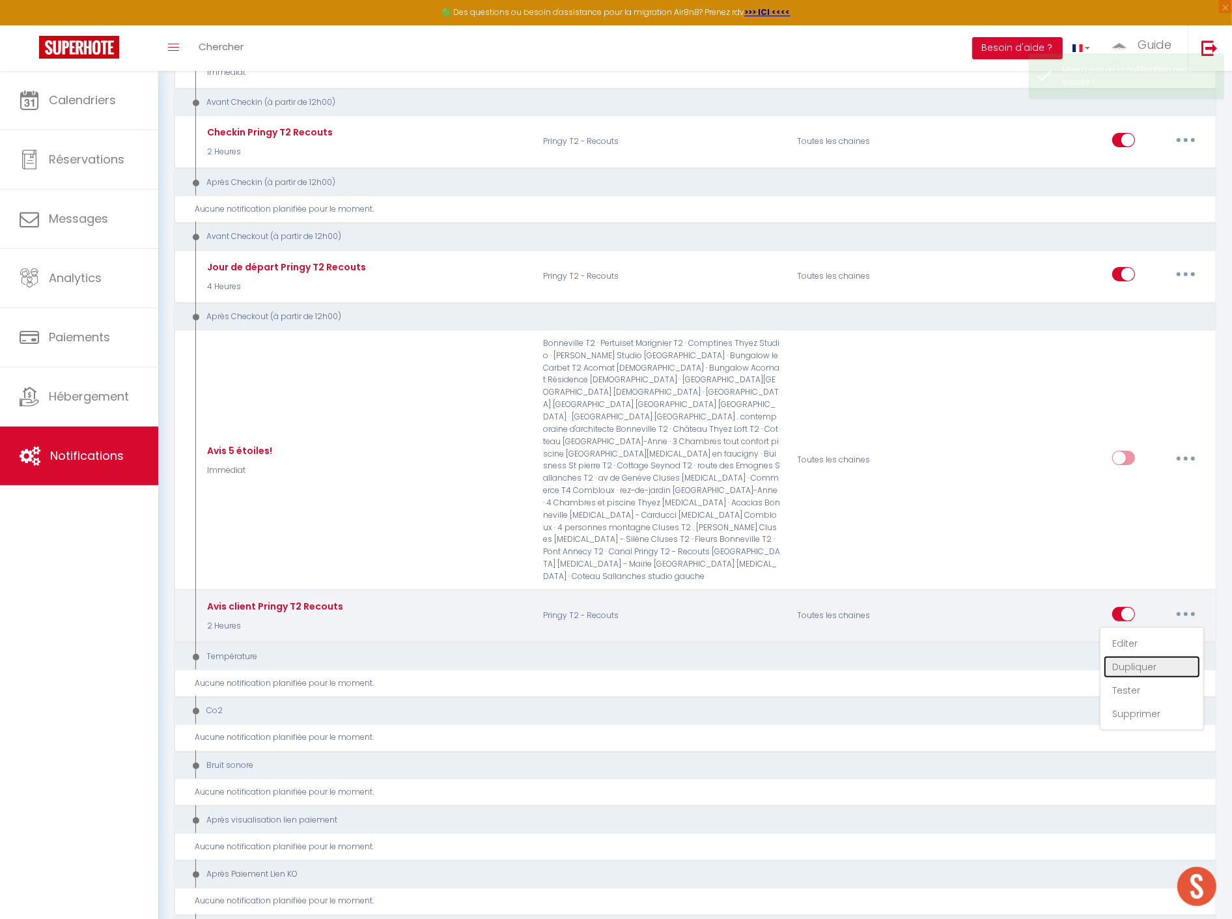
click at [1155, 656] on link "Dupliquer" at bounding box center [1151, 667] width 96 height 22
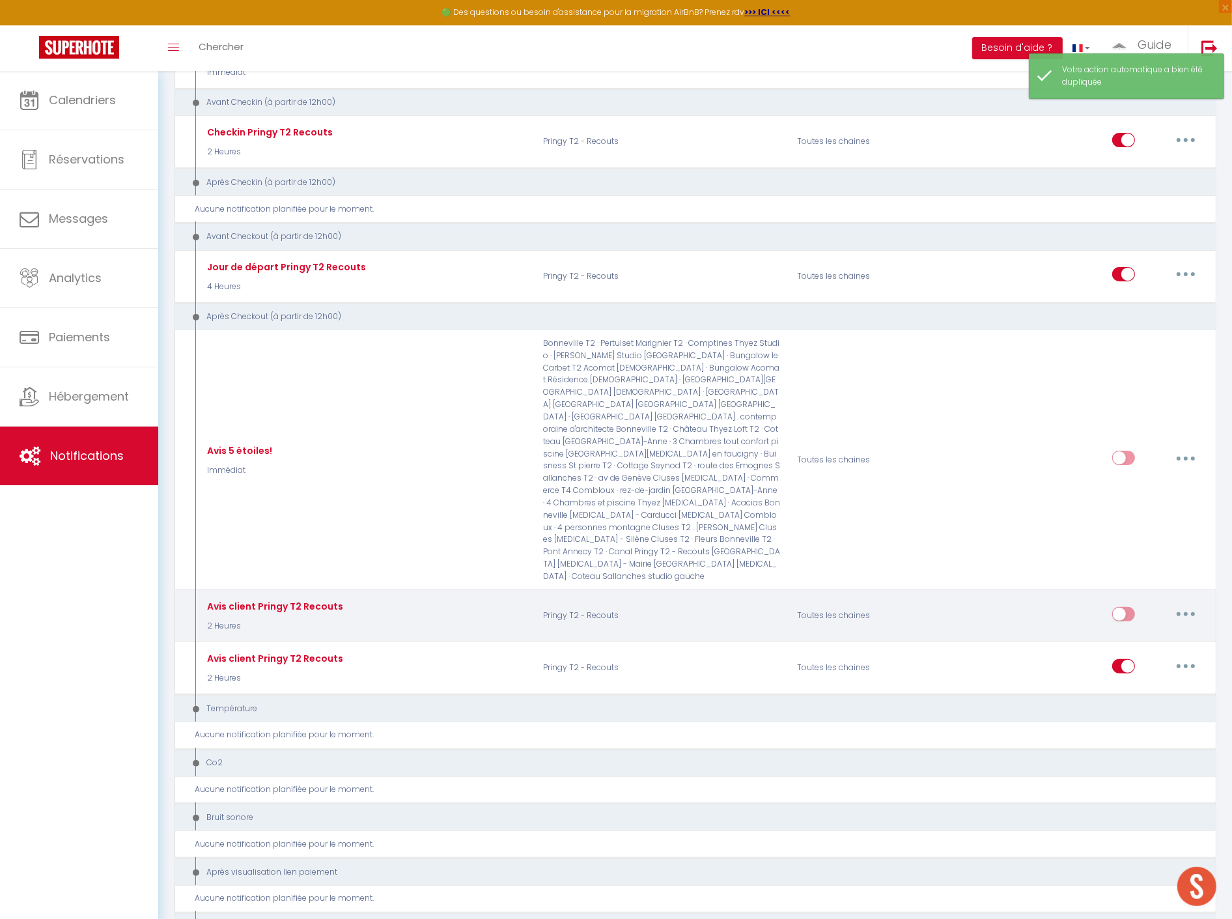
click at [1189, 597] on div "Editer Dupliquer Tester Supprimer" at bounding box center [1158, 616] width 92 height 38
click at [1187, 612] on icon "button" at bounding box center [1185, 614] width 4 height 4
click at [1143, 632] on link "Editer" at bounding box center [1151, 643] width 96 height 22
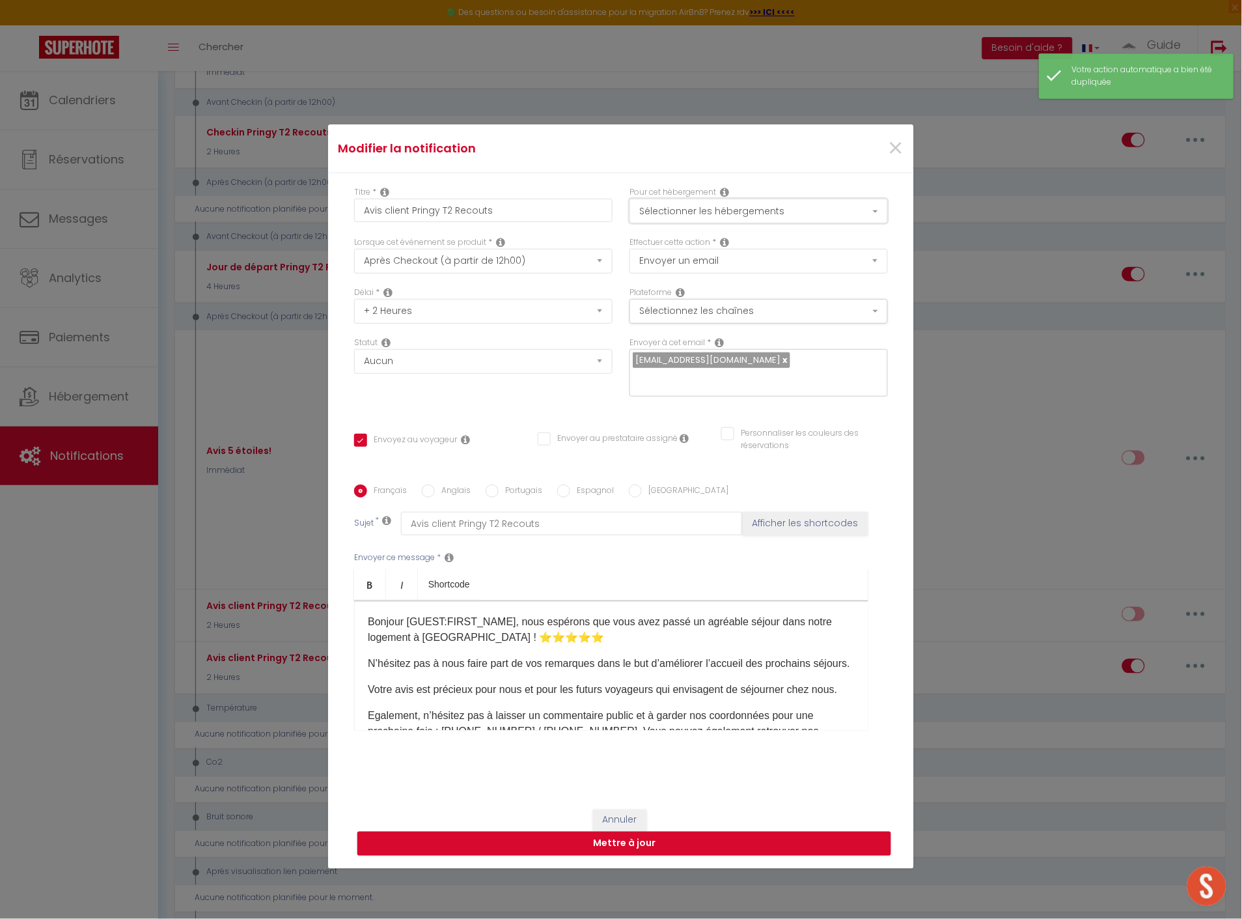
click at [699, 206] on button "Sélectionner les hébergements" at bounding box center [758, 211] width 258 height 25
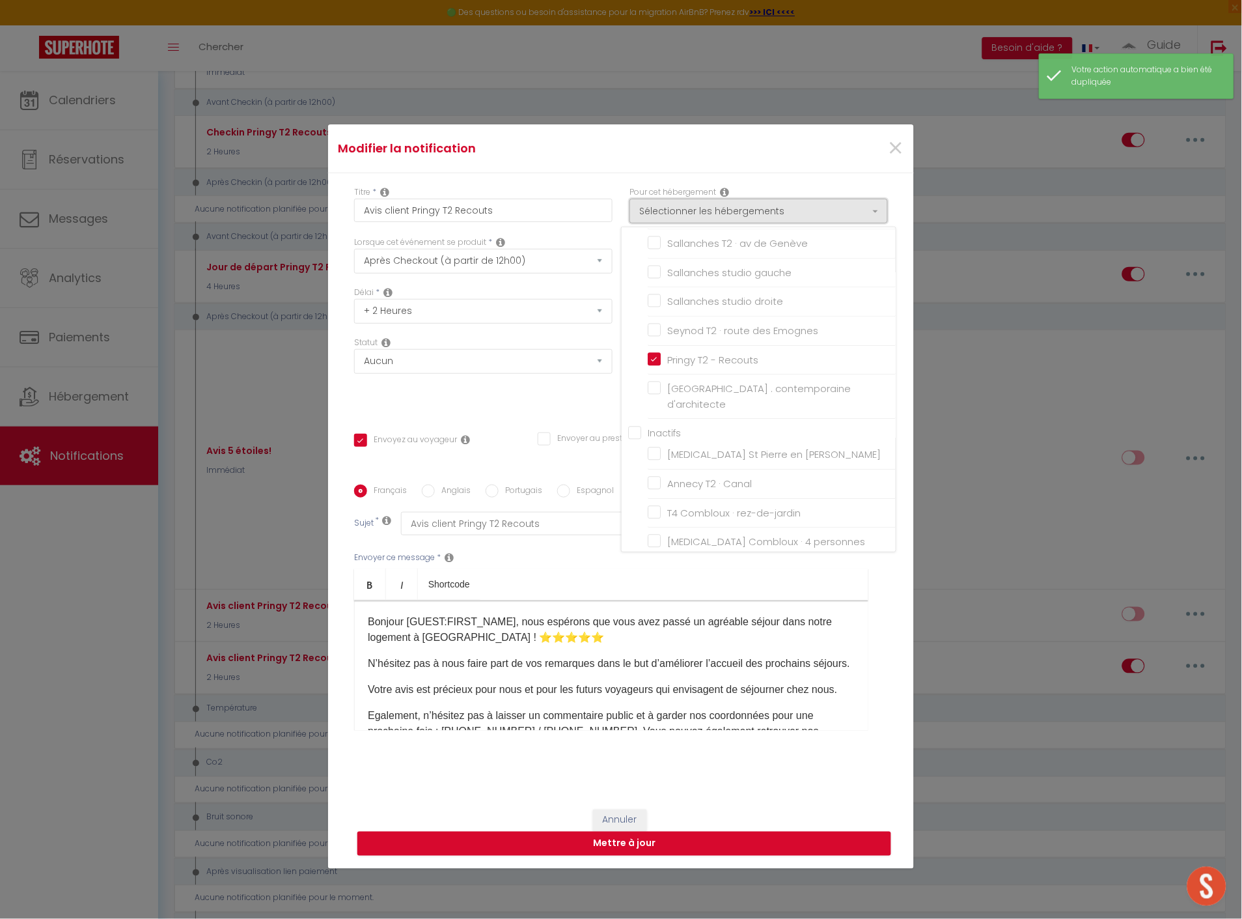
scroll to position [795, 0]
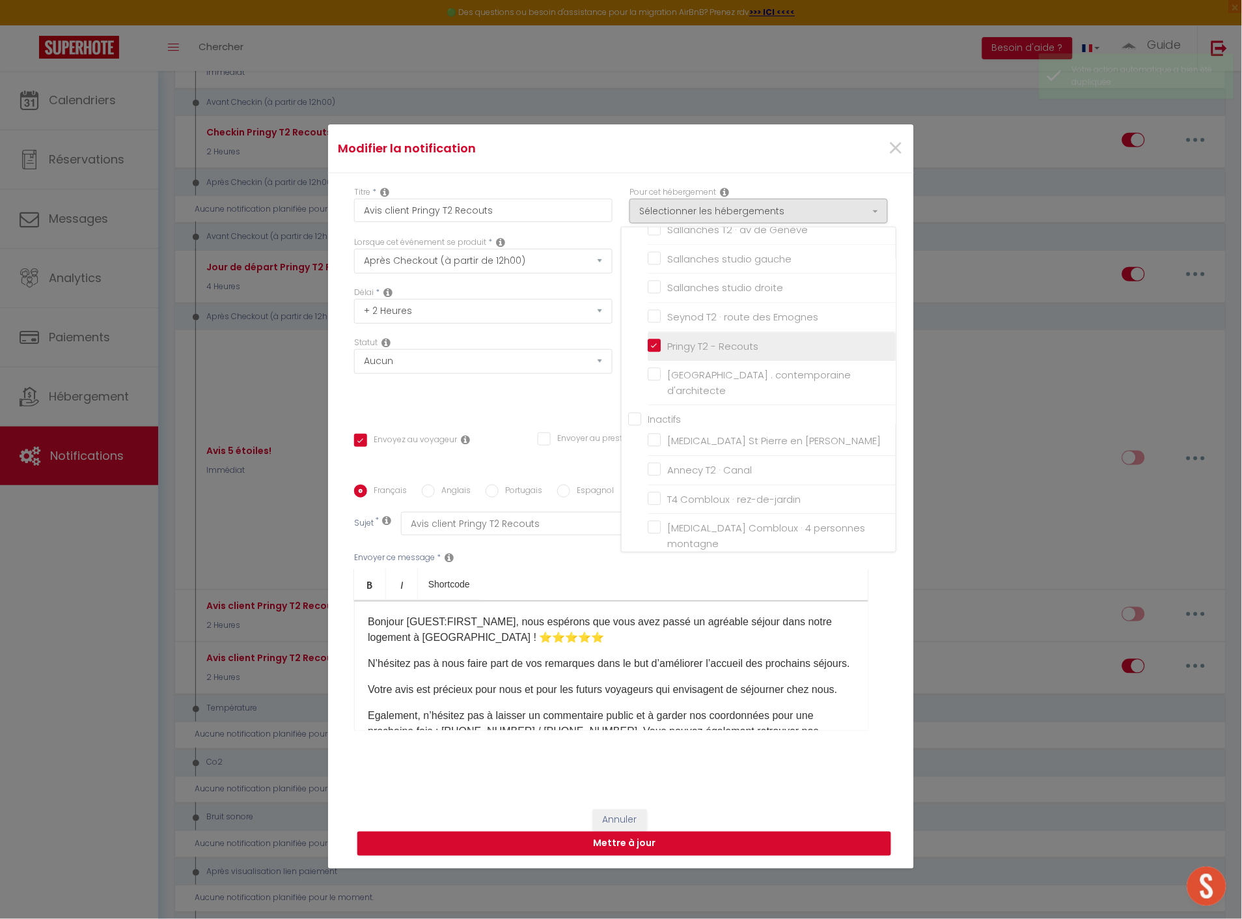
click at [652, 340] on input "Pringy T2 - Recouts" at bounding box center [772, 346] width 248 height 13
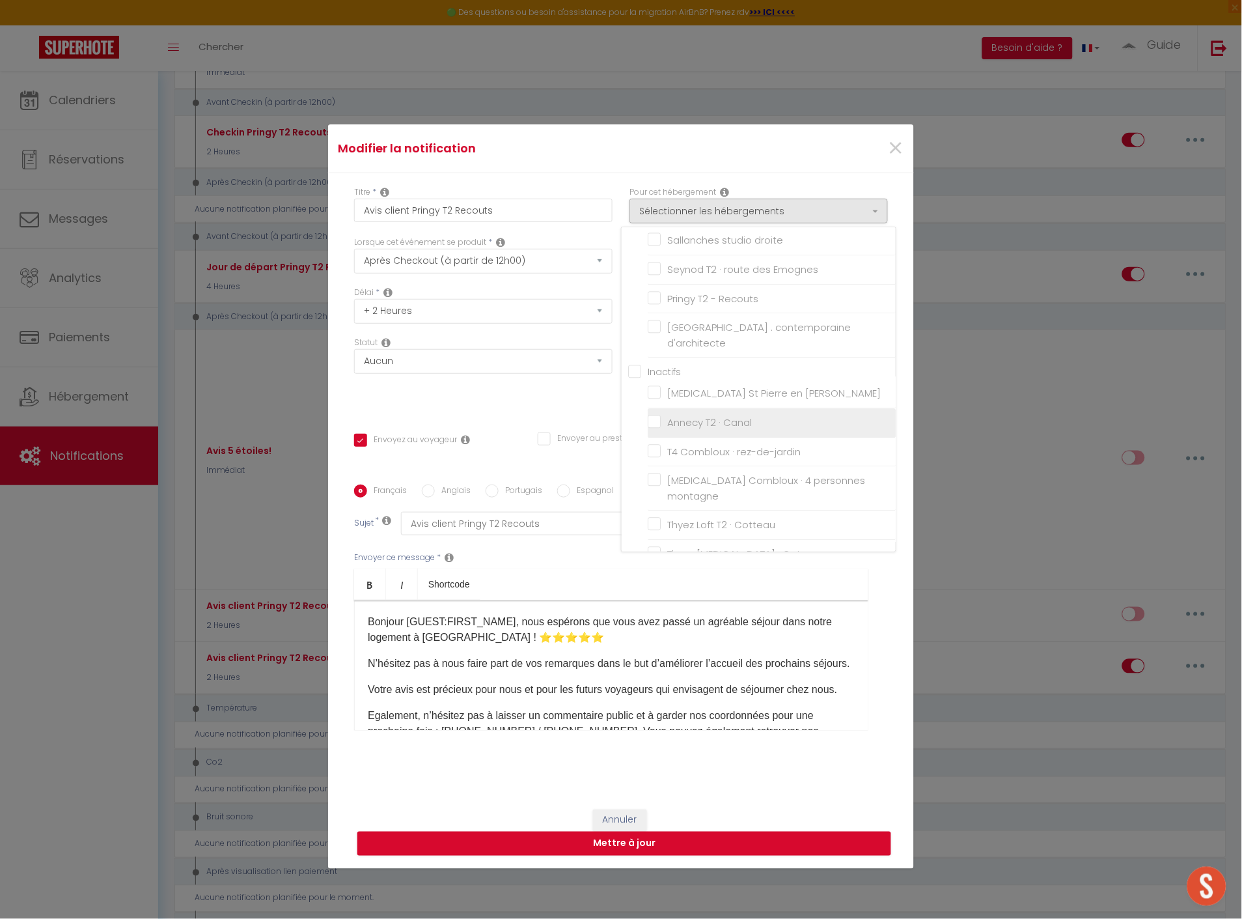
scroll to position [861, 0]
click at [661, 580] on label "[MEDICAL_DATA] Annecy Moulin · [MEDICAL_DATA] Annecy moderne, ensoleillé, terra…" at bounding box center [774, 603] width 227 height 46
click at [655, 596] on input "[MEDICAL_DATA] Annecy Moulin · [MEDICAL_DATA] Annecy moderne, ensoleillé, terra…" at bounding box center [772, 602] width 248 height 13
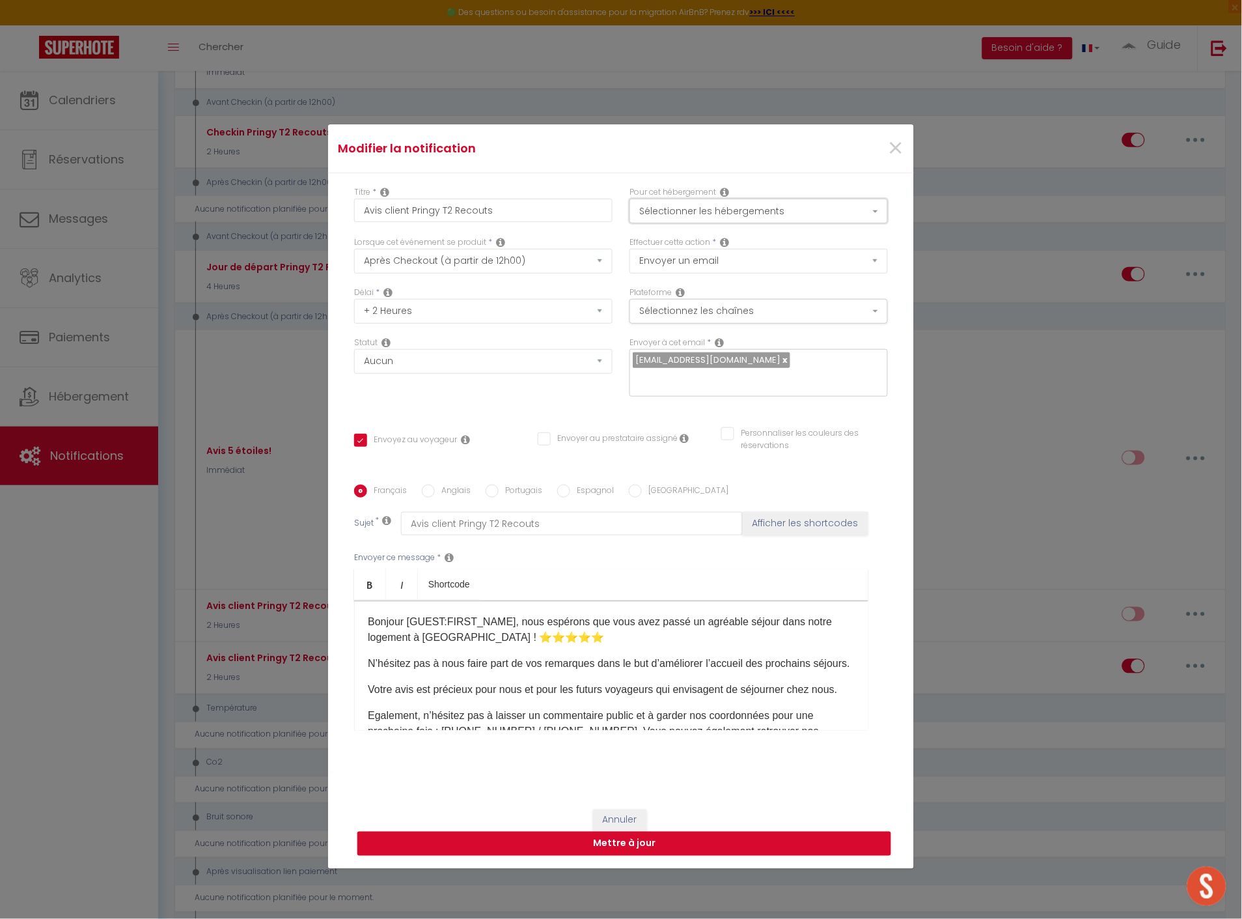
drag, startPoint x: 690, startPoint y: 212, endPoint x: 685, endPoint y: 262, distance: 49.7
click at [689, 212] on button "Sélectionner les hébergements" at bounding box center [758, 211] width 258 height 25
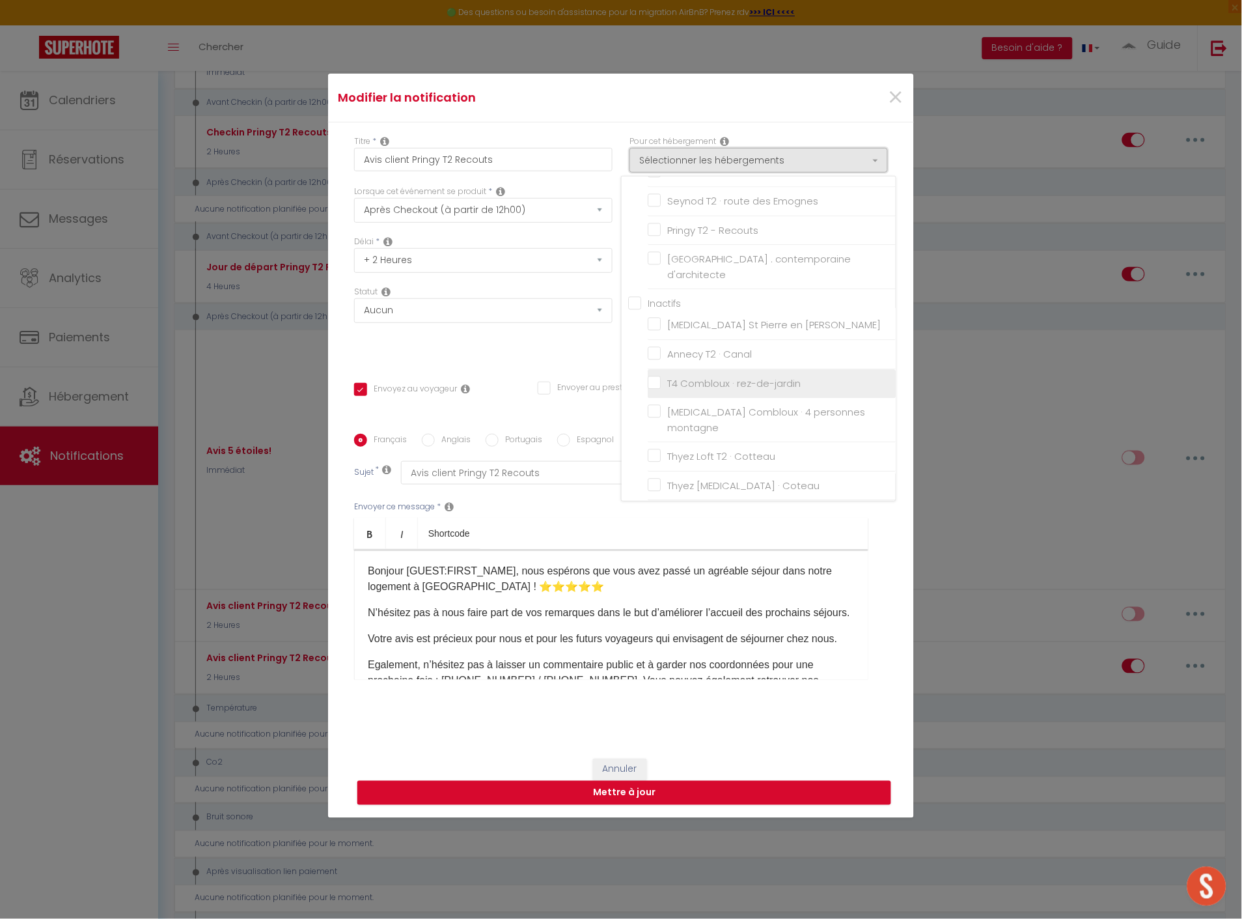
scroll to position [74, 0]
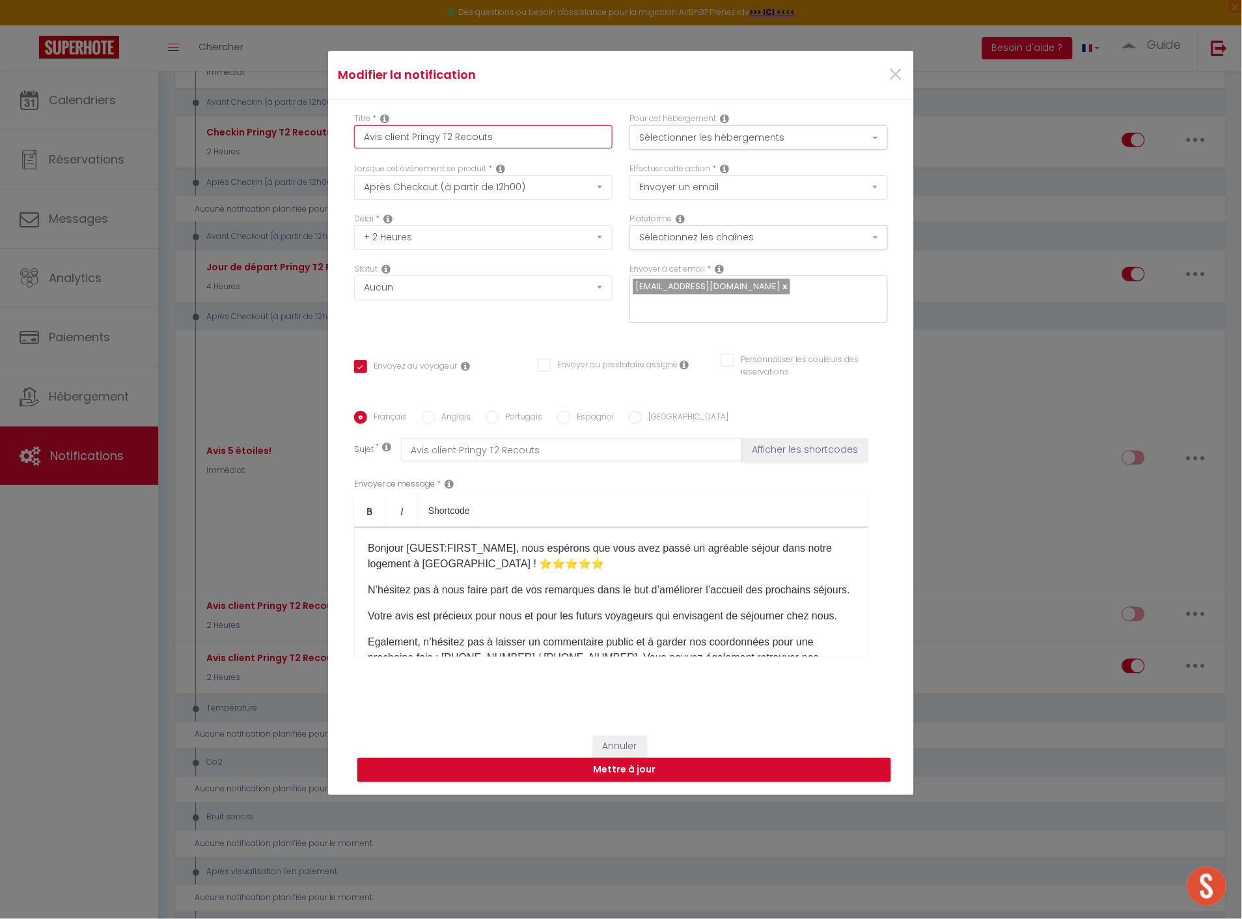
drag, startPoint x: 421, startPoint y: 145, endPoint x: 402, endPoint y: 132, distance: 22.9
click at [420, 145] on input "Avis client Pringy T2 Recouts" at bounding box center [483, 136] width 258 height 23
drag, startPoint x: 408, startPoint y: 135, endPoint x: 528, endPoint y: 142, distance: 120.0
click at [528, 142] on input "Avis client Pringy T2 Recouts" at bounding box center [483, 136] width 258 height 23
paste input "[PERSON_NAME]"
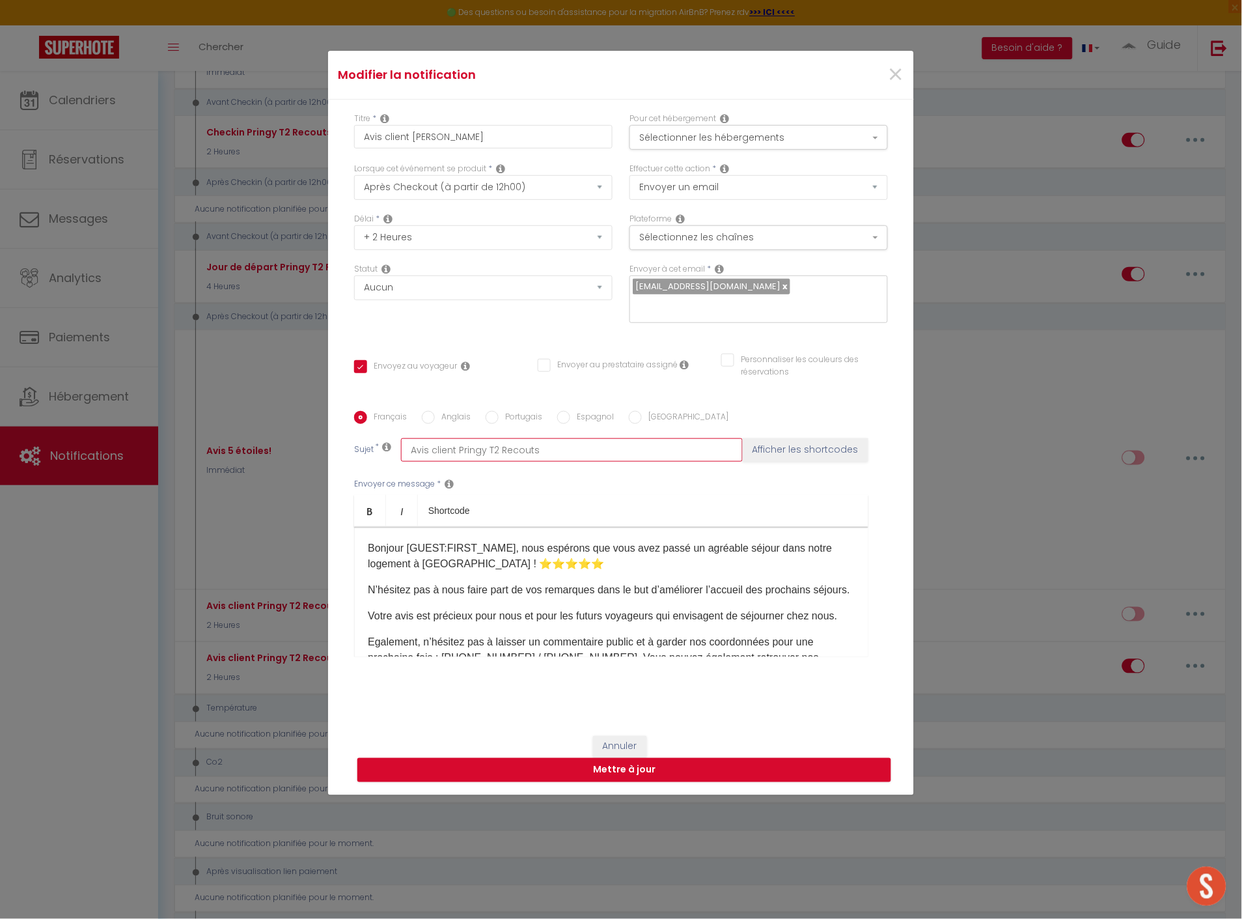
drag, startPoint x: 454, startPoint y: 449, endPoint x: 639, endPoint y: 463, distance: 186.0
click at [639, 463] on div "Français Anglais Portugais Espagnol Italien Sujet * Avis client Pringy T2 Recou…" at bounding box center [621, 542] width 540 height 262
paste input "[PERSON_NAME]"
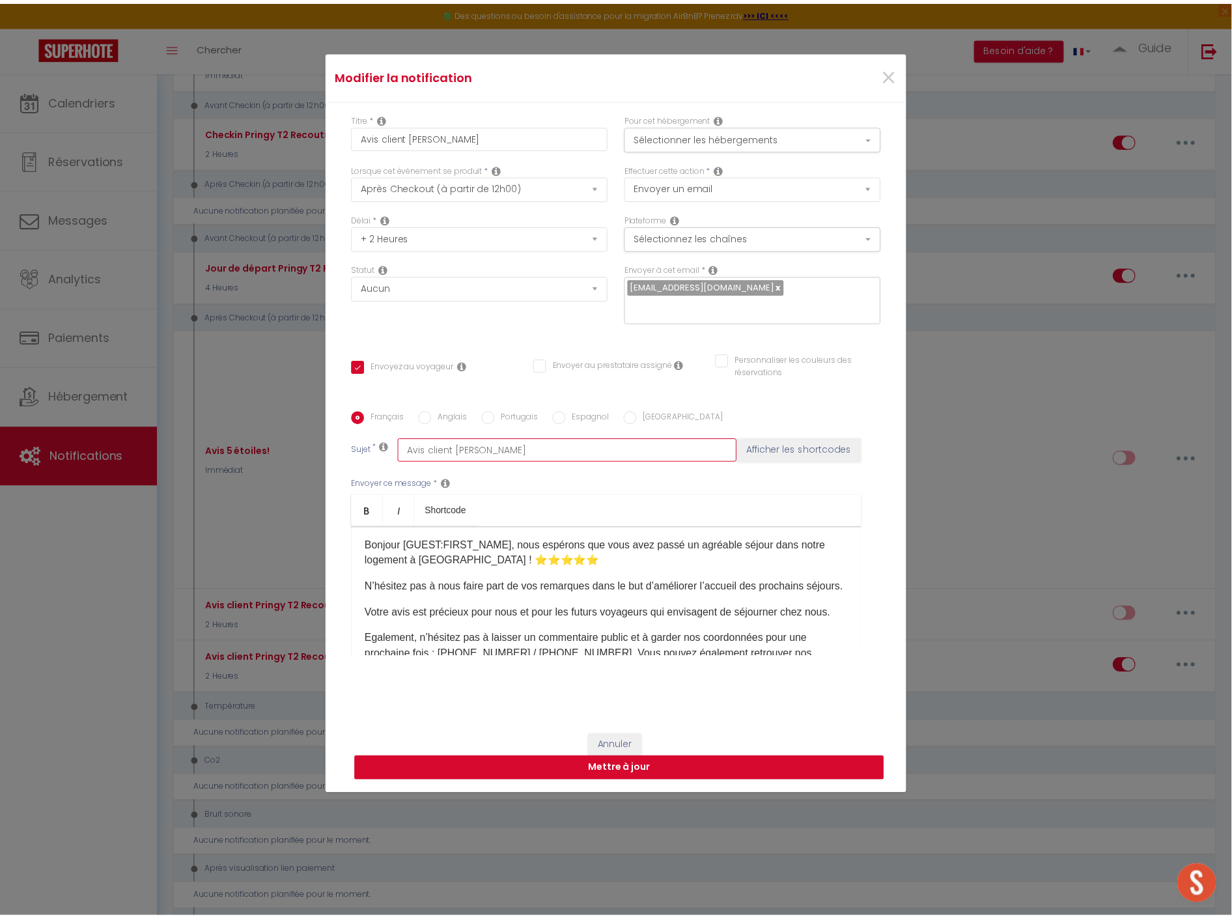
scroll to position [0, 0]
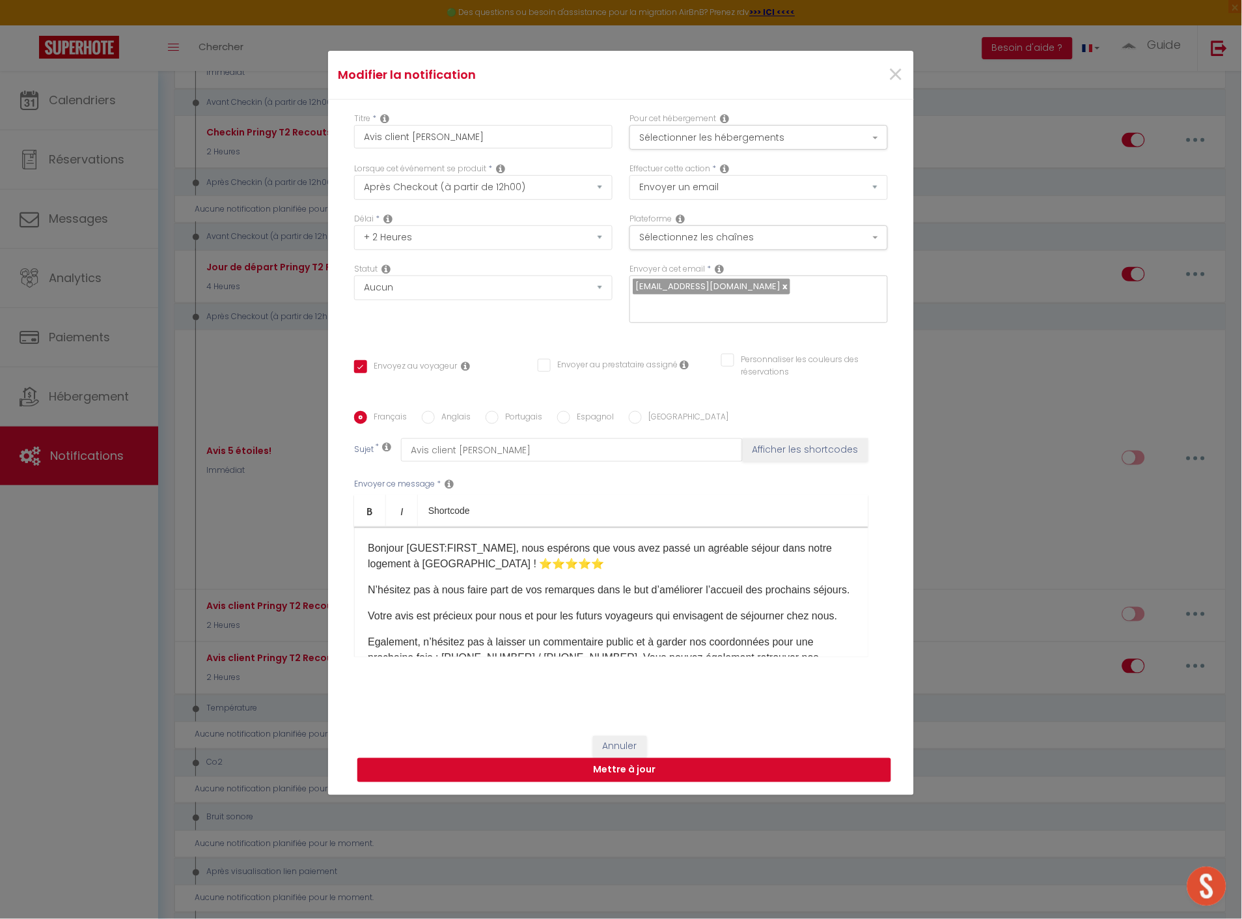
click at [648, 768] on button "Mettre à jour" at bounding box center [624, 770] width 534 height 25
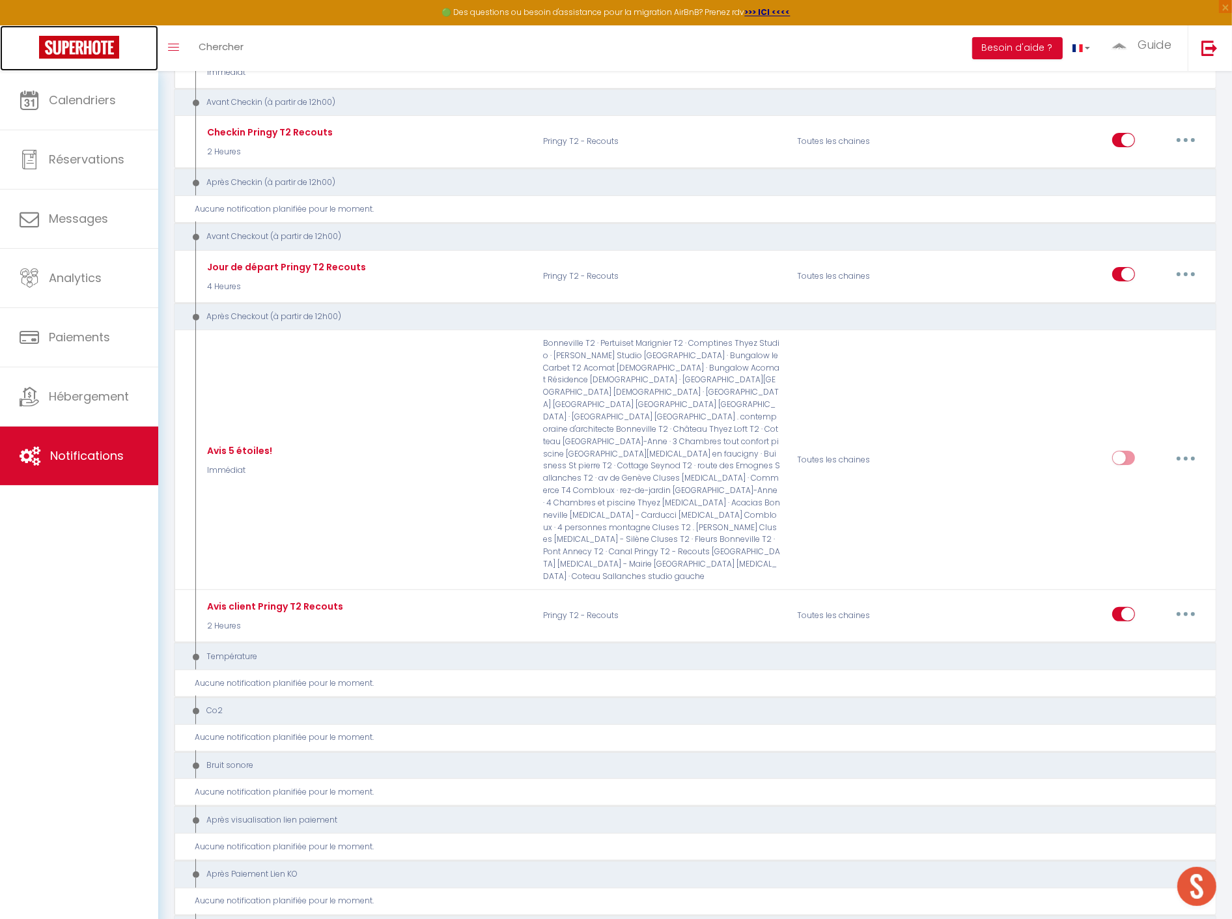
click at [96, 48] on img at bounding box center [79, 47] width 80 height 23
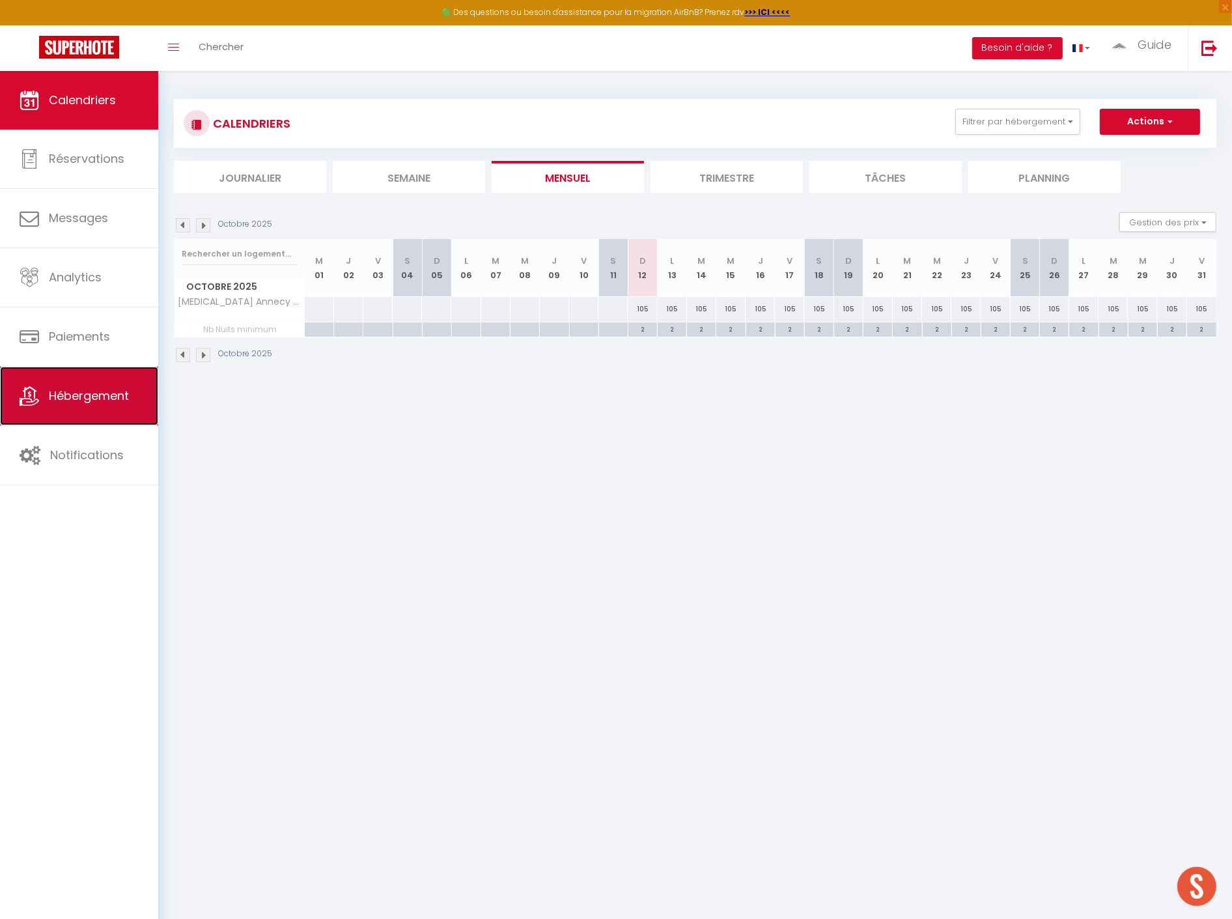
click at [51, 417] on link "Hébergement" at bounding box center [79, 395] width 158 height 59
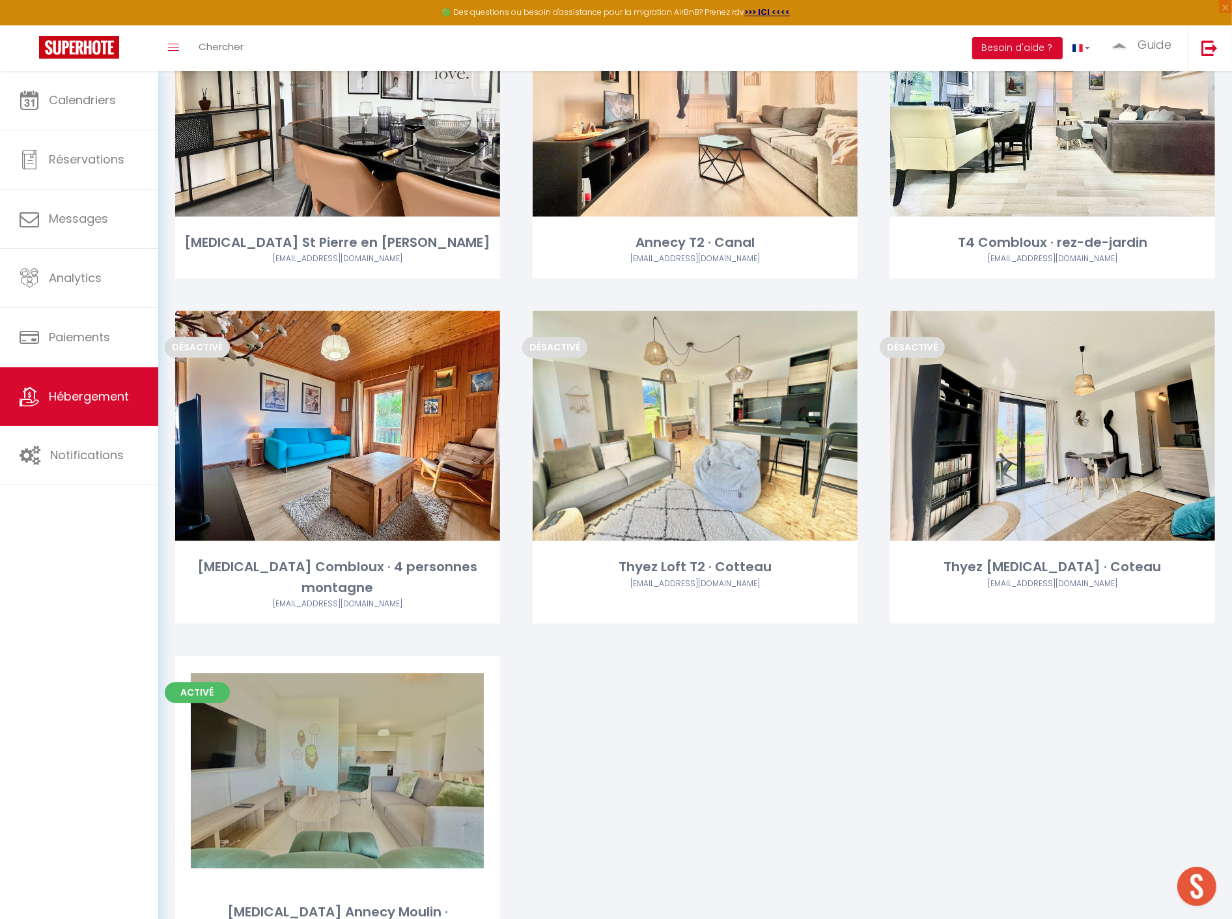
scroll to position [3197, 0]
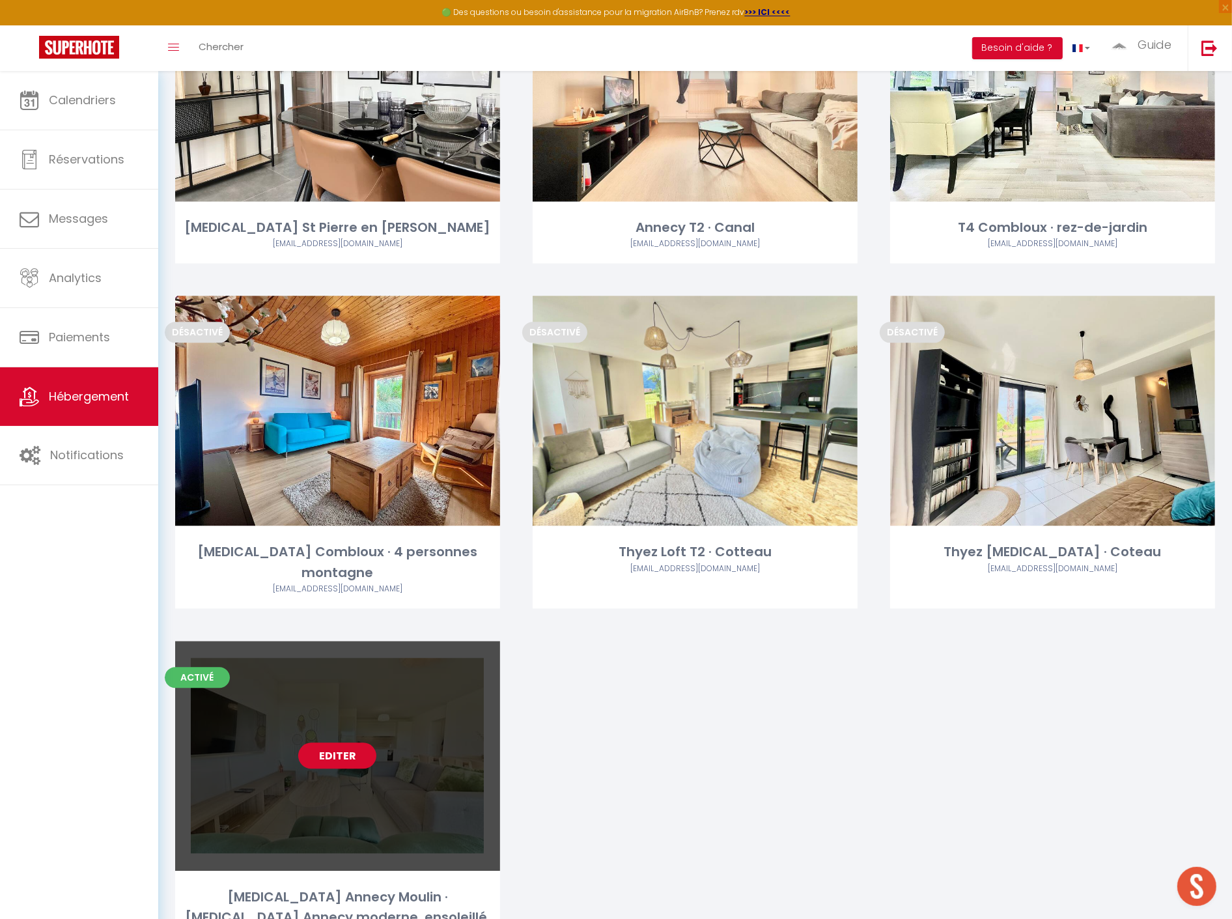
click at [350, 742] on link "Editer" at bounding box center [337, 755] width 78 height 26
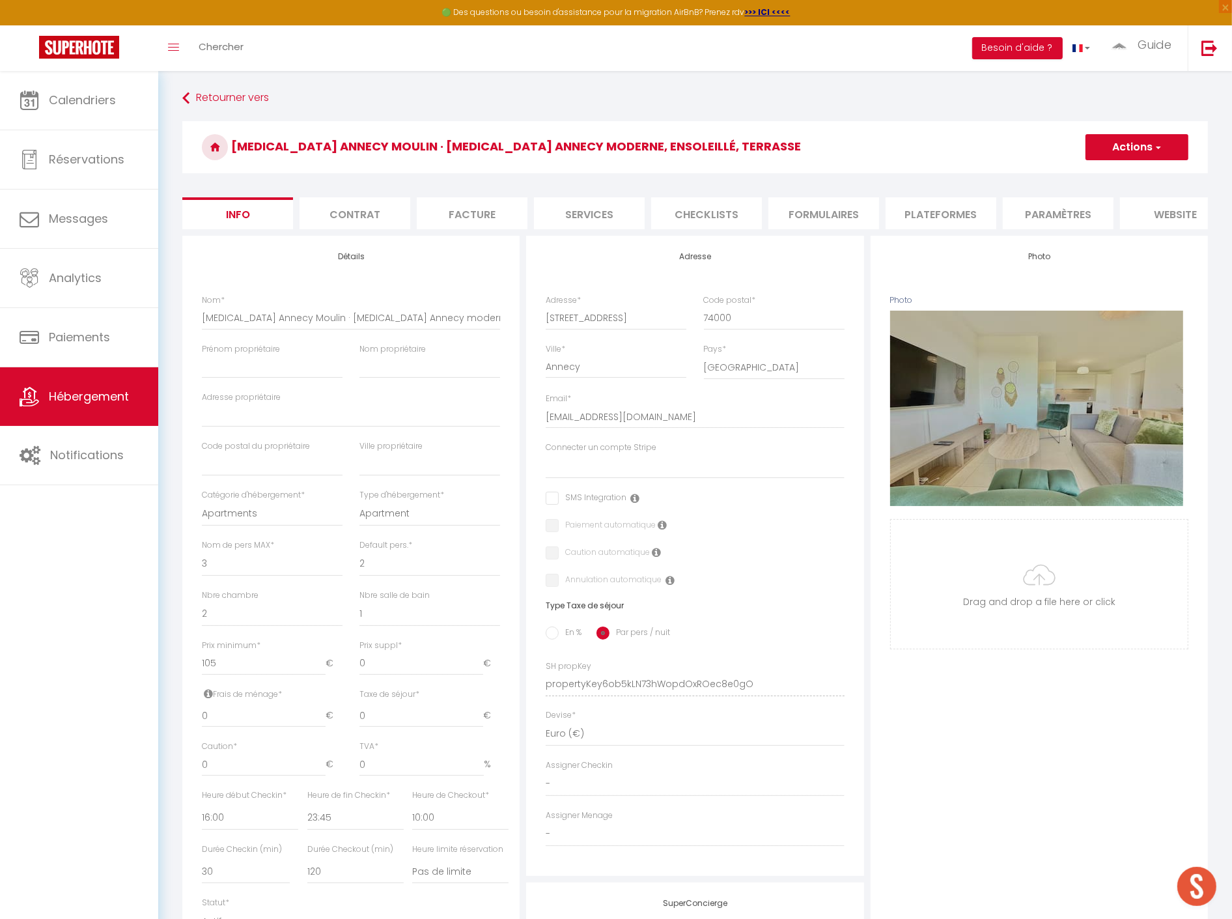
scroll to position [72, 0]
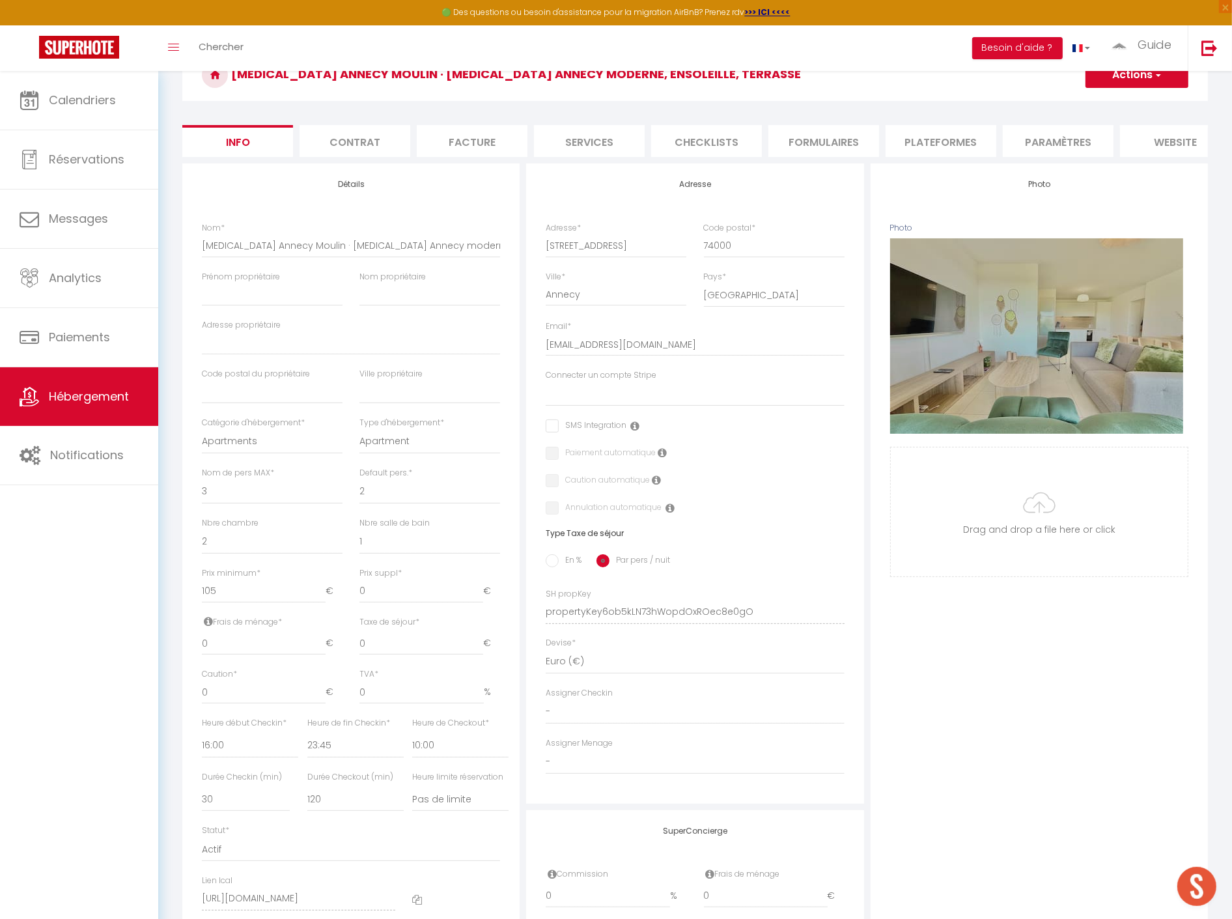
click at [452, 141] on li "Facture" at bounding box center [472, 141] width 111 height 32
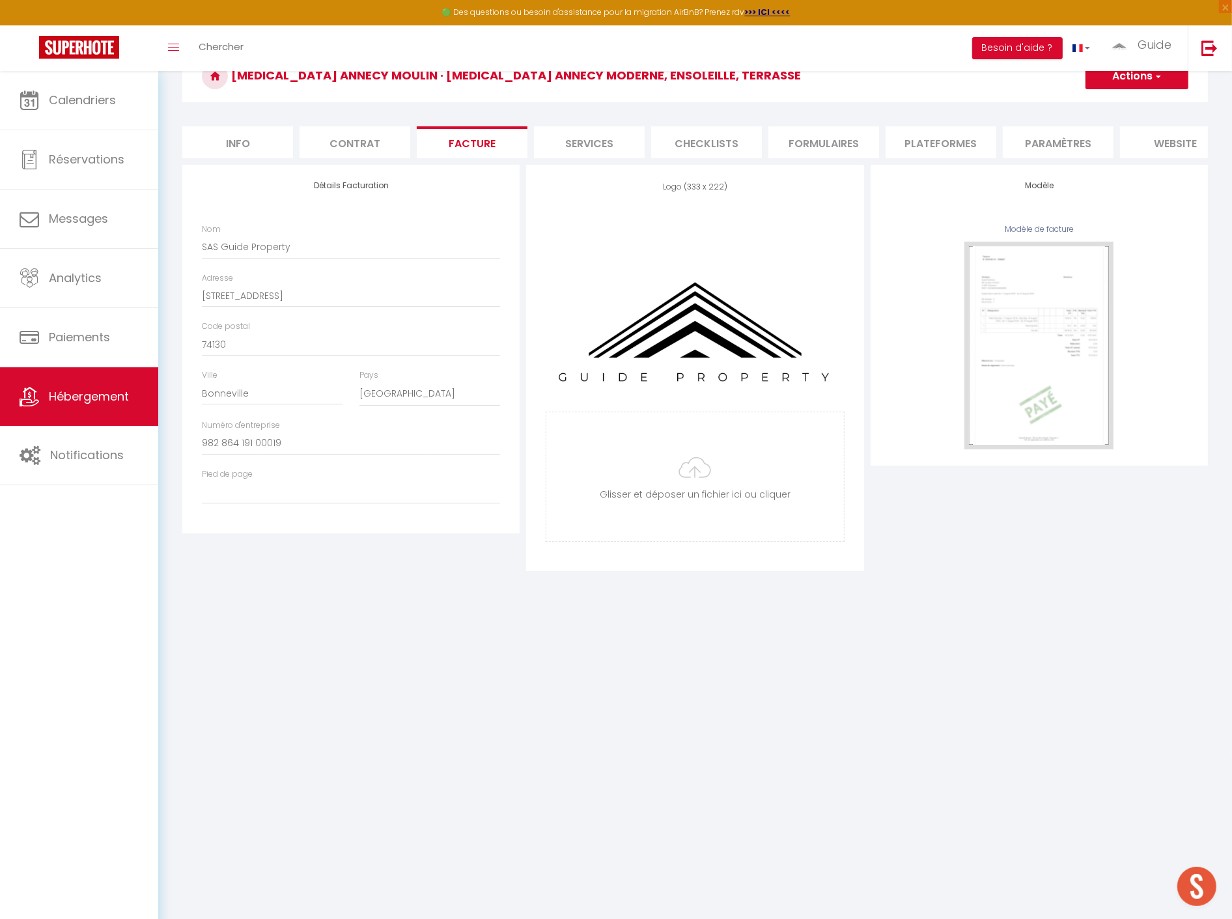
scroll to position [70, 0]
click at [217, 146] on li "Info" at bounding box center [237, 143] width 111 height 32
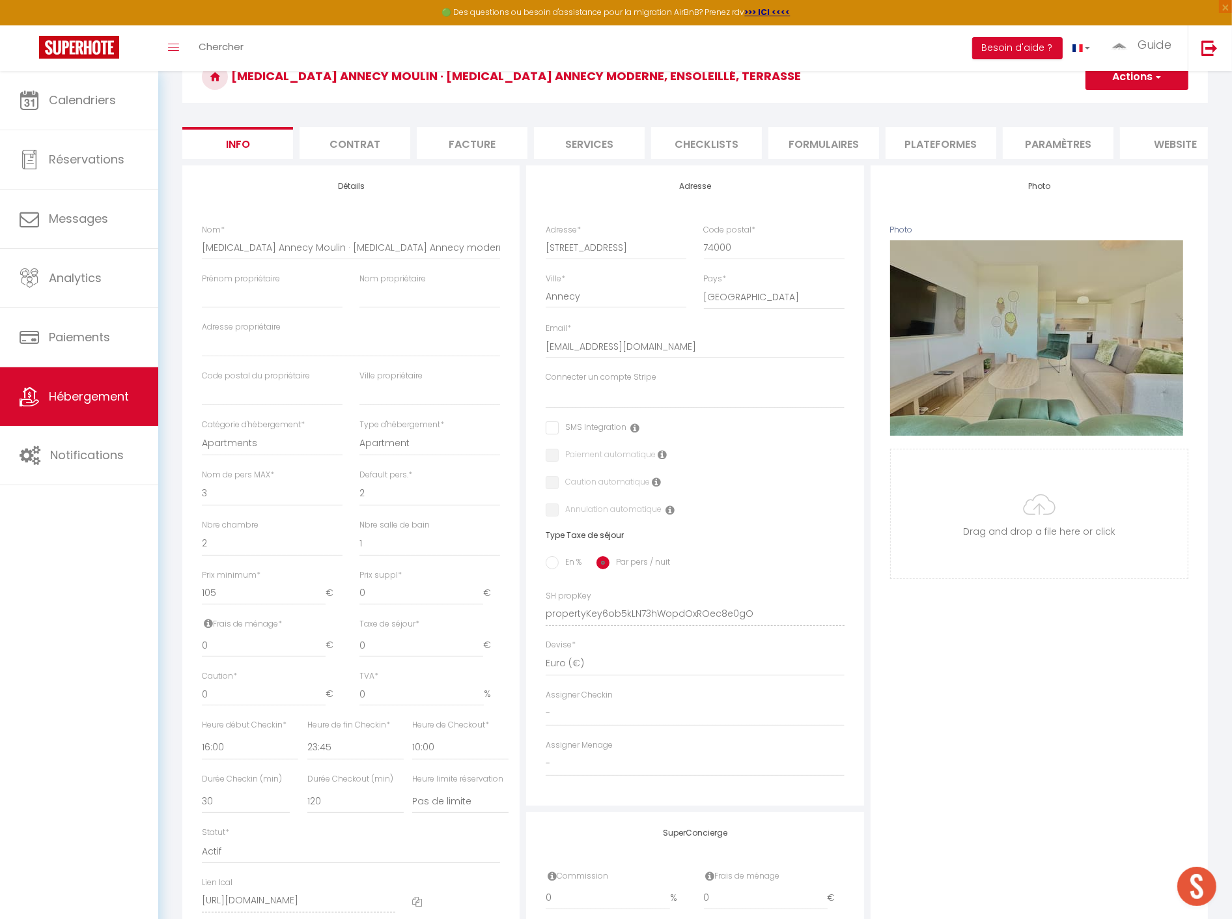
scroll to position [72, 0]
